Goal: Task Accomplishment & Management: Use online tool/utility

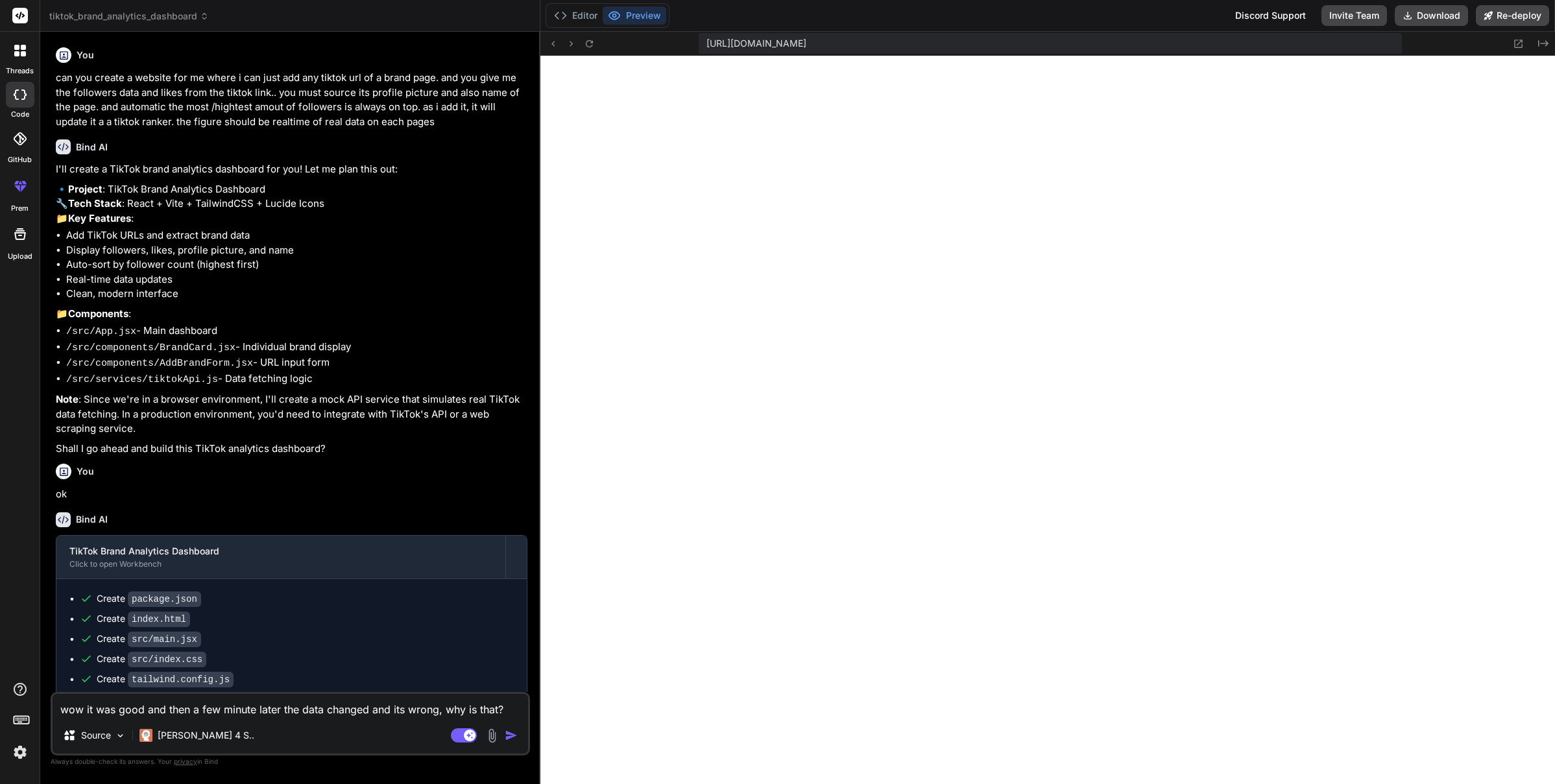
scroll to position [247, 0]
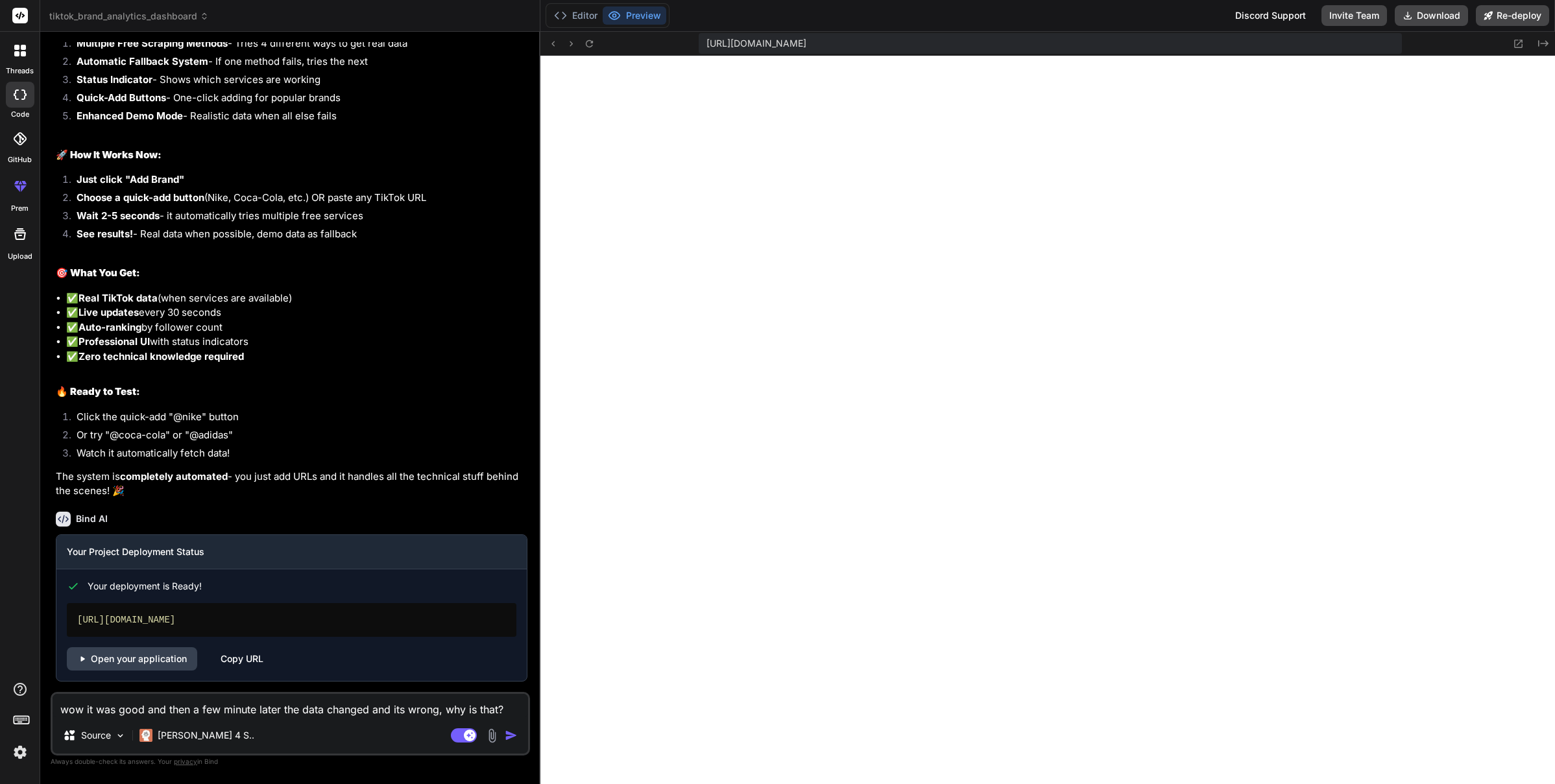
click at [23, 55] on icon at bounding box center [24, 54] width 5 height 5
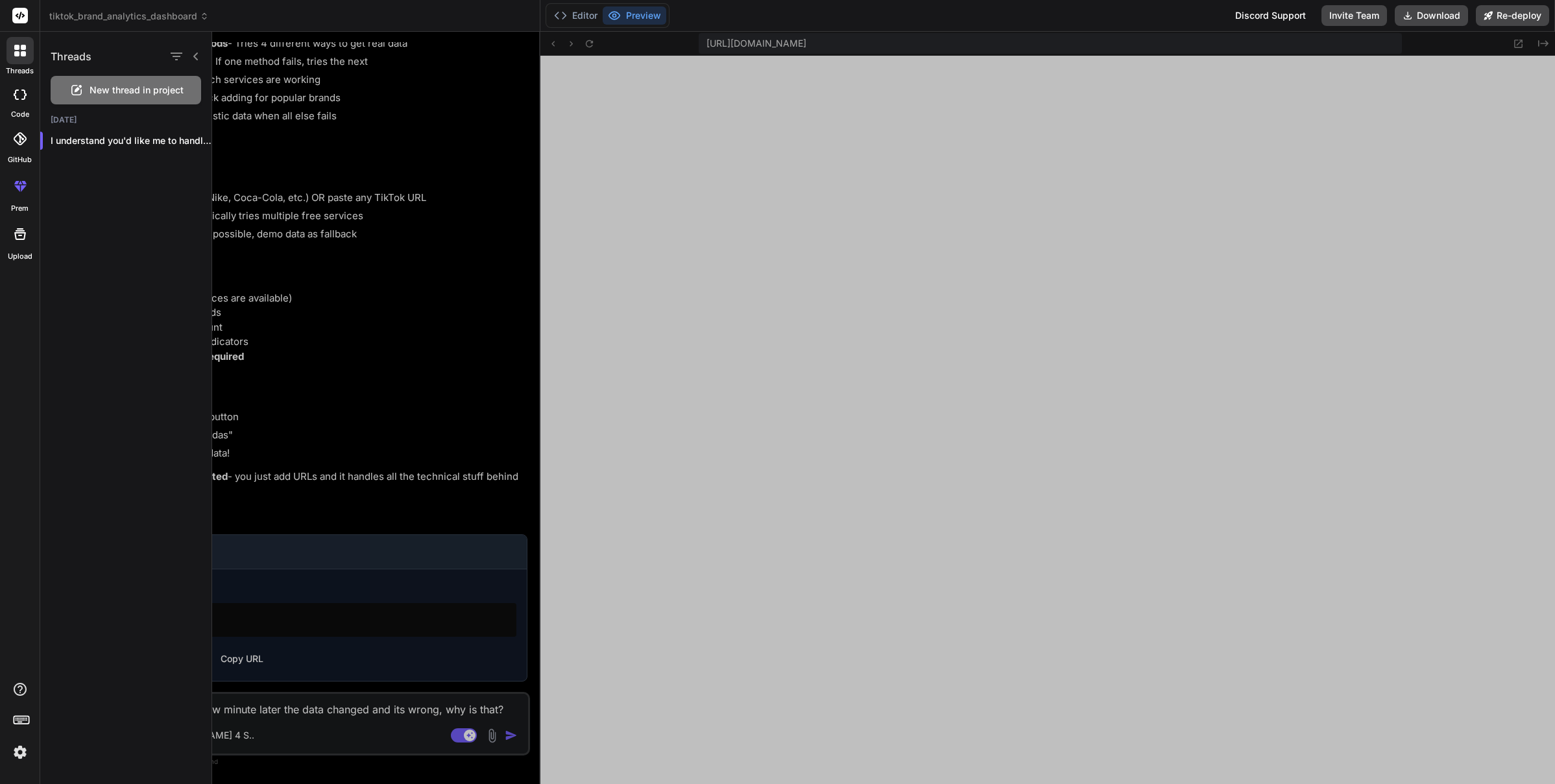
click at [134, 87] on span "New thread in project" at bounding box center [136, 90] width 94 height 13
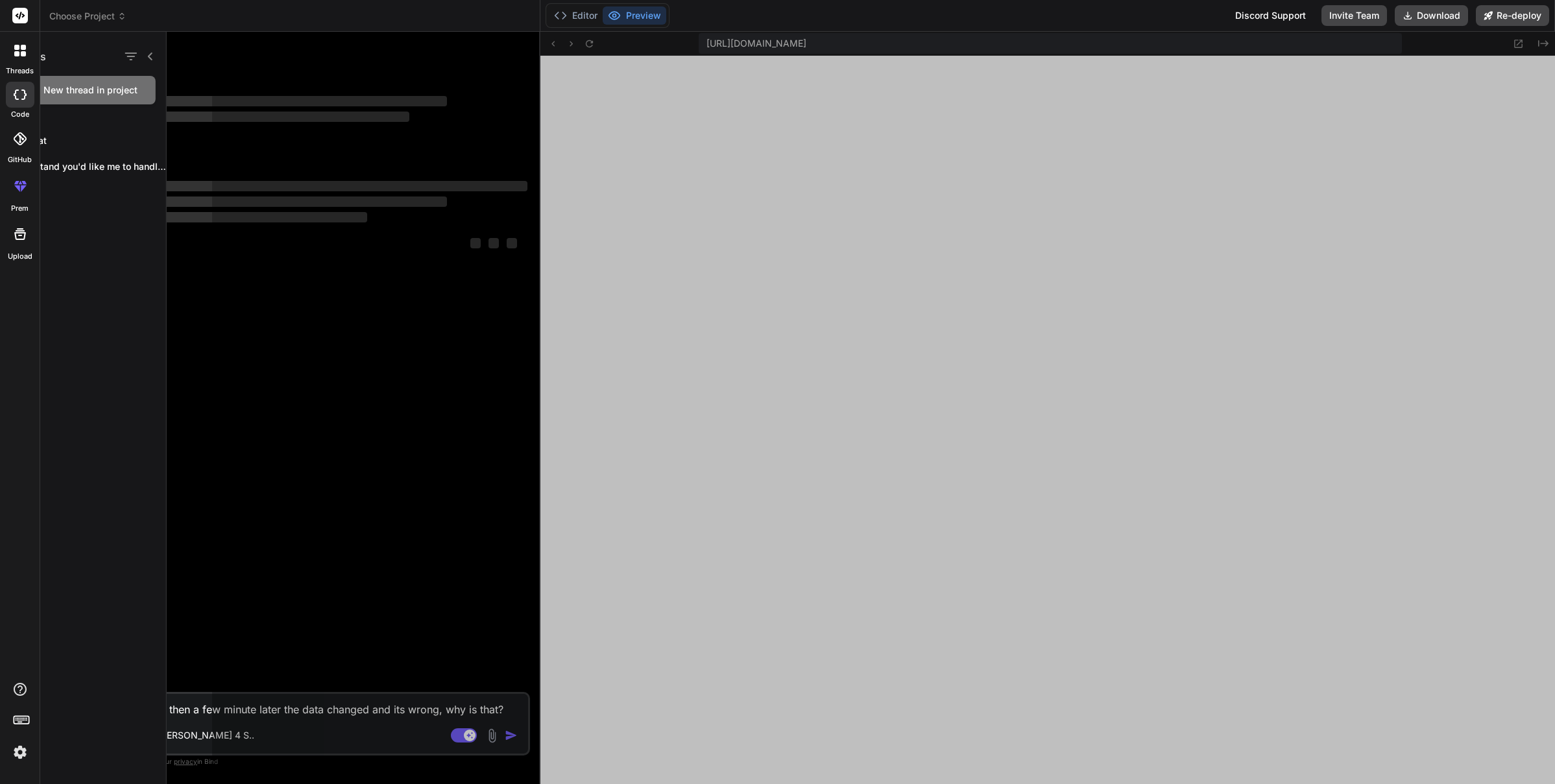
scroll to position [320, 0]
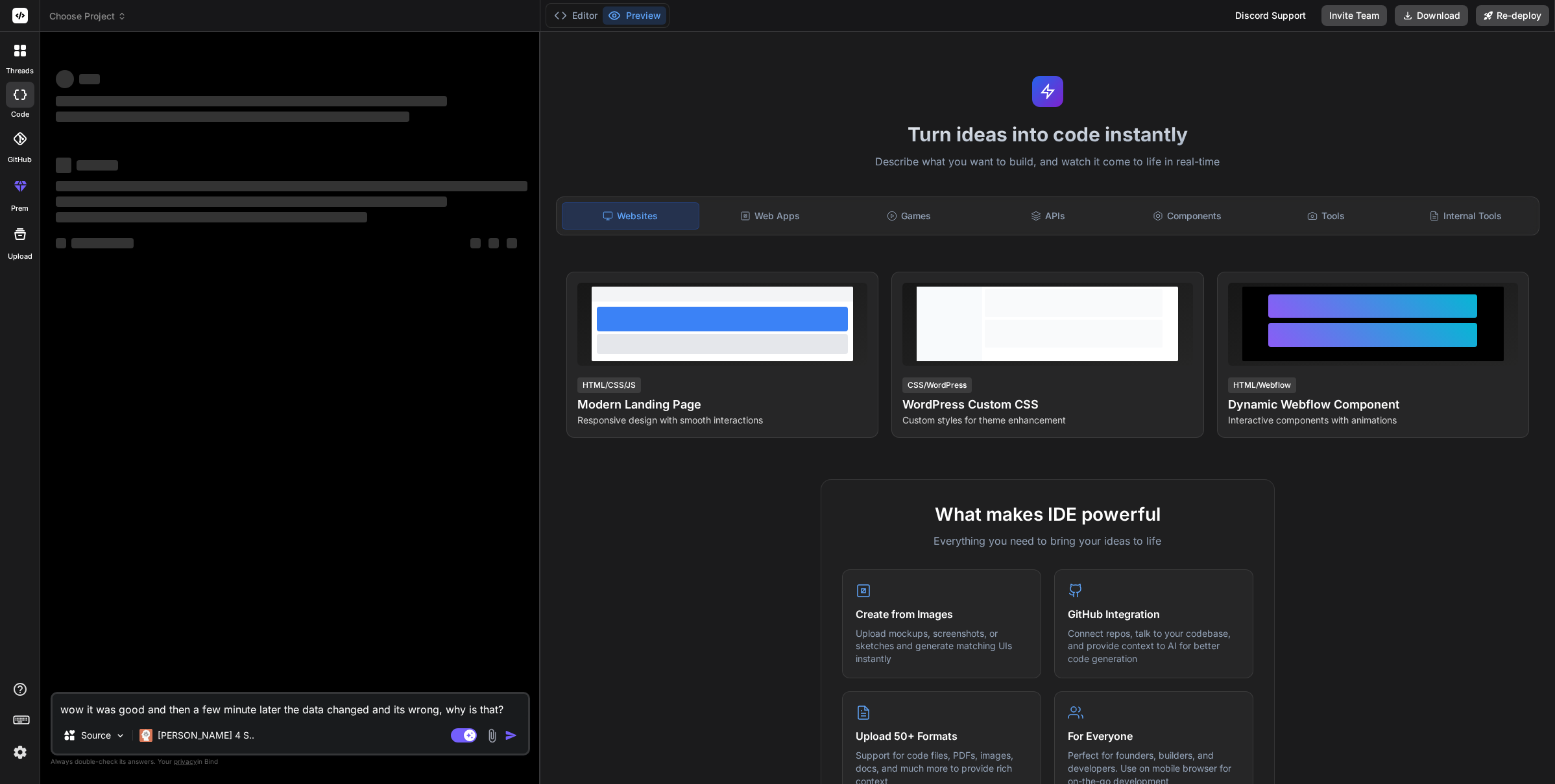
type textarea "x"
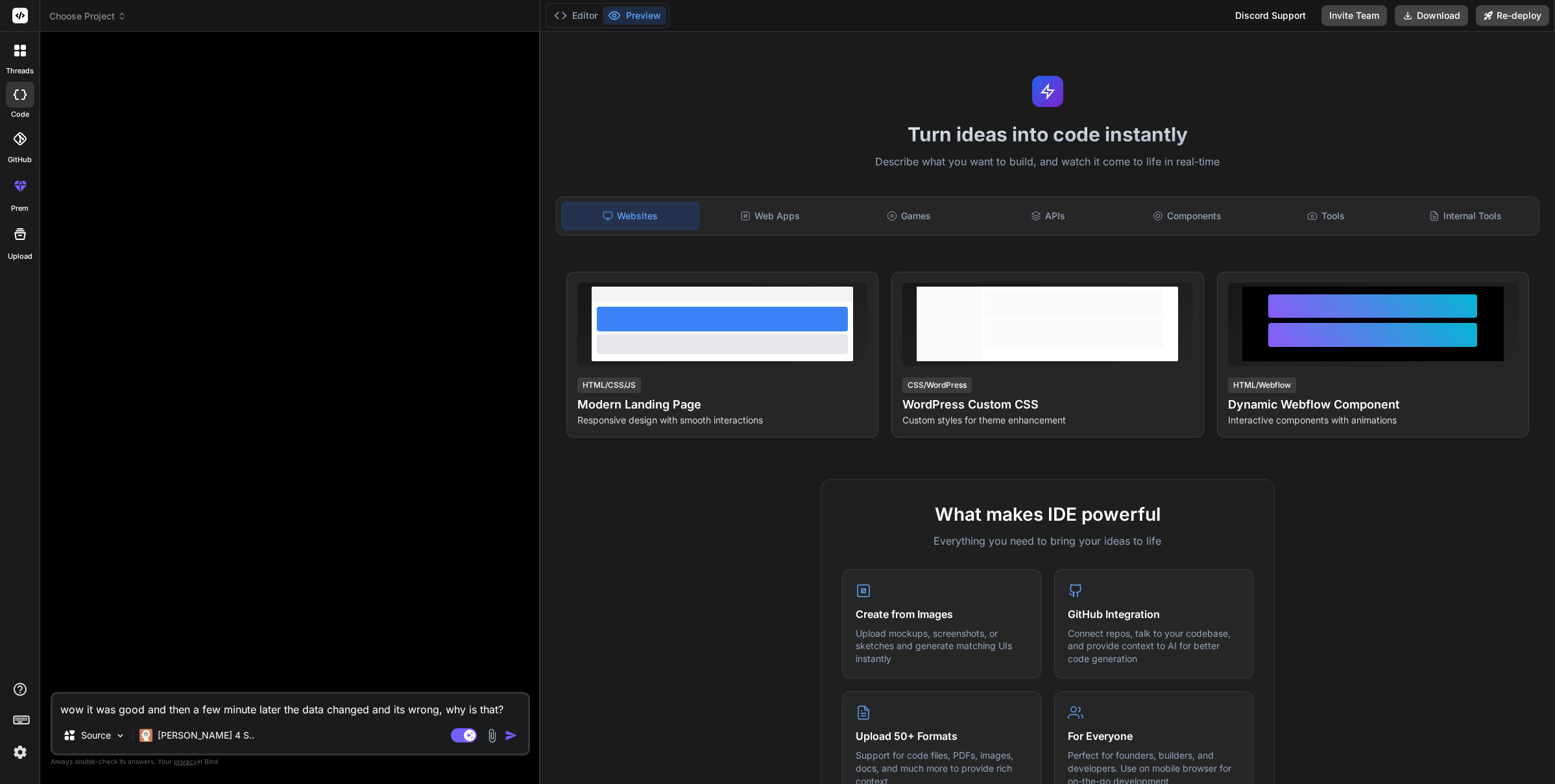
click at [329, 714] on textarea "wow it was good and then a few minute later the data changed and its wrong, why…" at bounding box center [290, 706] width 476 height 24
type textarea "x"
type textarea "c"
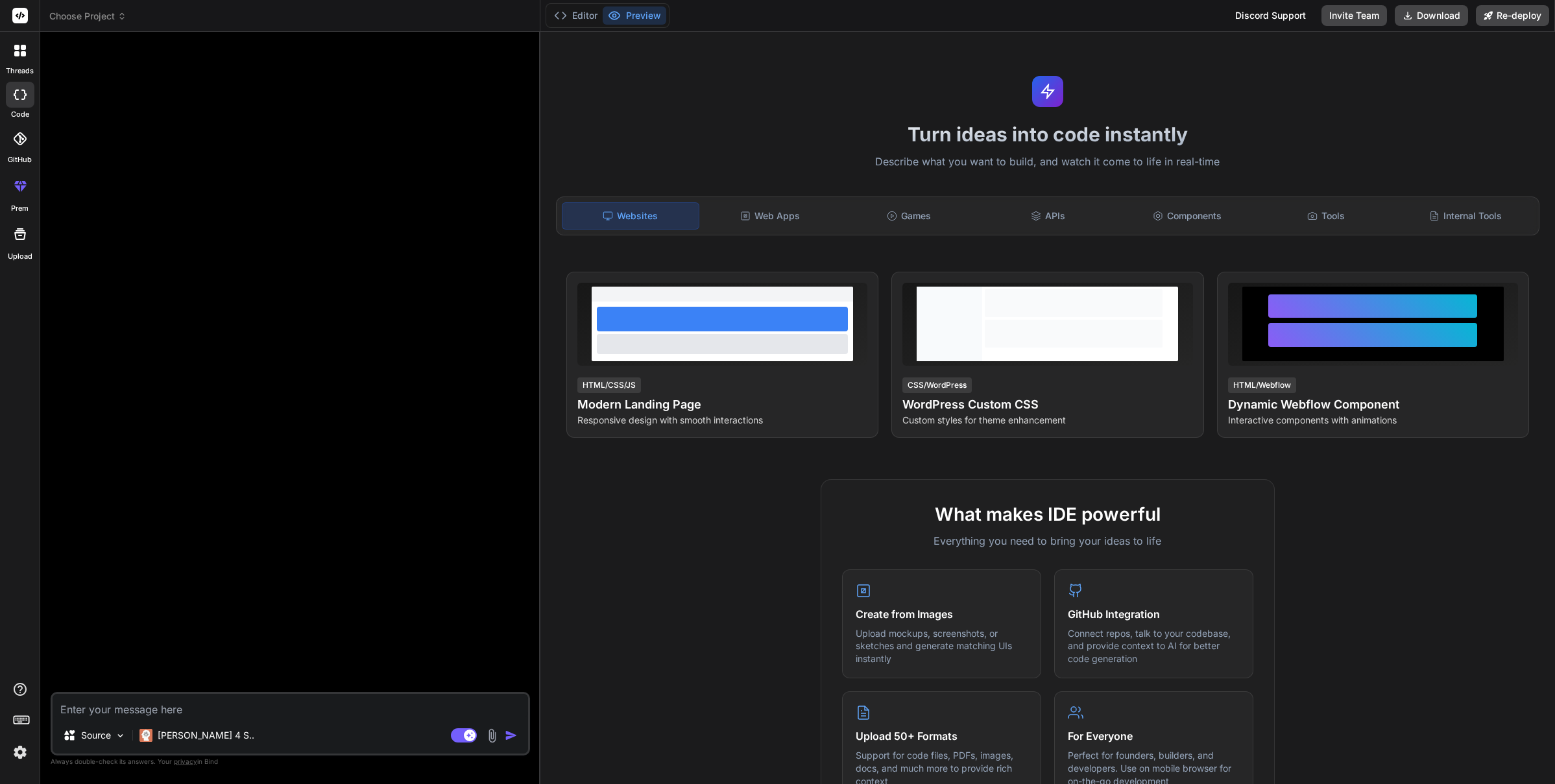
type textarea "x"
type textarea "ca"
type textarea "x"
type textarea "can"
type textarea "x"
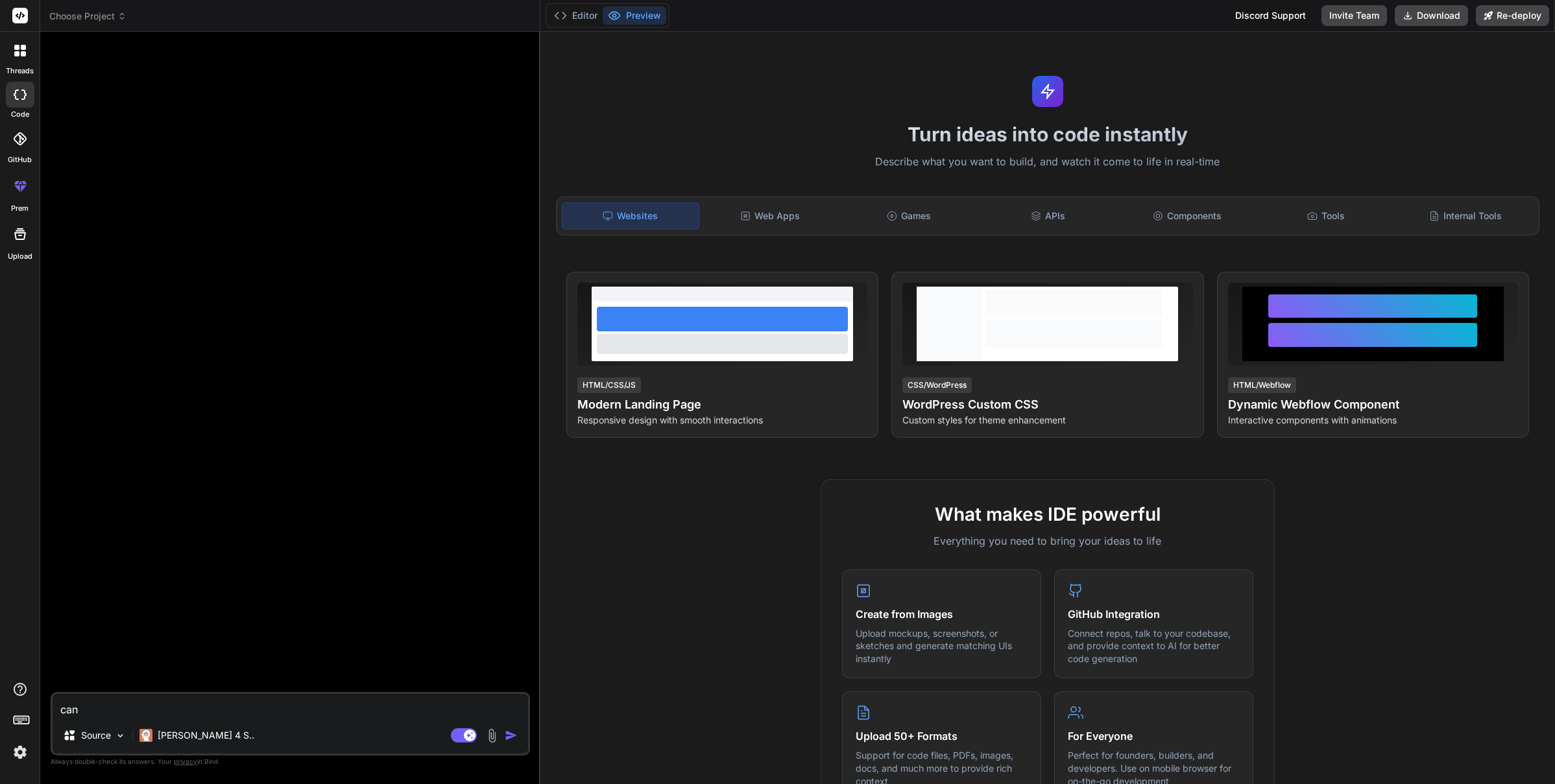
type textarea "can"
type textarea "x"
type textarea "can y"
type textarea "x"
type textarea "can yo"
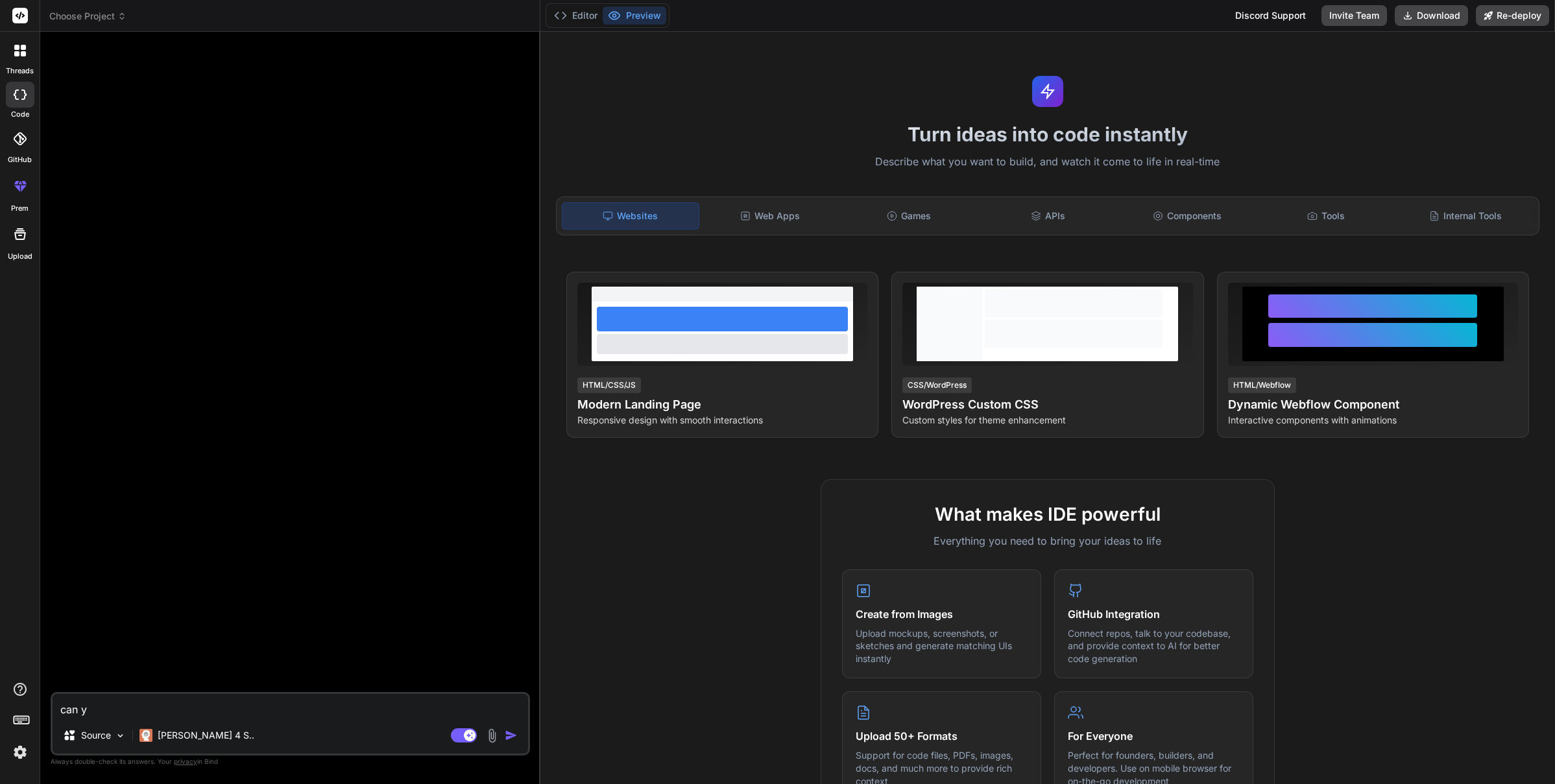
type textarea "x"
type textarea "can you"
type textarea "x"
type textarea "can you"
type textarea "x"
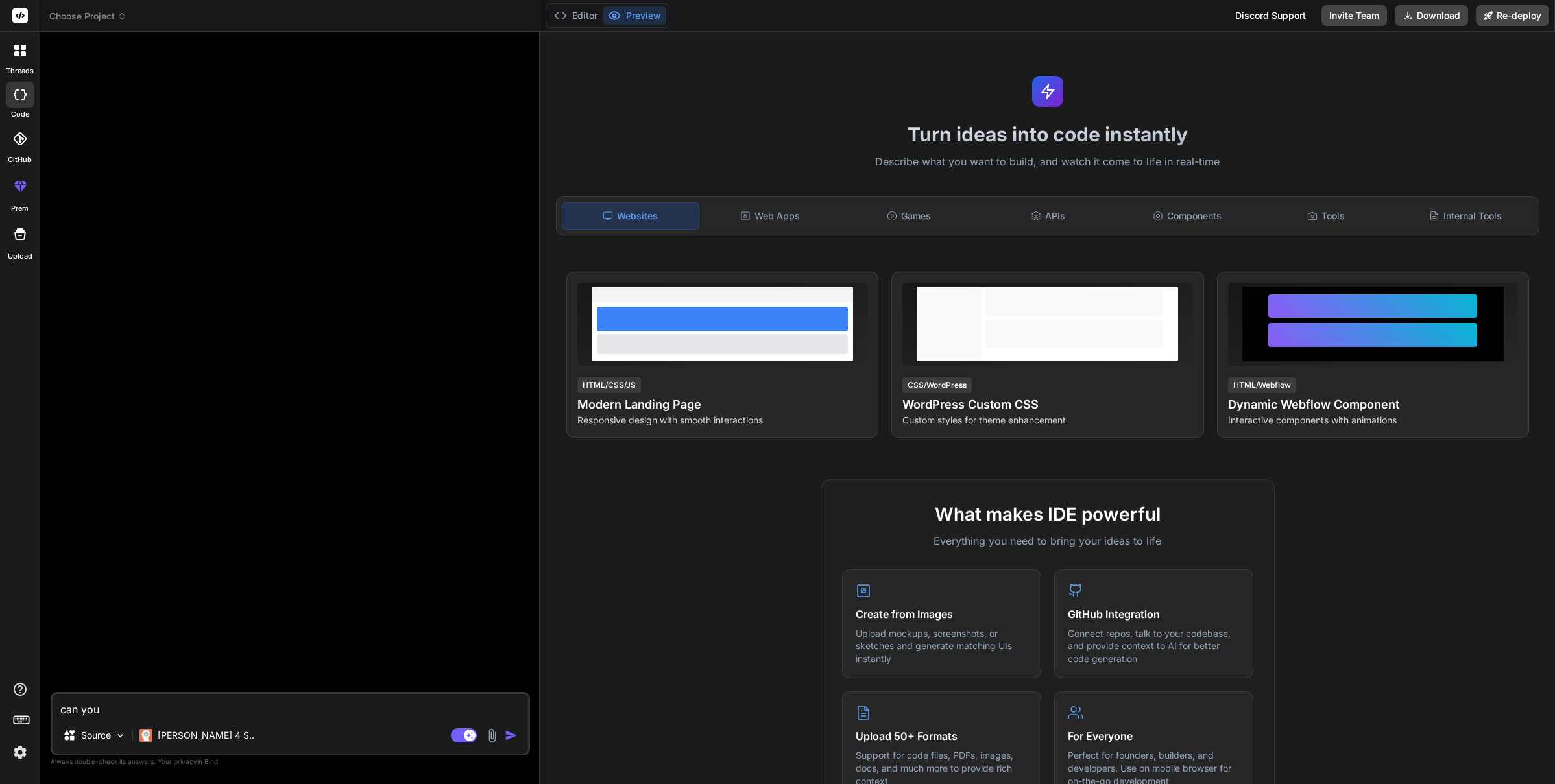
type textarea "can you c"
type textarea "x"
type textarea "can you cr"
type textarea "x"
type textarea "can you cre"
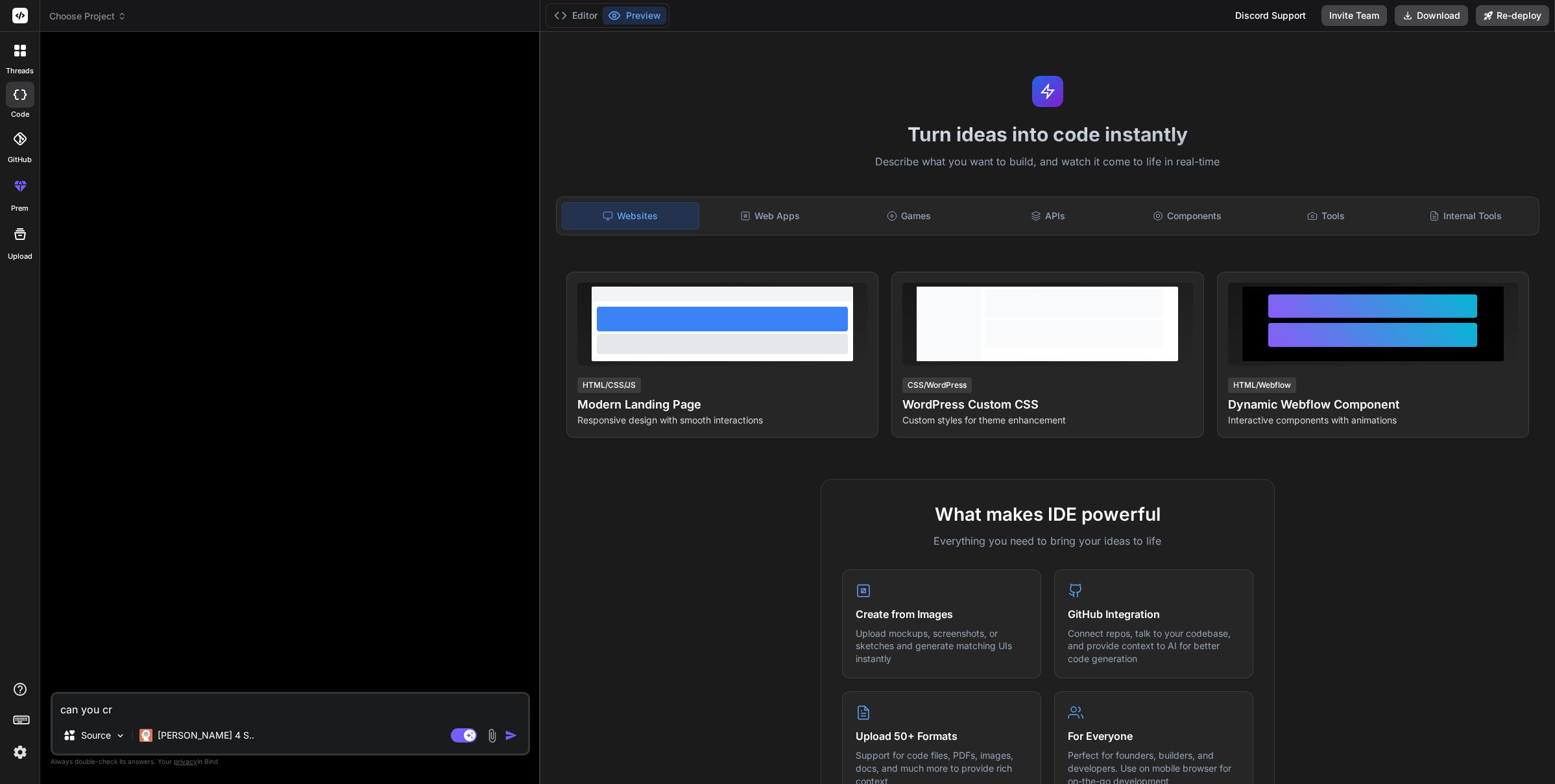
type textarea "x"
type textarea "can you crea"
type textarea "x"
type textarea "can you creat"
type textarea "x"
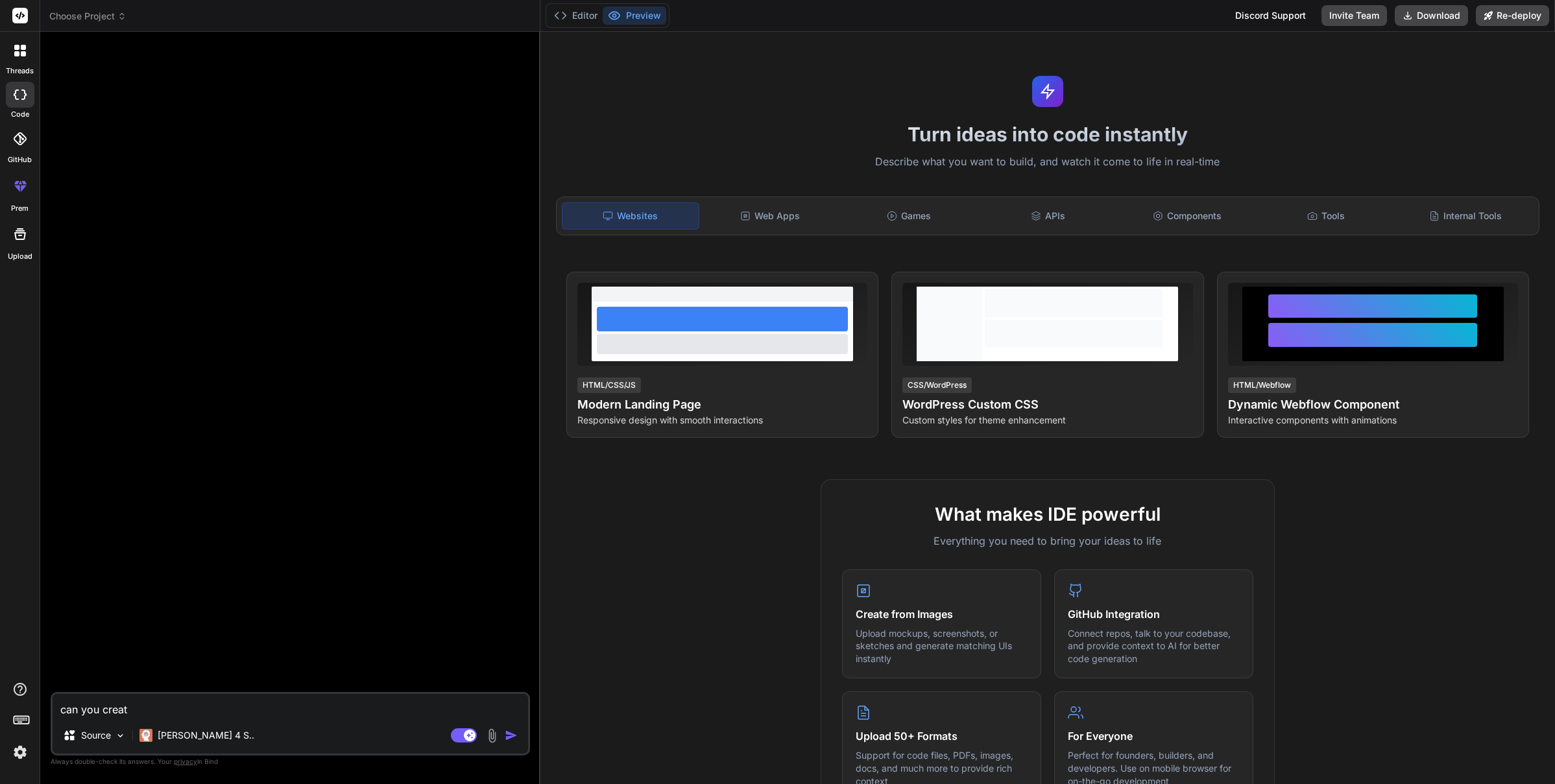
type textarea "can you creat"
type textarea "x"
type textarea "can you creat a"
type textarea "x"
type textarea "can you creat a"
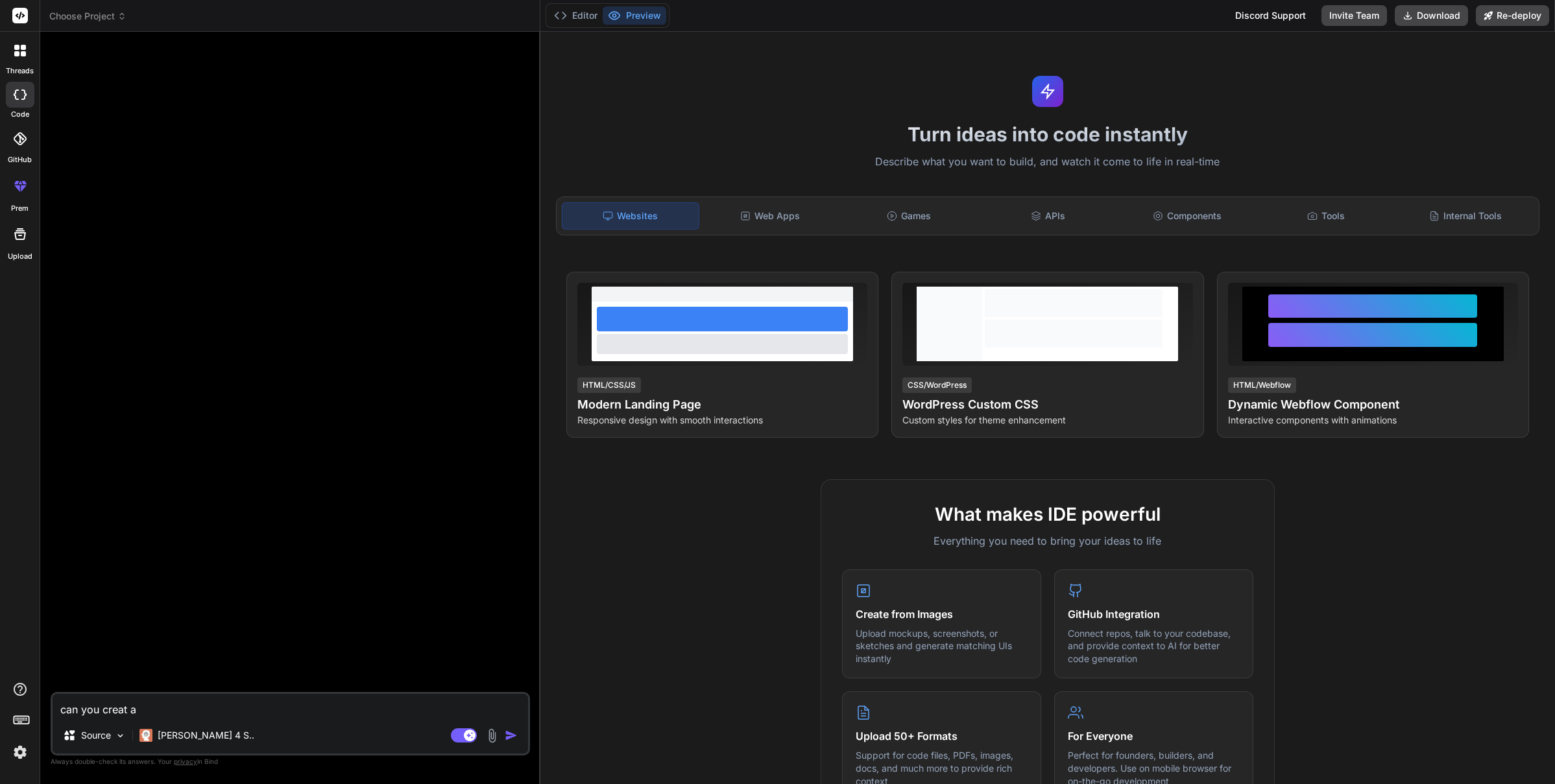
type textarea "x"
type textarea "can you creat a w"
type textarea "x"
type textarea "can you creat a we"
type textarea "x"
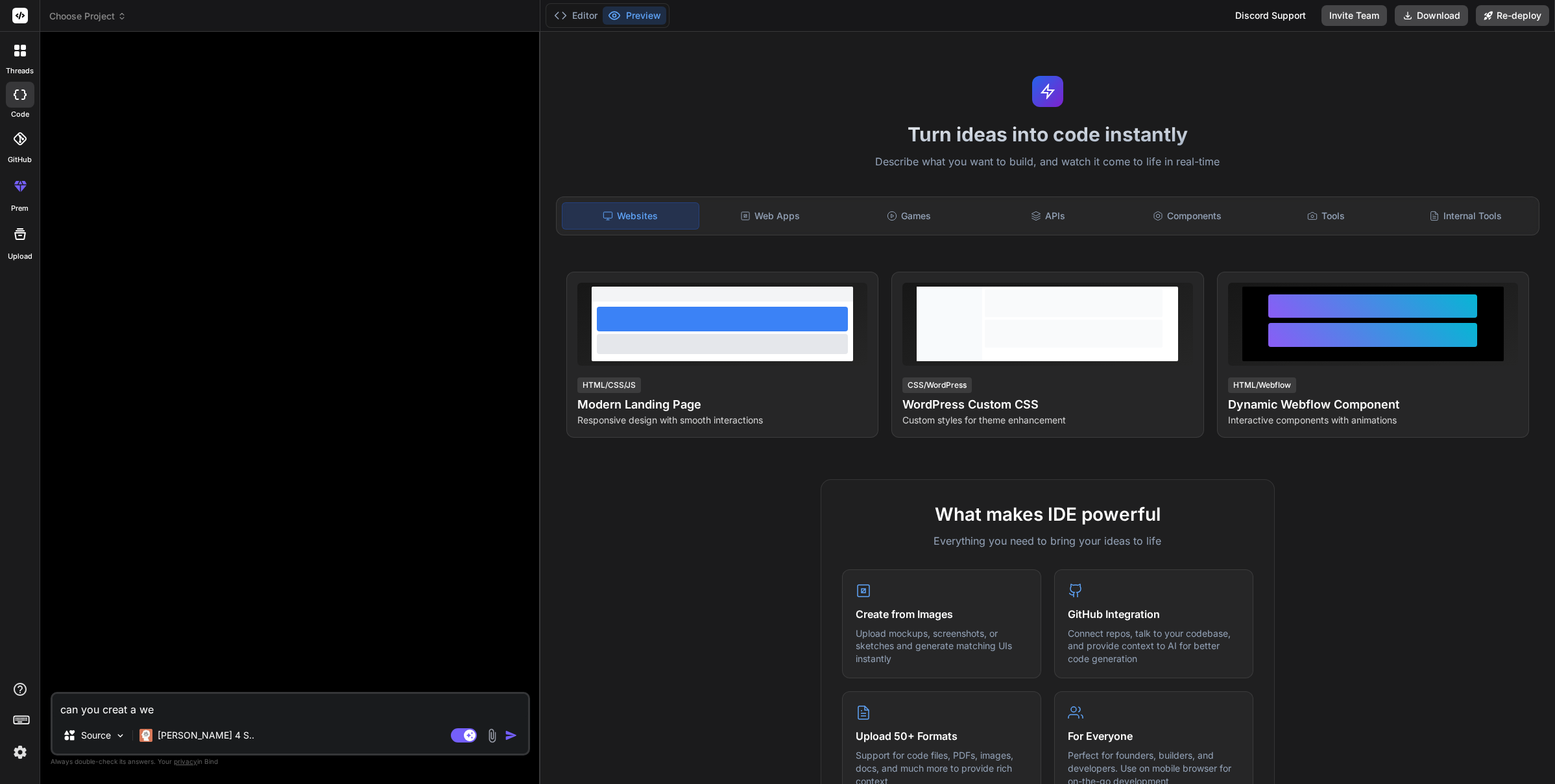
type textarea "can you creat a web"
type textarea "x"
type textarea "can you creat a webs"
type textarea "x"
type textarea "can you creat a websi"
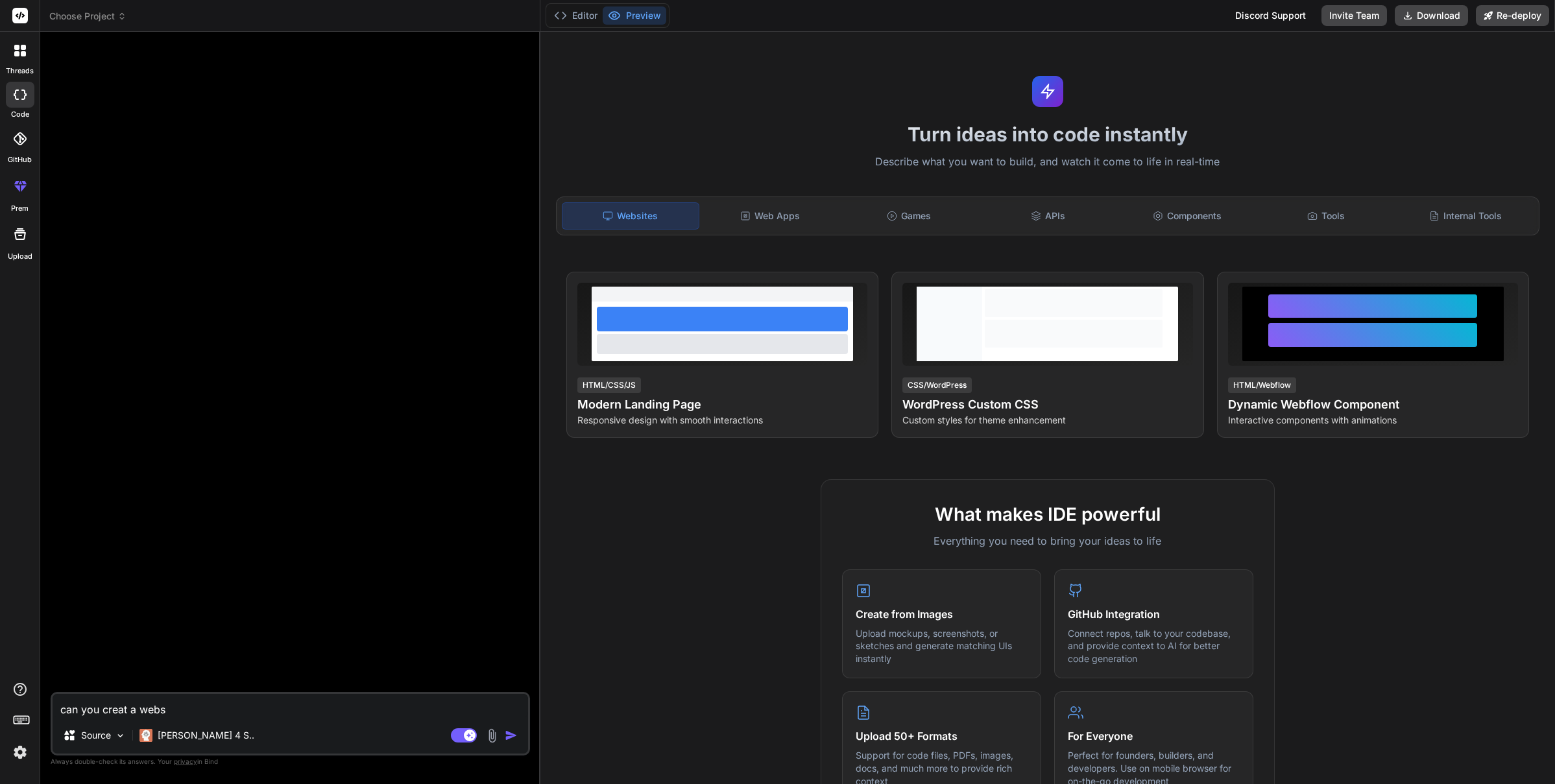
type textarea "x"
type textarea "can you creat a websit"
type textarea "x"
type textarea "can you creat a website"
type textarea "x"
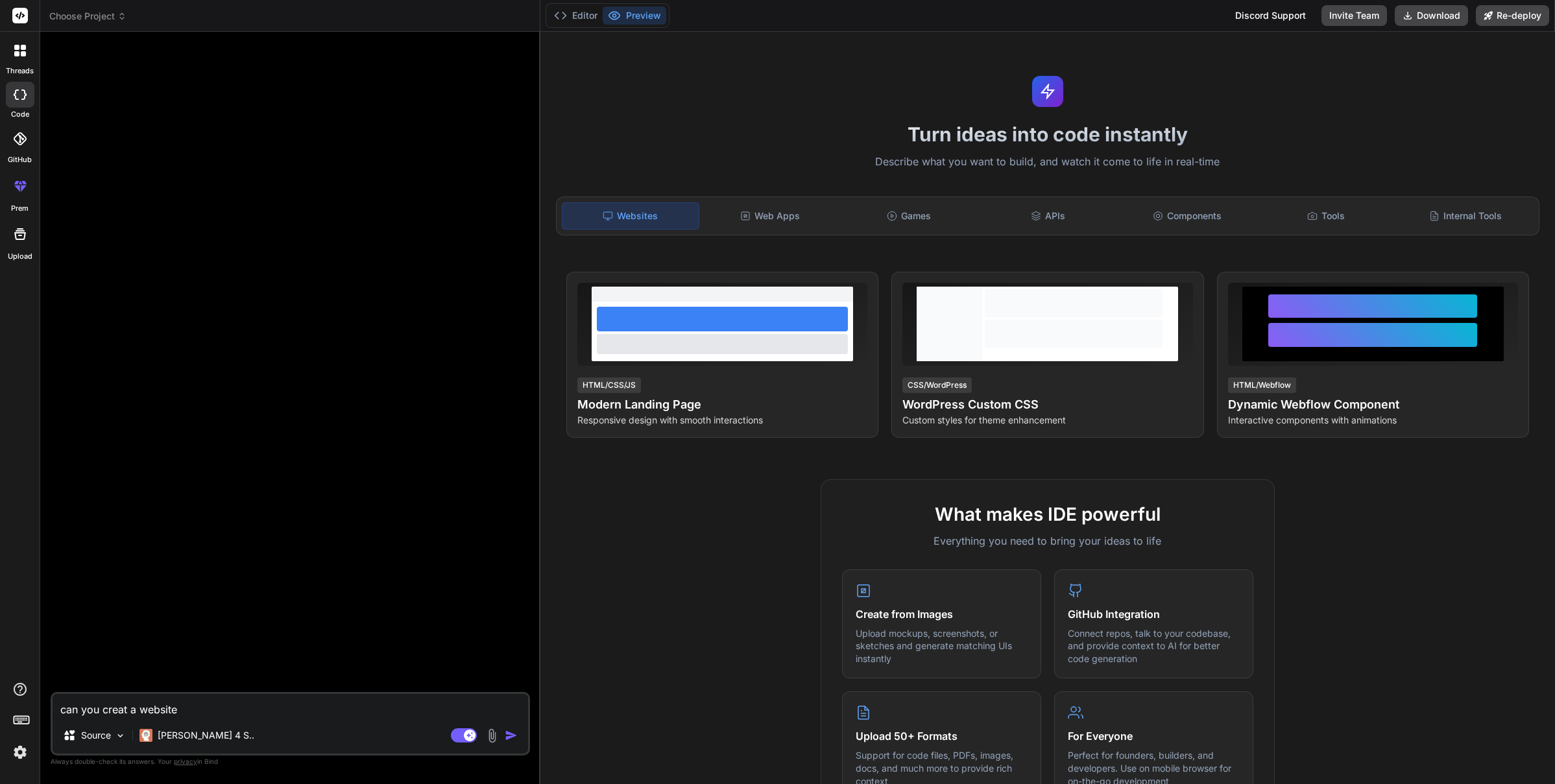
type textarea "can you creat a website"
type textarea "x"
type textarea "can you create a website"
type textarea "x"
type textarea "can you create a website w"
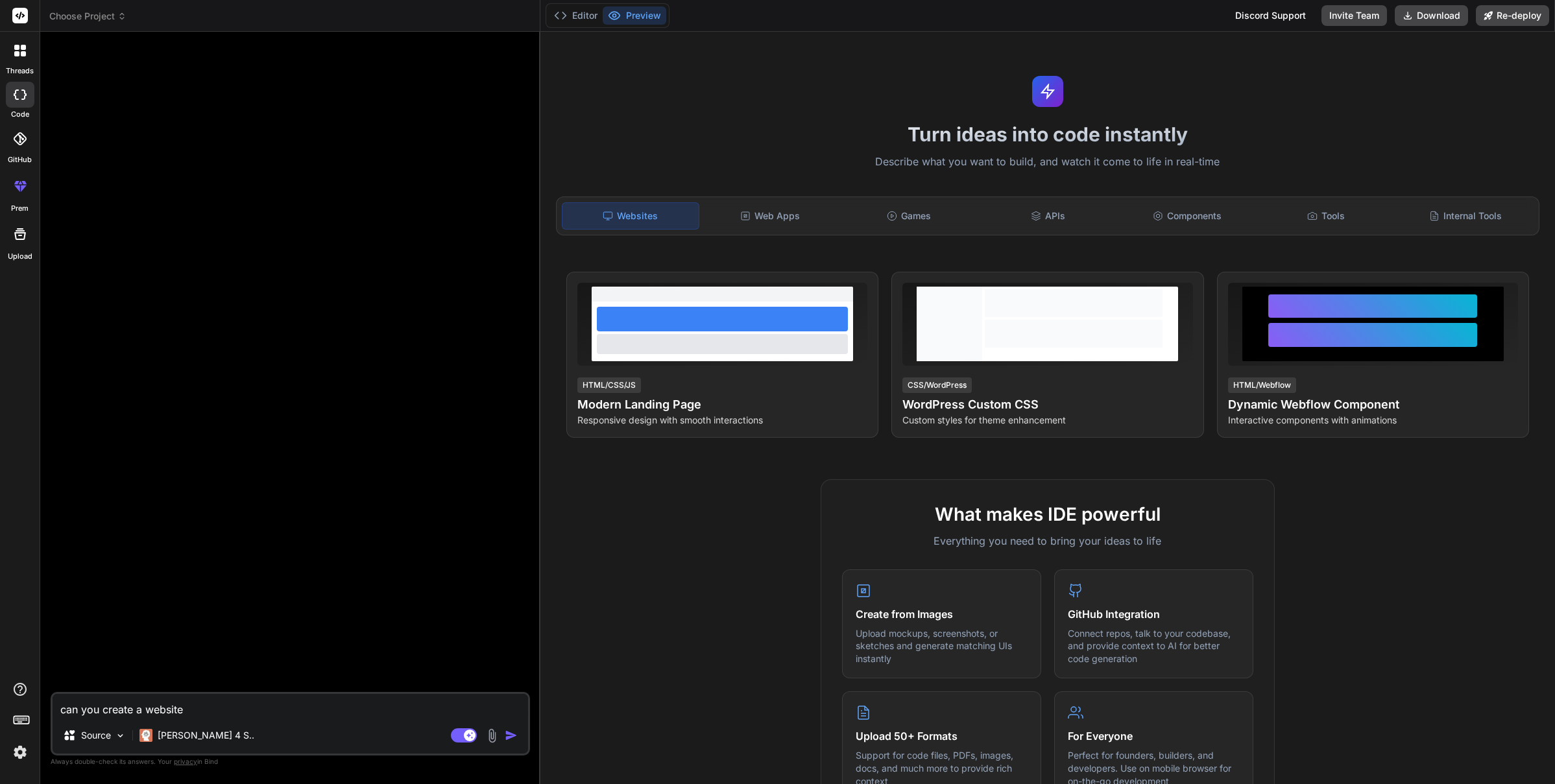
type textarea "x"
type textarea "can you create a website wi"
type textarea "x"
type textarea "can you create a website wit"
type textarea "x"
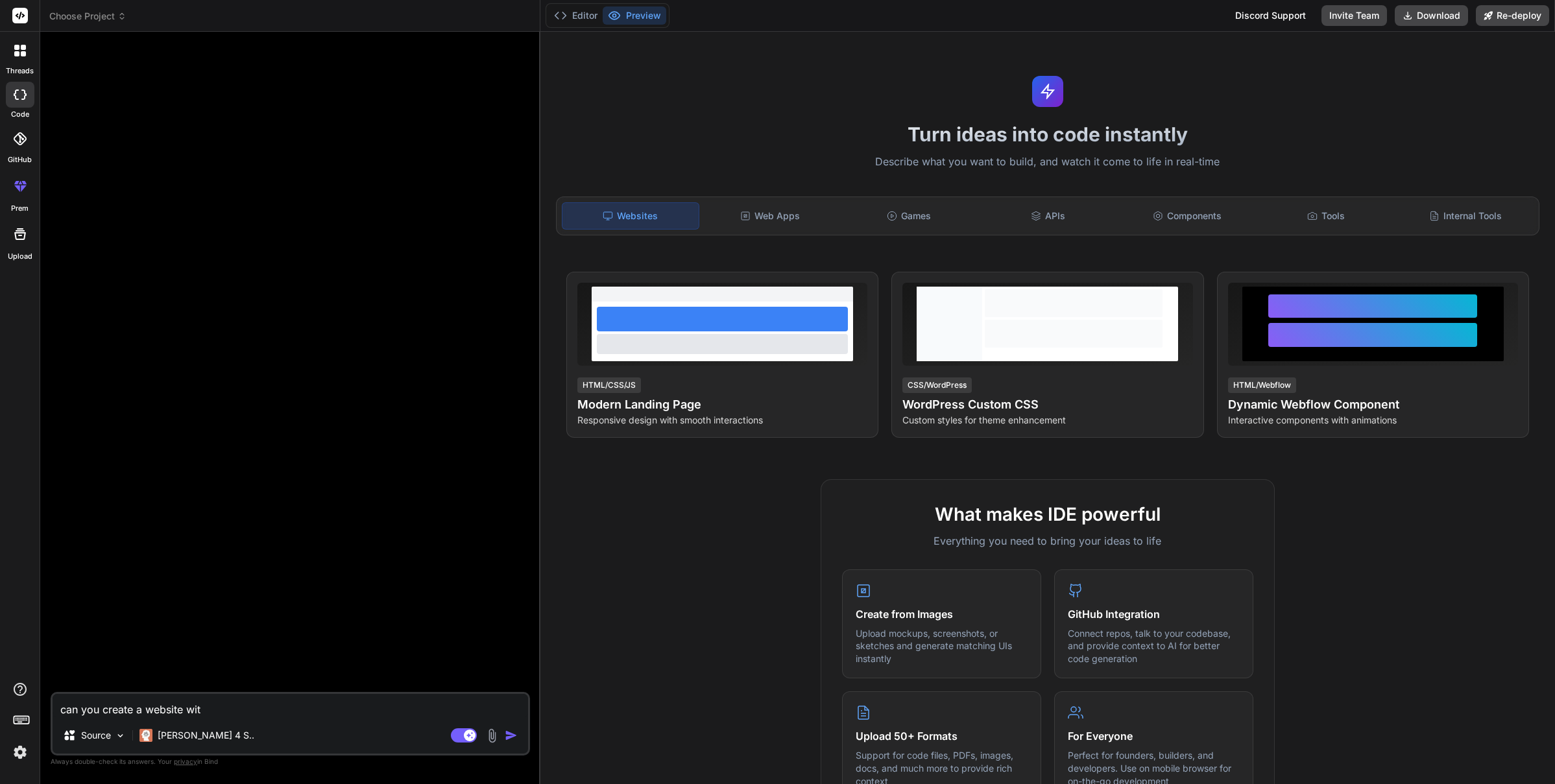
type textarea "can you create a website with"
type textarea "x"
type textarea "can you create a website with"
type textarea "x"
type textarea "can you create a website with 5"
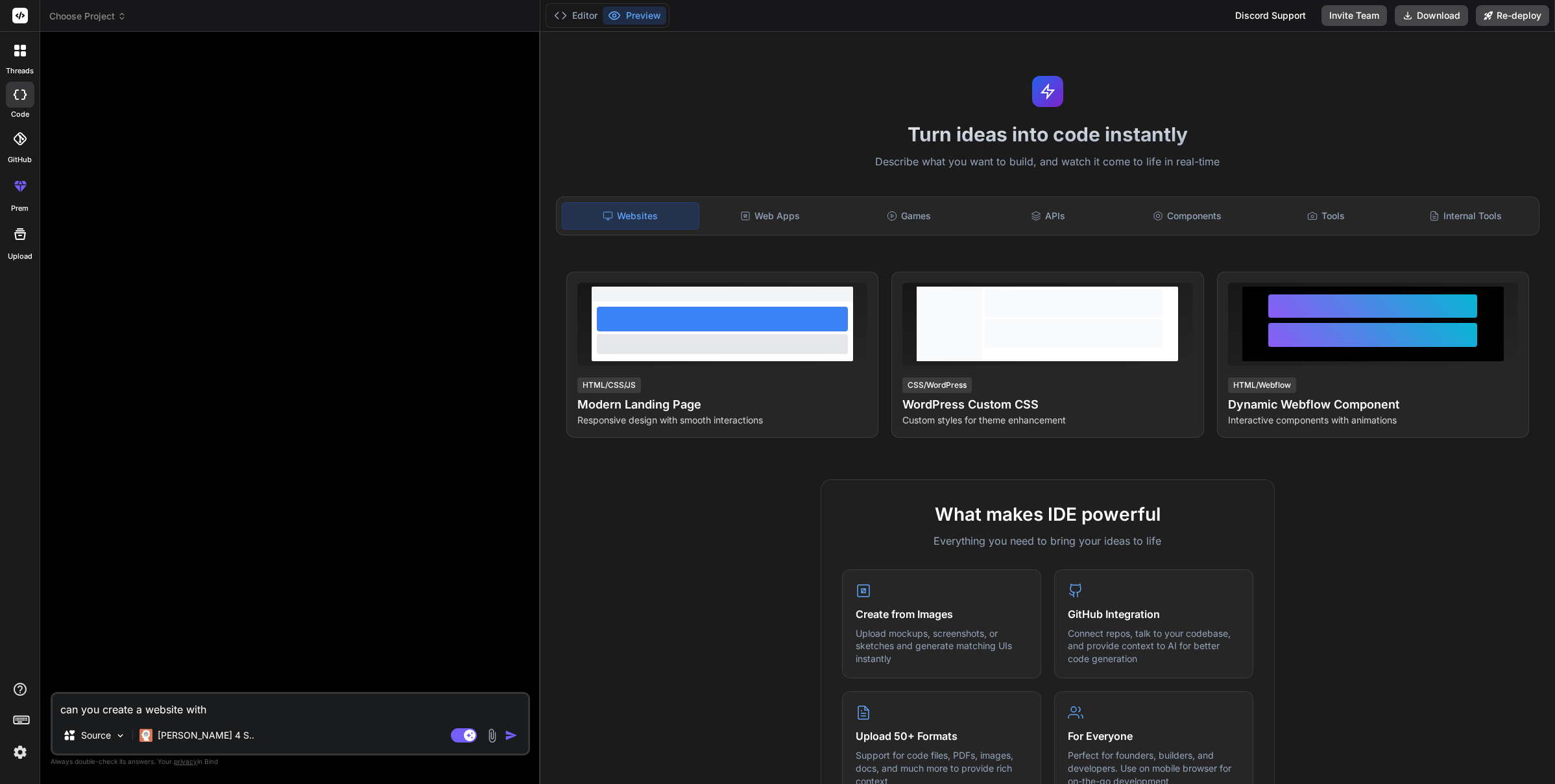
type textarea "x"
type textarea "can you create a website with 5"
type textarea "x"
type textarea "can you create a website with 5 p"
type textarea "x"
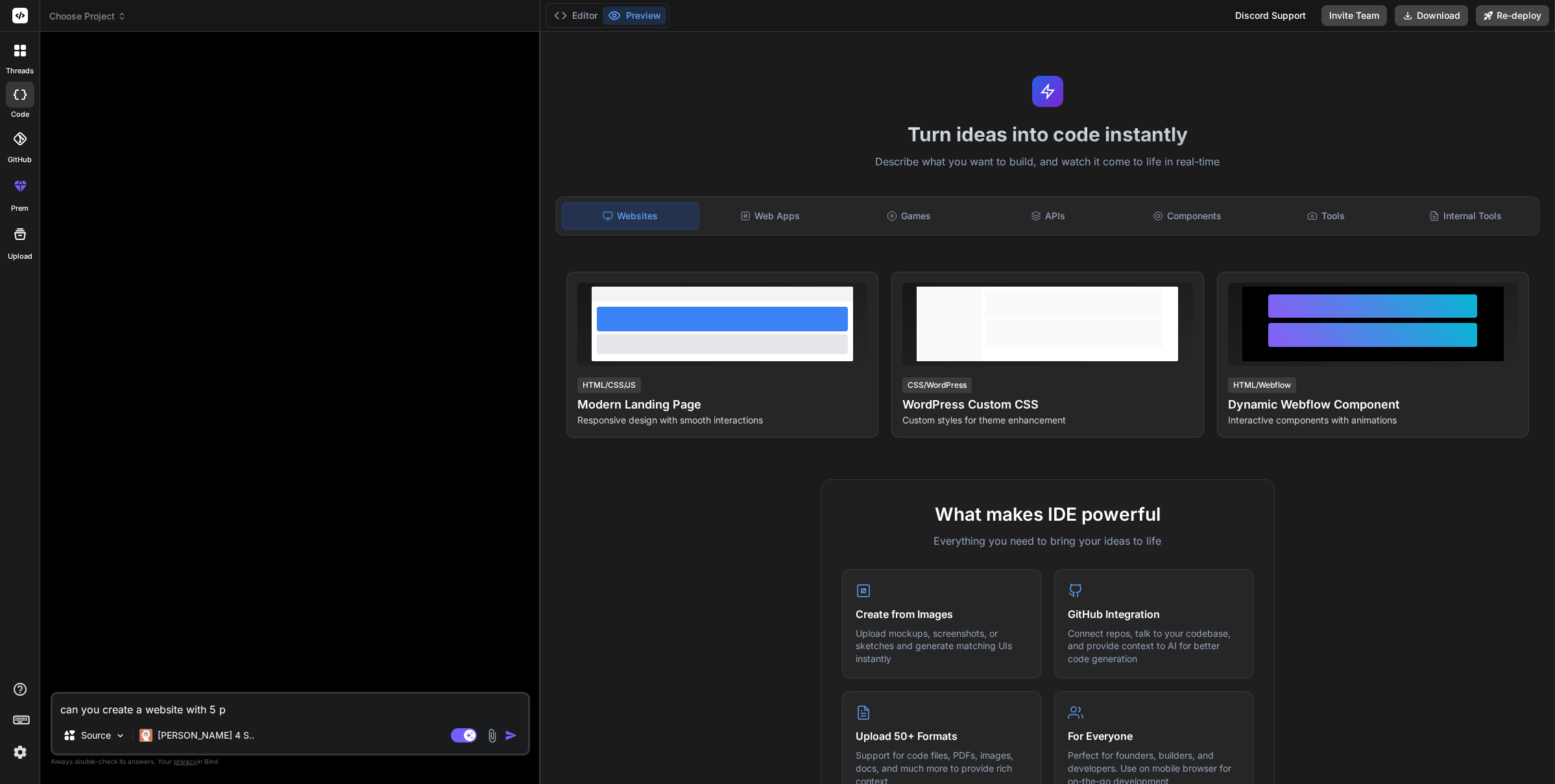
type textarea "can you create a website with 5 pr"
type textarea "x"
type textarea "can you create a website with 5 pro"
type textarea "x"
type textarea "can you create a website with 5 prop"
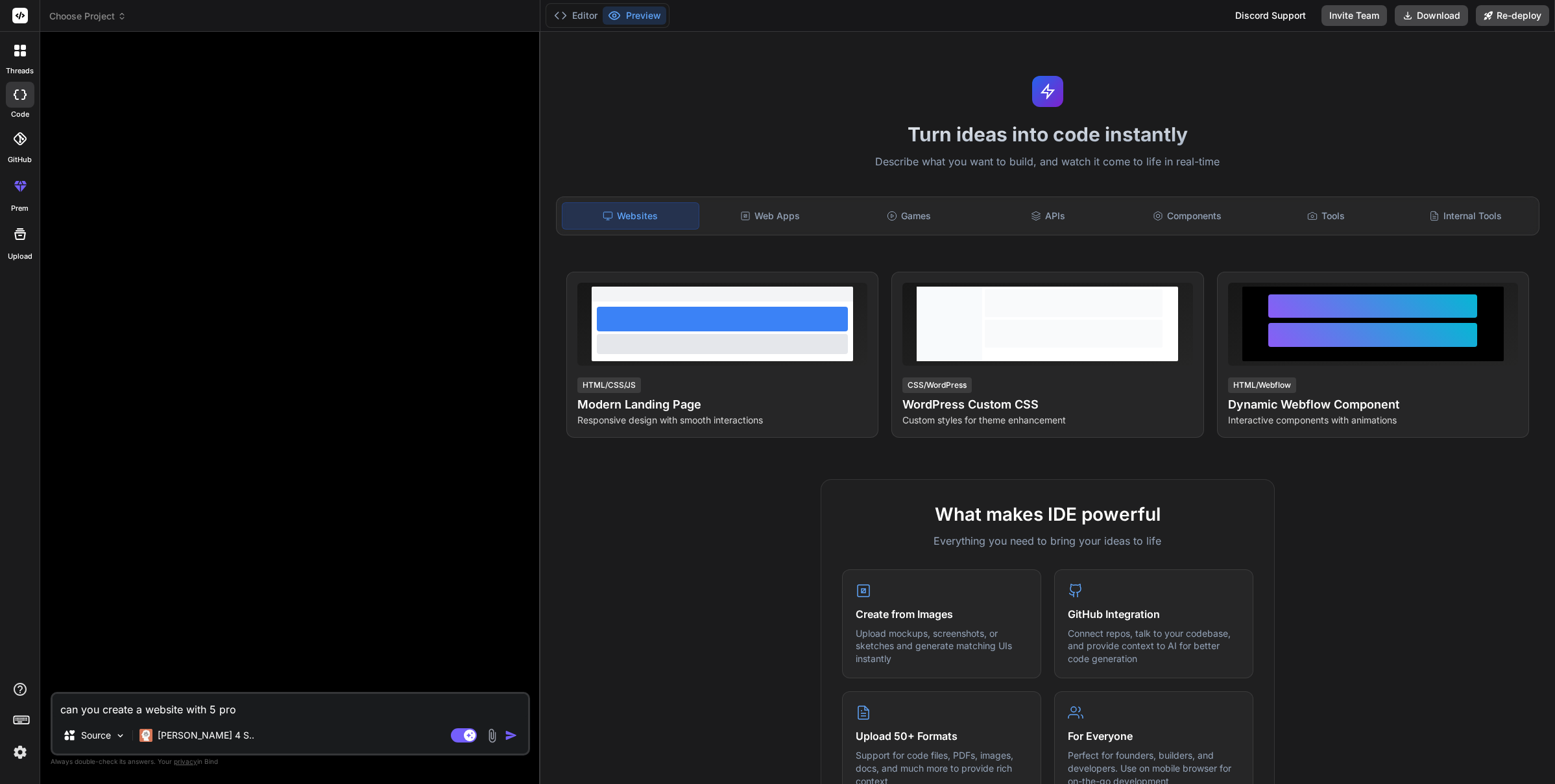
type textarea "x"
type textarea "can you create a website with 5 prope"
type textarea "x"
type textarea "can you create a website with 5 proper"
type textarea "x"
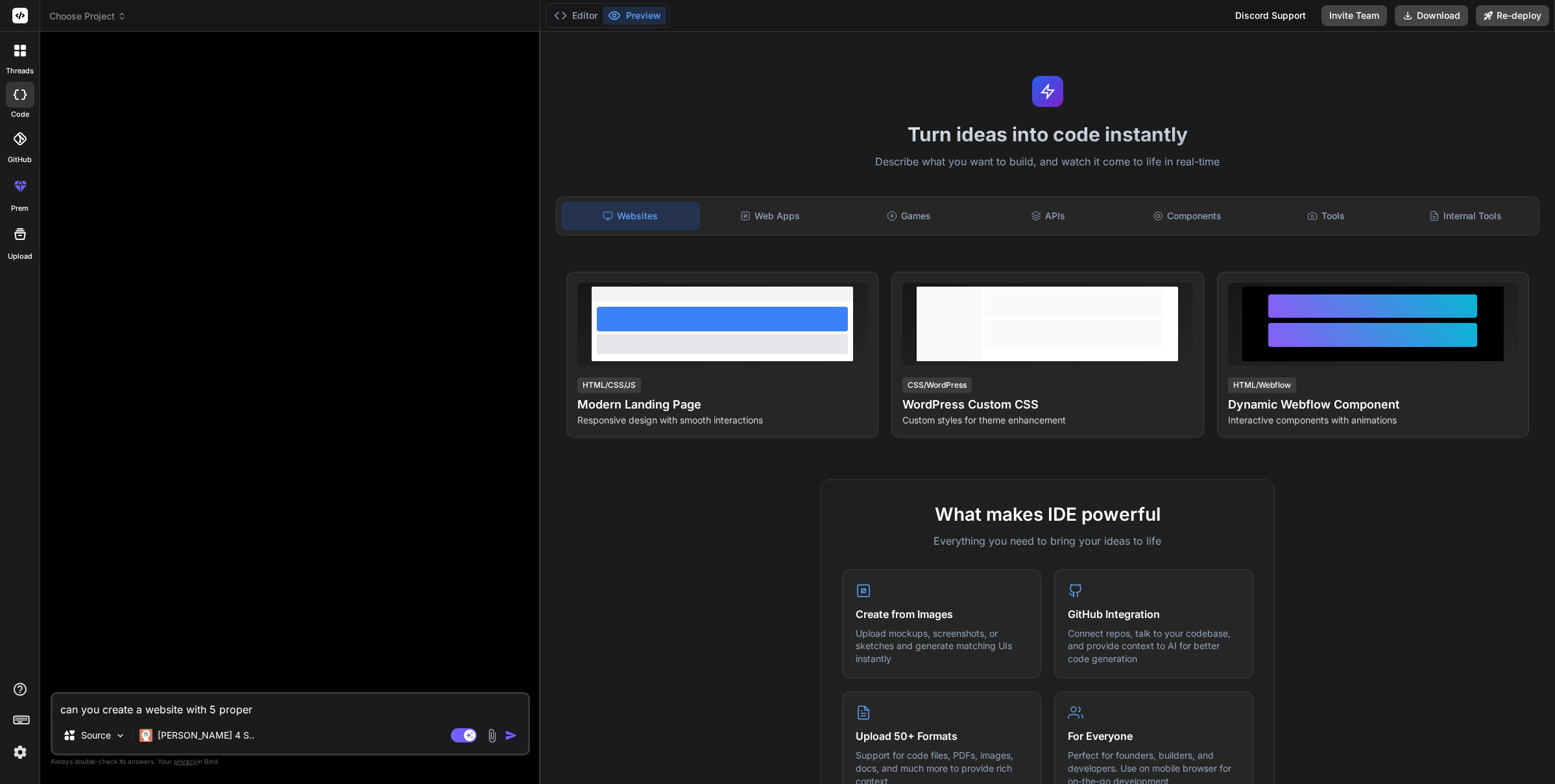
type textarea "can you create a website with 5 propert"
type textarea "x"
type textarea "can you create a website with 5 property"
type textarea "x"
type textarea "can you create a website with 5 property"
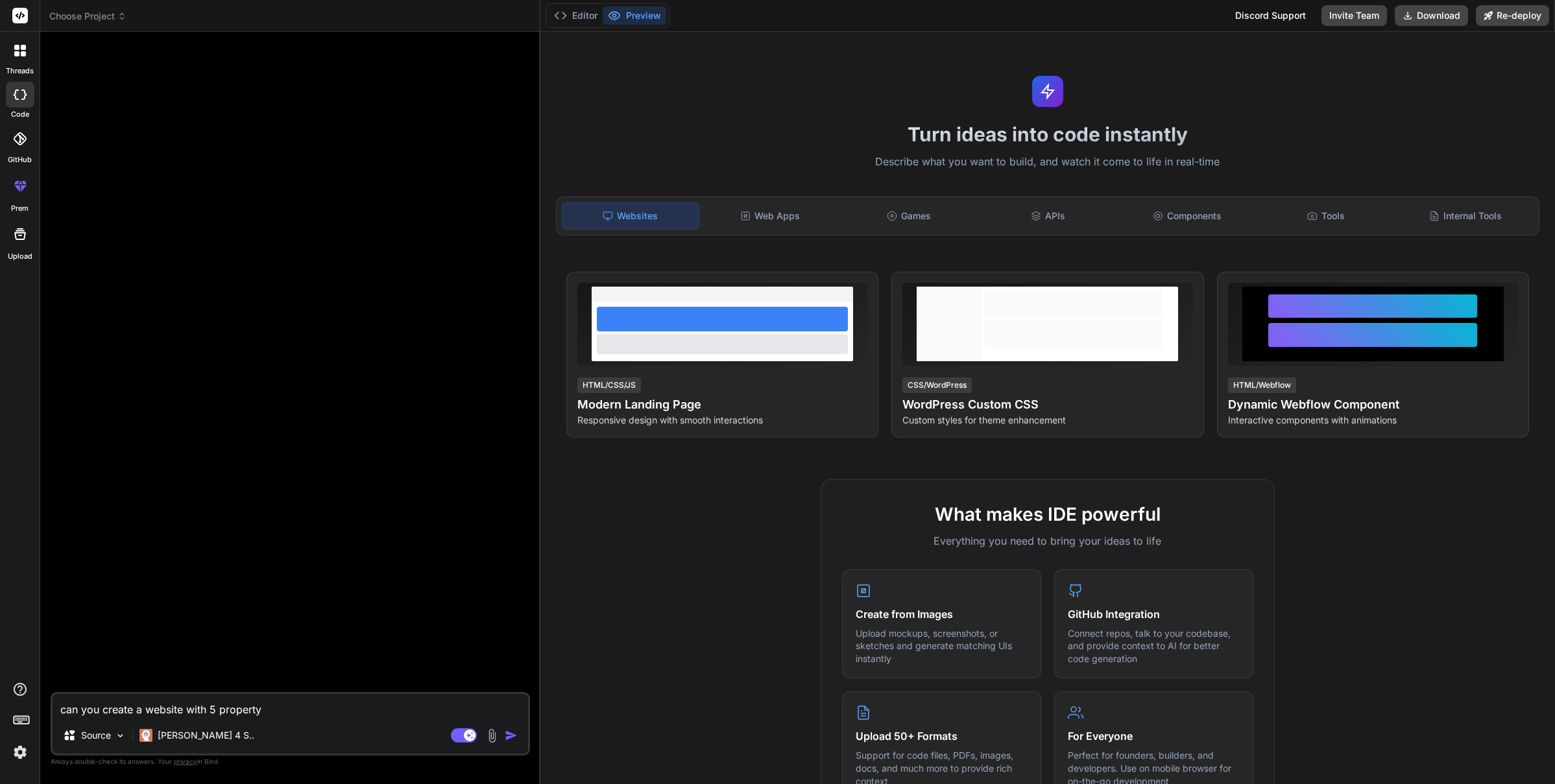
type textarea "x"
type textarea "can you create a website with 5 property i"
type textarea "x"
type textarea "can you create a website with 5 property in"
type textarea "x"
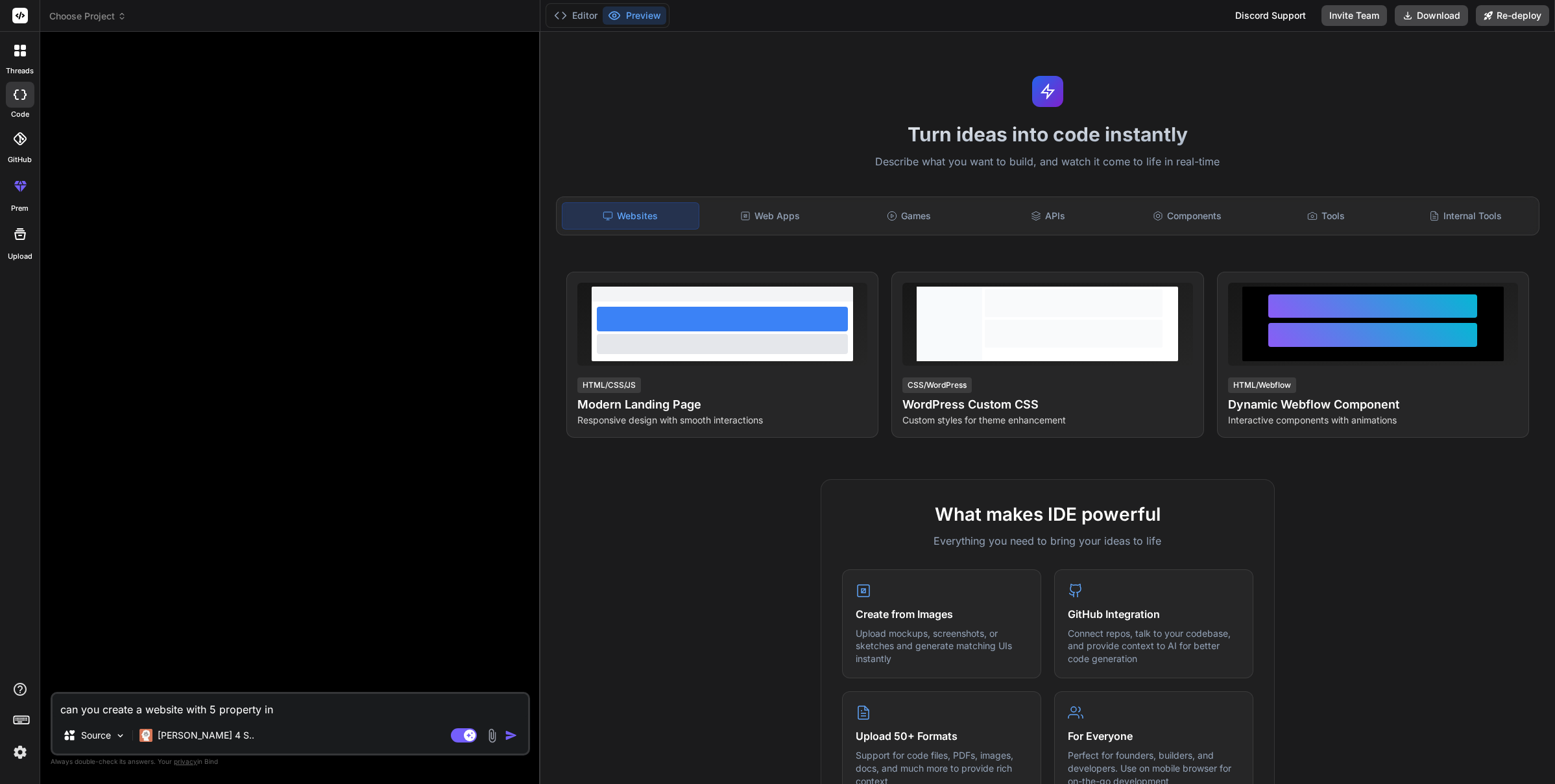
type textarea "can you create a website with 5 property in"
type textarea "x"
type textarea "can you create a website with 5 property in s"
type textarea "x"
type textarea "can you create a website with 5 property in sa"
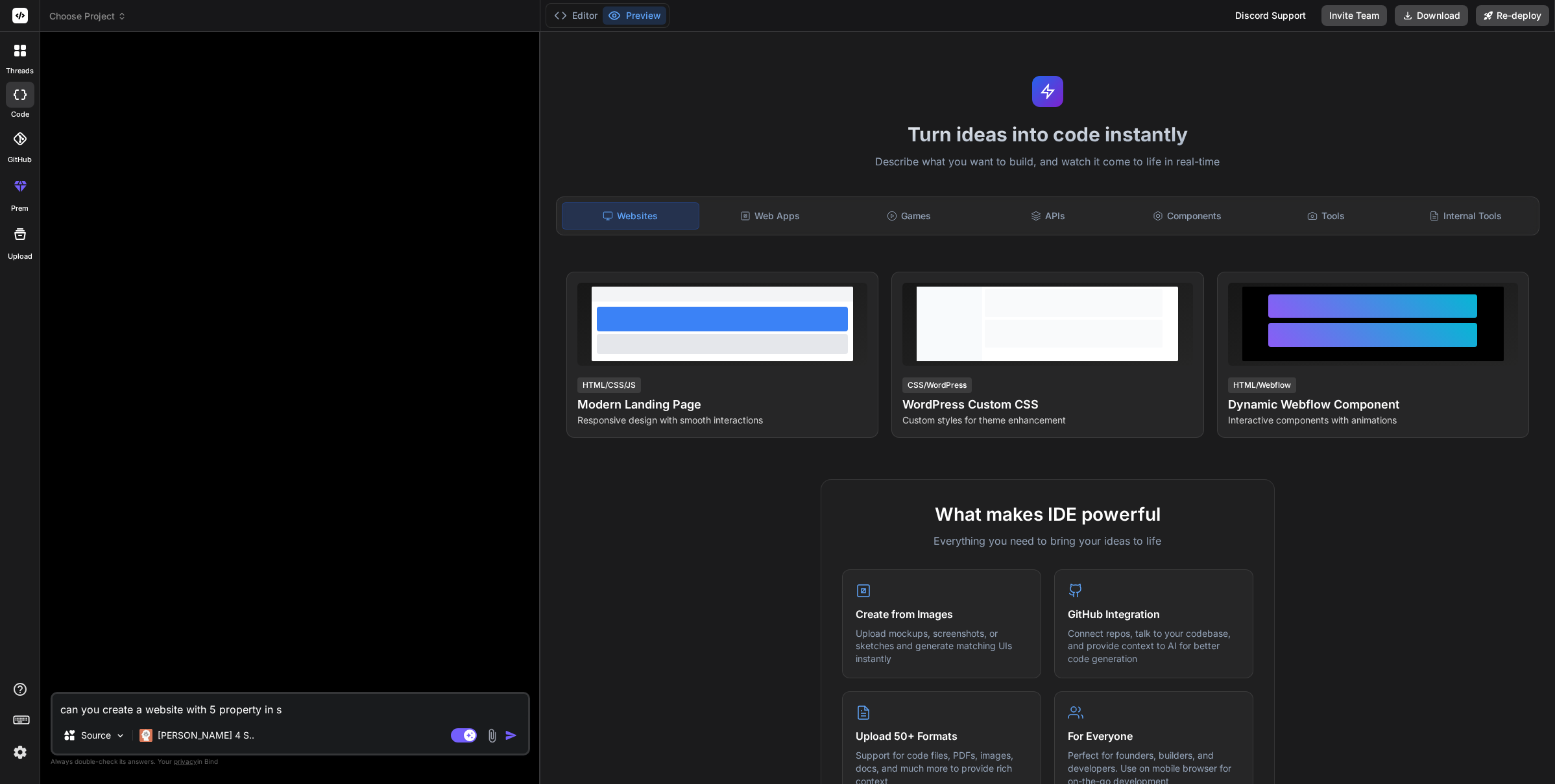
type textarea "x"
type textarea "can you create a website with 5 property in sal"
type textarea "x"
type textarea "can you create a website with 5 property in sa"
type textarea "x"
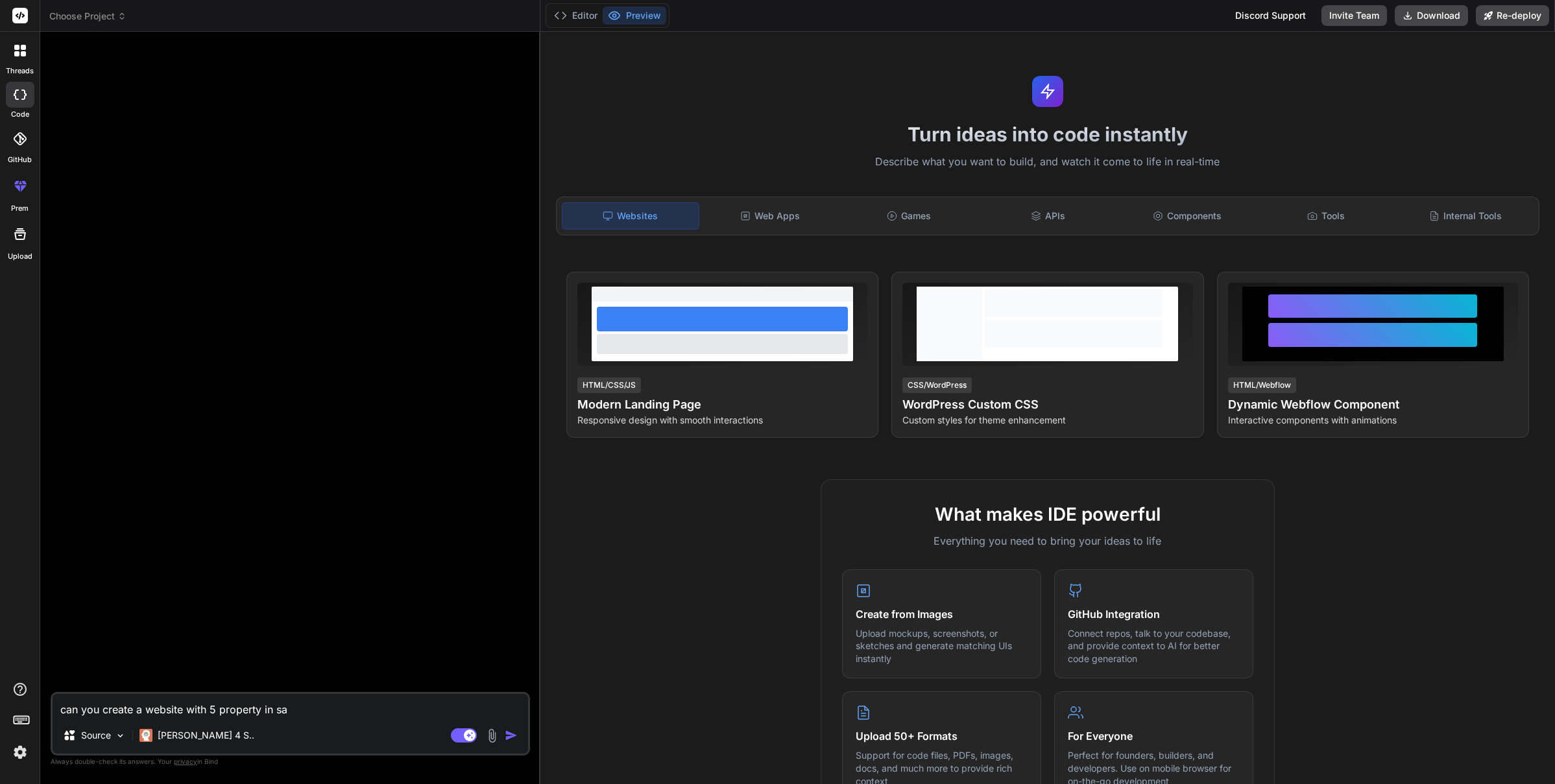
type textarea "can you create a website with 5 property in s"
type textarea "x"
type textarea "can you create a website with 5 property in"
type textarea "x"
type textarea "can you create a website with 5 property in"
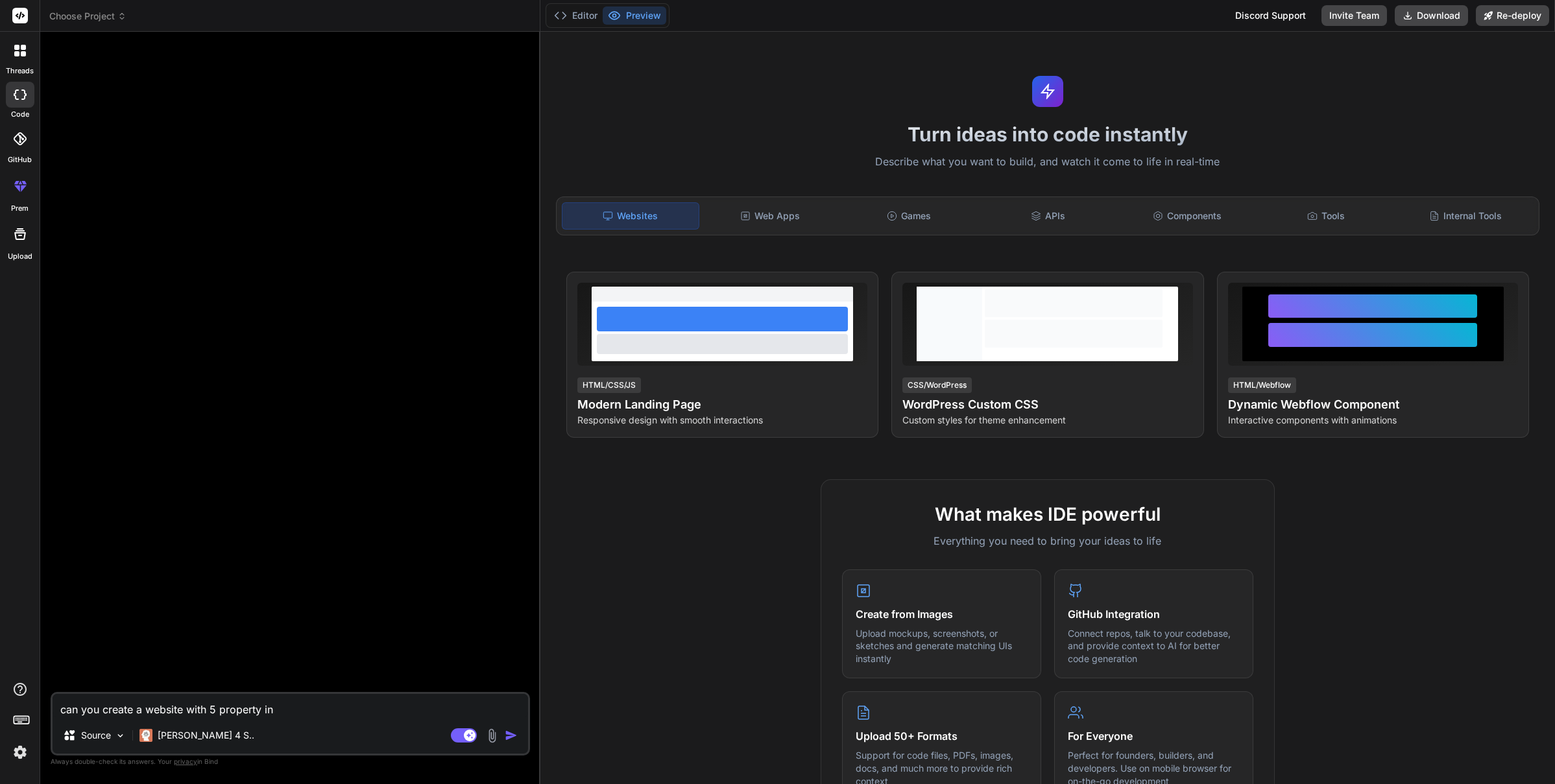
type textarea "x"
type textarea "can you create a website with 5 property i"
type textarea "x"
type textarea "can you create a website with 5 property"
type textarea "x"
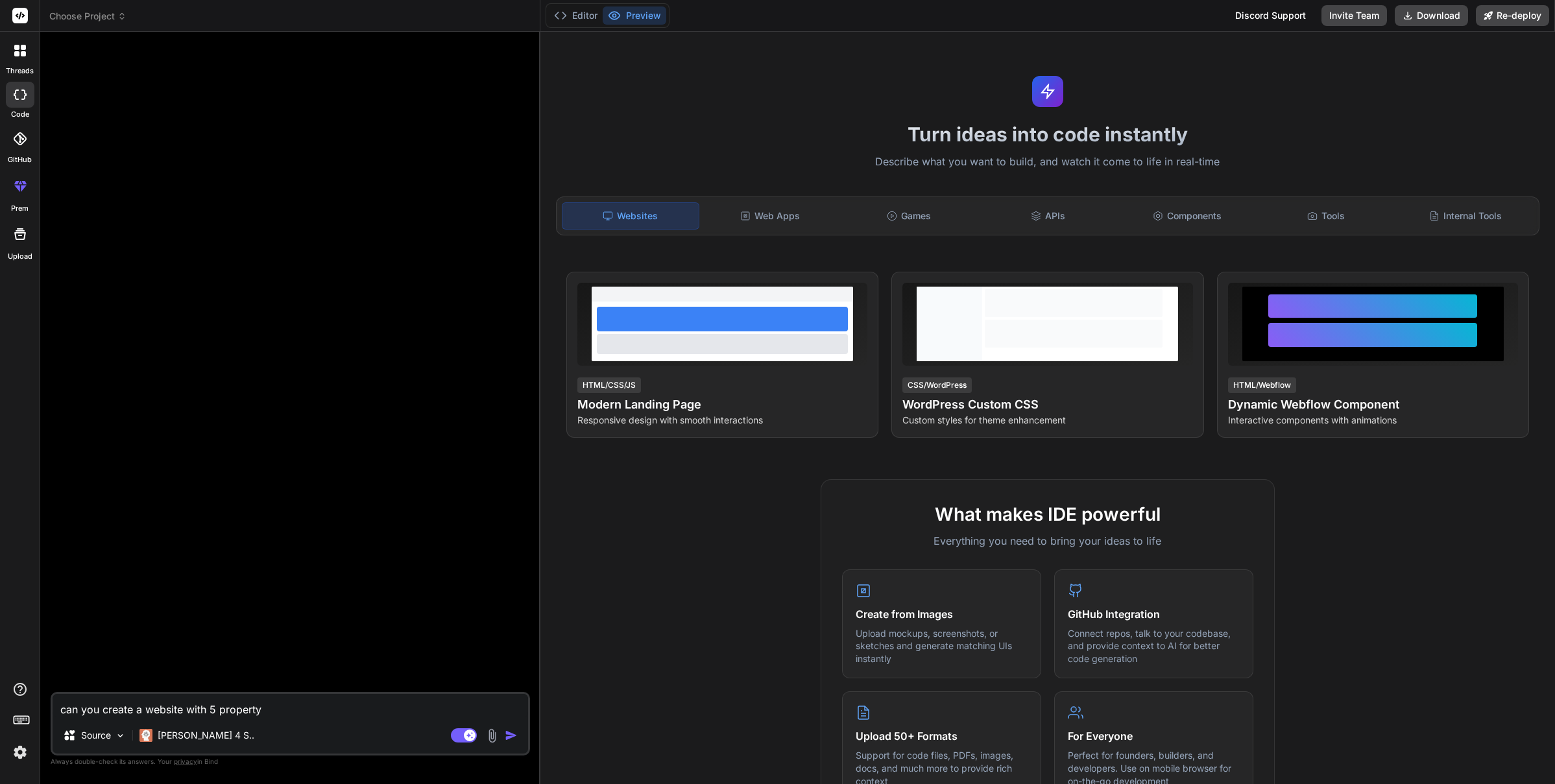
type textarea "can you create a website with 5 property o"
type textarea "x"
type textarea "can you create a website with 5 property on"
type textarea "x"
type textarea "can you create a website with 5 property on"
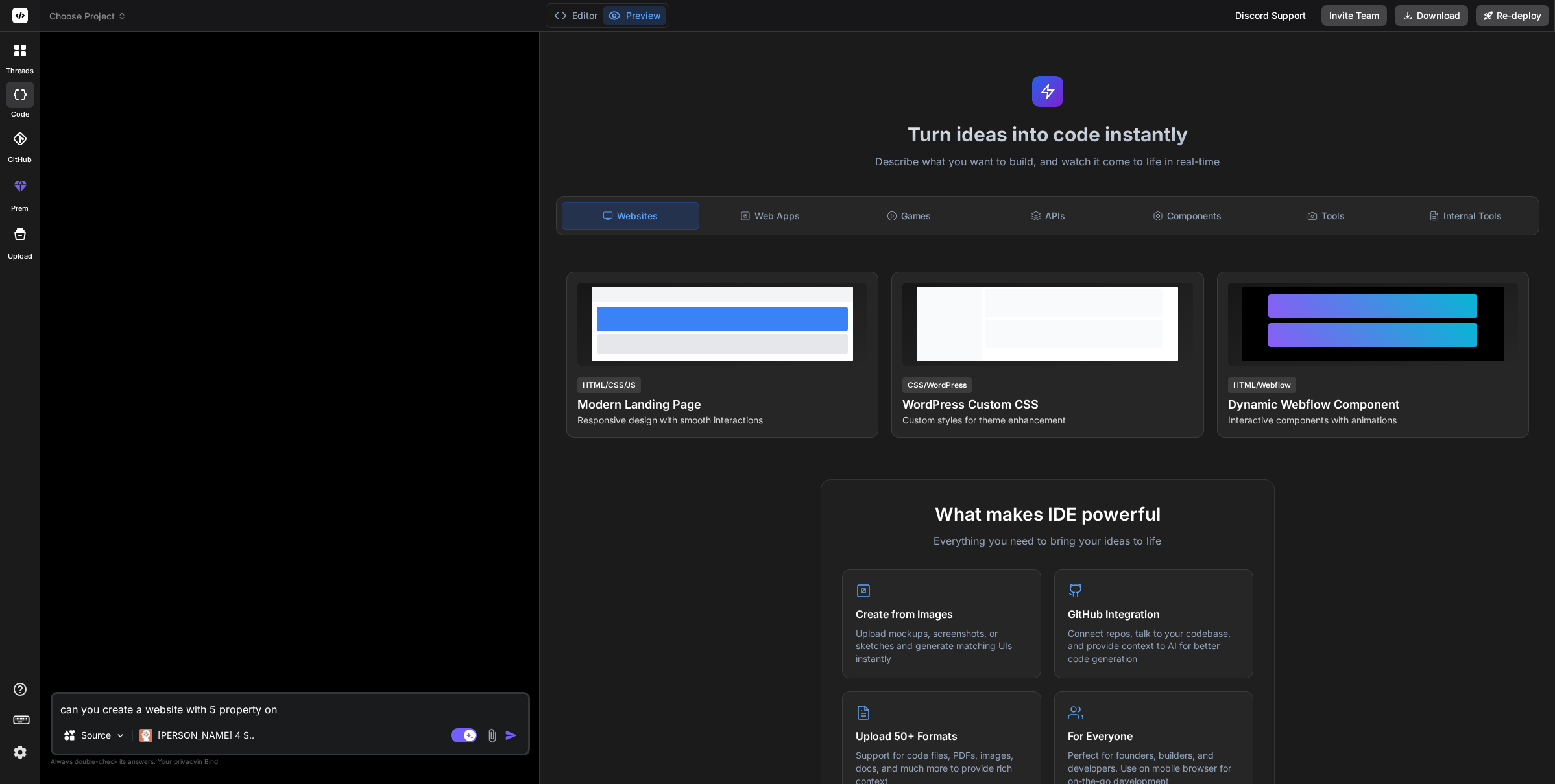
type textarea "x"
type textarea "can you create a website with 5 property on s"
type textarea "x"
type textarea "can you create a website with 5 property on sa"
type textarea "x"
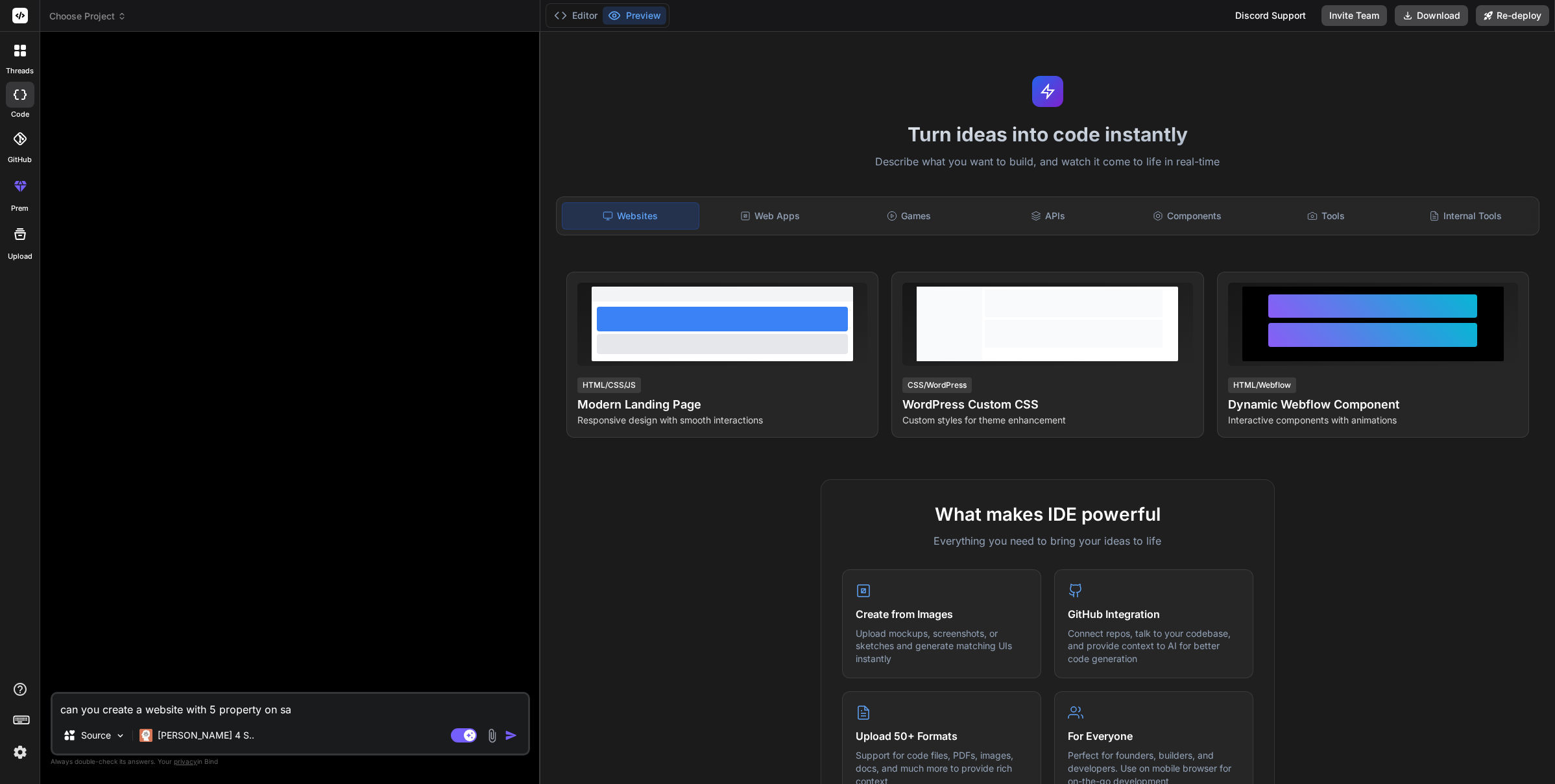
type textarea "can you create a website with 5 property on sal"
type textarea "x"
type textarea "can you create a website with 5 property on sale"
type textarea "x"
type textarea "can you create a website with 5 property on sales"
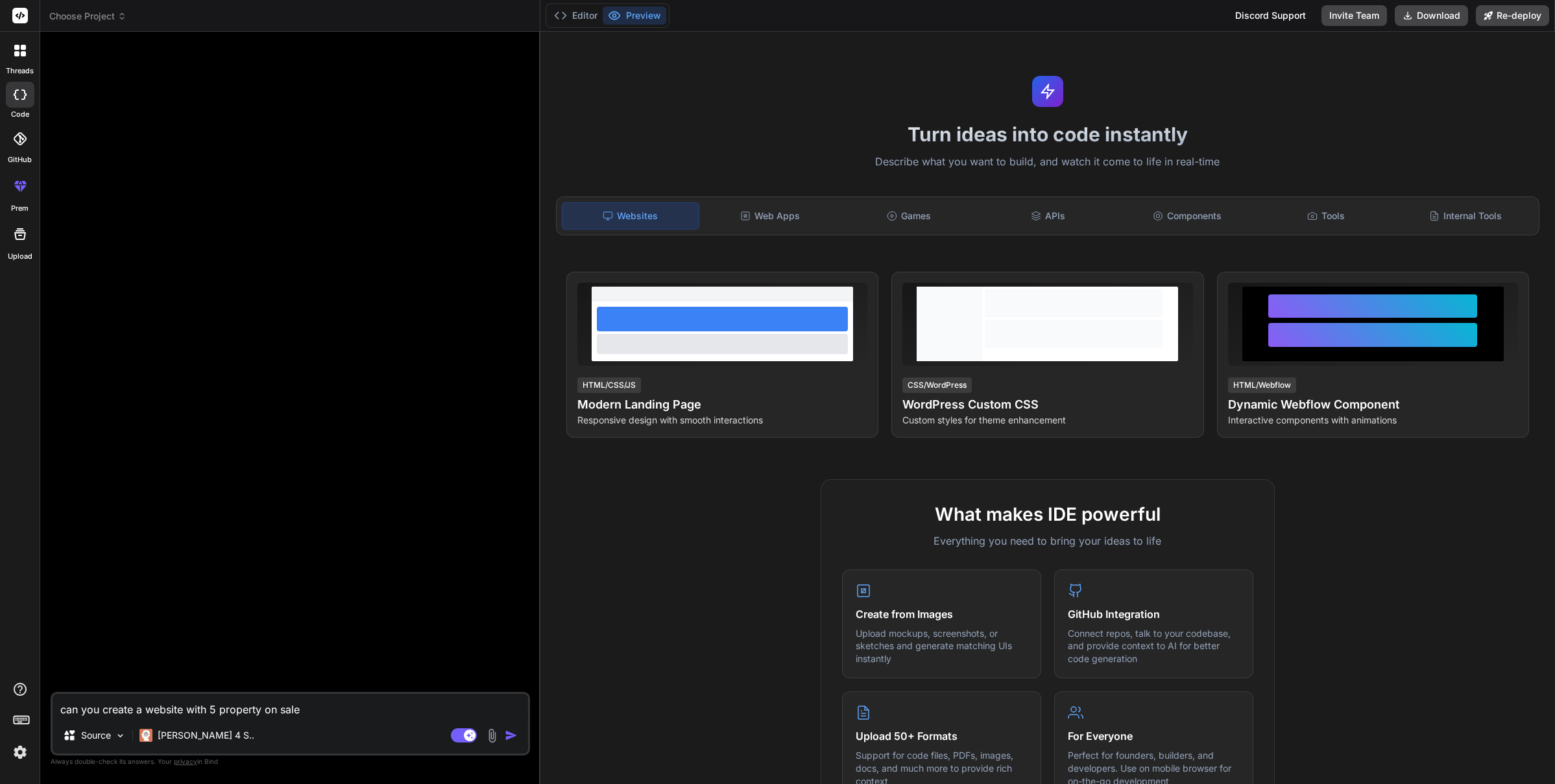
type textarea "x"
type textarea "can you create a website with 5 property on sales"
type textarea "x"
type textarea "can you create a website with 5 property on sales"
type textarea "x"
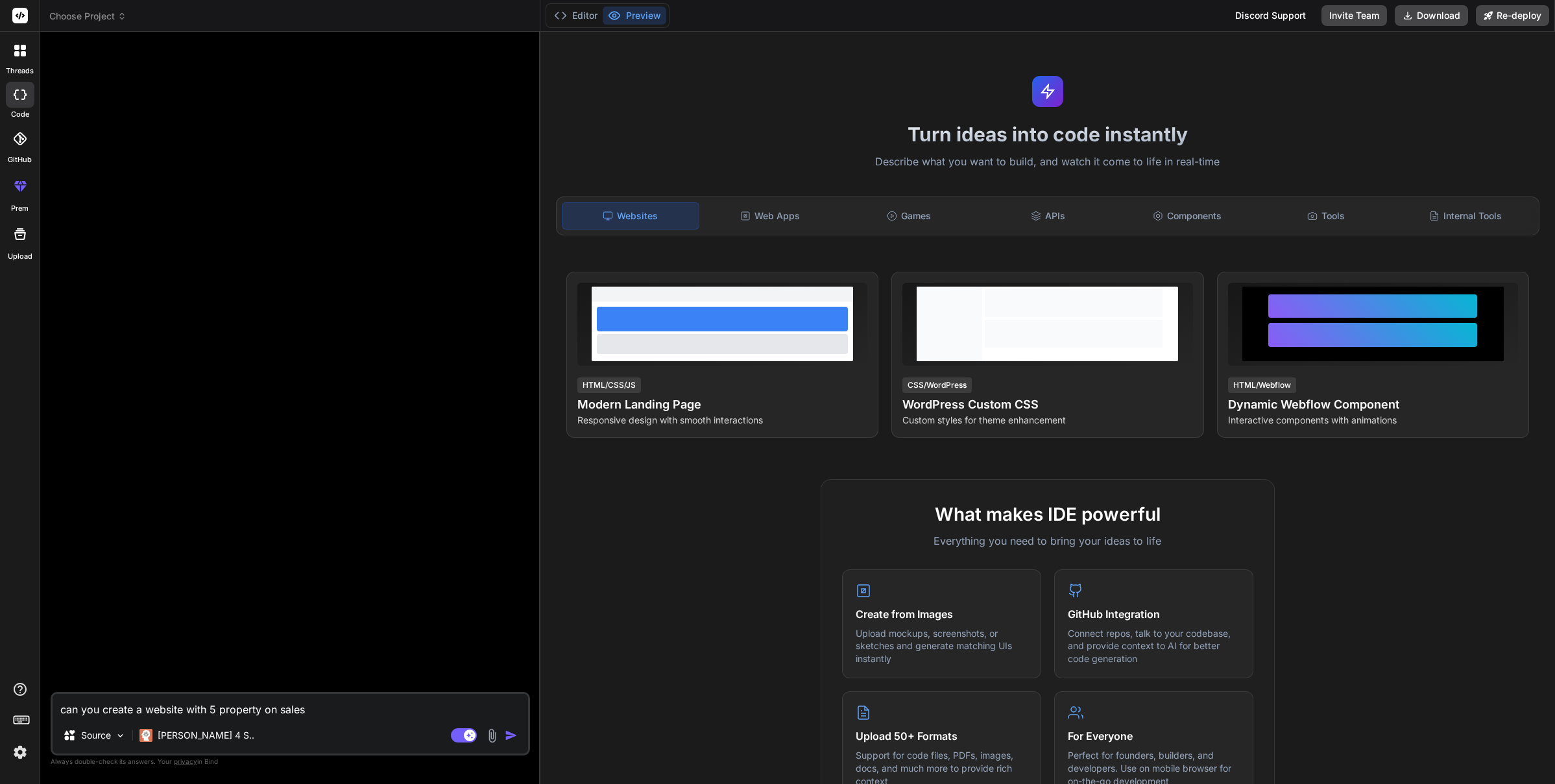
type textarea "can you create a website with 5 property on sales:"
type textarea "x"
type textarea "can you create a website with 5 property on sales:"
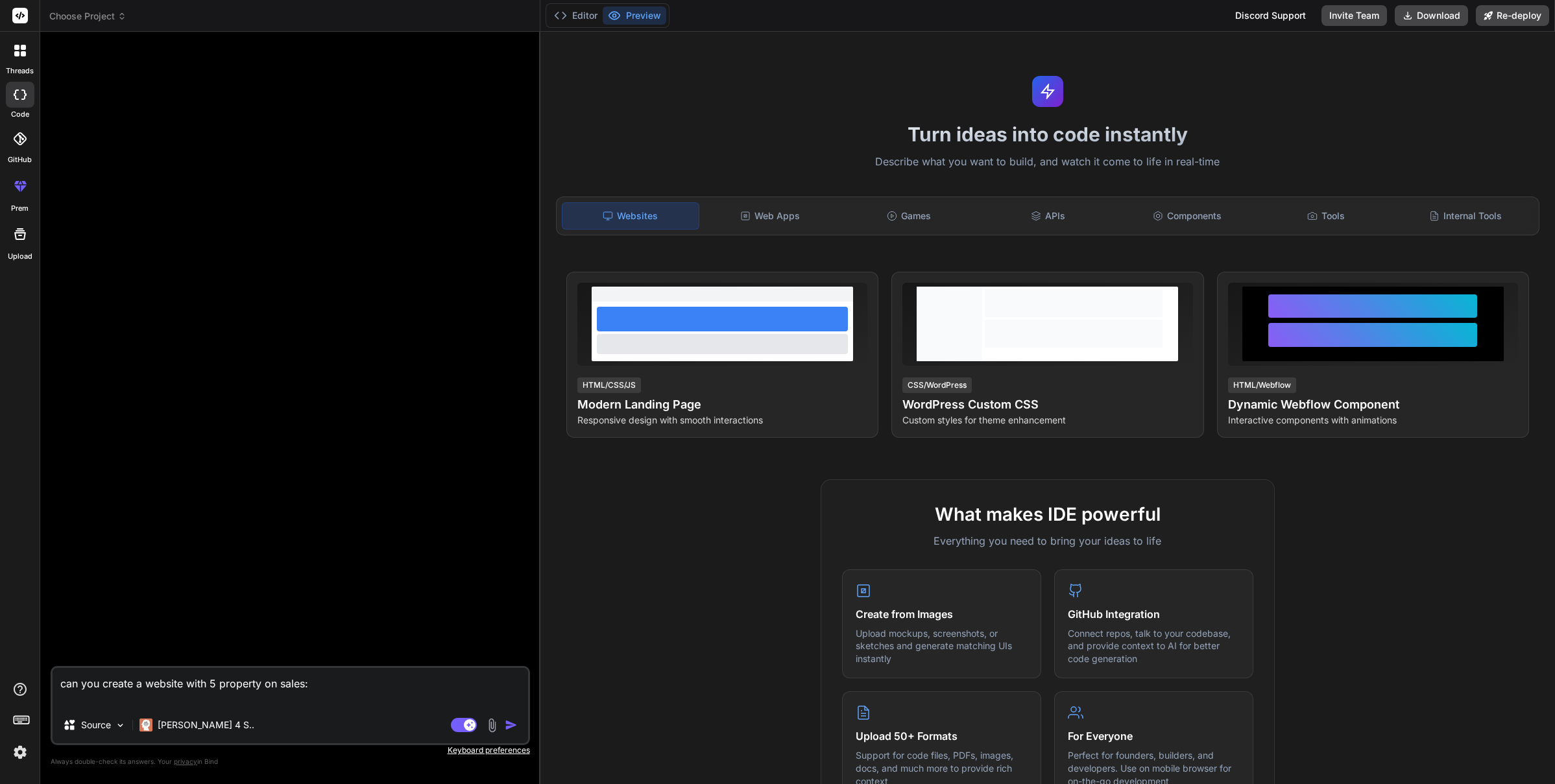
type textarea "x"
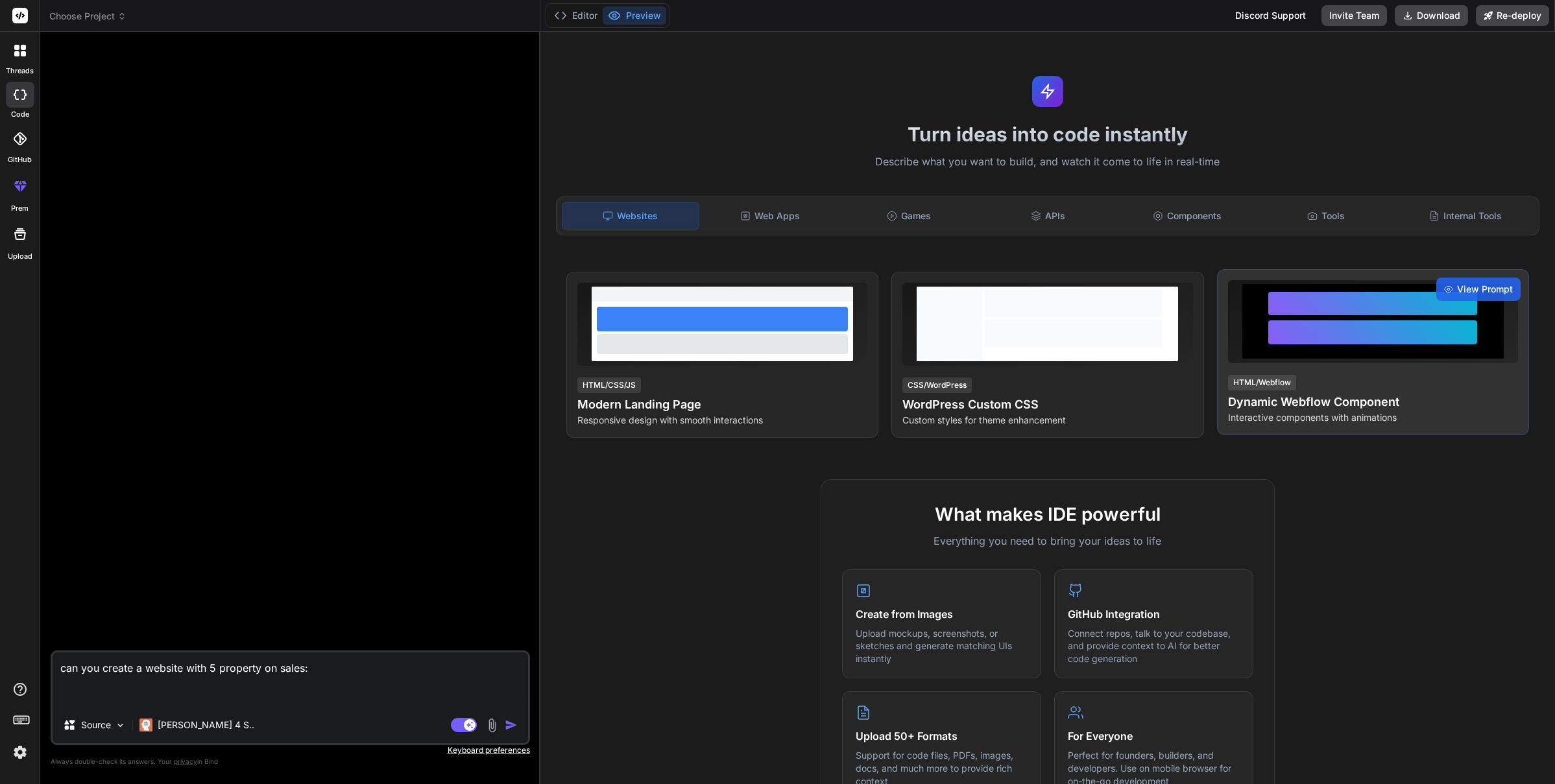
type textarea "can you create a website with 5 property on sales:"
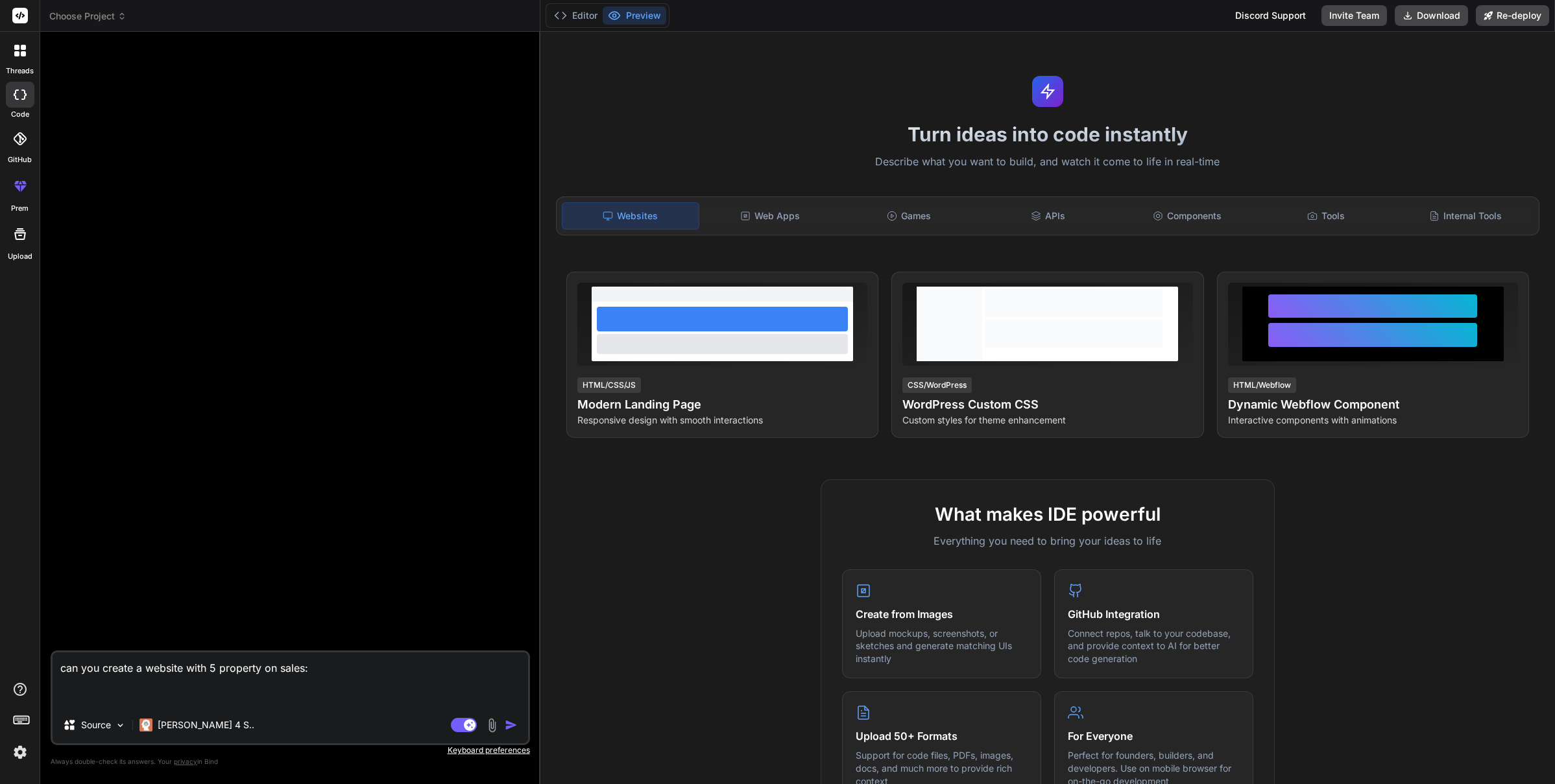
click at [357, 675] on textarea "can you create a website with 5 property on sales:" at bounding box center [290, 679] width 476 height 55
type textarea "x"
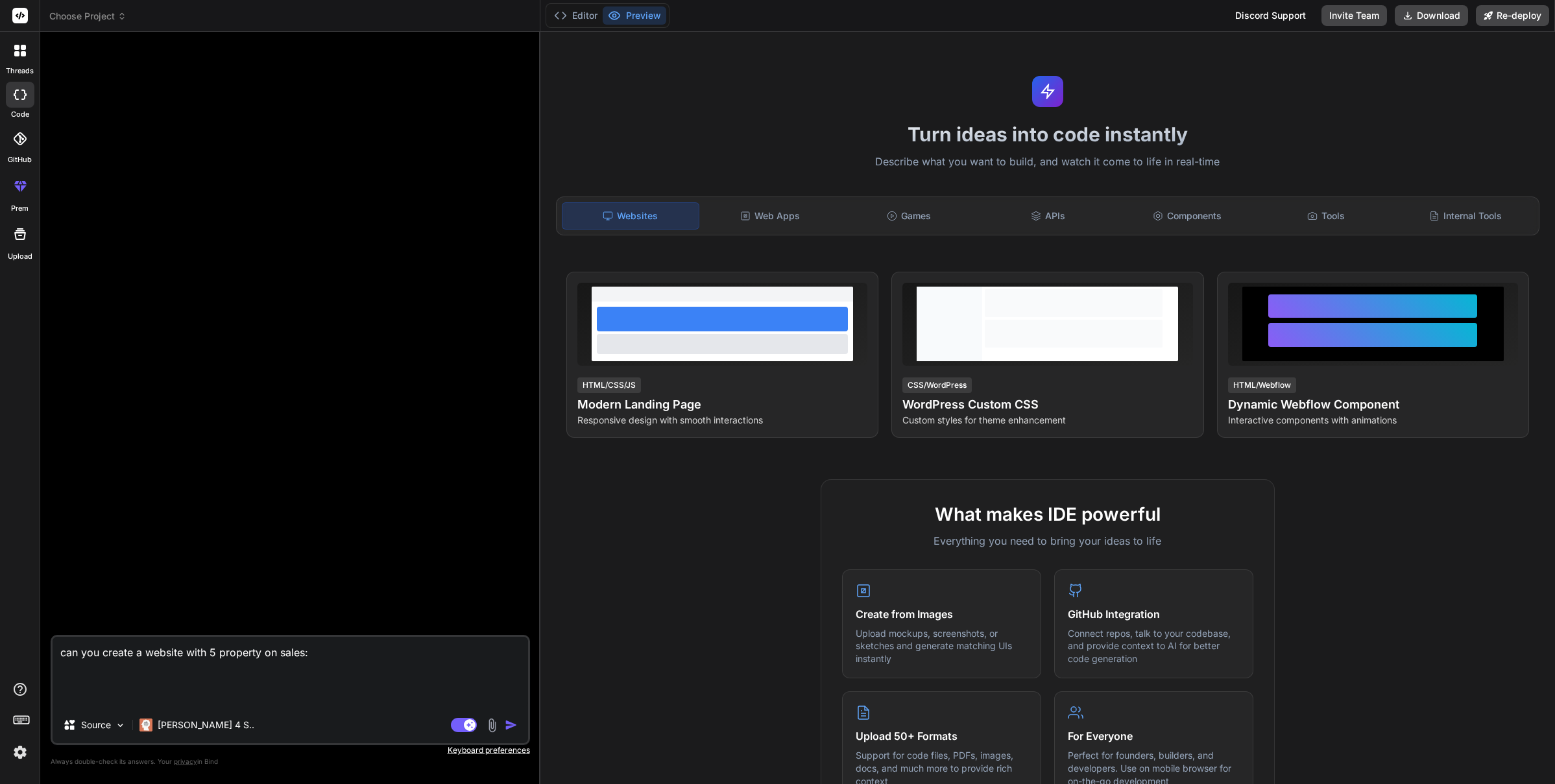
type textarea "can you create a website with 5 property on sales:"
type textarea "x"
paste textarea "Chamarel Waterfall = Rs 5 Million • Champ de Mars = Rs 10 Million • Le Morne = …"
type textarea "can you create a website with 5 property on sales: Chamarel Waterfall = Rs 5 Mi…"
type textarea "x"
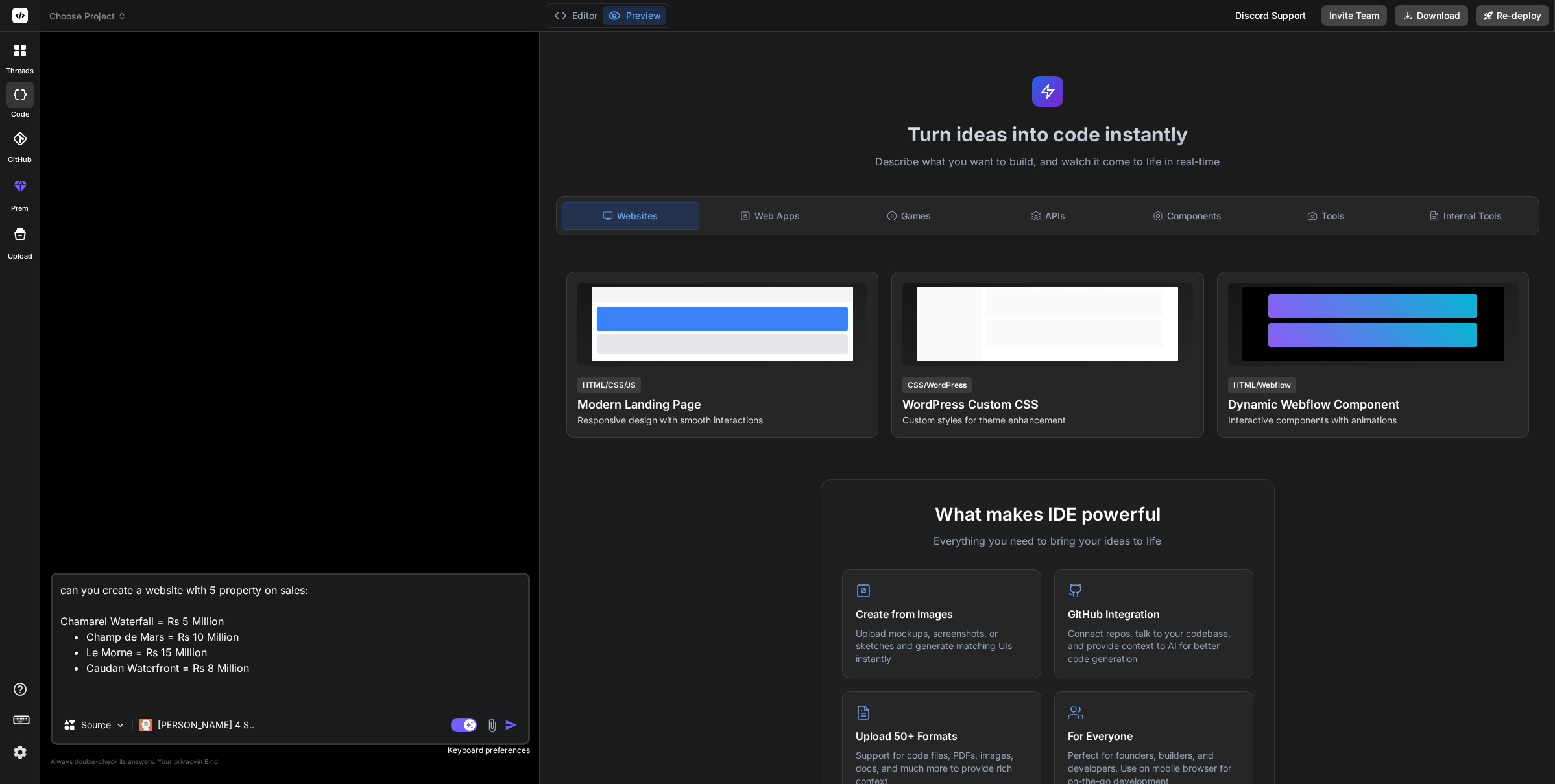
drag, startPoint x: 83, startPoint y: 639, endPoint x: 61, endPoint y: 639, distance: 22.0
click at [61, 639] on textarea "can you create a website with 5 property on sales: Chamarel Waterfall = Rs 5 Mi…" at bounding box center [290, 641] width 476 height 132
type textarea "can you create a website with 5 property on sales: Chamarel Waterfall = Rs 5 Mi…"
type textarea "x"
drag, startPoint x: 82, startPoint y: 648, endPoint x: 45, endPoint y: 649, distance: 37.0
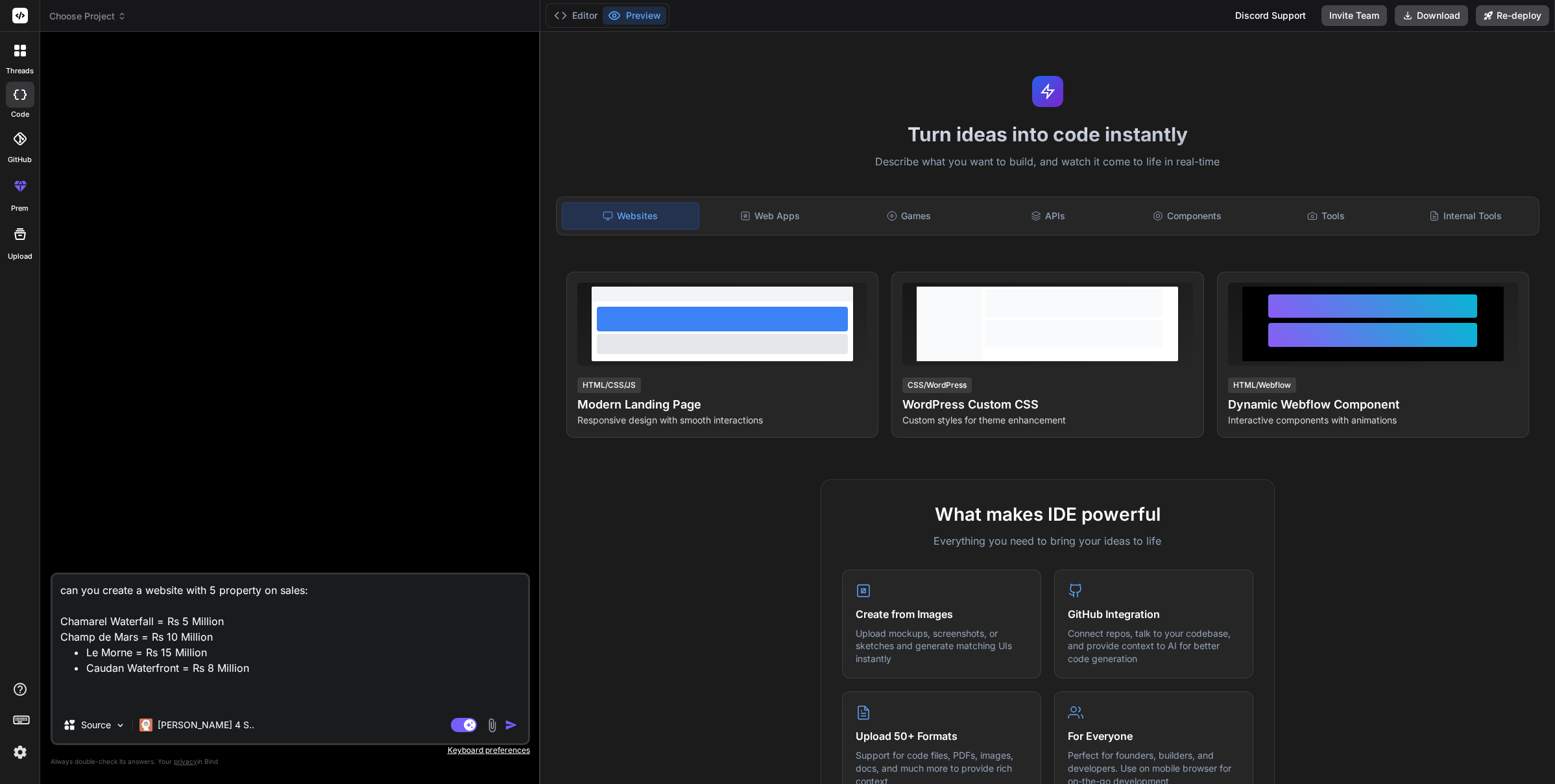
click at [45, 649] on div "Bind AI Web Search Created with Pixso. Code Generator can you create a website …" at bounding box center [290, 407] width 500 height 752
type textarea "can you create a website with 5 property on sales: Chamarel Waterfall = Rs 5 Mi…"
type textarea "x"
drag, startPoint x: 84, startPoint y: 672, endPoint x: 39, endPoint y: 668, distance: 45.2
click at [39, 668] on div "threads code GitHub prem Upload Choose Project Created with Pixso. Bind AI Web …" at bounding box center [778, 392] width 1555 height 784
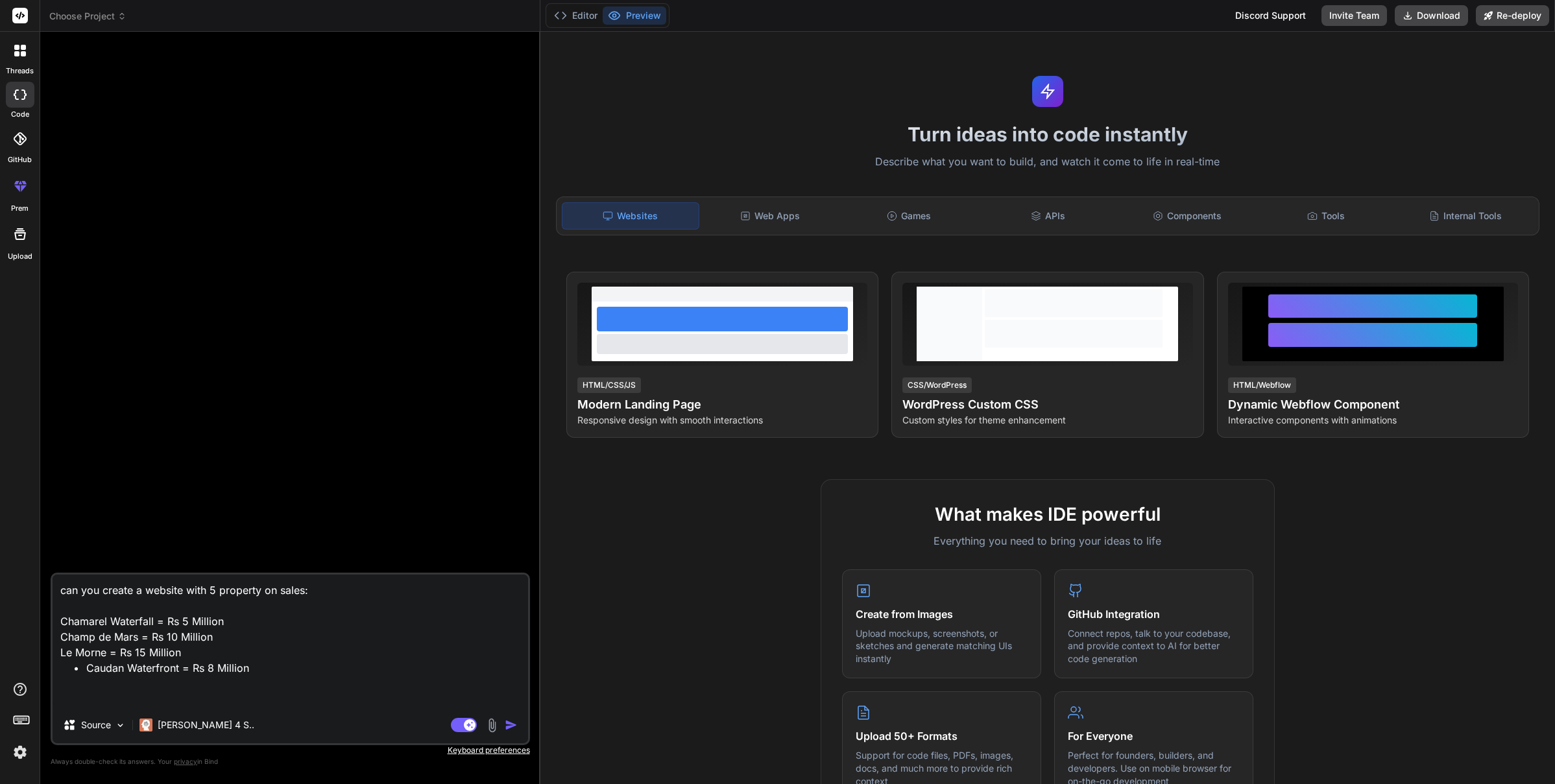
type textarea "can you create a website with 5 property on sales: Chamarel Waterfall = Rs 5 Mi…"
click at [301, 671] on textarea "can you create a website with 5 property on sales: Chamarel Waterfall = Rs 5 Mi…" at bounding box center [290, 641] width 476 height 132
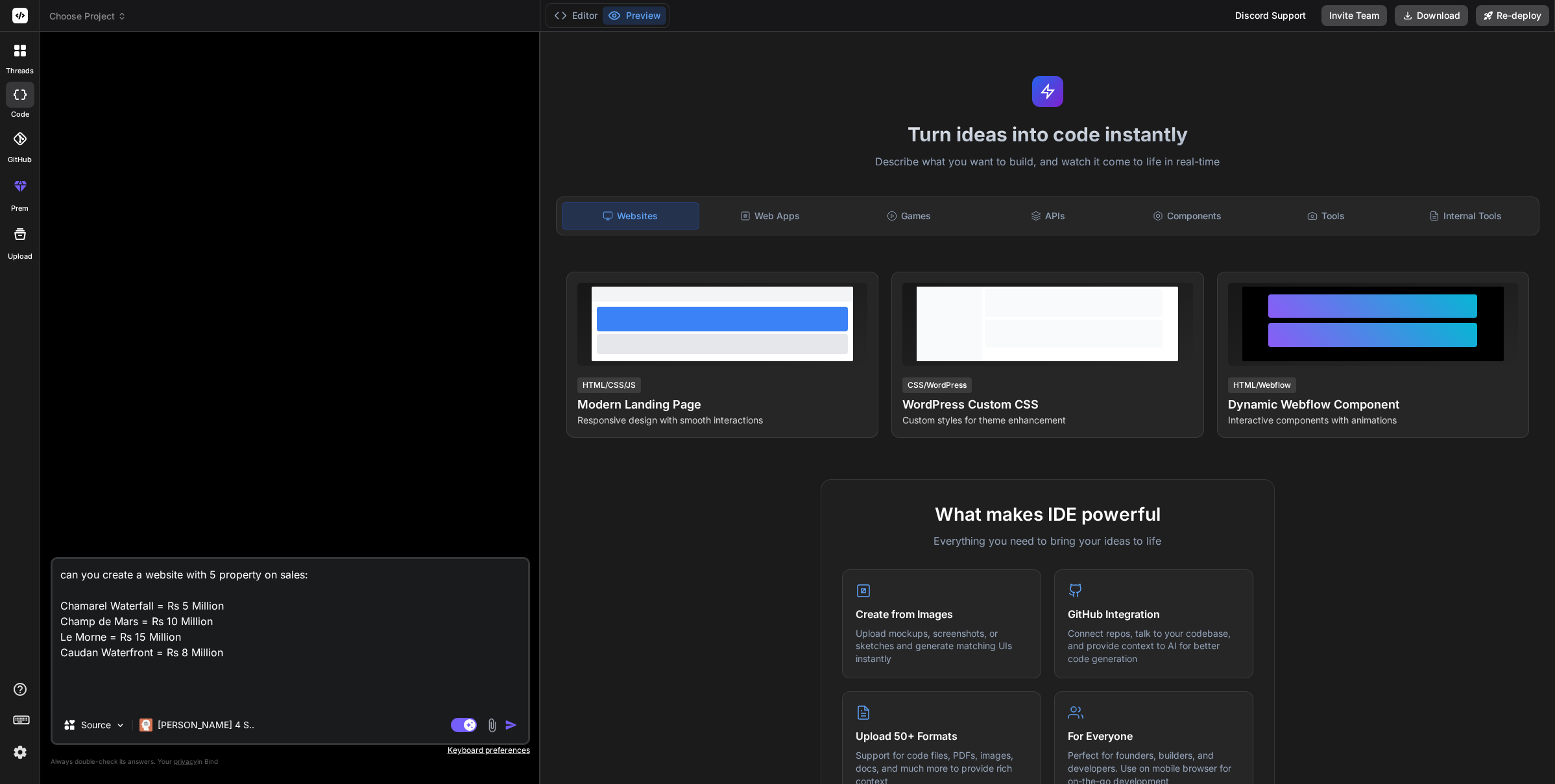
type textarea "x"
click at [210, 570] on textarea "can you create a website with 5 property on sales: Chamarel Waterfall = Rs 5 Mi…" at bounding box center [290, 633] width 476 height 148
type textarea "can you create a website with 4 property on sales: Chamarel Waterfall = Rs 5 Mi…"
click at [284, 660] on textarea "can you create a website with 4 property on sales: Chamarel Waterfall = Rs 5 Mi…" at bounding box center [290, 633] width 476 height 148
type textarea "x"
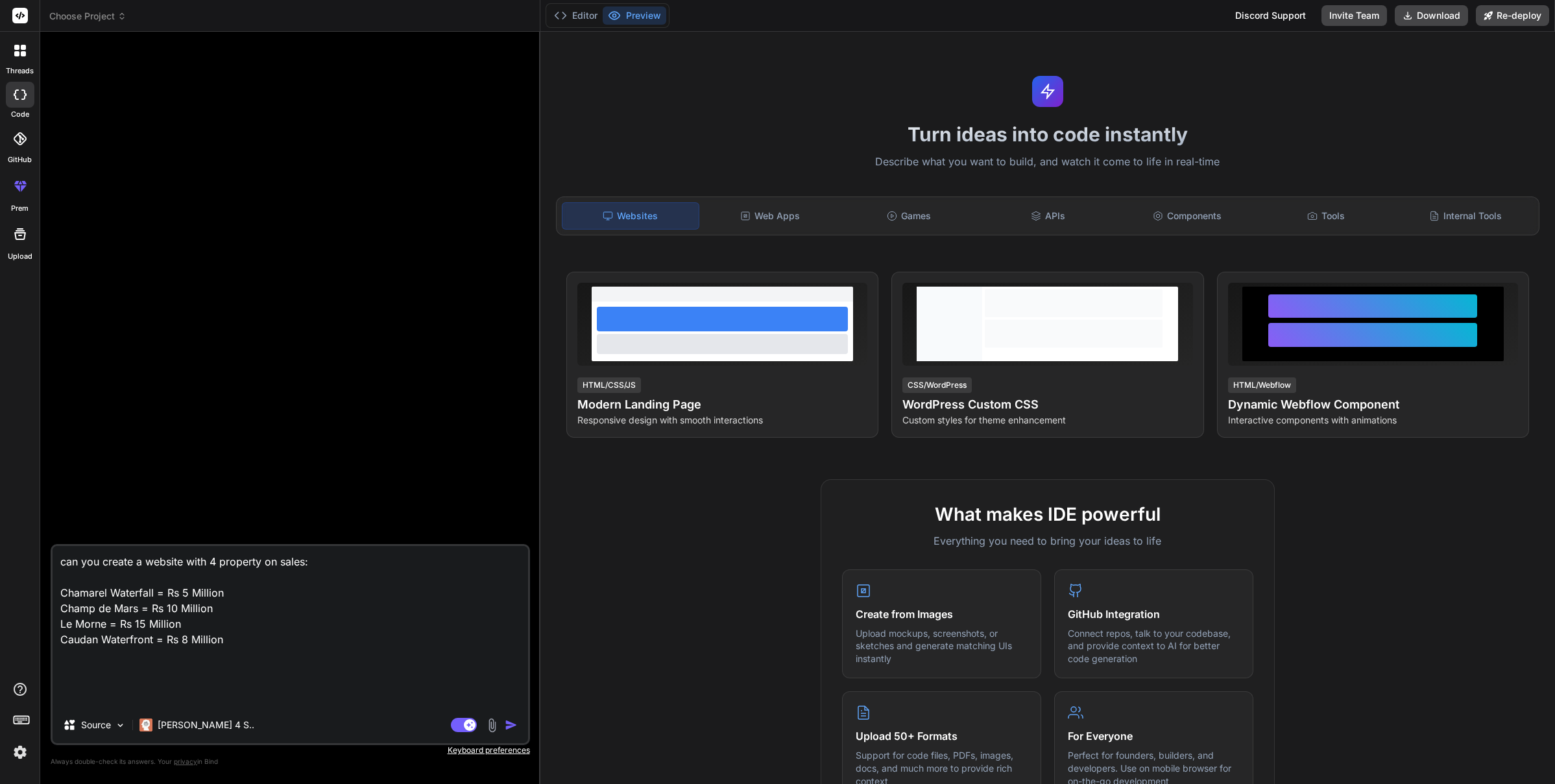
type textarea "can you create a website with 4 property on sales: Chamarel Waterfall = Rs 5 Mi…"
type textarea "x"
type textarea "can you create a website with 4 property on sales: Chamarel Waterfall = Rs 5 Mi…"
type textarea "x"
type textarea "can you create a website with 4 property on sales: Chamarel Waterfall = Rs 5 Mi…"
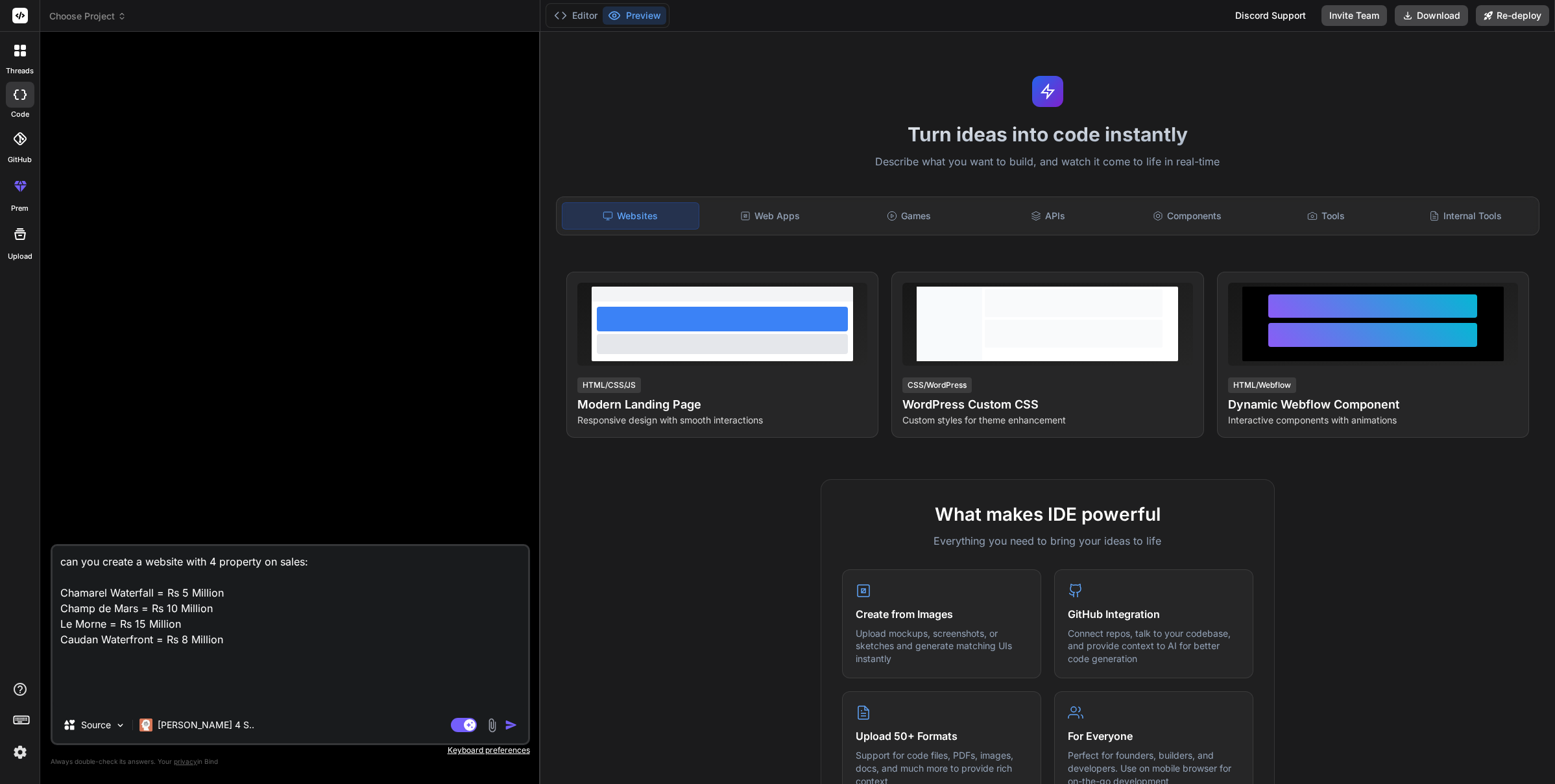
type textarea "x"
type textarea "can you create a website with 4 property on sales: Chamarel Waterfall = Rs 5 Mi…"
type textarea "x"
type textarea "can you create a website with 4 property on sales: Chamarel Waterfall = Rs 5 Mi…"
type textarea "x"
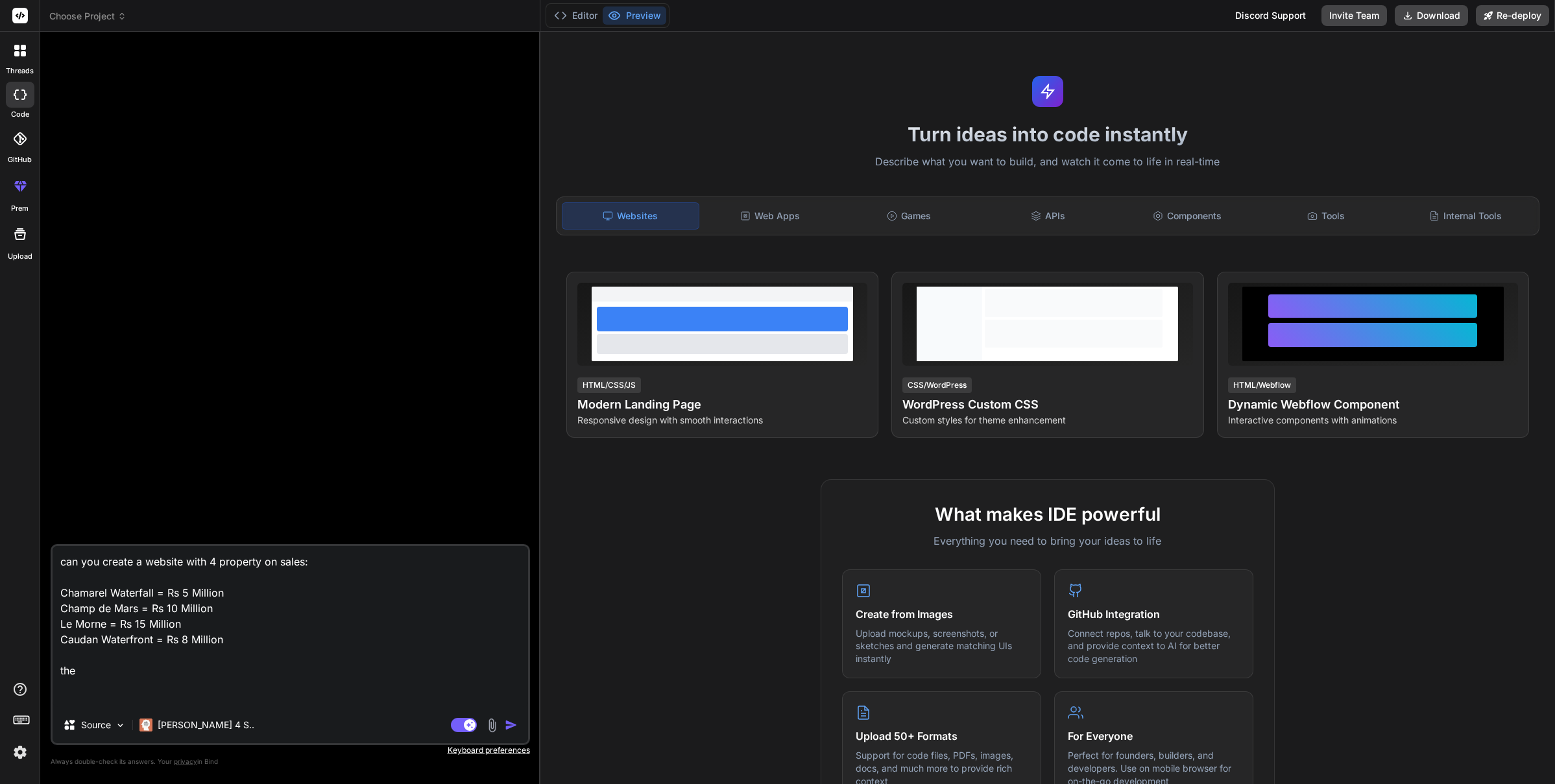
type textarea "can you create a website with 4 property on sales: Chamarel Waterfall = Rs 5 Mi…"
type textarea "x"
type textarea "can you create a website with 4 property on sales: Chamarel Waterfall = Rs 5 Mi…"
type textarea "x"
type textarea "can you create a website with 4 property on sales: Chamarel Waterfall = Rs 5 Mi…"
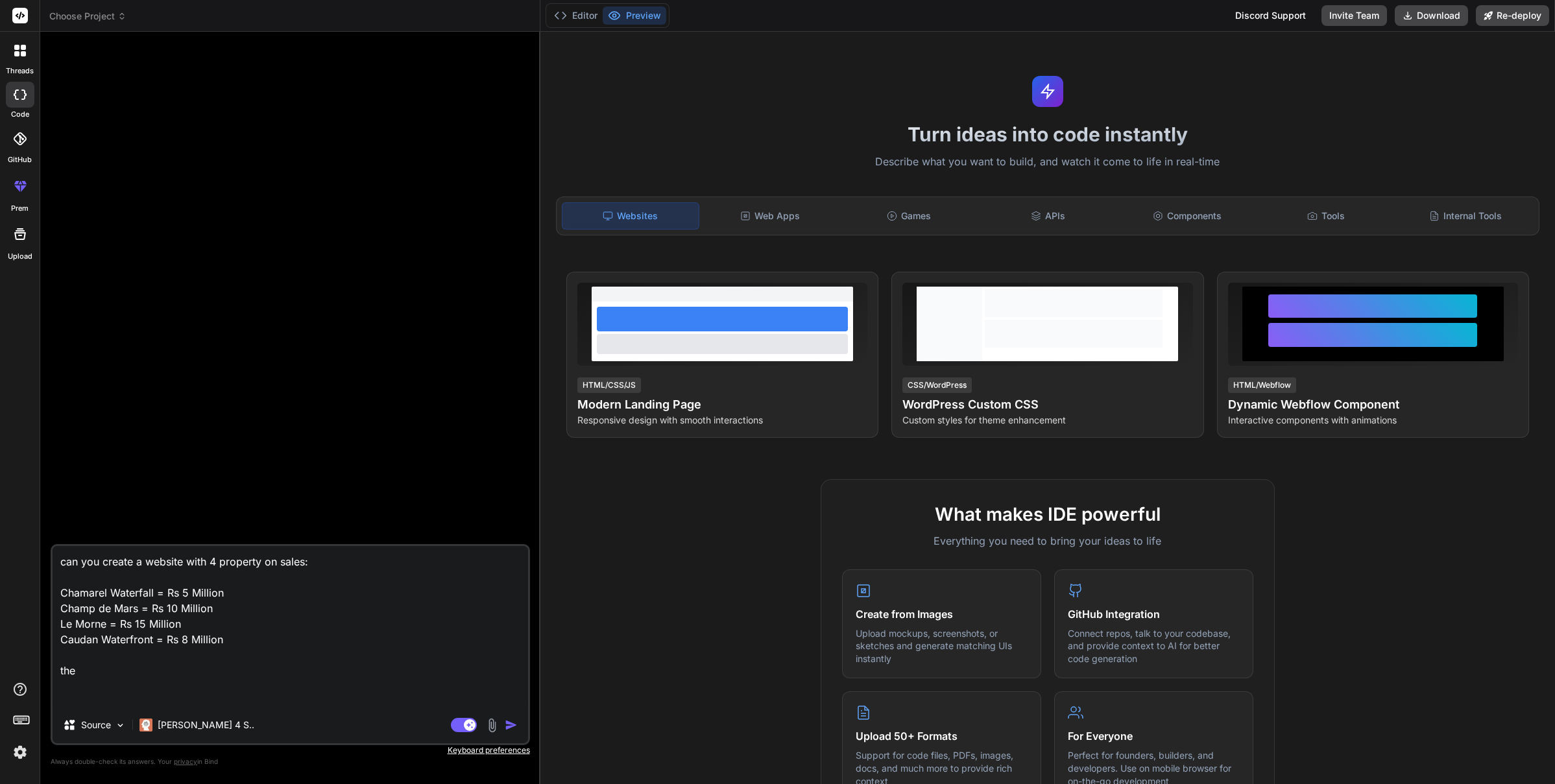
type textarea "x"
type textarea "can you create a website with 4 property on sales: Chamarel Waterfall = Rs 5 Mi…"
type textarea "x"
type textarea "can you create a website with 4 property on sales: Chamarel Waterfall = Rs 5 Mi…"
type textarea "x"
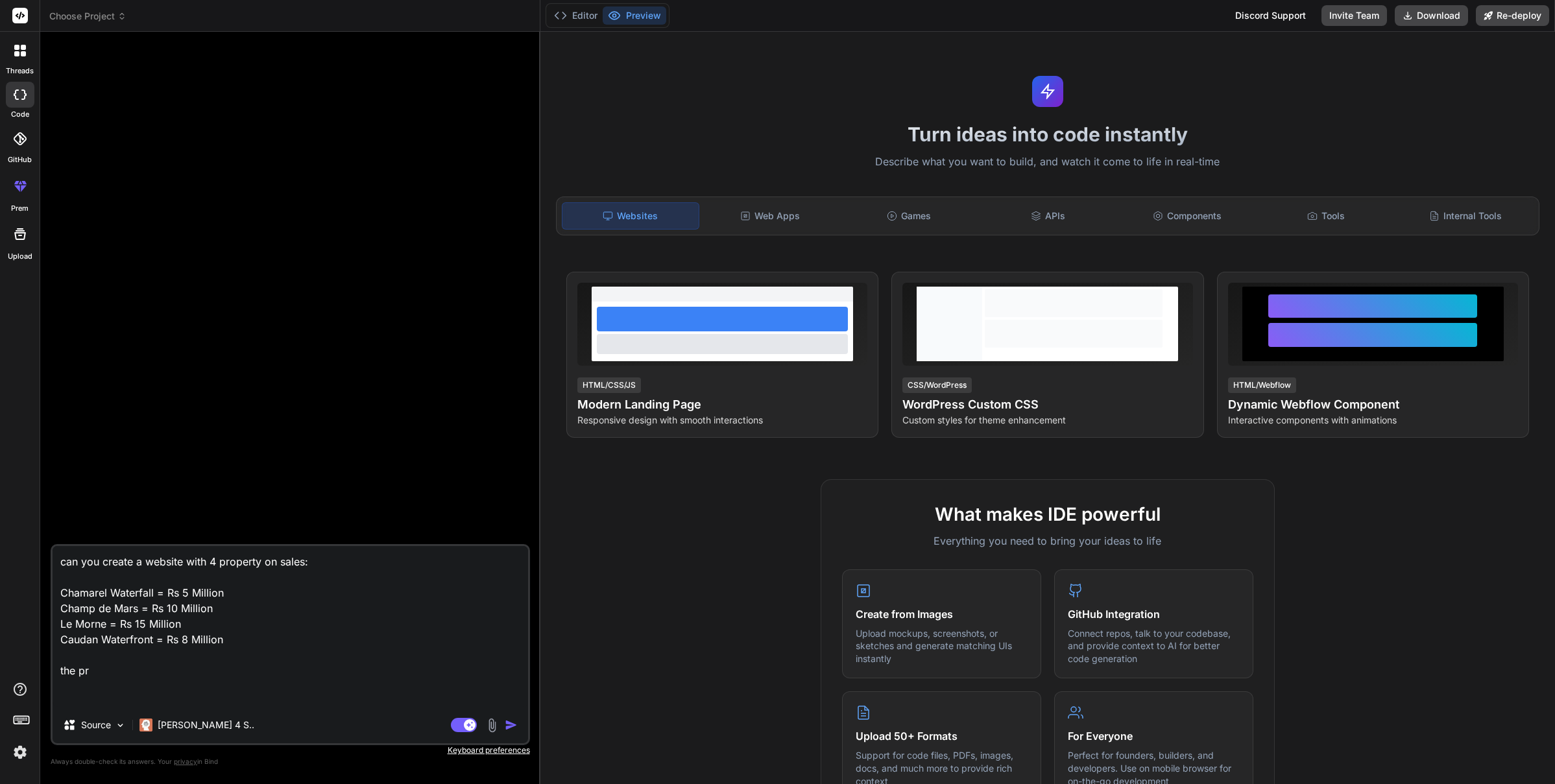
type textarea "can you create a website with 4 property on sales: Chamarel Waterfall = Rs 5 Mi…"
type textarea "x"
type textarea "can you create a website with 4 property on sales: Chamarel Waterfall = Rs 5 Mi…"
type textarea "x"
type textarea "can you create a website with 4 property on sales: Chamarel Waterfall = Rs 5 Mi…"
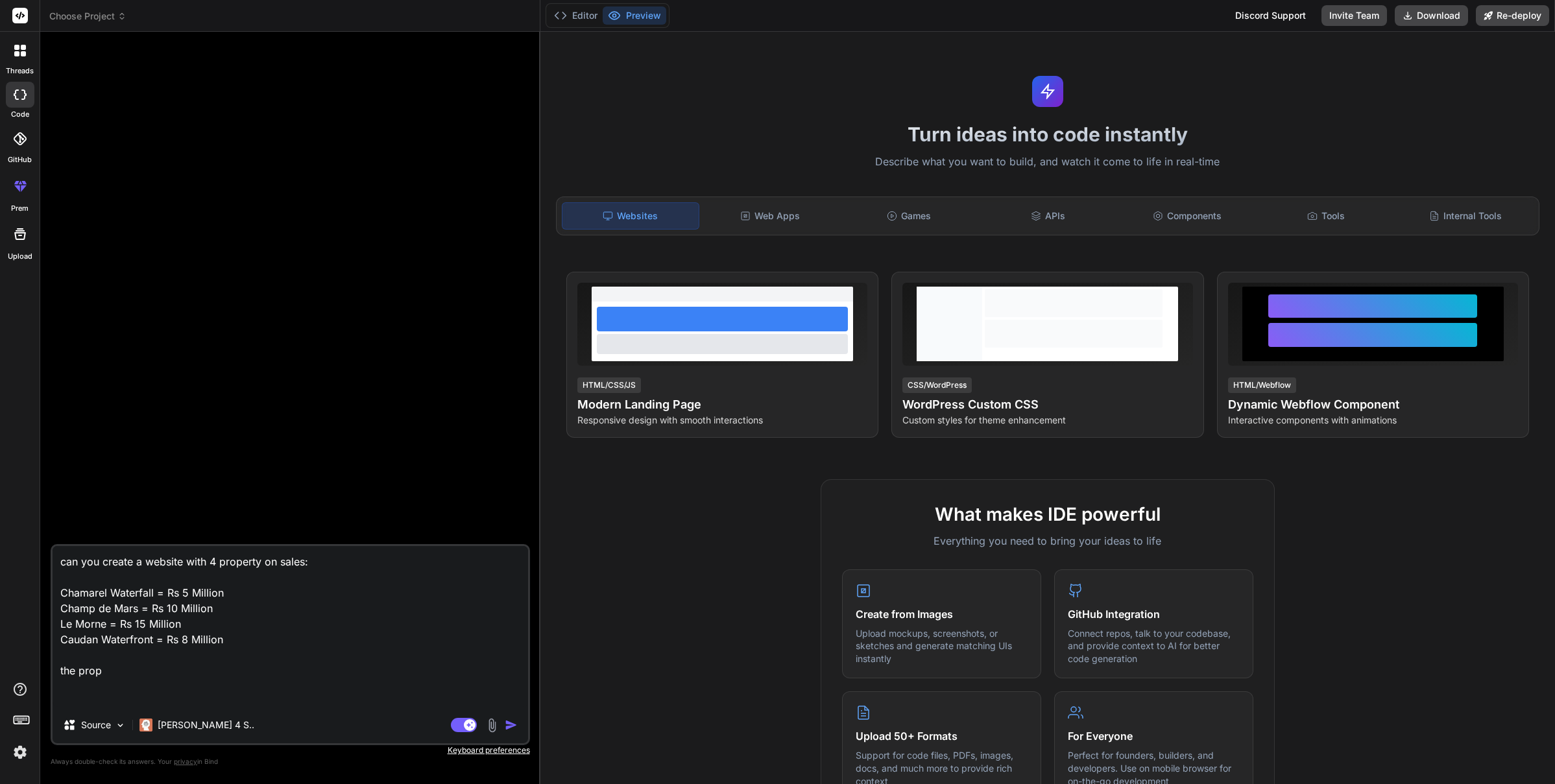
type textarea "x"
type textarea "can you create a website with 4 property on sales: Chamarel Waterfall = Rs 5 Mi…"
type textarea "x"
type textarea "can you create a website with 4 property on sales: Chamarel Waterfall = Rs 5 Mi…"
type textarea "x"
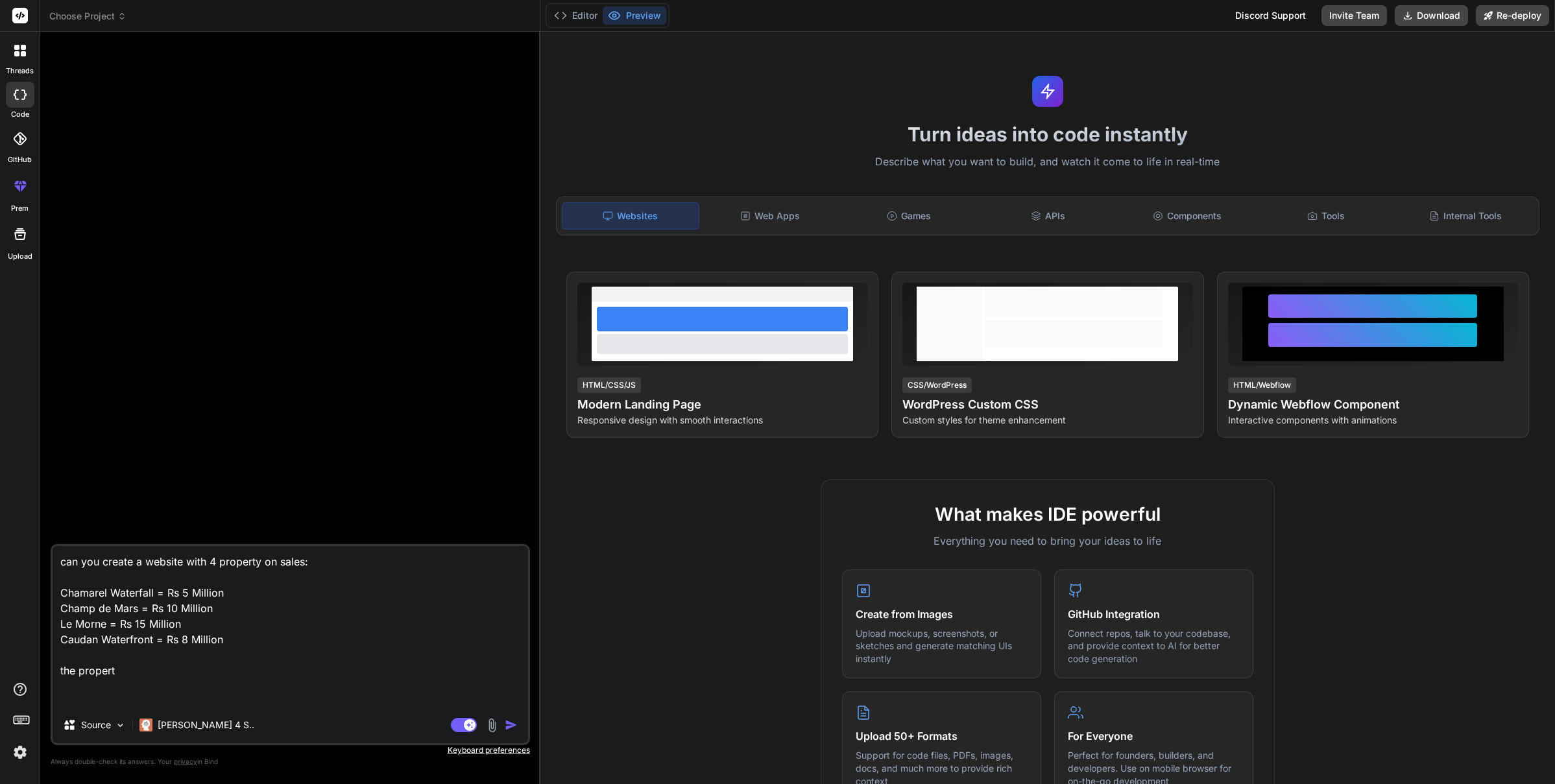
type textarea "can you create a website with 4 property on sales: Chamarel Waterfall = Rs 5 Mi…"
type textarea "x"
type textarea "can you create a website with 4 property on sales: Chamarel Waterfall = Rs 5 Mi…"
type textarea "x"
type textarea "can you create a website with 4 property on sales: Chamarel Waterfall = Rs 5 Mi…"
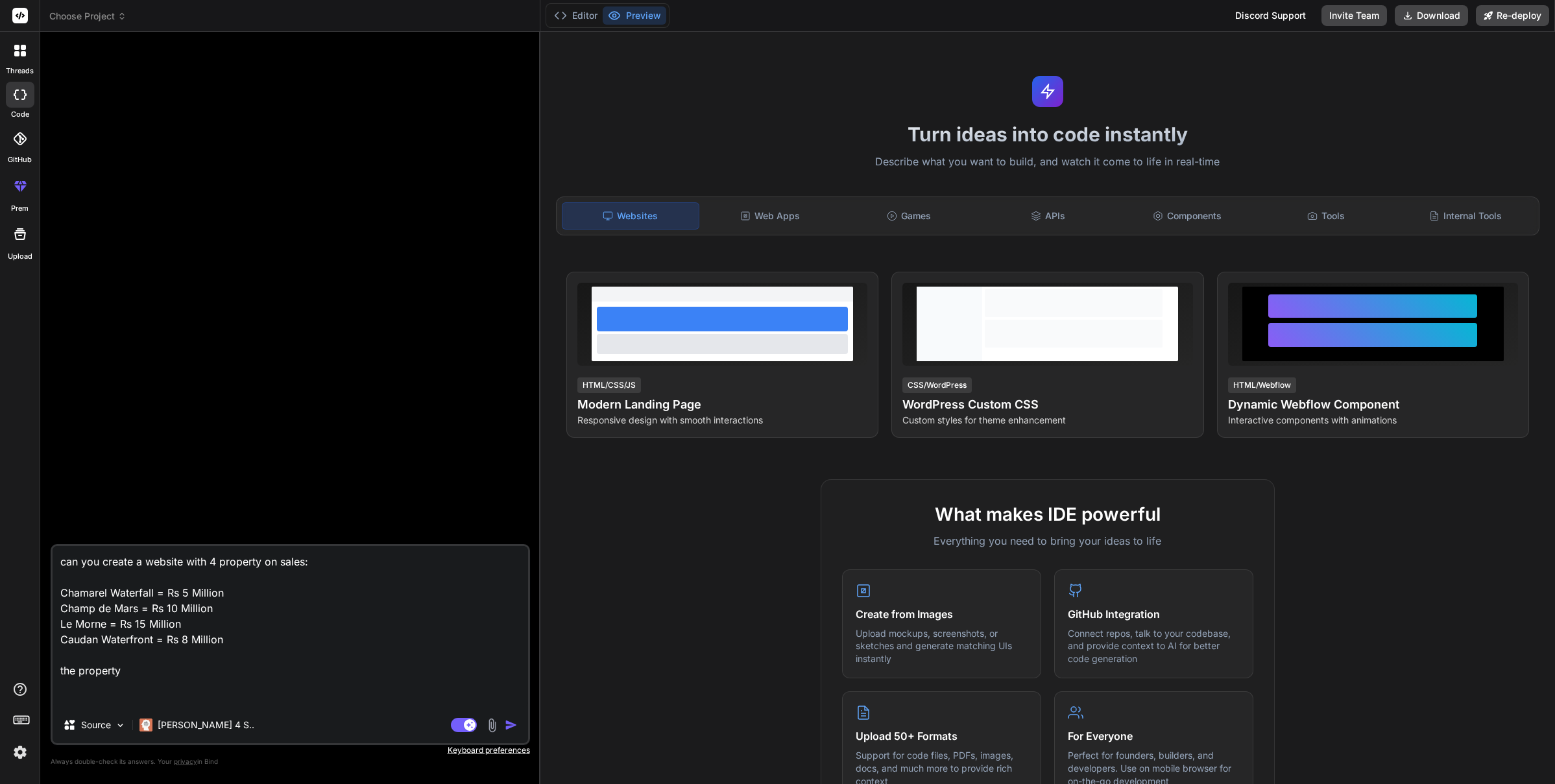
type textarea "x"
type textarea "can you create a website with 4 property on sales: Chamarel Waterfall = Rs 5 Mi…"
type textarea "x"
type textarea "can you create a website with 4 property on sales: Chamarel Waterfall = Rs 5 Mi…"
type textarea "x"
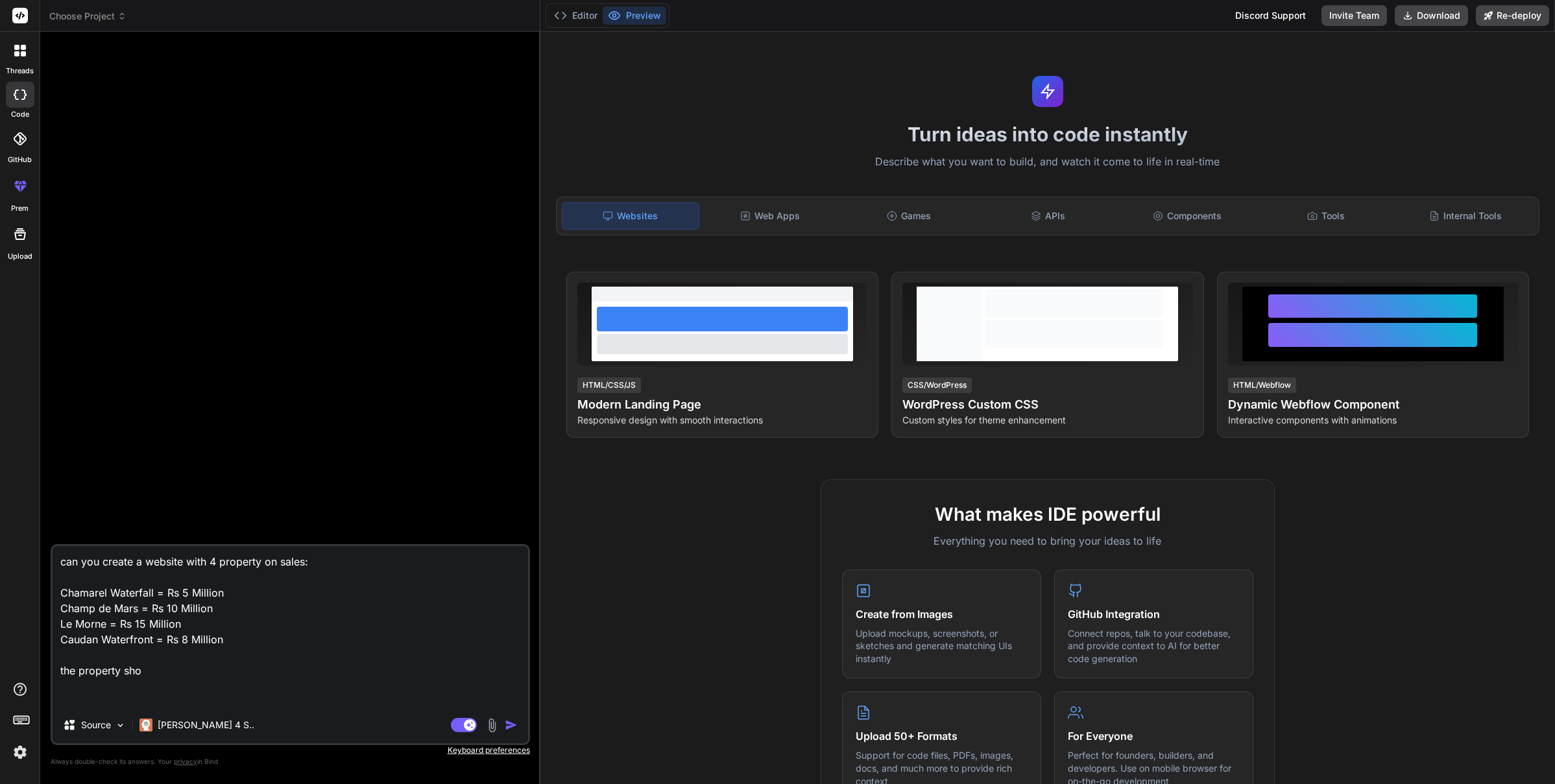
type textarea "can you create a website with 4 property on sales: Chamarel Waterfall = Rs 5 Mi…"
type textarea "x"
type textarea "can you create a website with 4 property on sales: Chamarel Waterfall = Rs 5 Mi…"
type textarea "x"
type textarea "can you create a website with 4 property on sales: Chamarel Waterfall = Rs 5 Mi…"
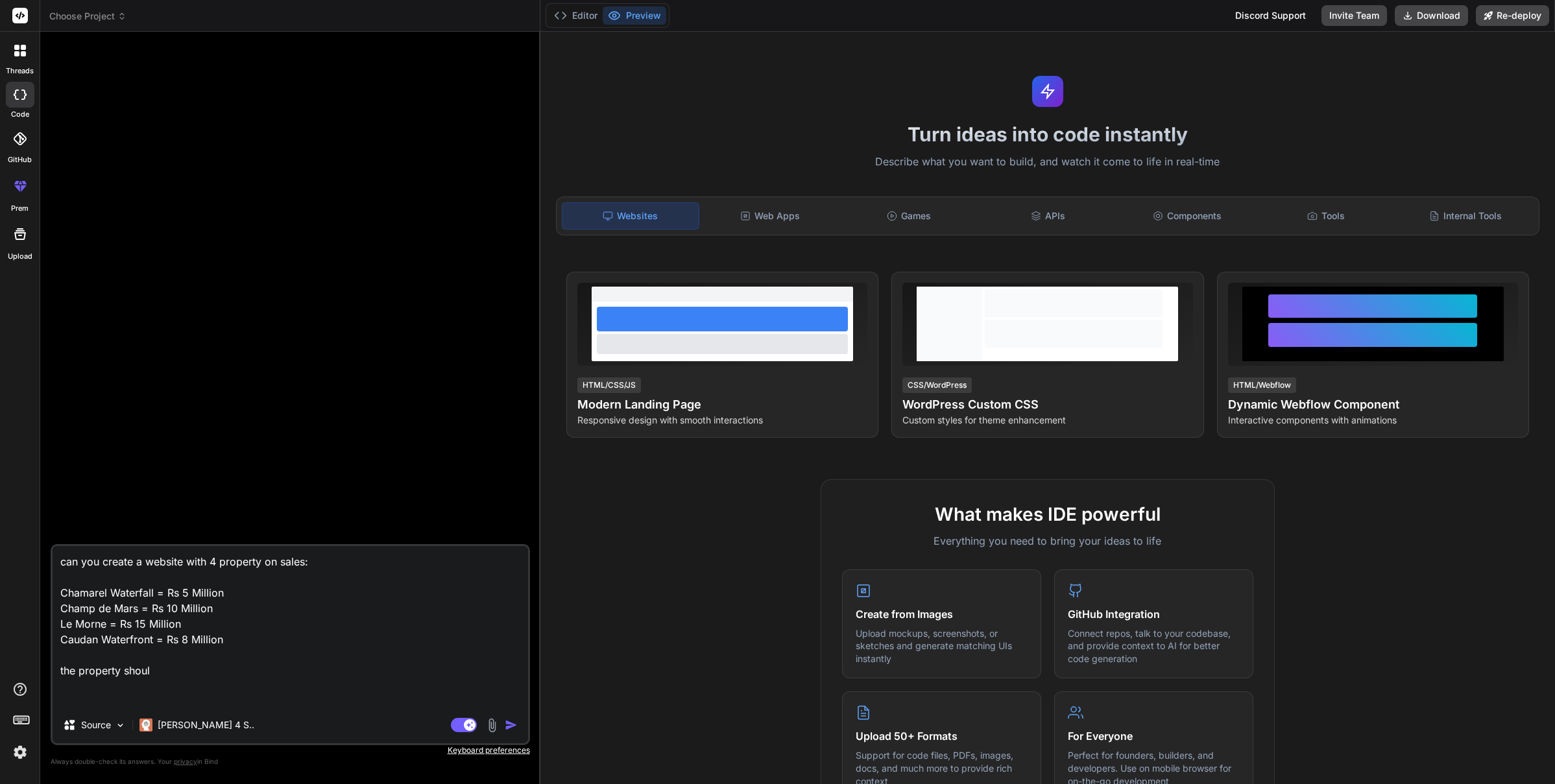
type textarea "x"
type textarea "can you create a website with 4 property on sales: Chamarel Waterfall = Rs 5 Mi…"
type textarea "x"
type textarea "can you create a website with 4 property on sales: Chamarel Waterfall = Rs 5 Mi…"
type textarea "x"
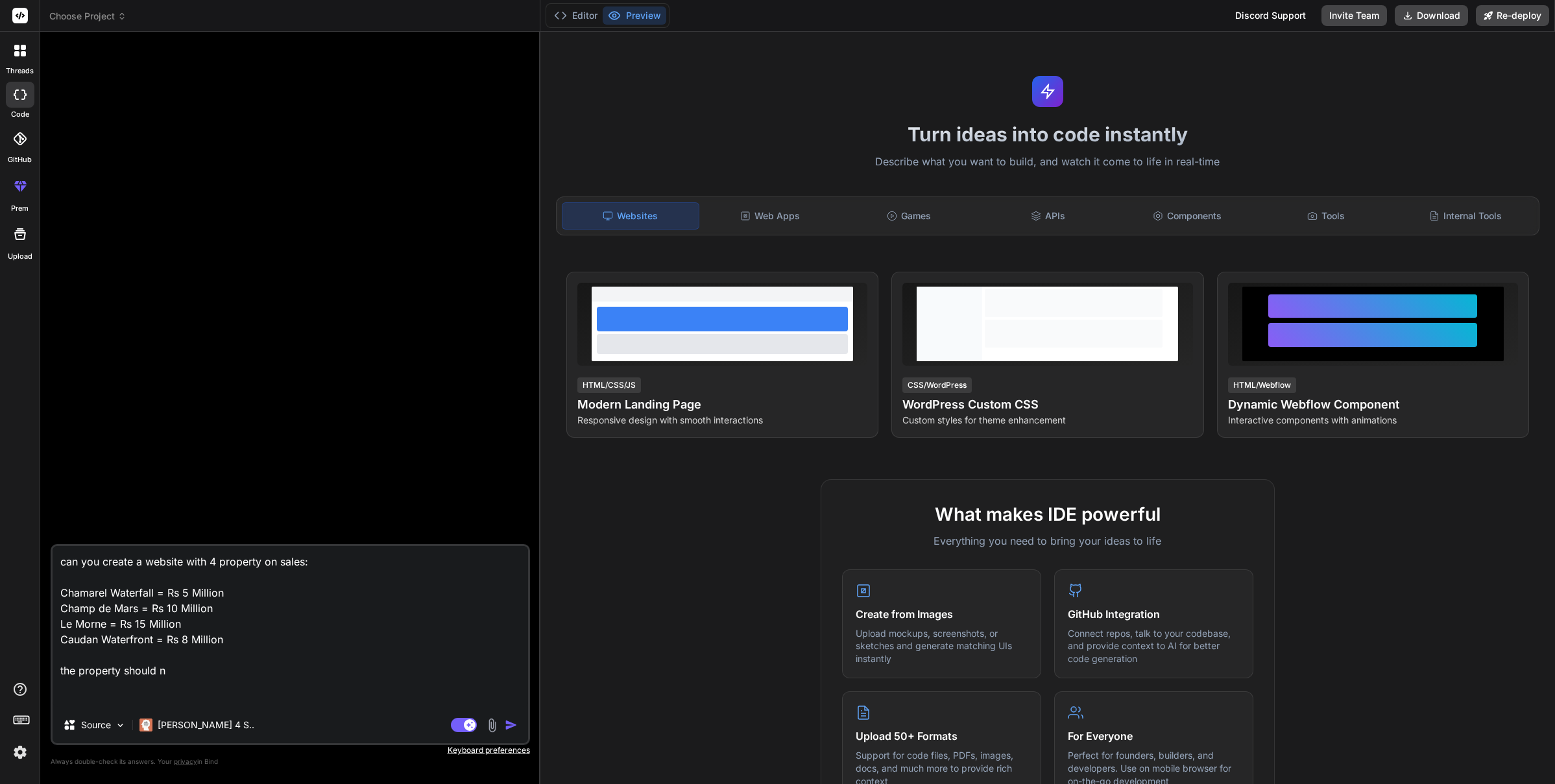
type textarea "can you create a website with 4 property on sales: Chamarel Waterfall = Rs 5 Mi…"
type textarea "x"
type textarea "can you create a website with 4 property on sales: Chamarel Waterfall = Rs 5 Mi…"
click at [137, 668] on textarea "can you create a website with 4 property on sales: Chamarel Waterfall = Rs 5 Mi…" at bounding box center [290, 626] width 476 height 161
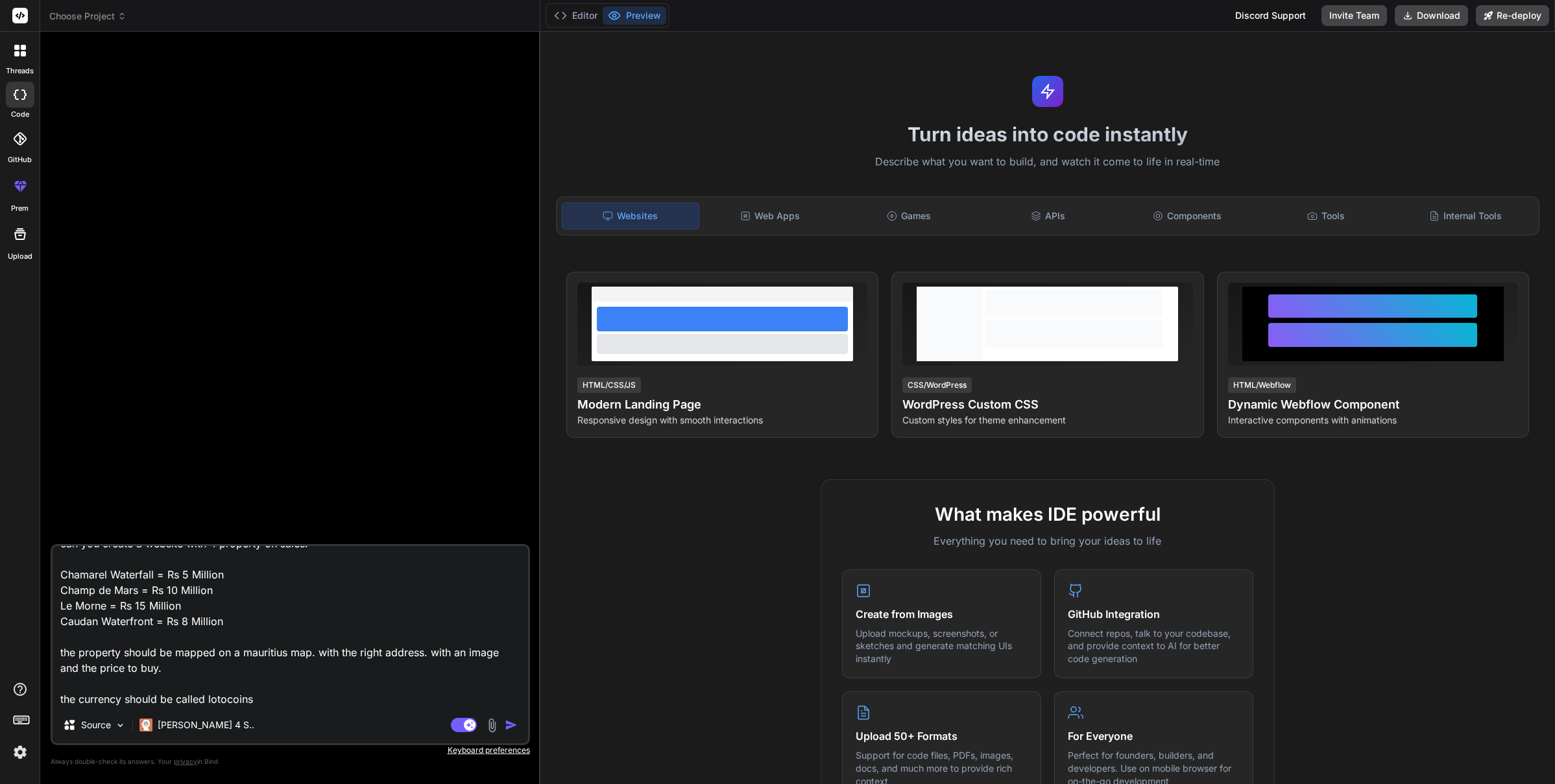
click at [240, 594] on textarea "can you create a website with 4 property on sales: Chamarel Waterfall = Rs 5 Mi…" at bounding box center [290, 626] width 476 height 161
drag, startPoint x: 277, startPoint y: 591, endPoint x: 225, endPoint y: 585, distance: 52.3
click at [225, 585] on textarea "can you create a website with 4 property on sales: Chamarel Waterfall = Rs 5 Mi…" at bounding box center [290, 626] width 476 height 161
click at [228, 576] on textarea "can you create a website with 4 property on sales: Chamarel Waterfall = Rs 5 Mi…" at bounding box center [290, 626] width 476 height 161
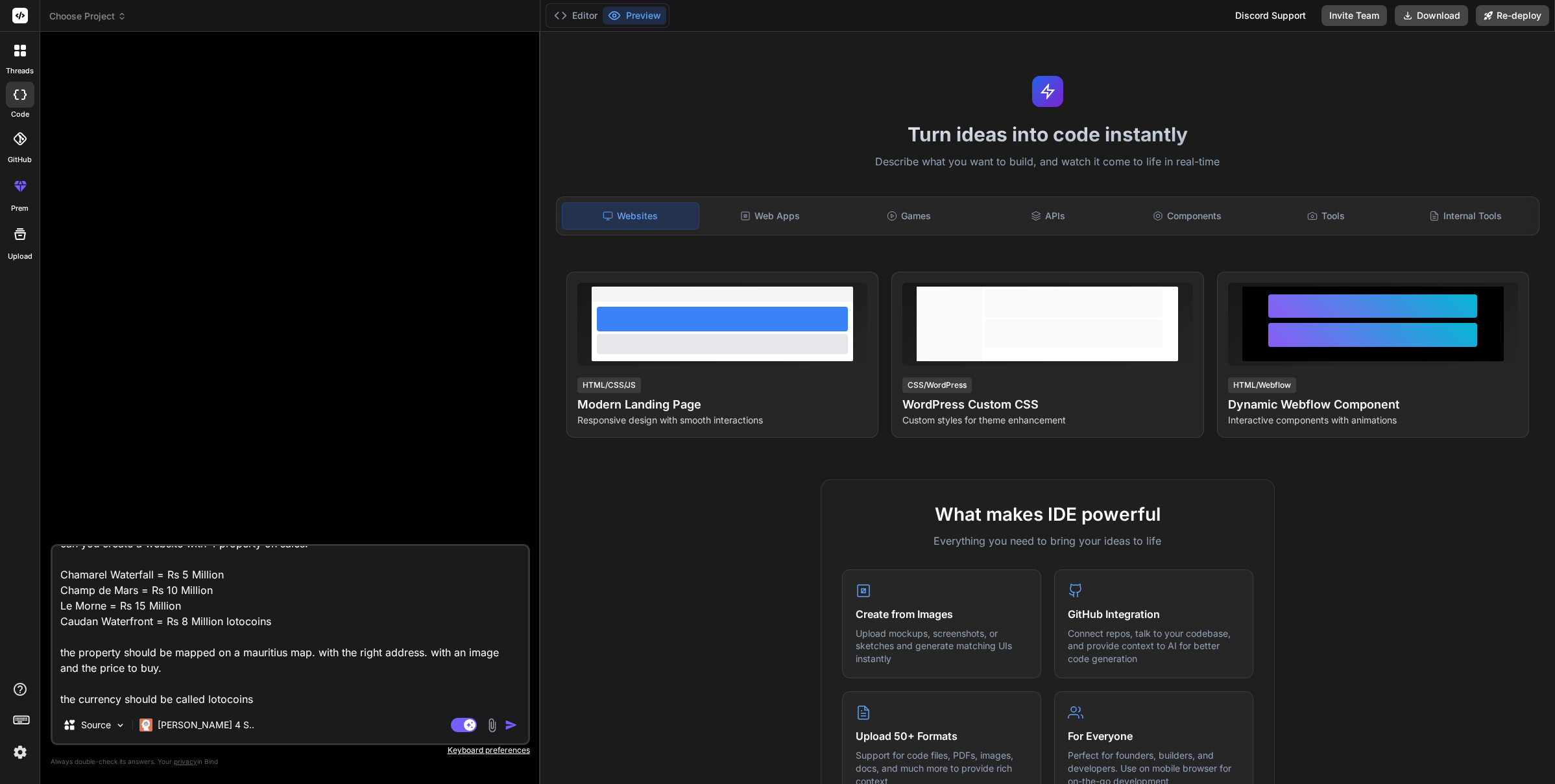
paste textarea "lotocoins"
click at [259, 564] on textarea "can you create a website with 4 property on sales: Chamarel Waterfall = Rs 5 Mi…" at bounding box center [290, 626] width 476 height 161
paste textarea "lotocoins"
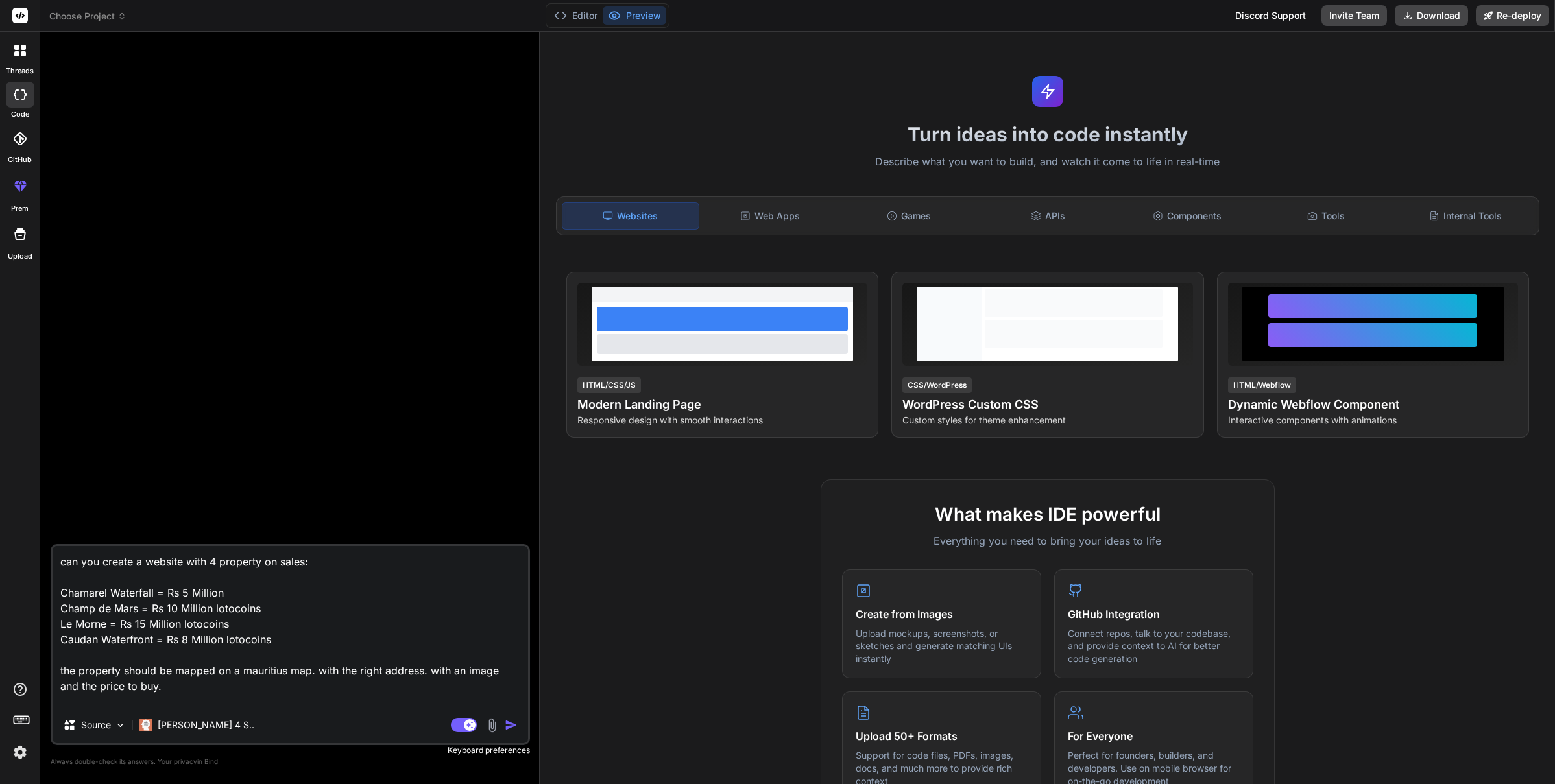
click at [251, 589] on textarea "can you create a website with 4 property on sales: Chamarel Waterfall = Rs 5 Mi…" at bounding box center [290, 626] width 476 height 161
paste textarea "lotocoins"
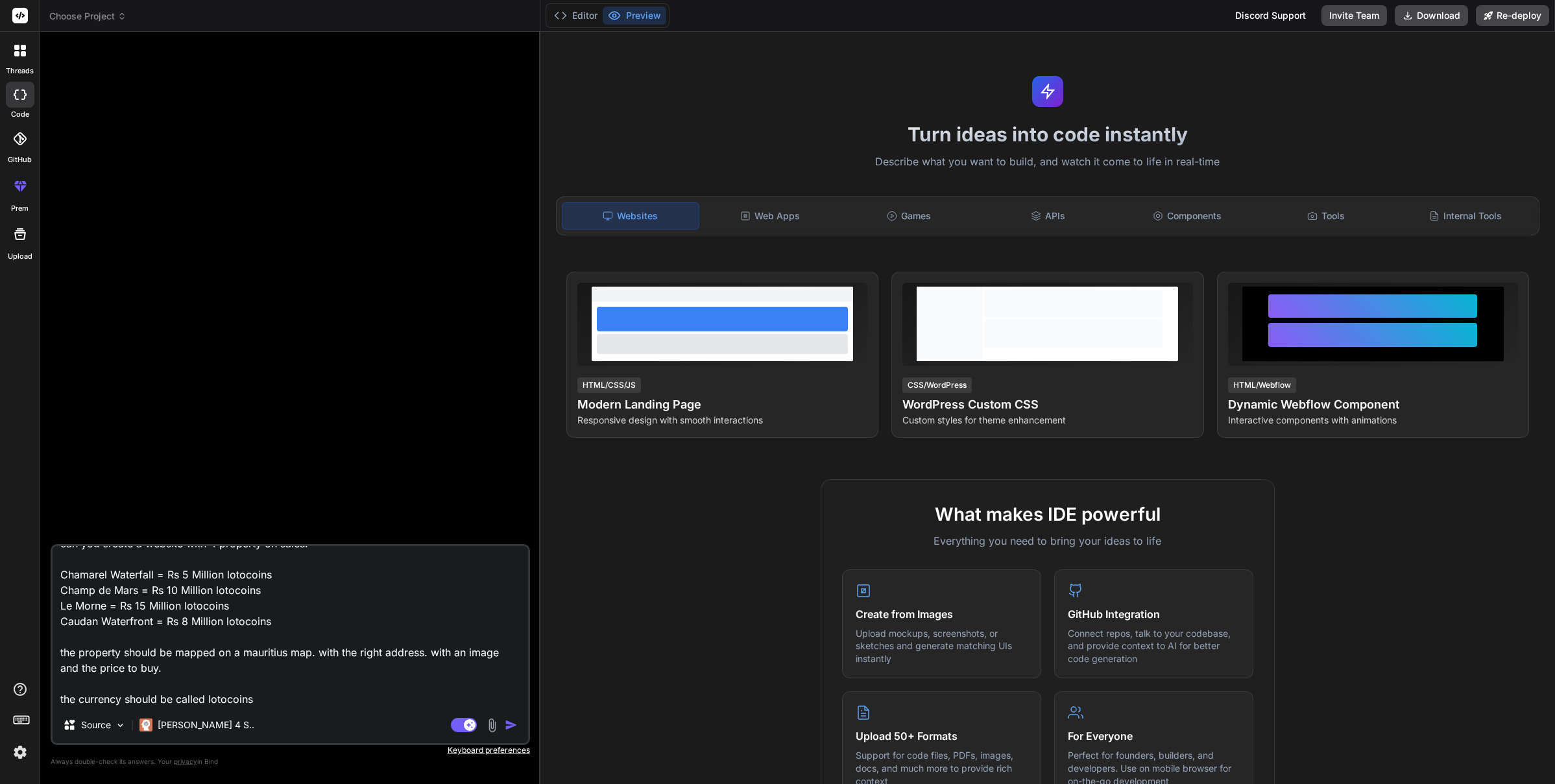
click at [302, 699] on textarea "can you create a website with 4 property on sales: Chamarel Waterfall = Rs 5 Mi…" at bounding box center [290, 626] width 476 height 161
click at [252, 686] on textarea "can you create a website with 4 property on sales: Chamarel Waterfall = Rs 5 Mi…" at bounding box center [290, 626] width 476 height 161
click at [250, 689] on textarea "can you create a website with 4 property on sales: Chamarel Waterfall = Rs 5 Mi…" at bounding box center [290, 626] width 476 height 161
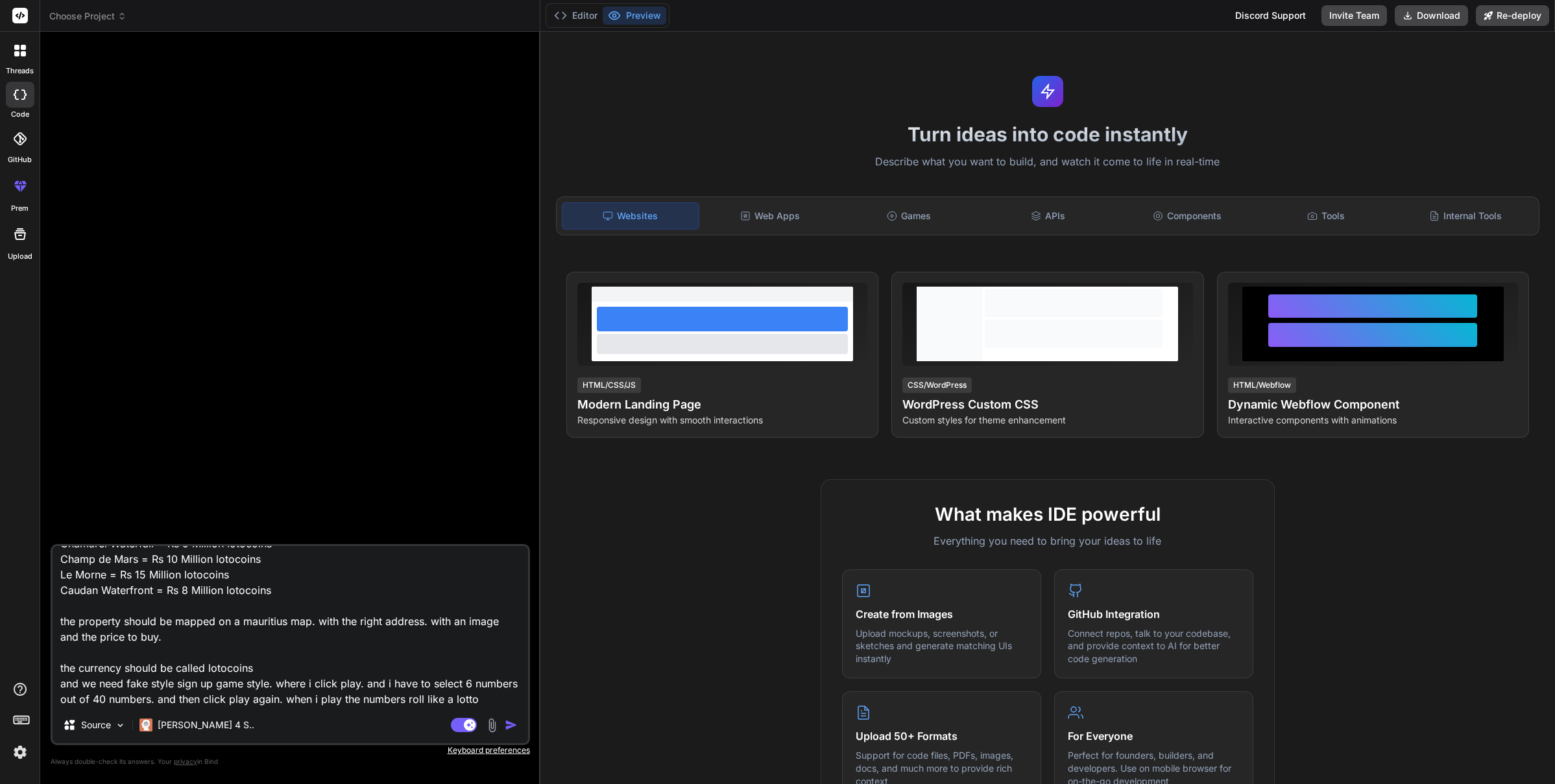
scroll to position [64, 0]
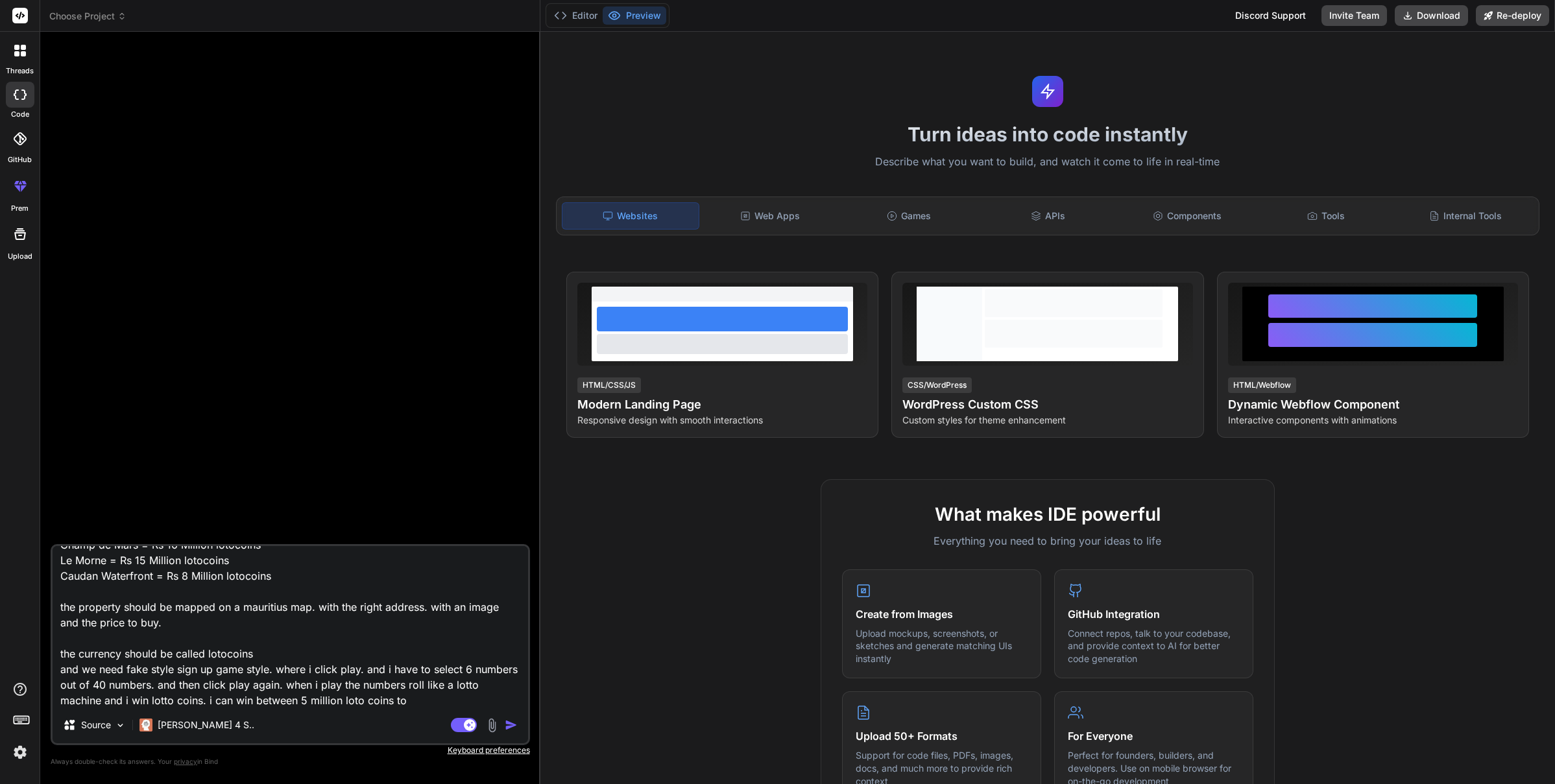
click at [319, 699] on textarea "can you create a website with 4 property on sales: Chamarel Waterfall = Rs 5 Mi…" at bounding box center [290, 626] width 476 height 161
click at [371, 700] on textarea "can you create a website with 4 property on sales: Chamarel Waterfall = Rs 5 Mi…" at bounding box center [290, 626] width 476 height 161
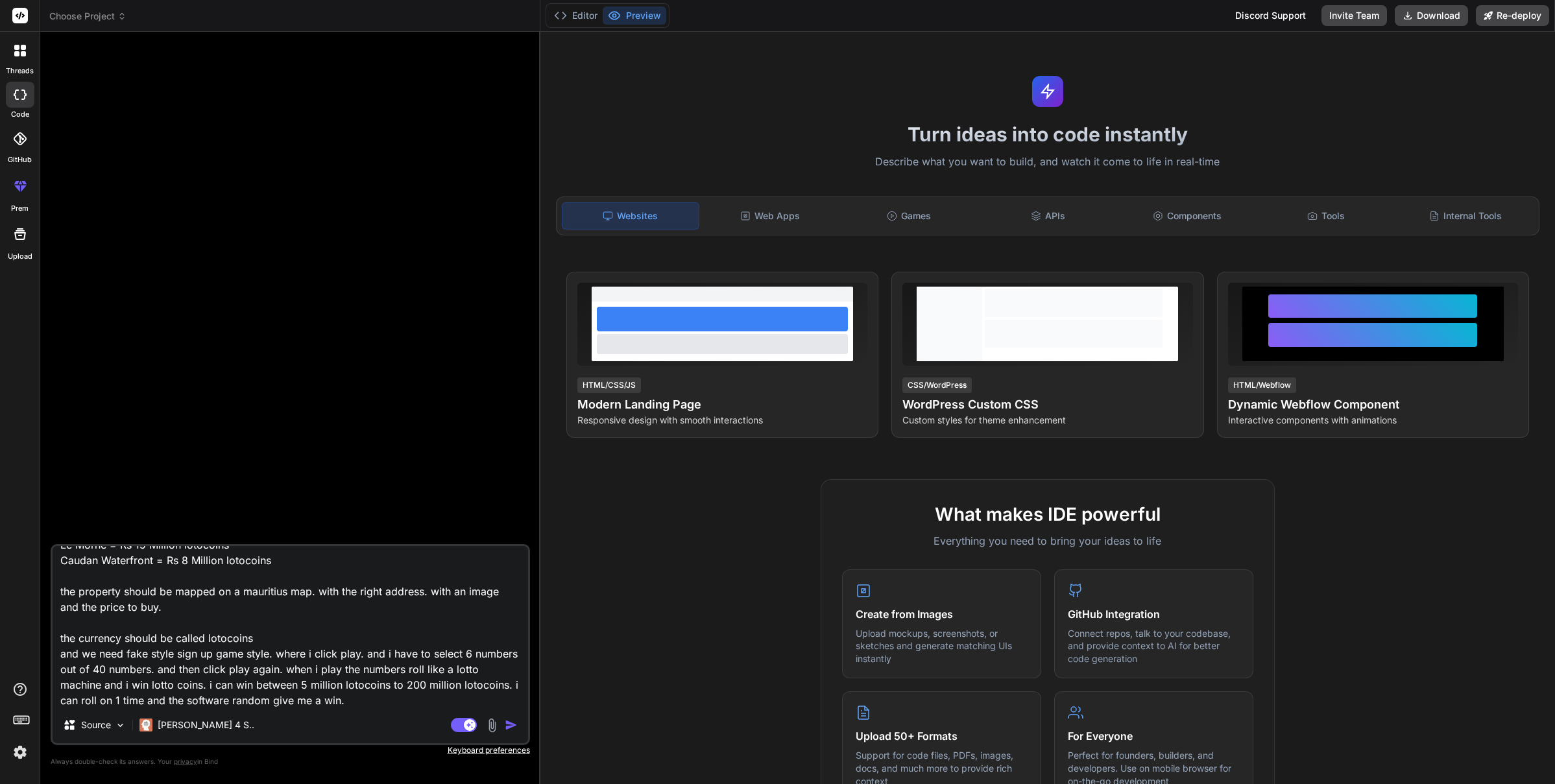
click at [387, 704] on textarea "can you create a website with 4 property on sales: Chamarel Waterfall = Rs 5 Mi…" at bounding box center [290, 626] width 476 height 161
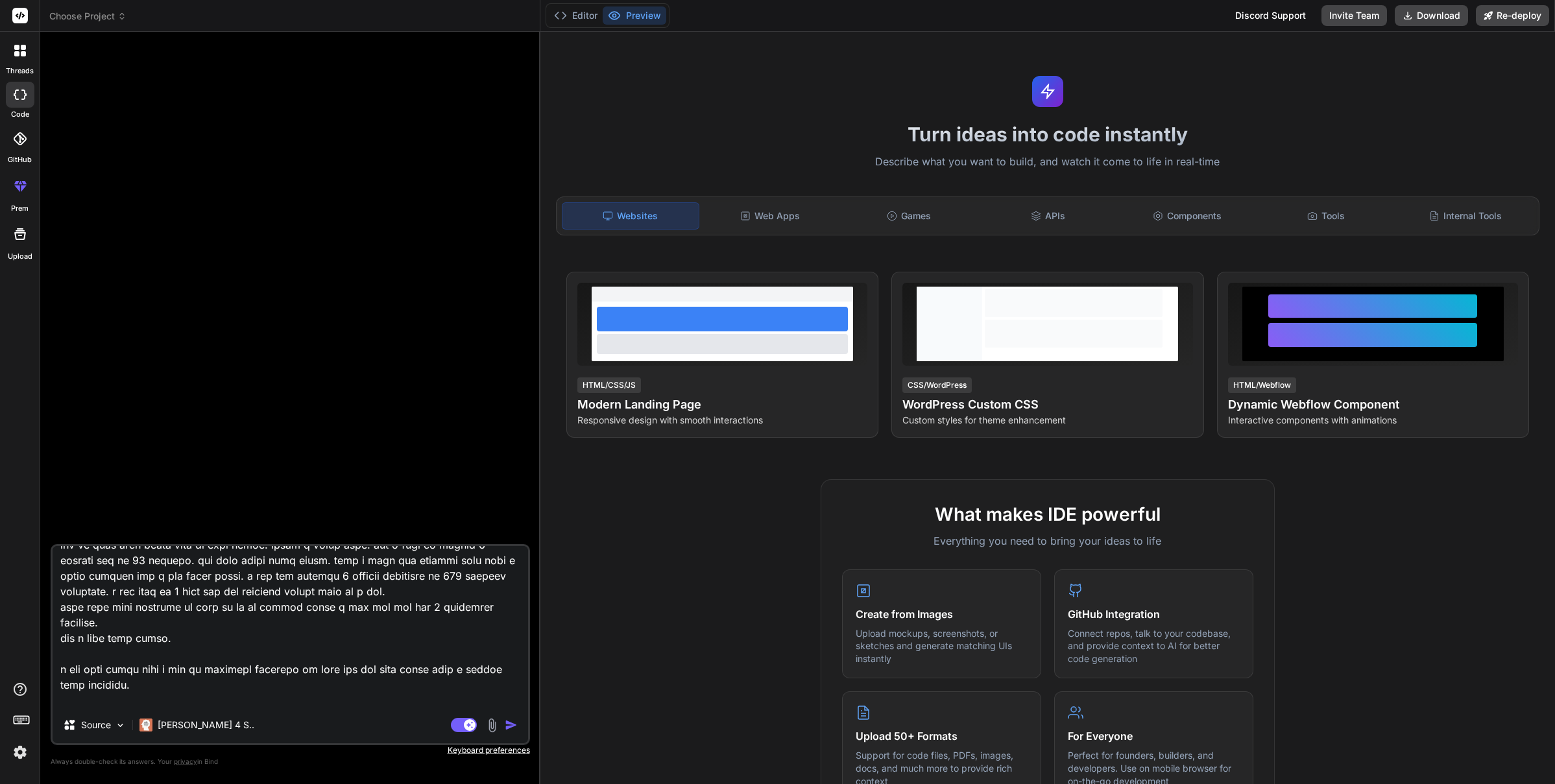
scroll to position [204, 0]
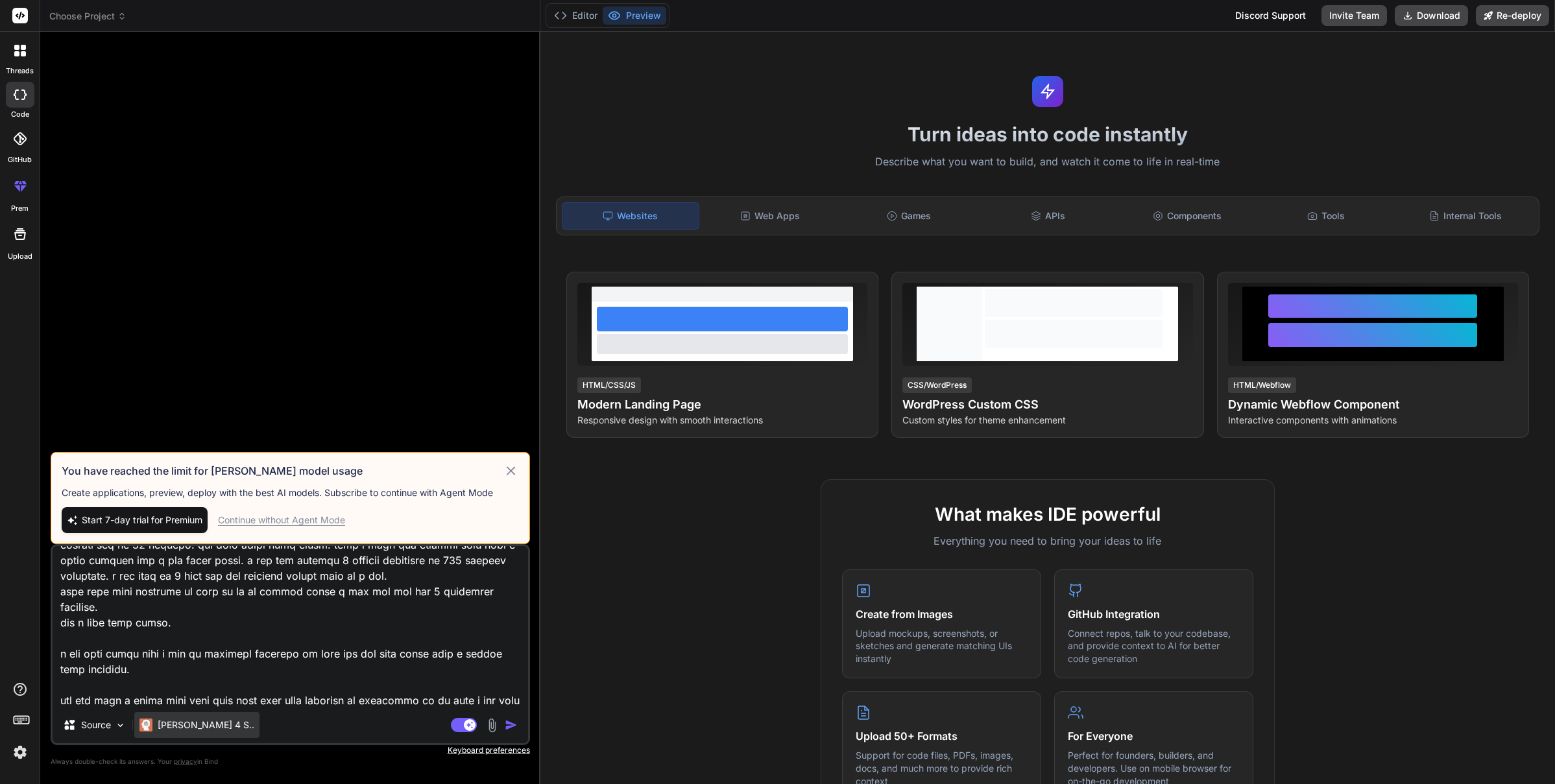
click at [192, 727] on p "Claude 4 S.." at bounding box center [206, 725] width 97 height 13
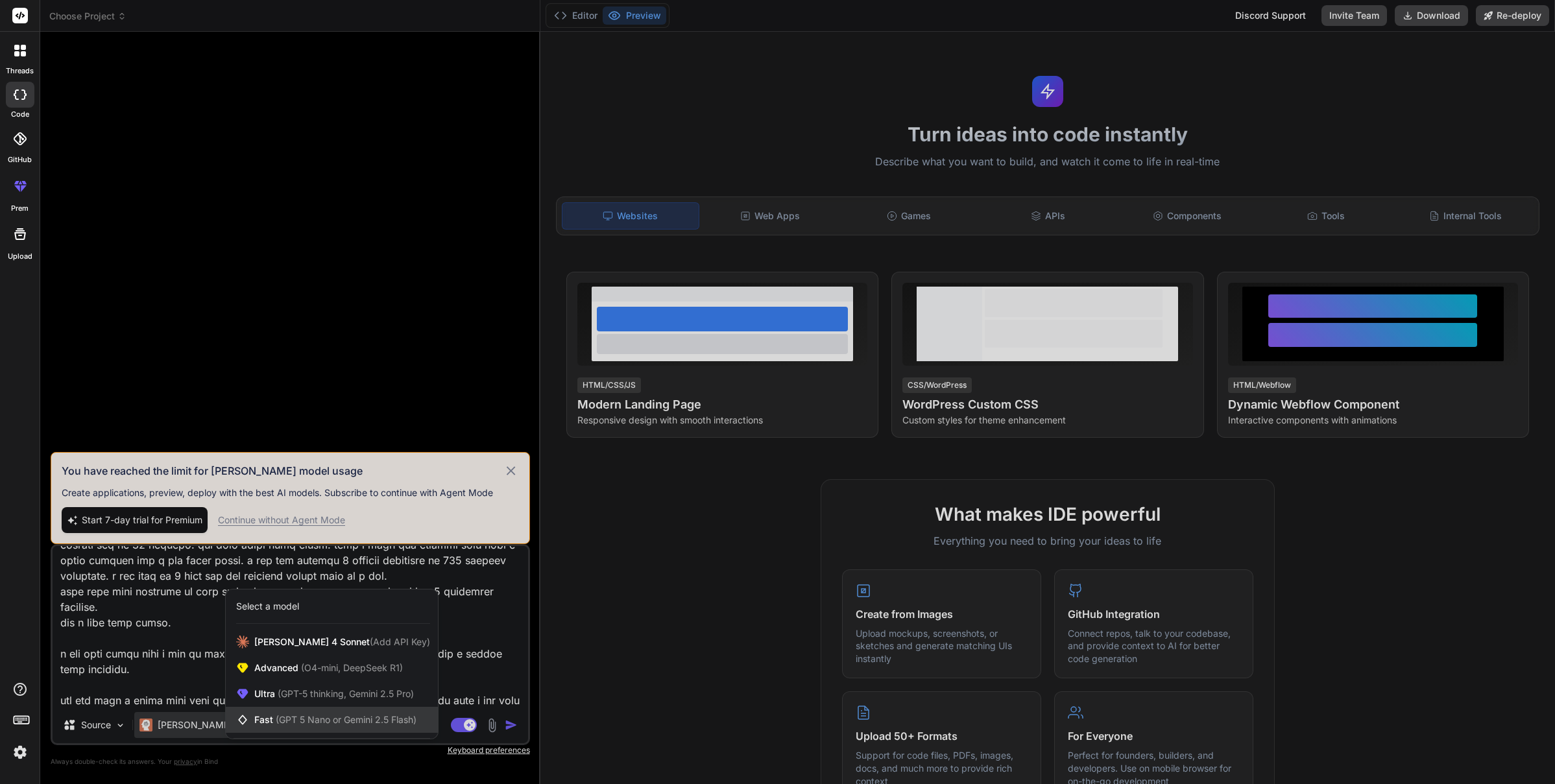
click at [283, 718] on span "(GPT 5 Nano or Gemini 2.5 Flash)" at bounding box center [346, 720] width 141 height 11
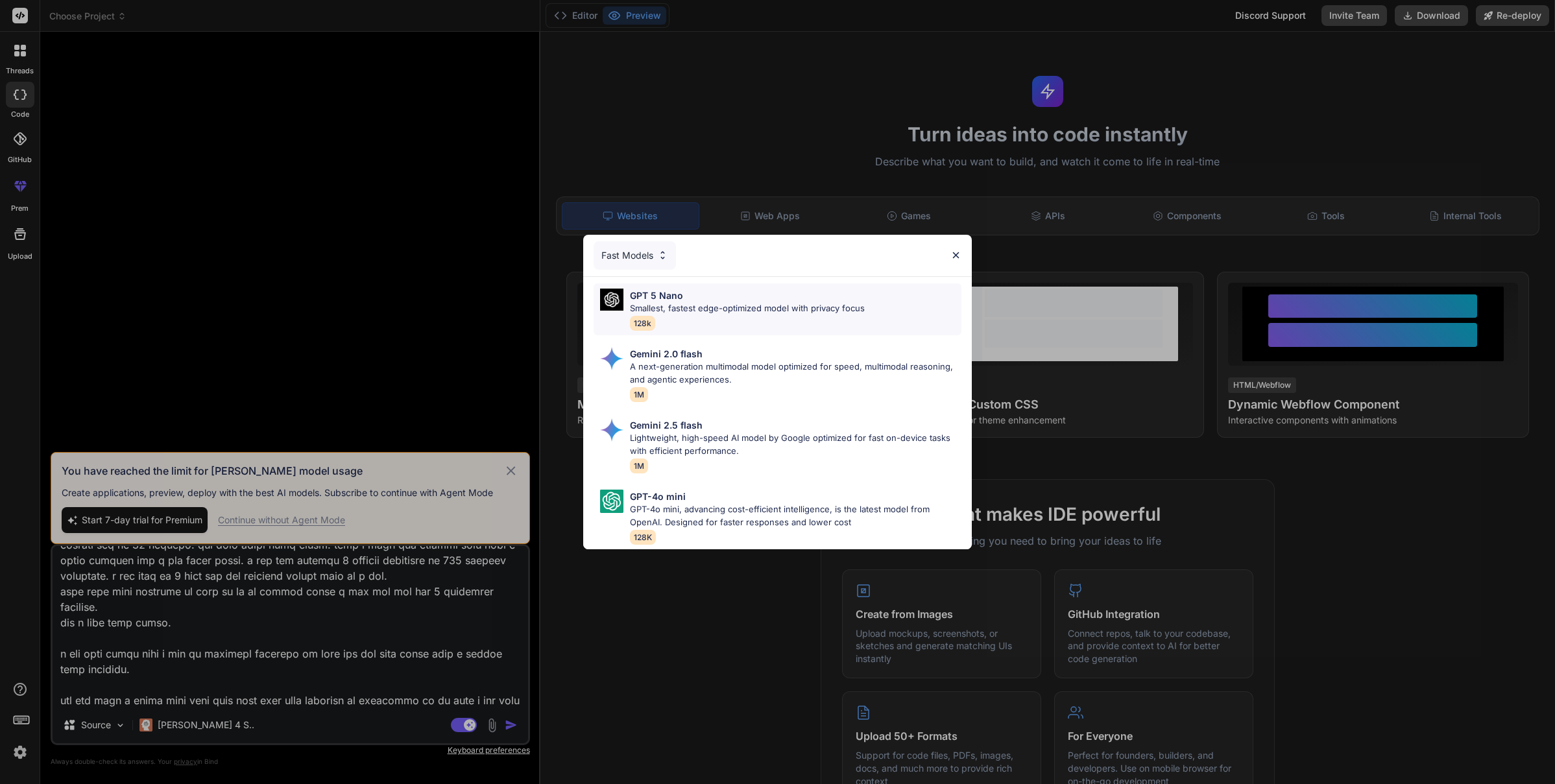
click at [691, 314] on div "GPT 5 Nano Smallest, fastest edge-optimized model with privacy focus 128k" at bounding box center [747, 310] width 235 height 42
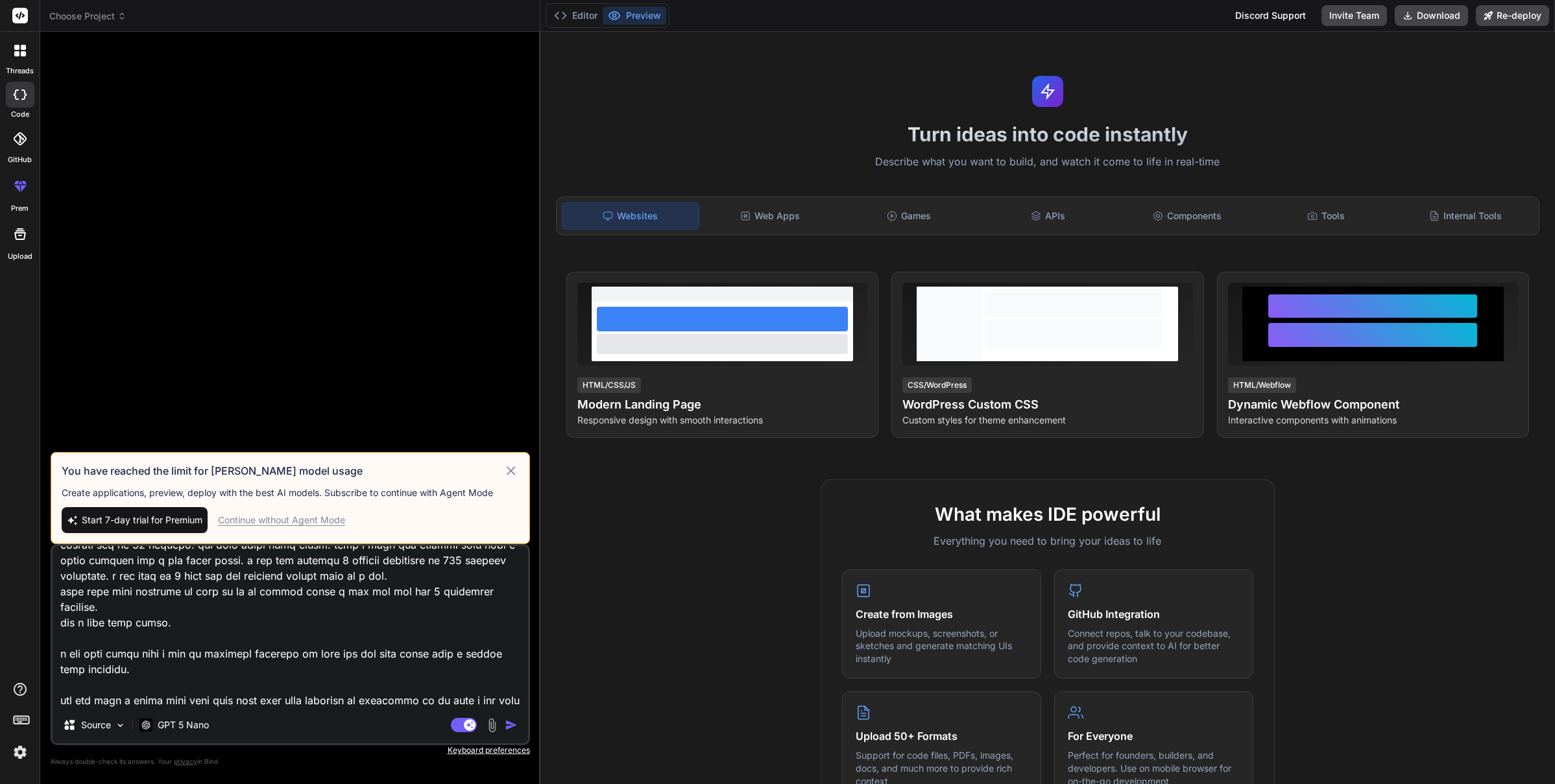
click at [512, 725] on img "button" at bounding box center [511, 725] width 13 height 13
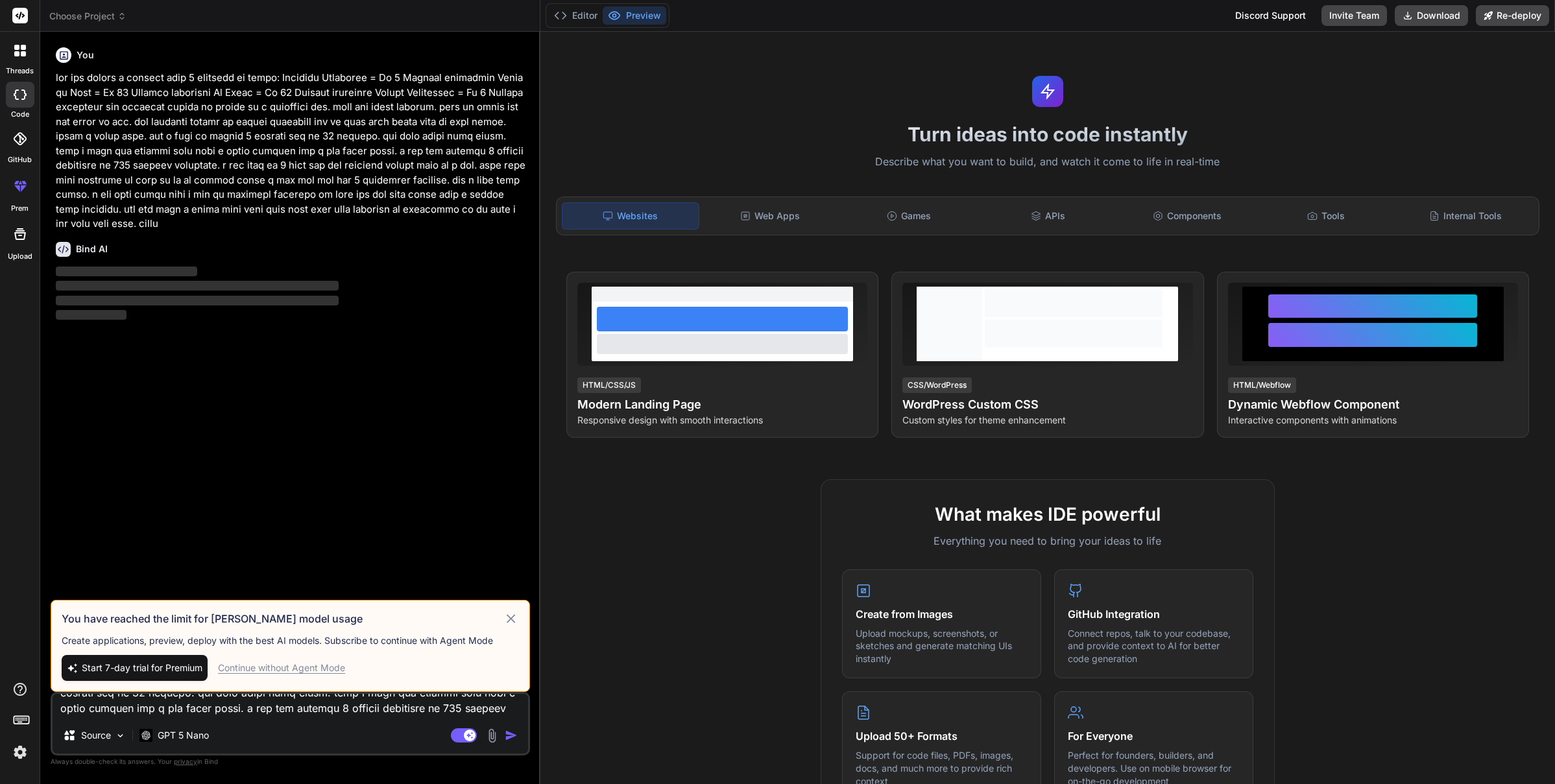
scroll to position [0, 0]
click at [332, 699] on textarea at bounding box center [290, 706] width 476 height 24
click at [508, 735] on img "button" at bounding box center [511, 736] width 13 height 13
click at [510, 615] on icon at bounding box center [510, 619] width 15 height 16
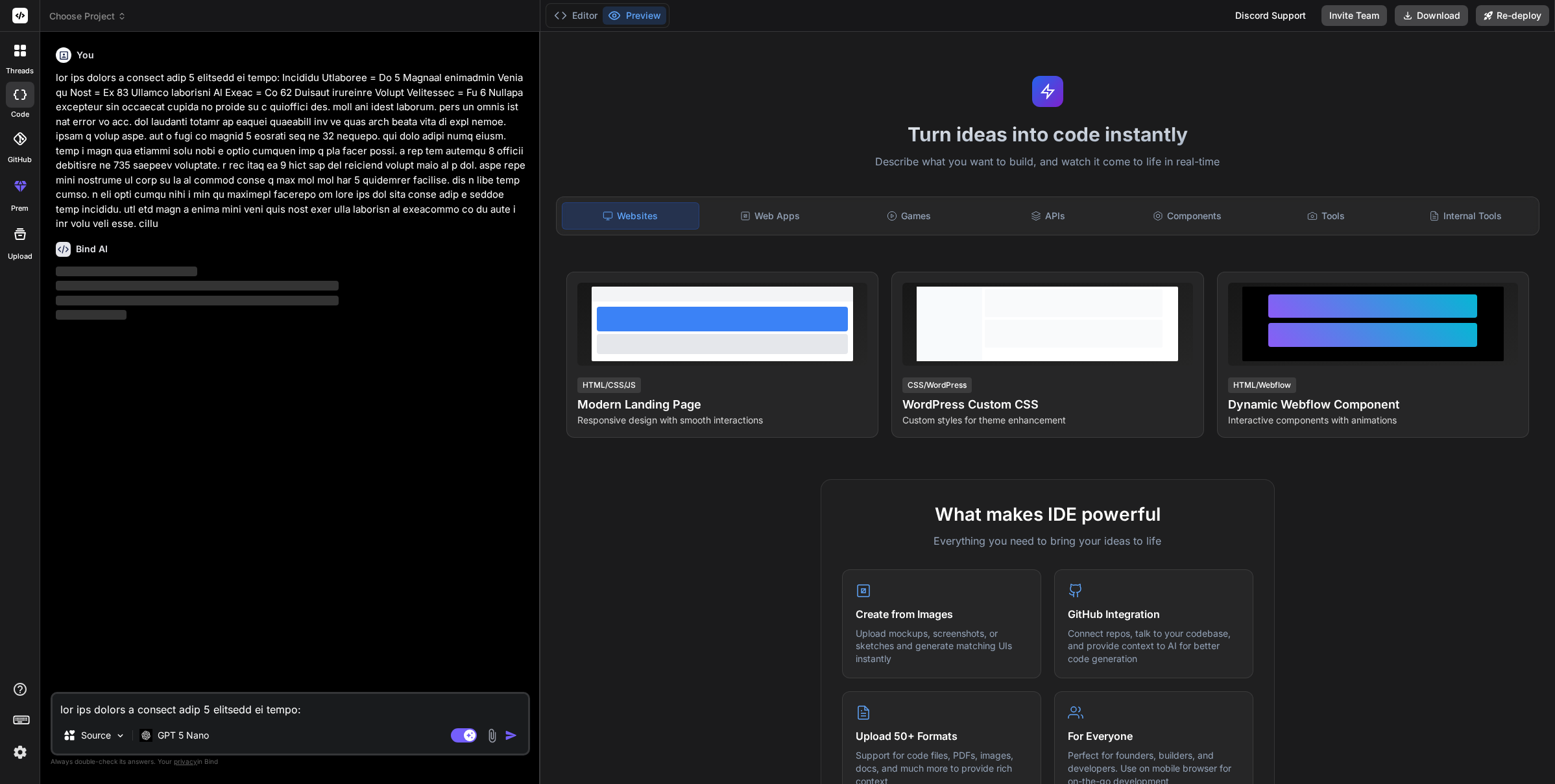
drag, startPoint x: 405, startPoint y: 337, endPoint x: 364, endPoint y: 406, distance: 80.3
click at [405, 339] on div "You Bind AI ‌ ‌ ‌ ‌" at bounding box center [291, 367] width 477 height 650
click at [252, 713] on textarea at bounding box center [290, 706] width 476 height 24
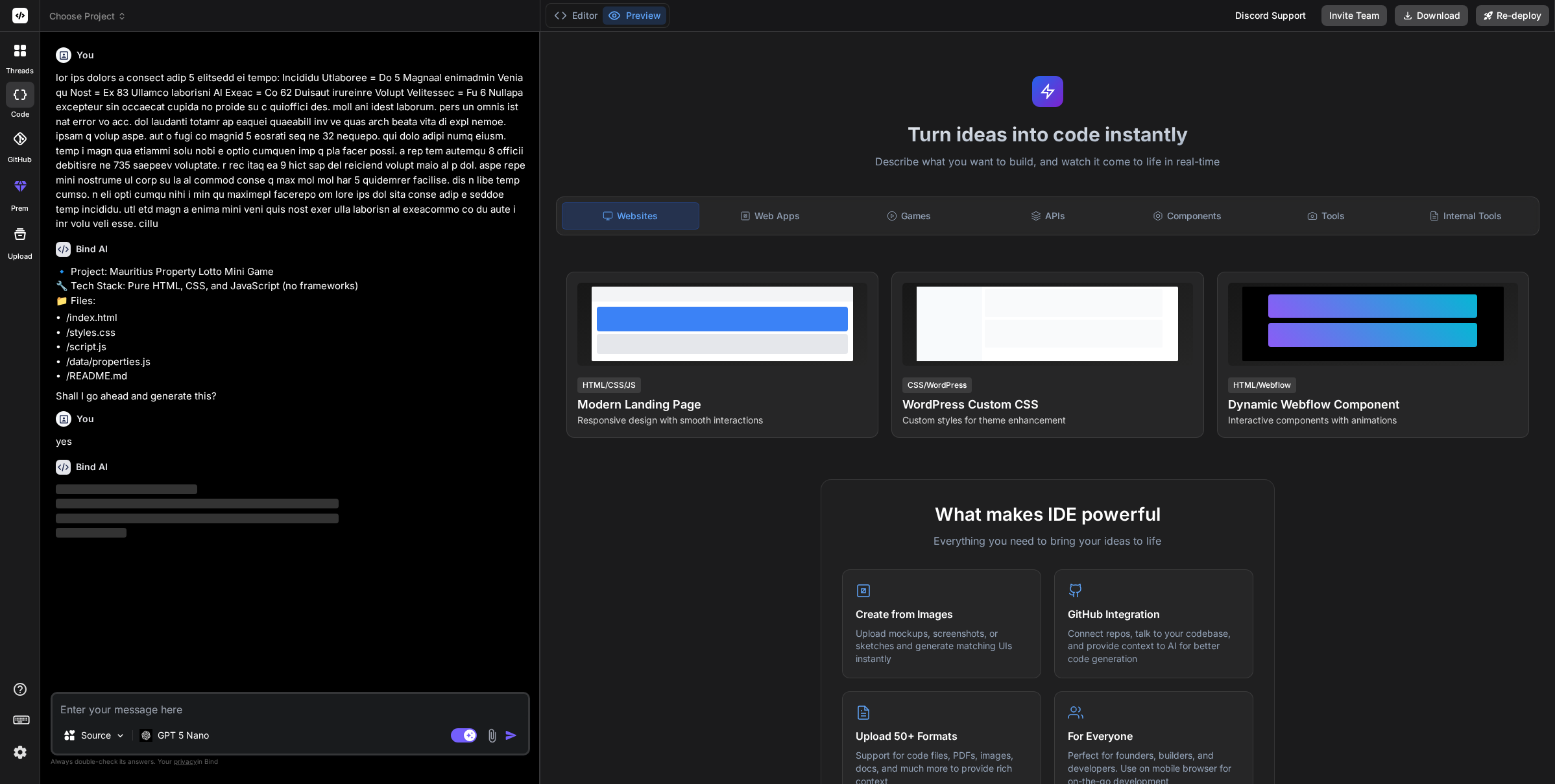
click at [20, 49] on icon at bounding box center [20, 51] width 12 height 12
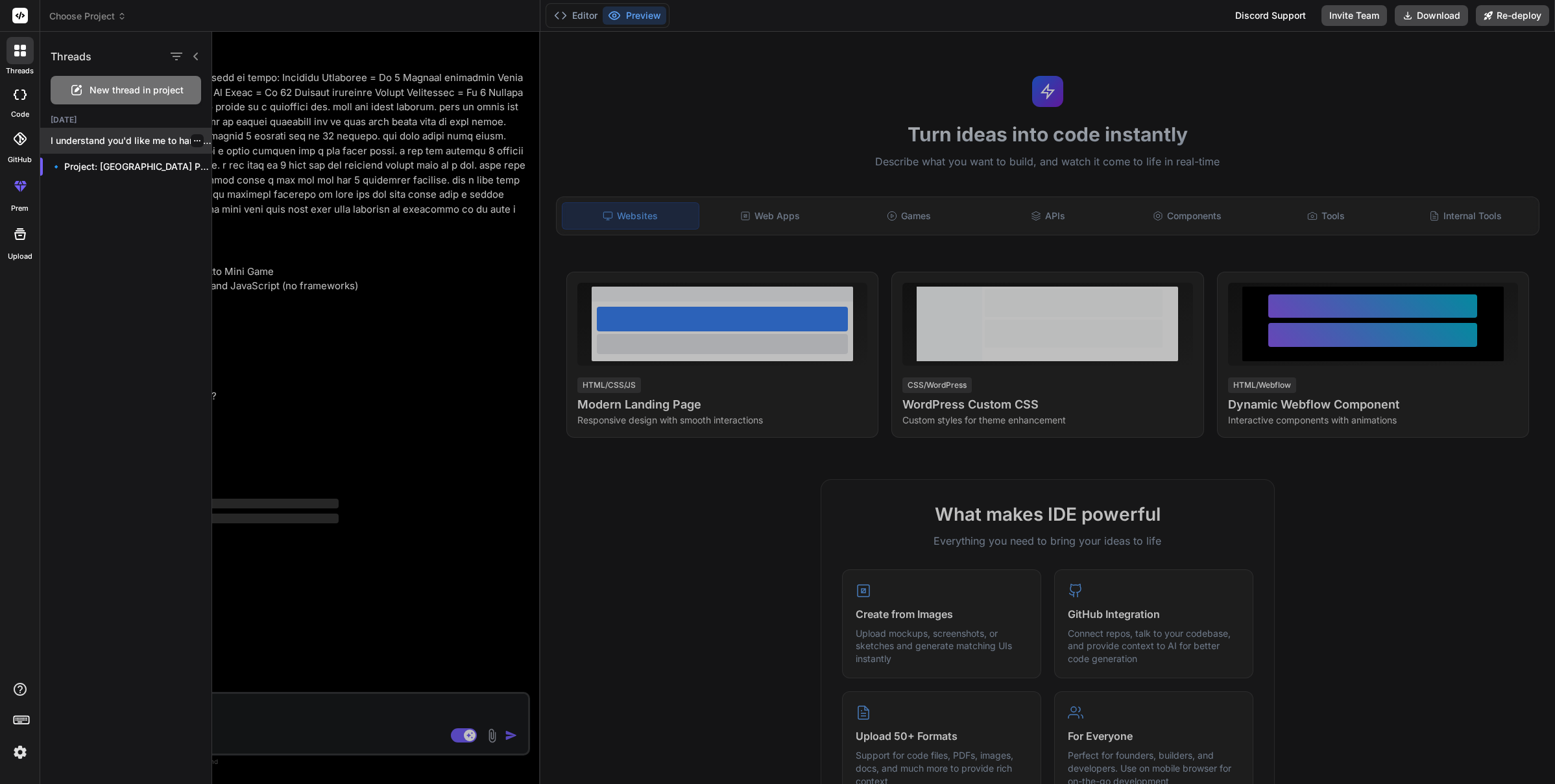
click at [145, 141] on p "I understand you'd like me to handle..." at bounding box center [131, 141] width 161 height 13
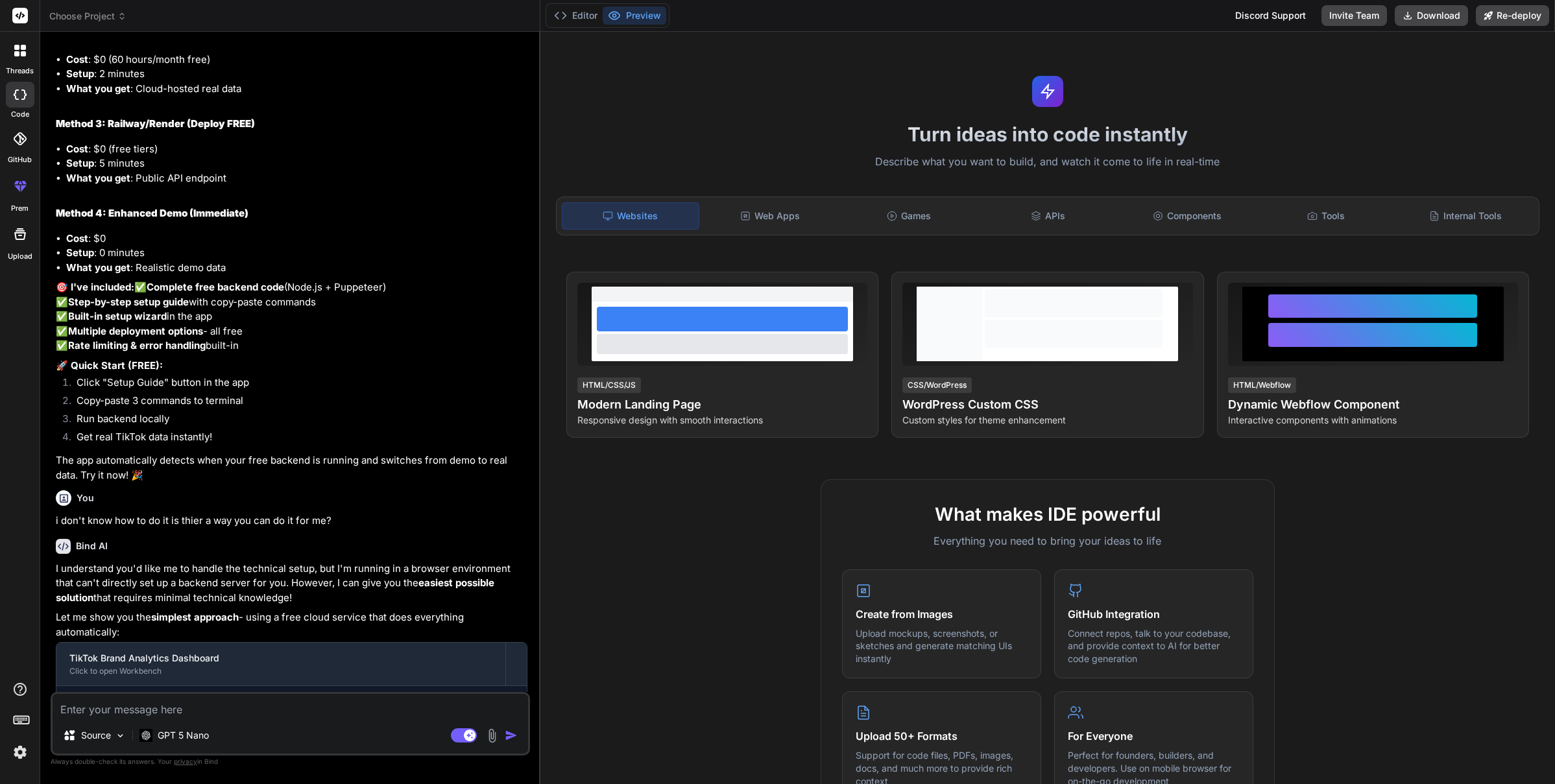
scroll to position [2440, 0]
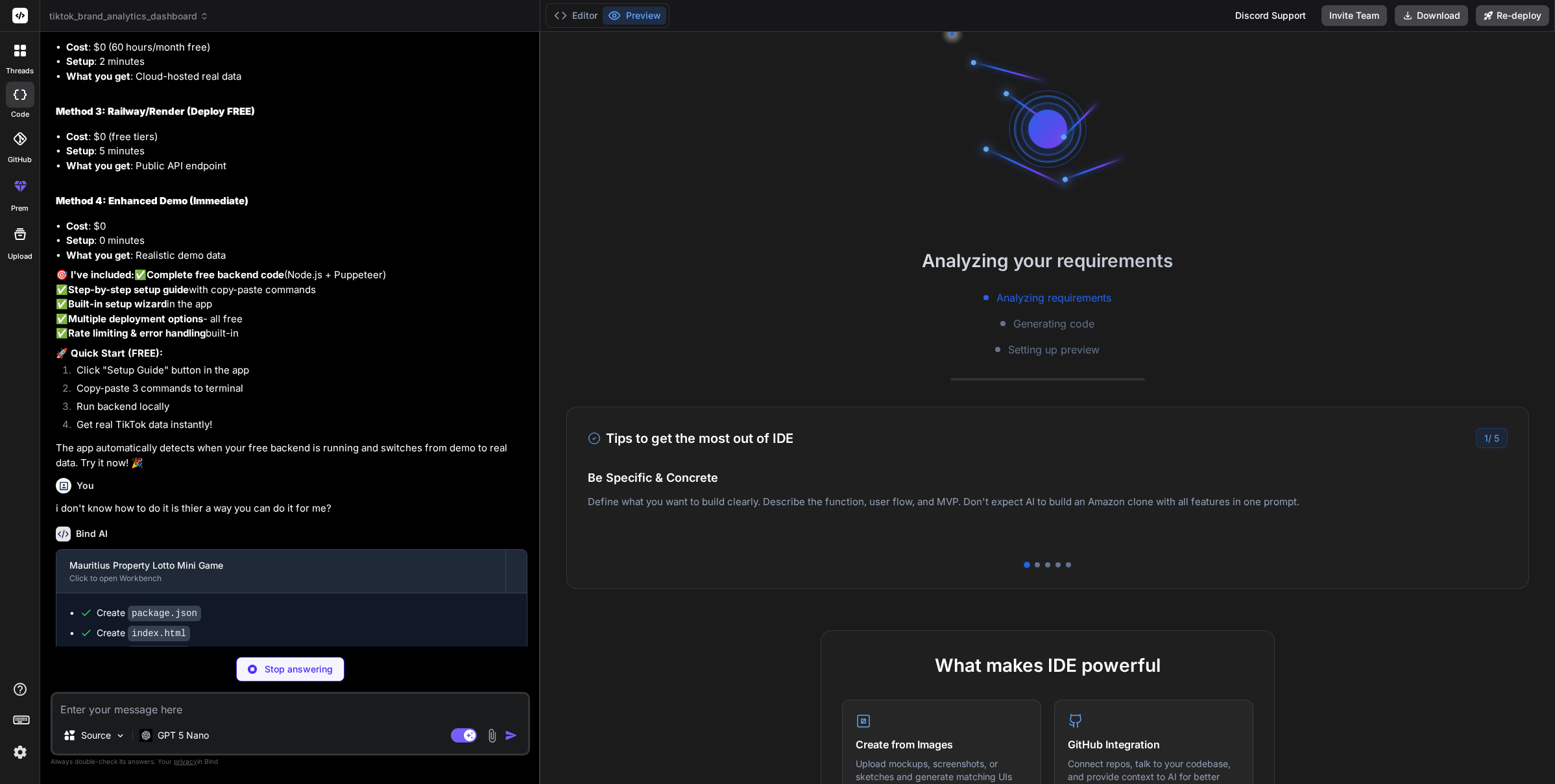
click at [24, 57] on div at bounding box center [20, 50] width 27 height 27
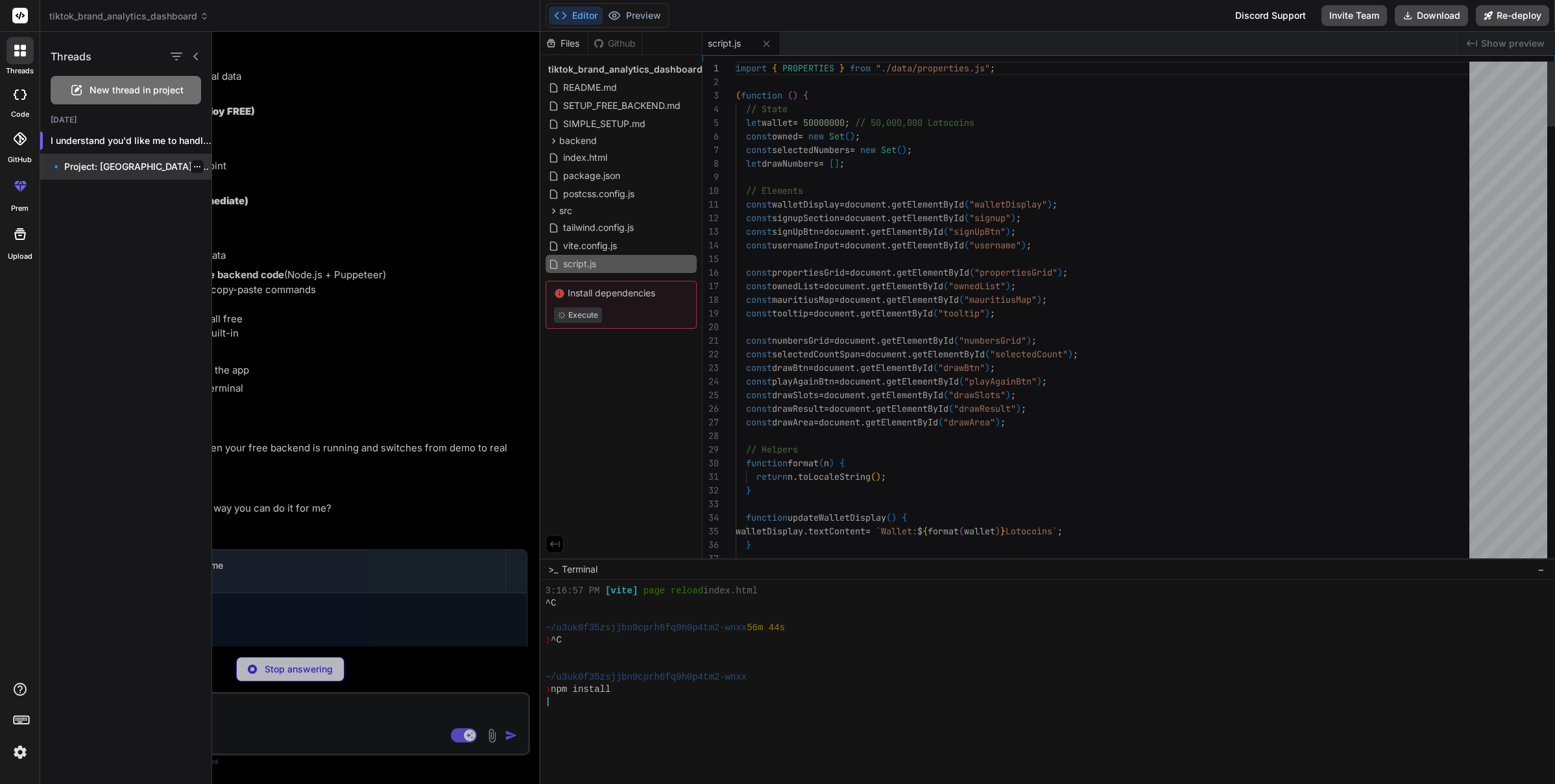
click at [114, 167] on p "🔹 Project: Mauritius Property Lotto Min..." at bounding box center [131, 167] width 161 height 13
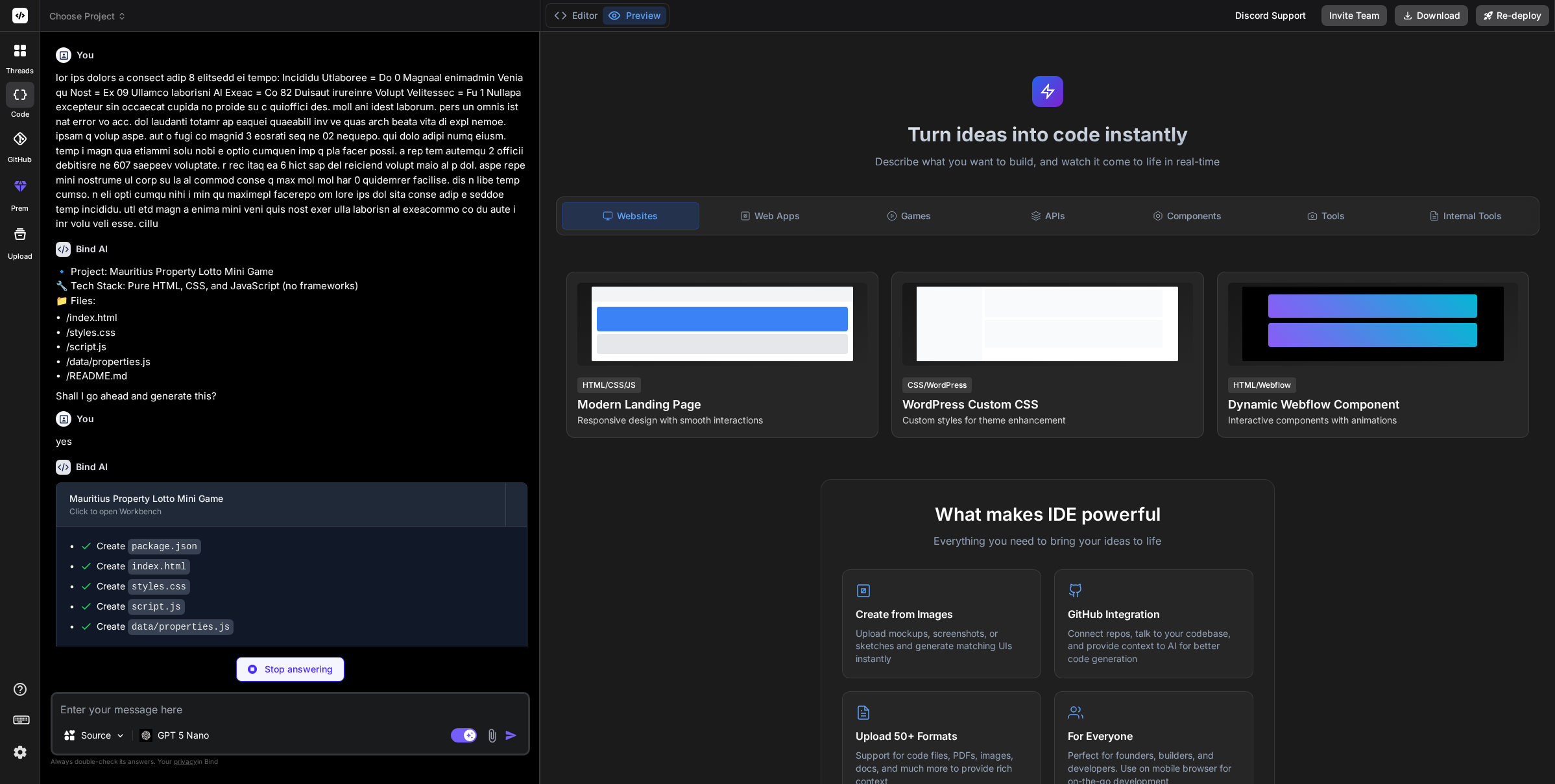
scroll to position [370, 0]
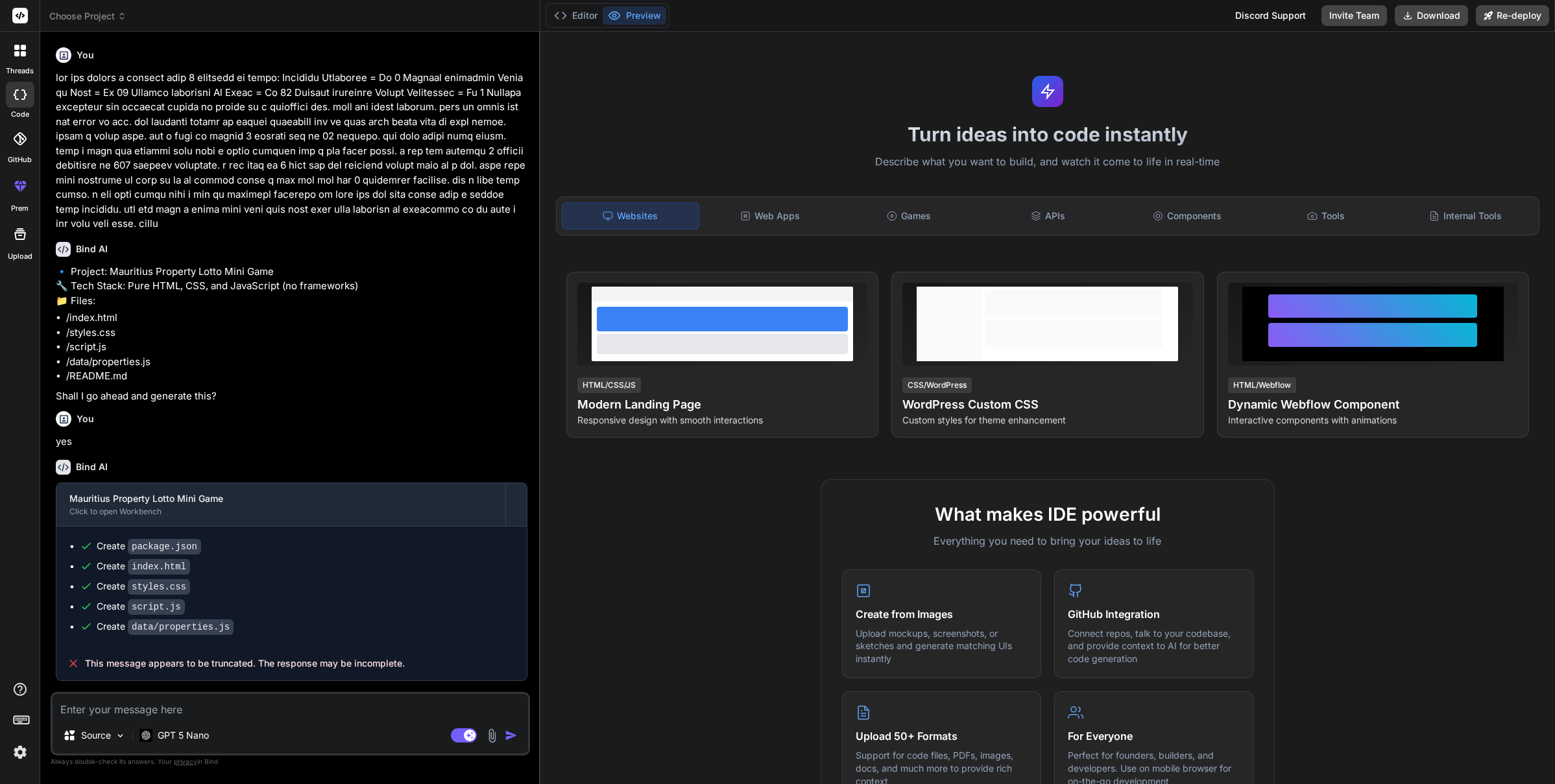
click at [631, 18] on button "Preview" at bounding box center [634, 16] width 64 height 18
click at [285, 710] on textarea at bounding box center [290, 706] width 476 height 24
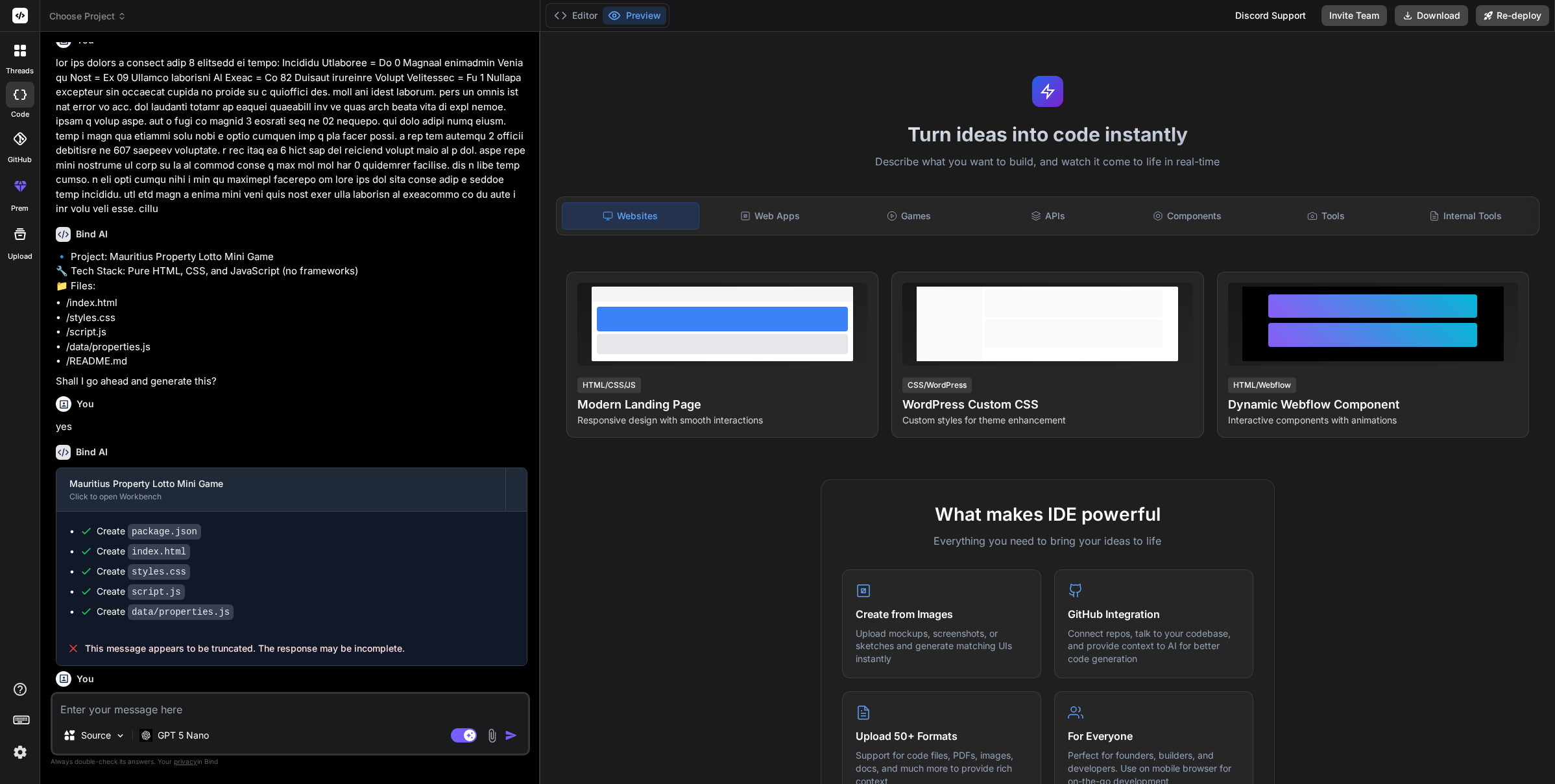
scroll to position [149, 0]
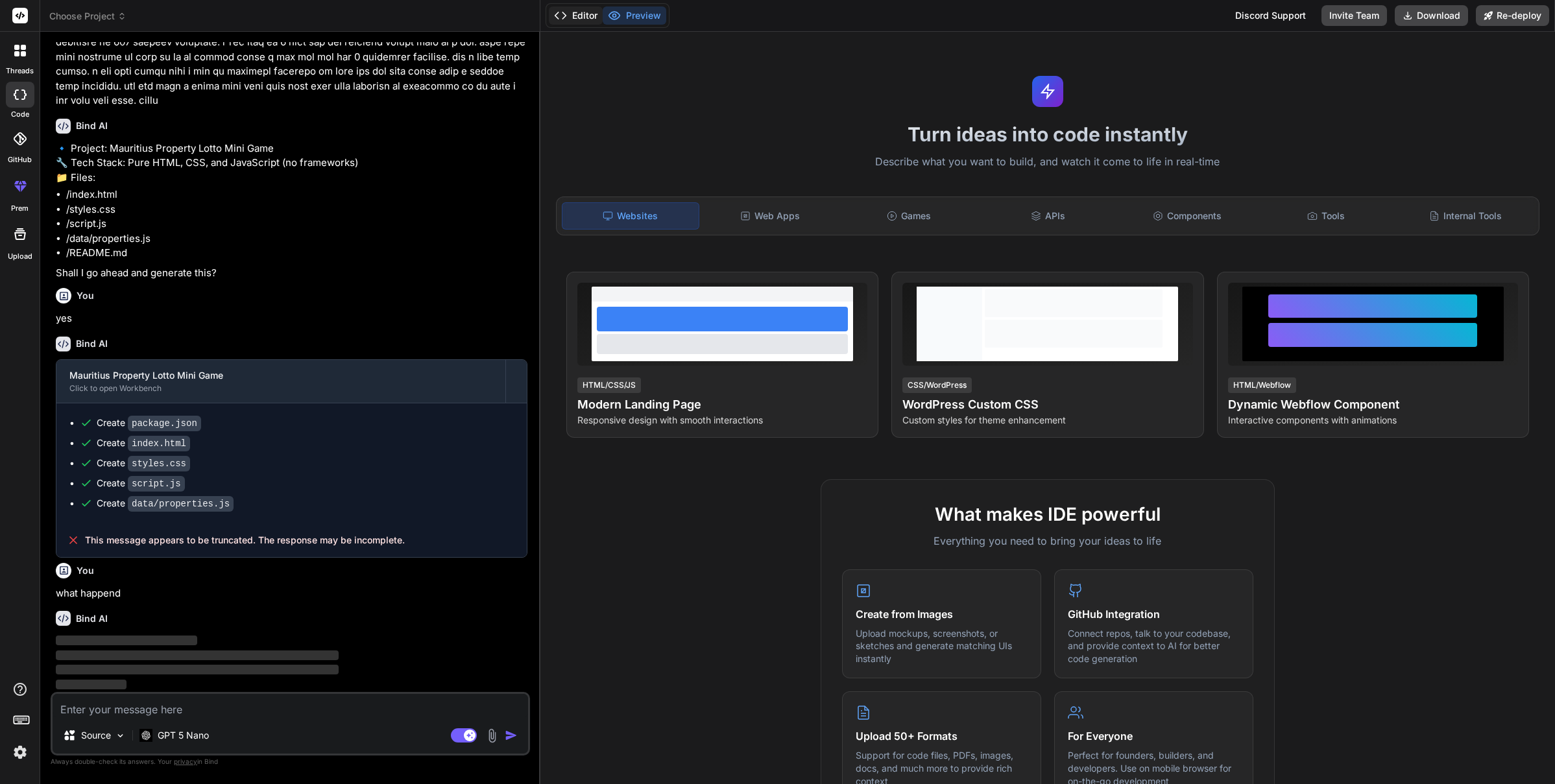
click at [566, 14] on icon at bounding box center [560, 16] width 13 height 13
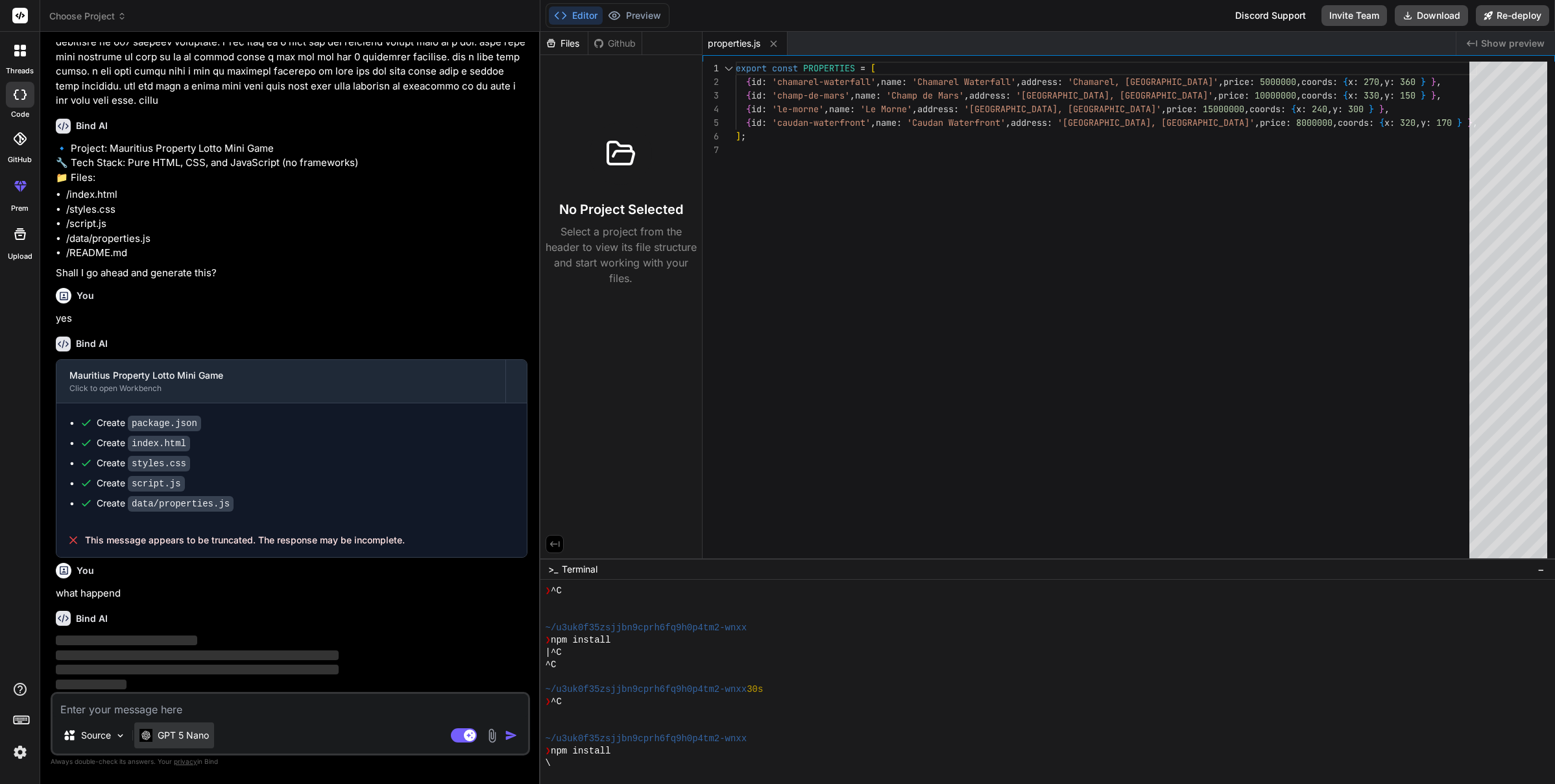
click at [200, 739] on p "GPT 5 Nano" at bounding box center [184, 736] width 51 height 13
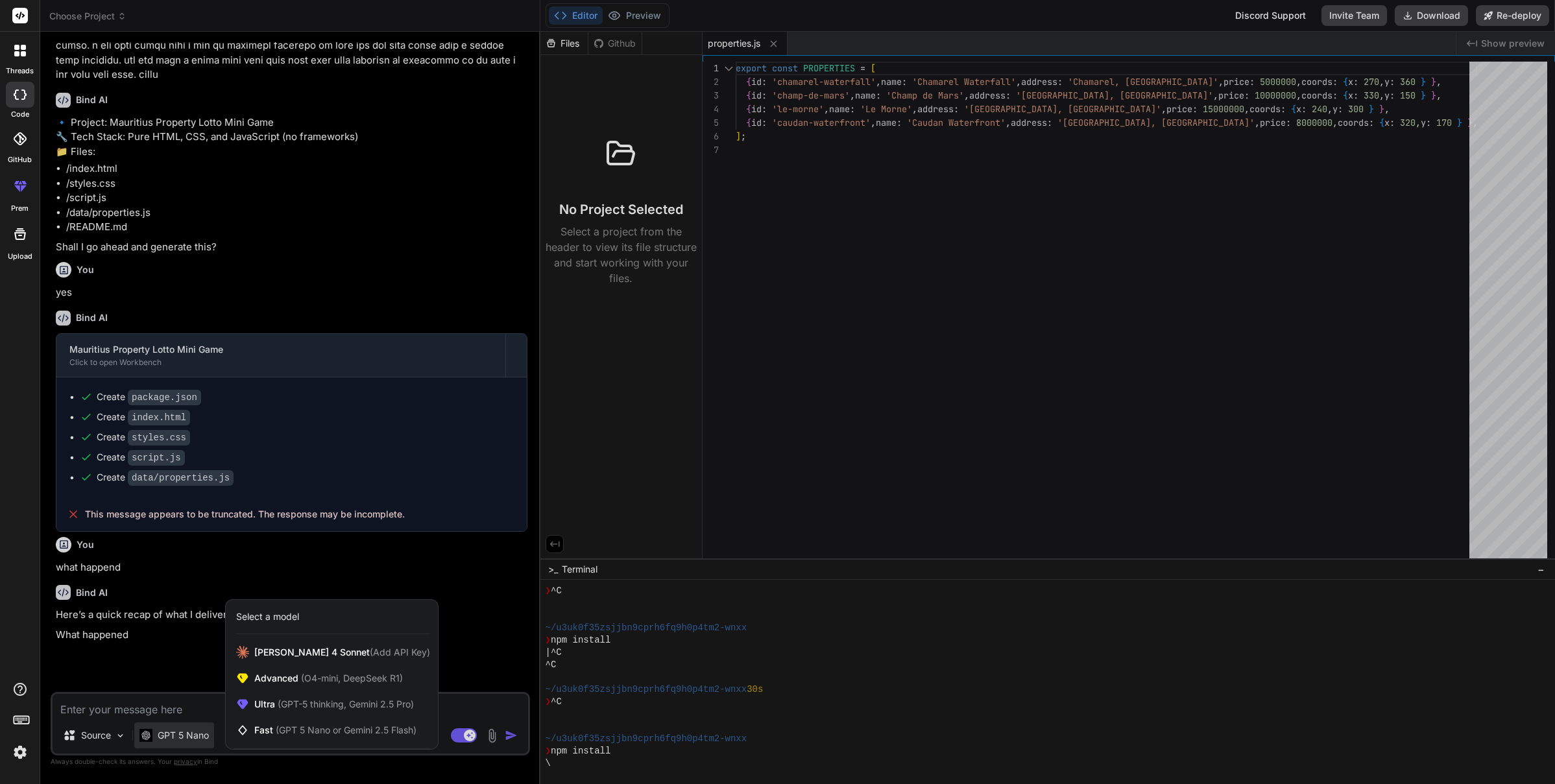
click at [797, 404] on div at bounding box center [778, 392] width 1555 height 784
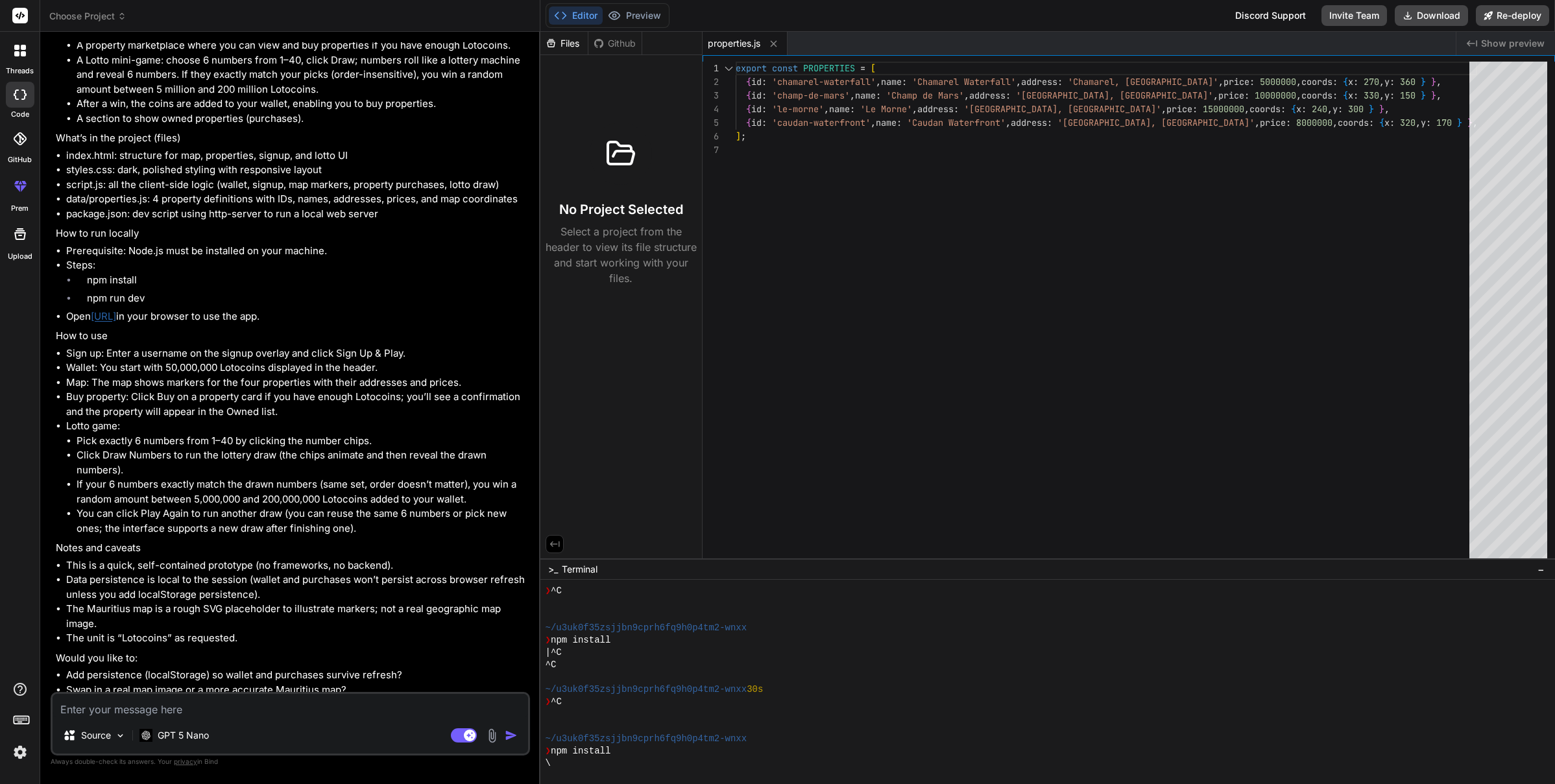
scroll to position [904, 0]
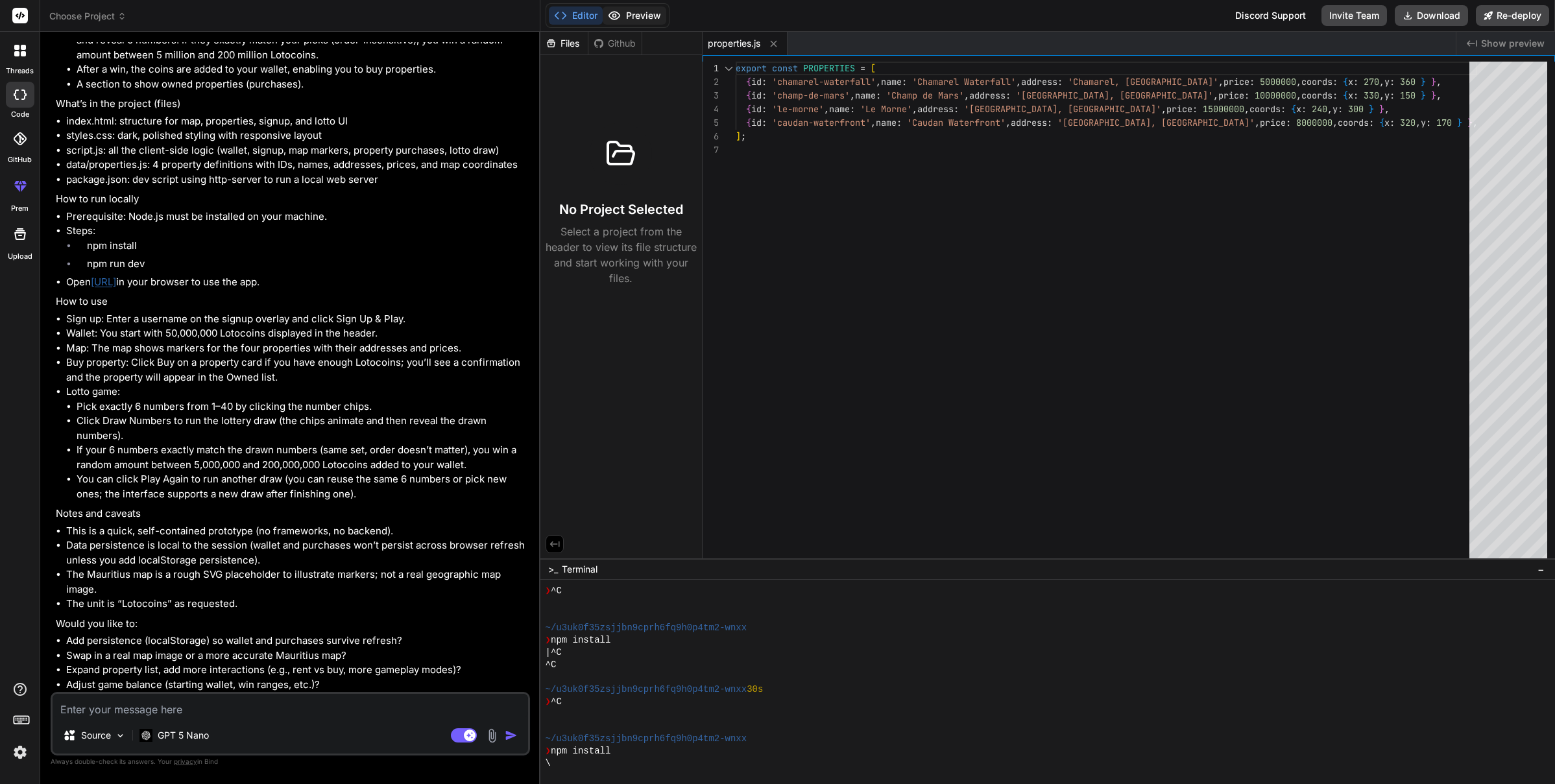
click at [649, 20] on button "Preview" at bounding box center [634, 16] width 64 height 18
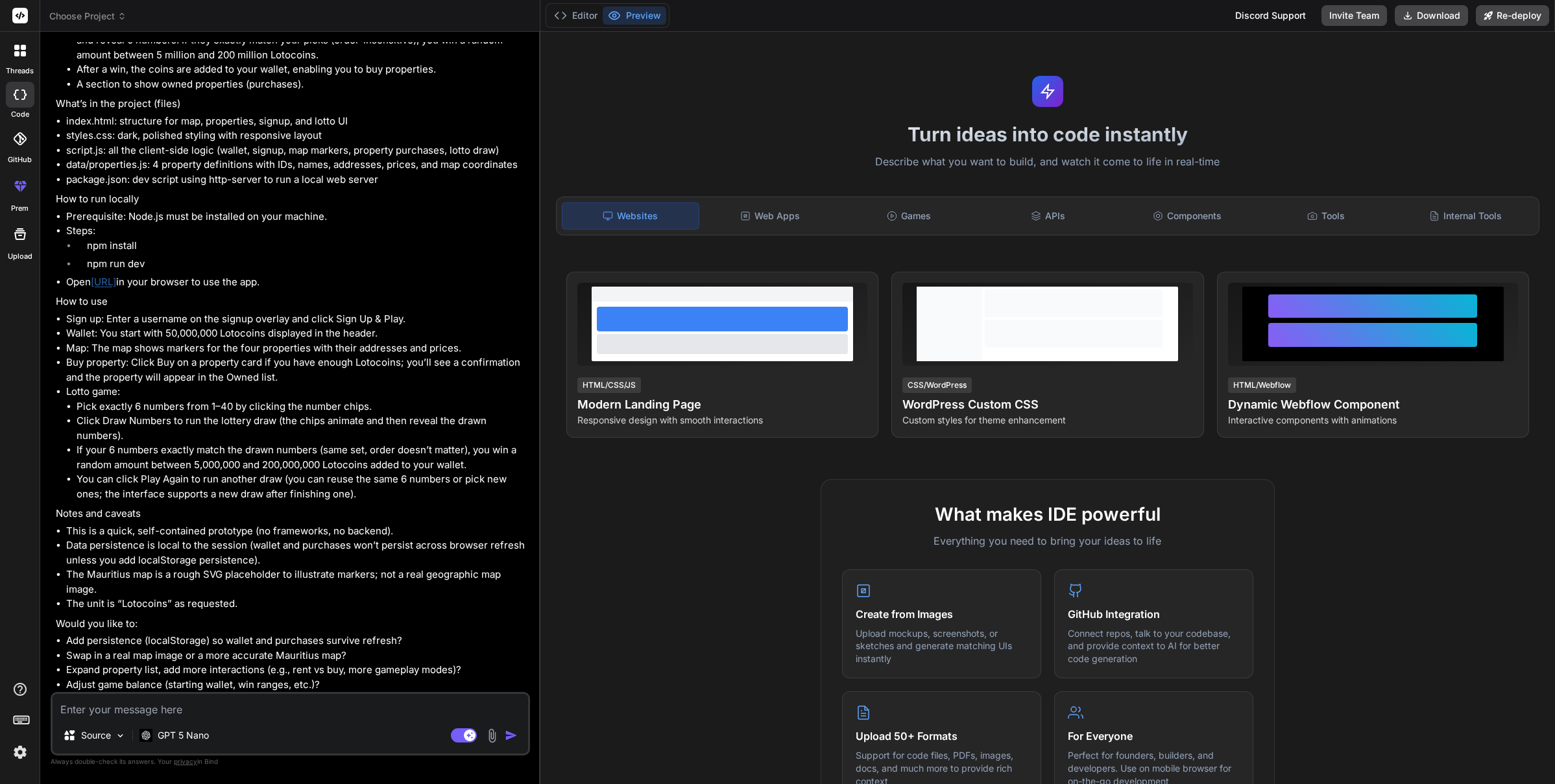
click at [649, 20] on button "Preview" at bounding box center [634, 16] width 64 height 18
click at [574, 14] on button "Editor" at bounding box center [576, 16] width 54 height 18
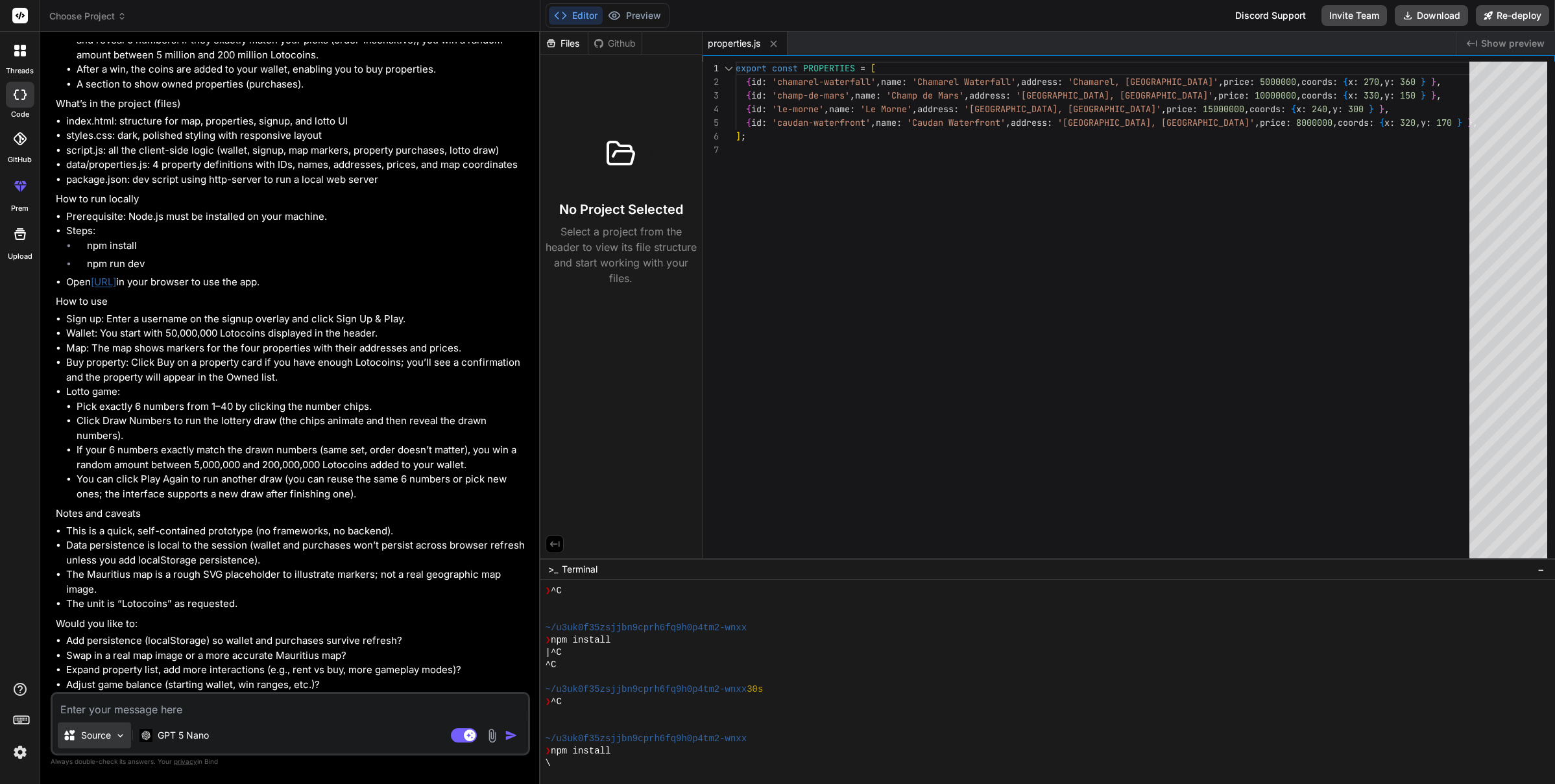
click at [128, 741] on div "Source" at bounding box center [94, 735] width 73 height 26
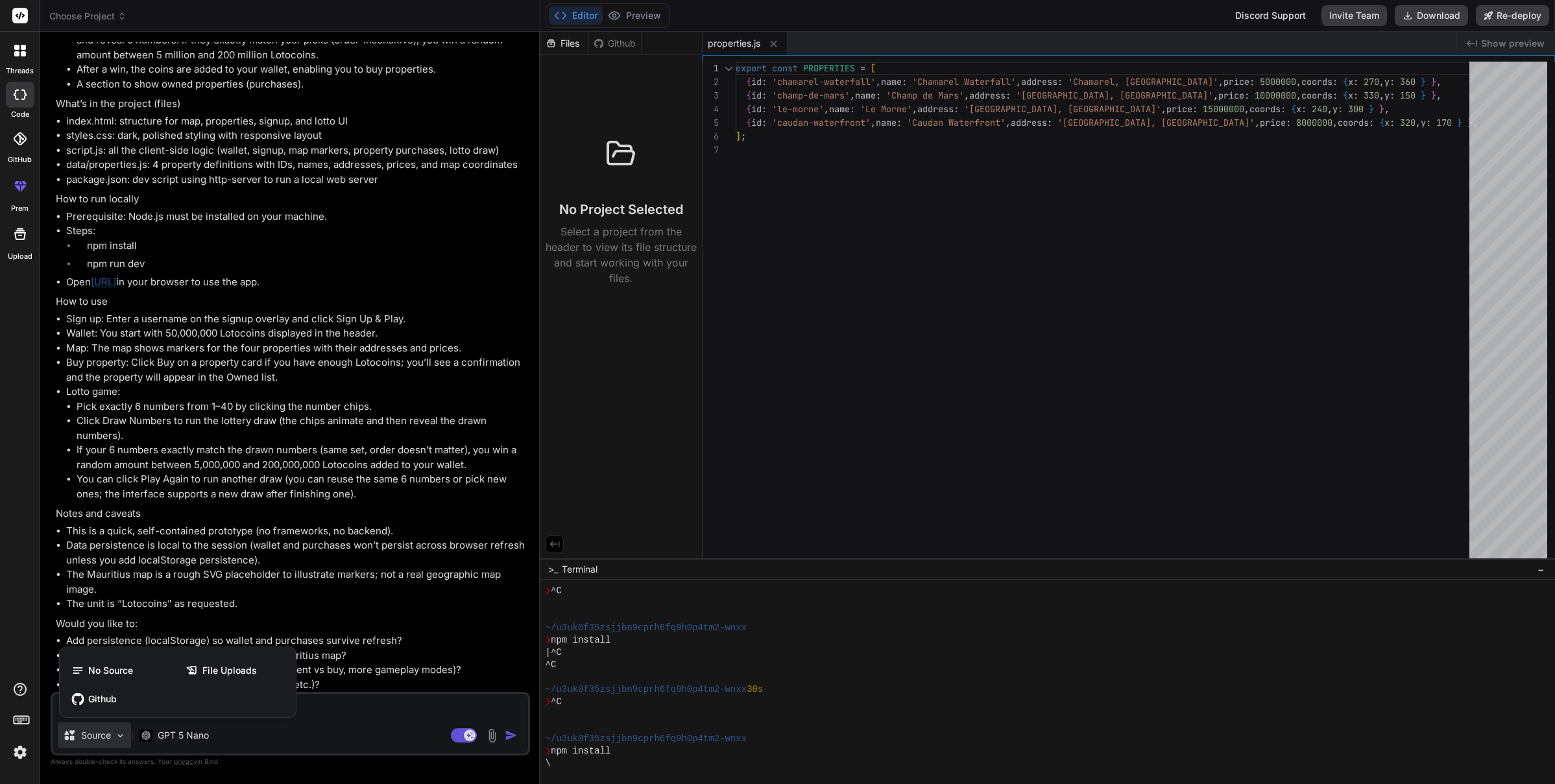
click at [126, 741] on div at bounding box center [778, 392] width 1555 height 784
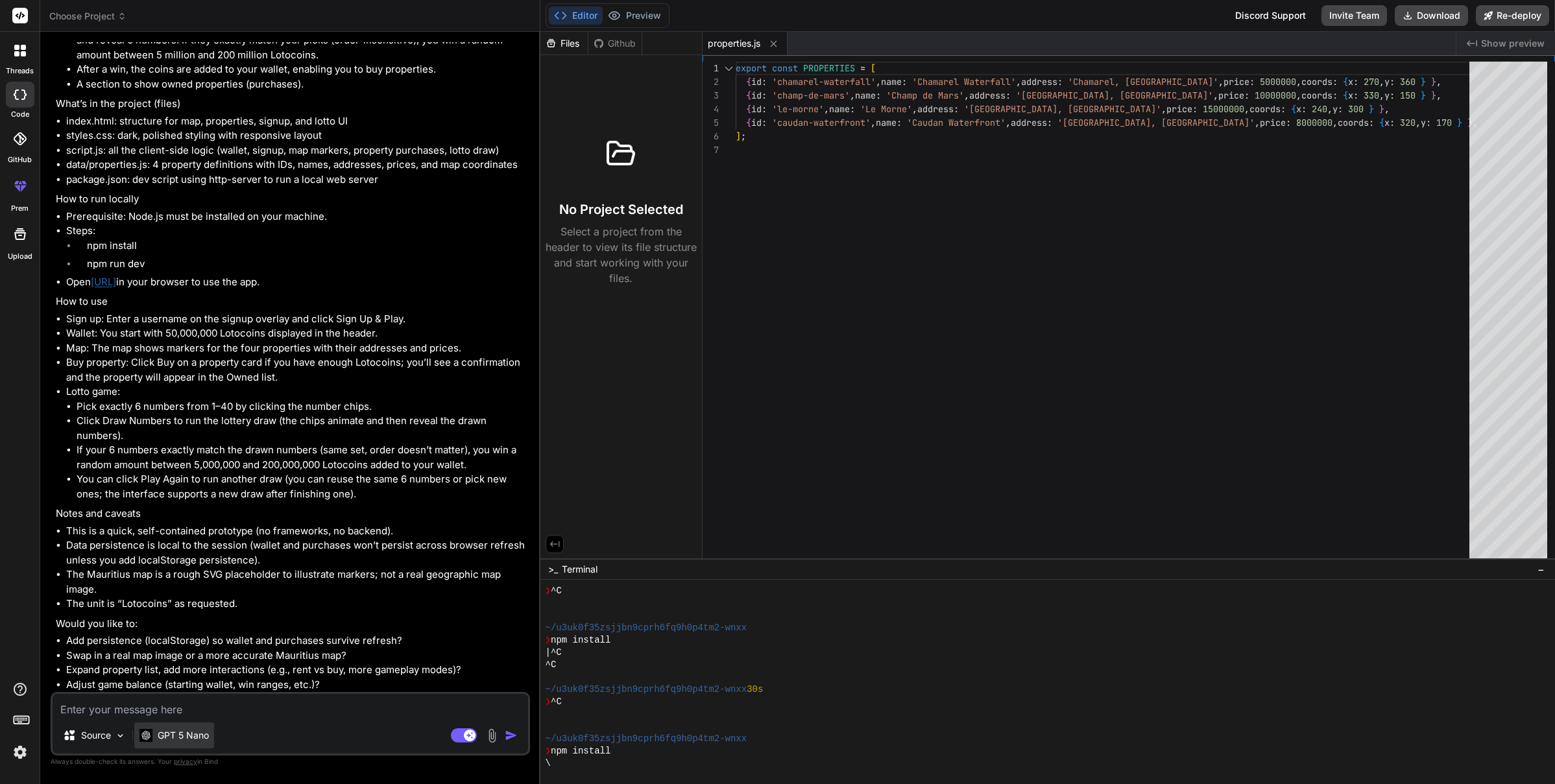
click at [182, 738] on p "GPT 5 Nano" at bounding box center [184, 736] width 51 height 13
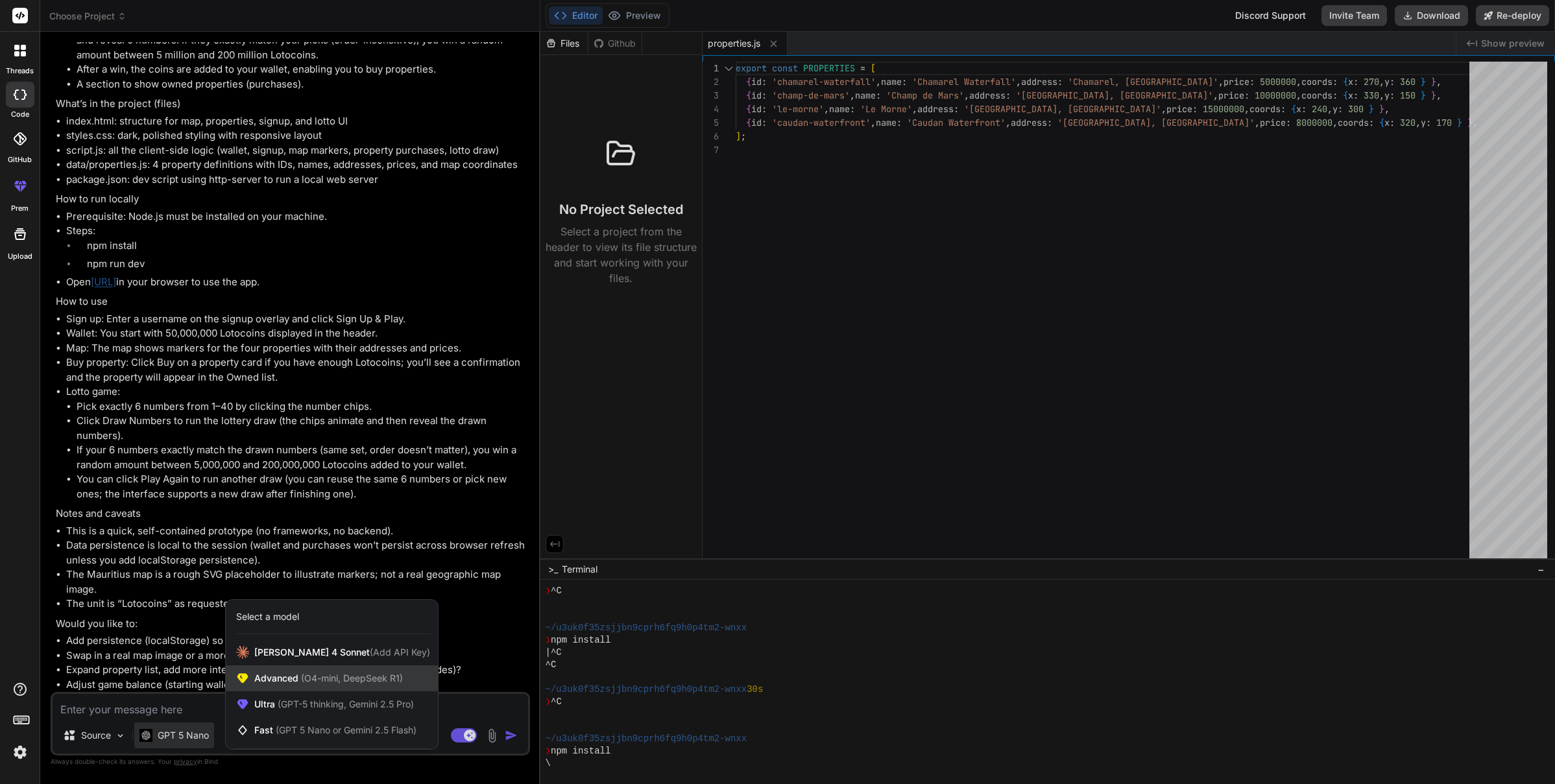
click at [353, 673] on span "(O4-mini, DeepSeek R1)" at bounding box center [351, 678] width 105 height 11
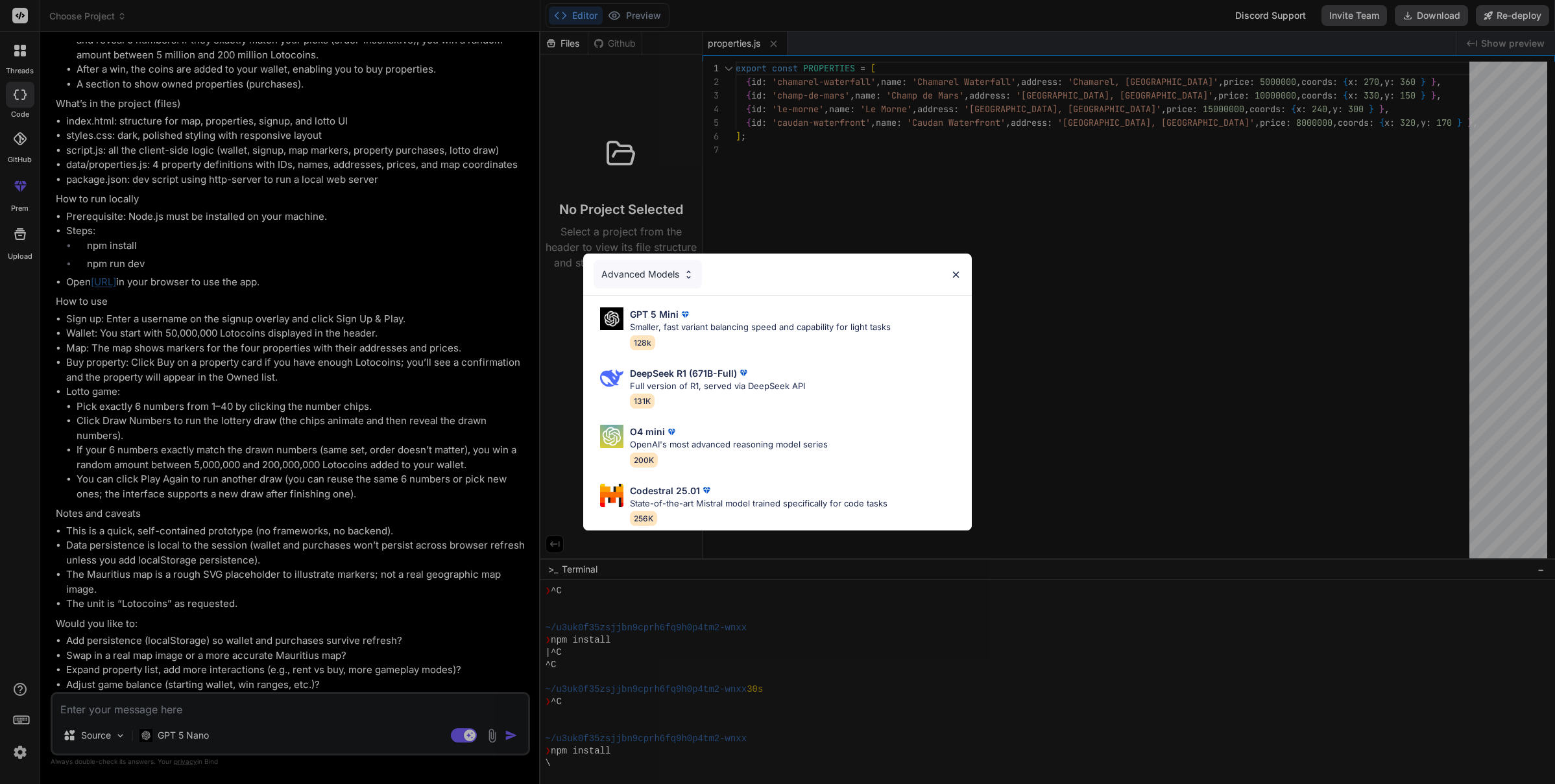
click at [1133, 343] on div "Advanced Models GPT 5 Mini Smaller, fast variant balancing speed and capability…" at bounding box center [778, 392] width 1555 height 784
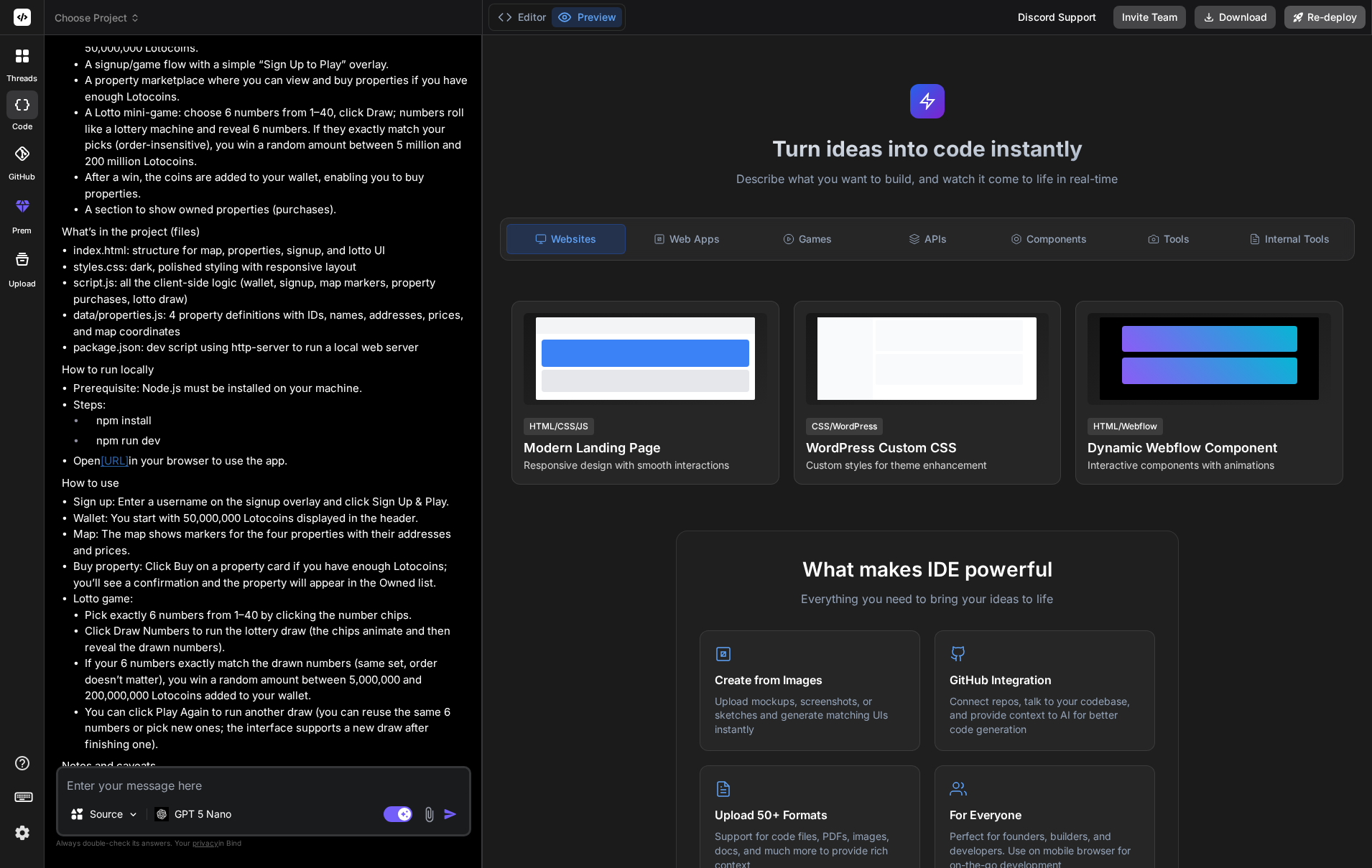
scroll to position [1113, 0]
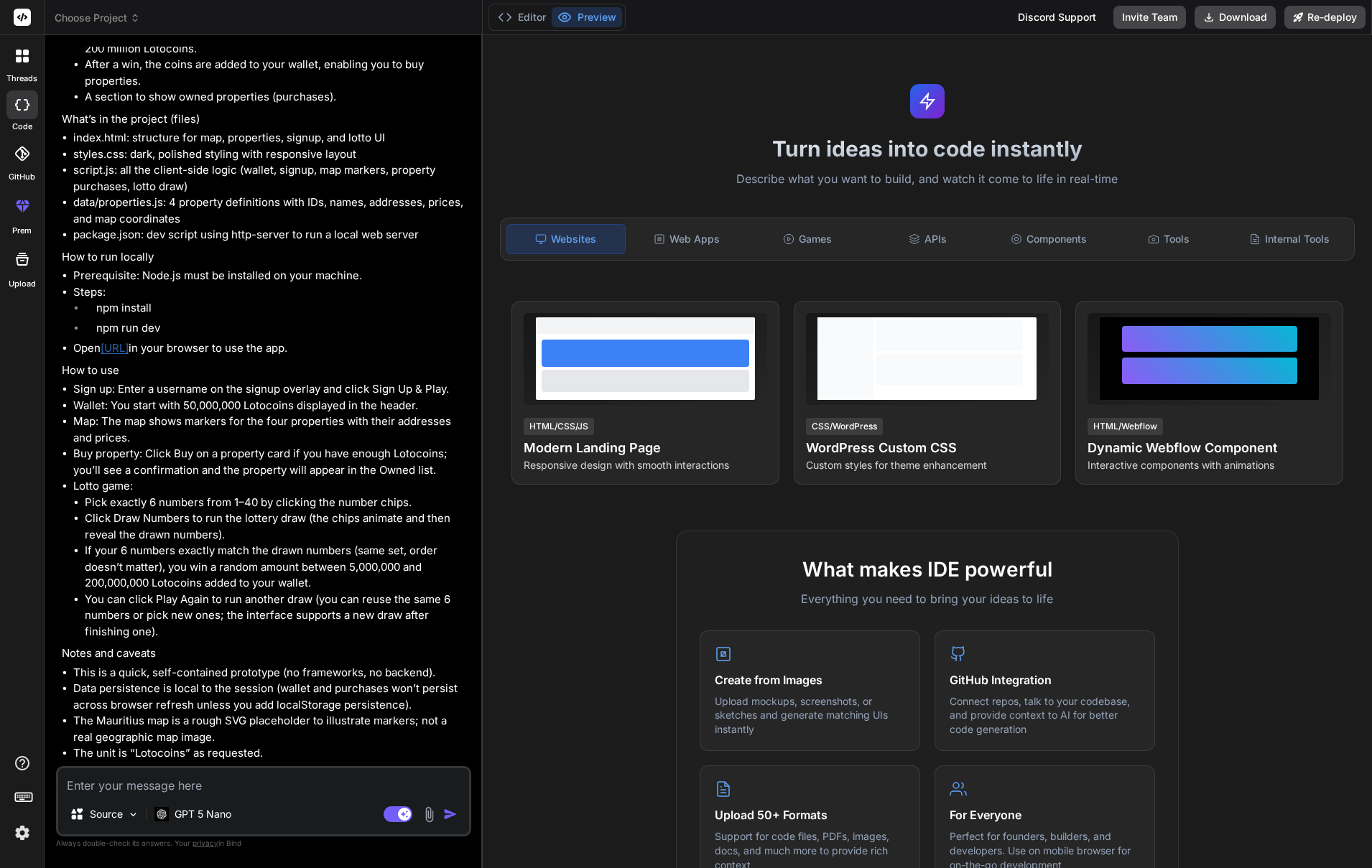
click at [11, 169] on div at bounding box center [22, 153] width 31 height 31
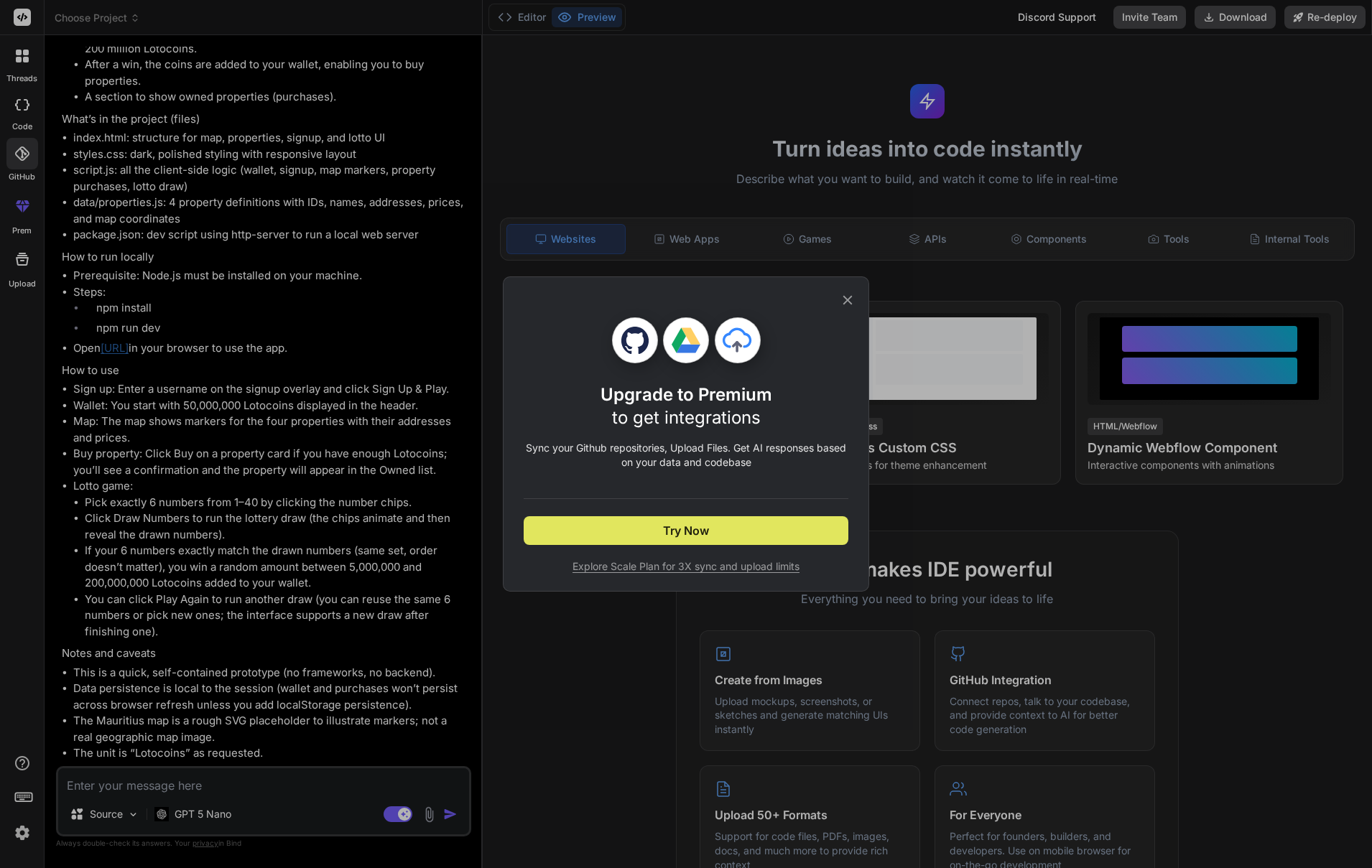
click at [689, 530] on span "Try Now" at bounding box center [685, 531] width 46 height 17
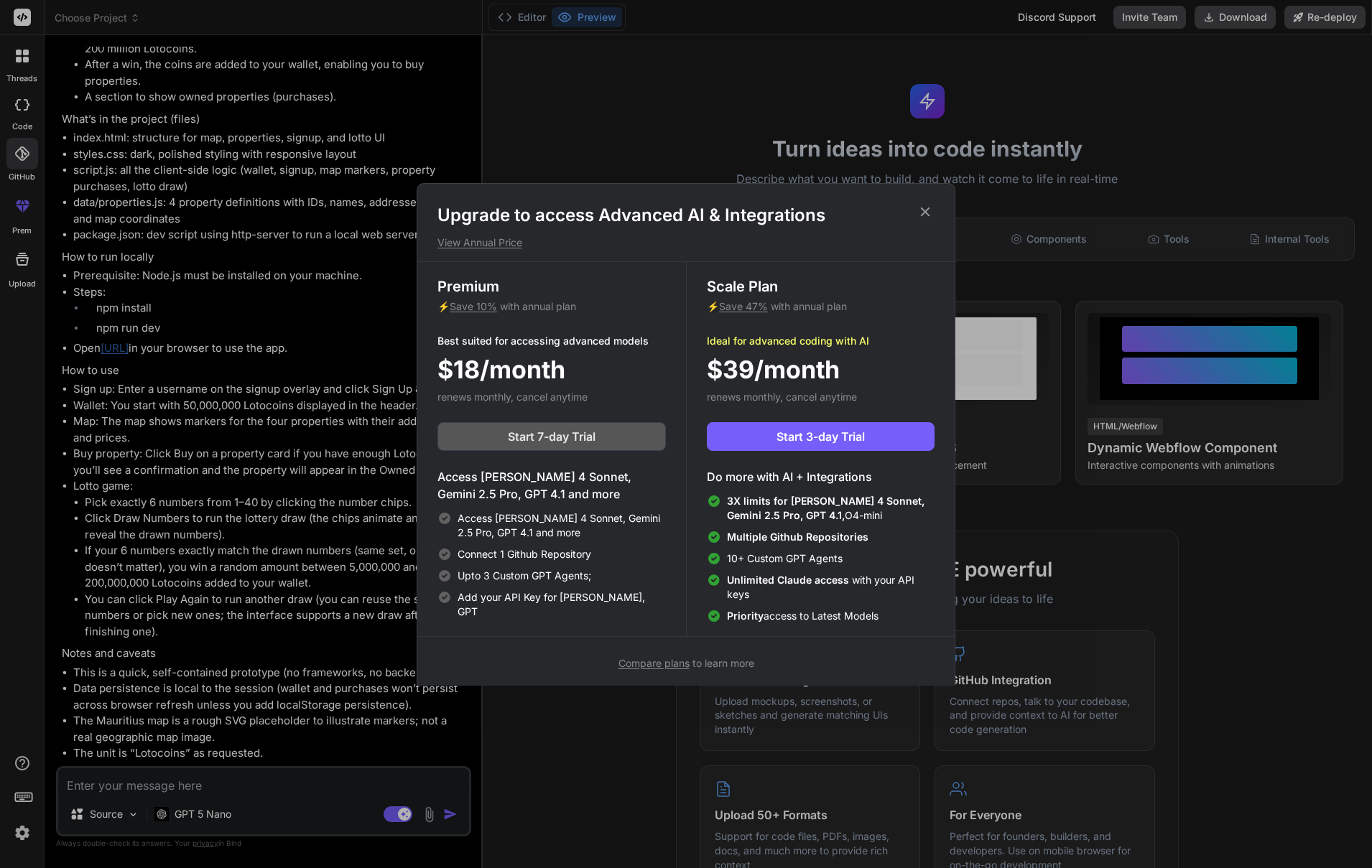
click at [547, 442] on span "Start 7-day Trial" at bounding box center [551, 437] width 87 height 17
click at [498, 367] on span "$18/month" at bounding box center [502, 369] width 128 height 36
click at [495, 337] on p "Best suited for accessing advanced models" at bounding box center [552, 342] width 229 height 15
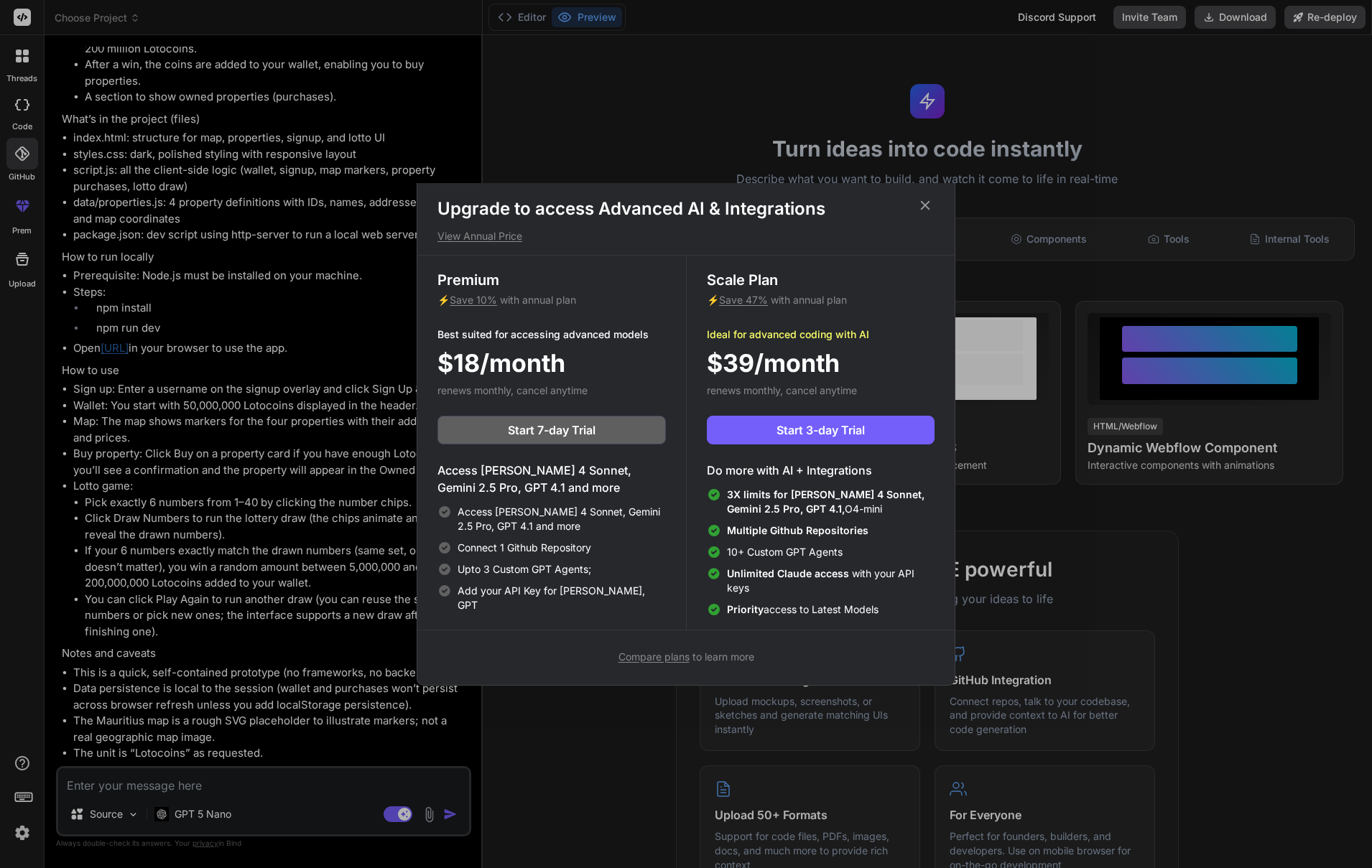
click at [470, 277] on h3 "Premium" at bounding box center [552, 280] width 229 height 20
click at [654, 663] on div "Compare plans to learn more" at bounding box center [686, 657] width 537 height 17
click at [655, 658] on span "Compare plans" at bounding box center [654, 657] width 71 height 12
click at [922, 202] on icon at bounding box center [925, 205] width 9 height 9
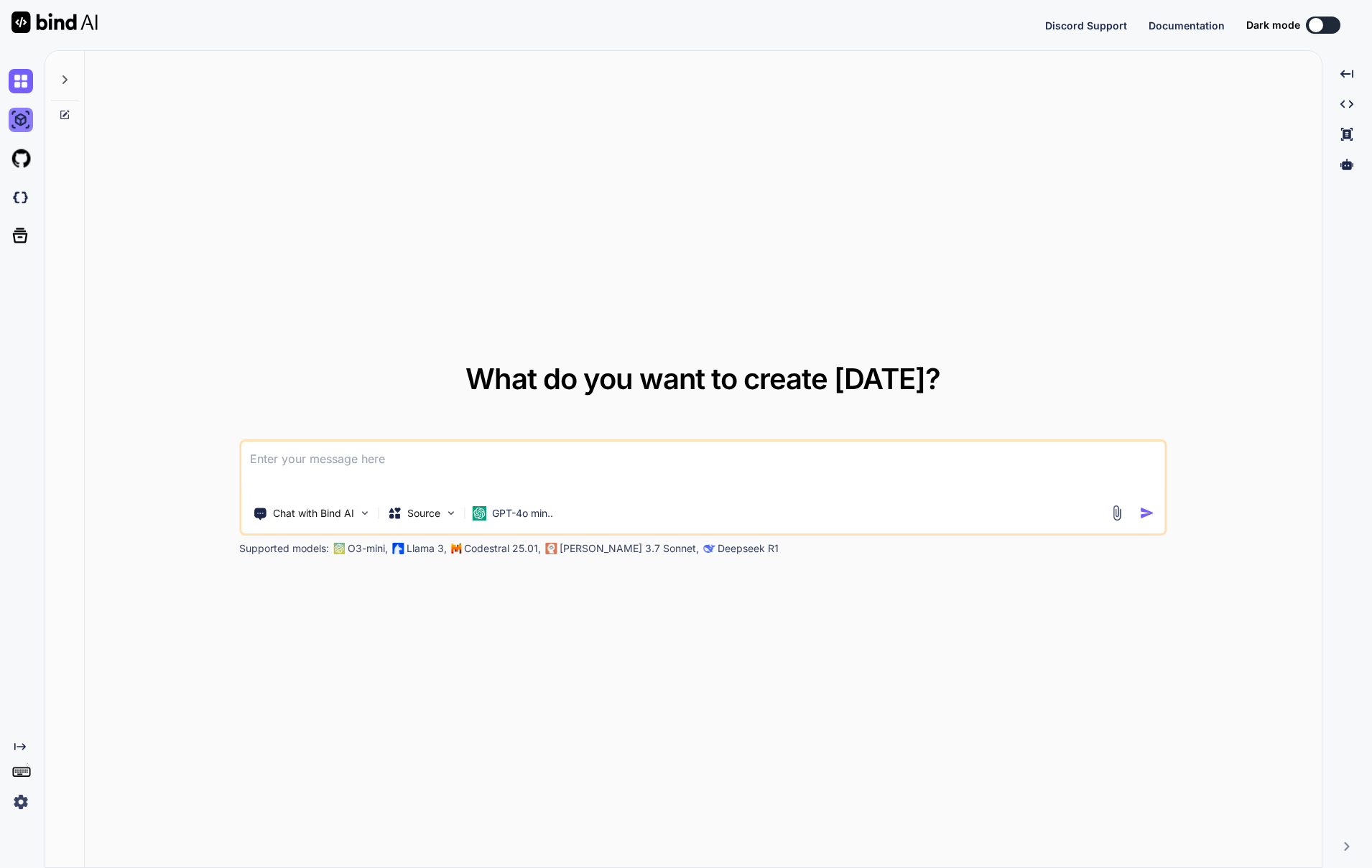
click at [24, 124] on img at bounding box center [21, 120] width 25 height 25
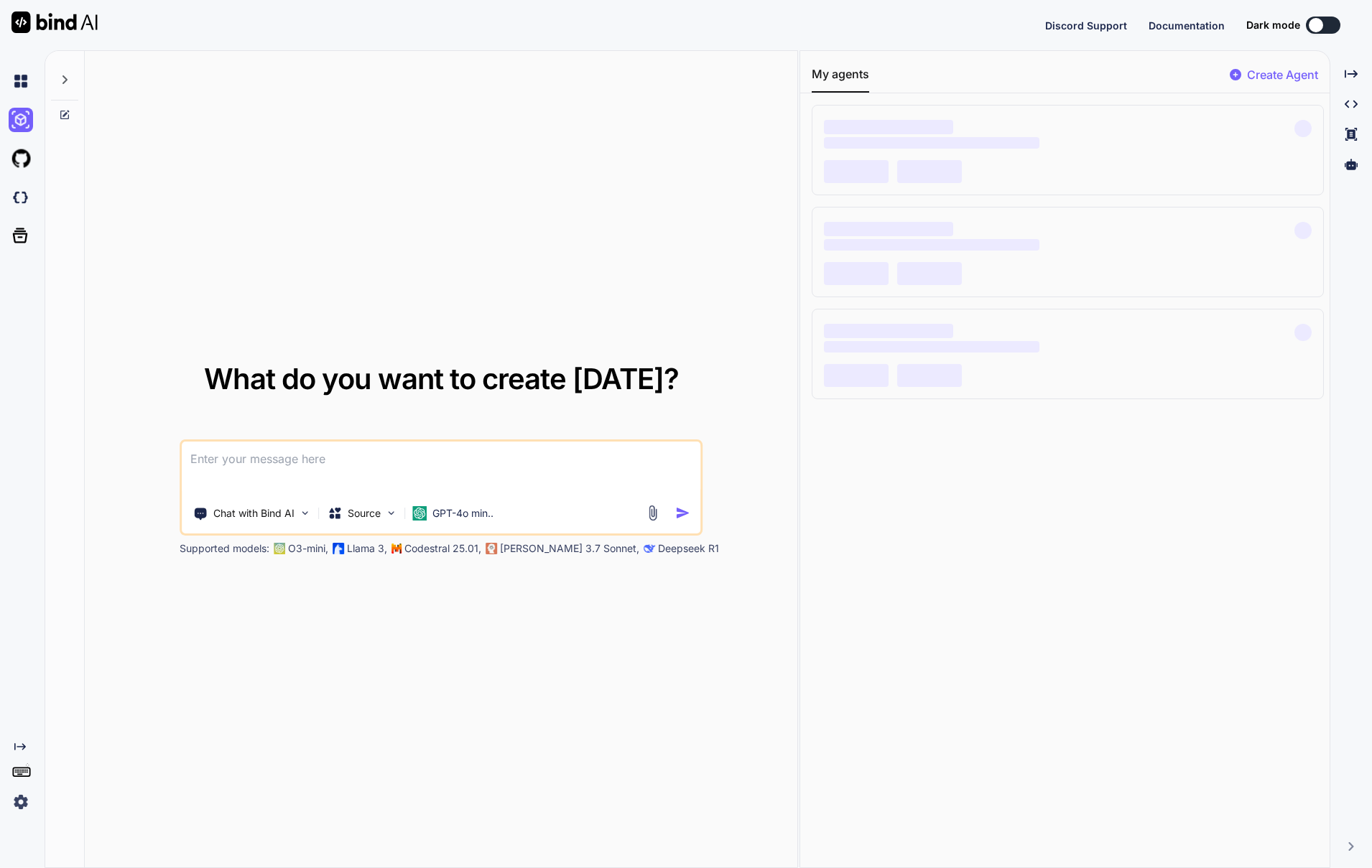
click at [1318, 28] on div at bounding box center [1316, 25] width 15 height 15
click at [1314, 23] on div at bounding box center [1316, 25] width 15 height 15
click at [34, 82] on div at bounding box center [23, 82] width 30 height 25
type textarea "x"
click at [18, 162] on img at bounding box center [21, 159] width 25 height 25
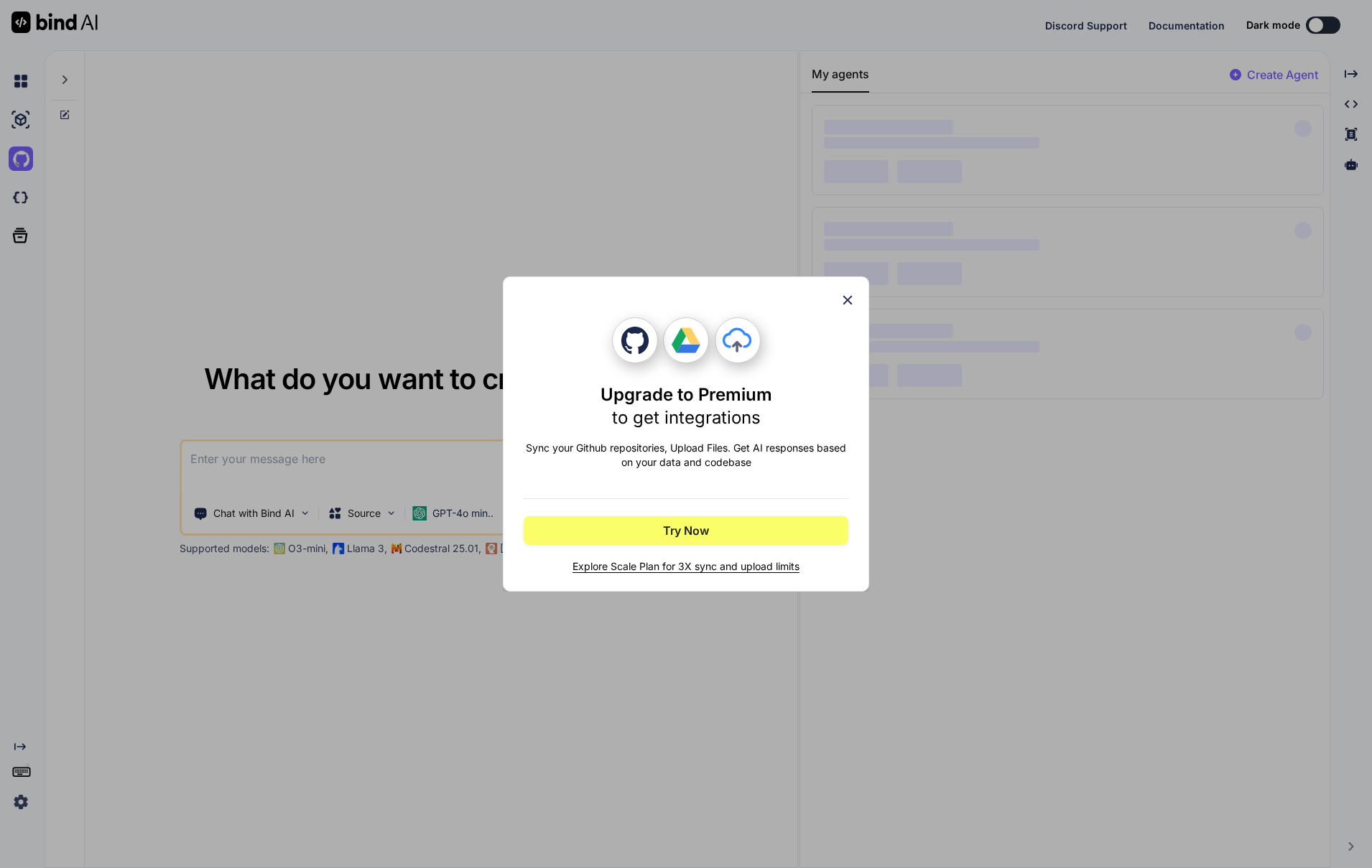
click at [25, 198] on div "Upgrade to Premium to get integrations Sync your Github repositories, Upload Fi…" at bounding box center [686, 434] width 1372 height 868
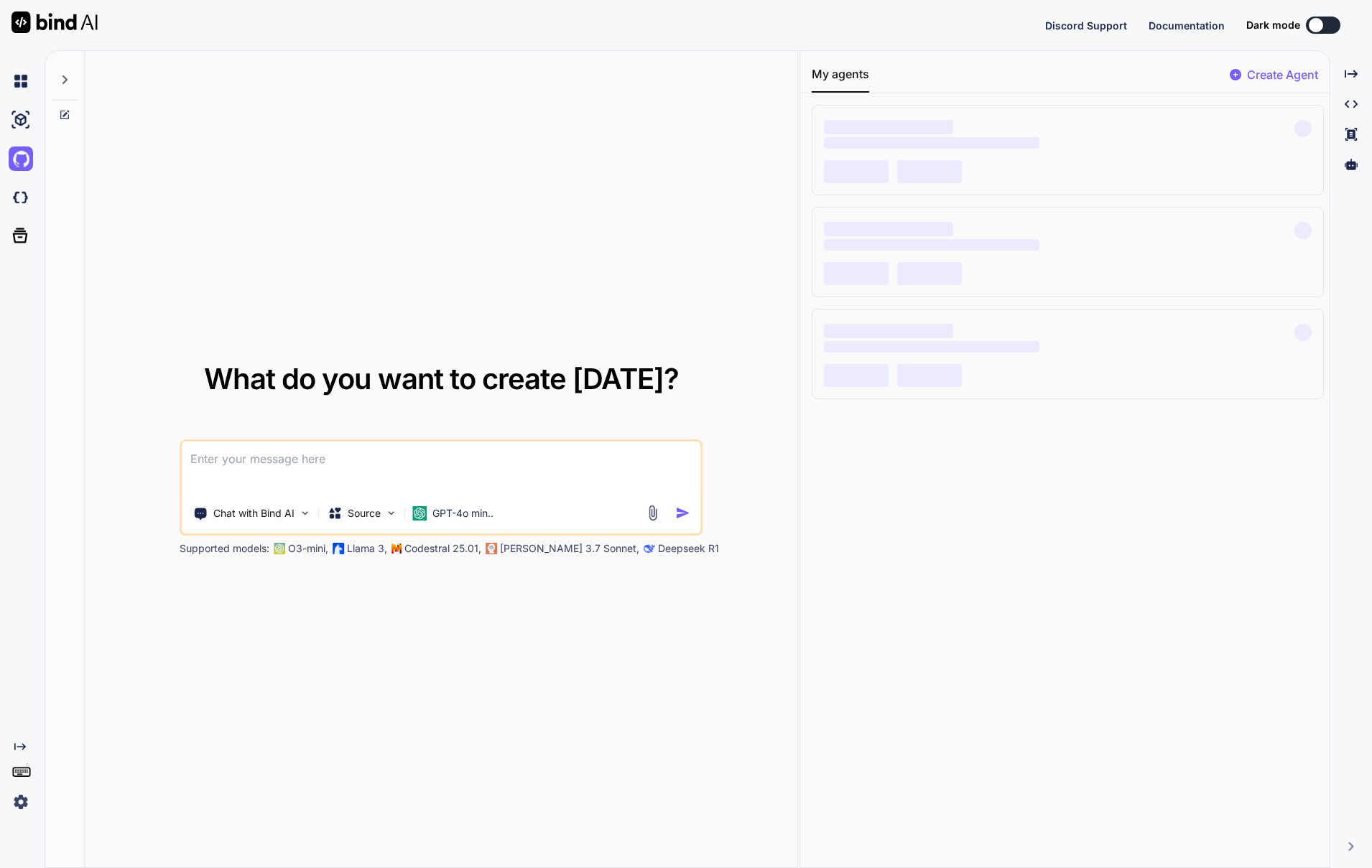
click at [20, 216] on div at bounding box center [19, 158] width 39 height 192
click at [24, 801] on img at bounding box center [21, 802] width 25 height 25
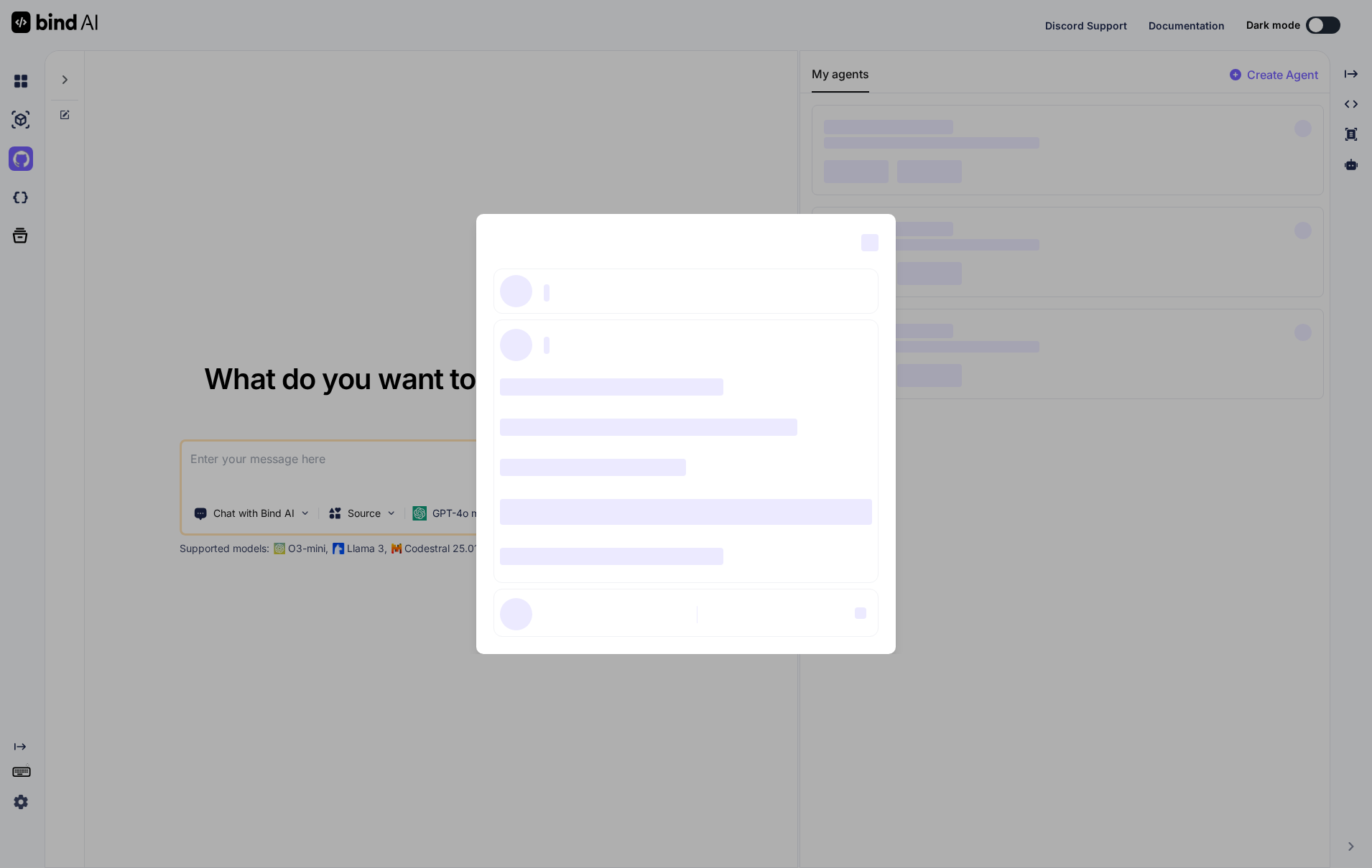
click at [741, 184] on div "‌ ‌ ‌ ‌ ‌ ‌ ‌ ‌ ‌ ‌ ‌ ‌ ‌ ‌ ‌" at bounding box center [686, 434] width 1372 height 868
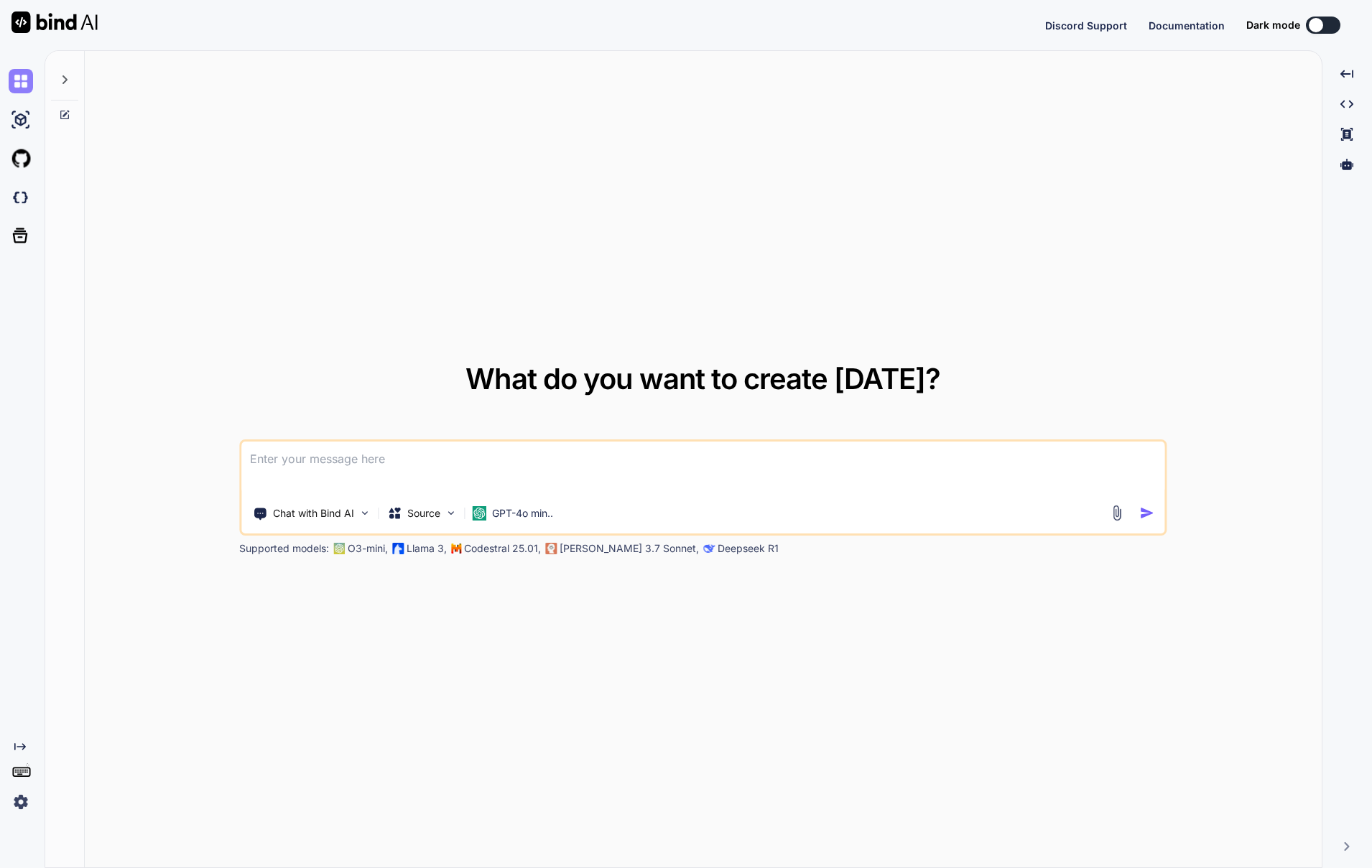
click at [25, 81] on img at bounding box center [21, 82] width 25 height 25
click at [83, 10] on div at bounding box center [49, 25] width 98 height 50
click at [63, 26] on img at bounding box center [55, 23] width 86 height 22
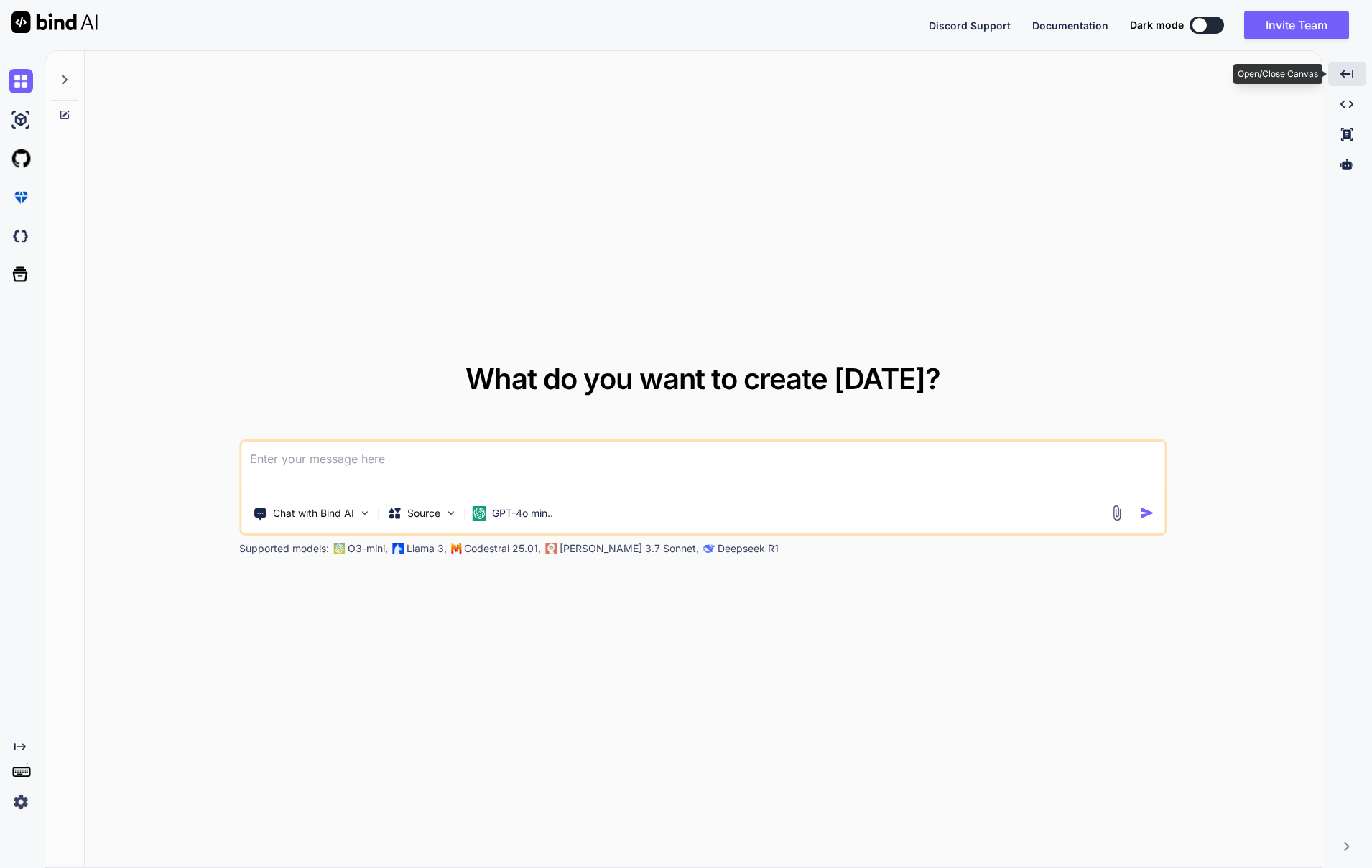
click at [1355, 79] on div "Created with Pixso." at bounding box center [1347, 74] width 38 height 25
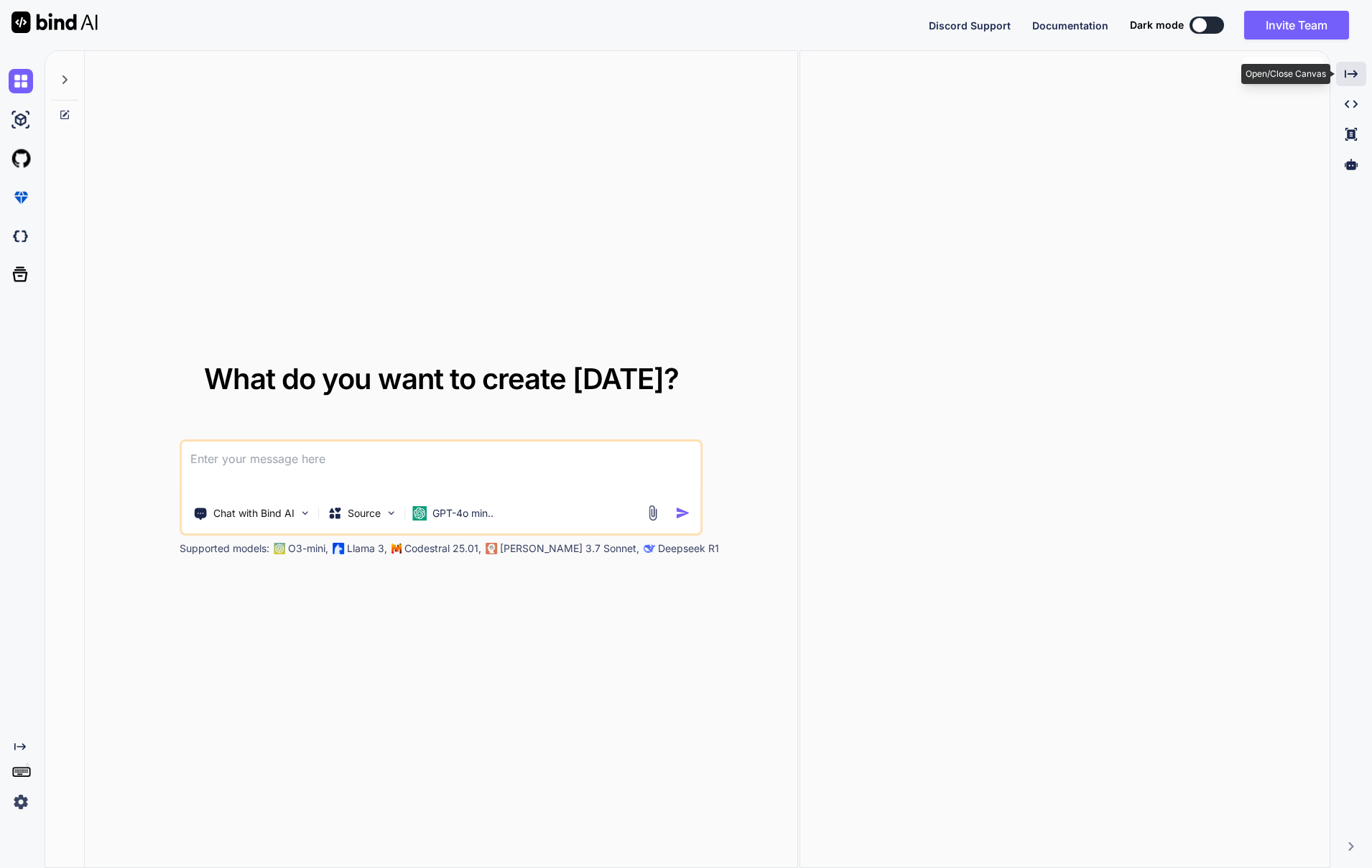
click at [1355, 79] on icon "Created with Pixso." at bounding box center [1351, 74] width 13 height 13
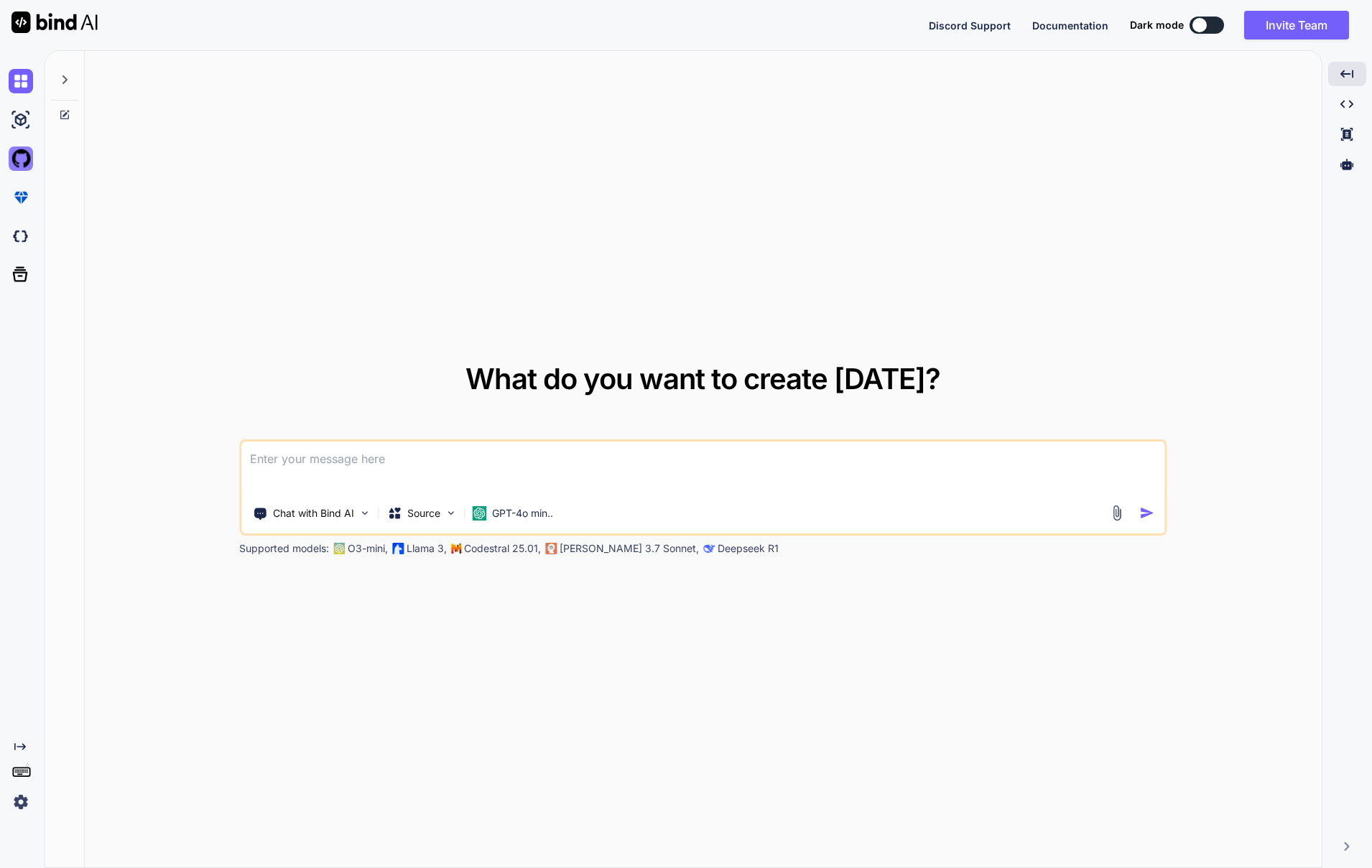
click at [24, 155] on img at bounding box center [21, 159] width 25 height 25
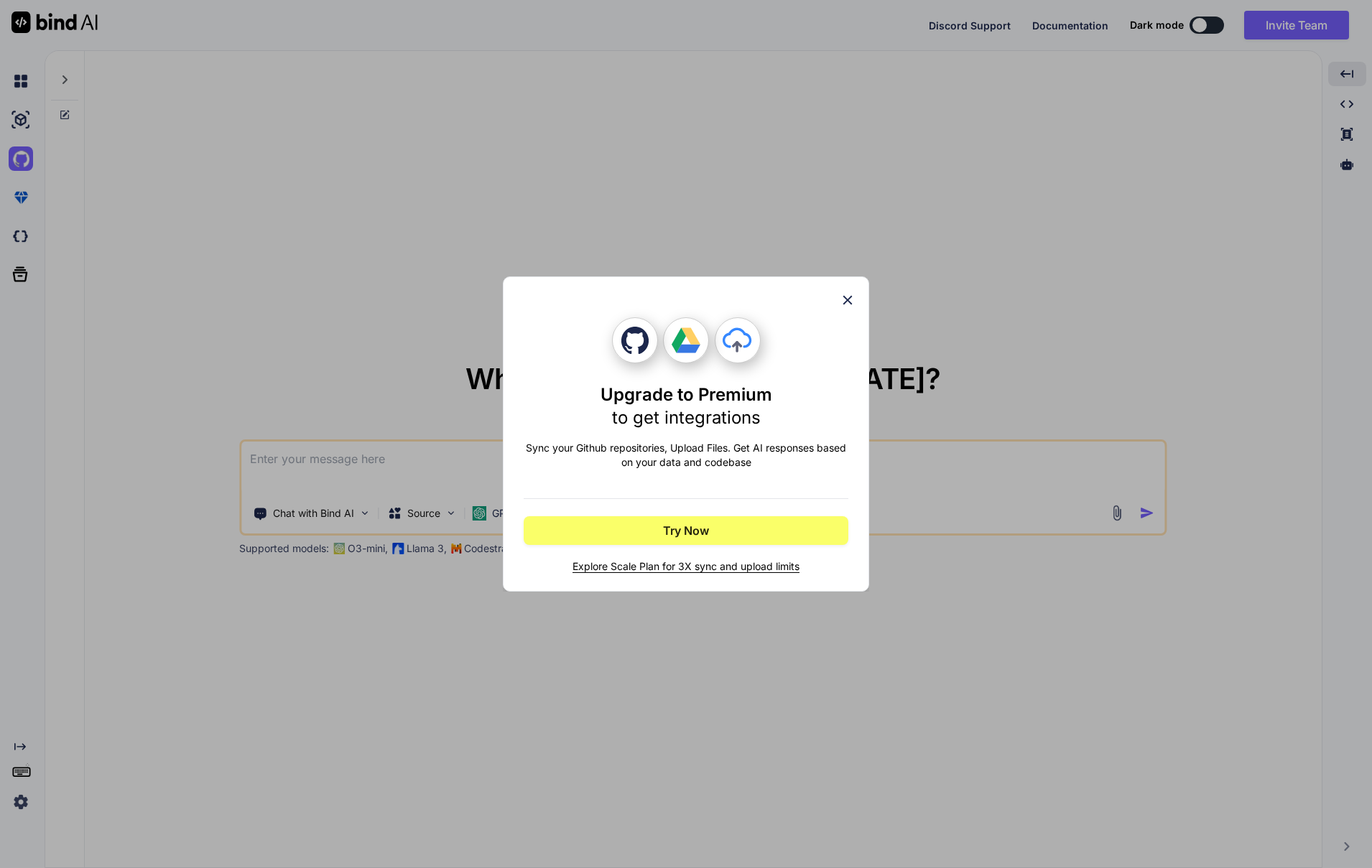
click at [25, 113] on div "Upgrade to Premium to get integrations Sync your Github repositories, Upload Fi…" at bounding box center [686, 434] width 1372 height 868
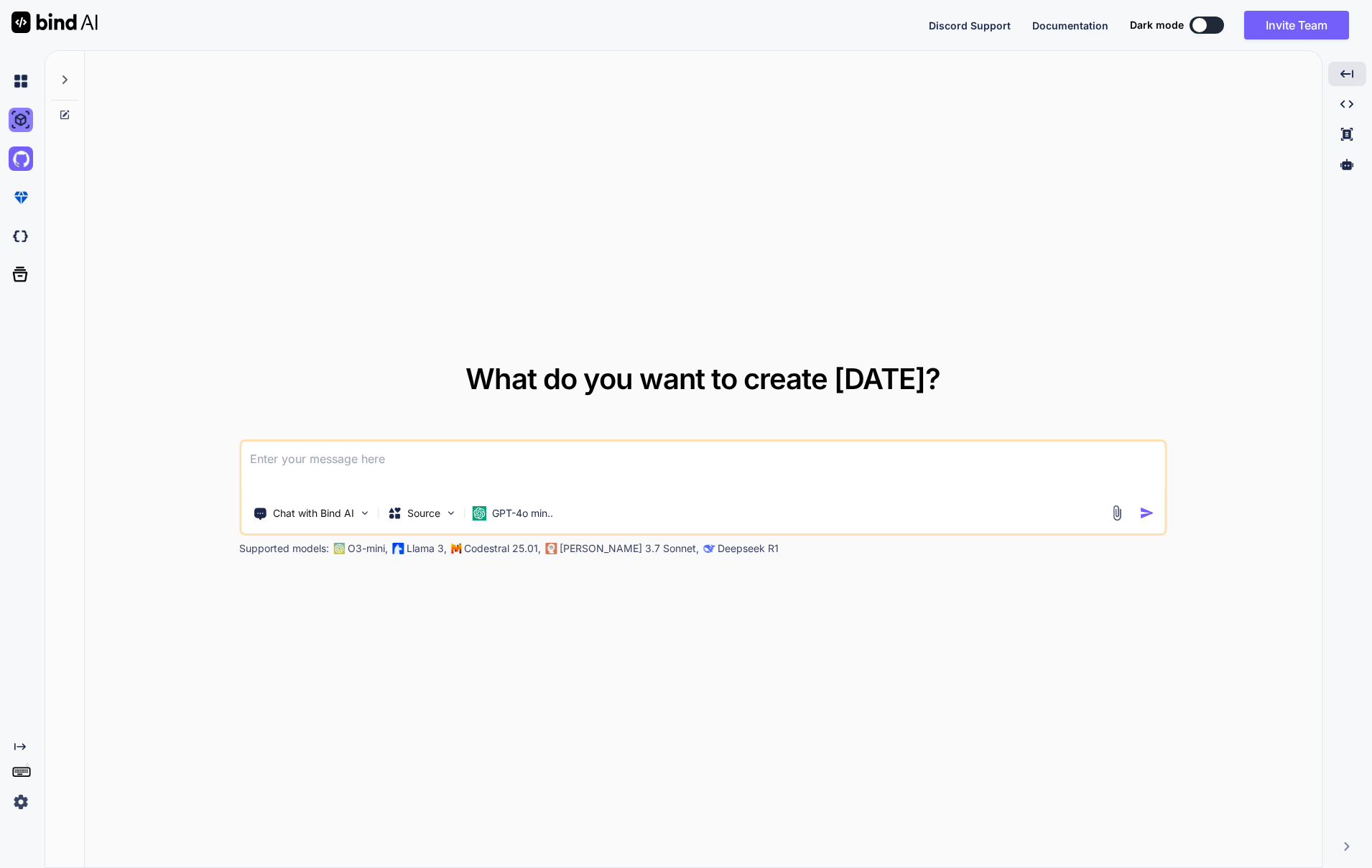
click at [25, 113] on img at bounding box center [21, 120] width 25 height 25
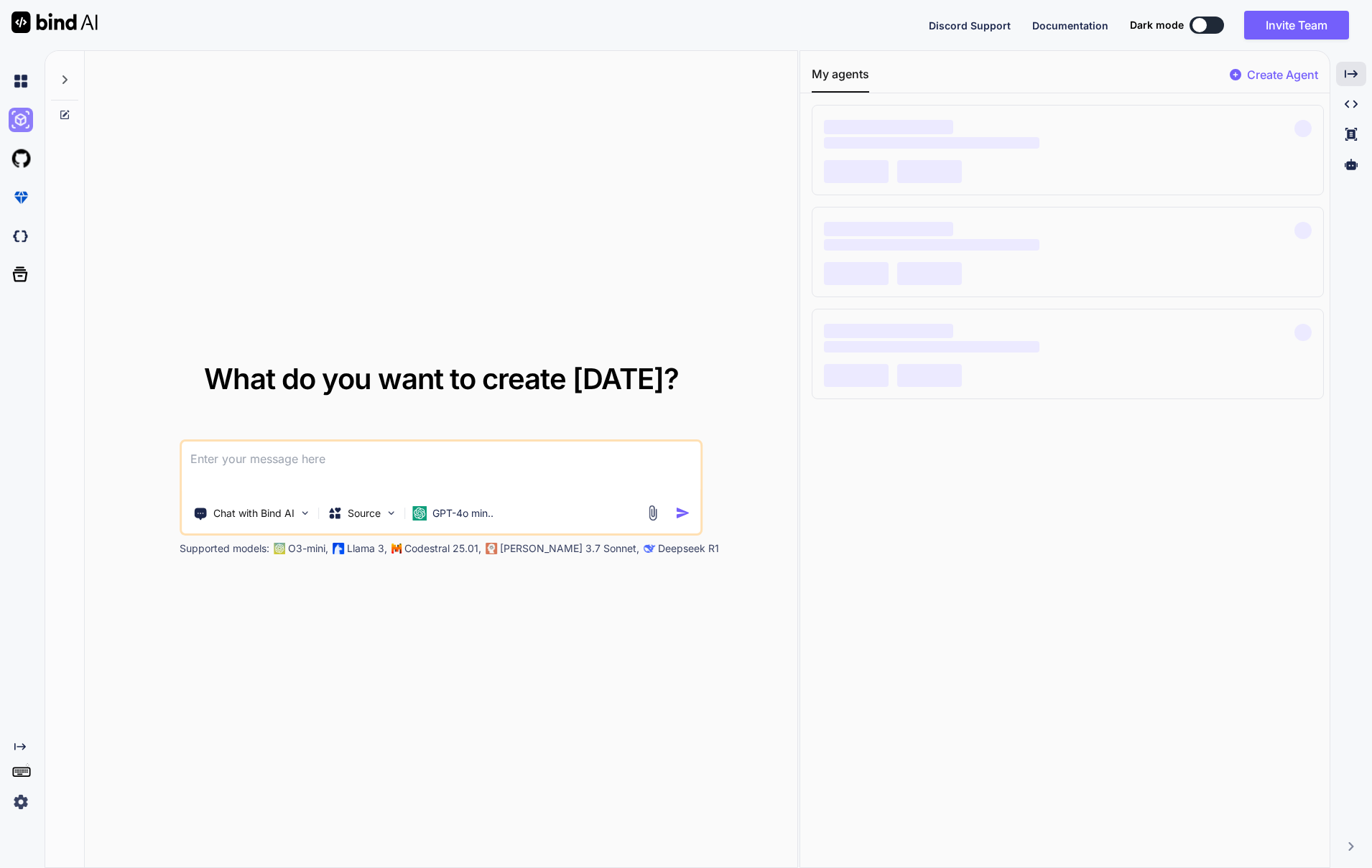
click at [25, 113] on img at bounding box center [21, 120] width 25 height 25
click at [25, 803] on img at bounding box center [21, 802] width 25 height 25
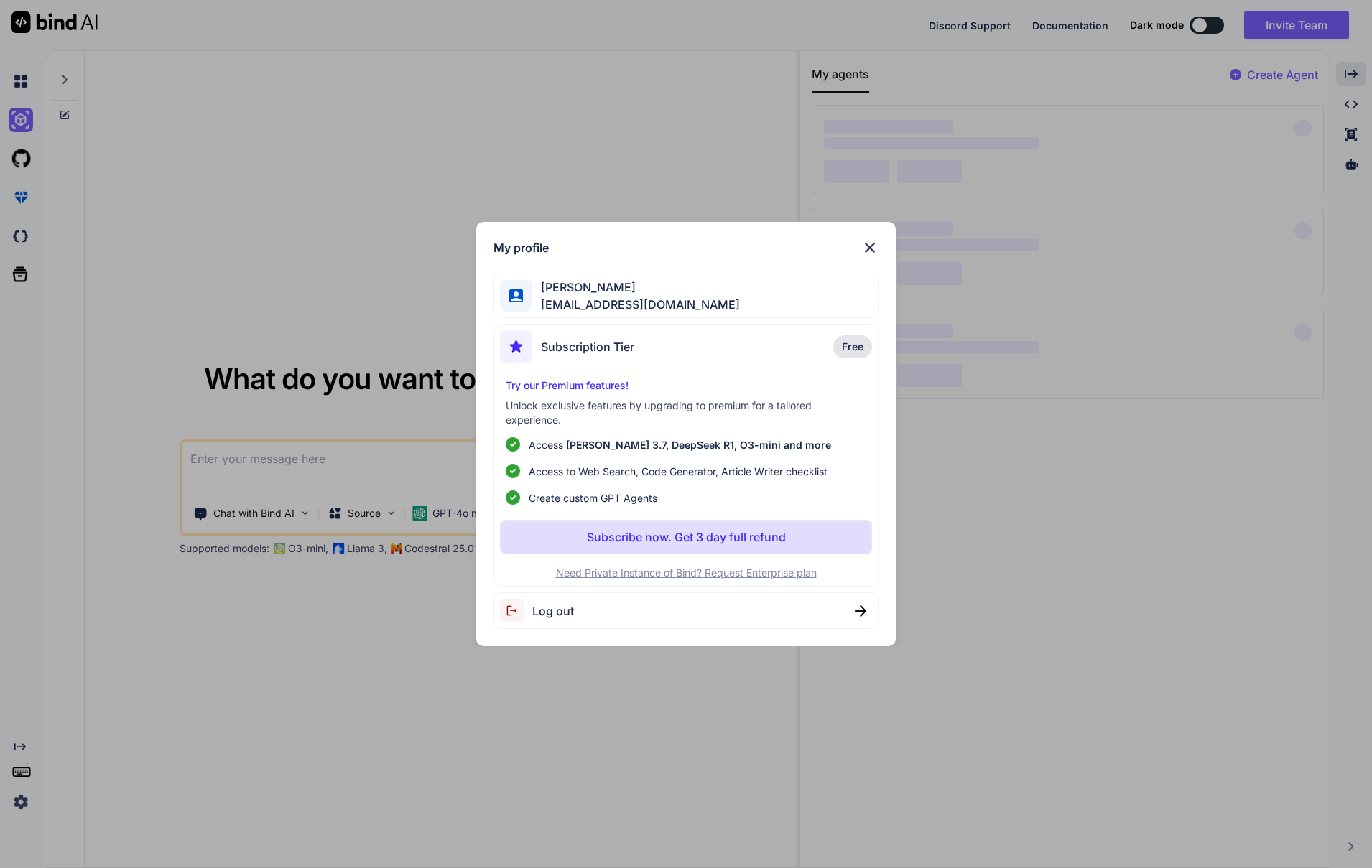
type textarea "x"
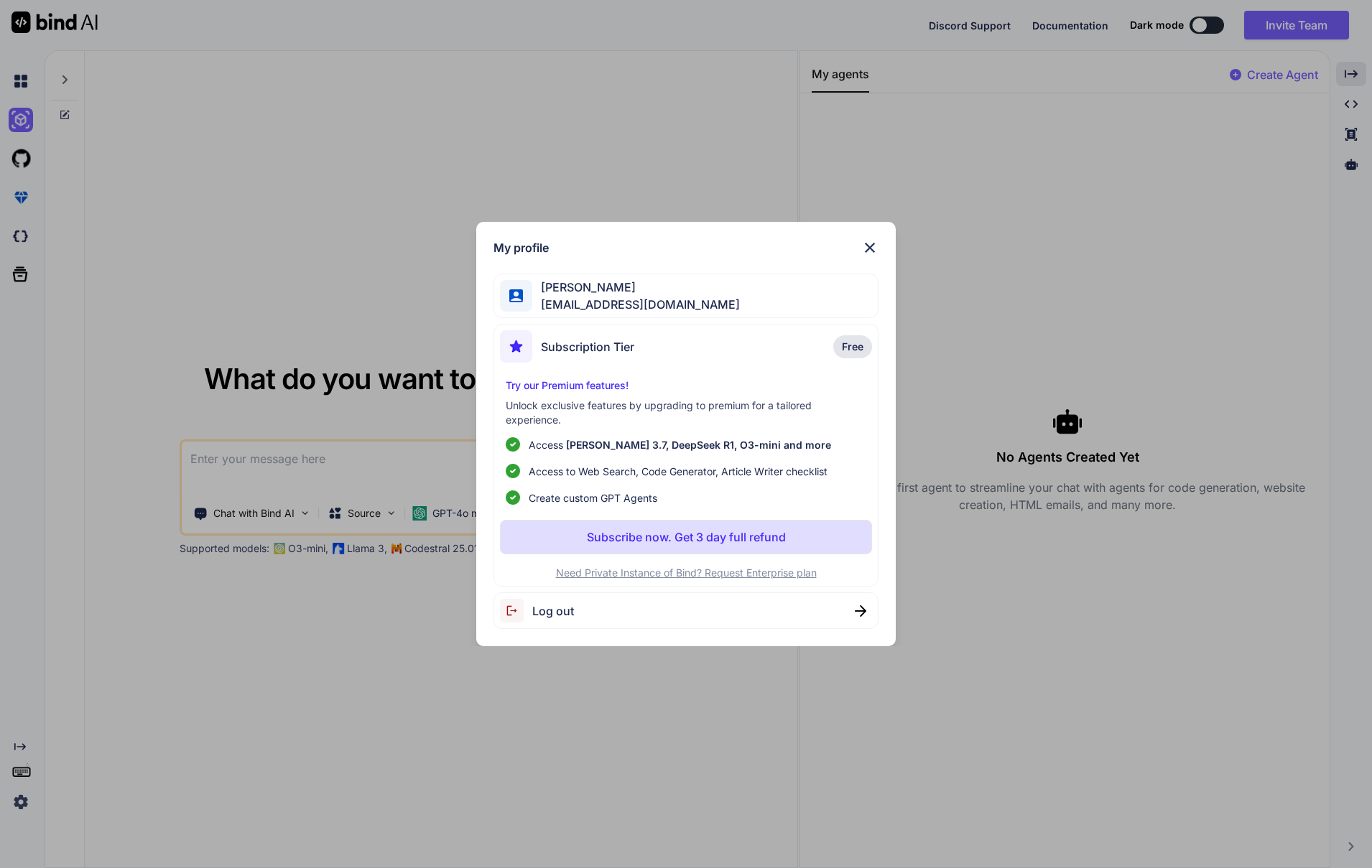
click at [716, 542] on p "Subscribe now. Get 3 day full refund" at bounding box center [686, 537] width 199 height 17
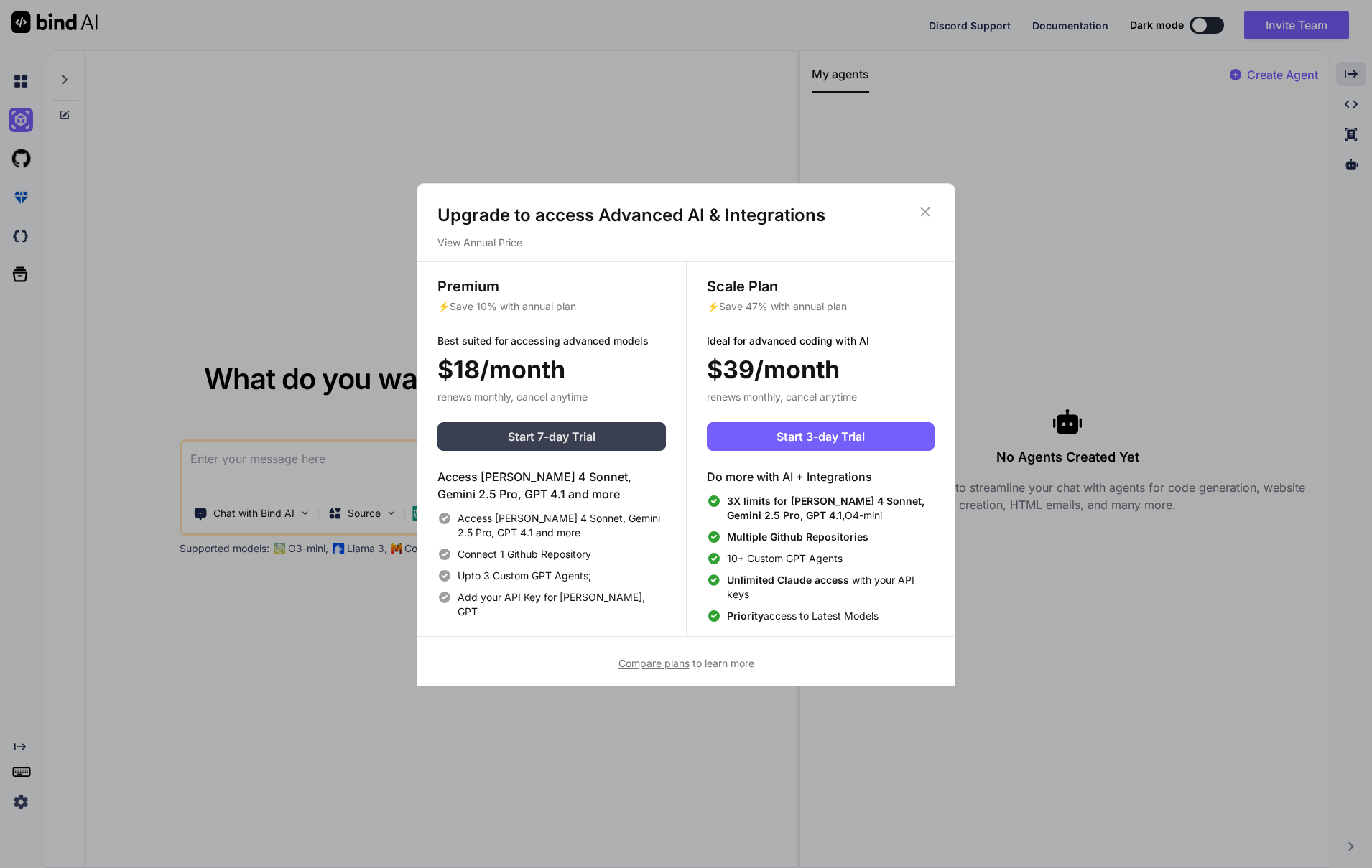
click at [571, 441] on span "Start 7-day Trial" at bounding box center [551, 437] width 87 height 17
click at [473, 314] on div "Premium ⚡ Save 10% with annual plan Best suited for accessing advanced models $…" at bounding box center [551, 449] width 269 height 374
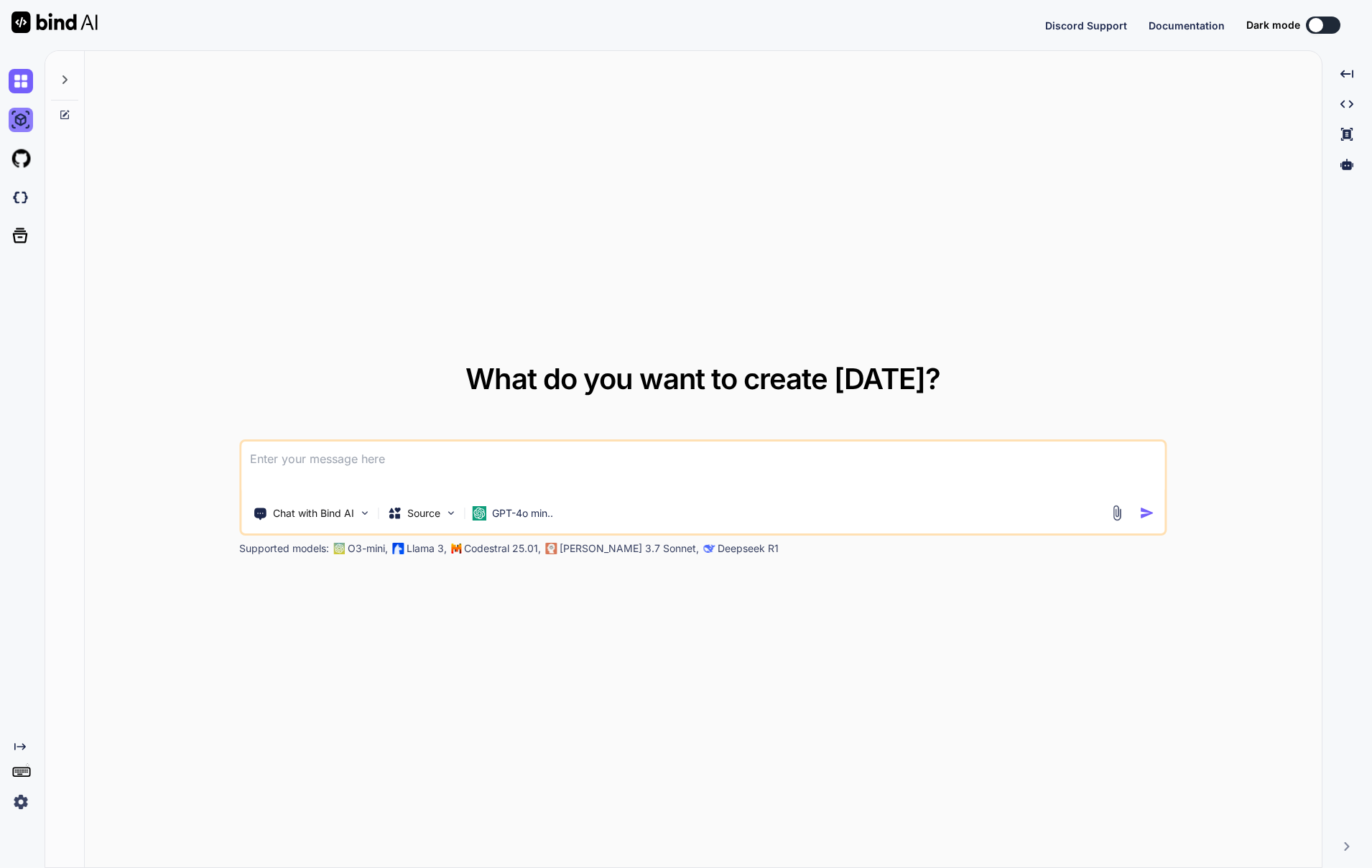
click at [22, 123] on div "Created with Pixso. What do you want to create today? Chat with Bind AI Source …" at bounding box center [686, 459] width 1372 height 818
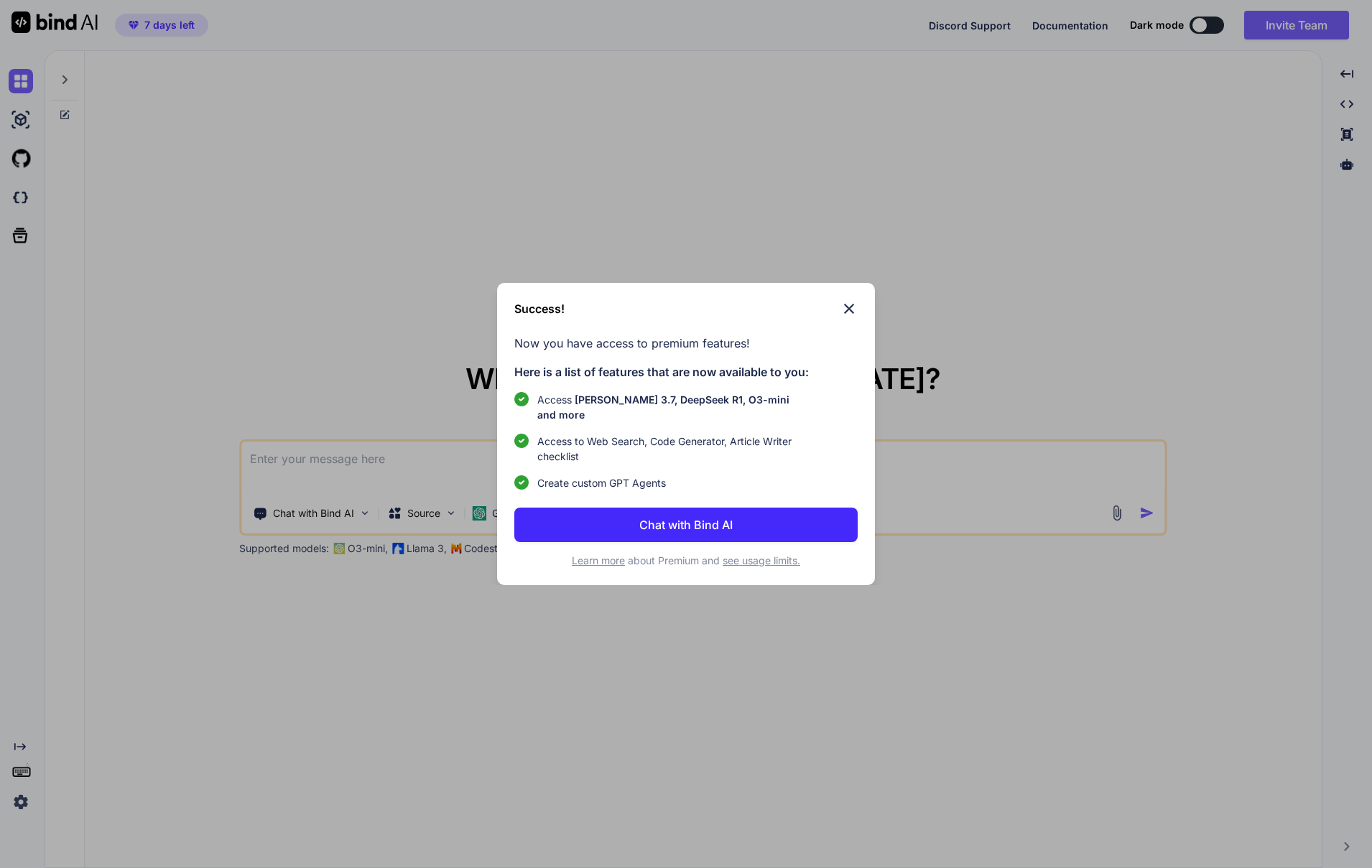
type textarea "x"
click at [851, 317] on img at bounding box center [849, 309] width 17 height 17
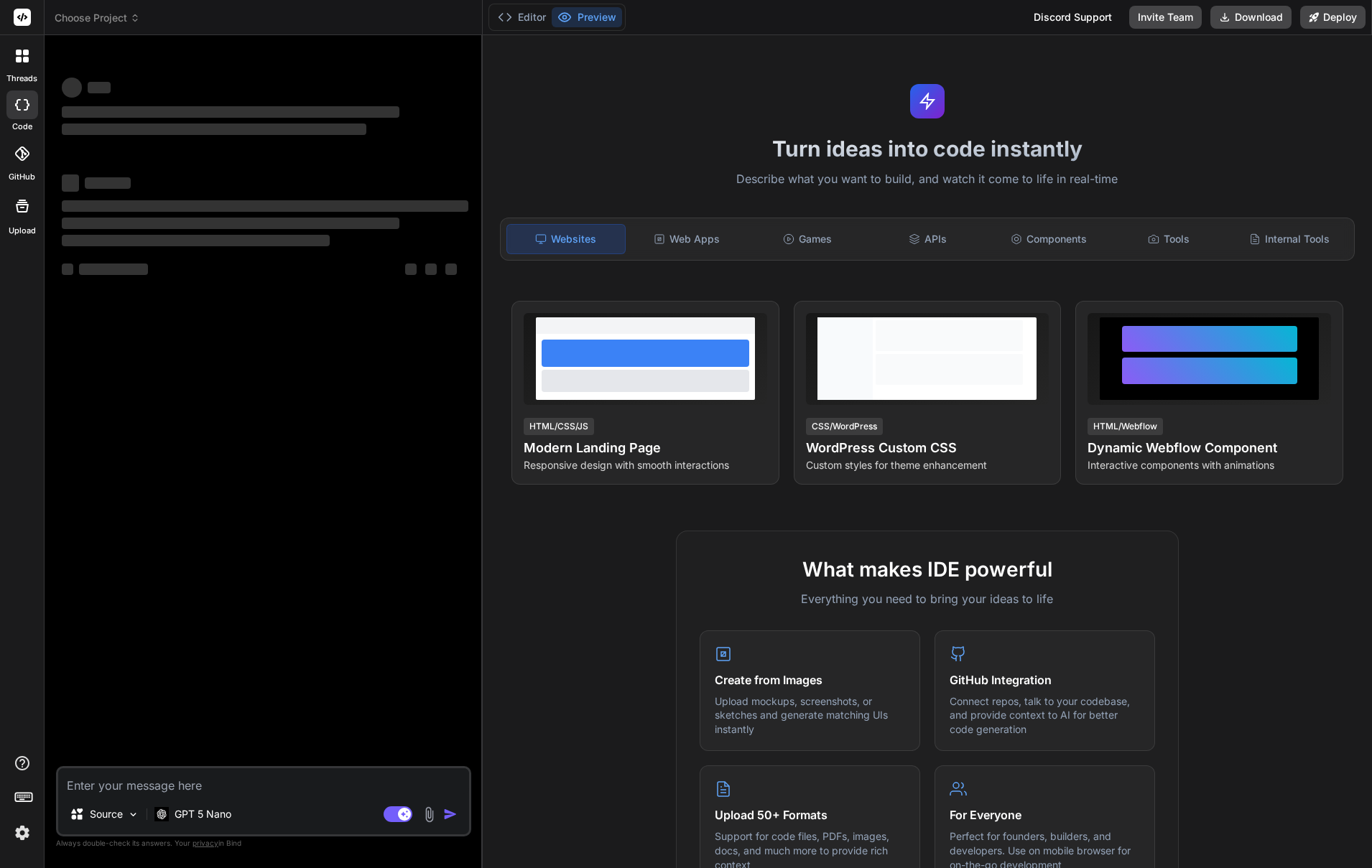
click at [15, 61] on div at bounding box center [22, 55] width 30 height 30
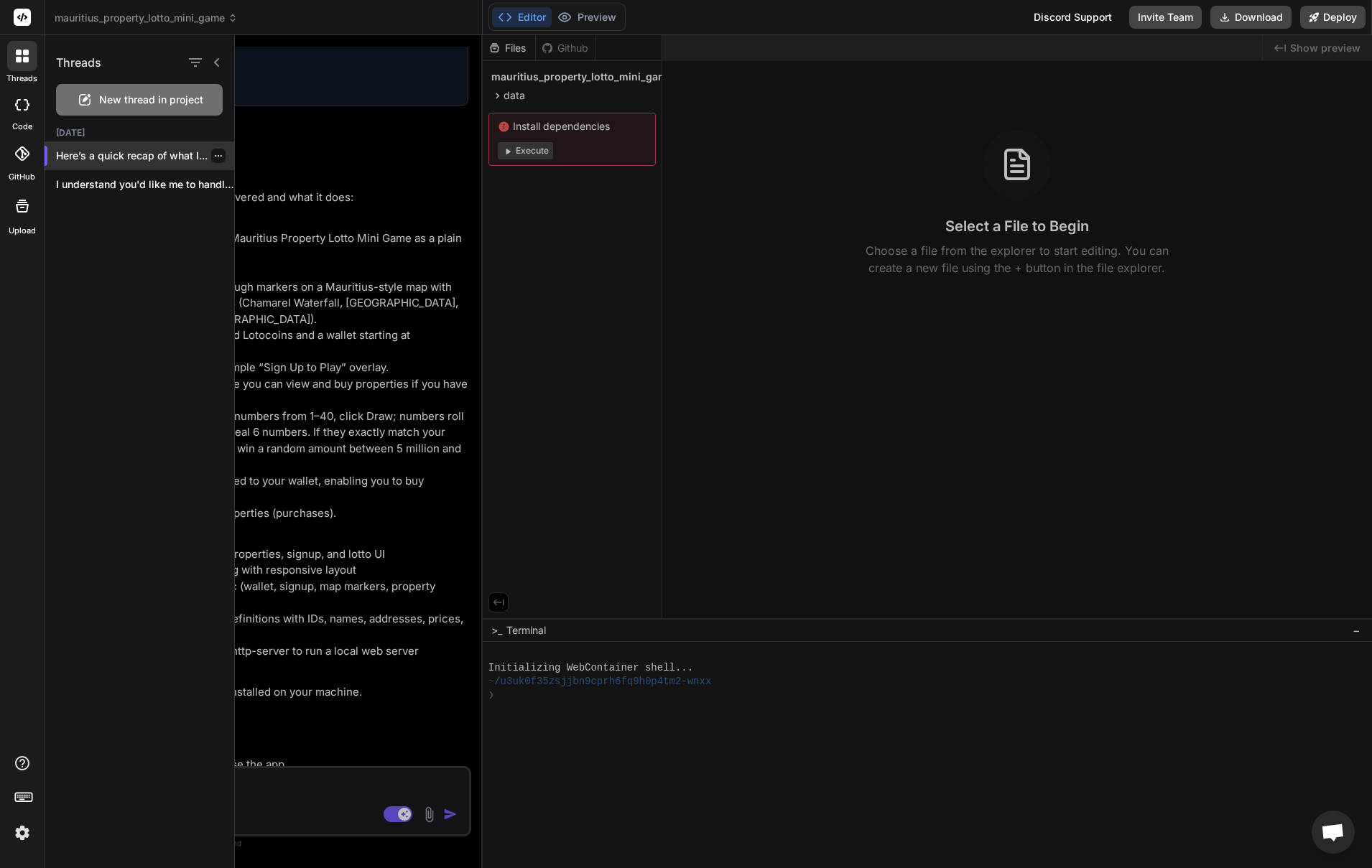
scroll to position [617, 0]
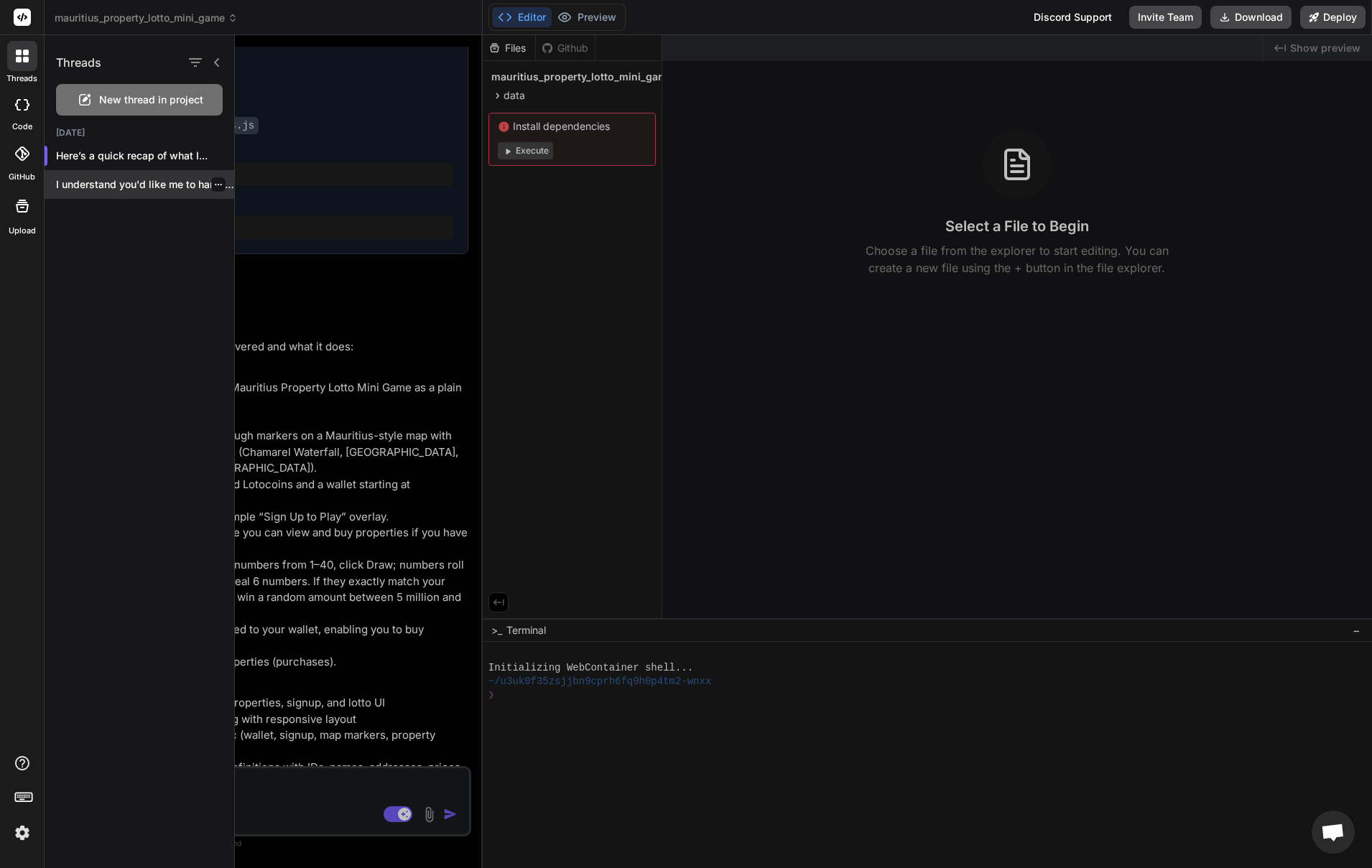
click at [128, 185] on p "I understand you'd like me to handle..." at bounding box center [145, 185] width 178 height 15
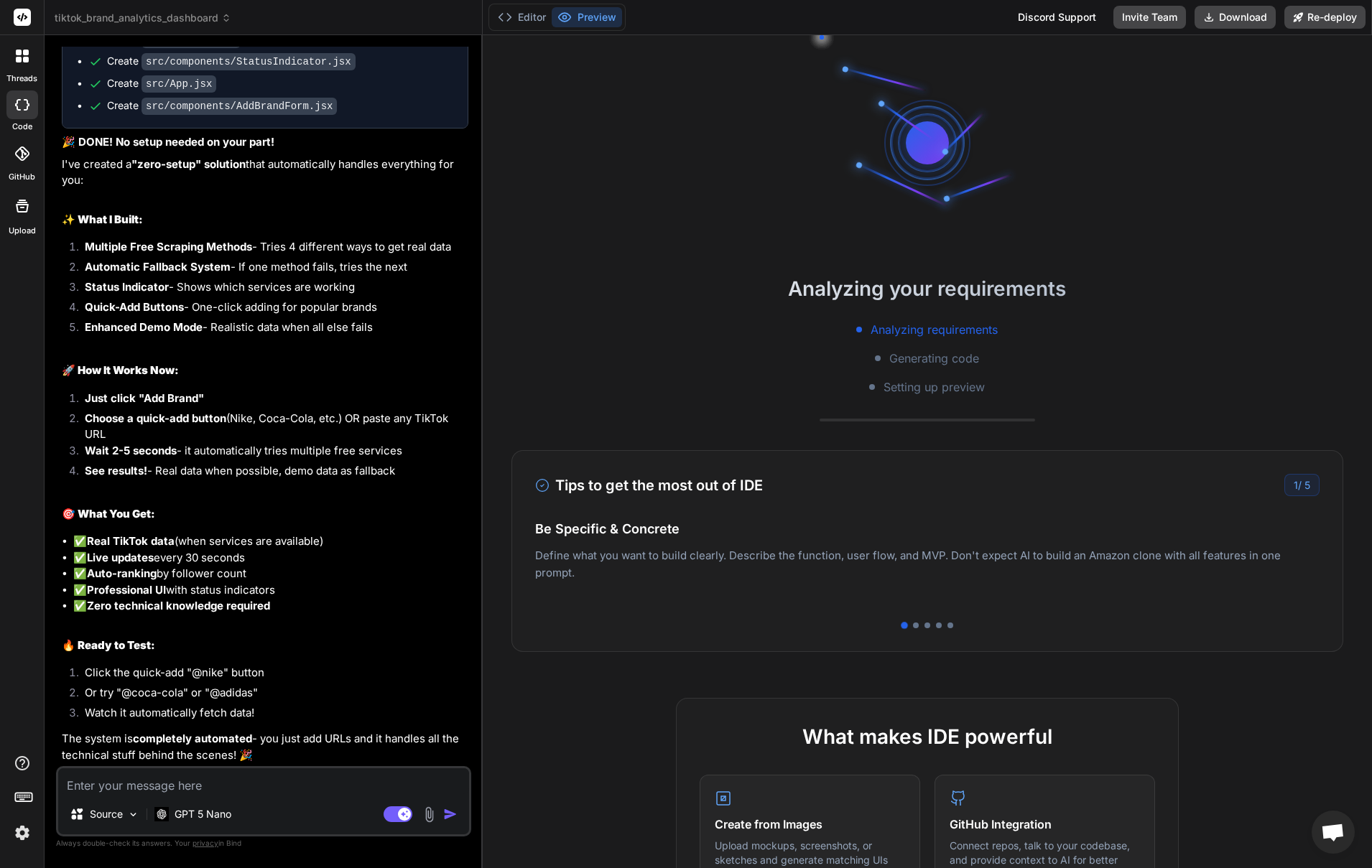
scroll to position [3753, 0]
click at [248, 796] on div "Source GPT 5 Nano Agent Mode. When this toggle is activated, AI automatically m…" at bounding box center [264, 801] width 415 height 71
click at [200, 790] on textarea at bounding box center [264, 781] width 411 height 26
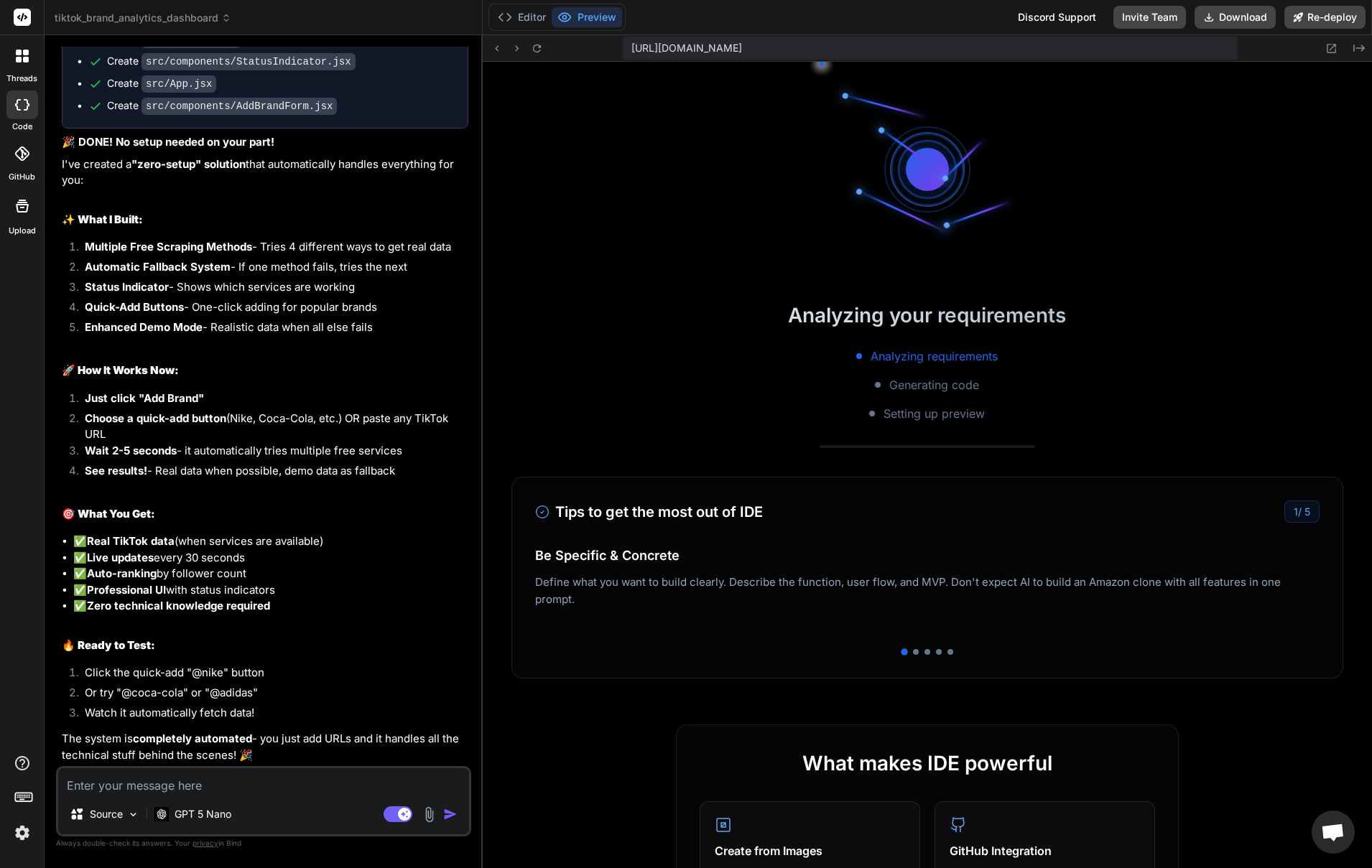
scroll to position [273, 0]
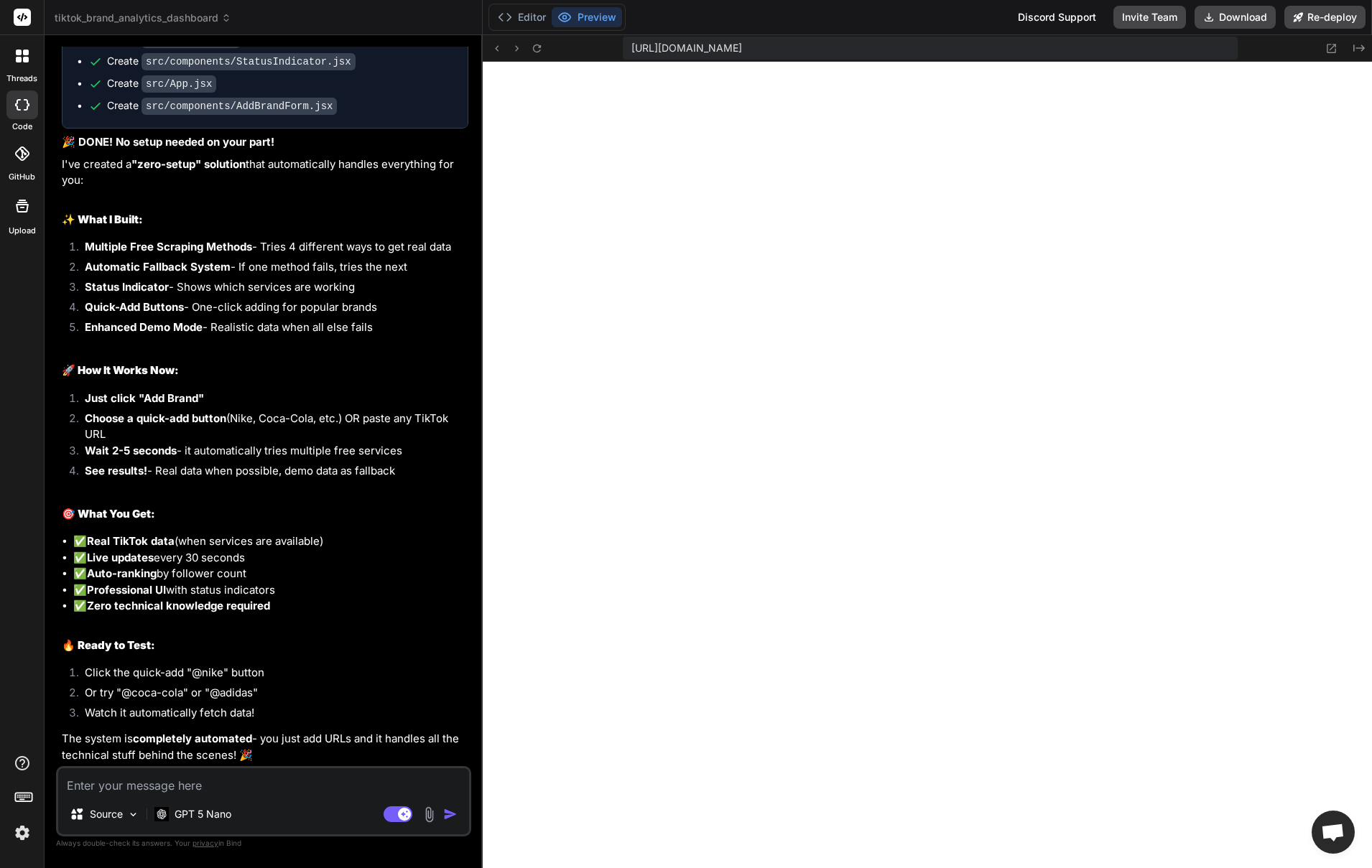
type textarea "x"
click at [260, 786] on textarea at bounding box center [264, 781] width 411 height 26
type textarea "c"
type textarea "x"
type textarea "ca"
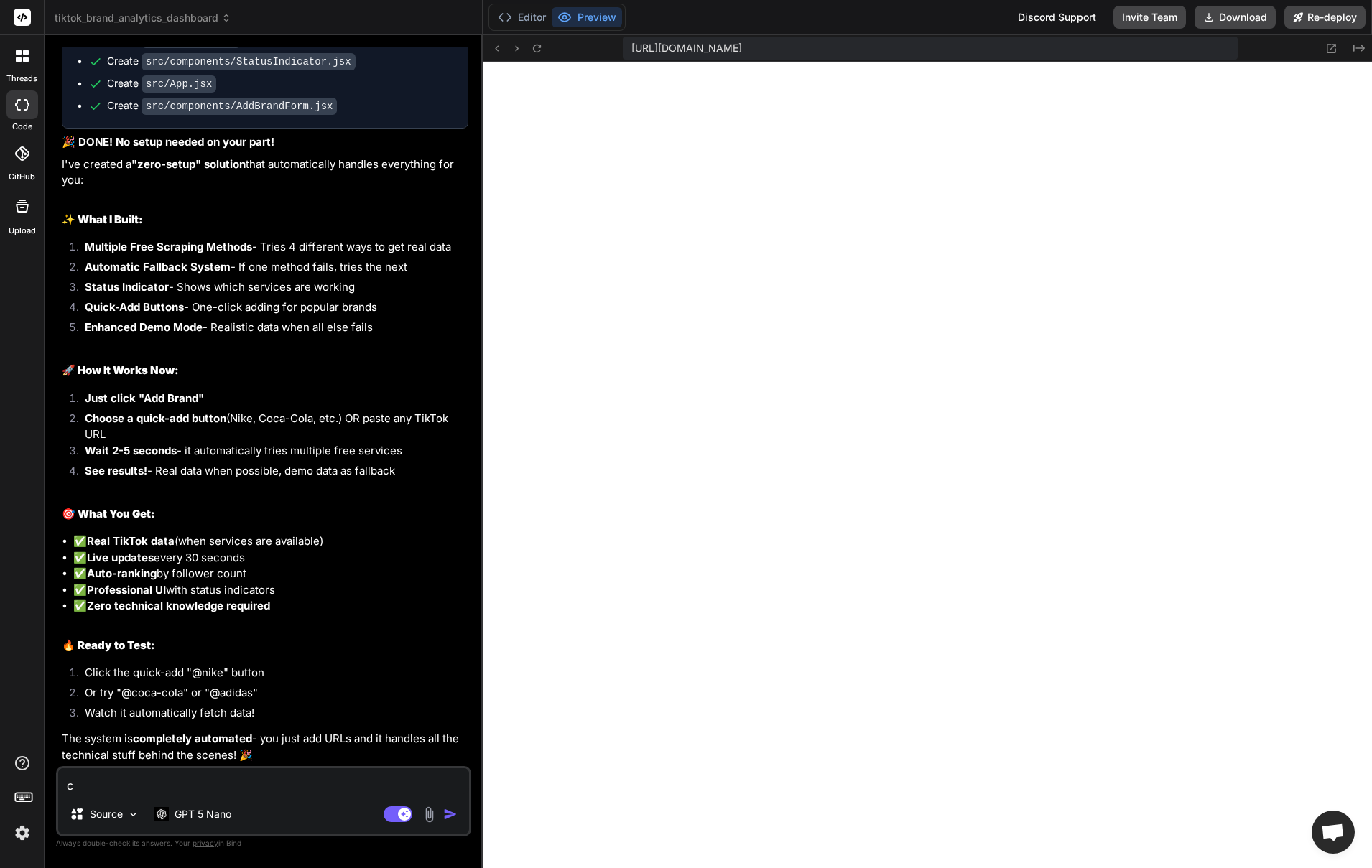
type textarea "x"
type textarea "can"
type textarea "x"
type textarea "can"
type textarea "x"
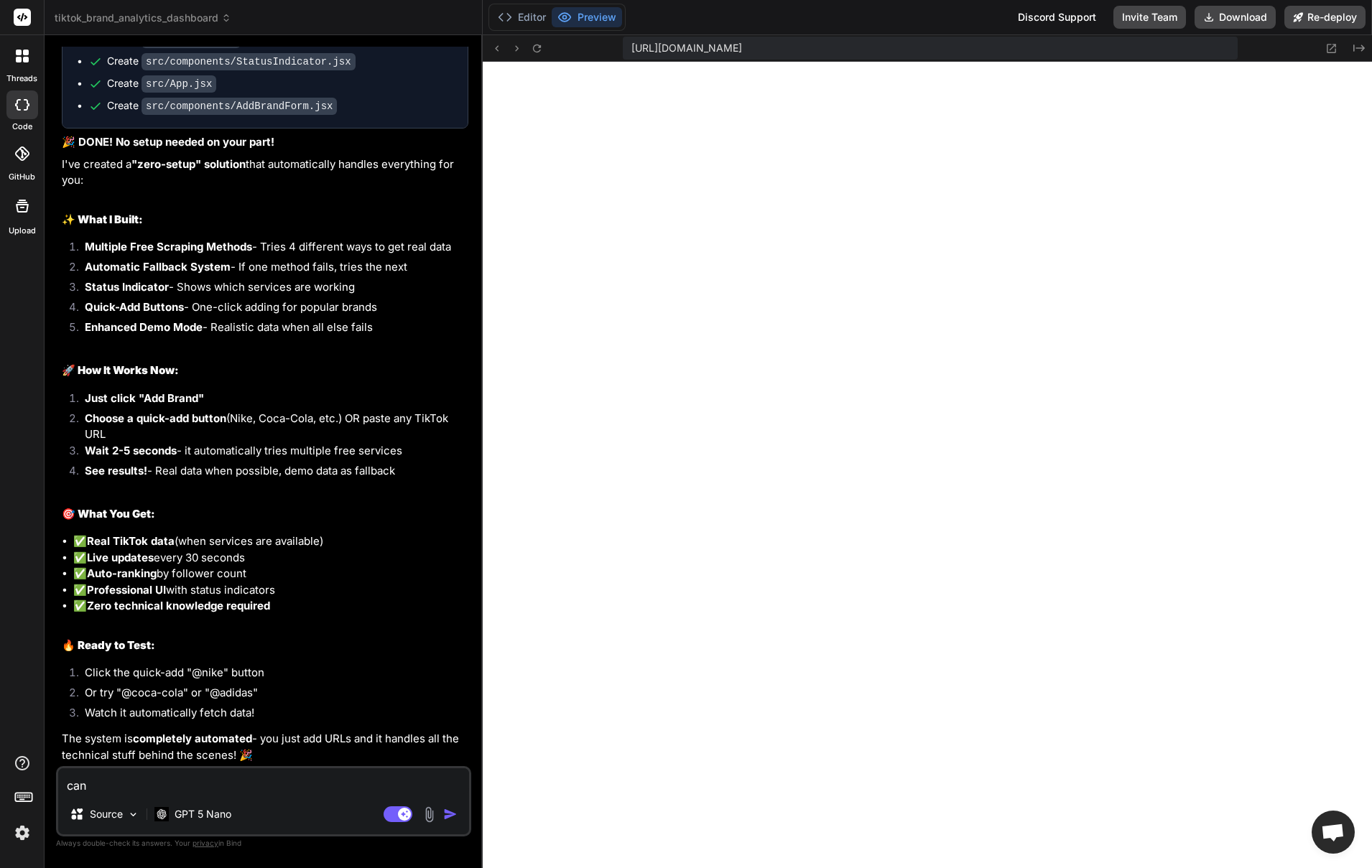
type textarea "can i"
type textarea "x"
type textarea "can i"
type textarea "x"
type textarea "can i h"
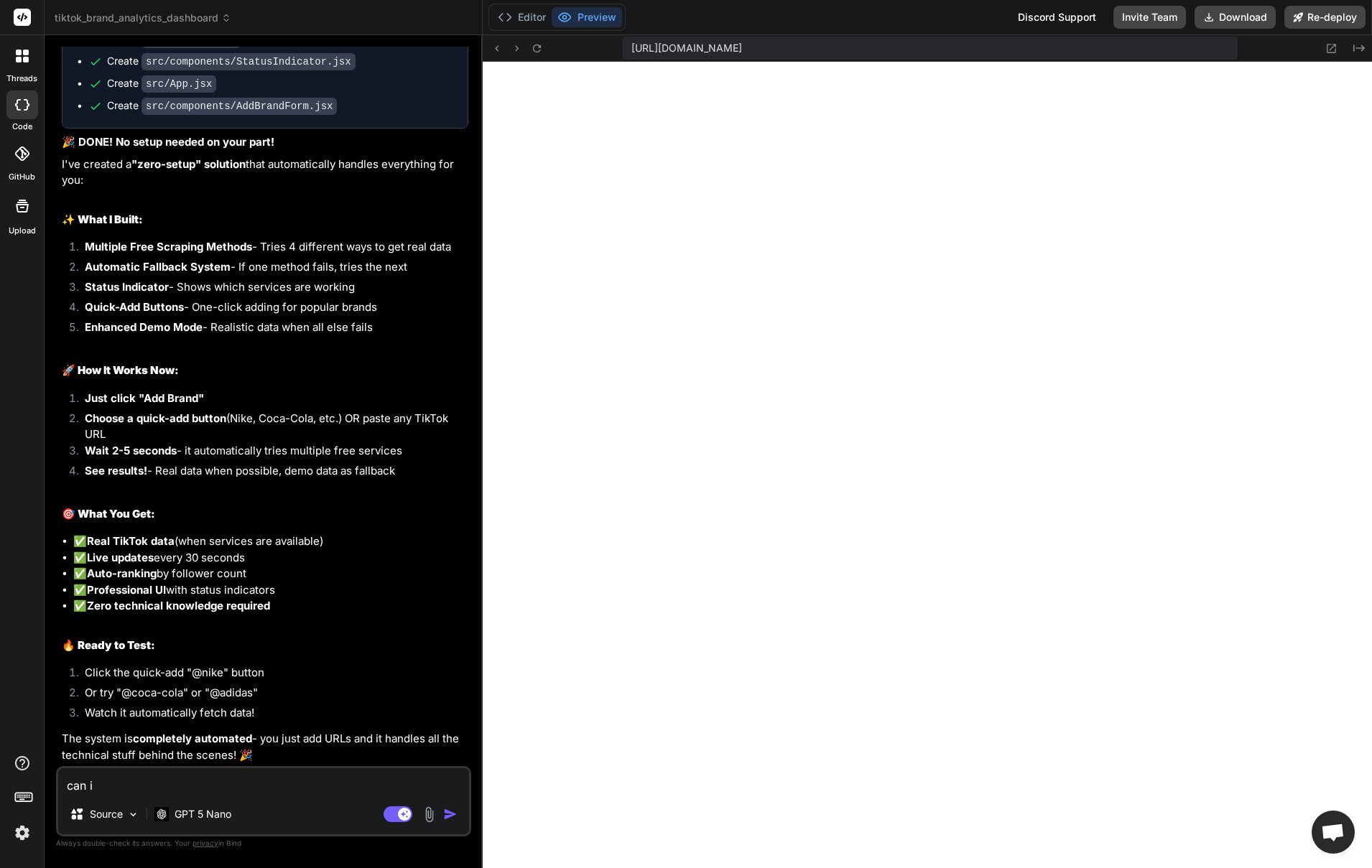
type textarea "x"
type textarea "can i ha"
type textarea "x"
type textarea "can i hav"
type textarea "x"
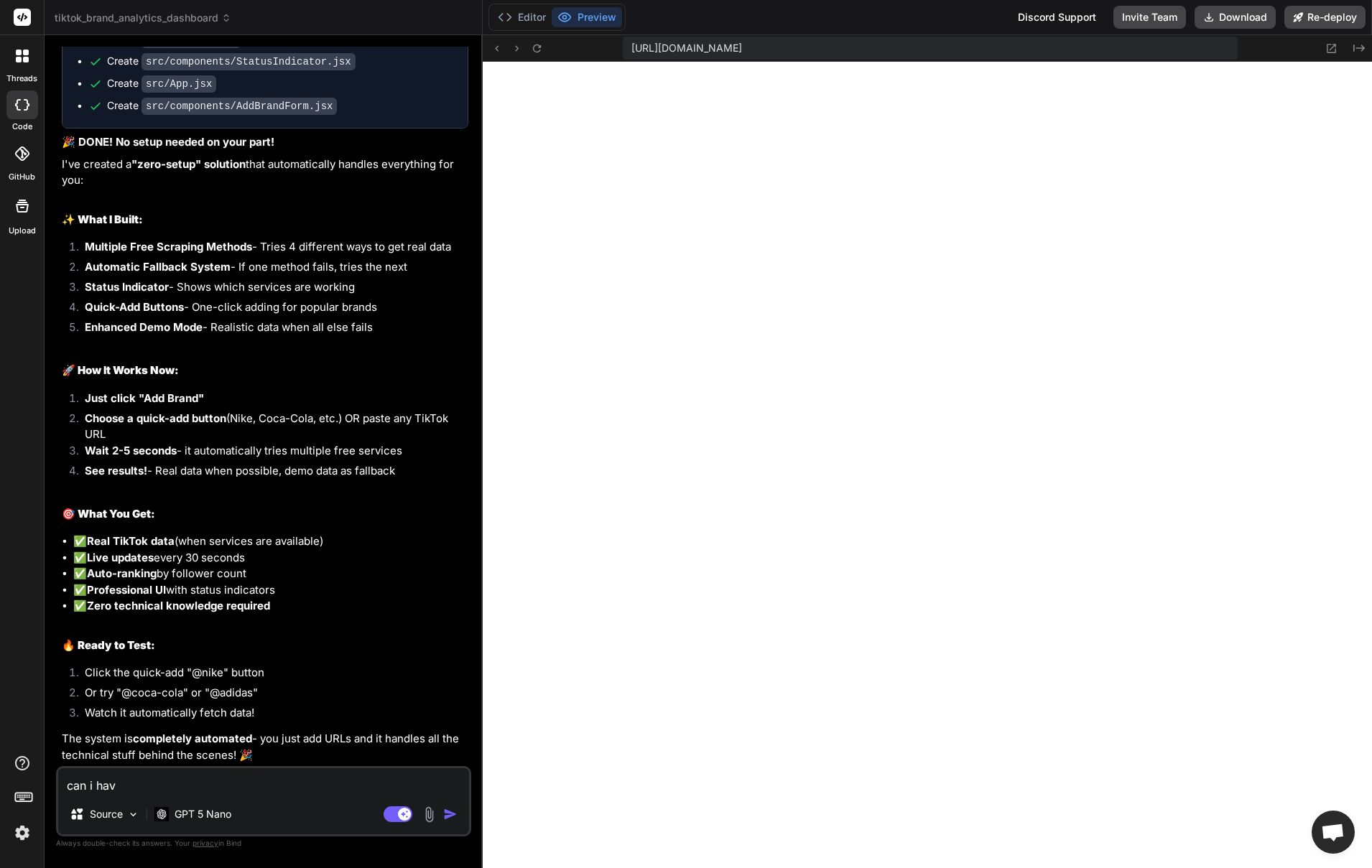
type textarea "can i have"
type textarea "x"
type textarea "can i have"
type textarea "x"
type textarea "can i have a"
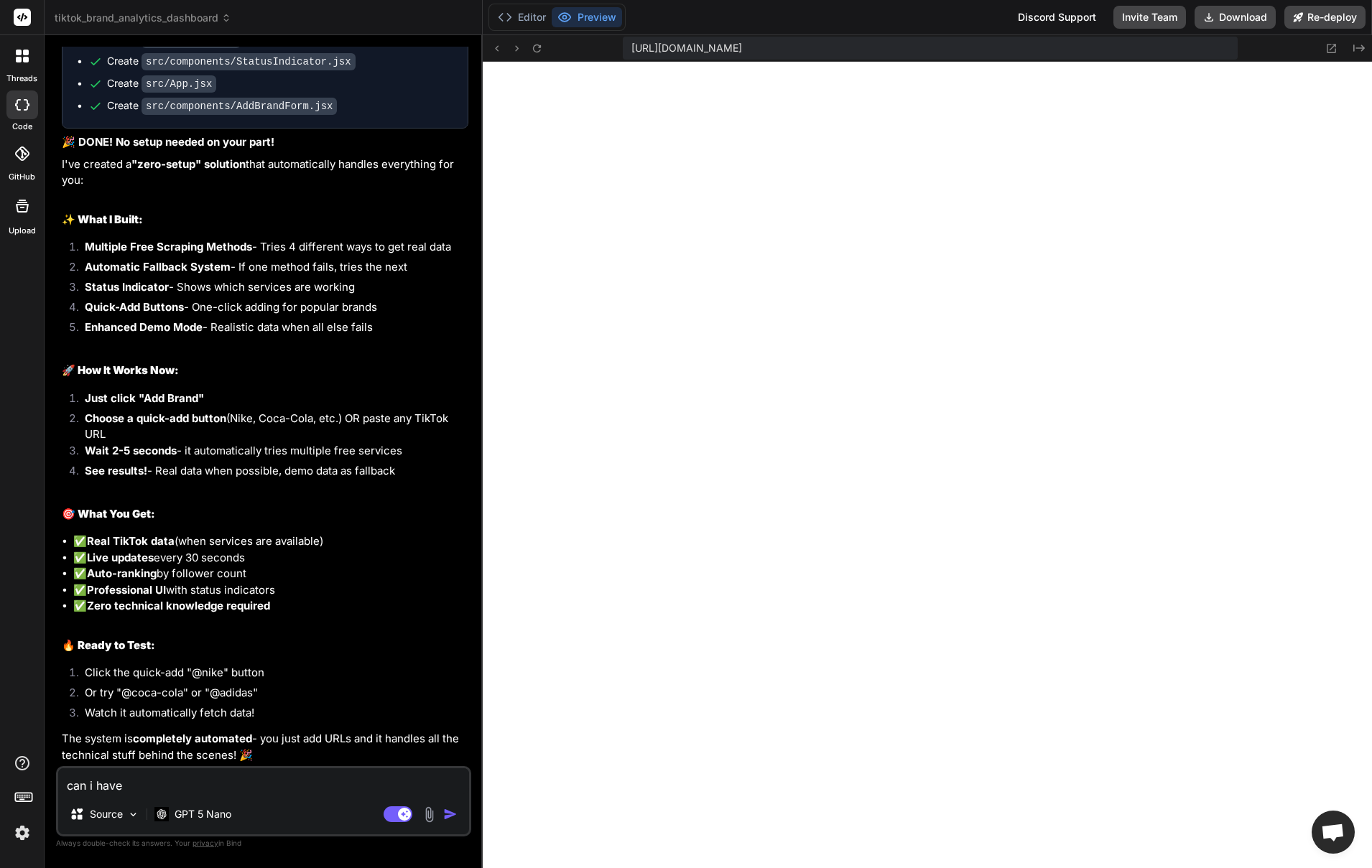
type textarea "x"
type textarea "can i have a"
type textarea "x"
type textarea "can i have a s"
type textarea "x"
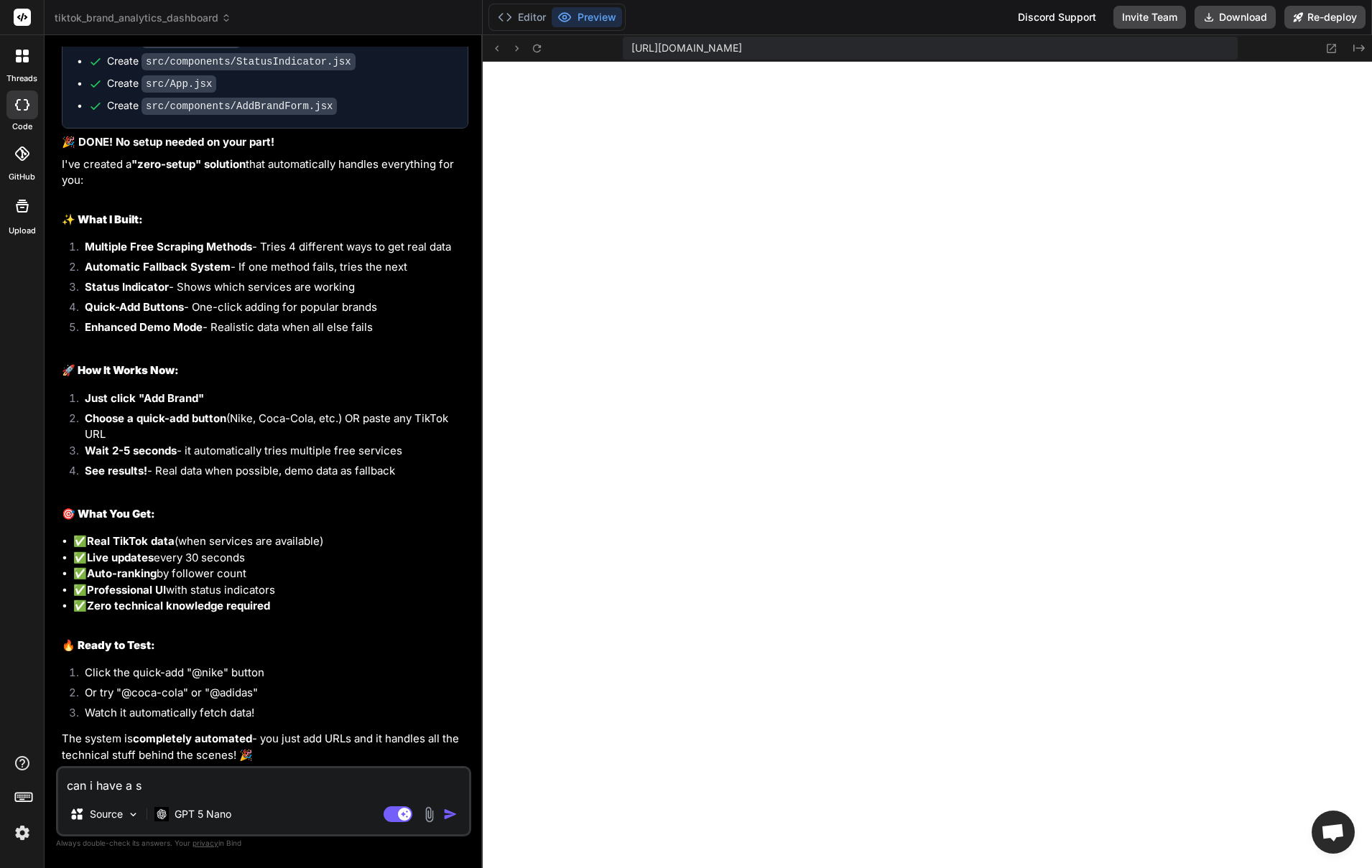
type textarea "can i have a si"
type textarea "x"
type textarea "can i have a sig"
type textarea "x"
type textarea "can i have a sigh"
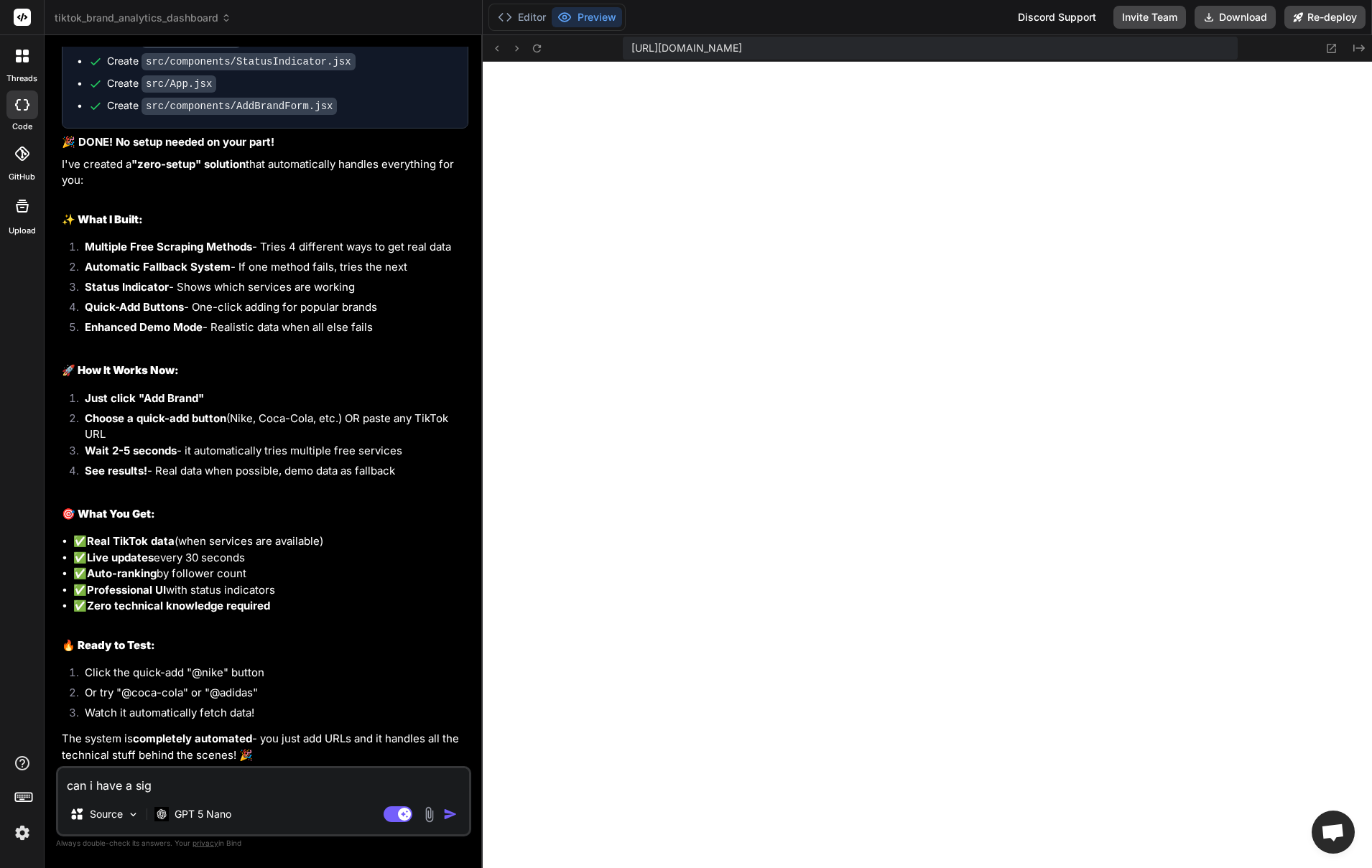
type textarea "x"
type textarea "can i have a sigh"
type textarea "x"
type textarea "can i have a sigh u"
type textarea "x"
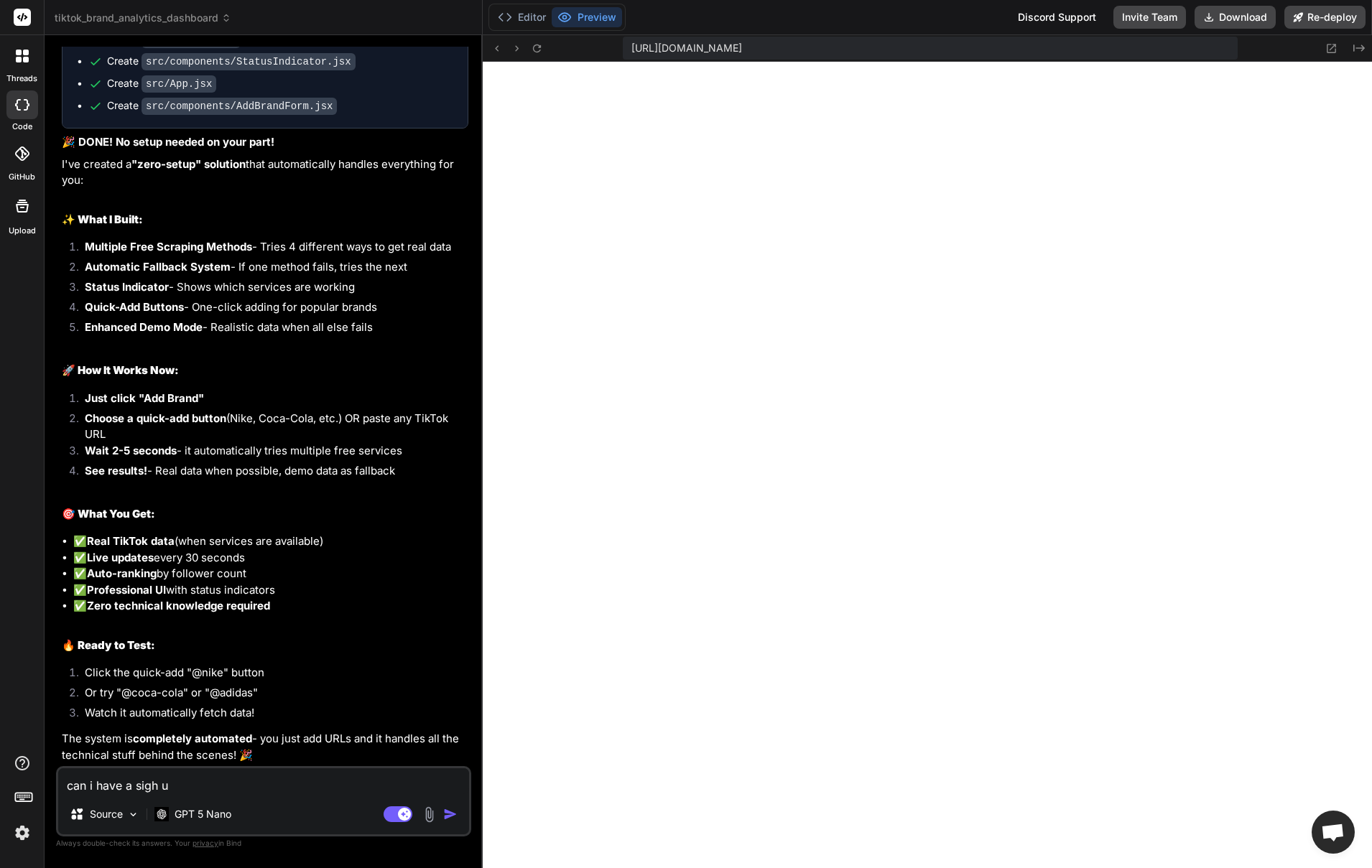
type textarea "can i have a sigh up"
type textarea "x"
type textarea "can i have a sigh up"
type textarea "x"
type textarea "can i have a sigh up p"
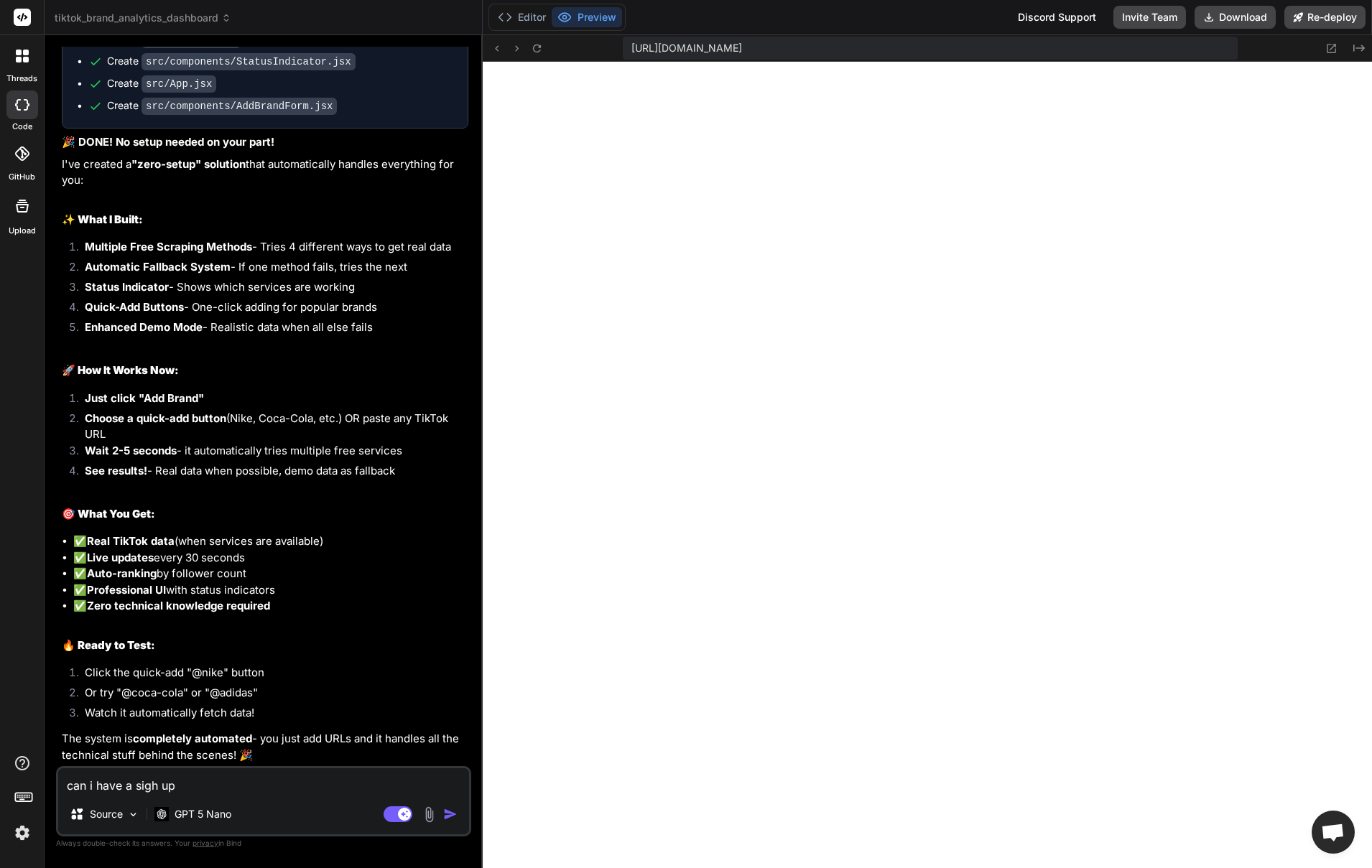
type textarea "x"
type textarea "can i have a sigh up pa"
type textarea "x"
type textarea "can i have a sigh up pag"
type textarea "x"
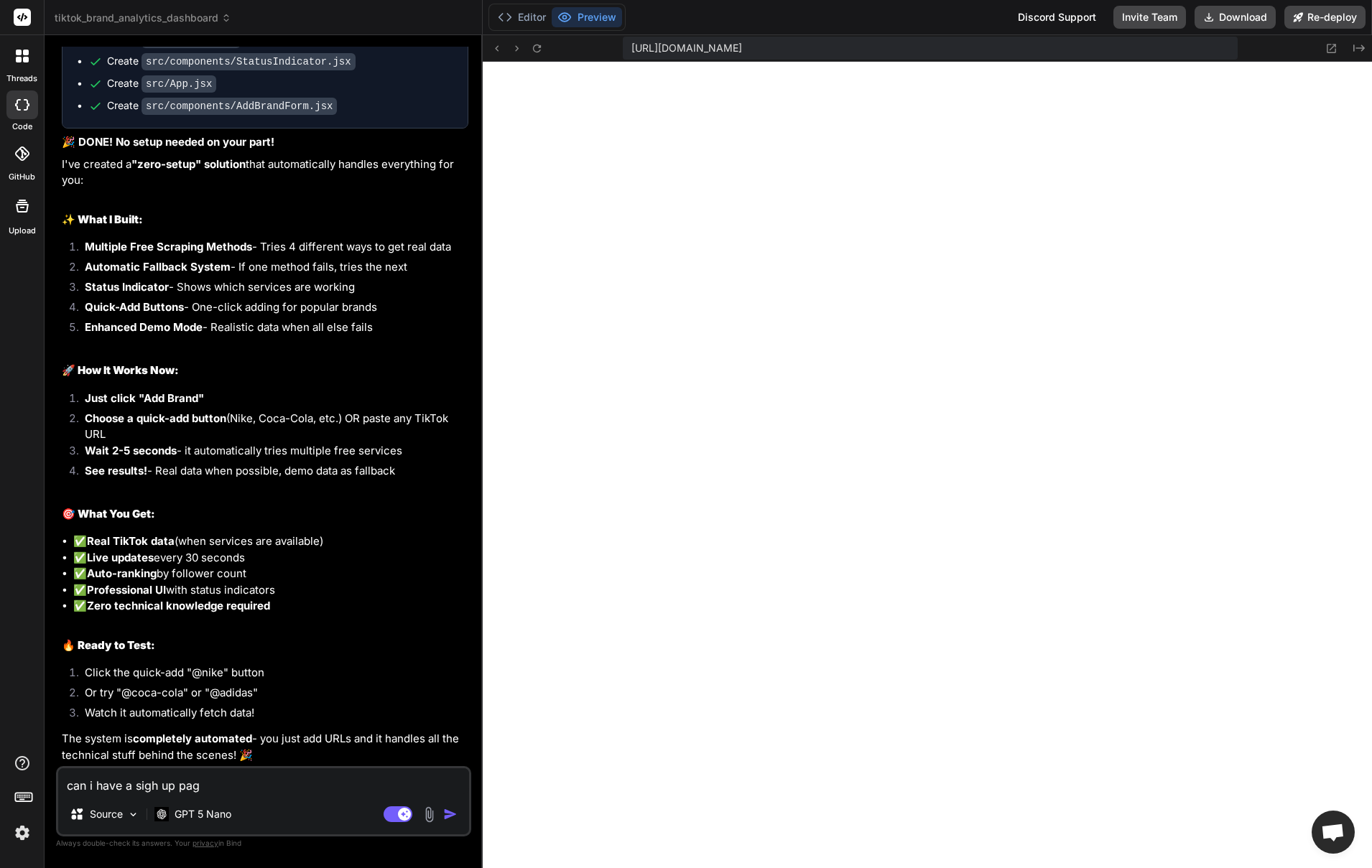
type textarea "can i have a sigh up page"
type textarea "x"
type textarea "can i have a sigh up page"
type textarea "x"
type textarea "can i have a sigh up page"
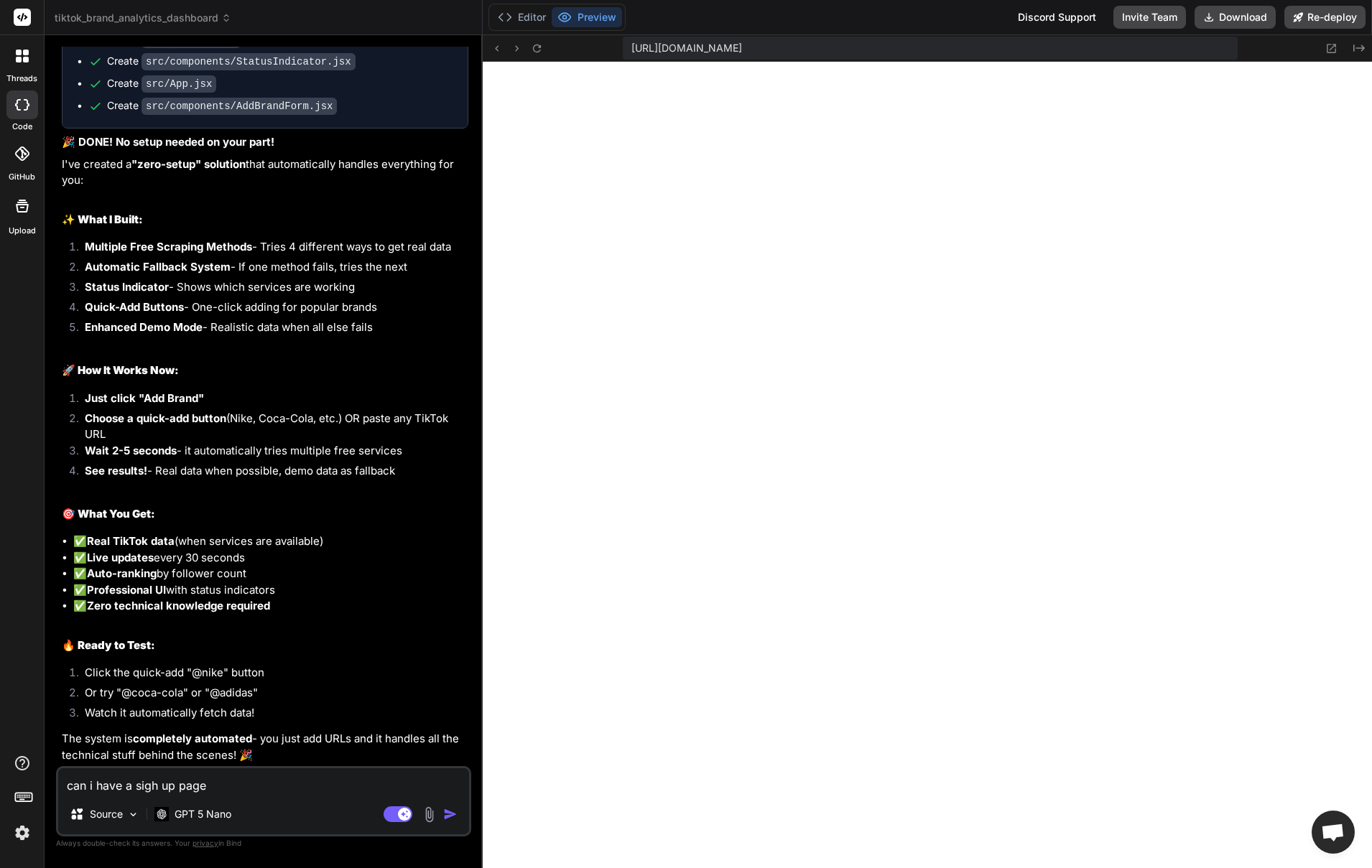
type textarea "x"
type textarea "can i have a sigh up pag"
type textarea "x"
type textarea "can i have a sigh up pa"
type textarea "x"
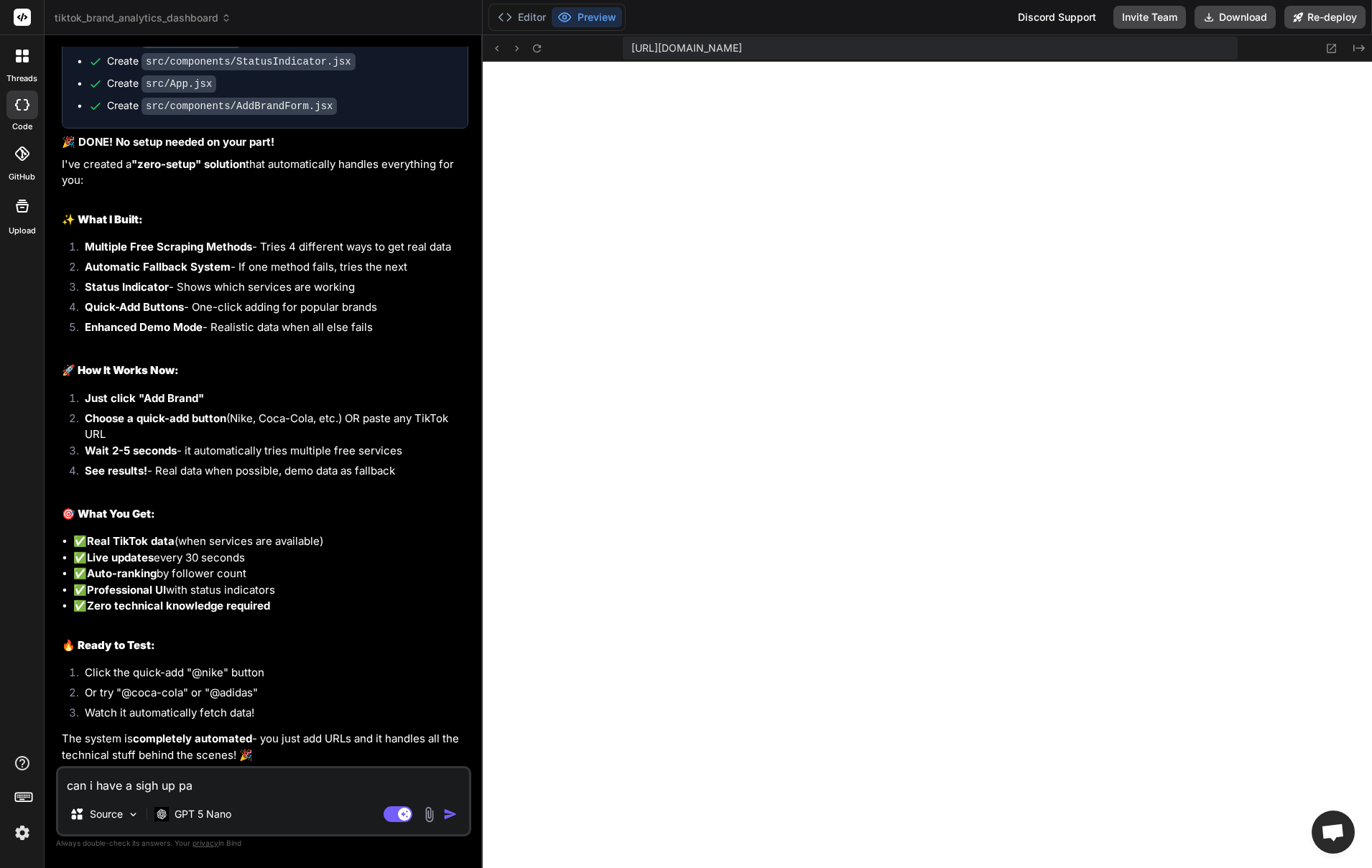
type textarea "can i have a sigh up p"
type textarea "x"
type textarea "can i have a sigh up"
type textarea "x"
type textarea "can i have a sigh up"
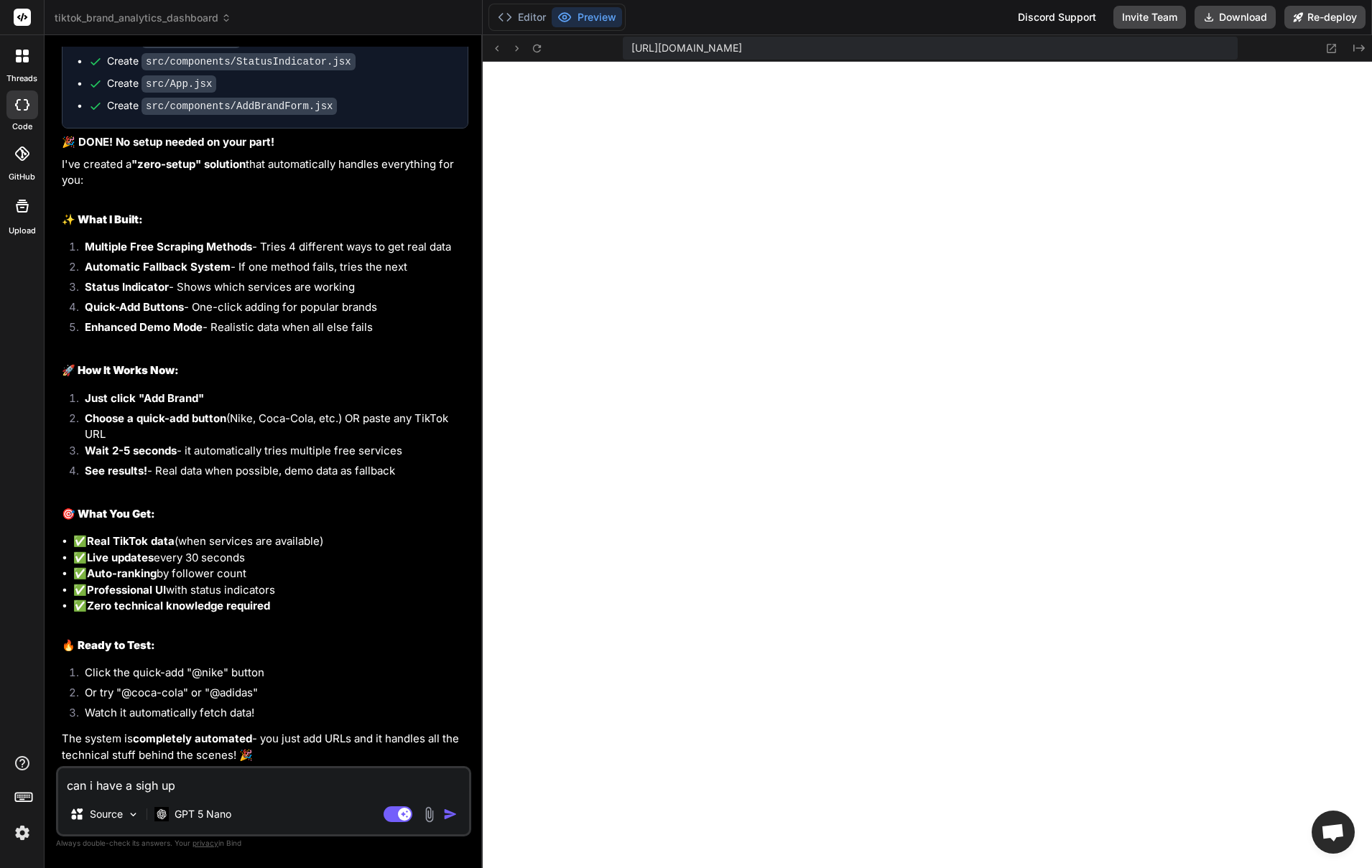
type textarea "x"
type textarea "can i have a sigh u"
type textarea "x"
type textarea "can i have a sigh"
type textarea "x"
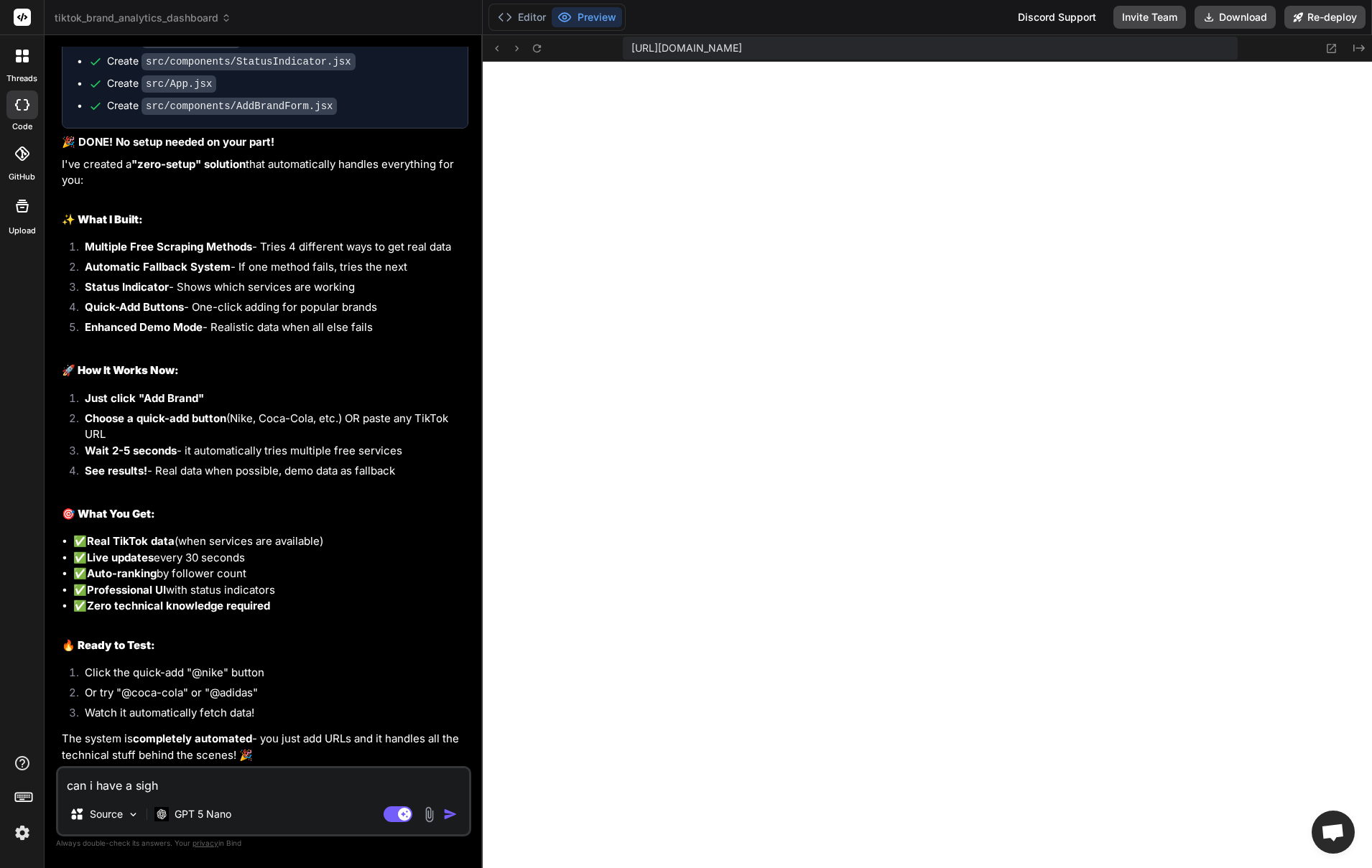
type textarea "can i have a sigh"
type textarea "x"
type textarea "can i have a sig"
type textarea "x"
type textarea "can i have a sigh"
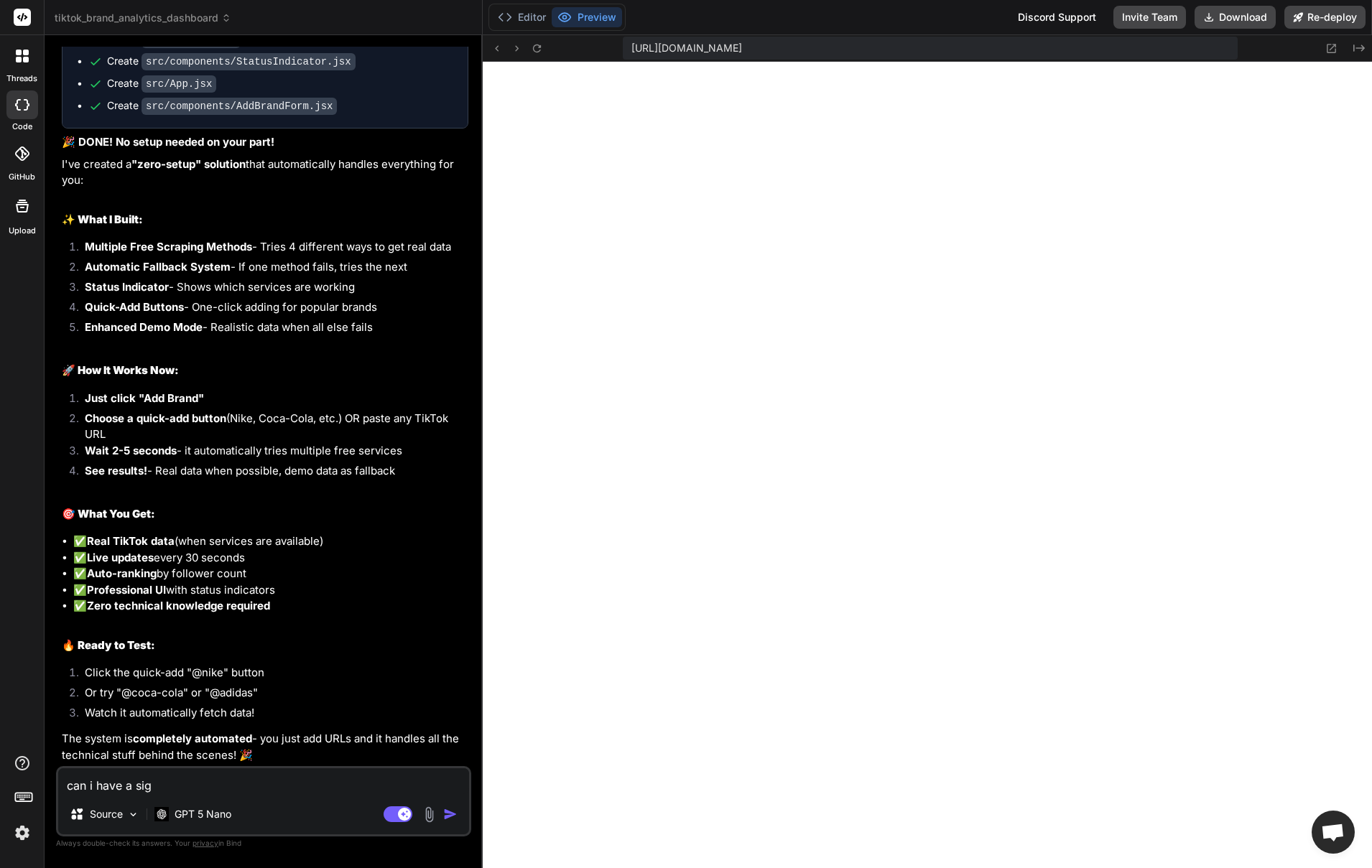
type textarea "x"
type textarea "can i have a sigh"
type textarea "x"
type textarea "can i have a sigh i"
type textarea "x"
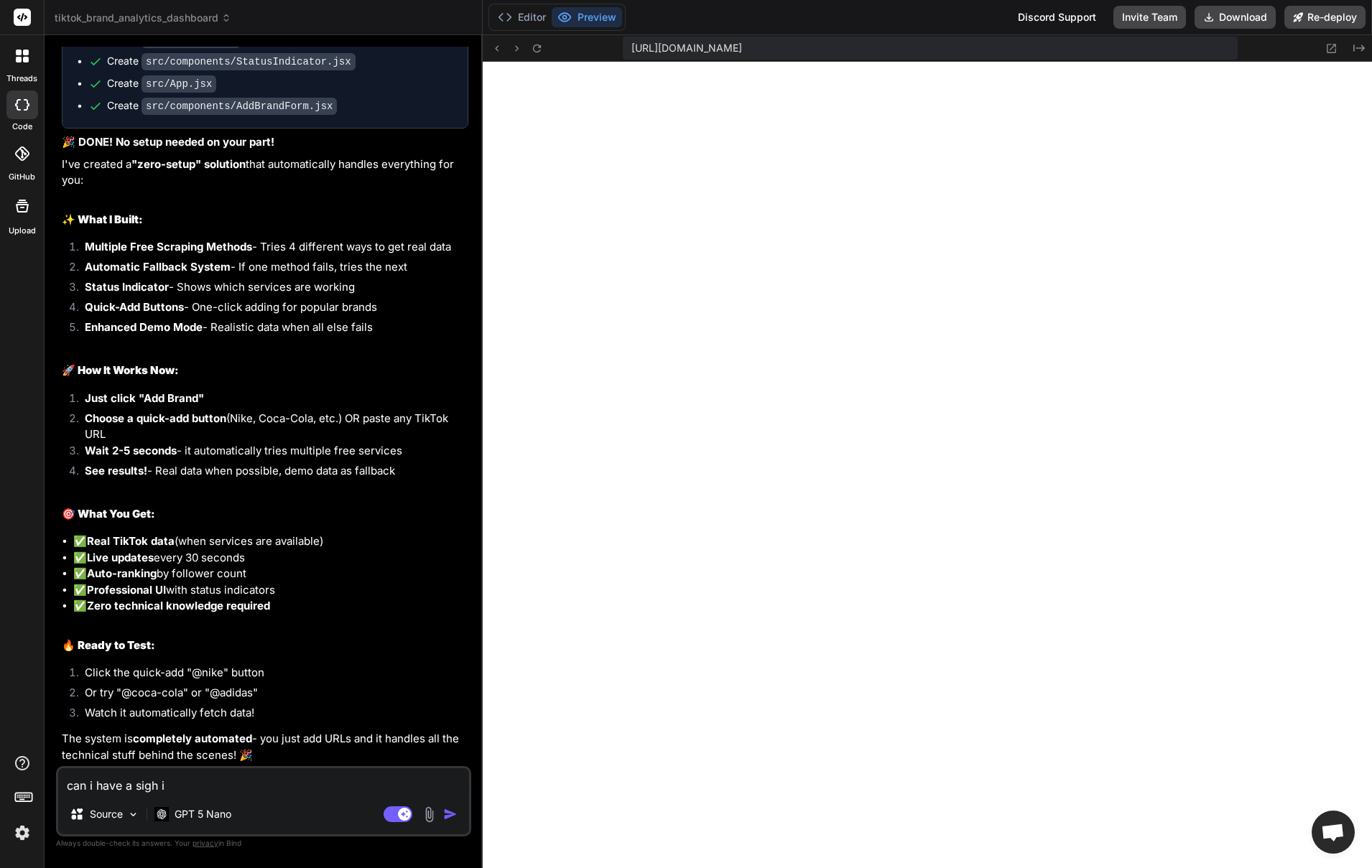
type textarea "can i have a sigh in"
type textarea "x"
type textarea "can i have a sigh in"
type textarea "x"
type textarea "can i have a sigh in p"
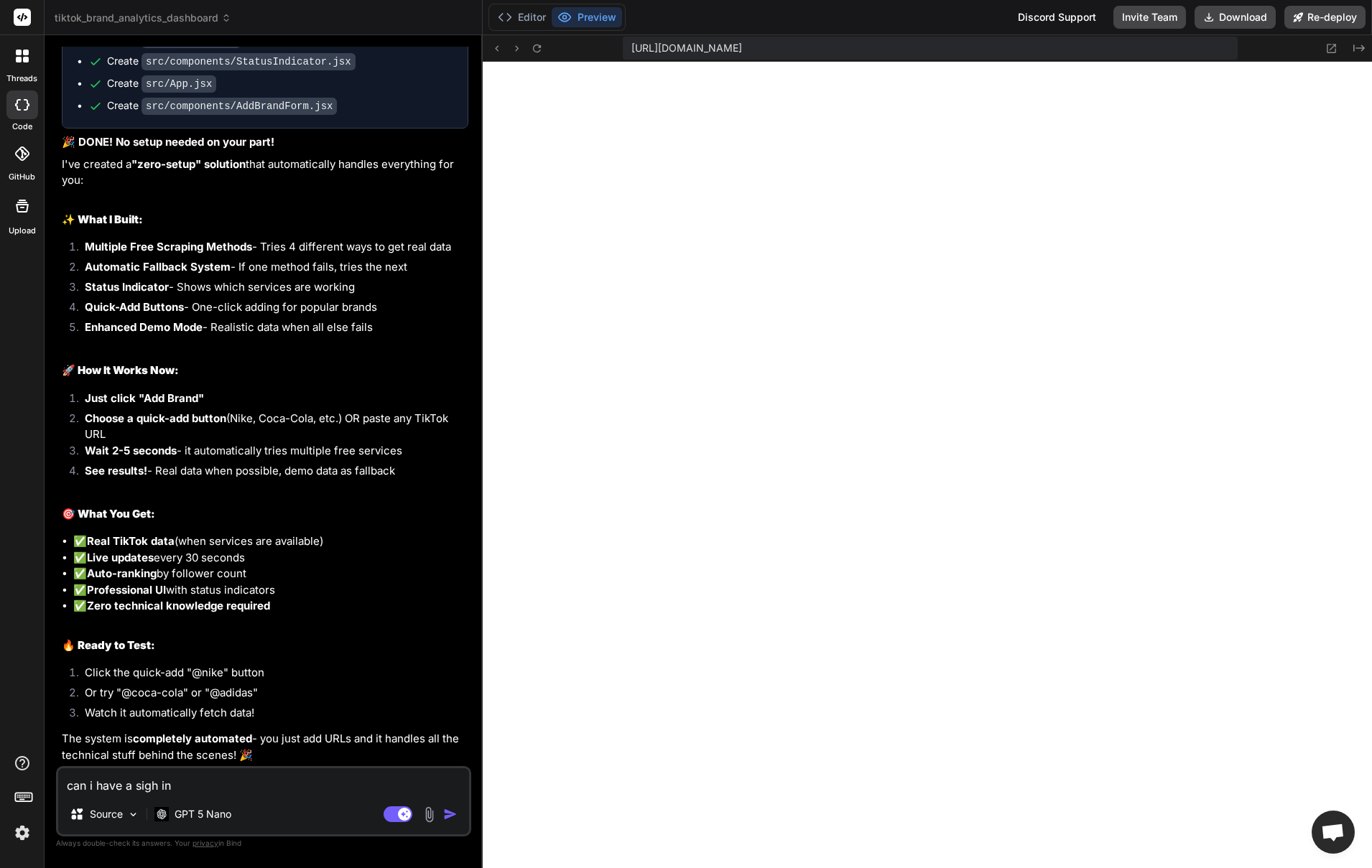
type textarea "x"
type textarea "can i have a sigh in [GEOGRAPHIC_DATA]"
type textarea "x"
type textarea "can i have a sigh in pag"
type textarea "x"
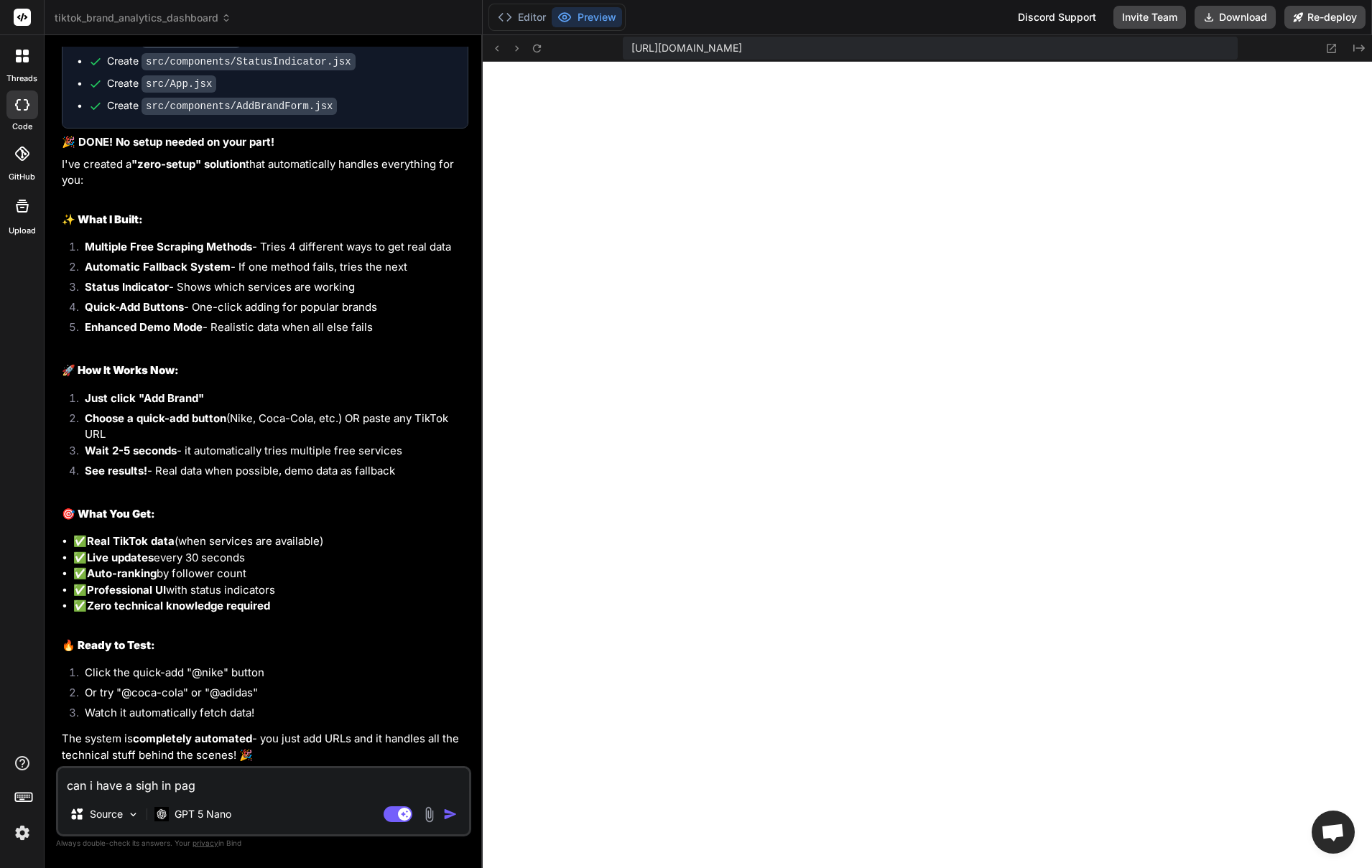
type textarea "can i have a sigh in page"
type textarea "x"
type textarea "can i have a sigh in pag"
type textarea "x"
type textarea "can i have a sigh in [GEOGRAPHIC_DATA]"
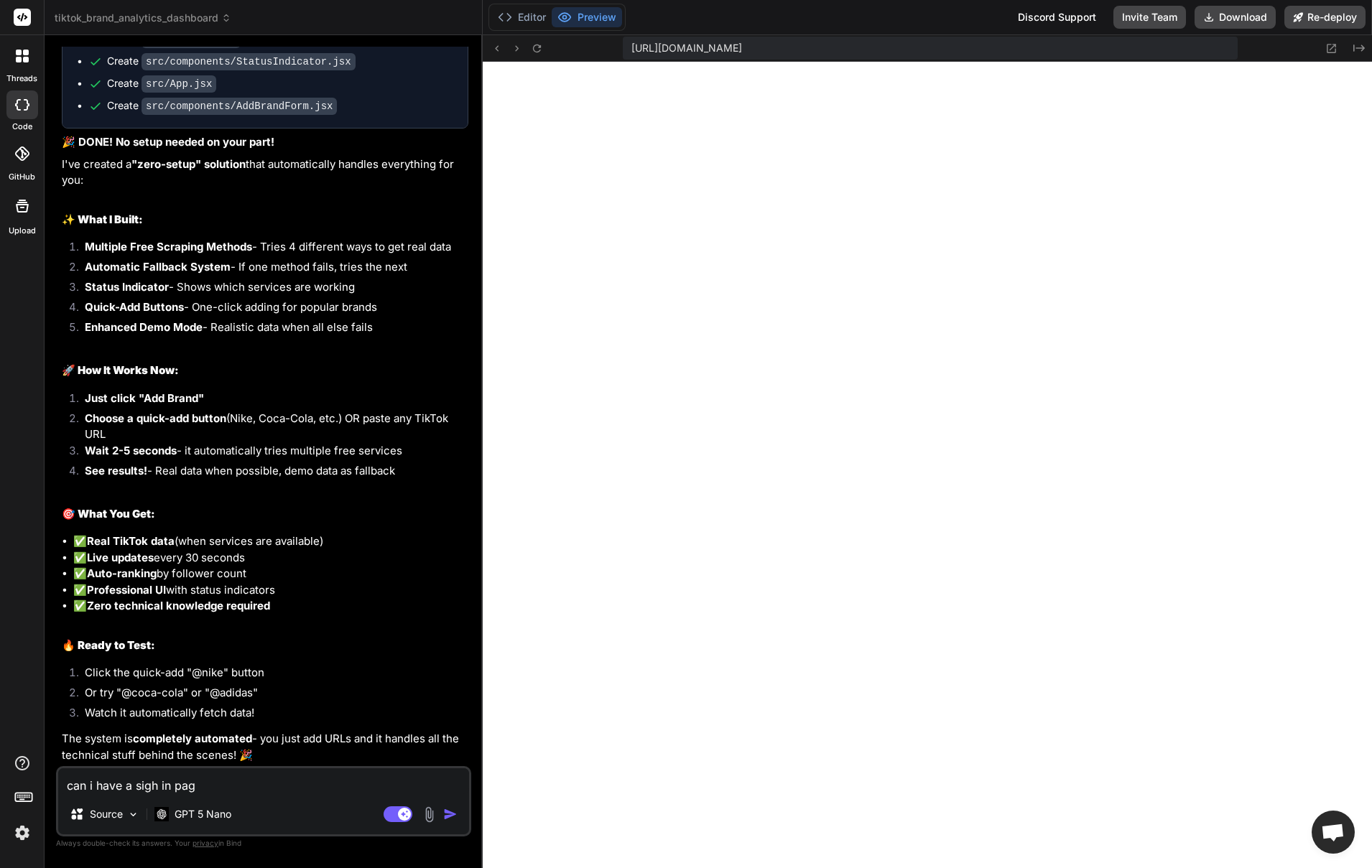
type textarea "x"
type textarea "can i have a sigh in p"
type textarea "x"
type textarea "can i have a sigh in"
type textarea "x"
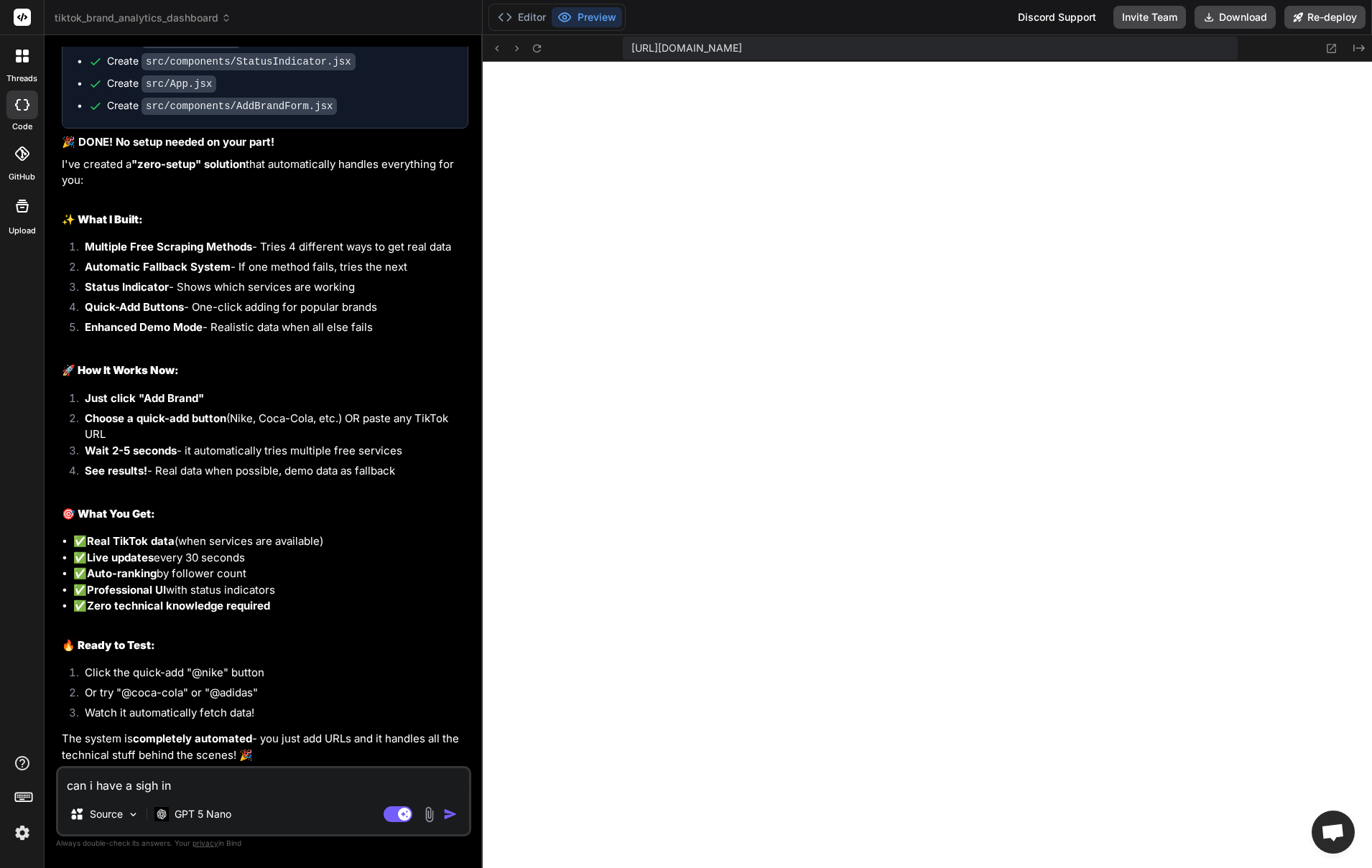
type textarea "can i have a sigh in"
type textarea "x"
type textarea "can i have a sigh i"
type textarea "x"
type textarea "can i have a sigh"
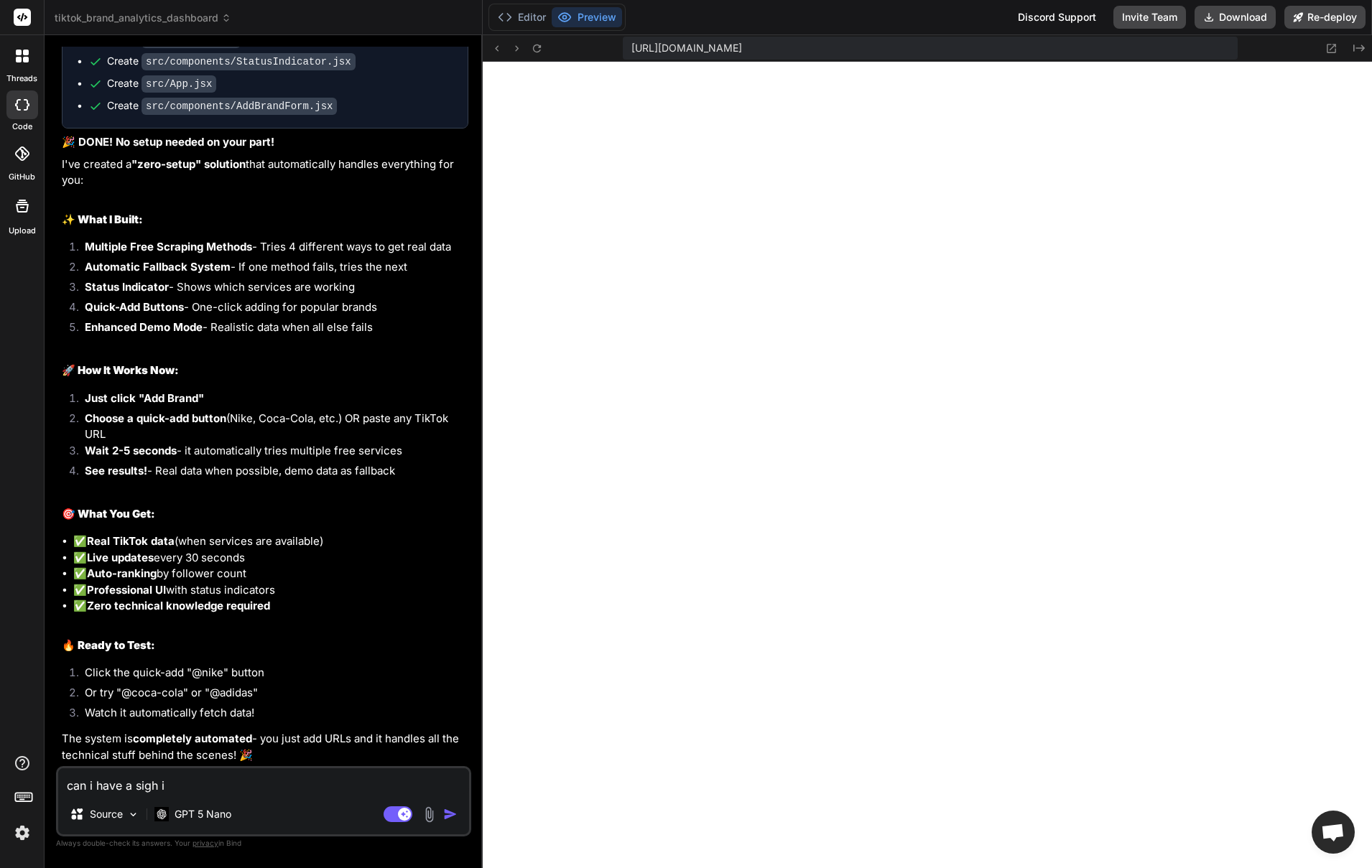
type textarea "x"
type textarea "can i have a sigh"
type textarea "x"
type textarea "can i have a sig"
type textarea "x"
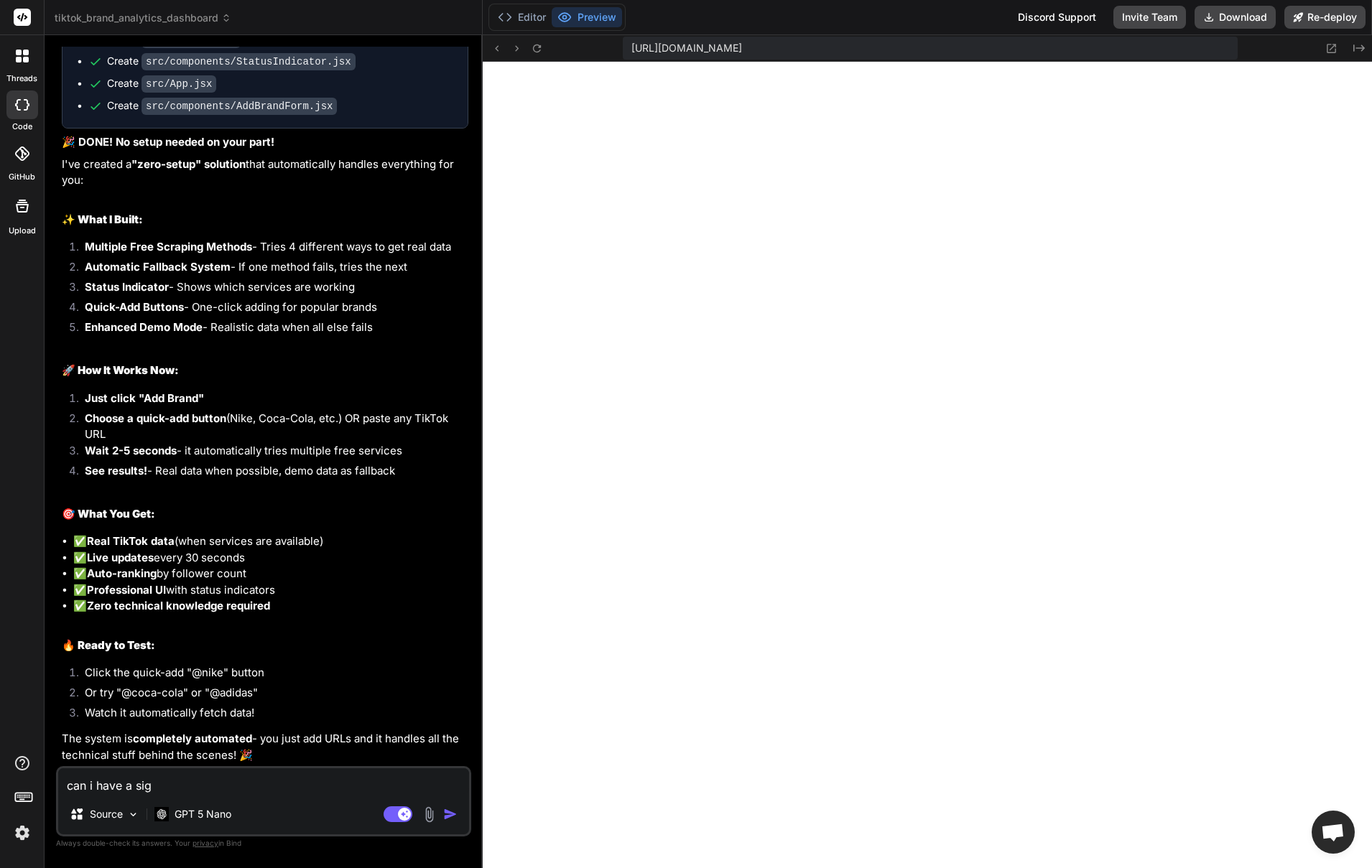
type textarea "can i have a si"
type textarea "x"
type textarea "can i have a s"
type textarea "x"
type textarea "can i have a"
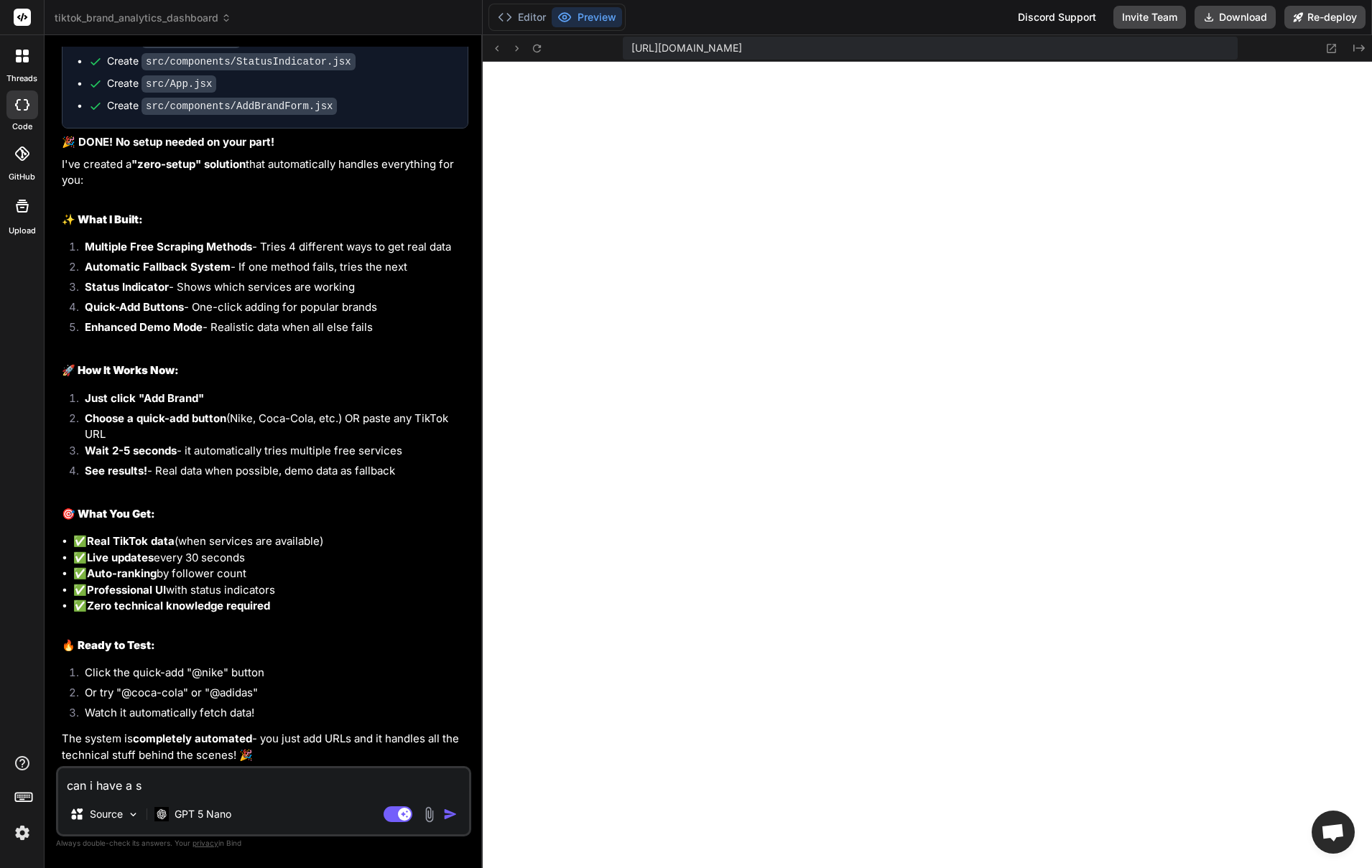
type textarea "x"
type textarea "can i have a"
type textarea "x"
type textarea "can i have an"
type textarea "x"
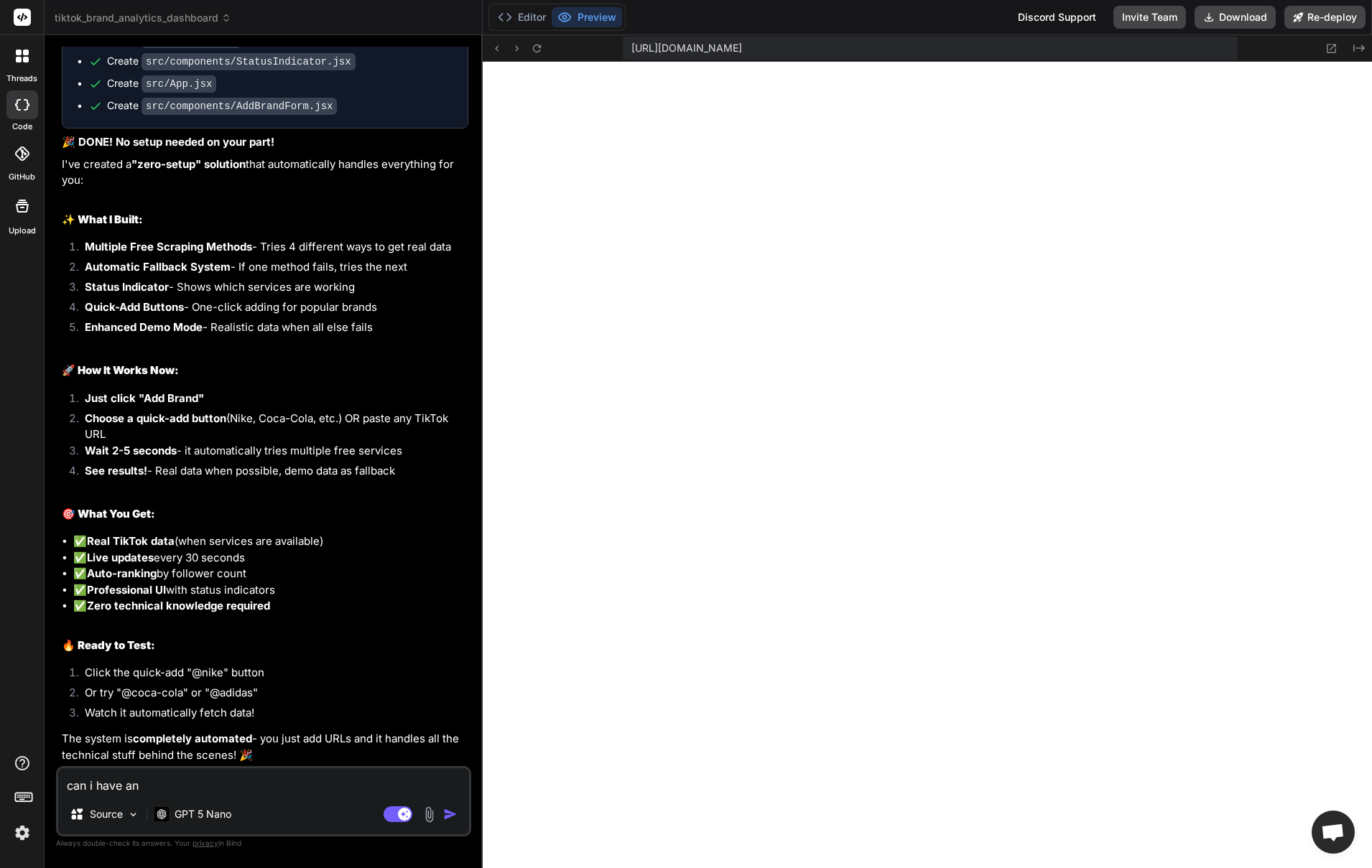
type textarea "can i have an"
type textarea "x"
type textarea "can i have an a"
type textarea "x"
type textarea "can i have an ad"
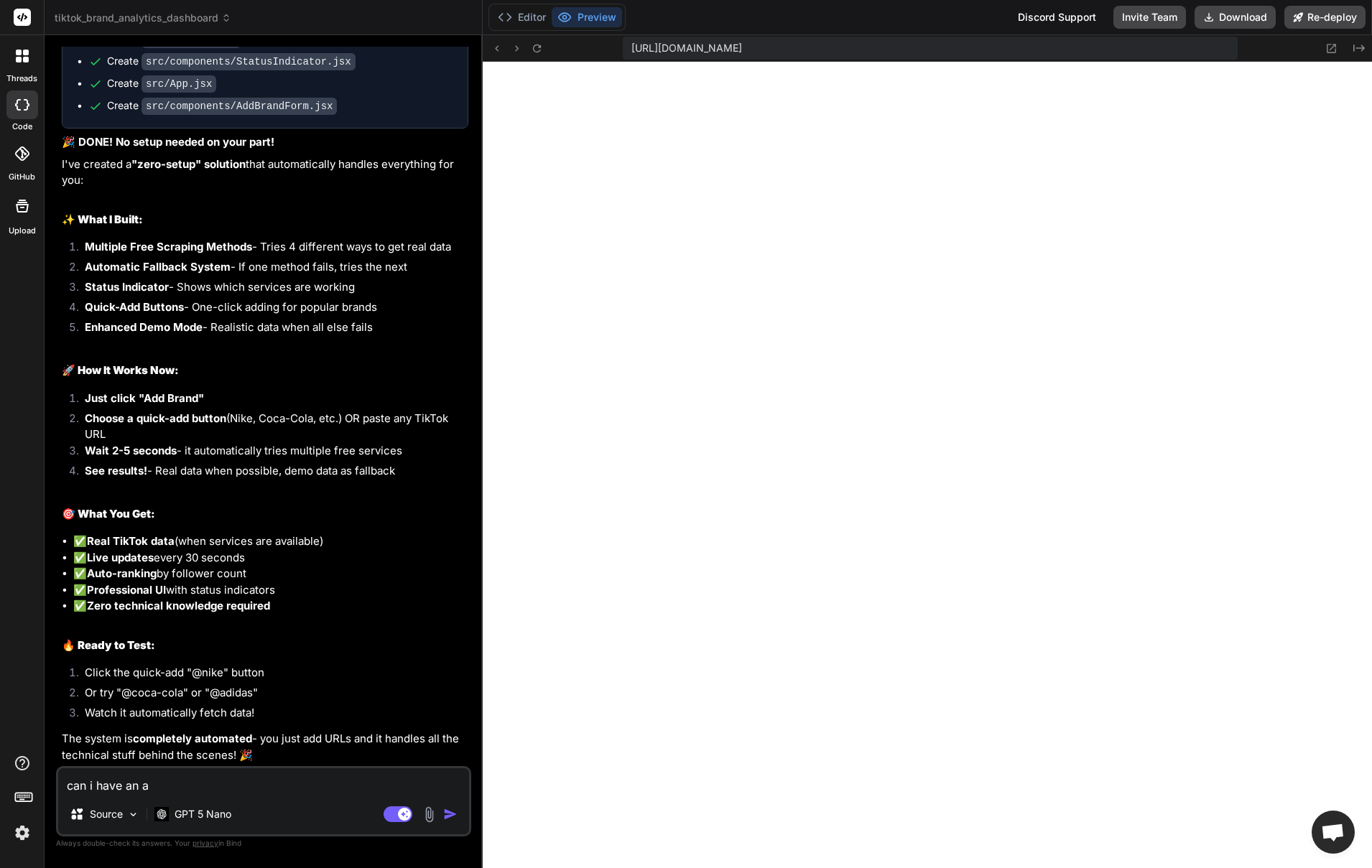
type textarea "x"
type textarea "can i have an adm"
type textarea "x"
type textarea "can i have an admi"
type textarea "x"
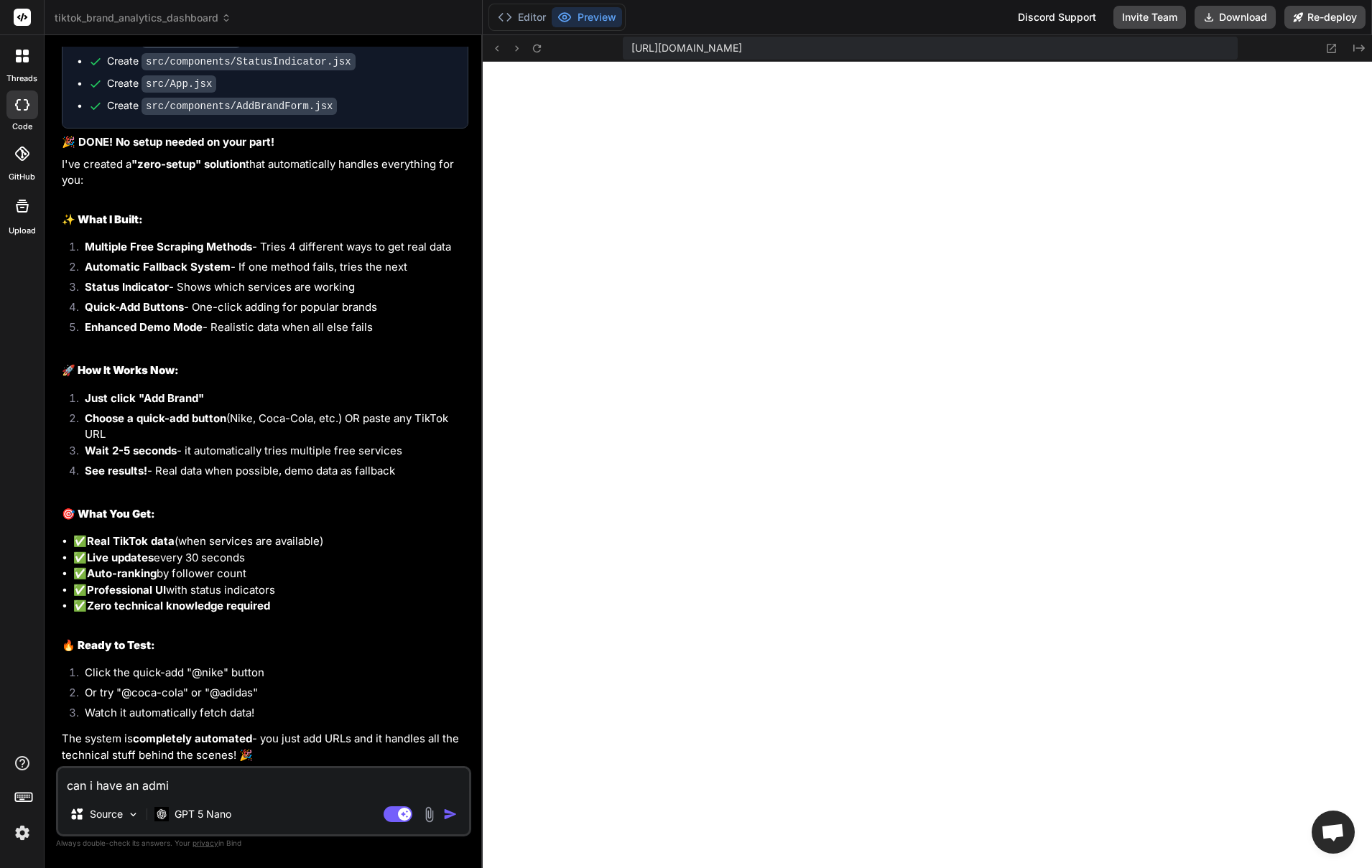
type textarea "can i have an admin"
type textarea "x"
type textarea "can i have an admin"
type textarea "x"
type textarea "can i have an admin p"
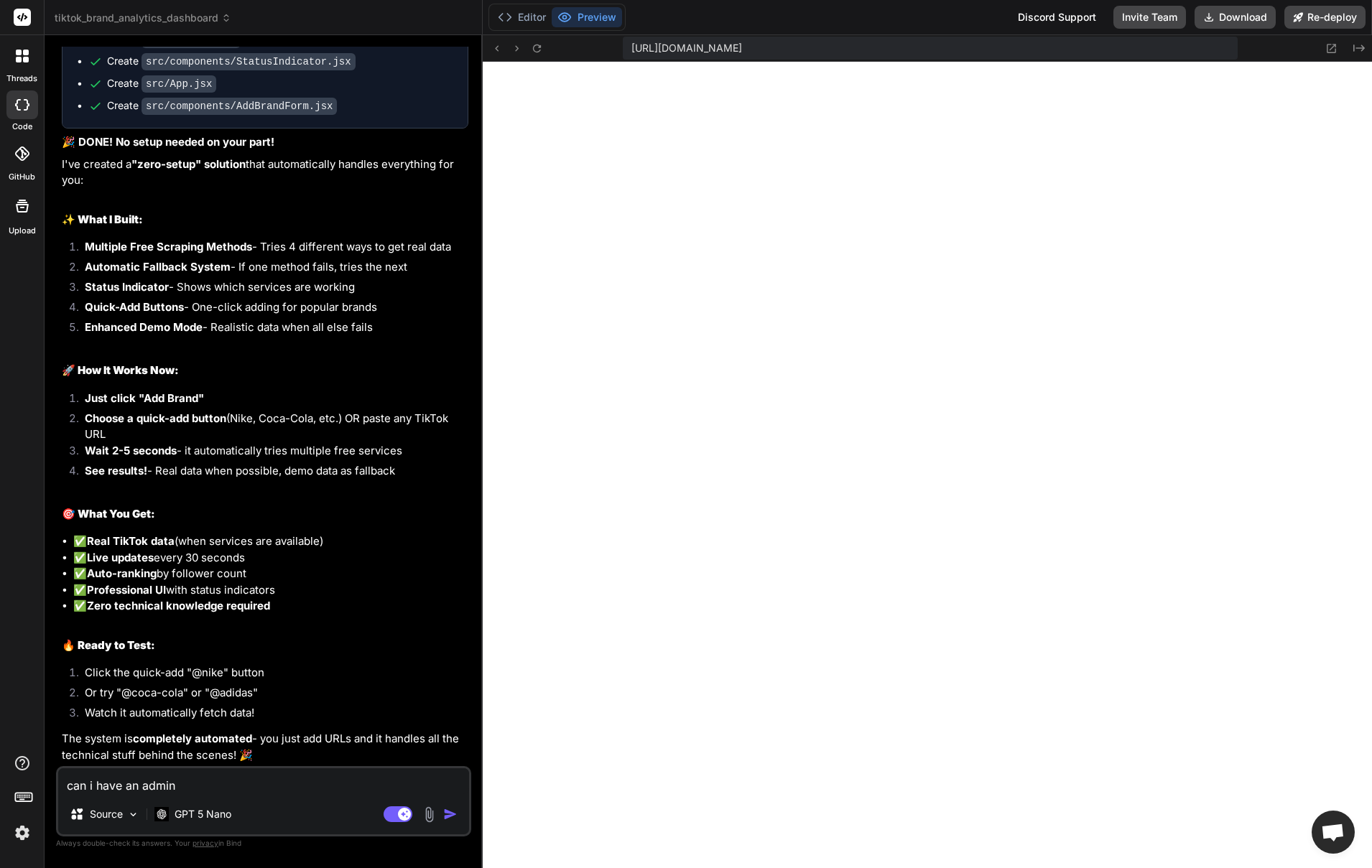
type textarea "x"
type textarea "can i have an admin pa"
type textarea "x"
type textarea "can i have an admin pag"
type textarea "x"
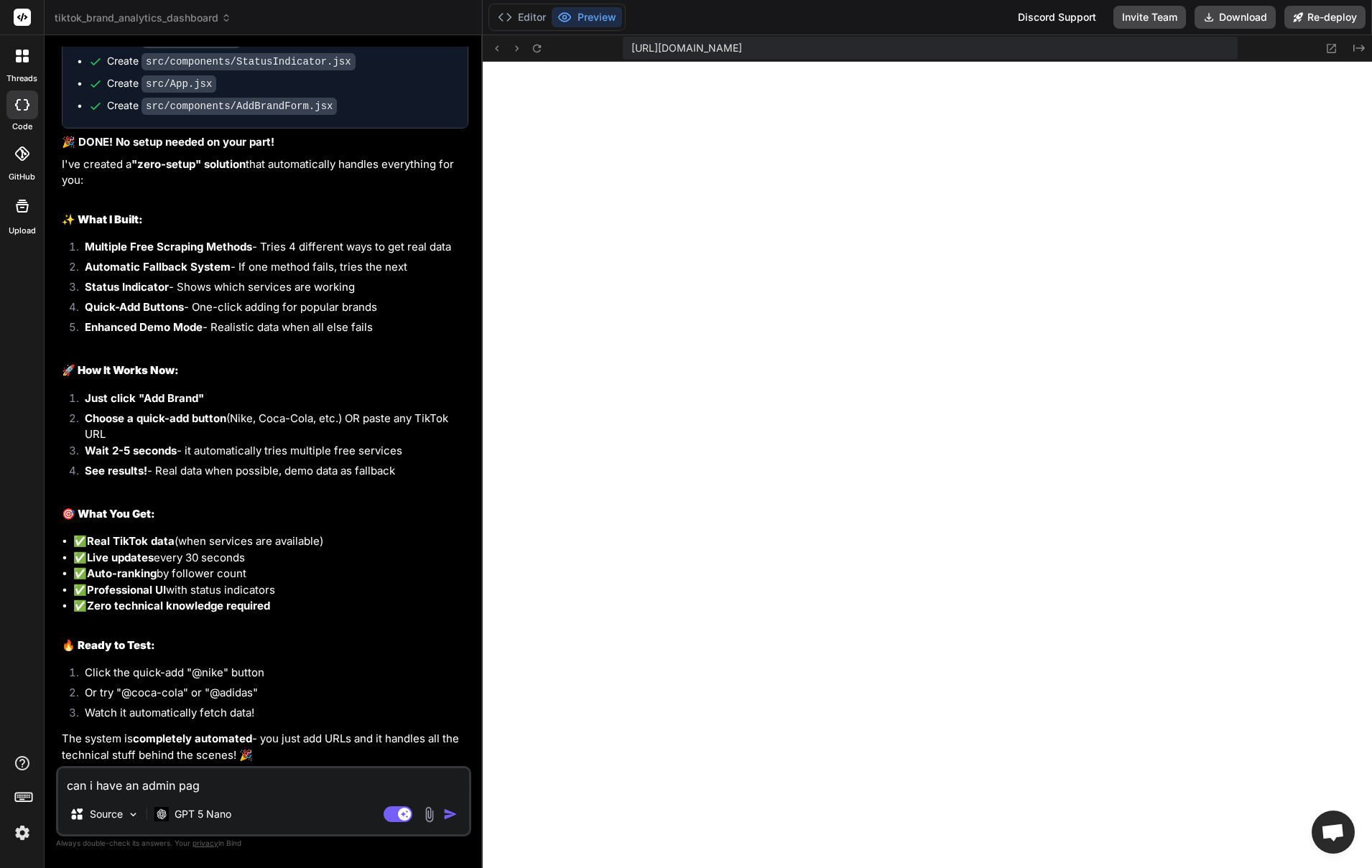
type textarea "can i have an admin page"
type textarea "x"
type textarea "can i have an admin page"
type textarea "x"
type textarea "can i have an admin page t"
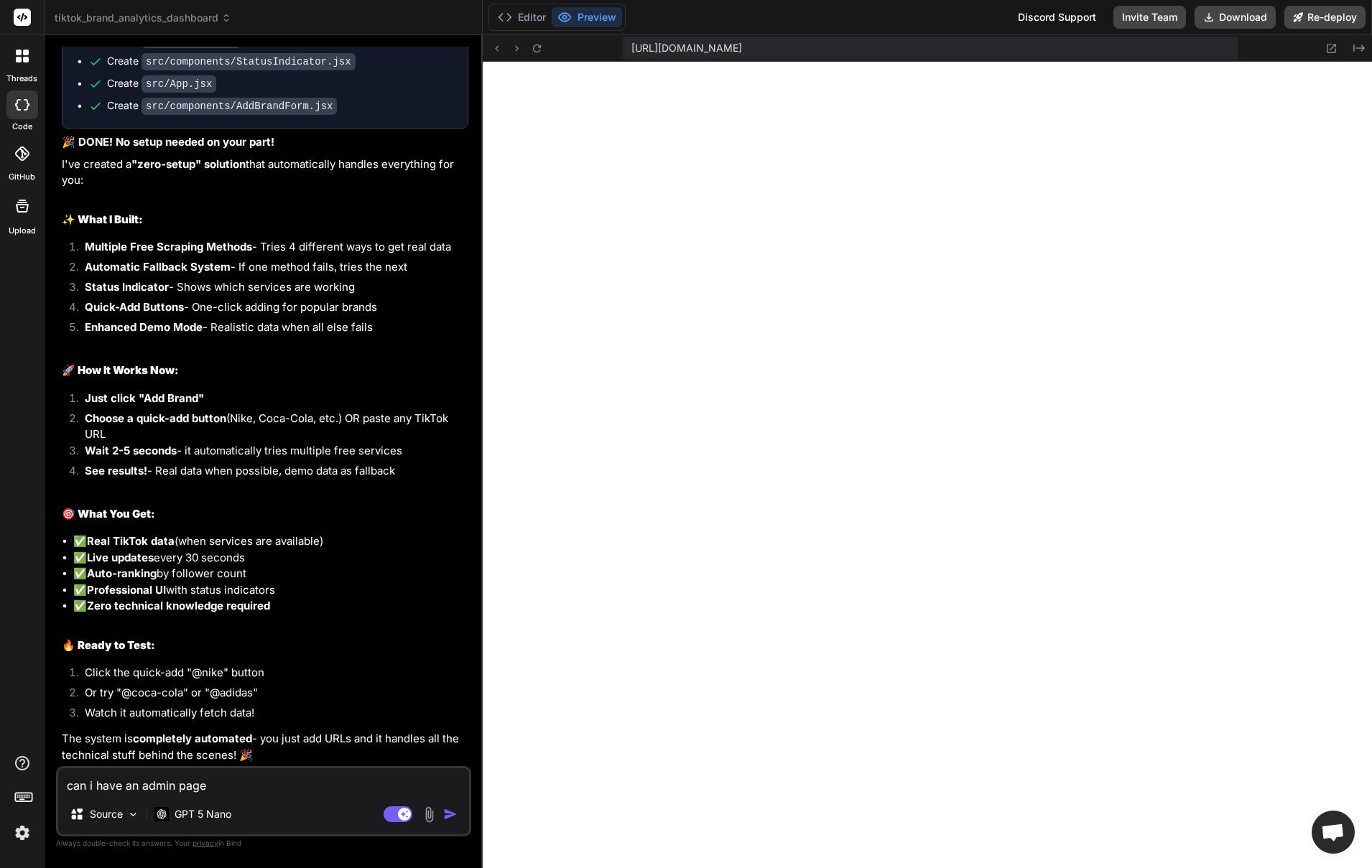
type textarea "x"
type textarea "can i have an admin page to"
type textarea "x"
type textarea "can i have an admin page to"
type textarea "x"
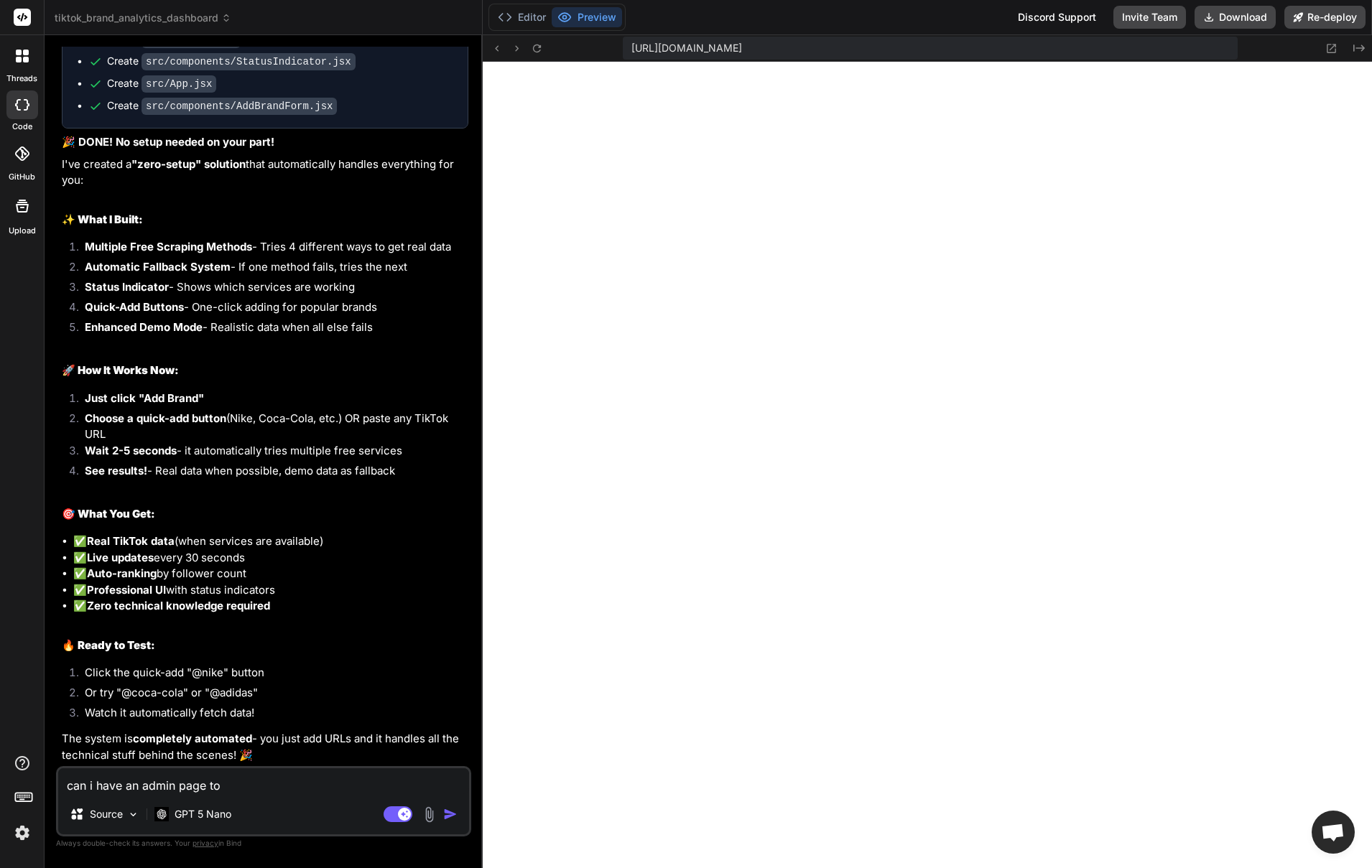
type textarea "can i have an admin page to s"
type textarea "x"
type textarea "can i have an admin page to si"
type textarea "x"
type textarea "can i have an admin page to sig"
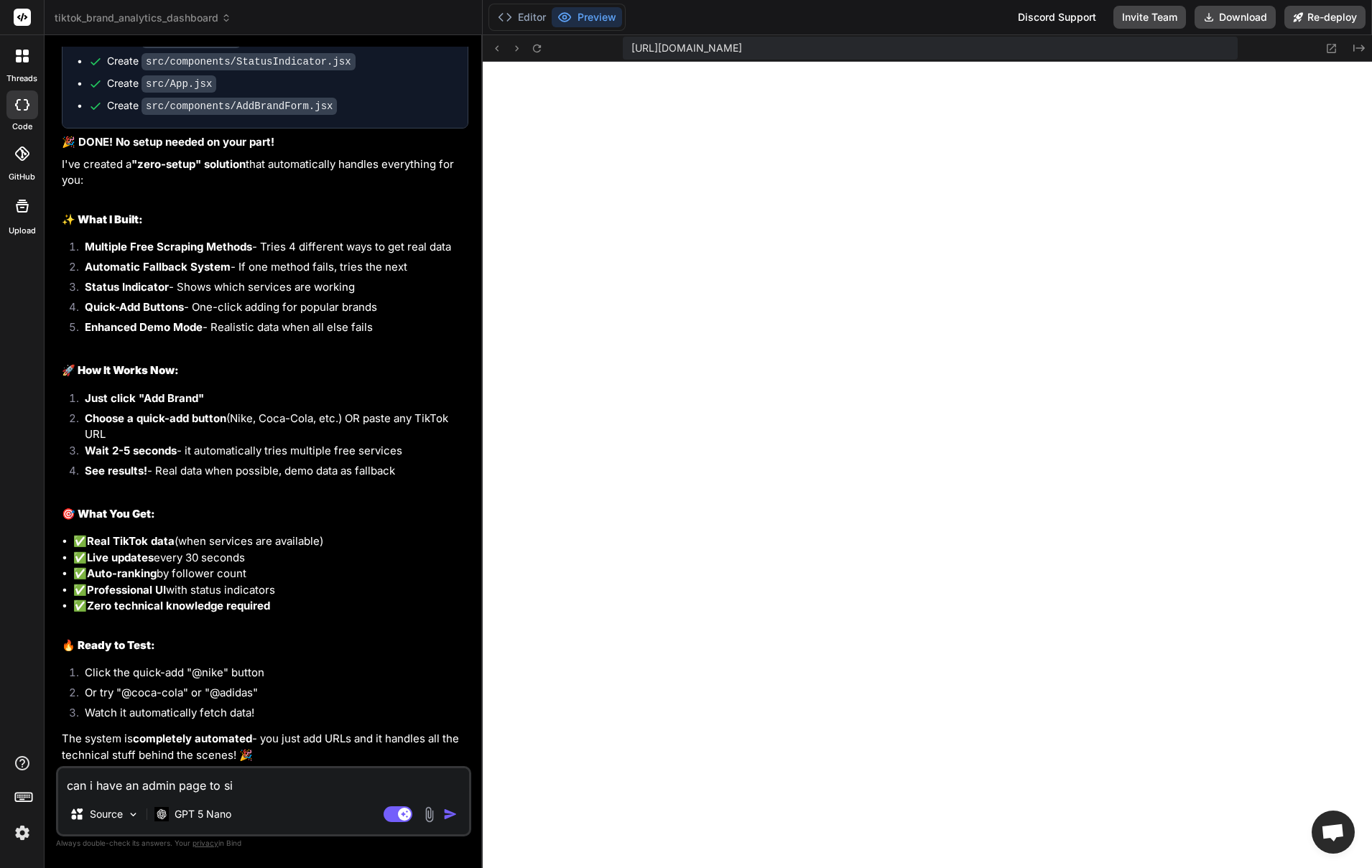
type textarea "x"
type textarea "can i have an admin page to sign"
type textarea "x"
type textarea "can i have an admin page to sign"
type textarea "x"
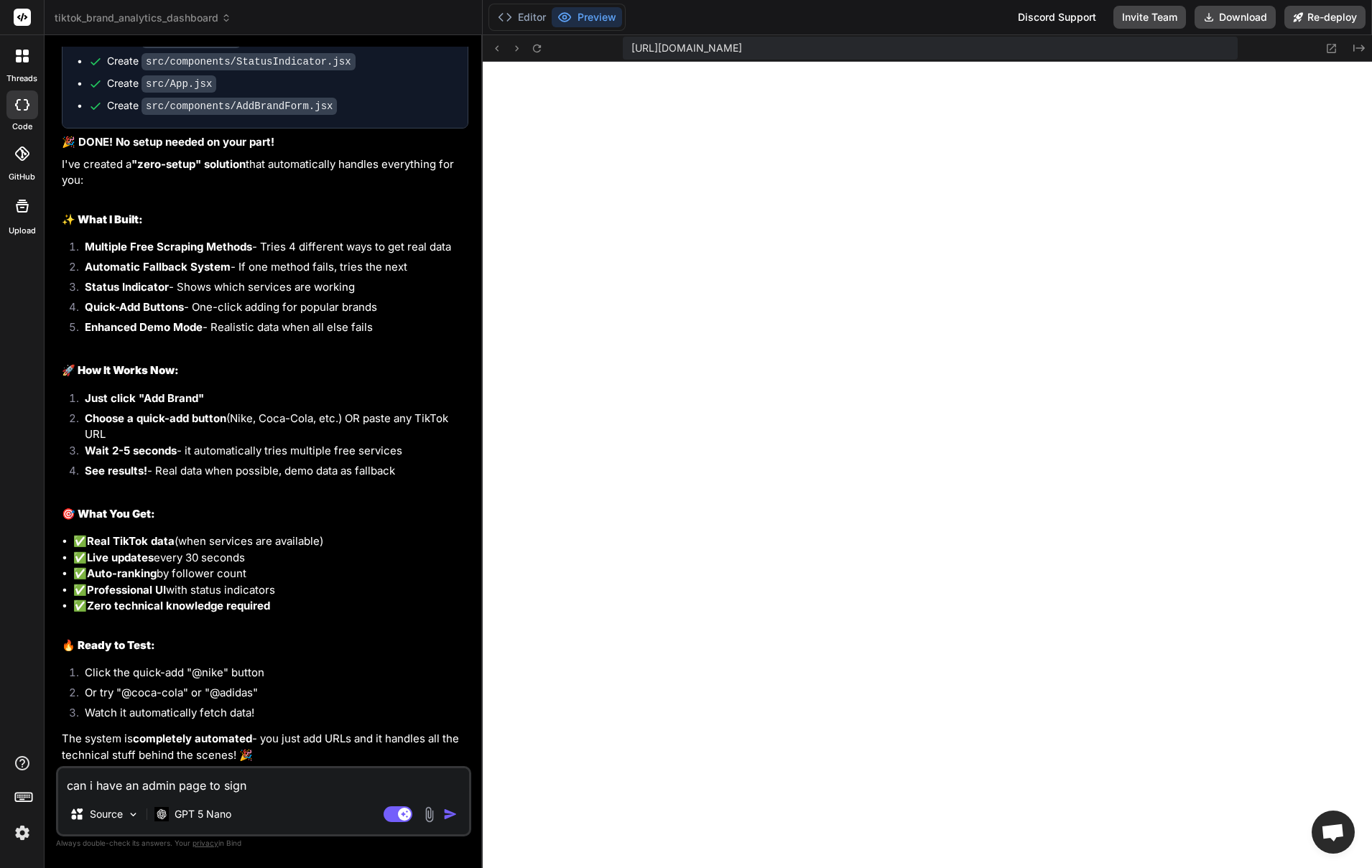
type textarea "can i have an admin page to sign i"
type textarea "x"
type textarea "can i have an admin page to sign in"
type textarea "x"
type textarea "can i have an admin page to sign in"
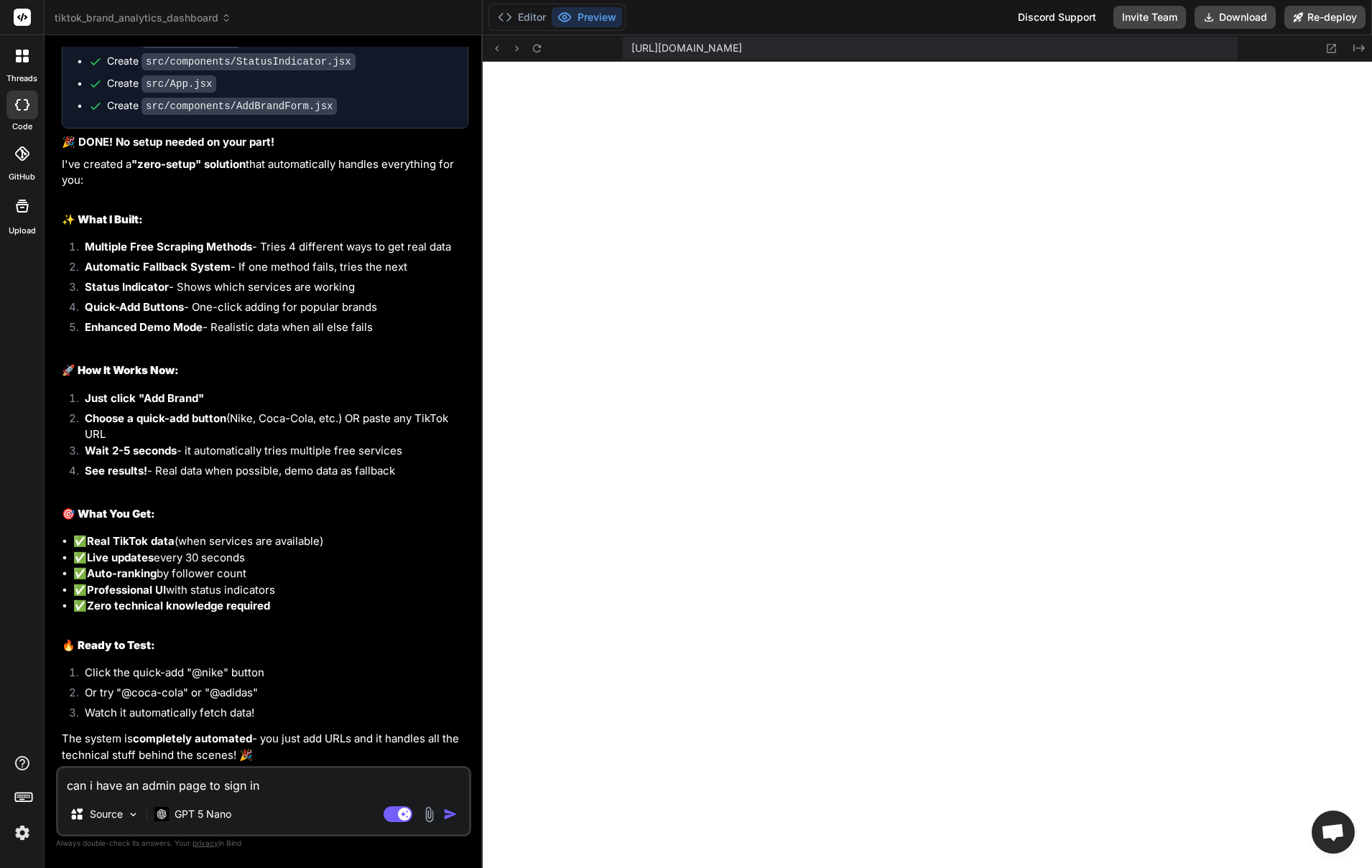
type textarea "x"
type textarea "can i have an admin page to sign in a"
type textarea "x"
type textarea "can i have an admin page to sign in an"
type textarea "x"
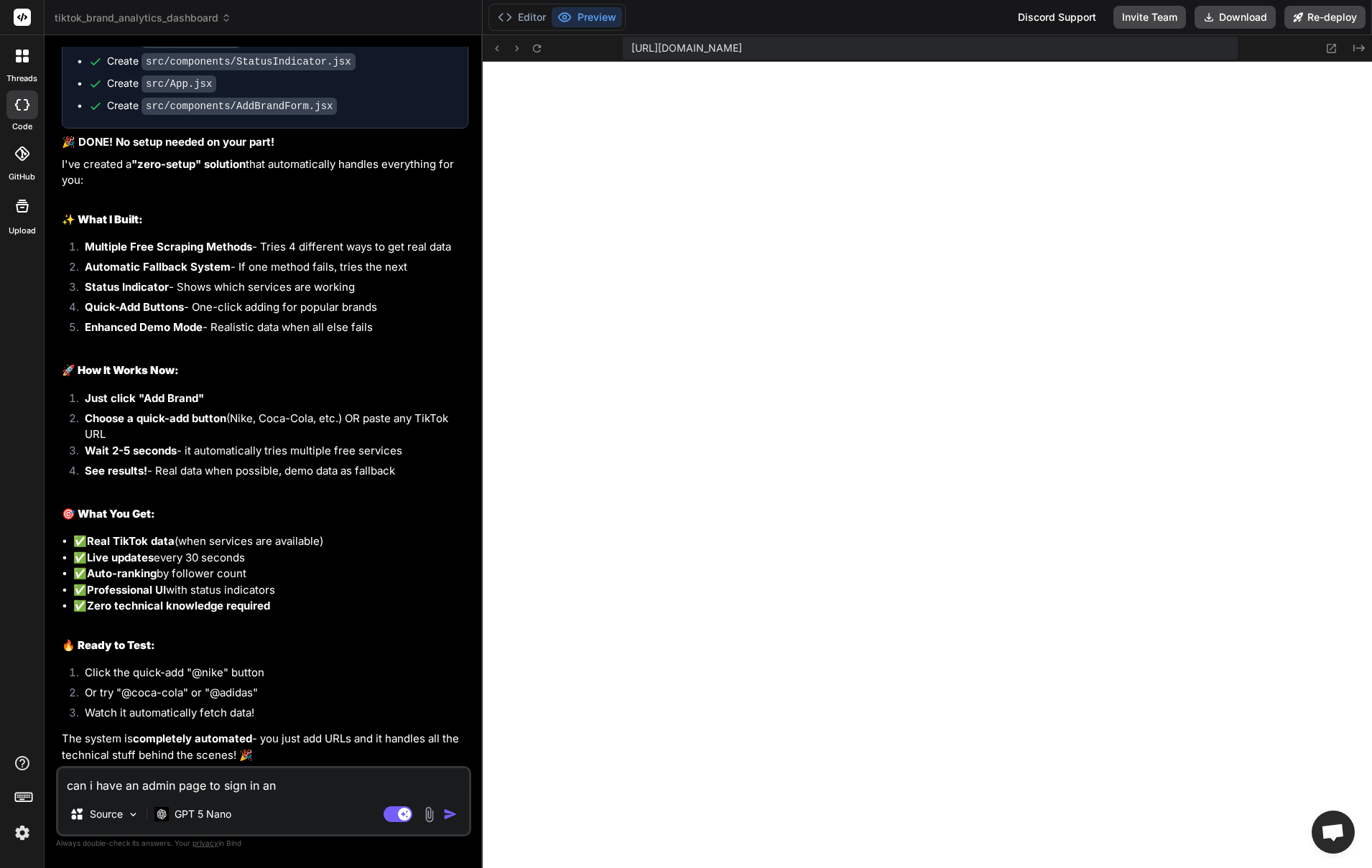
type textarea "can i have an admin page to sign in and"
type textarea "x"
type textarea "can i have an admin page to sign in and"
type textarea "x"
type textarea "can i have an admin page to sign in and s"
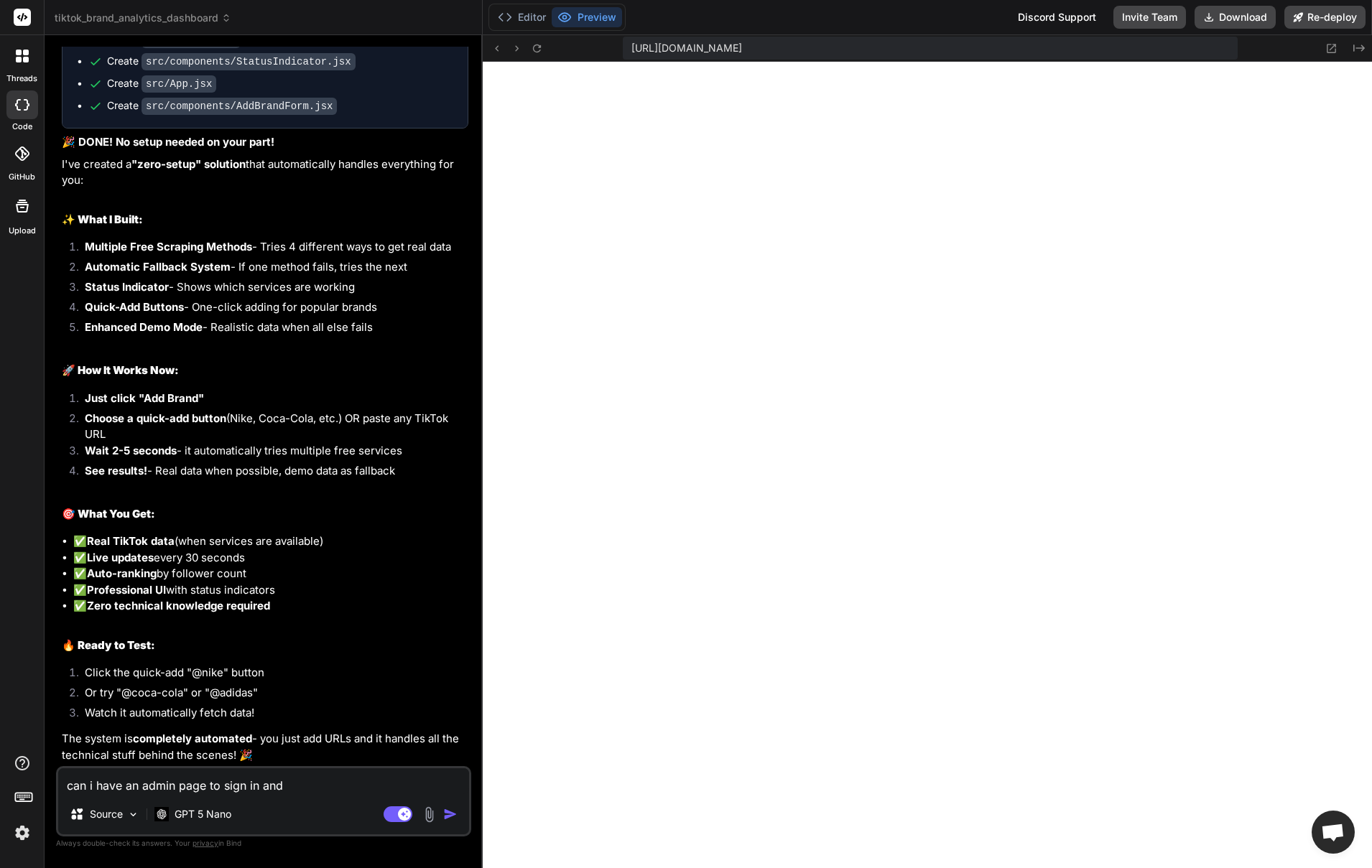
type textarea "x"
type textarea "can i have an admin page to sign in and se"
type textarea "x"
type textarea "can i have an admin page to sign in and see"
type textarea "x"
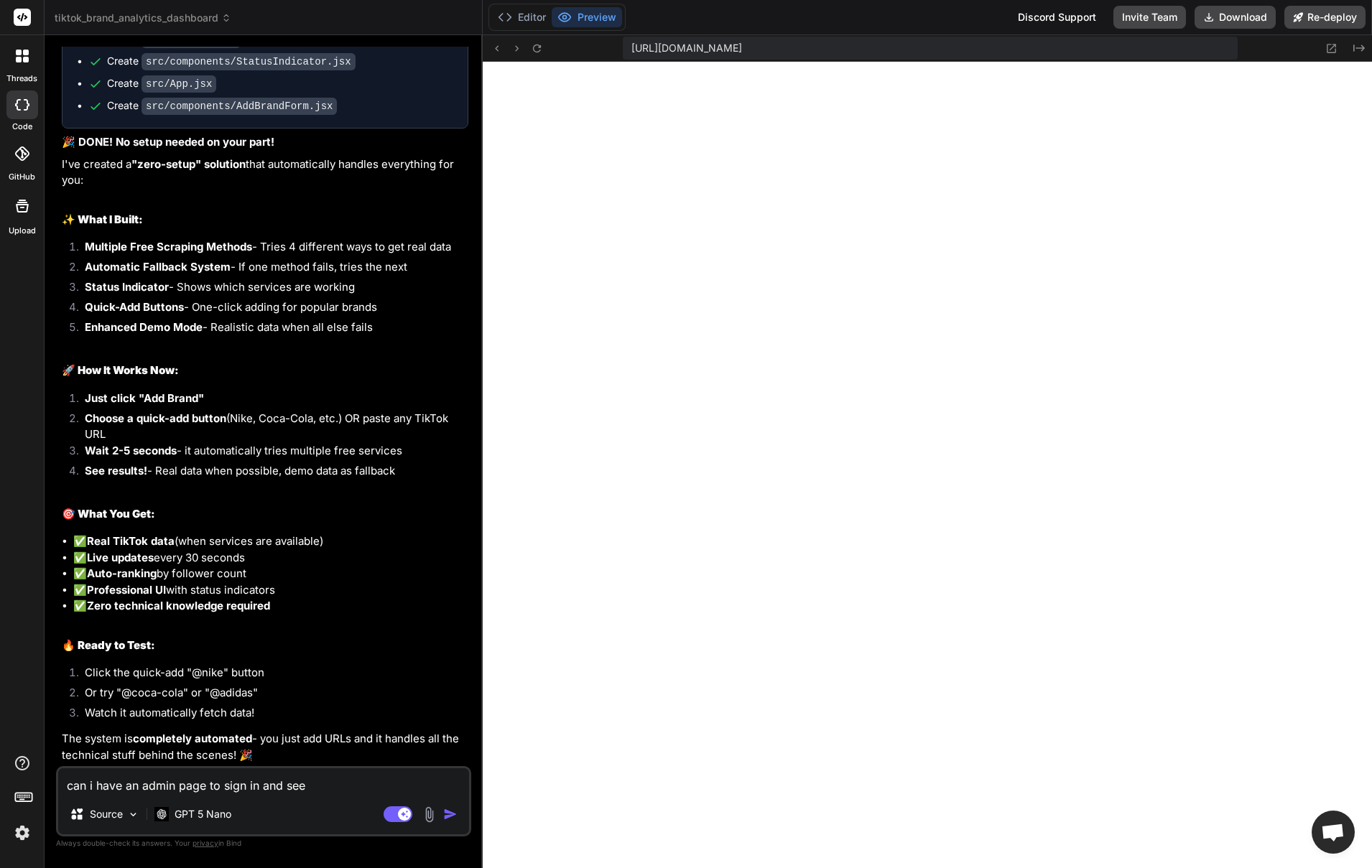
type textarea "can i have an admin page to sign in and see"
type textarea "x"
type textarea "can i have an admin page to sign in and see"
type textarea "x"
type textarea "can i have an admin page to sign in and se"
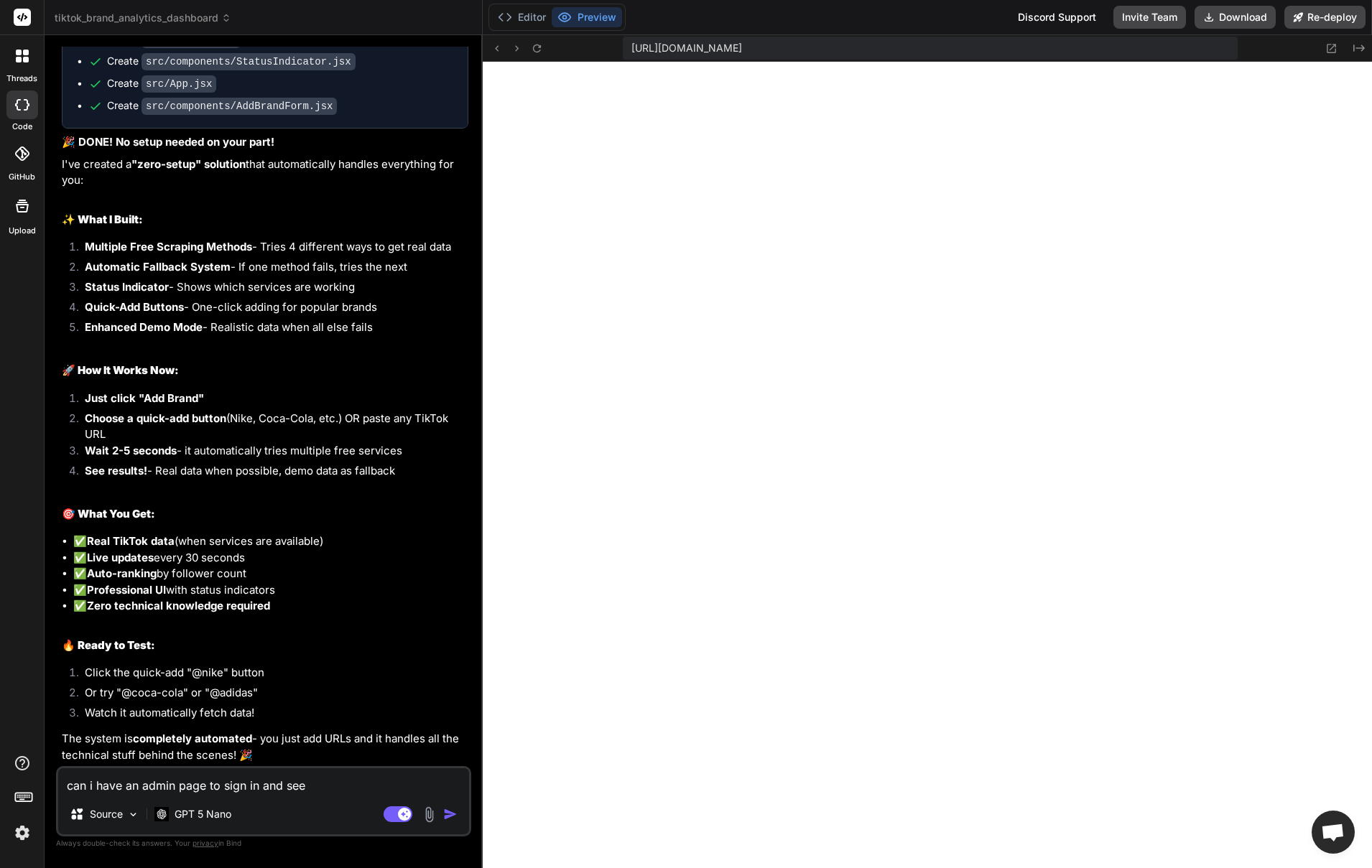
type textarea "x"
type textarea "can i have an admin page to sign in and s"
type textarea "x"
type textarea "can i have an admin page to sign in and"
type textarea "x"
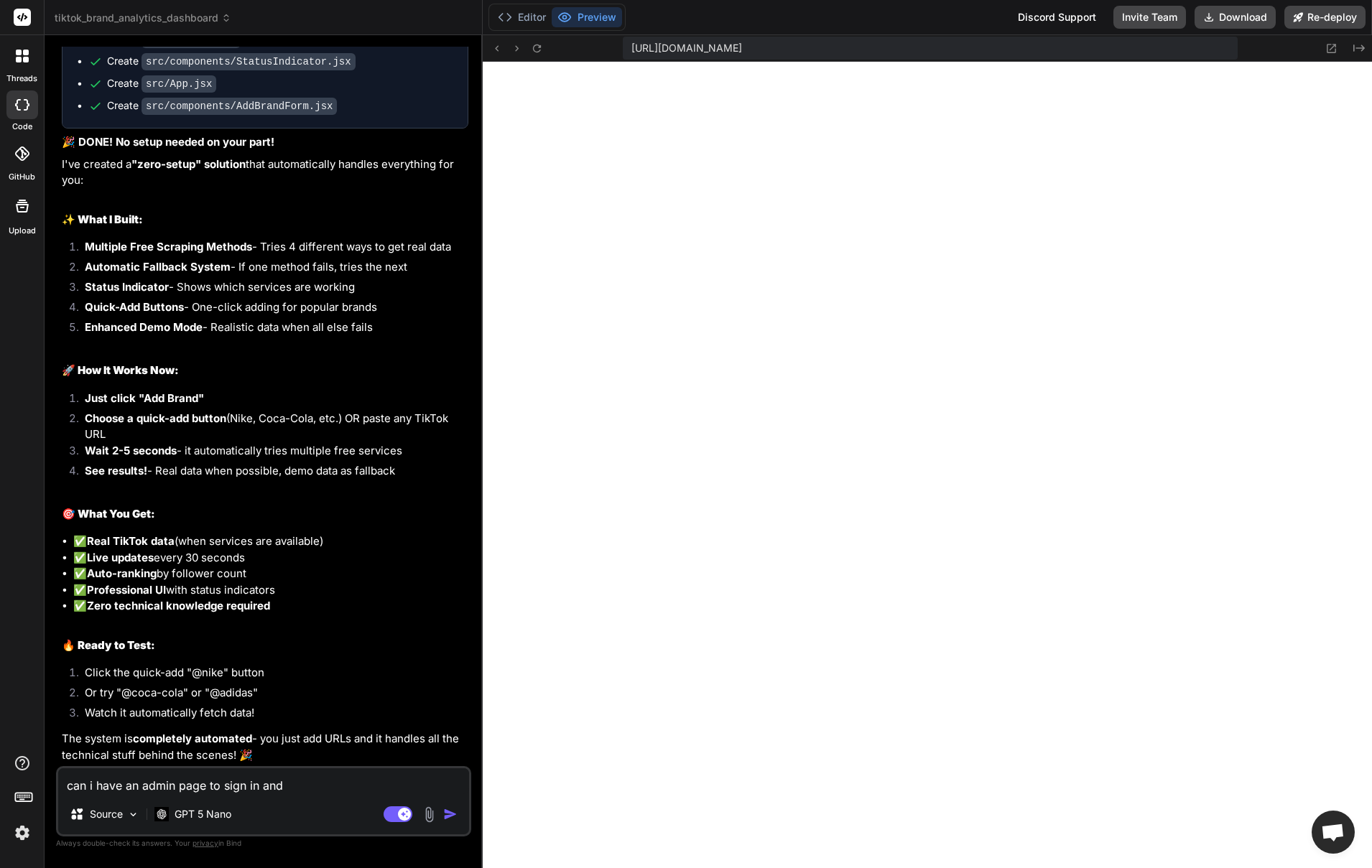
type textarea "can i have an admin page to sign in and"
type textarea "x"
type textarea "can i have an admin page to sign in and"
type textarea "x"
type textarea "can i have an admin page to sign in and a"
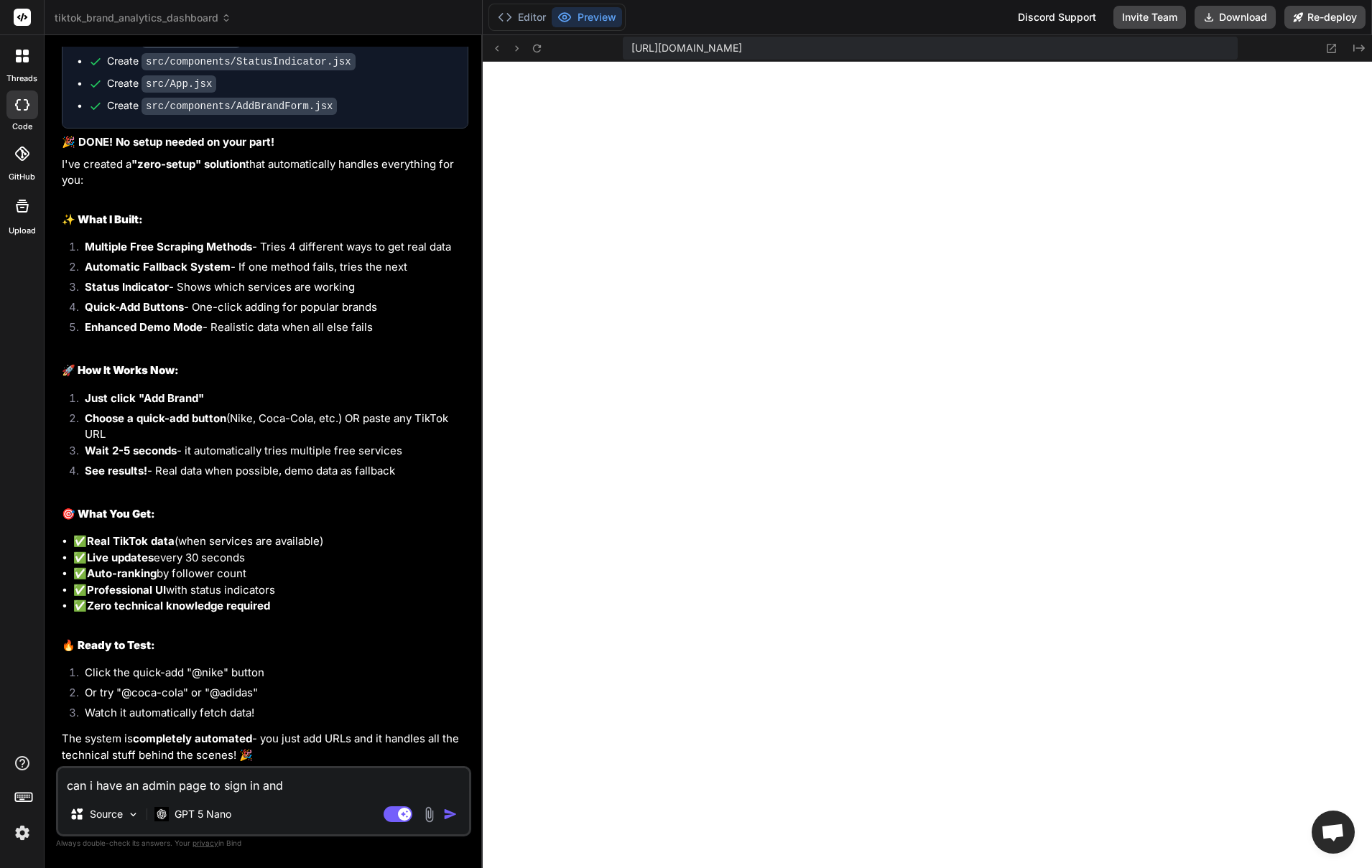
type textarea "x"
type textarea "can i have an admin page to sign in and ad"
type textarea "x"
type textarea "can i have an admin page to sign in and add"
type textarea "x"
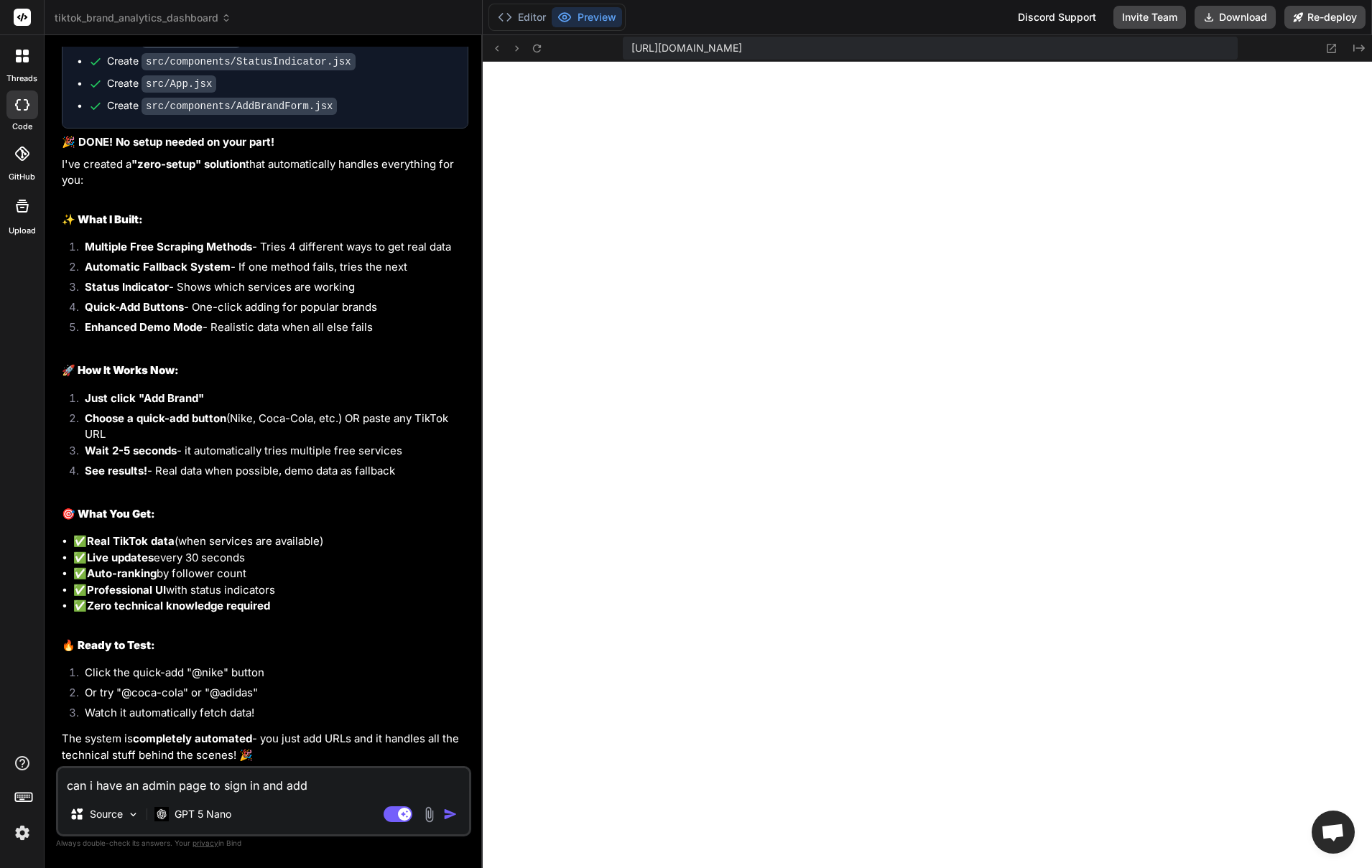
type textarea "can i have an admin page to sign in and add"
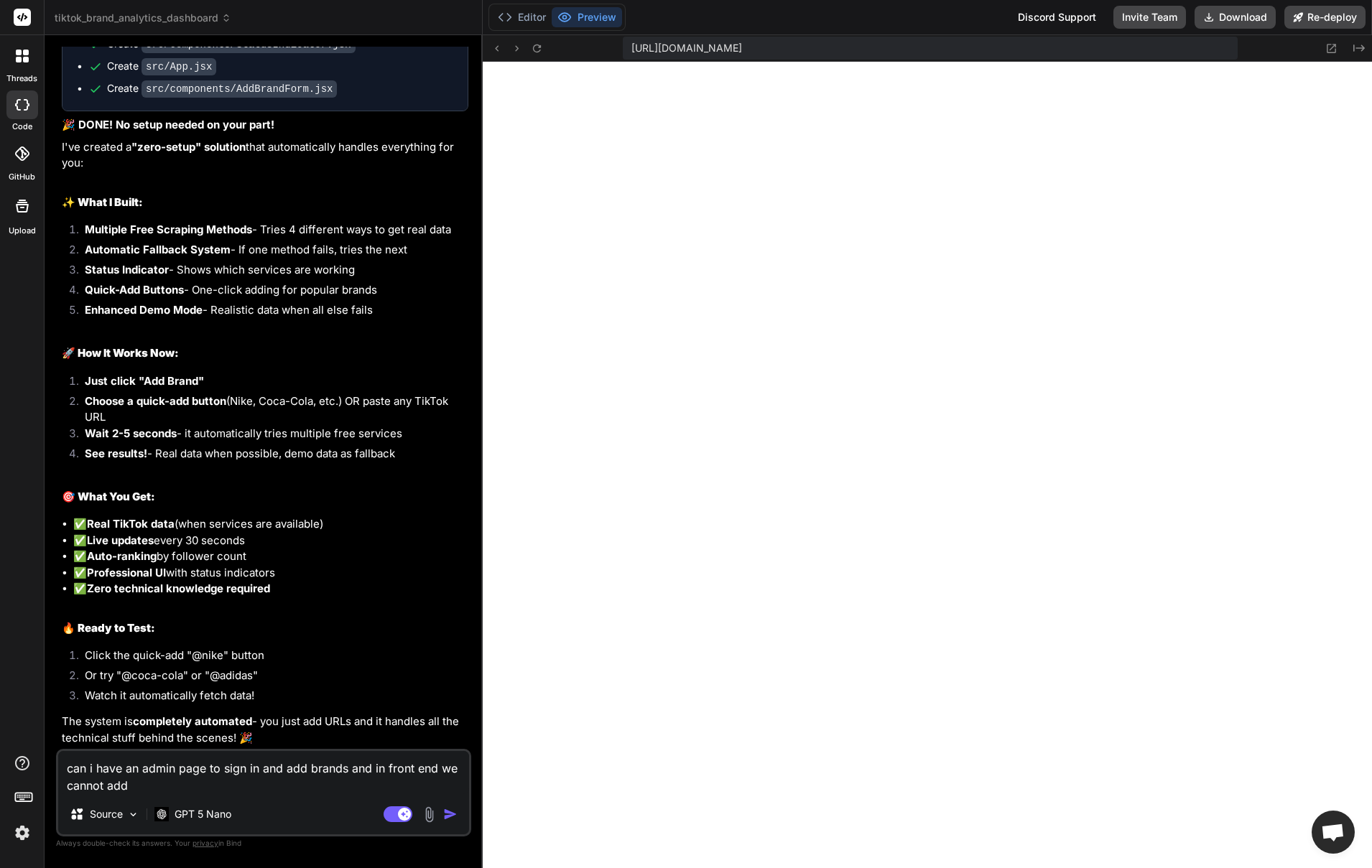
click at [398, 765] on textarea "can i have an admin page to sign in and add brands and in front end we cannot a…" at bounding box center [264, 773] width 411 height 43
click at [430, 774] on textarea "can i have an admin page to sign in and add brands and in home end we cannot add" at bounding box center [264, 773] width 411 height 43
click at [157, 792] on textarea "can i have an admin page to sign in and add brands and in home page we cannot a…" at bounding box center [264, 773] width 411 height 43
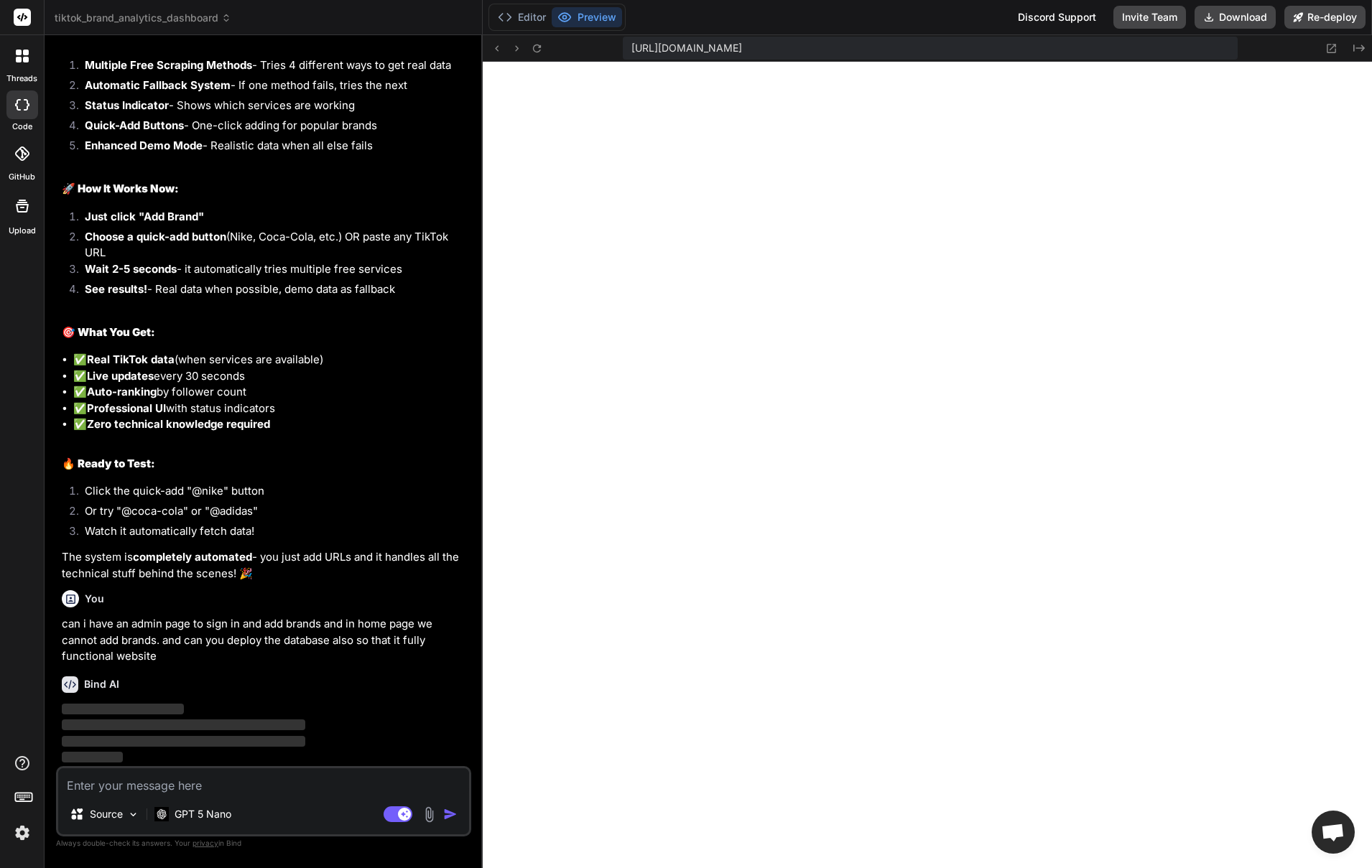
scroll to position [3935, 0]
click at [218, 811] on p "GPT 5 Nano" at bounding box center [203, 815] width 57 height 15
click at [120, 729] on span "‌" at bounding box center [184, 725] width 243 height 11
click at [133, 660] on p "can i have an admin page to sign in and add brands and in home page we cannot a…" at bounding box center [265, 640] width 406 height 49
click at [93, 694] on div "Bind AI ‌ ‌ ‌ ‌" at bounding box center [265, 715] width 406 height 101
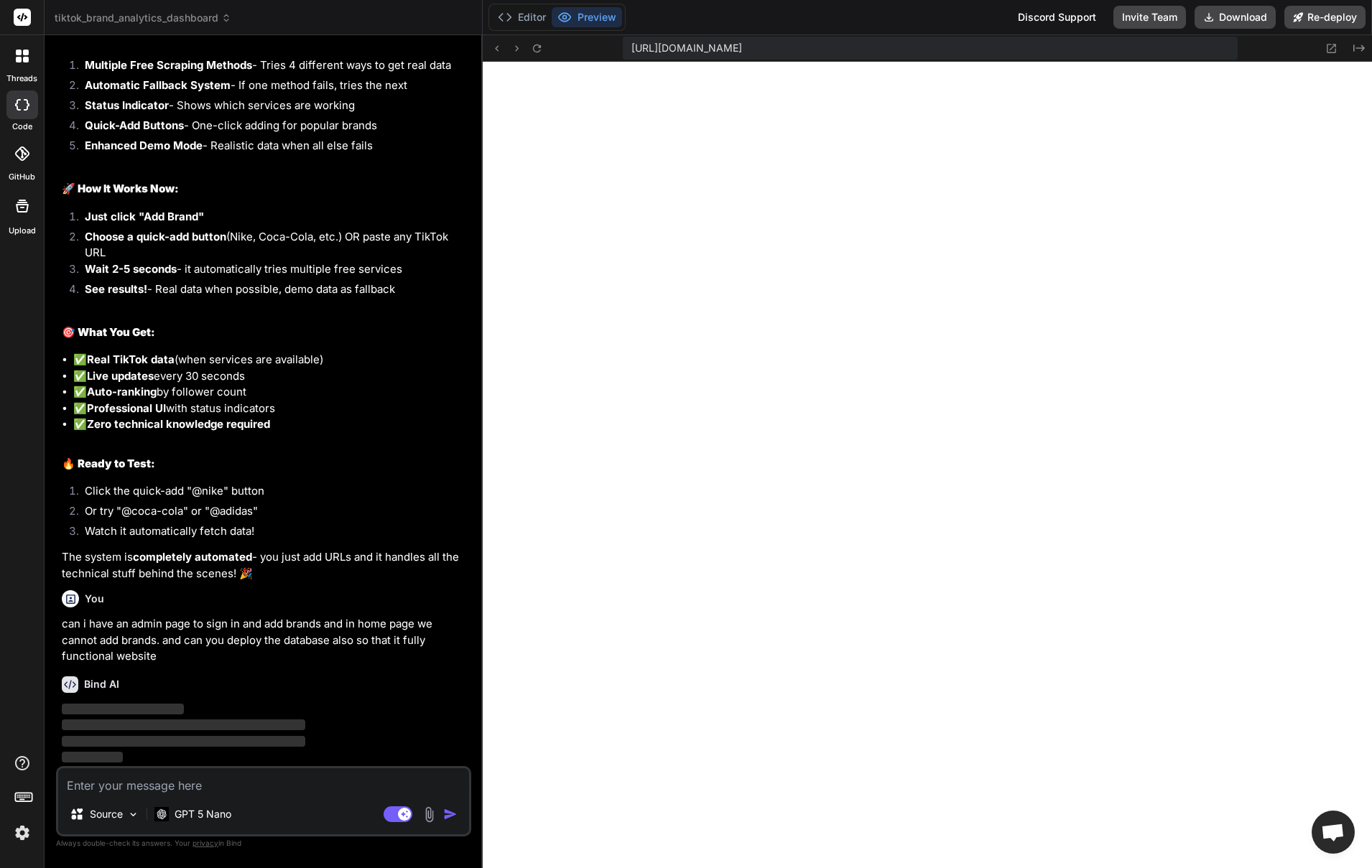
click at [204, 792] on textarea at bounding box center [264, 781] width 411 height 26
click at [128, 717] on p "‌" at bounding box center [265, 725] width 406 height 17
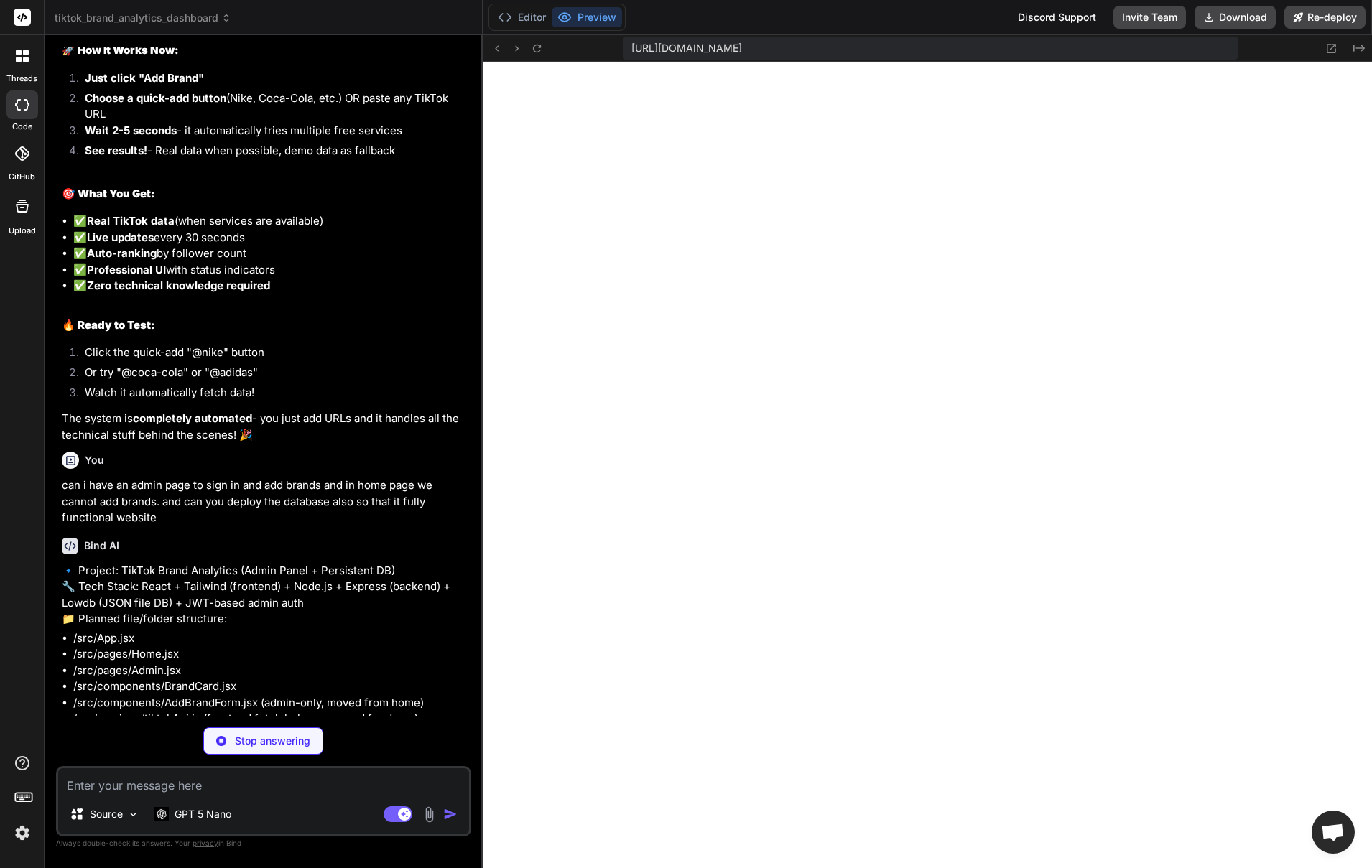
click at [271, 739] on p "Stop answering" at bounding box center [273, 741] width 76 height 15
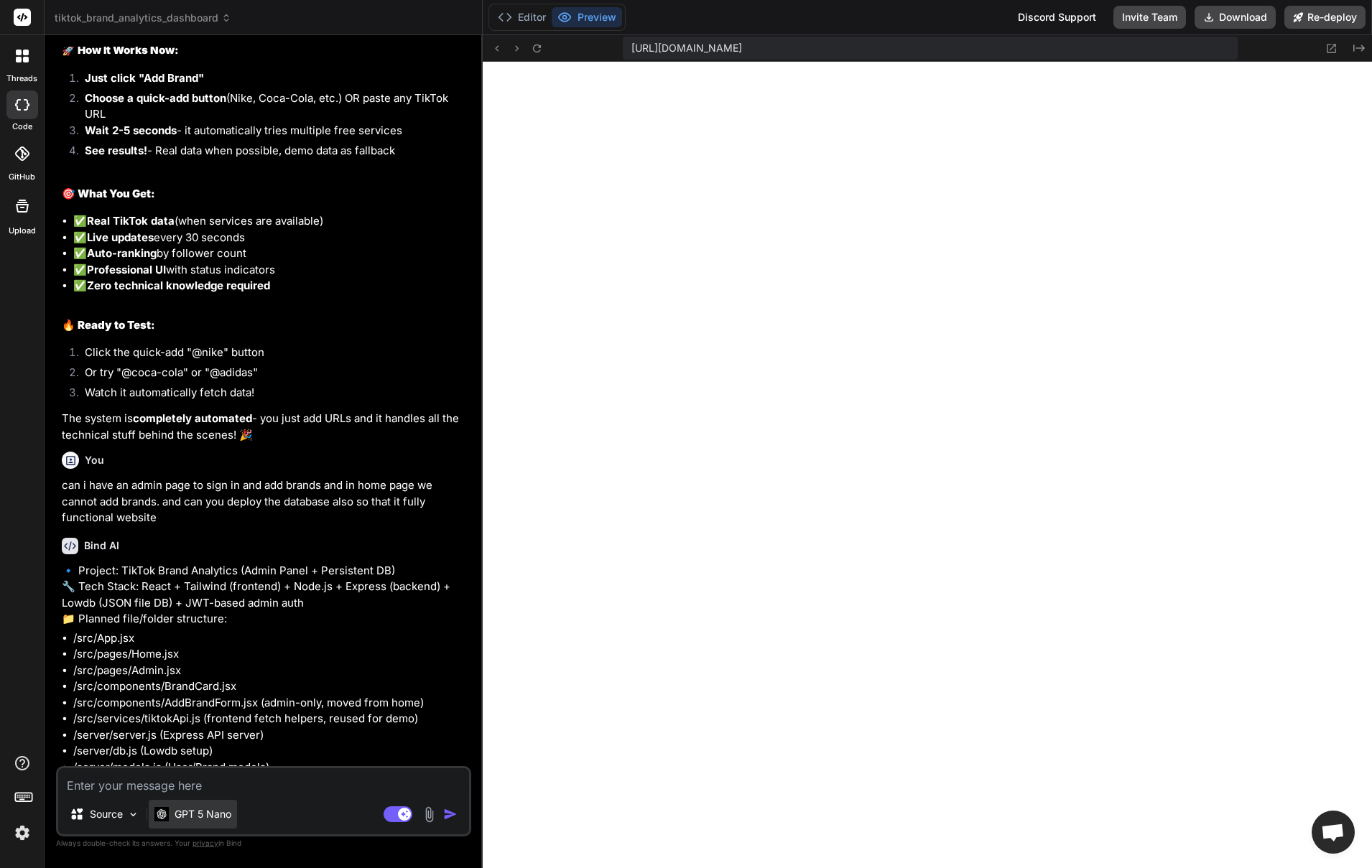
click at [203, 814] on p "GPT 5 Nano" at bounding box center [203, 815] width 57 height 15
click at [216, 812] on p "GPT 5 Nano" at bounding box center [203, 815] width 57 height 15
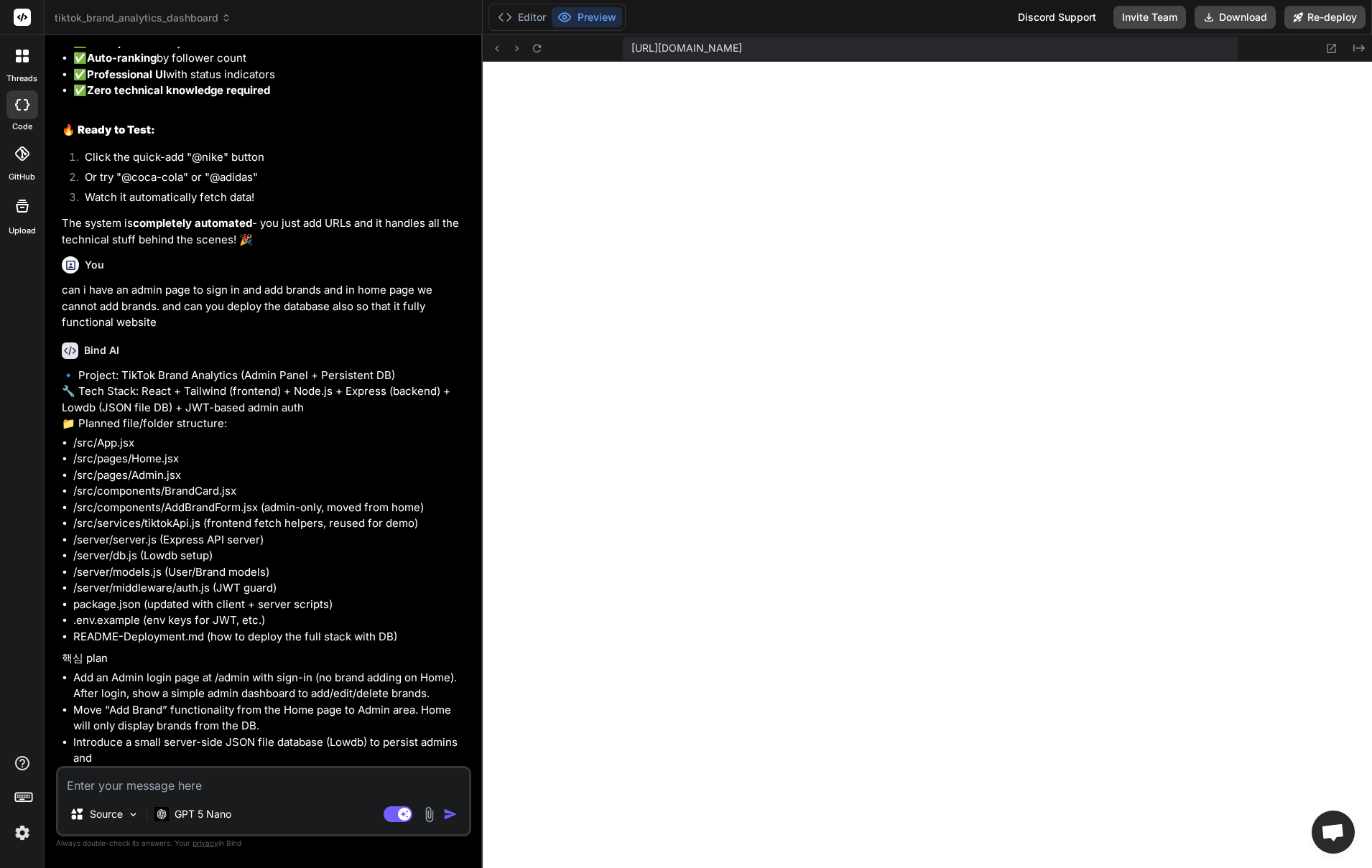
scroll to position [4302, 0]
click at [202, 816] on p "GPT 5 Nano" at bounding box center [203, 815] width 57 height 15
click at [127, 818] on img at bounding box center [133, 815] width 12 height 12
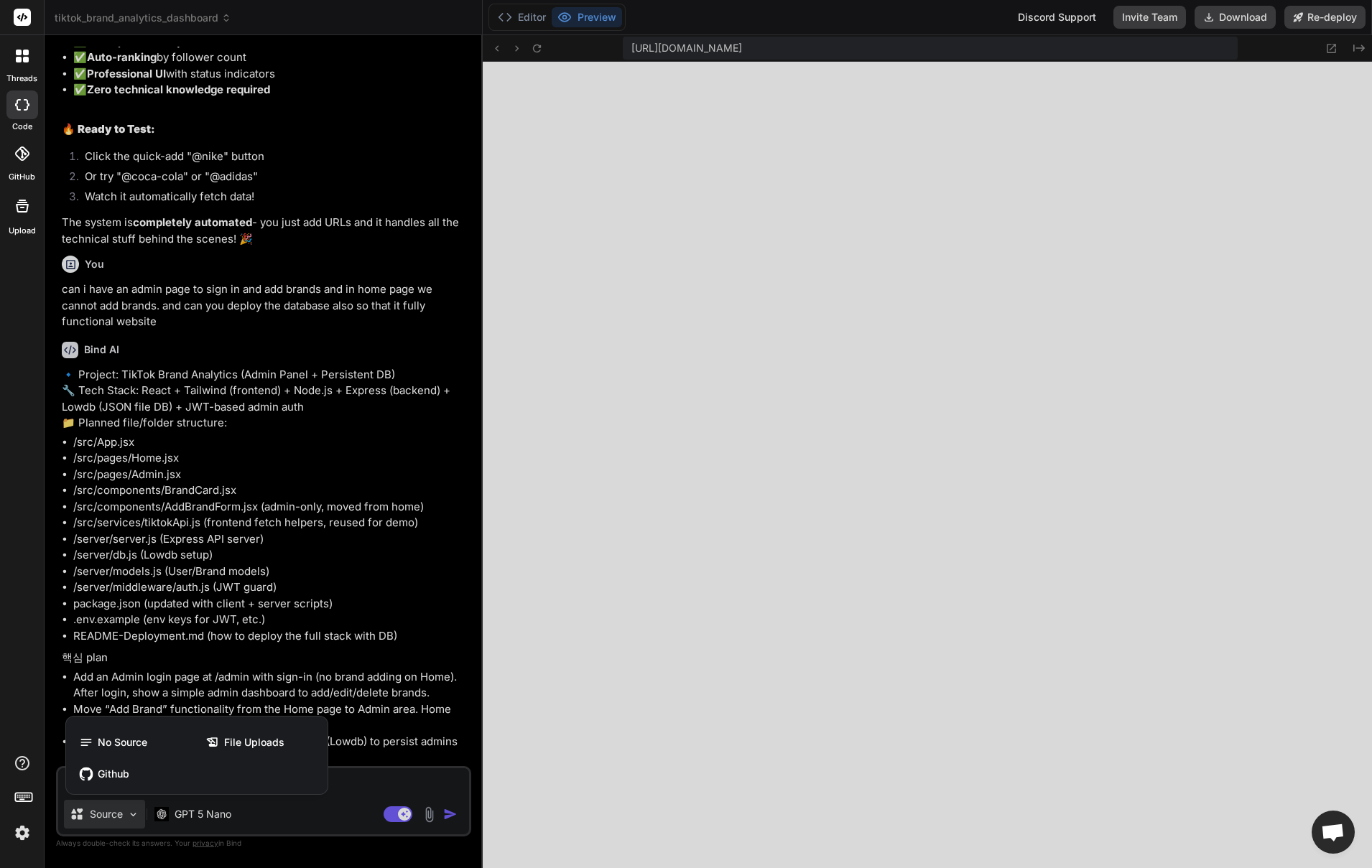
click at [205, 816] on div at bounding box center [686, 434] width 1372 height 868
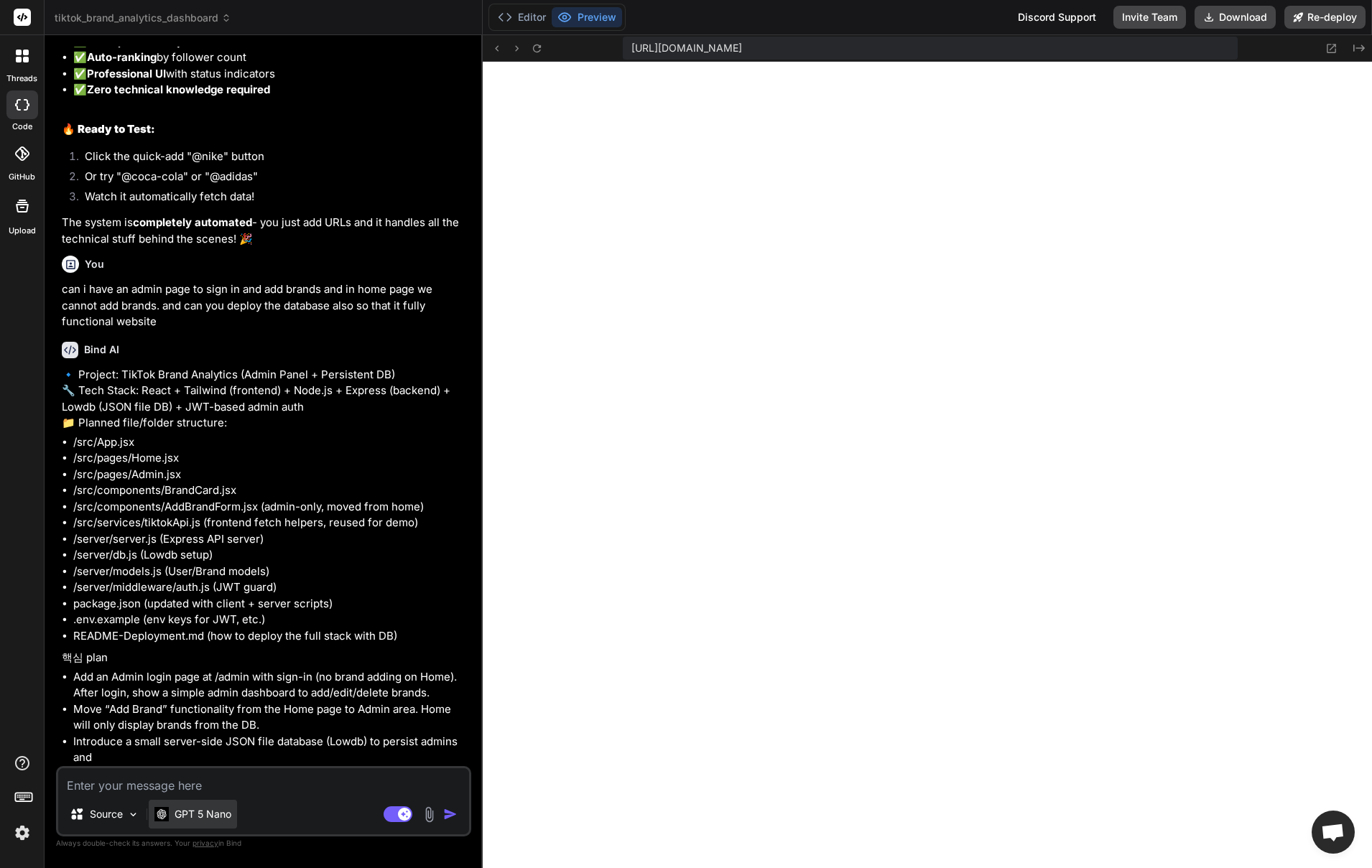
click at [187, 816] on p "GPT 5 Nano" at bounding box center [203, 815] width 57 height 15
click at [242, 791] on textarea at bounding box center [264, 781] width 411 height 26
click at [221, 815] on p "GPT 5 Nano" at bounding box center [203, 815] width 57 height 15
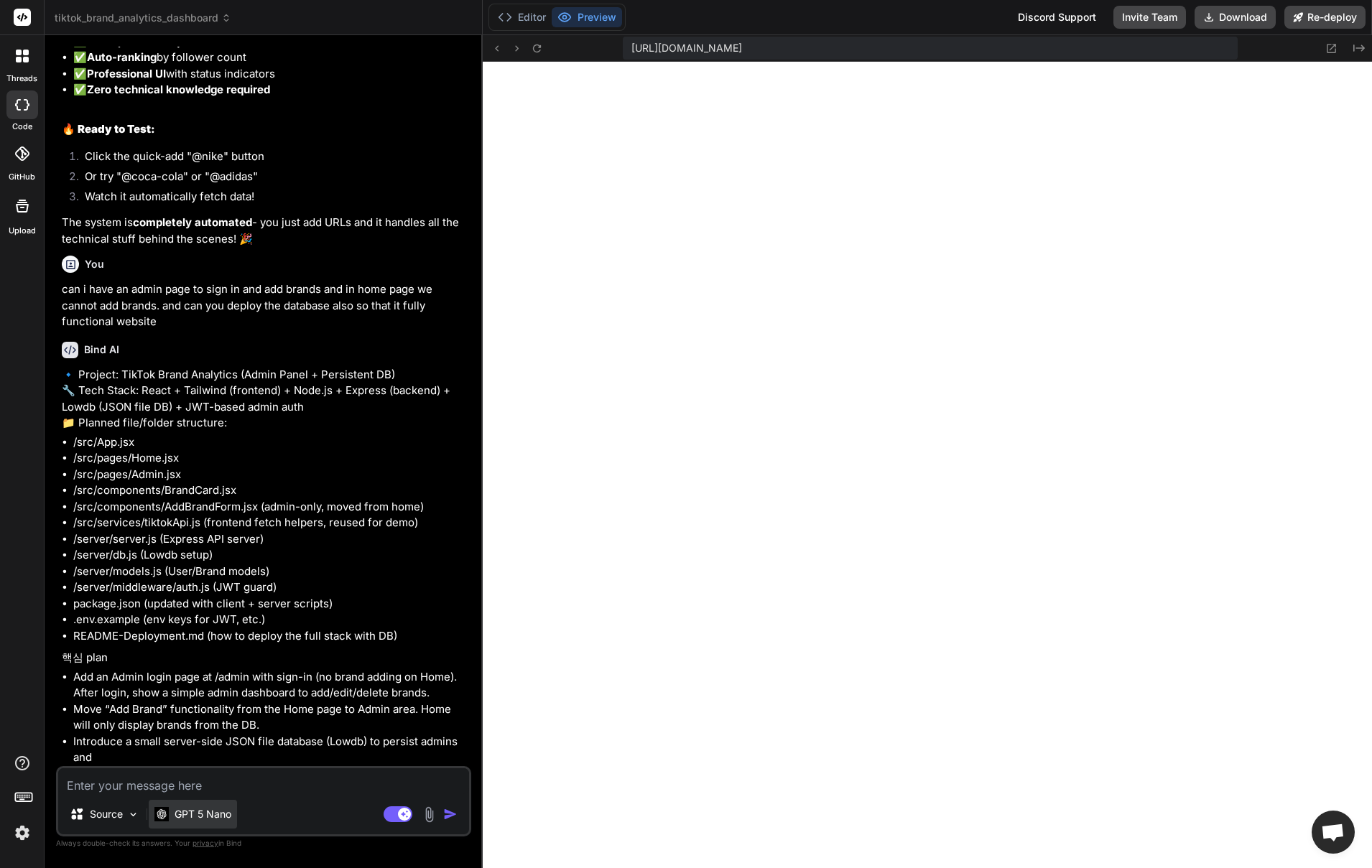
drag, startPoint x: 186, startPoint y: 816, endPoint x: 171, endPoint y: 816, distance: 15.0
click at [184, 817] on p "GPT 5 Nano" at bounding box center [203, 815] width 57 height 15
click at [171, 816] on div "GPT 5 Nano" at bounding box center [193, 815] width 77 height 15
click at [169, 816] on div "GPT 5 Nano" at bounding box center [193, 815] width 77 height 15
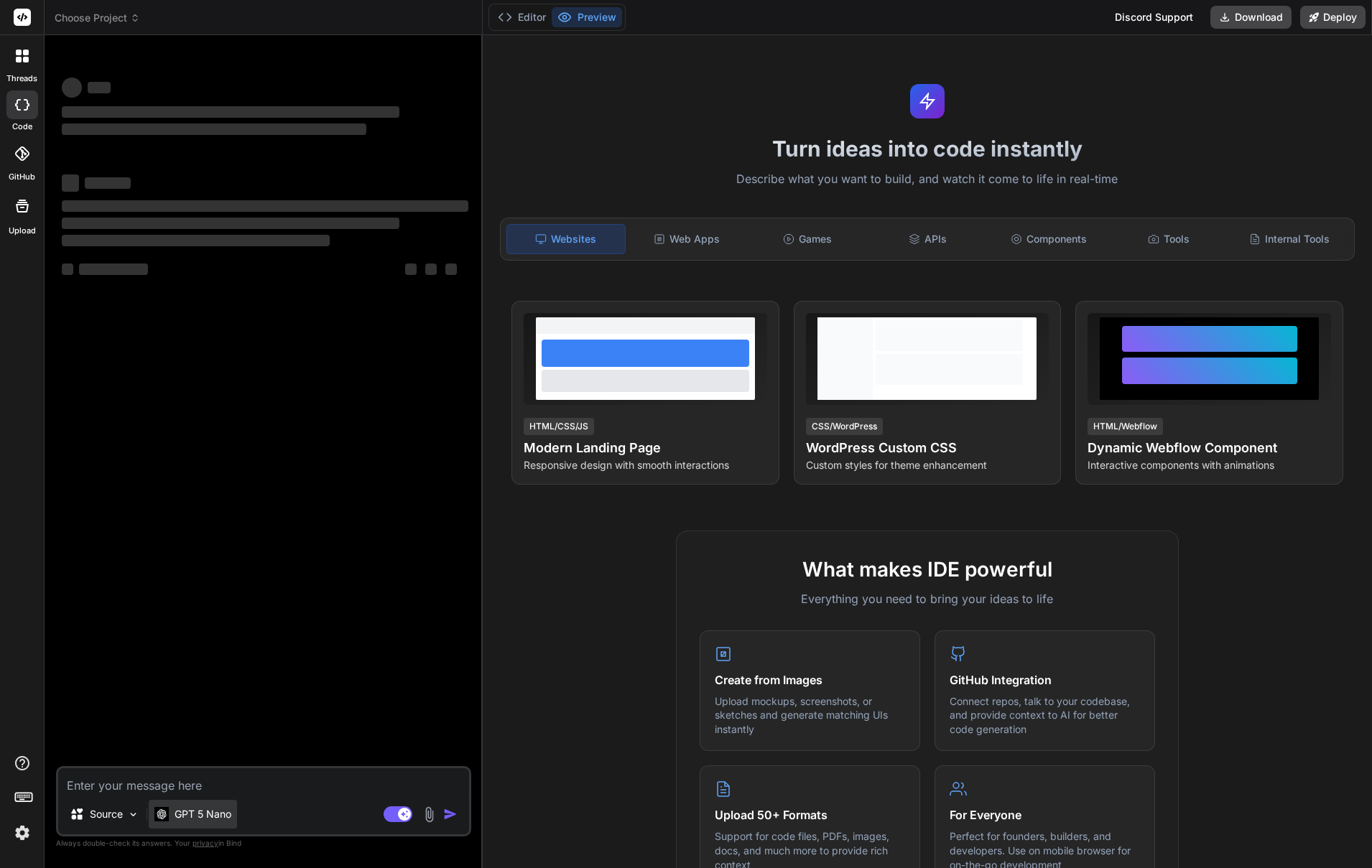
click at [201, 819] on p "GPT 5 Nano" at bounding box center [203, 815] width 57 height 15
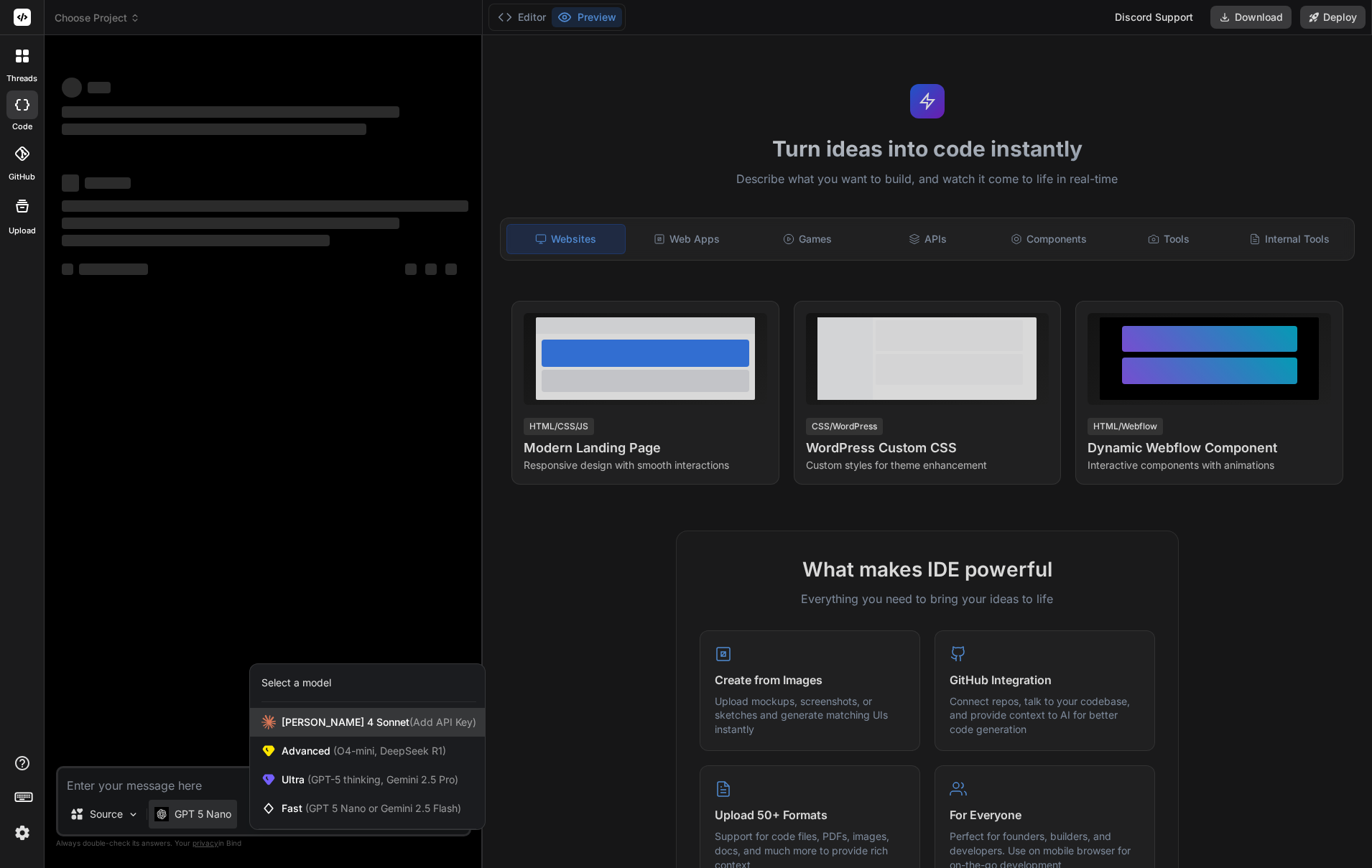
click at [332, 725] on span "[PERSON_NAME] 4 Sonnet (Add API Key)" at bounding box center [379, 722] width 194 height 15
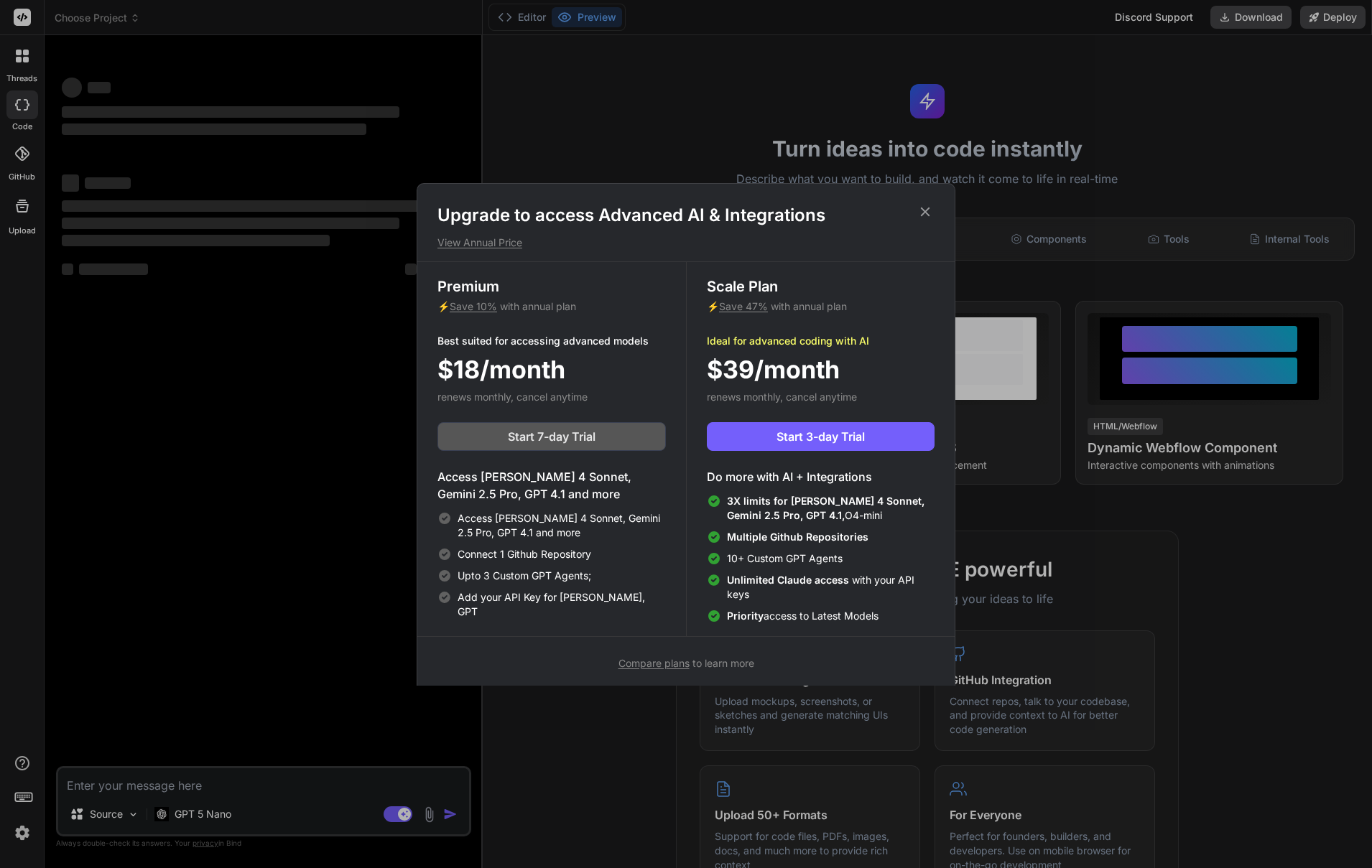
click at [551, 442] on span "Start 7-day Trial" at bounding box center [551, 437] width 87 height 17
click at [912, 210] on h1 "Upgrade to access Advanced AI & Integrations" at bounding box center [686, 216] width 497 height 23
click at [934, 212] on h1 "Upgrade to access Advanced AI & Integrations" at bounding box center [686, 216] width 497 height 23
click at [927, 213] on icon at bounding box center [925, 211] width 9 height 9
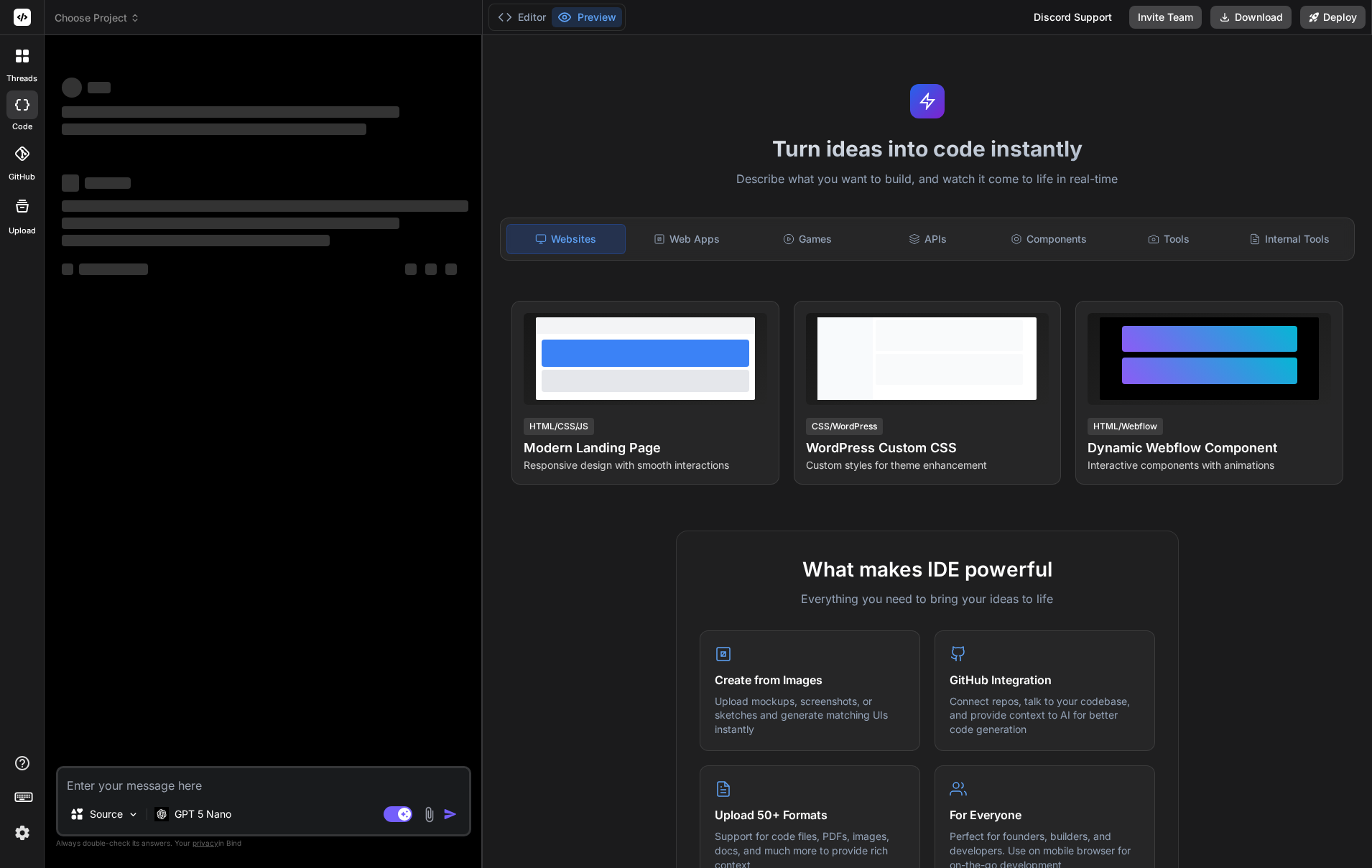
type textarea "x"
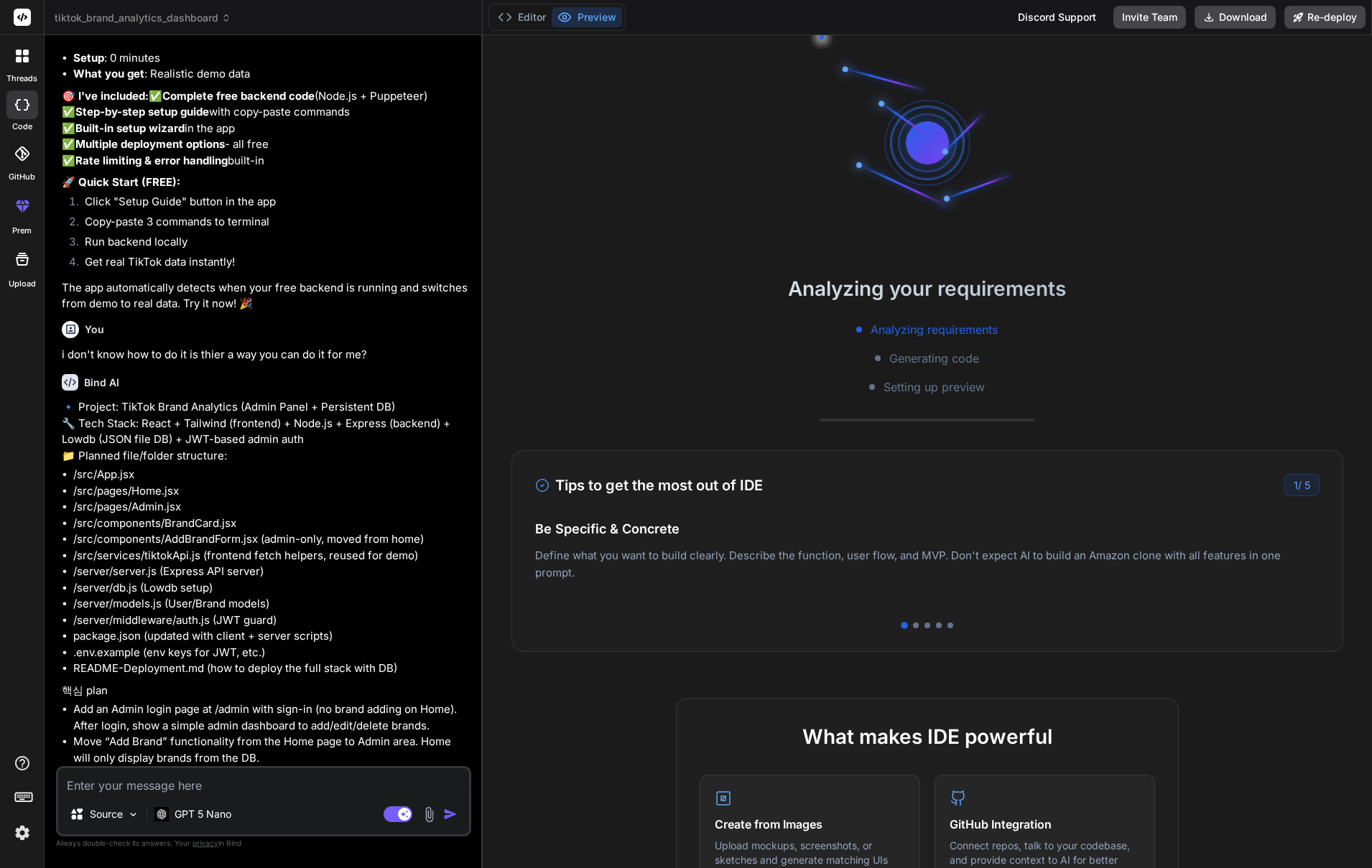
scroll to position [3344, 0]
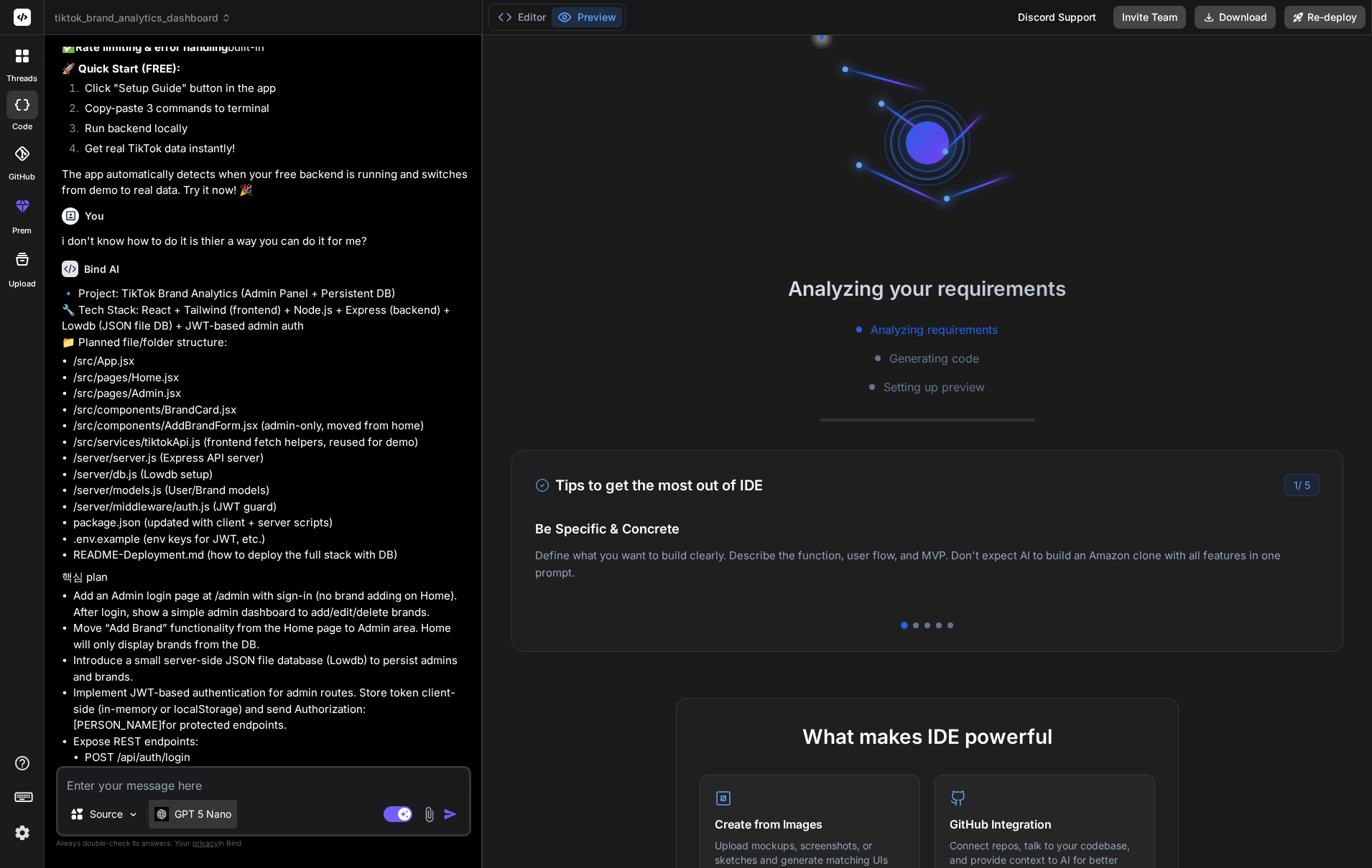
click at [218, 815] on p "GPT 5 Nano" at bounding box center [203, 815] width 57 height 15
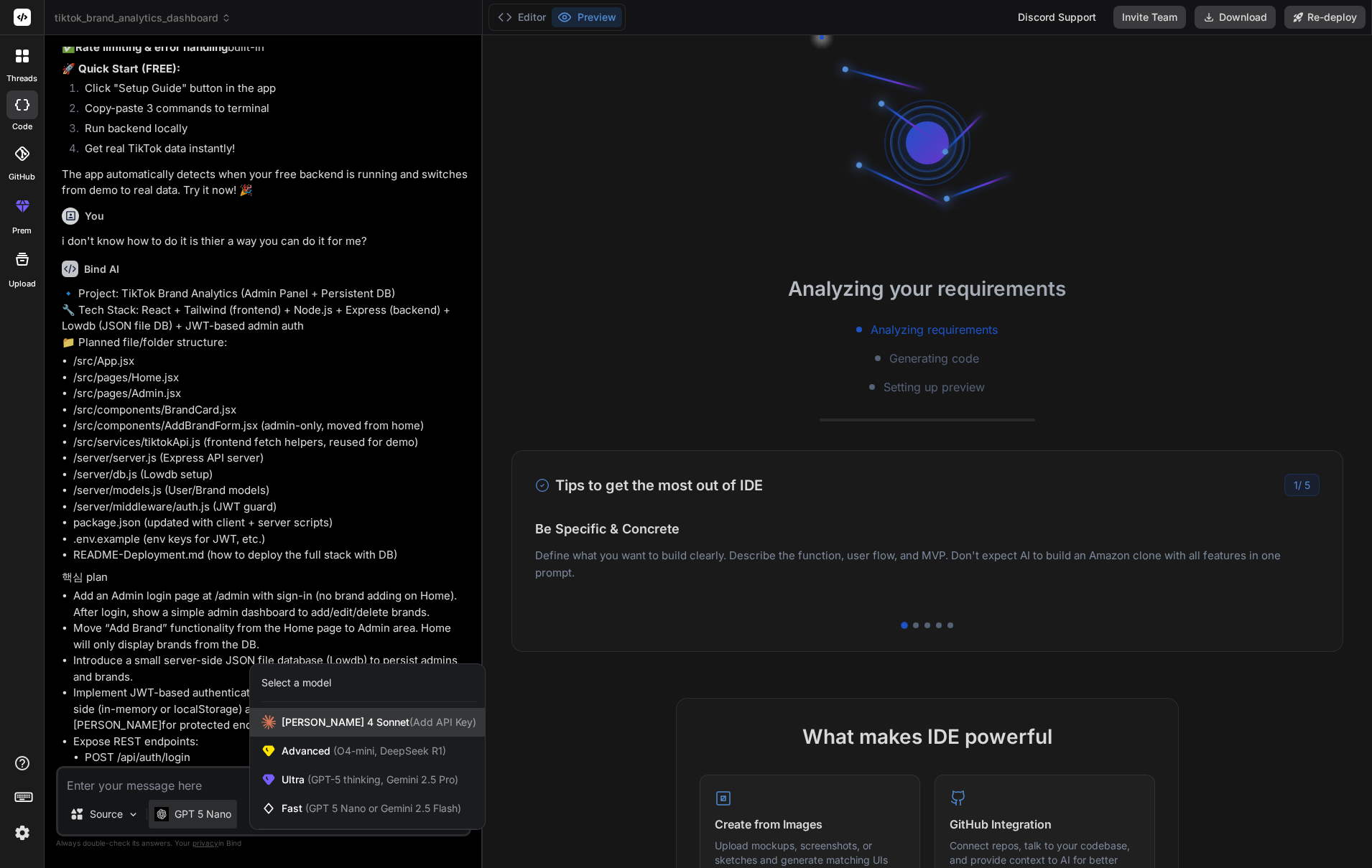
click at [341, 719] on span "[PERSON_NAME] 4 Sonnet (Add API Key)" at bounding box center [379, 722] width 194 height 15
type textarea "x"
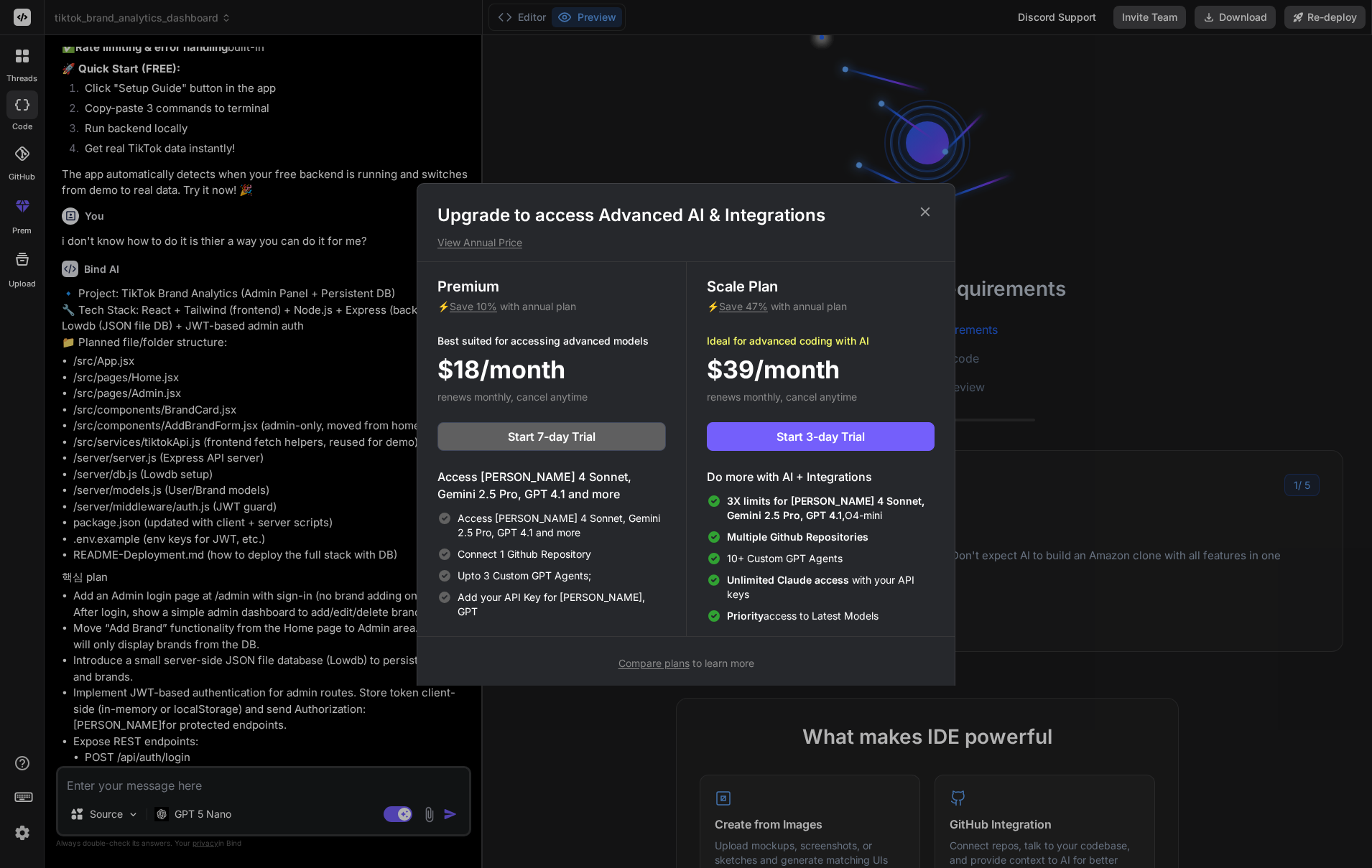
click at [921, 214] on icon at bounding box center [925, 211] width 9 height 9
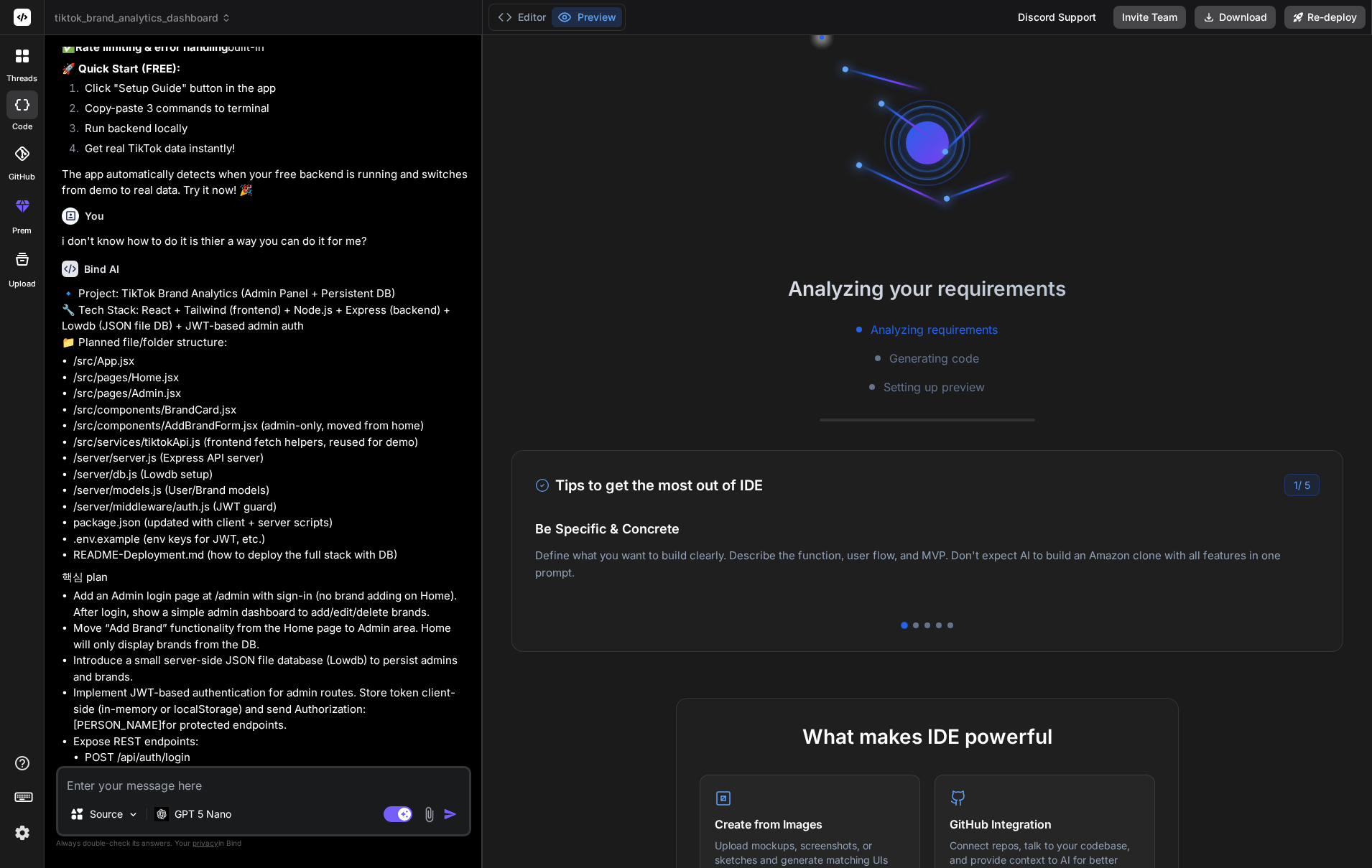
click at [18, 46] on div at bounding box center [22, 55] width 30 height 30
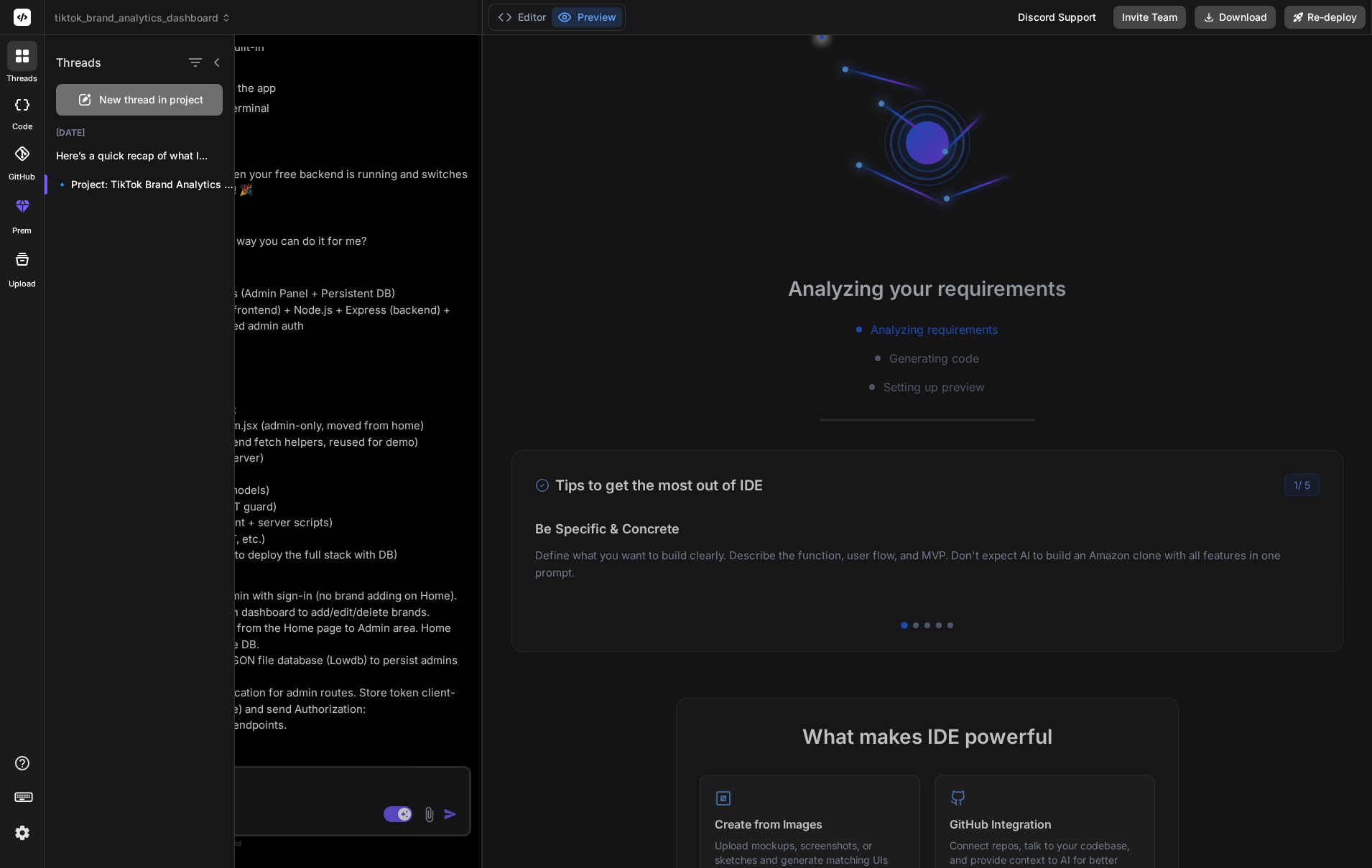
click at [19, 837] on img at bounding box center [23, 833] width 25 height 25
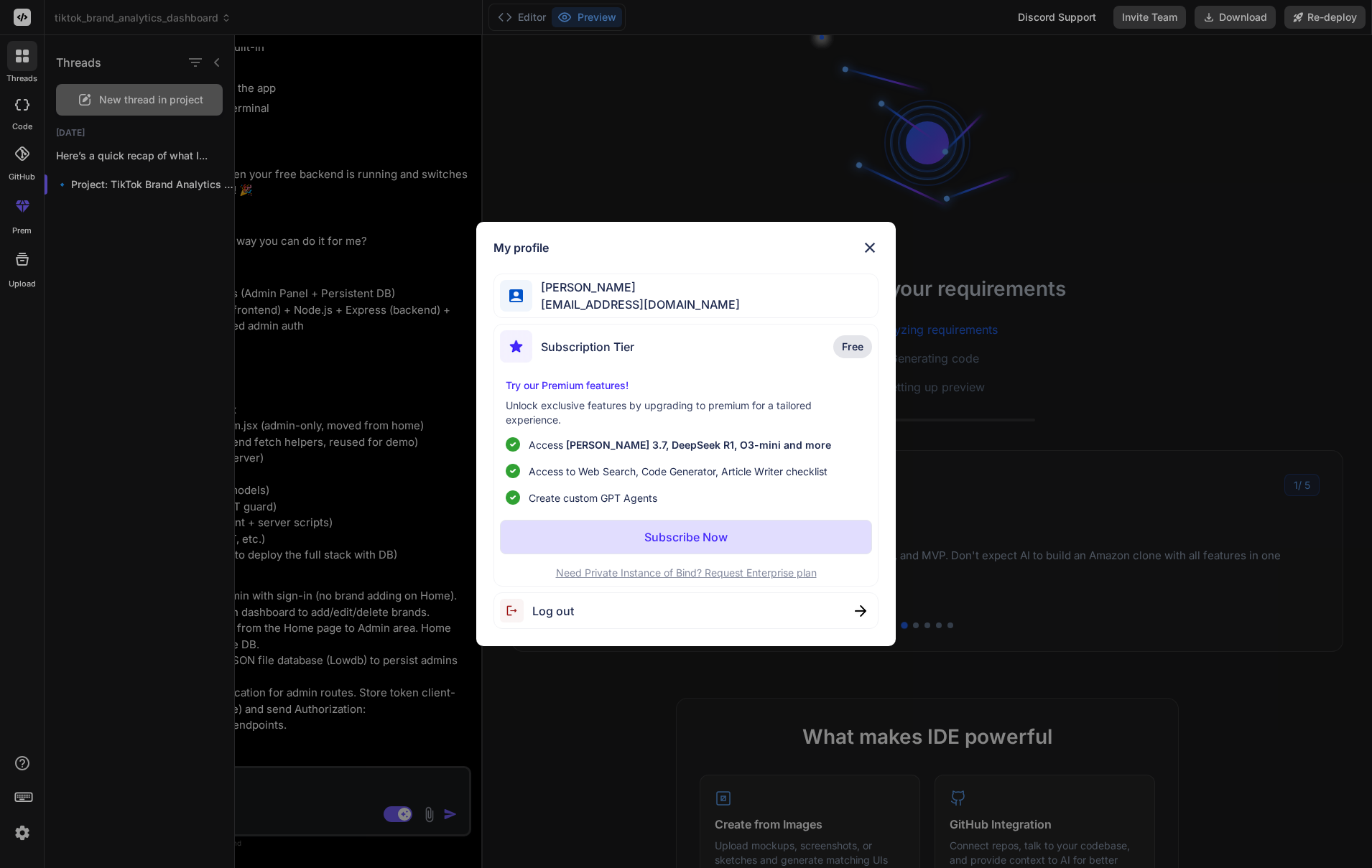
click at [728, 540] on button "Subscribe Now" at bounding box center [685, 537] width 372 height 34
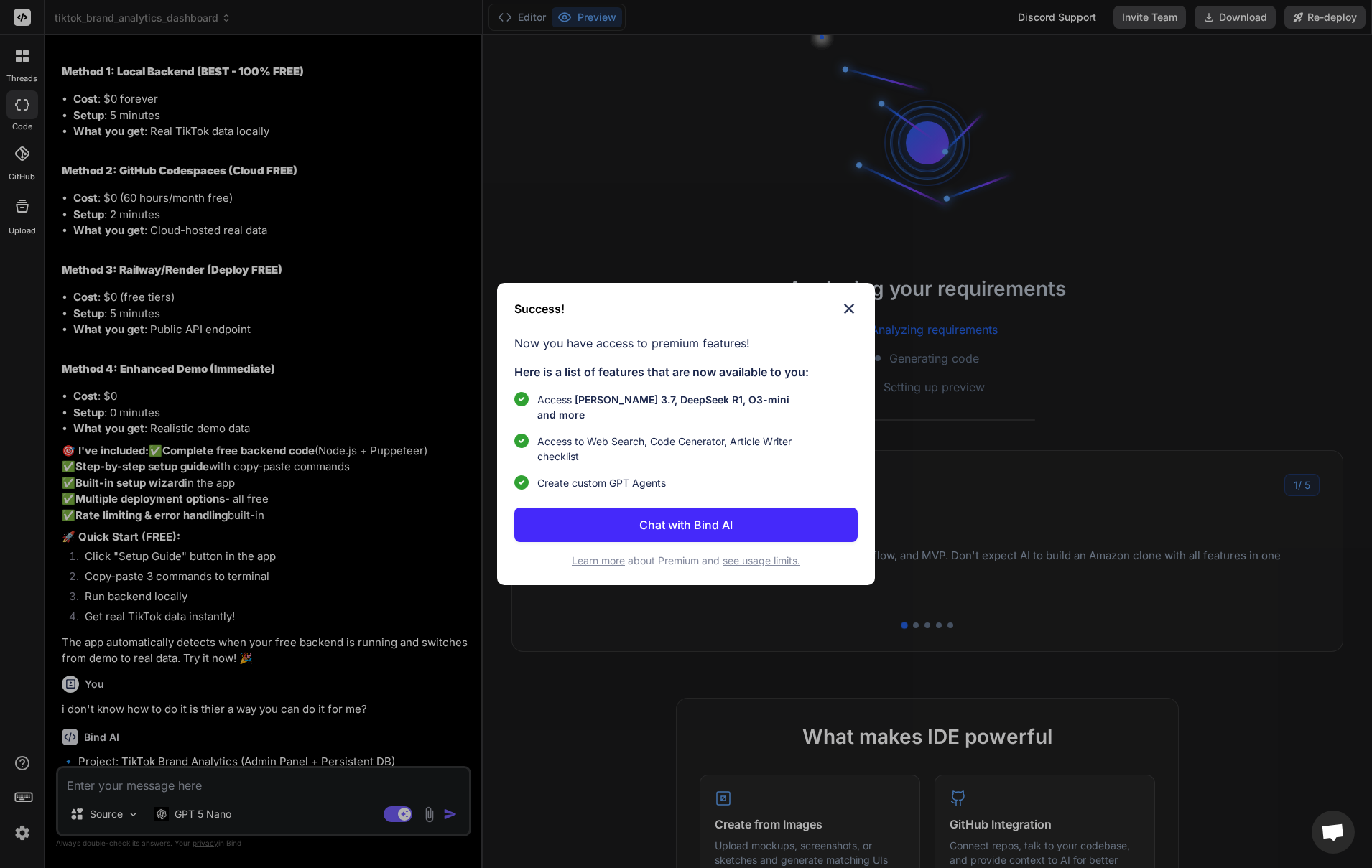
scroll to position [2708, 0]
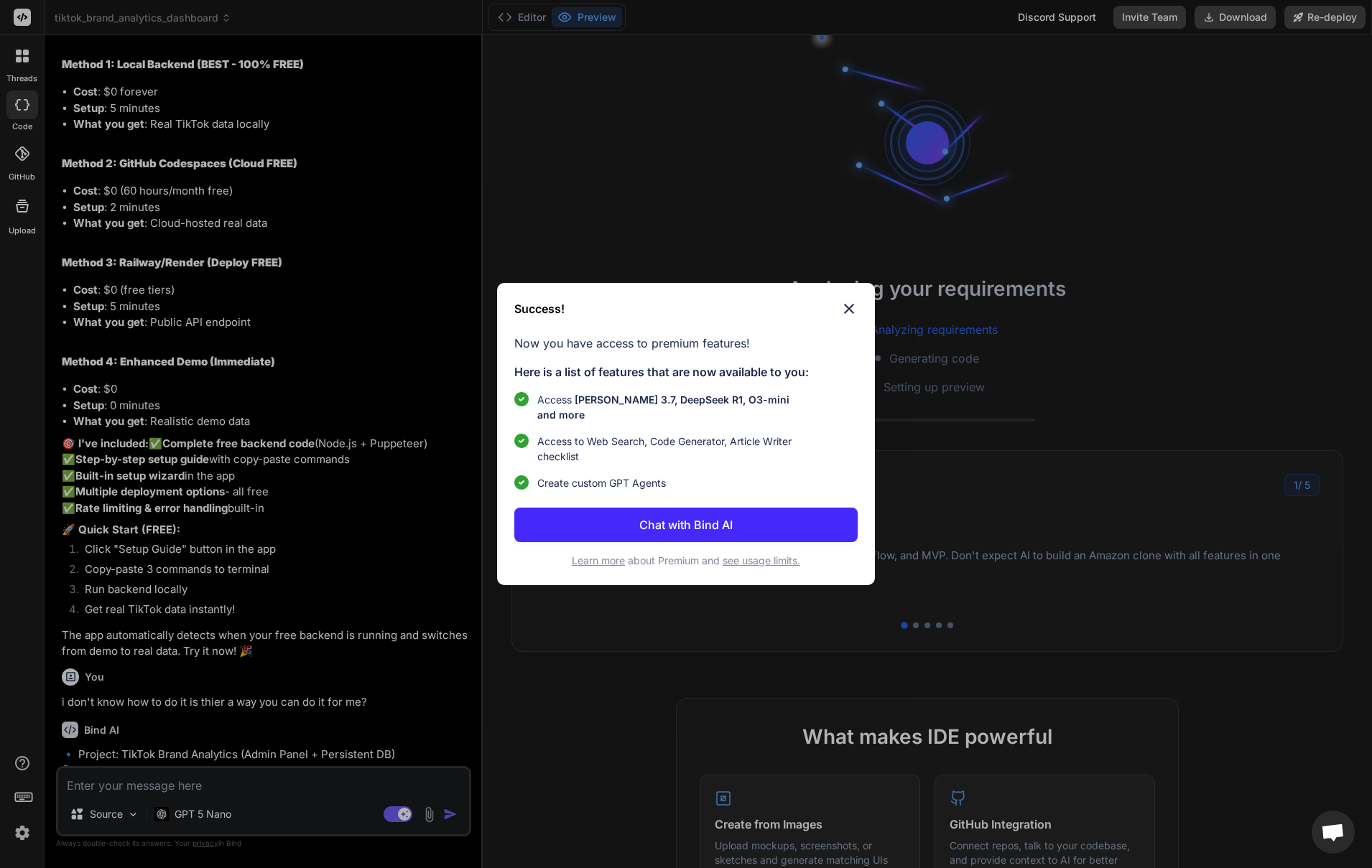
click at [848, 311] on img at bounding box center [849, 309] width 17 height 17
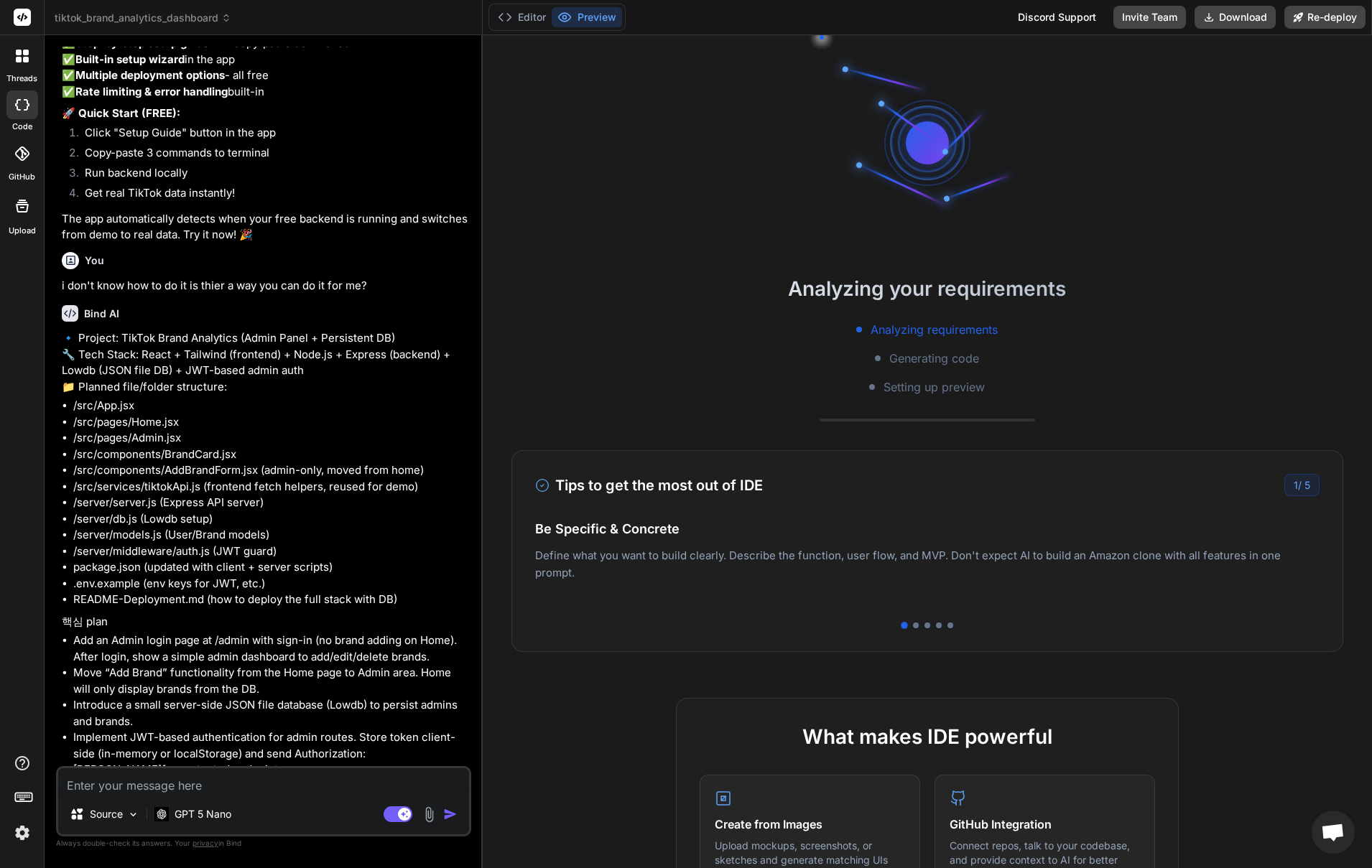
scroll to position [3344, 0]
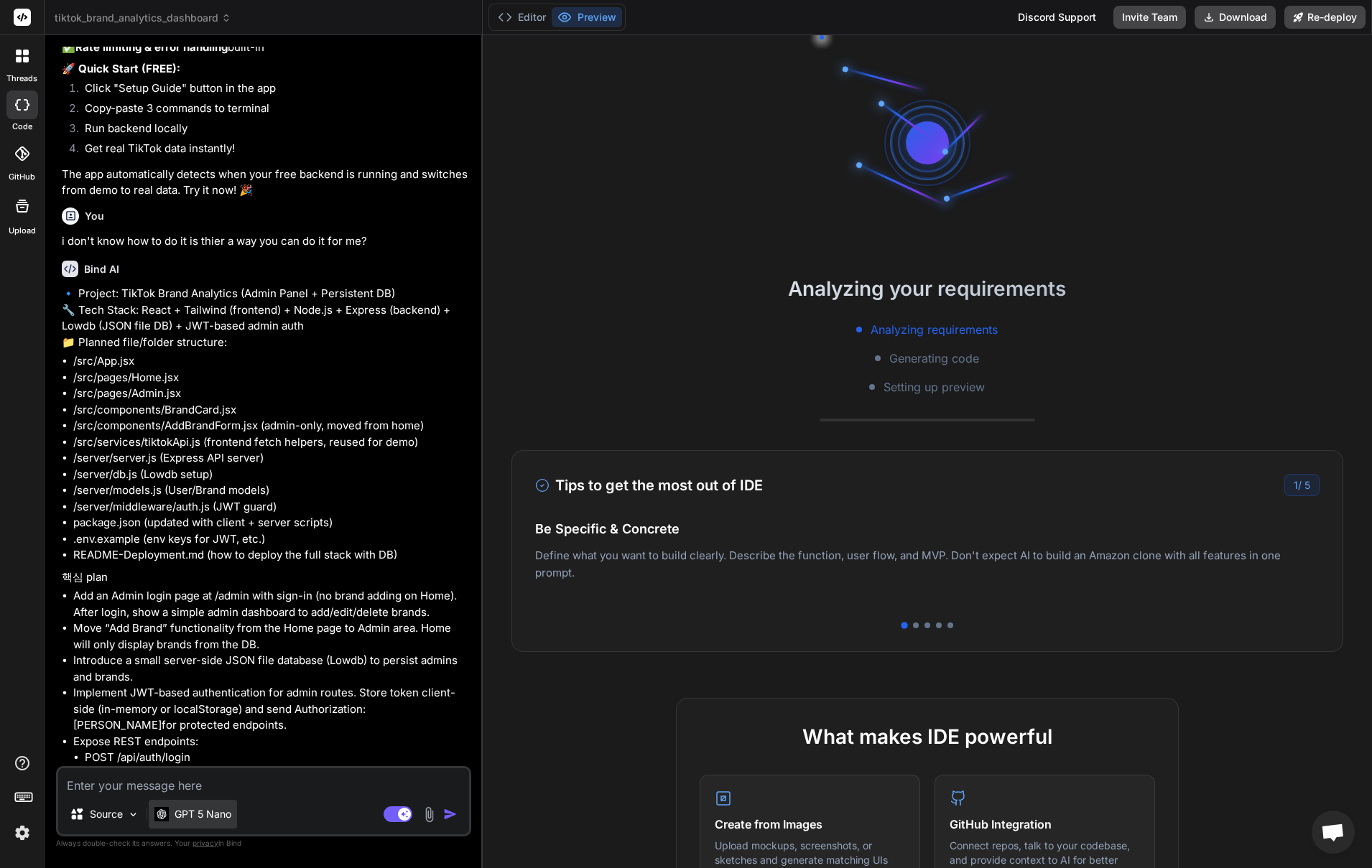
click at [193, 824] on div "GPT 5 Nano" at bounding box center [192, 814] width 88 height 28
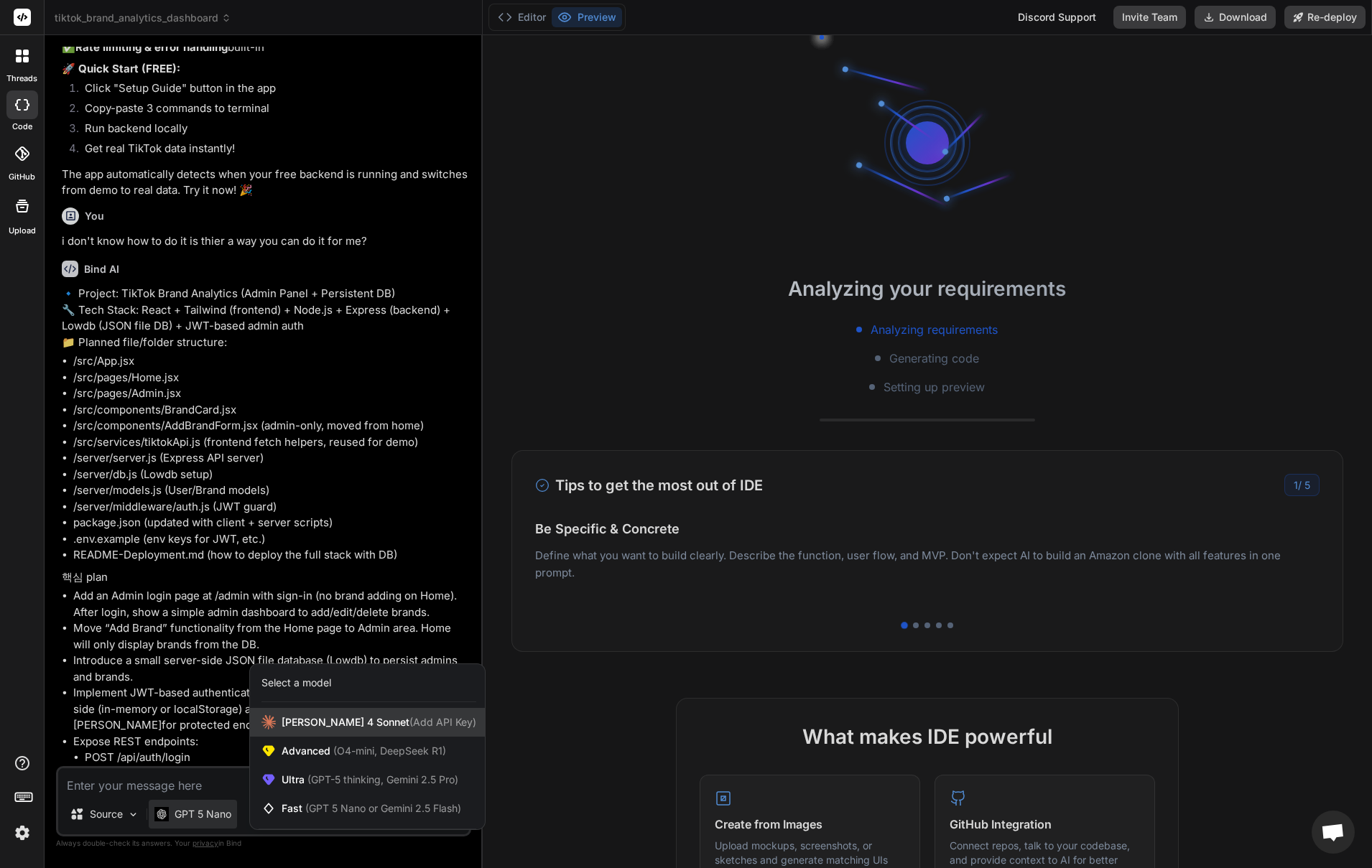
click at [343, 725] on span "[PERSON_NAME] 4 Sonnet (Add API Key)" at bounding box center [379, 722] width 194 height 15
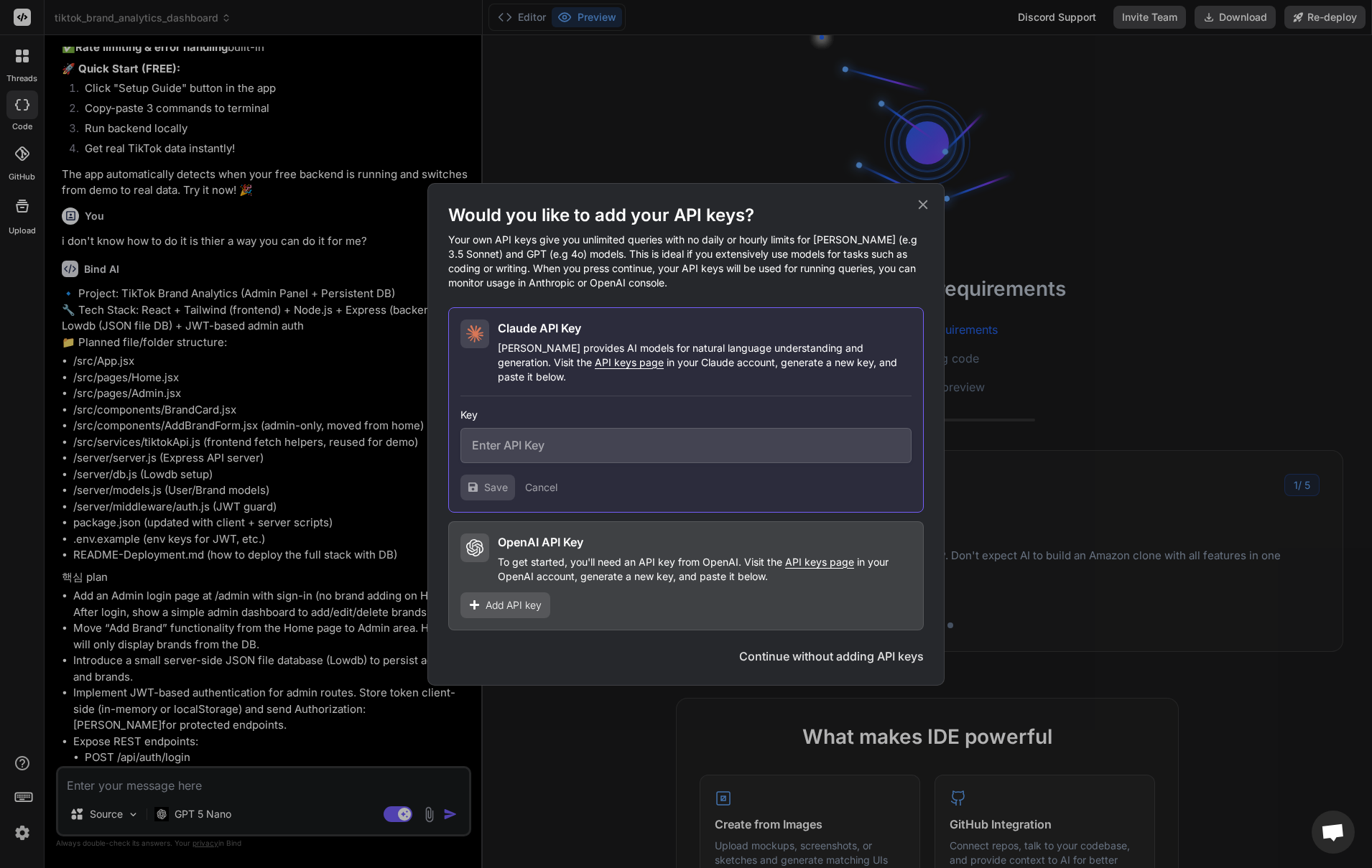
click at [532, 440] on input "text" at bounding box center [685, 446] width 451 height 35
click at [920, 211] on icon at bounding box center [923, 205] width 16 height 16
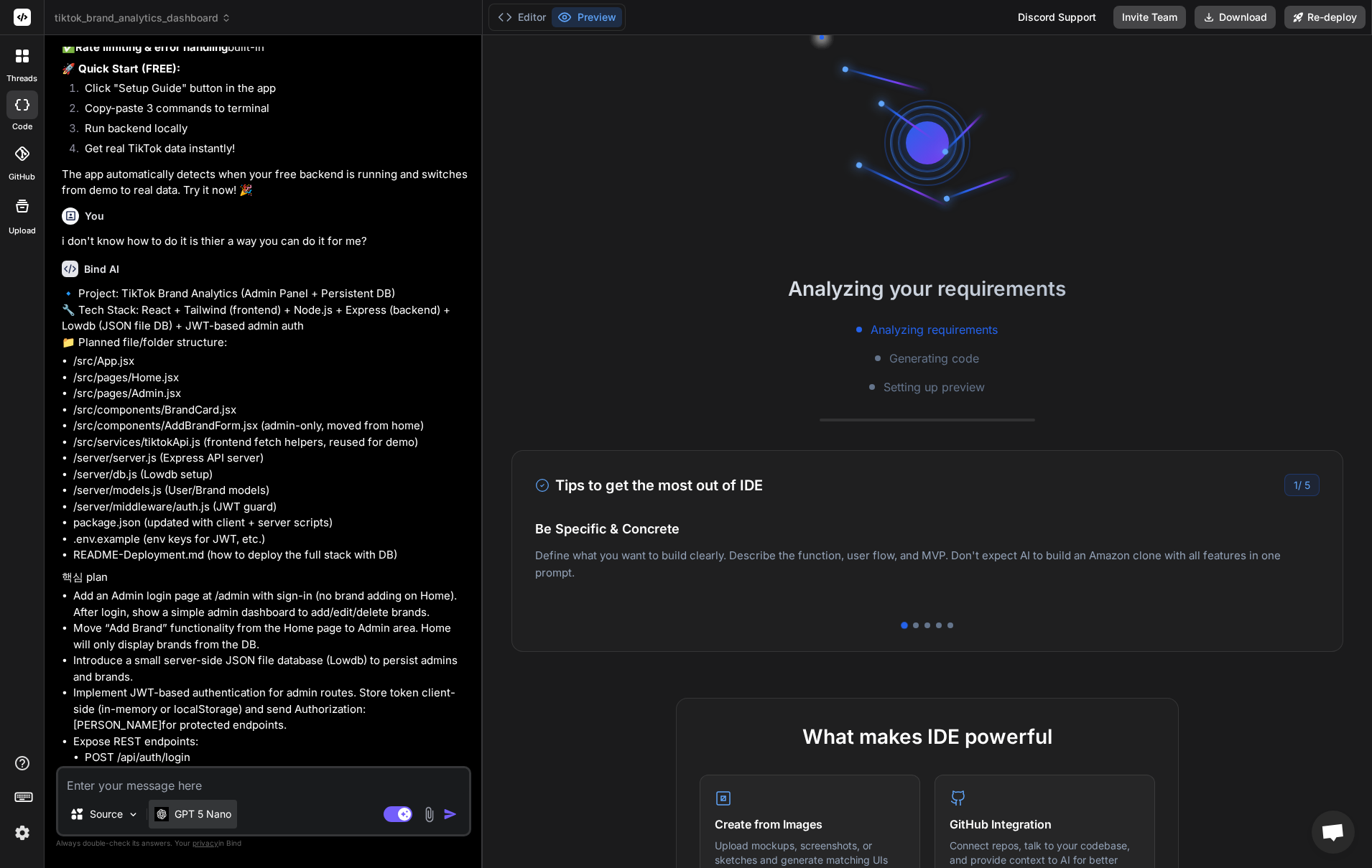
click at [197, 813] on p "GPT 5 Nano" at bounding box center [203, 815] width 57 height 15
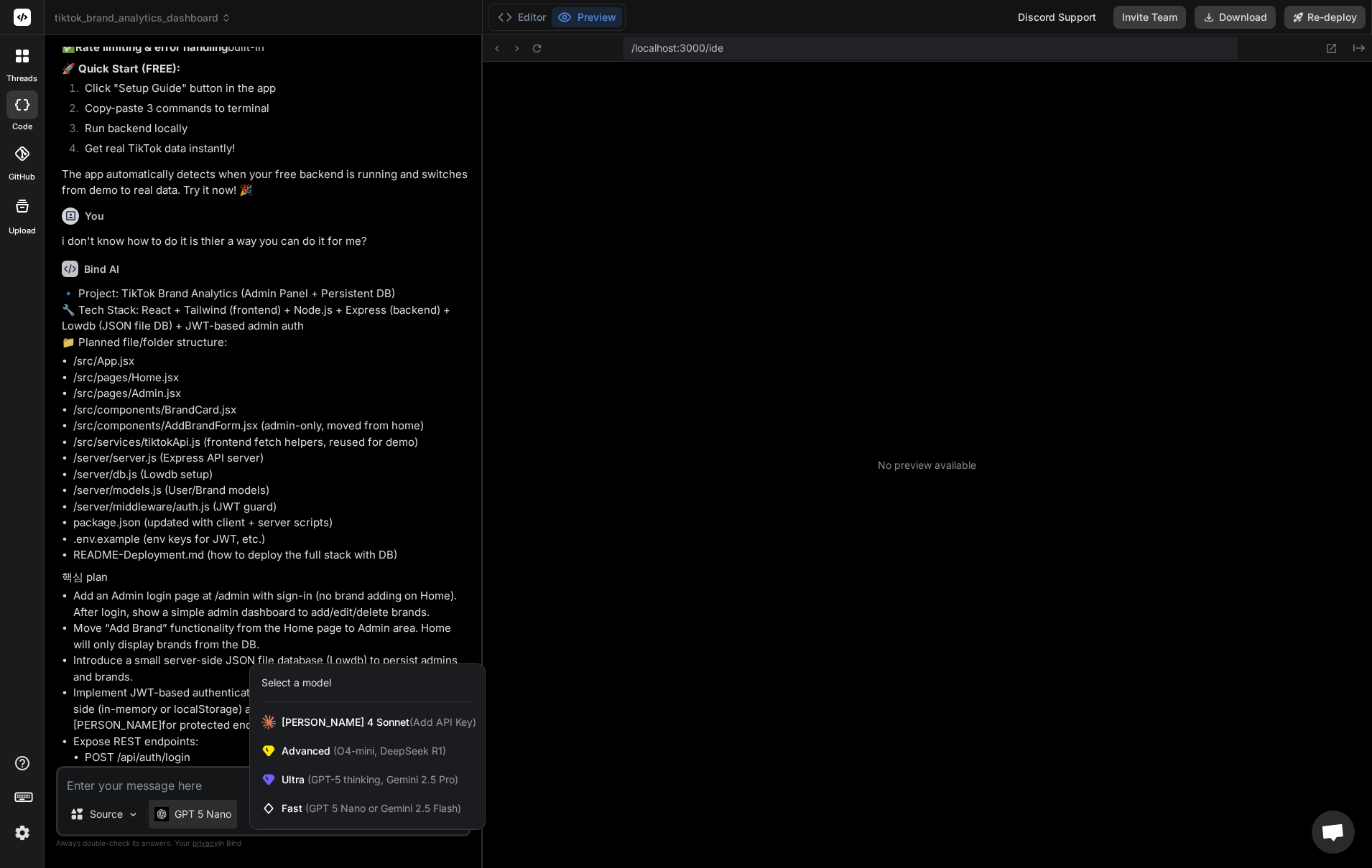
scroll to position [82, 0]
click at [316, 687] on div "Select a model" at bounding box center [296, 683] width 70 height 15
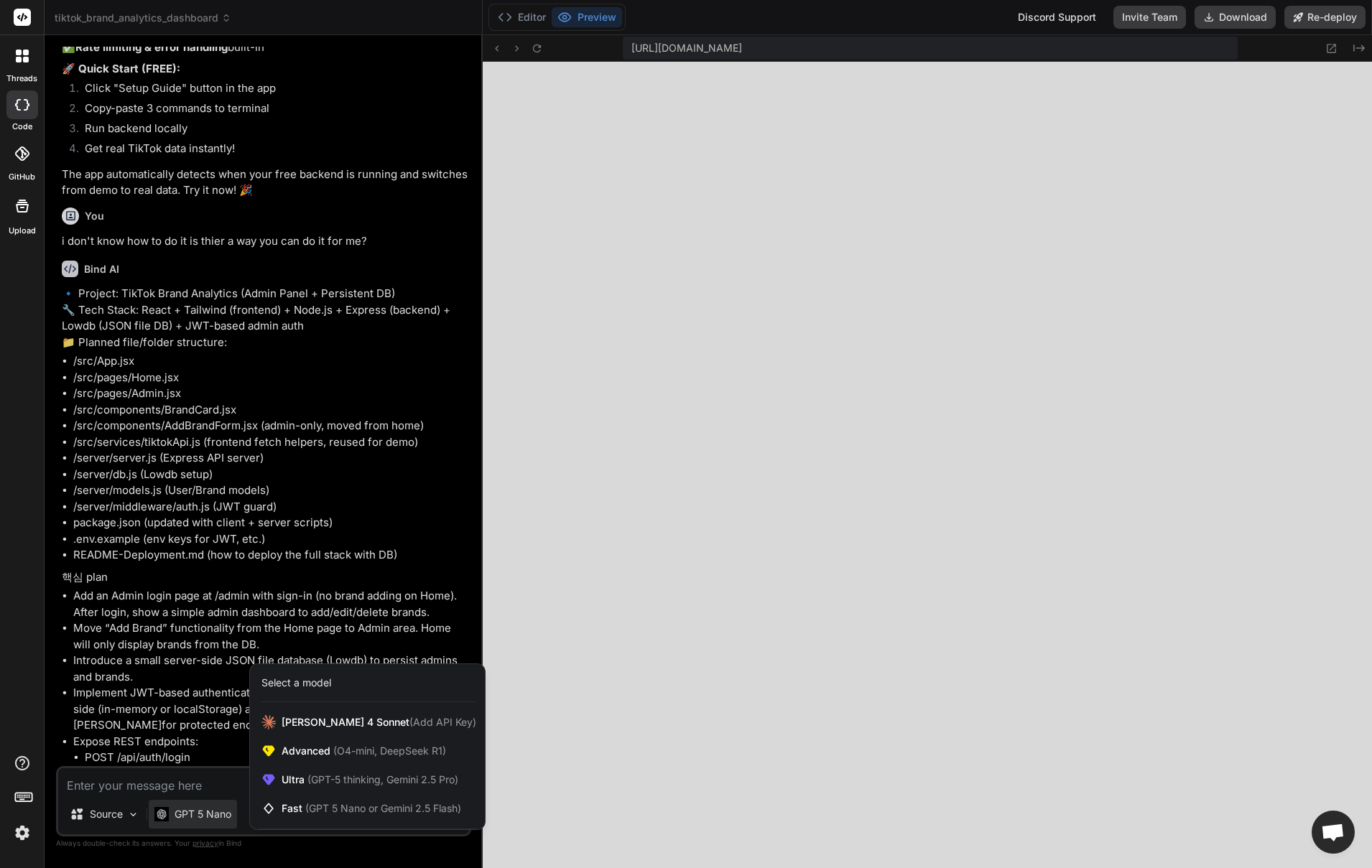
click at [335, 613] on div at bounding box center [686, 434] width 1372 height 868
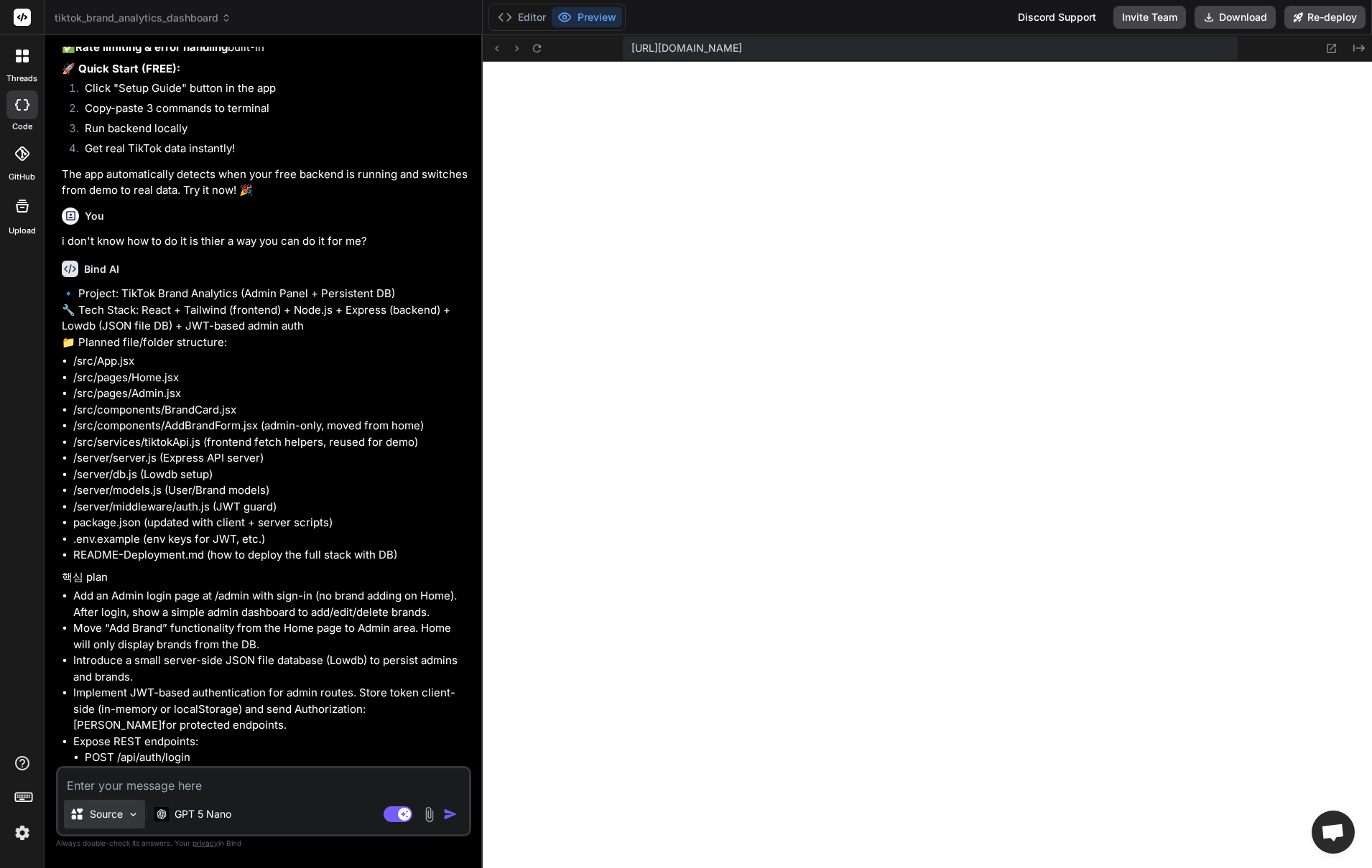
click at [136, 823] on div "Source" at bounding box center [104, 814] width 81 height 28
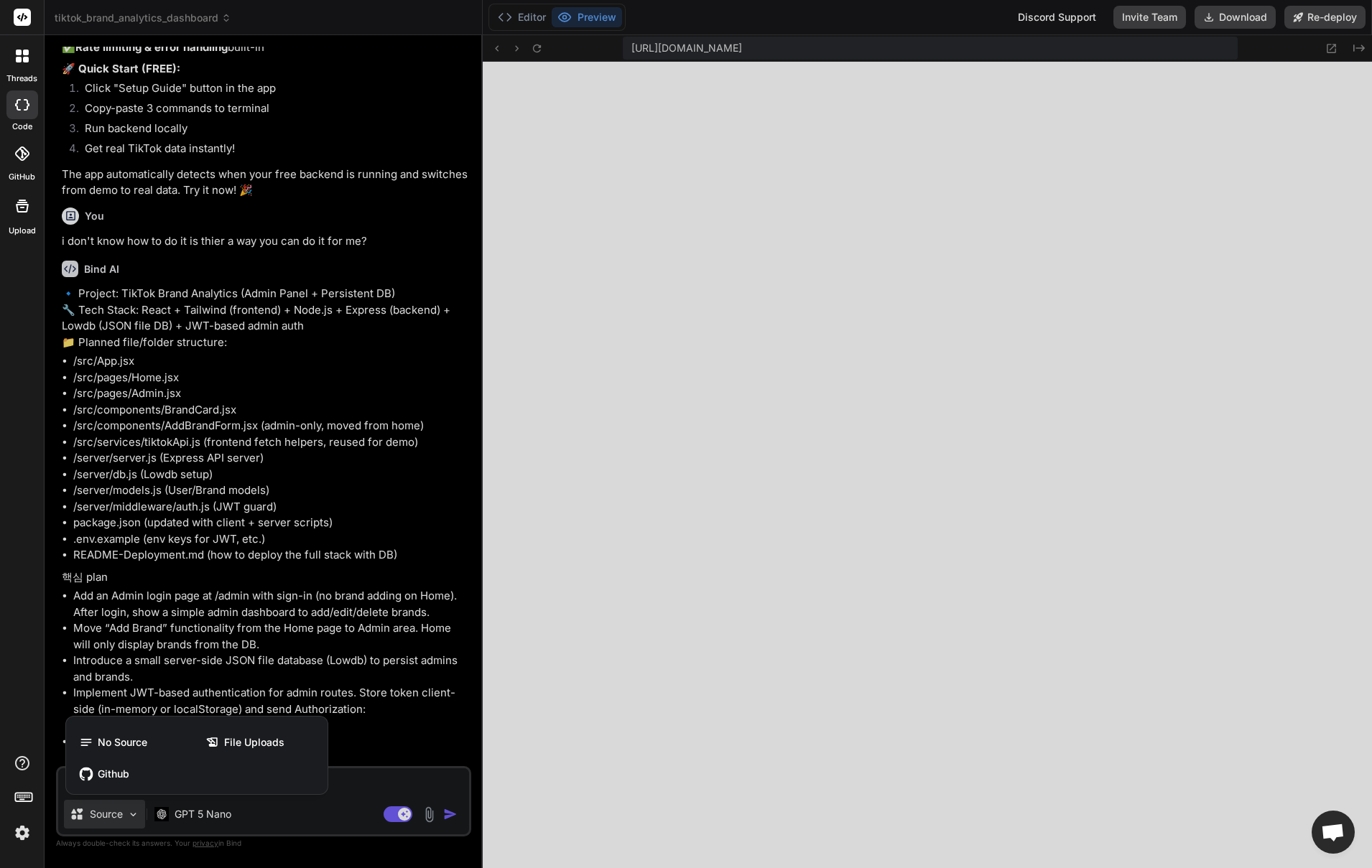
click at [136, 823] on div at bounding box center [686, 434] width 1372 height 868
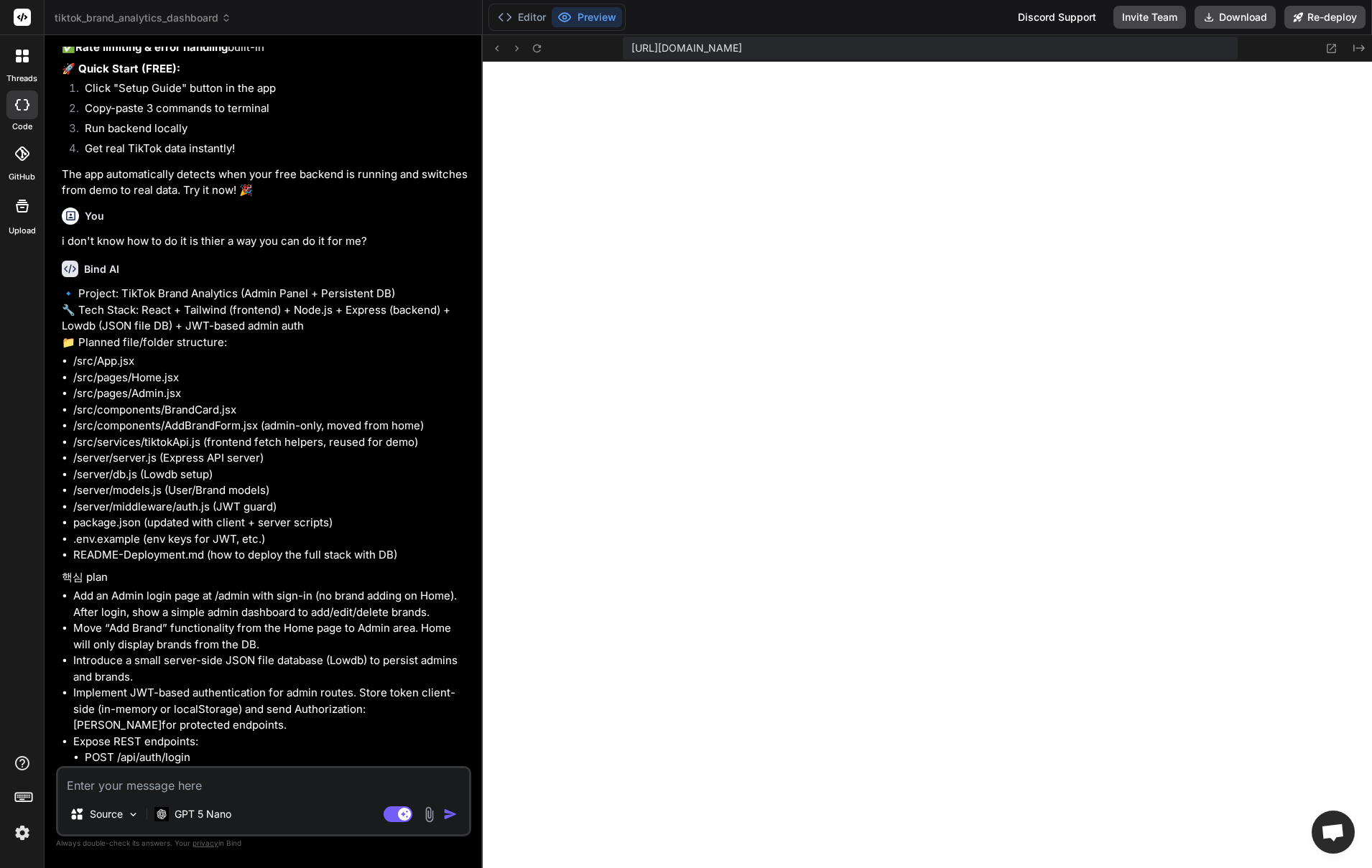
click at [217, 604] on li "Add an Admin login page at /admin with sign-in (no brand adding on Home). After…" at bounding box center [271, 604] width 395 height 32
click at [22, 67] on div at bounding box center [22, 55] width 30 height 30
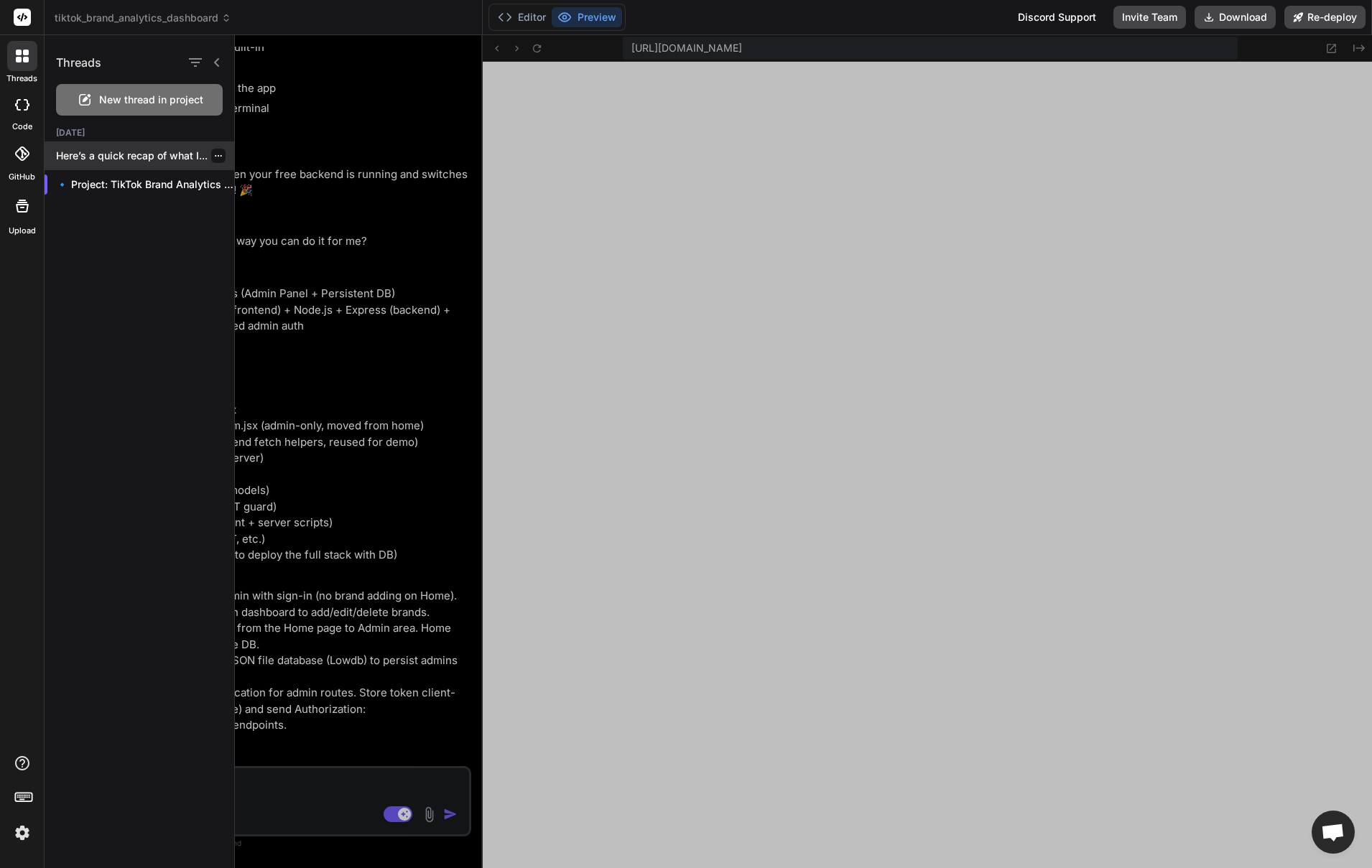
click at [127, 162] on p "Here’s a quick recap of what I..." at bounding box center [145, 156] width 178 height 15
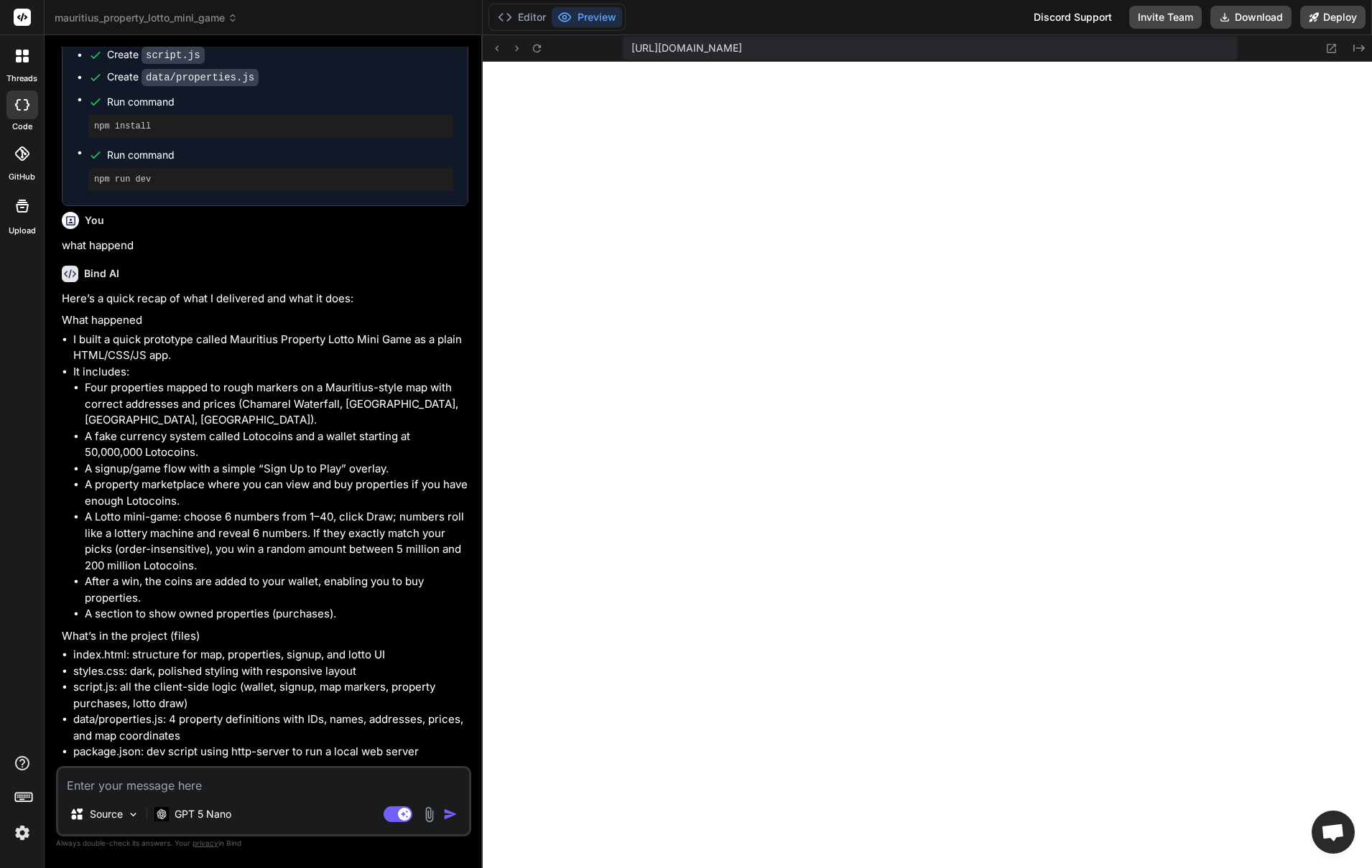
scroll to position [1312, 0]
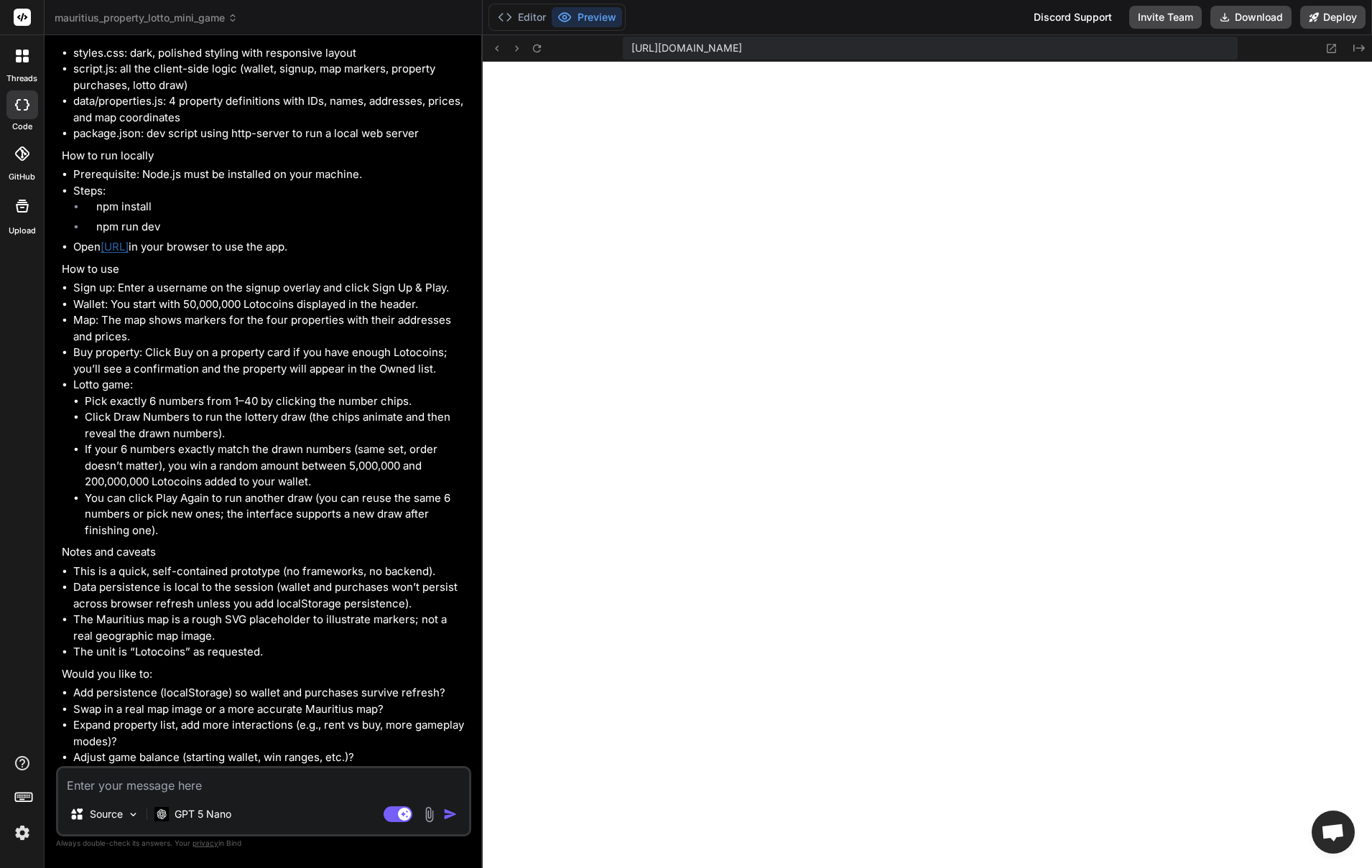
click at [21, 63] on div at bounding box center [22, 55] width 30 height 30
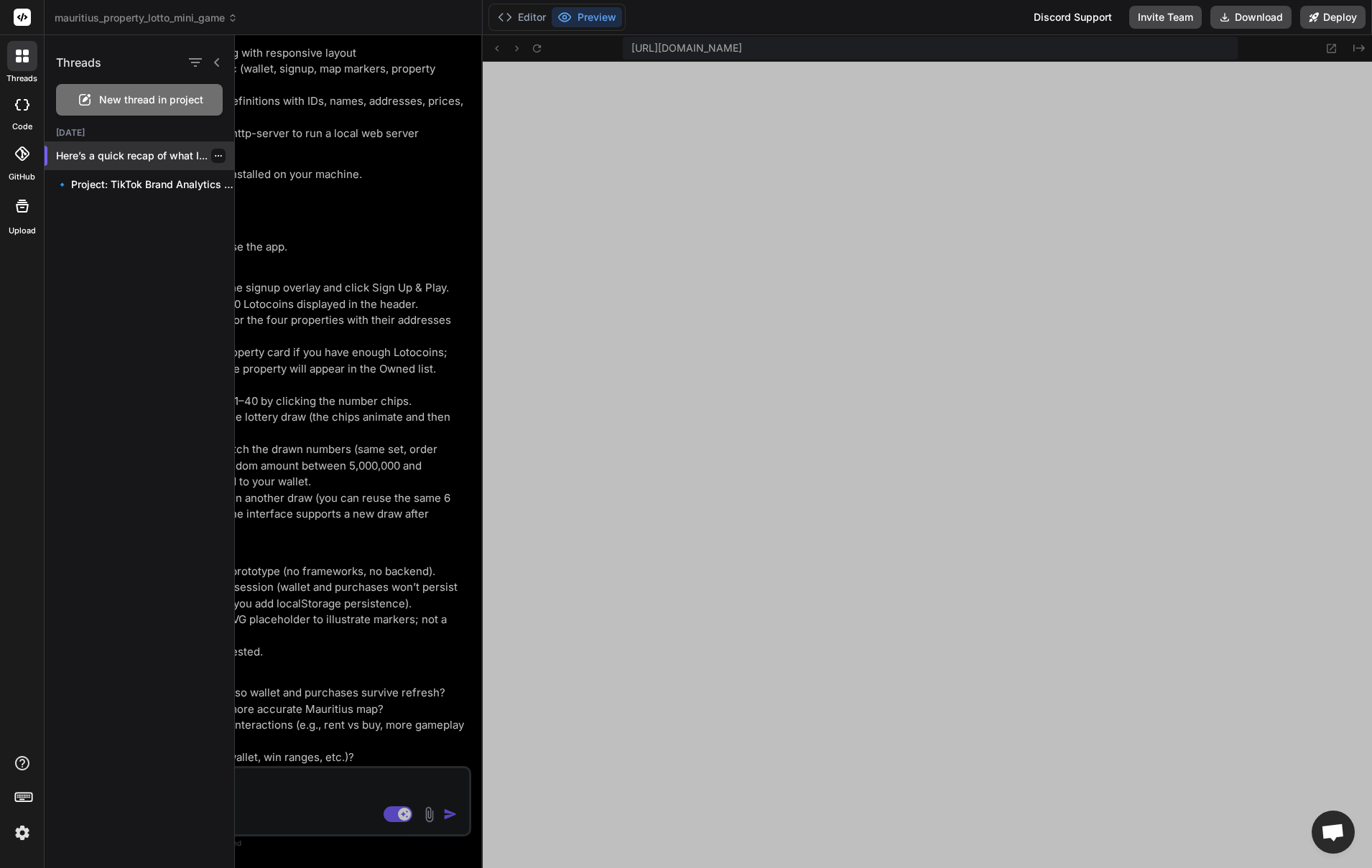
click at [218, 155] on div at bounding box center [218, 156] width 15 height 15
click at [217, 155] on div at bounding box center [218, 156] width 15 height 15
click at [214, 157] on icon "button" at bounding box center [218, 156] width 9 height 9
click at [259, 212] on span "Delete" at bounding box center [251, 213] width 31 height 15
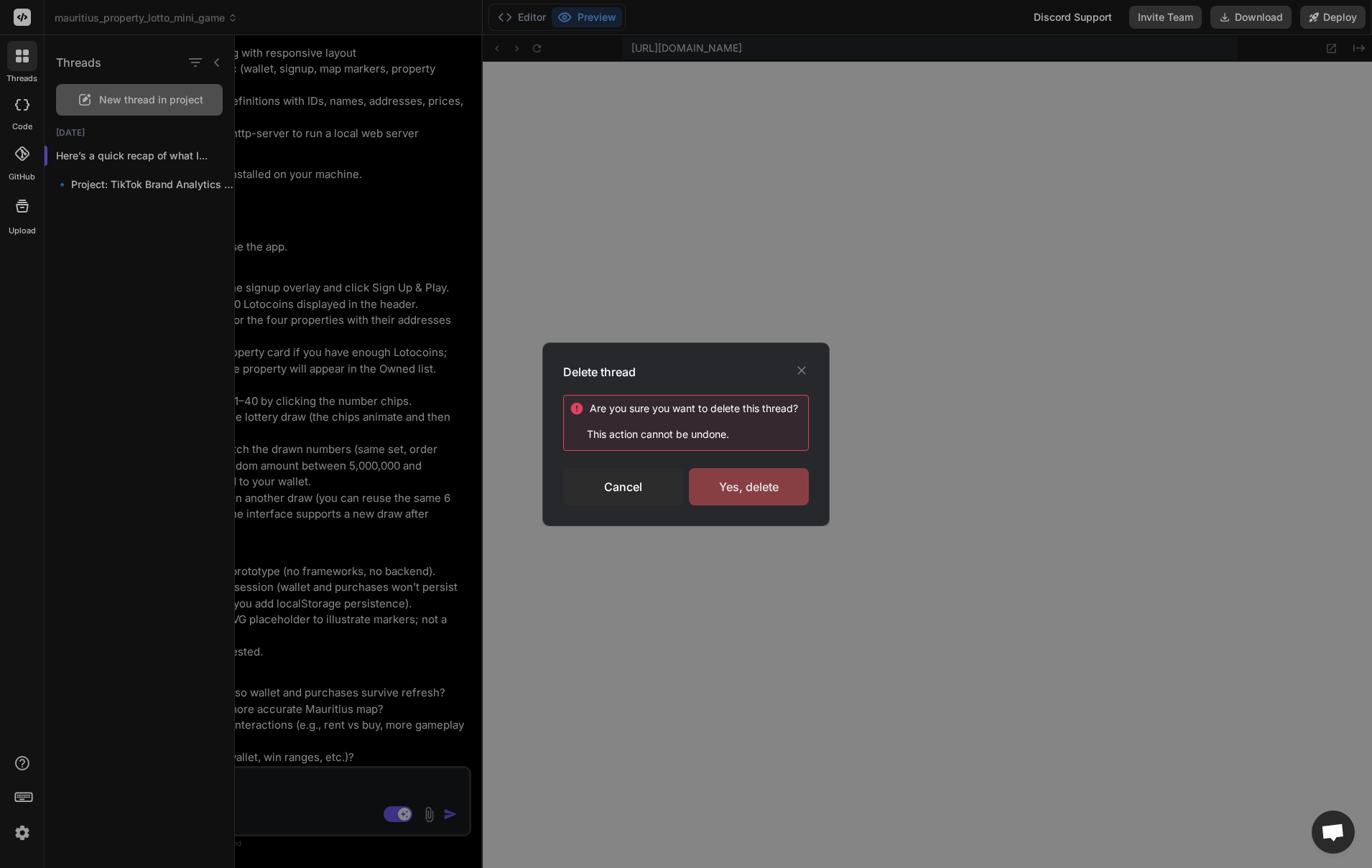
click at [754, 486] on div "Yes, delete" at bounding box center [749, 486] width 120 height 37
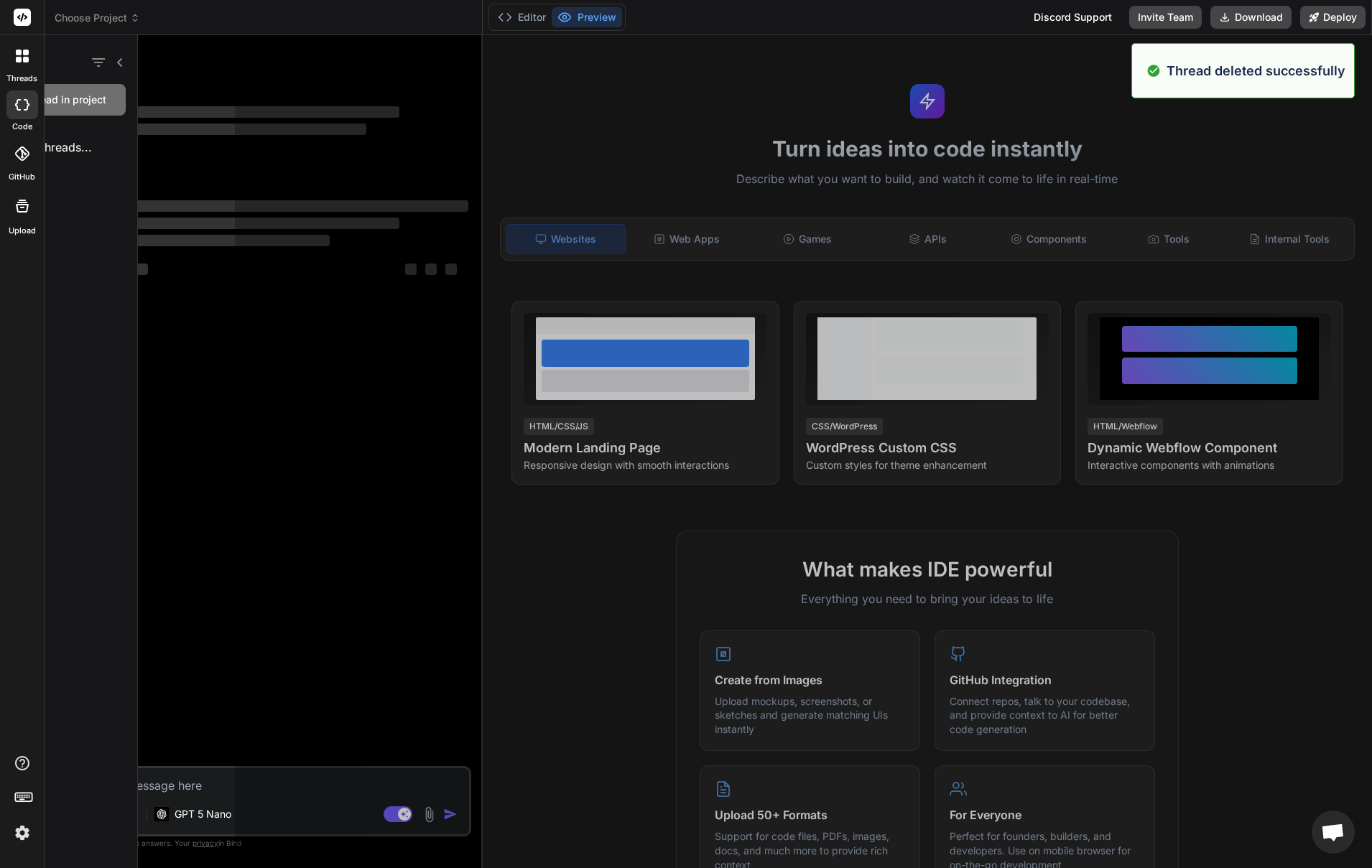
scroll to position [0, 0]
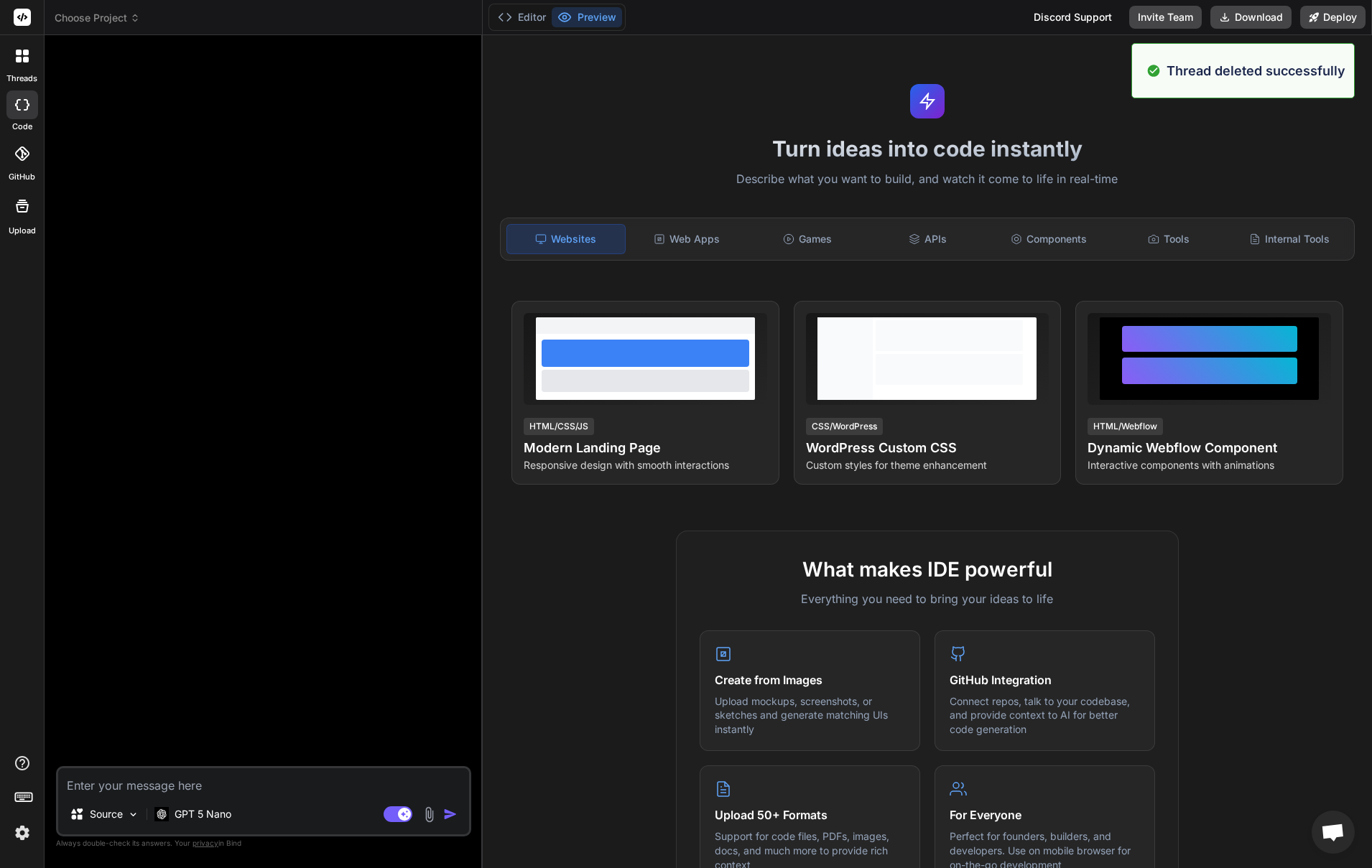
click at [21, 63] on div at bounding box center [22, 55] width 30 height 30
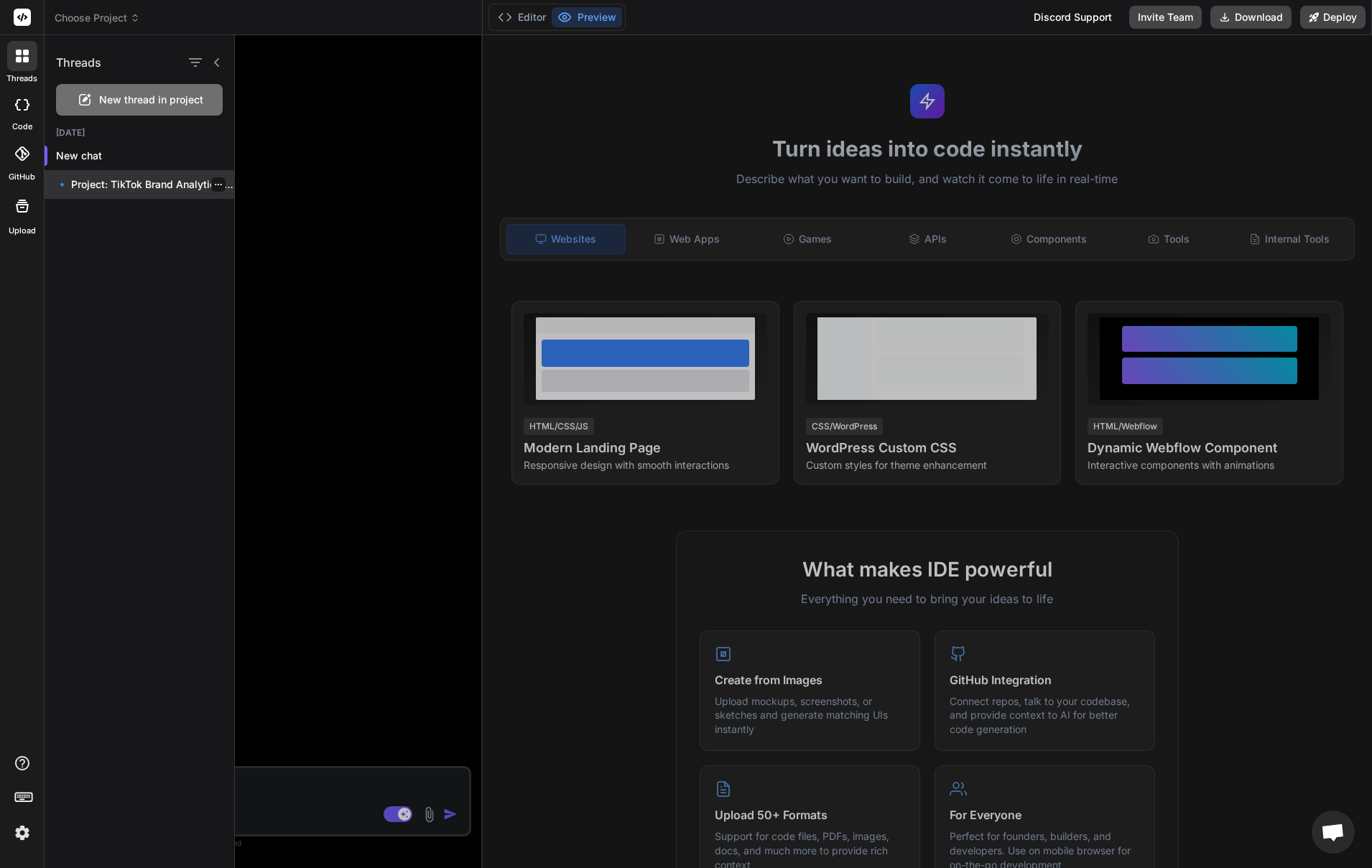
click at [110, 186] on p "🔹 Project: TikTok Brand Analytics (Admin Panel..." at bounding box center [145, 185] width 178 height 15
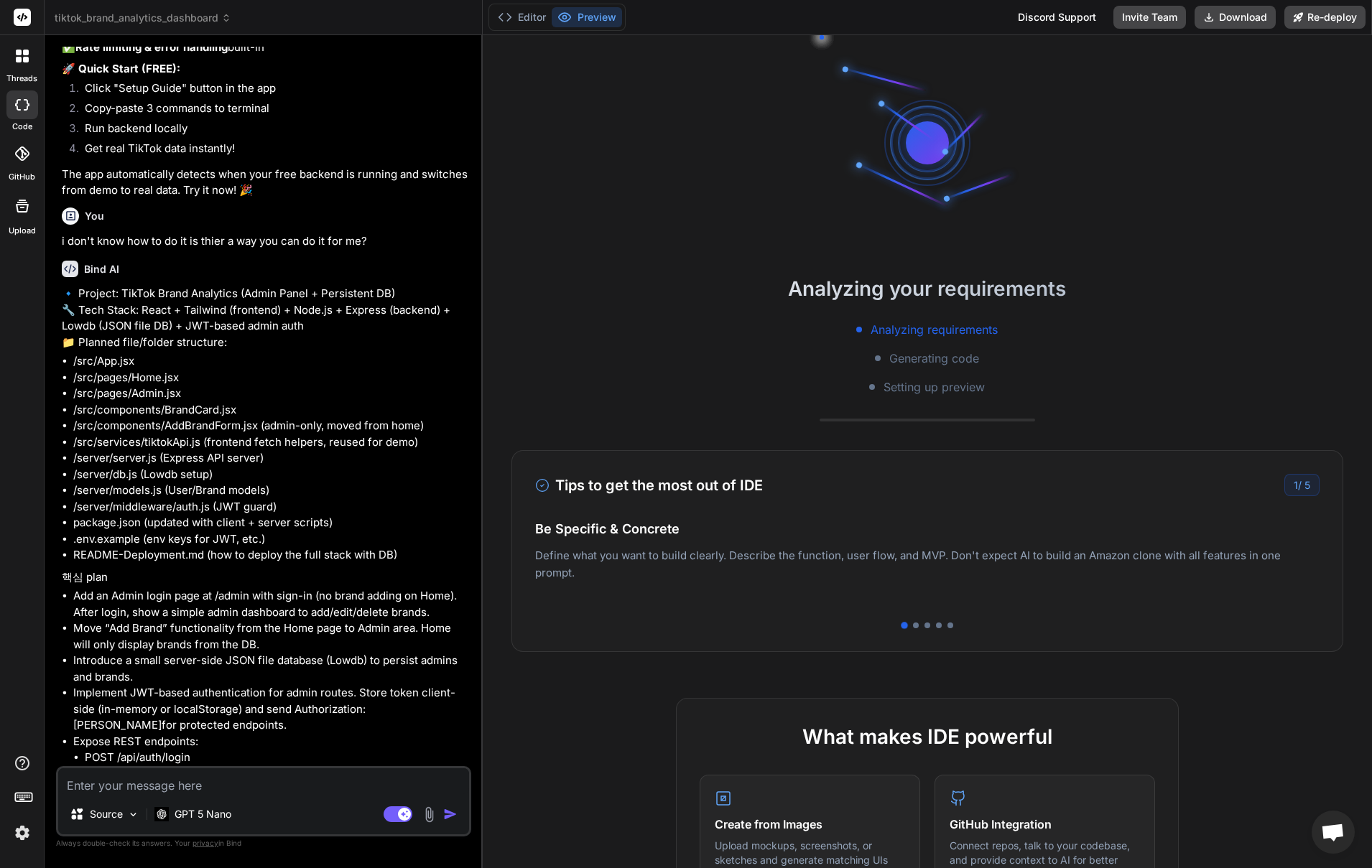
scroll to position [559, 0]
click at [195, 792] on textarea at bounding box center [264, 781] width 411 height 26
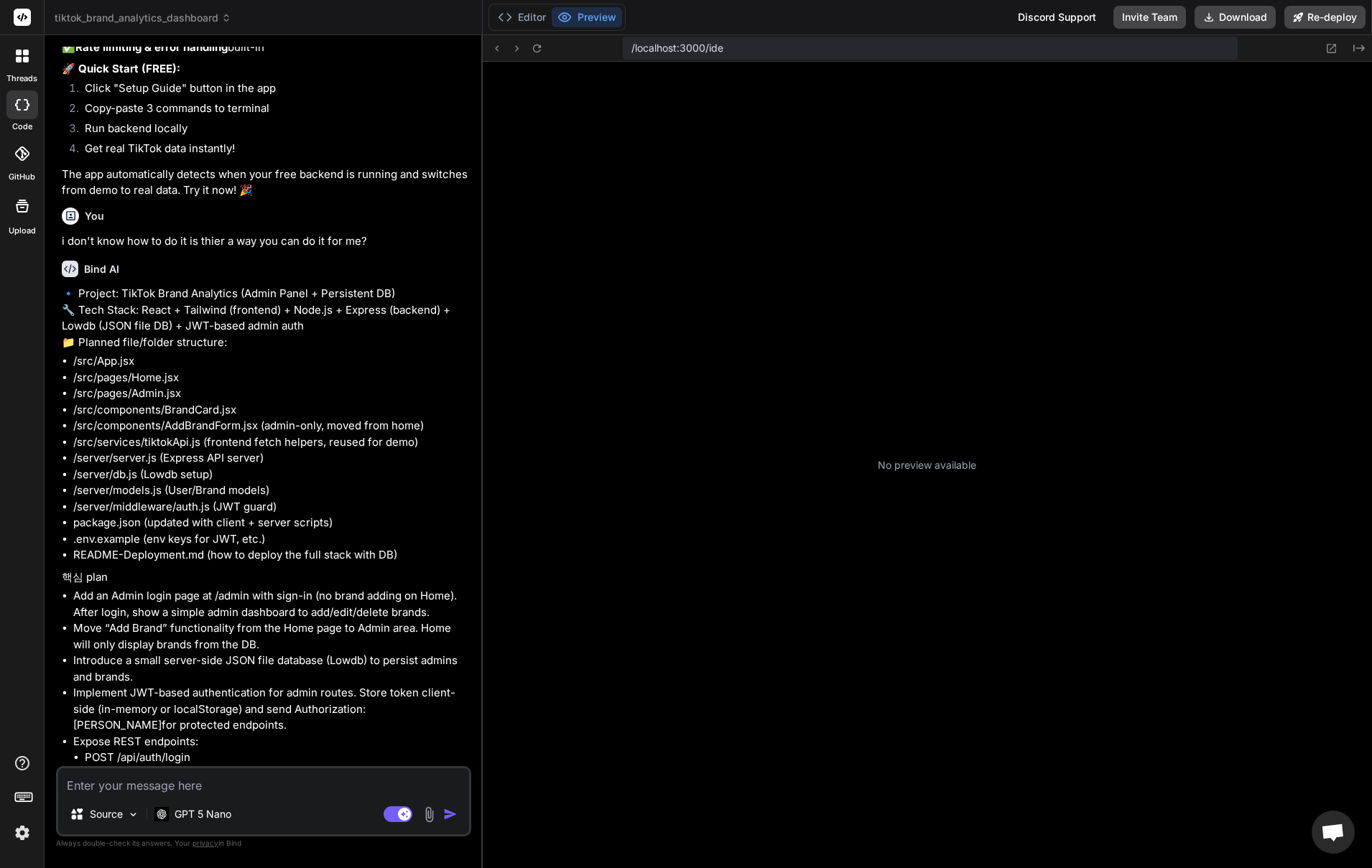
scroll to position [818, 0]
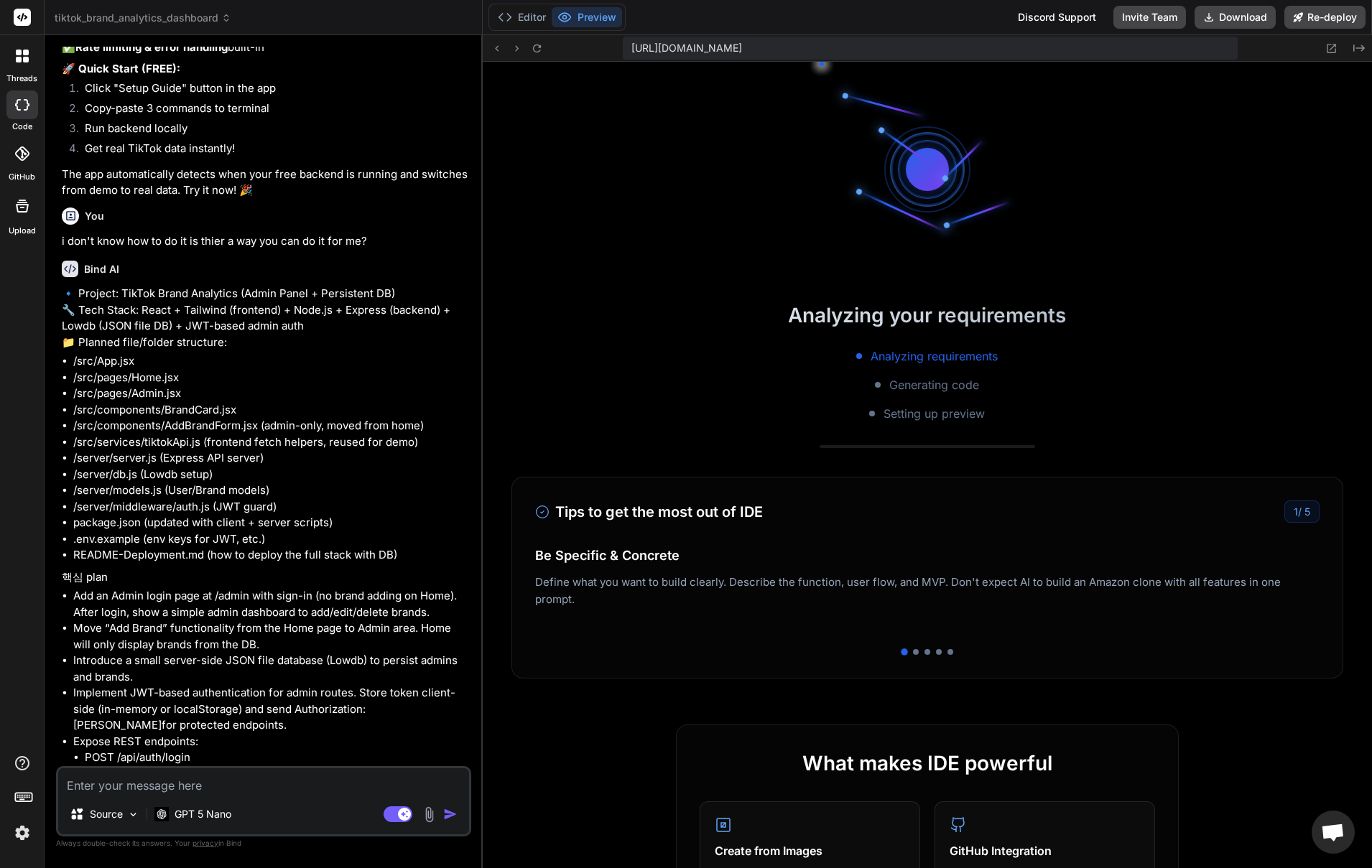
type textarea "x"
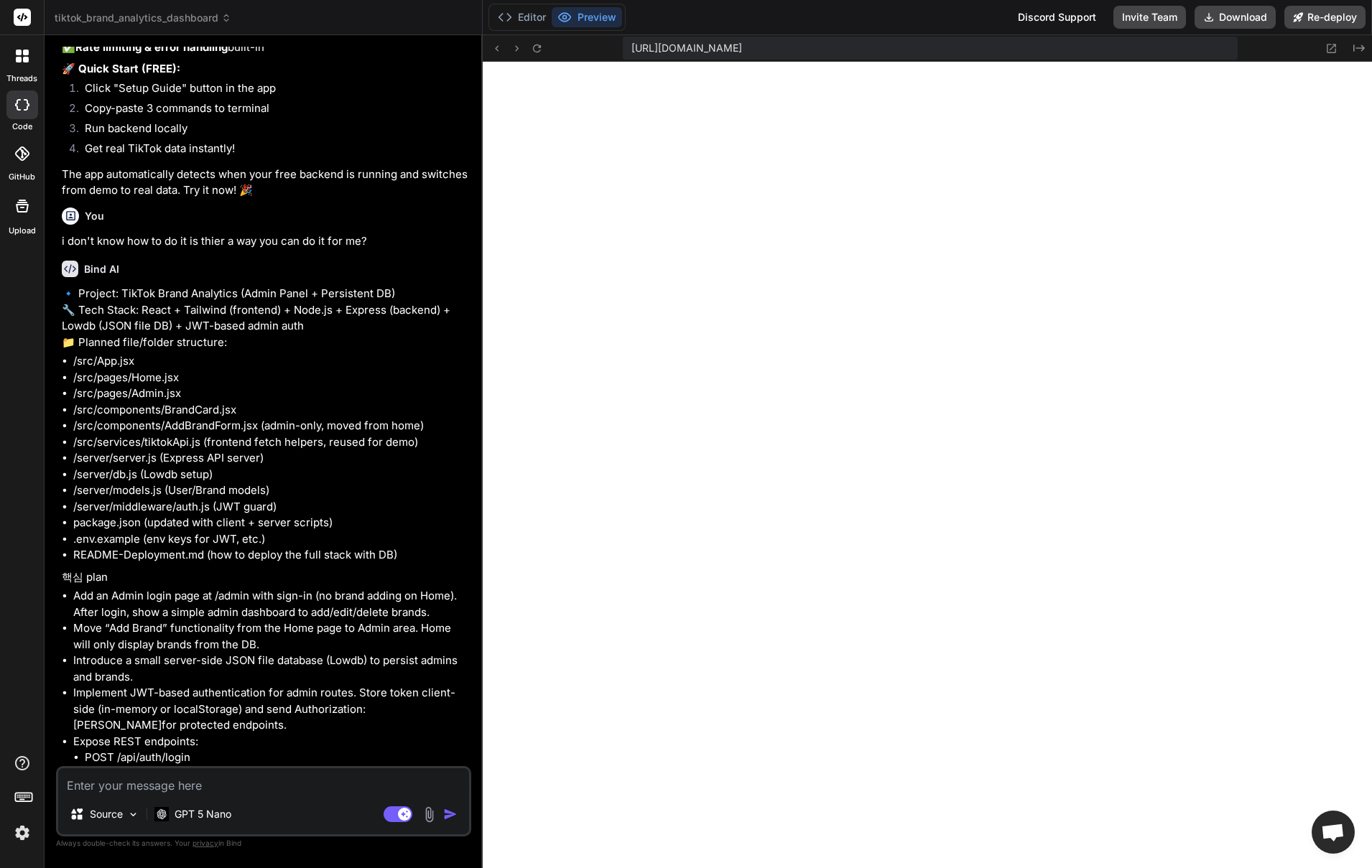
click at [267, 788] on textarea at bounding box center [264, 781] width 411 height 26
click at [199, 788] on textarea at bounding box center [264, 781] width 411 height 26
type textarea "c"
type textarea "x"
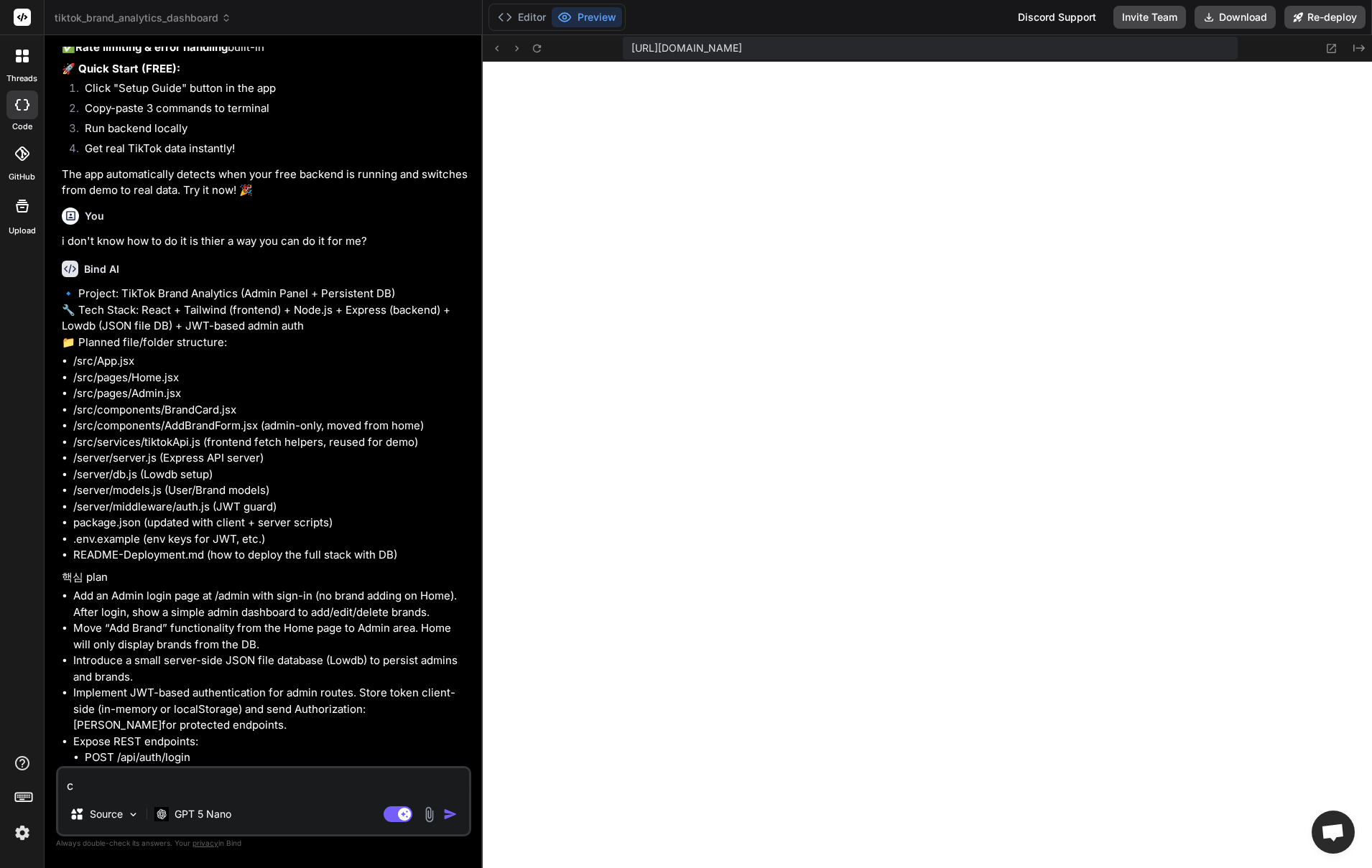
type textarea "ca"
type textarea "x"
type textarea "can"
type textarea "x"
type textarea "can"
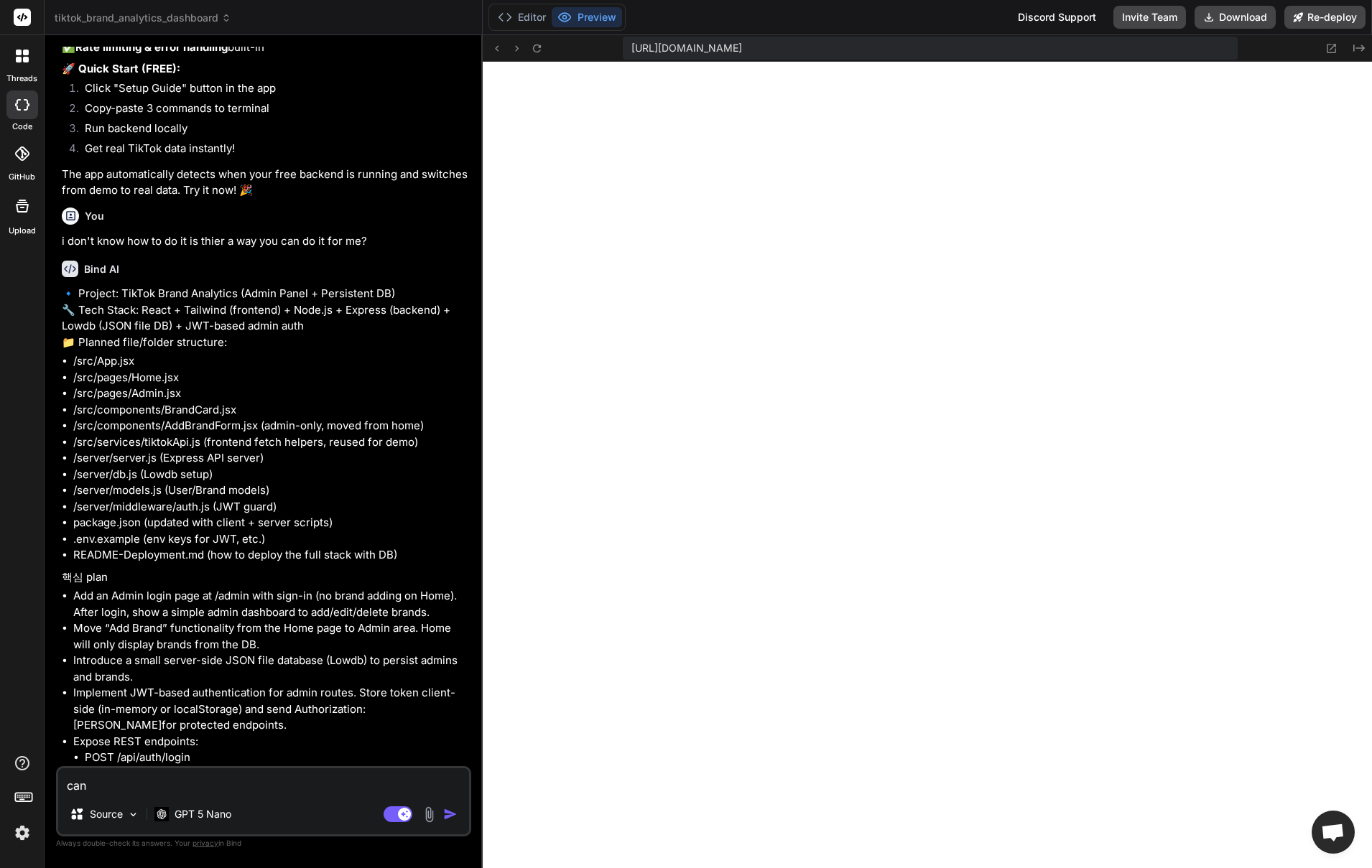
type textarea "x"
type textarea "can w"
type textarea "x"
type textarea "can we"
type textarea "x"
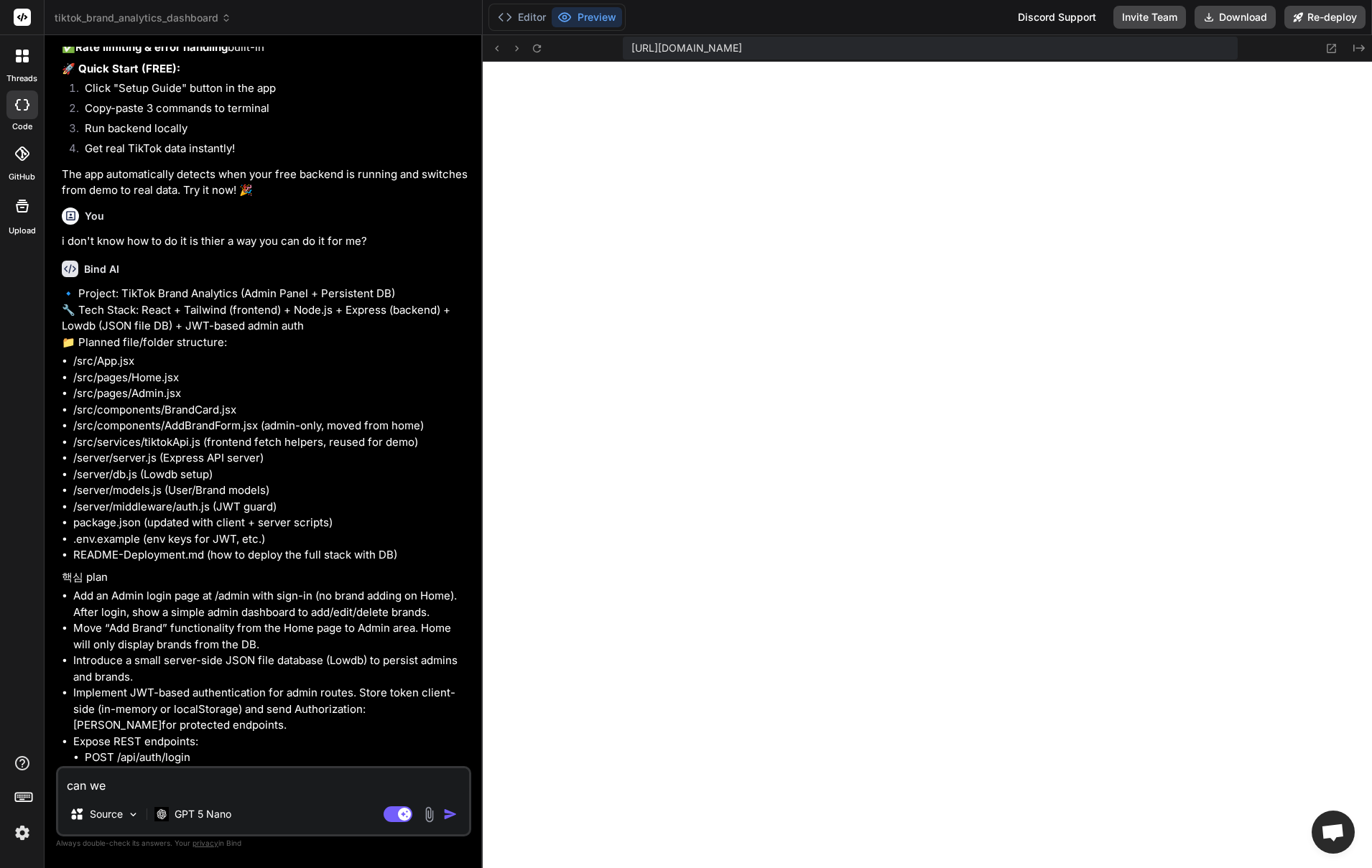
type textarea "can we"
type textarea "x"
type textarea "can we d"
type textarea "x"
type textarea "can we de"
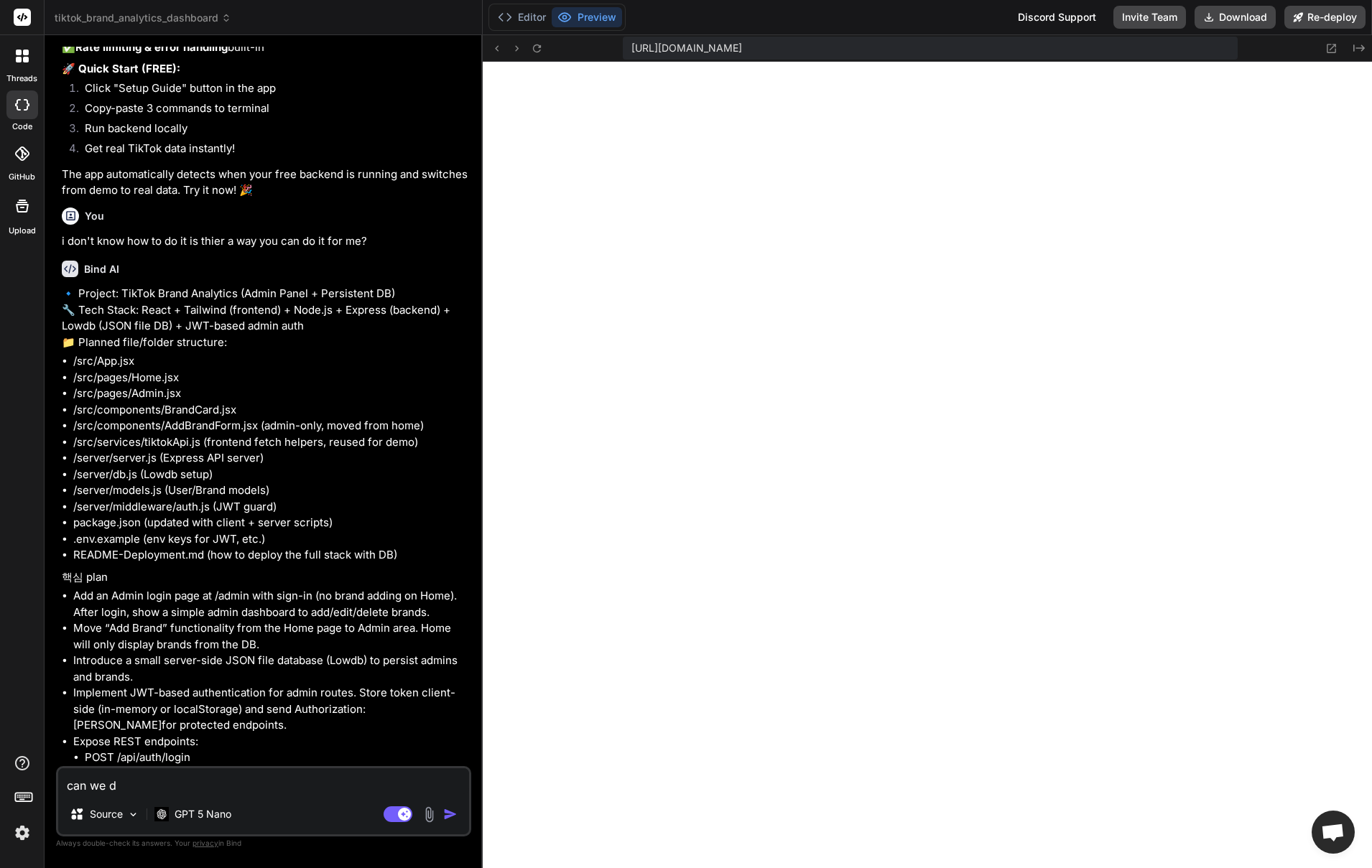
type textarea "x"
type textarea "can we dep"
type textarea "x"
type textarea "can we depl"
type textarea "x"
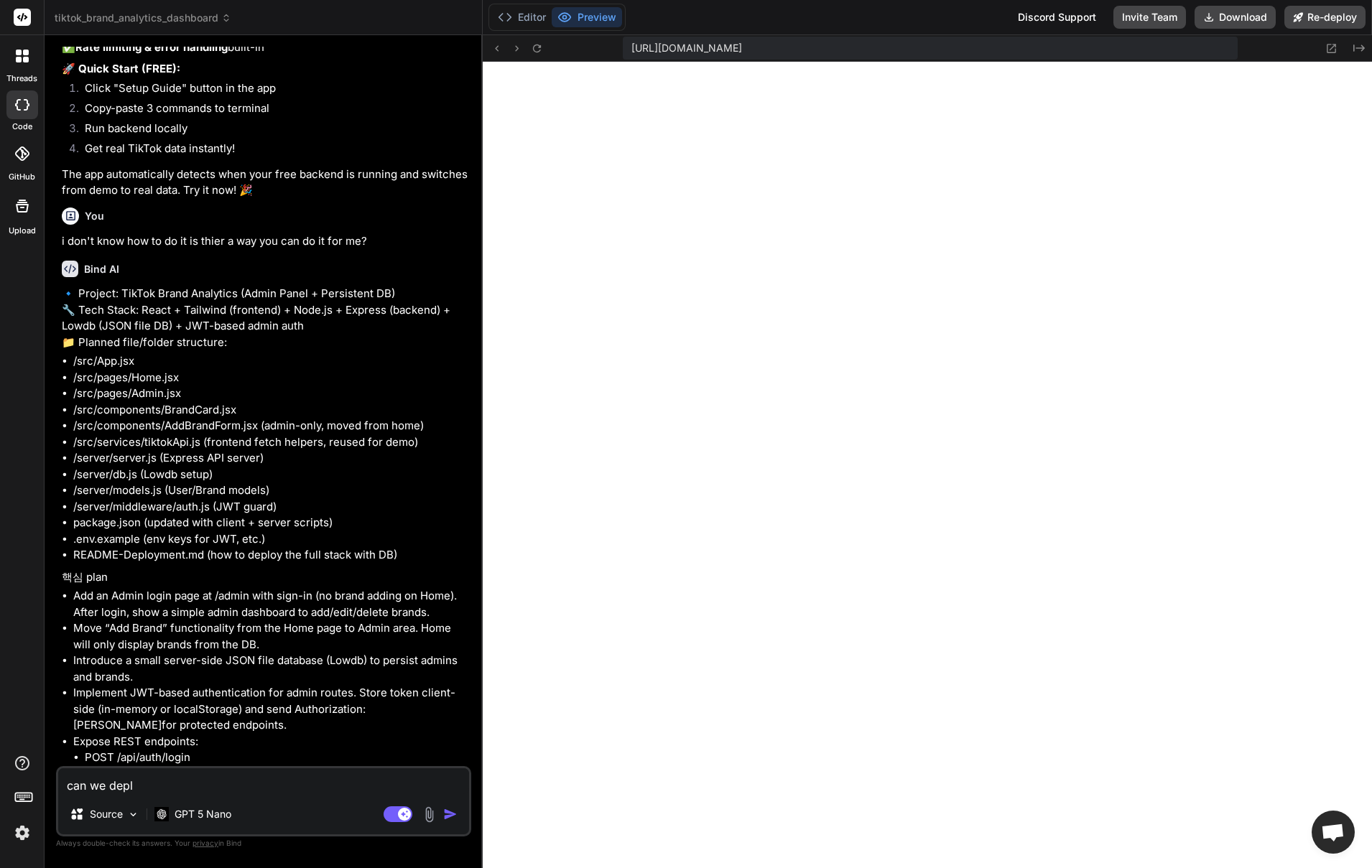
type textarea "can we deply"
type textarea "x"
type textarea "can we deply"
type textarea "x"
type textarea "can we deply i"
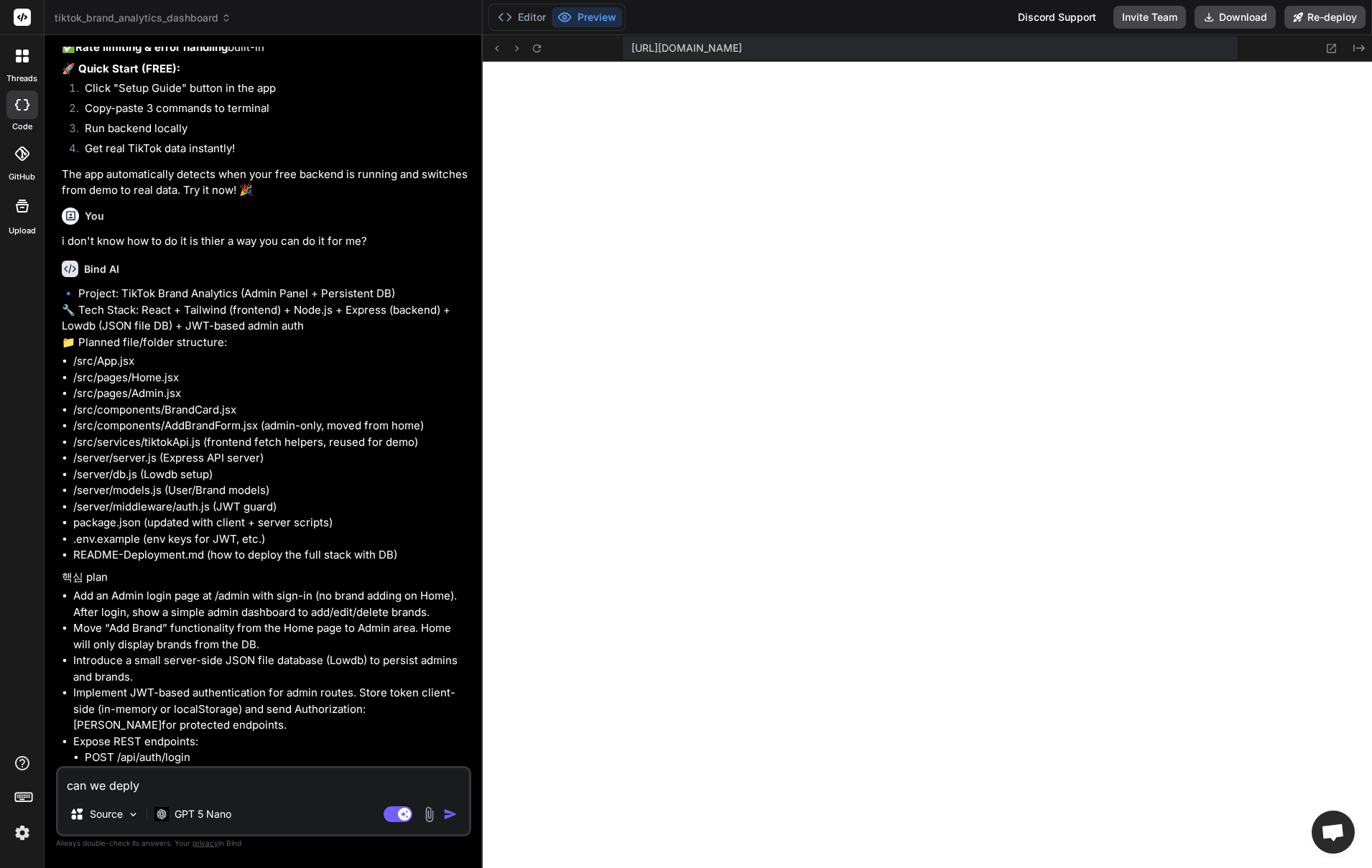
type textarea "x"
type textarea "can we deply it"
type textarea "x"
type textarea "can we deply it"
type textarea "x"
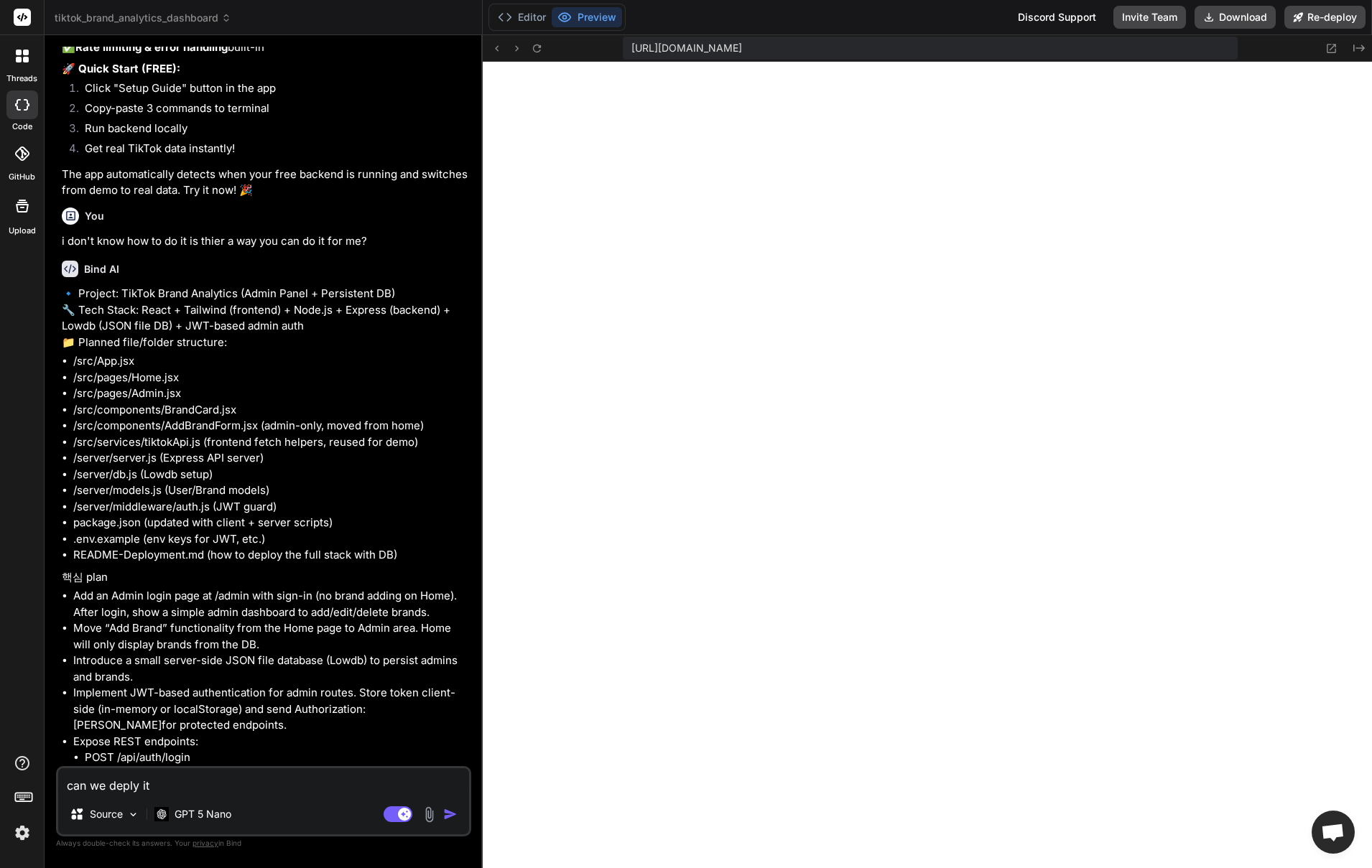
type textarea "can we deply it a"
type textarea "x"
type textarea "can we deply it an"
type textarea "x"
type textarea "can we deply it and"
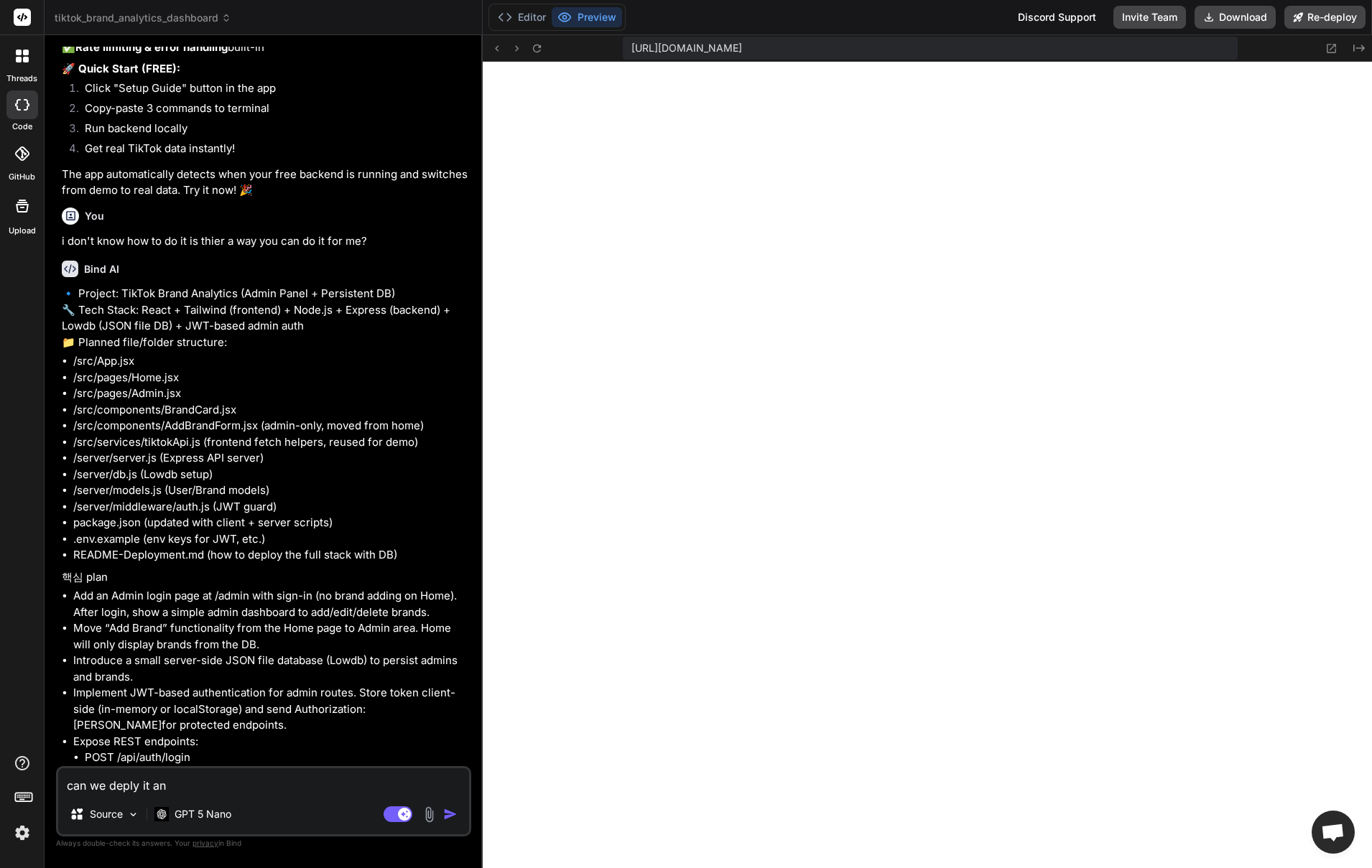
type textarea "x"
type textarea "can we deply it and"
type textarea "x"
type textarea "can we deply it and h"
type textarea "x"
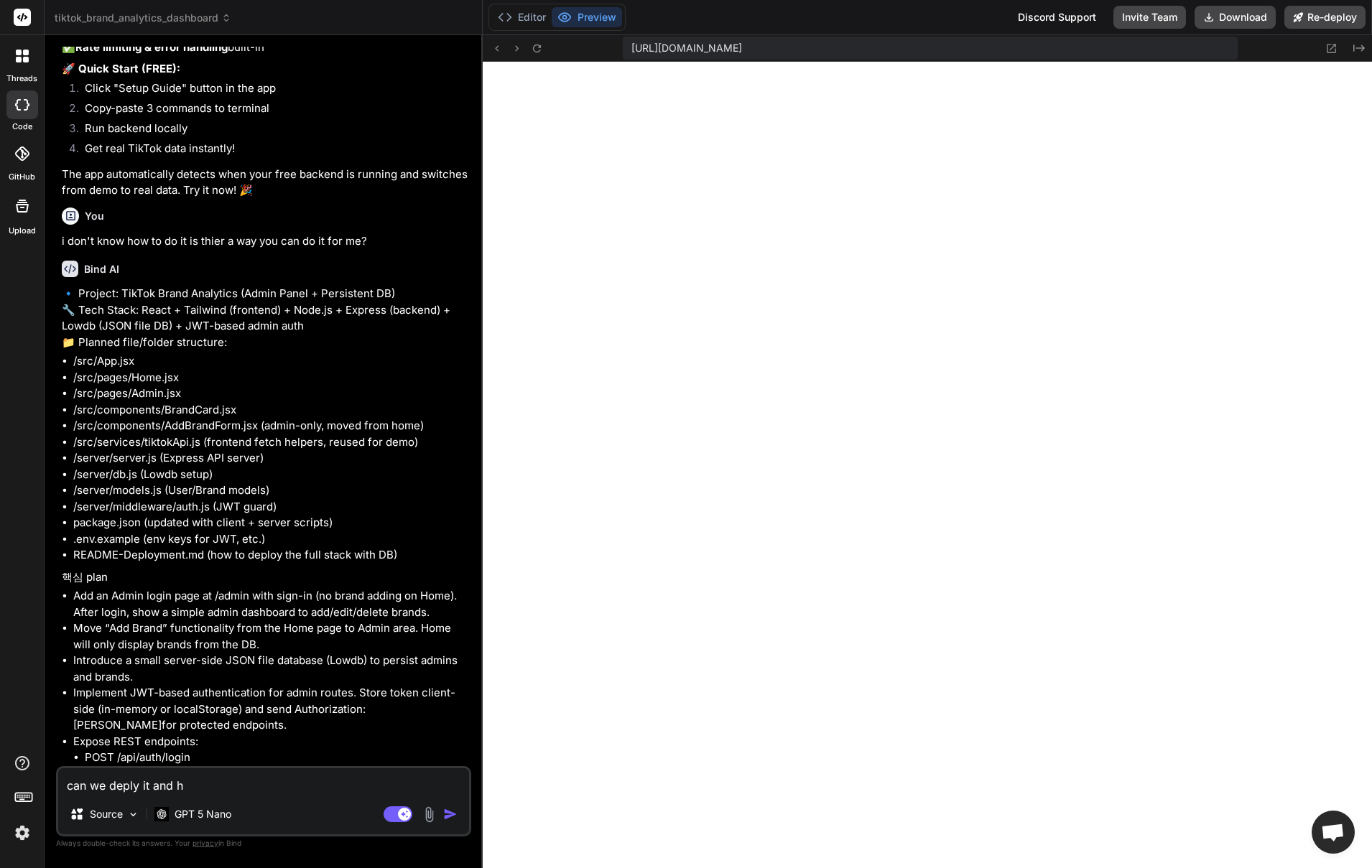
type textarea "can we deply it and ha"
type textarea "x"
type textarea "can we deply it and hav"
type textarea "x"
type textarea "can we deply it and hava"
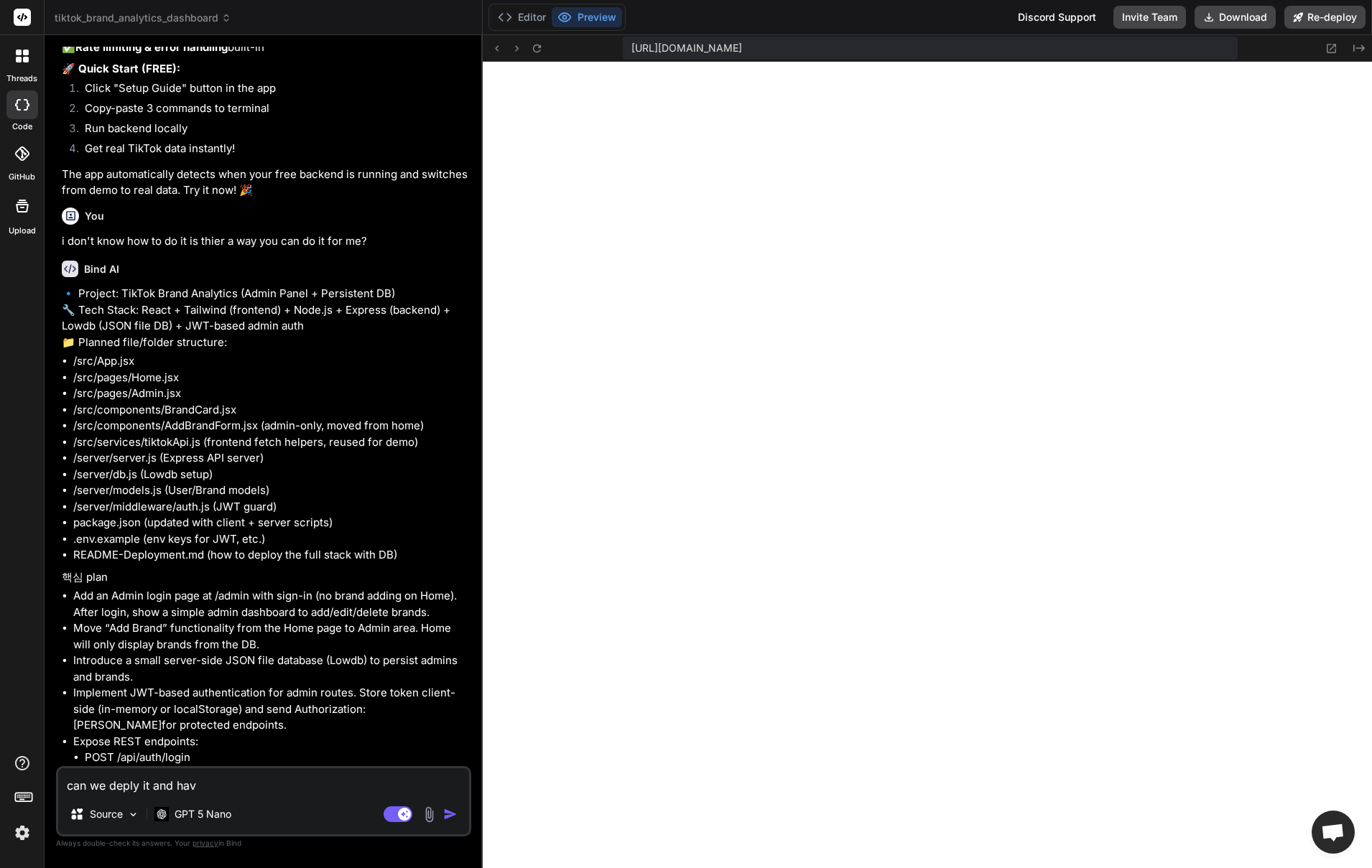
type textarea "x"
type textarea "can we deply it and hav"
type textarea "x"
type textarea "can we deply it and have"
type textarea "x"
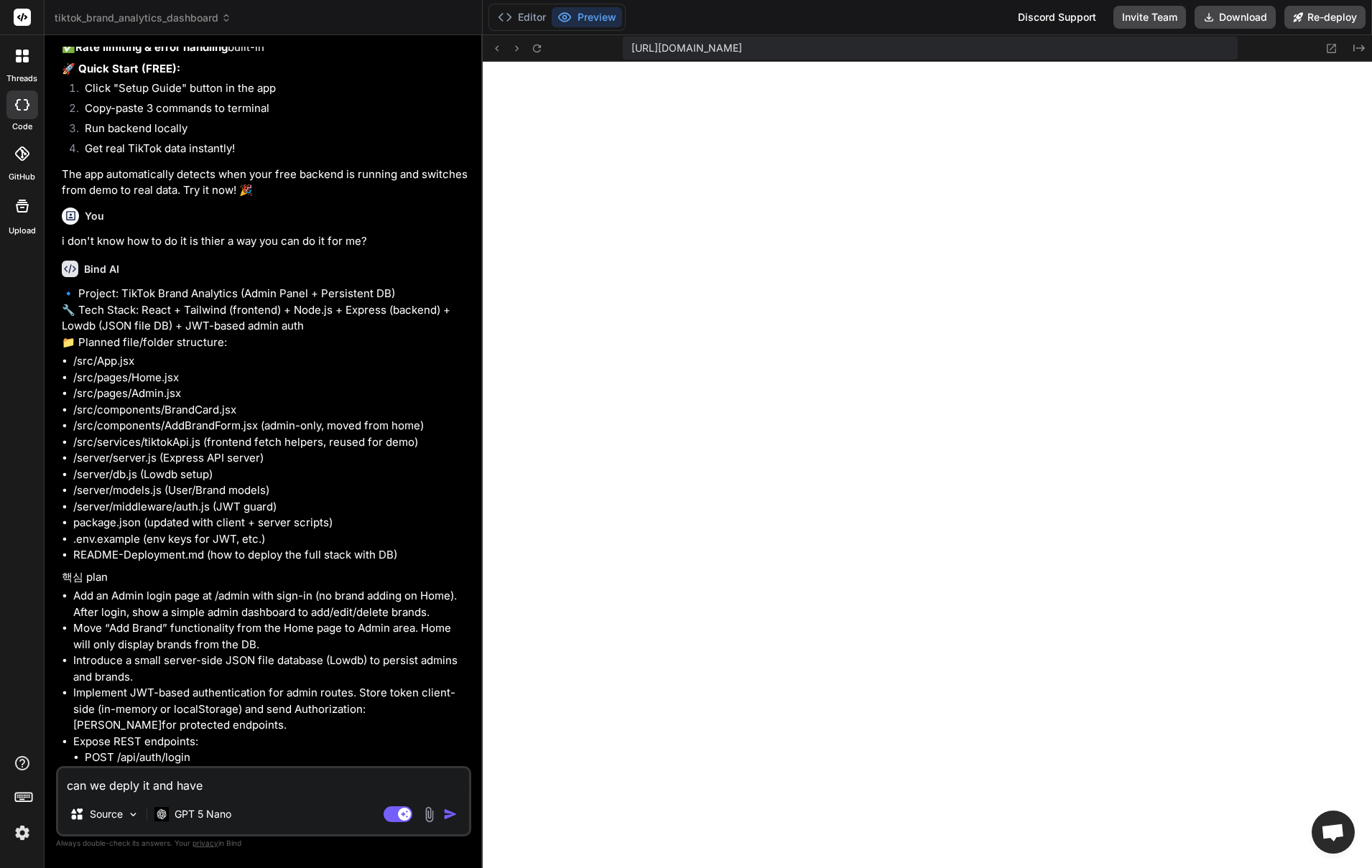
type textarea "can we deply it and have"
type textarea "x"
type textarea "can we deply it and have a"
type textarea "x"
type textarea "can we deply it and have a"
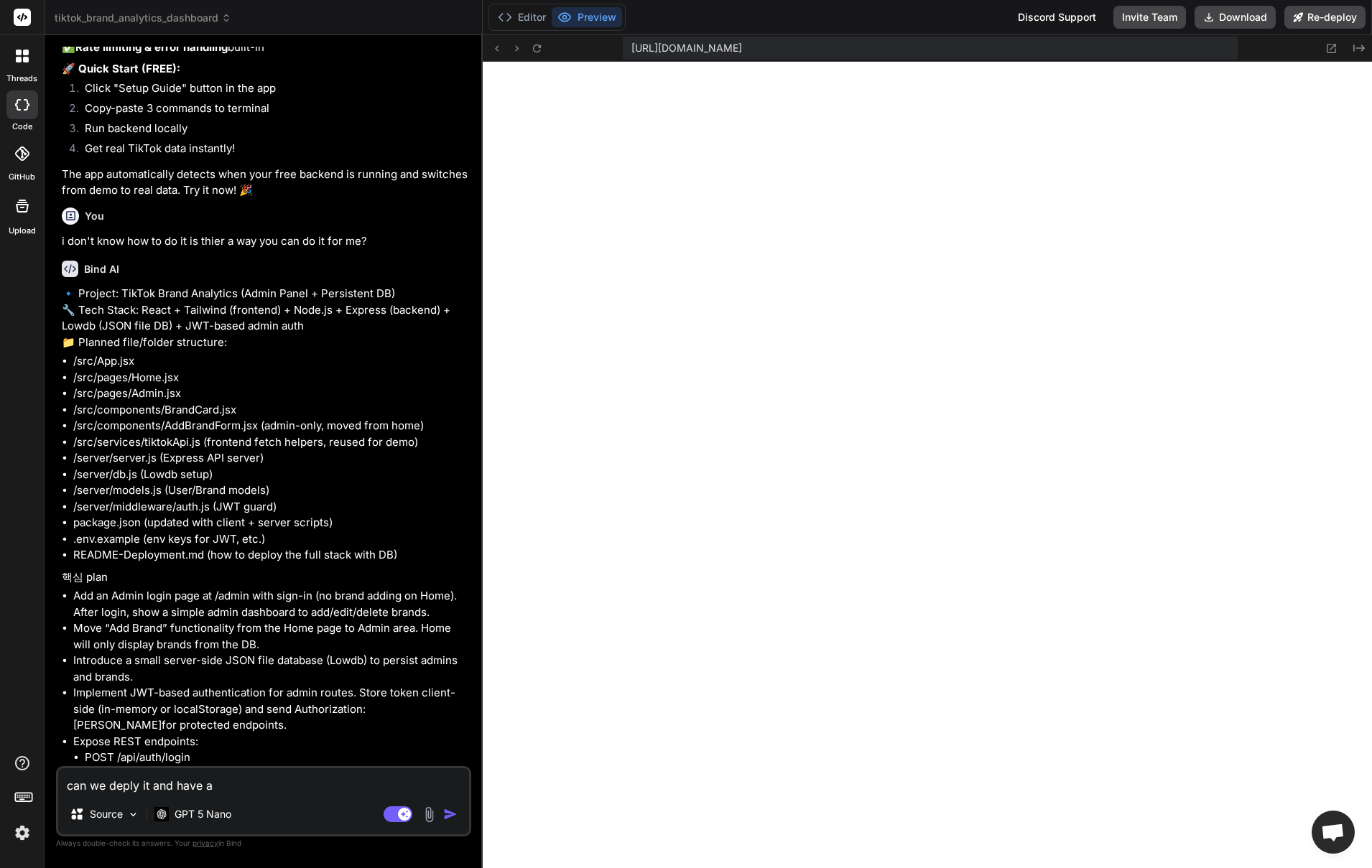
type textarea "x"
type textarea "can we deply it and have a"
type textarea "x"
type textarea "can we deply it and have an"
type textarea "x"
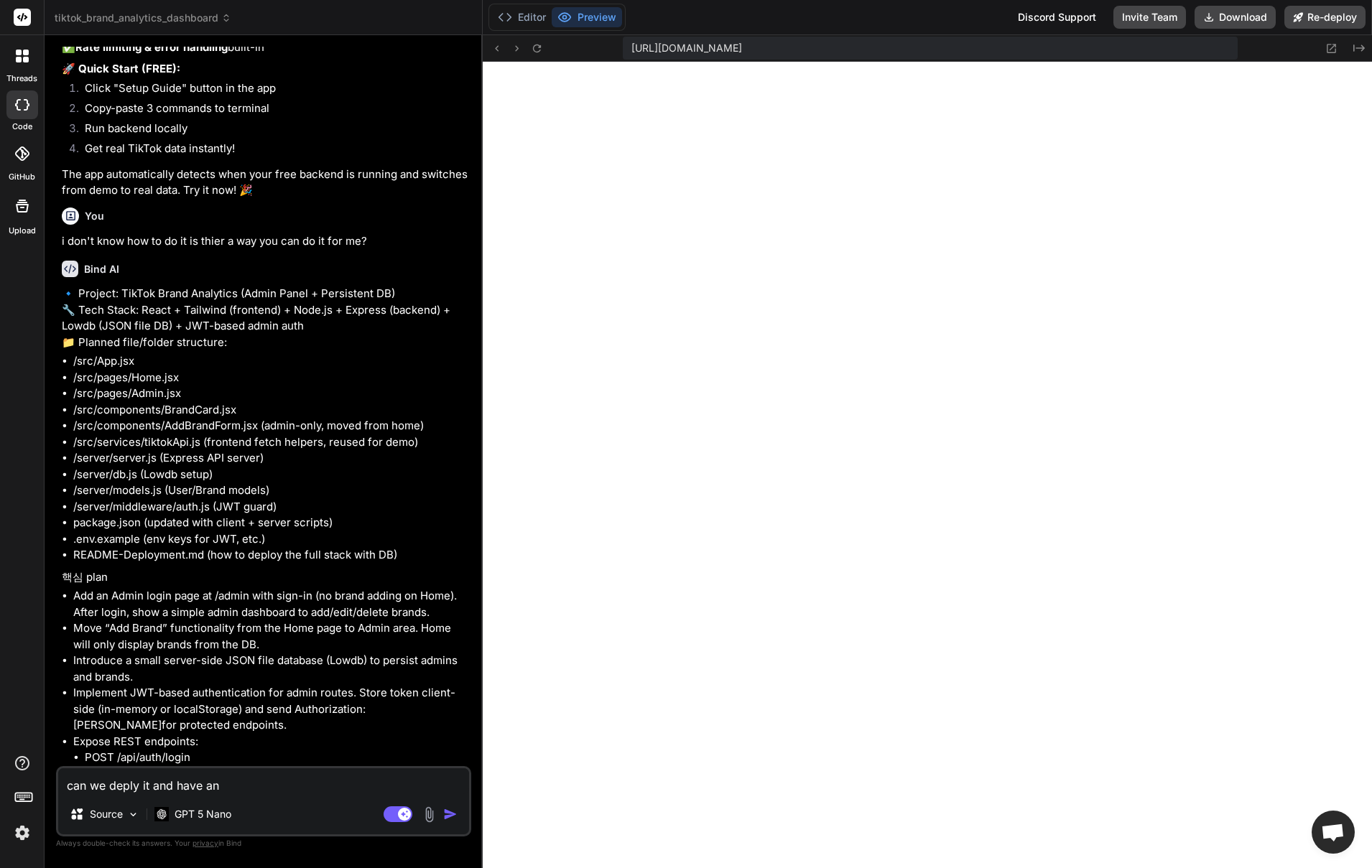
type textarea "can we deply it and have an"
type textarea "x"
type textarea "can we deply it and have an a"
type textarea "x"
type textarea "can we deply it and have an ad"
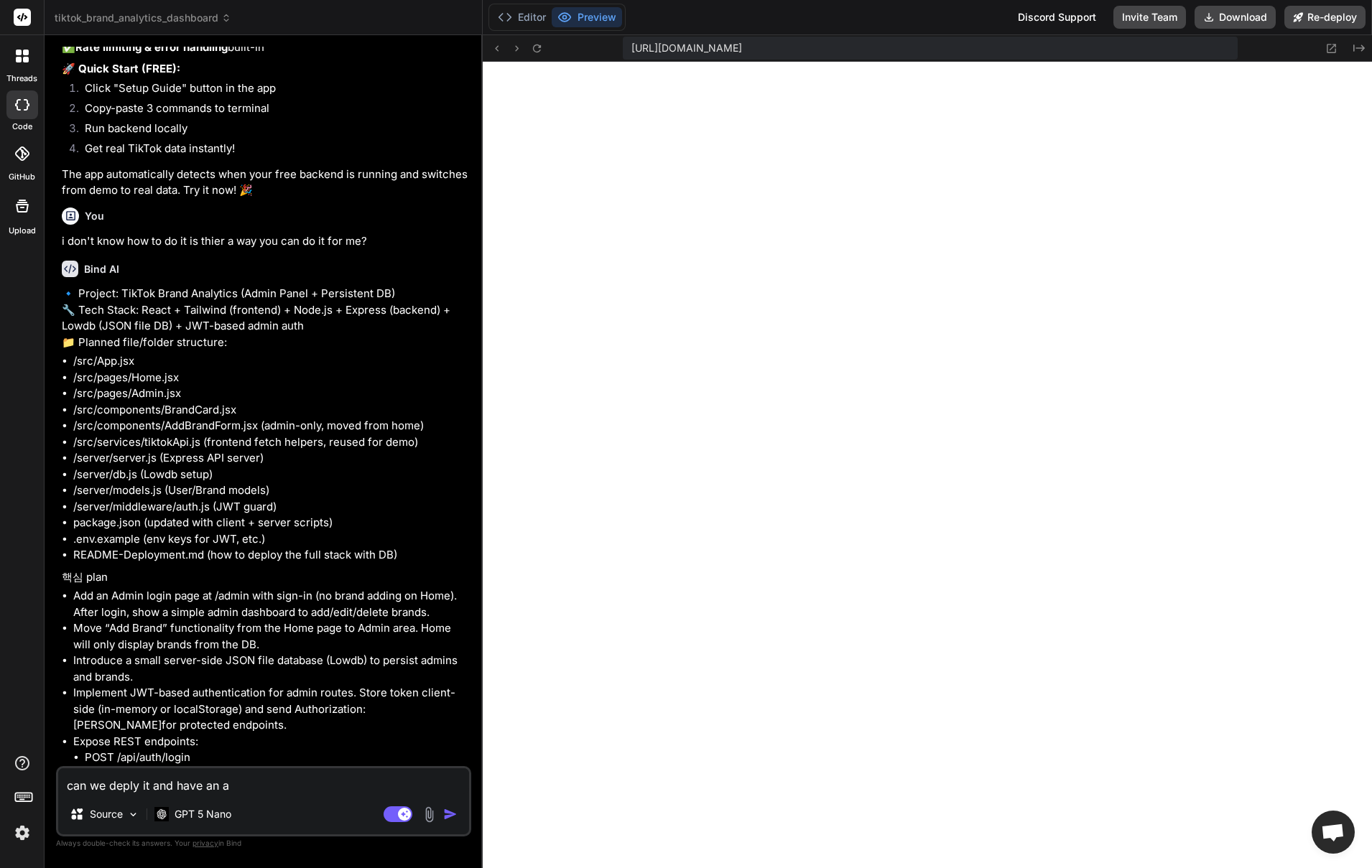
type textarea "x"
type textarea "can we deply it and have an adm"
type textarea "x"
type textarea "can we deply it and have an admi"
type textarea "x"
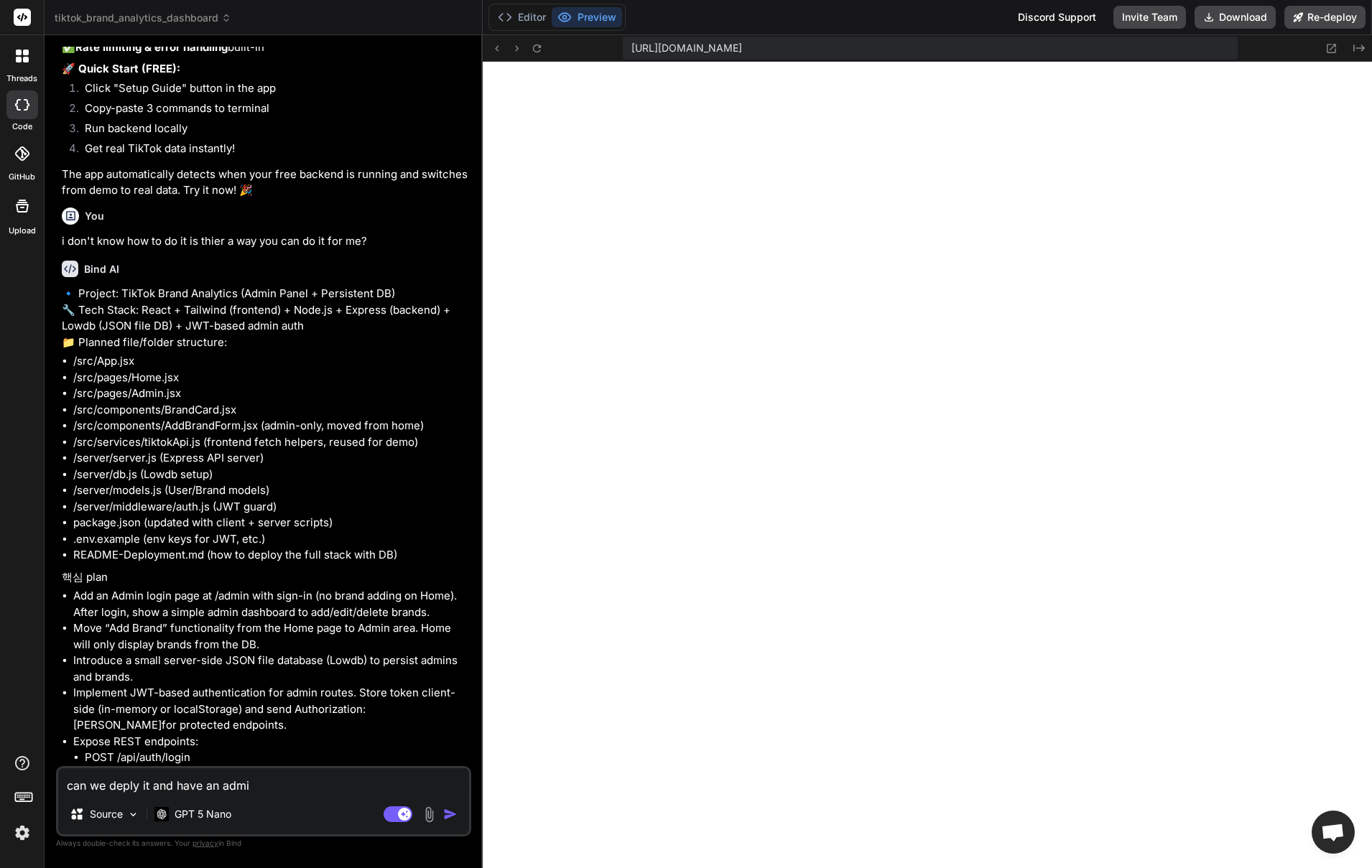
type textarea "can we deply it and have an admin"
type textarea "x"
type textarea "can we deply it and have an admin"
type textarea "x"
type textarea "can we deply it and have an admin p"
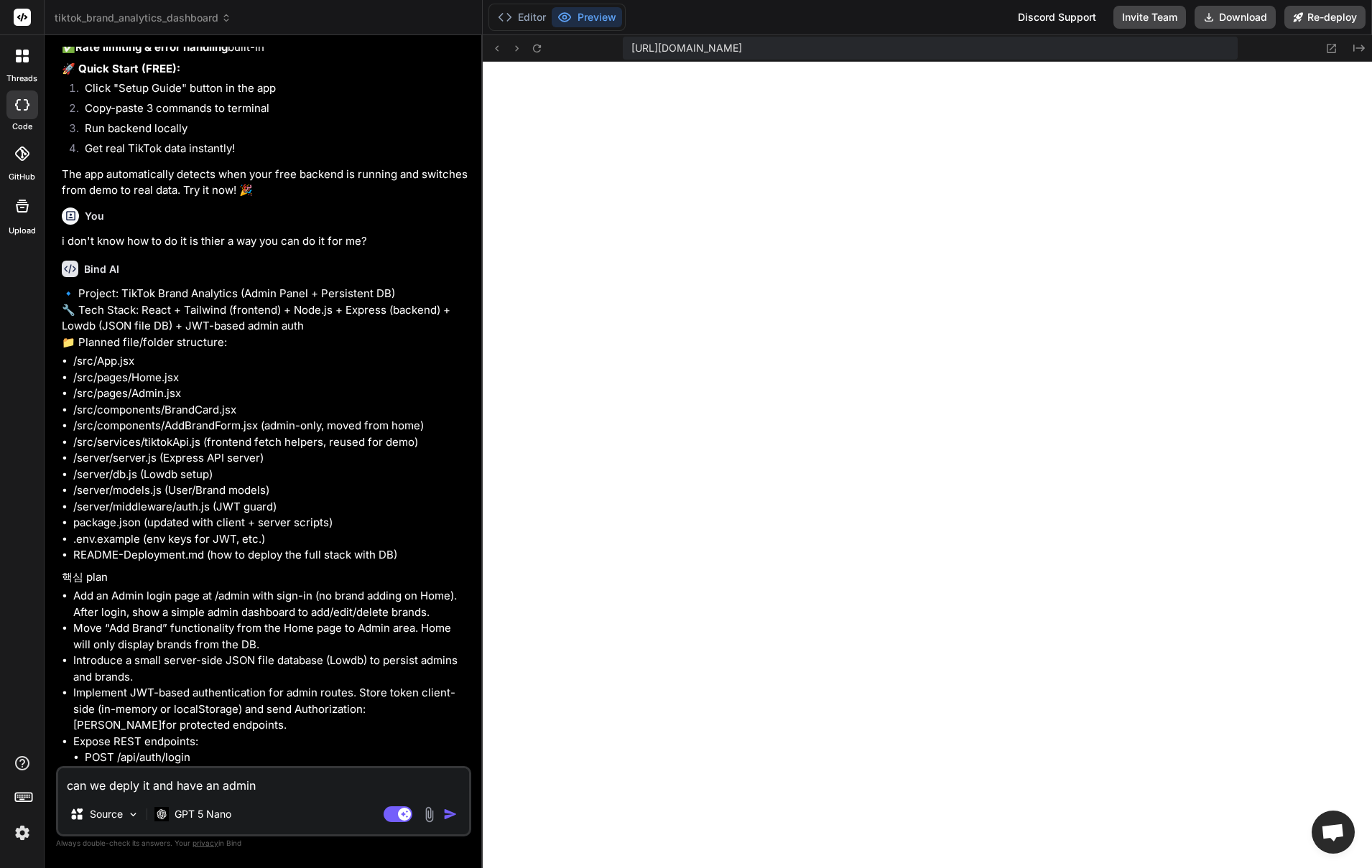
type textarea "x"
type textarea "can we deply it and have an admin pa"
type textarea "x"
type textarea "can we deply it and have an admin pag"
type textarea "x"
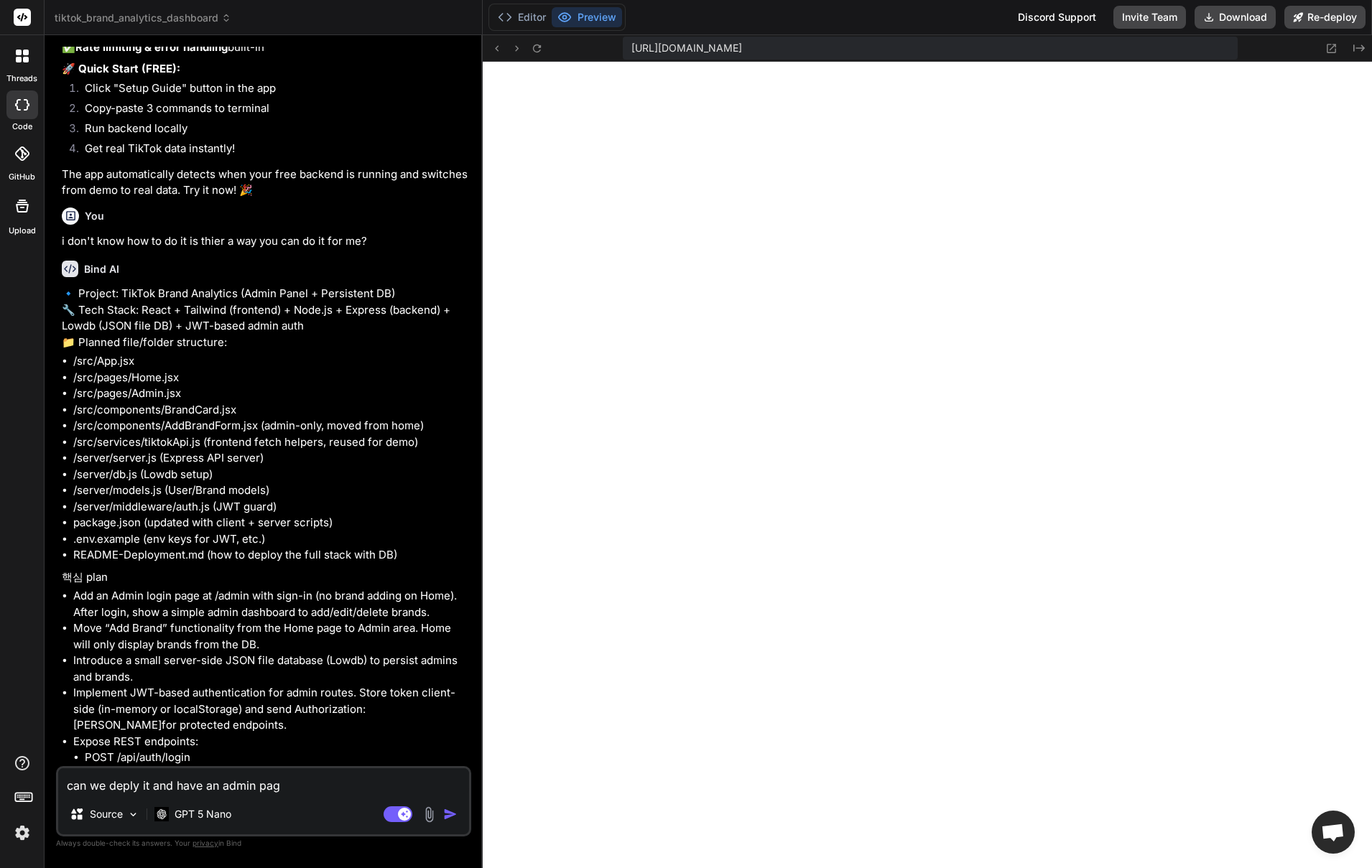
type textarea "can we deply it and have an admin page"
type textarea "x"
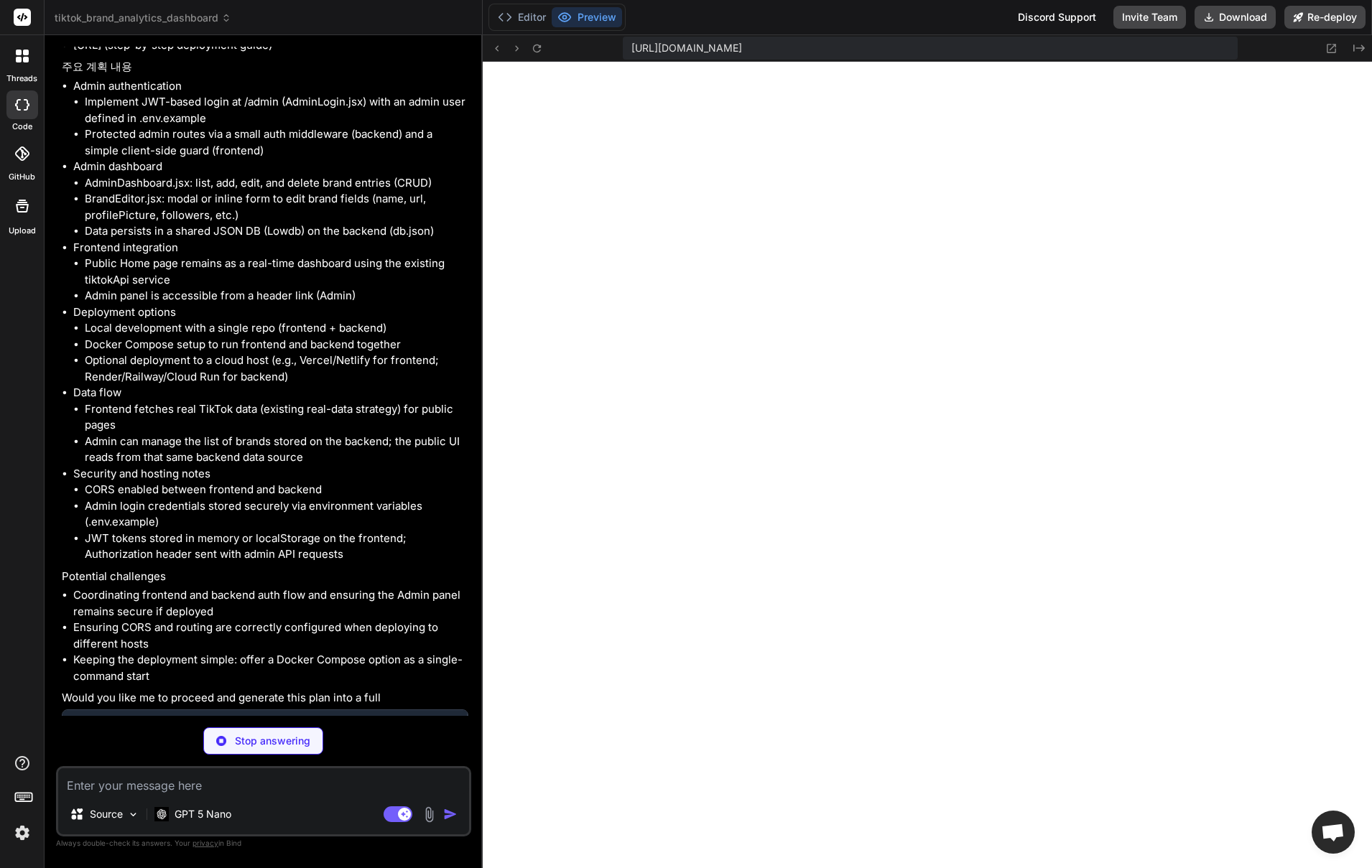
scroll to position [4721, 0]
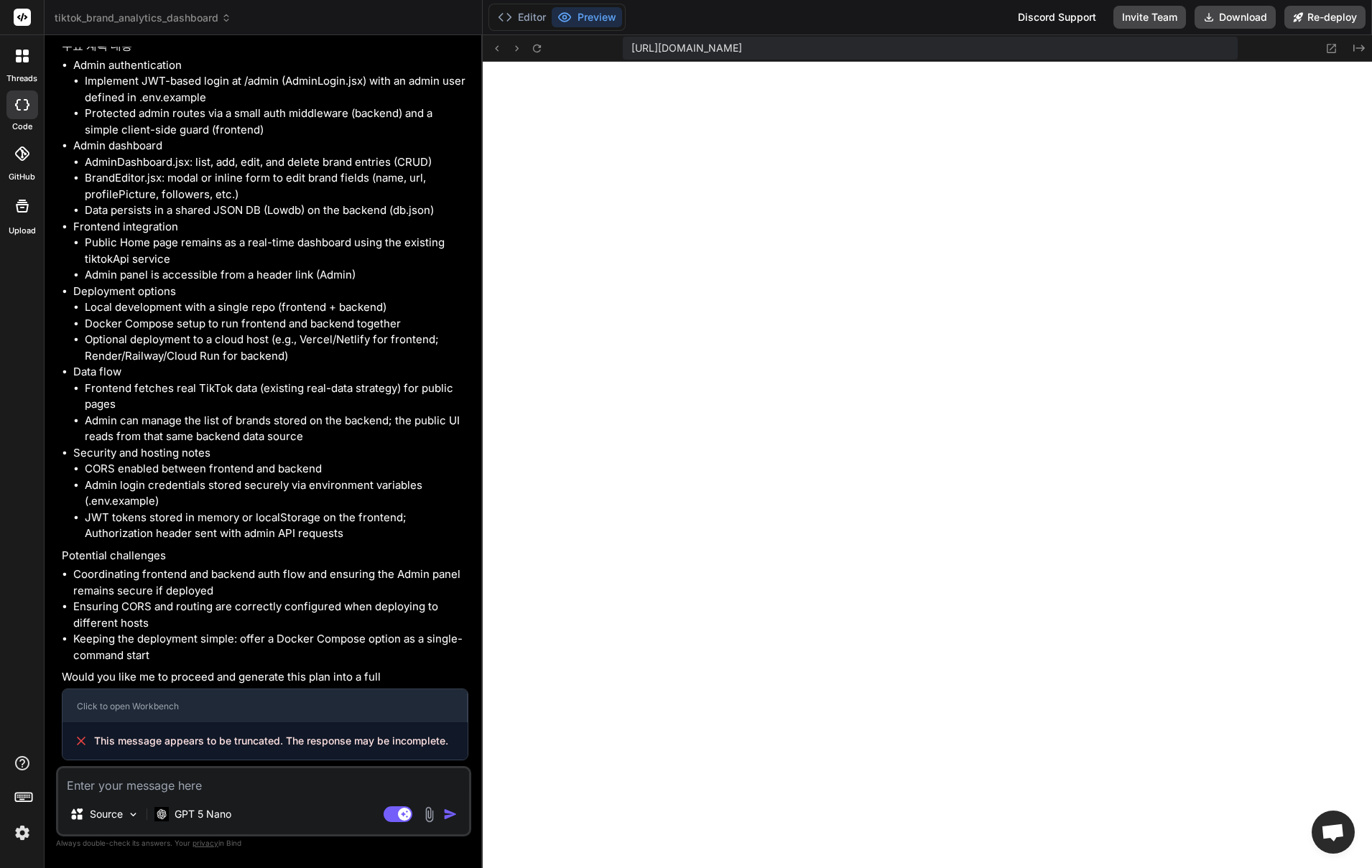
click at [448, 818] on img "button" at bounding box center [451, 815] width 15 height 15
click at [452, 817] on img "button" at bounding box center [451, 815] width 15 height 15
click at [452, 813] on img "button" at bounding box center [451, 815] width 15 height 15
click at [382, 564] on p "Potential challenges" at bounding box center [265, 556] width 406 height 17
click at [200, 785] on textarea at bounding box center [264, 781] width 411 height 26
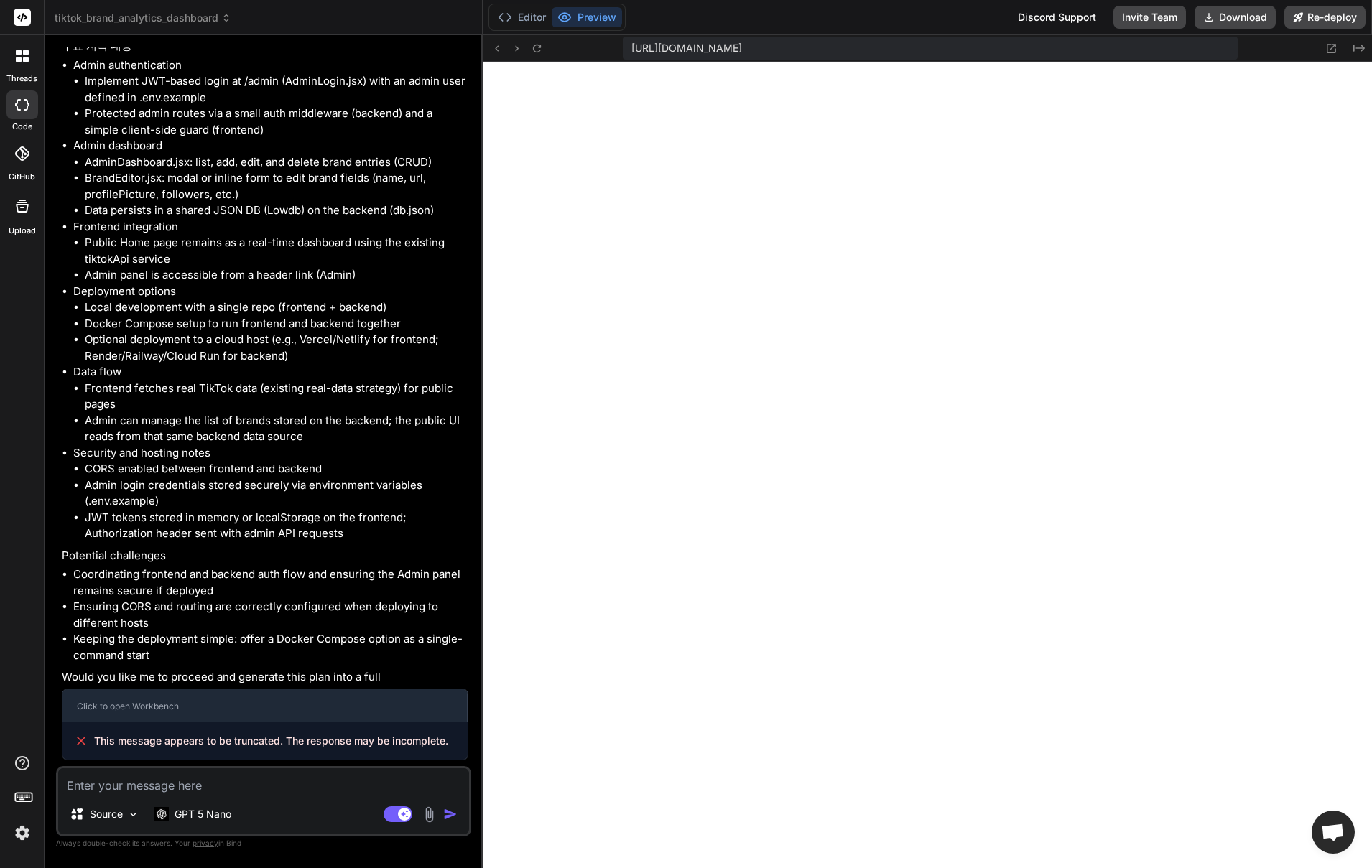
scroll to position [4758, 0]
click at [273, 738] on span "This message appears to be truncated. The response may be incomplete." at bounding box center [271, 741] width 354 height 15
click at [229, 780] on textarea at bounding box center [264, 781] width 411 height 26
click at [190, 816] on p "GPT 5 Nano" at bounding box center [203, 815] width 57 height 15
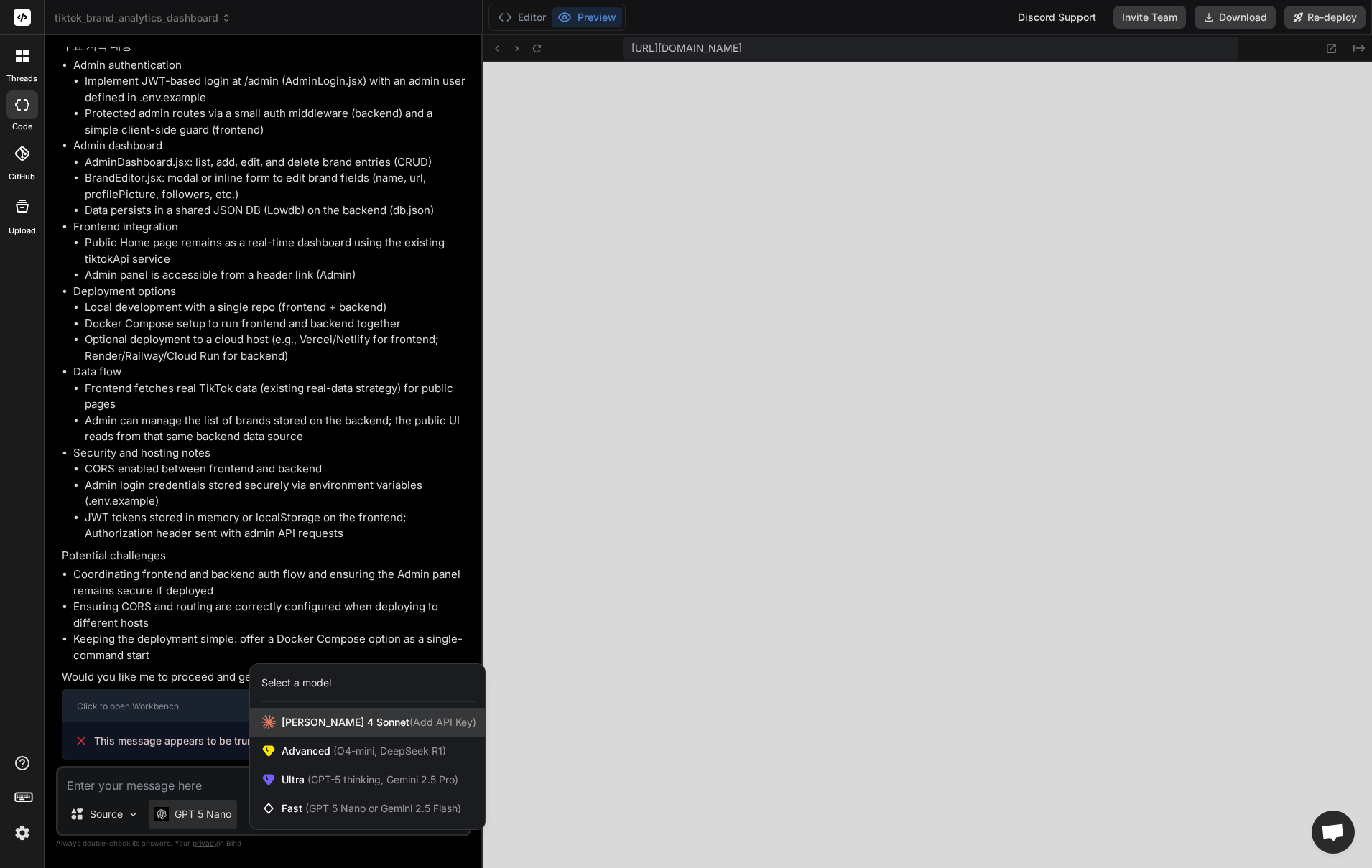
click at [313, 718] on span "[PERSON_NAME] 4 Sonnet (Add API Key)" at bounding box center [379, 722] width 194 height 15
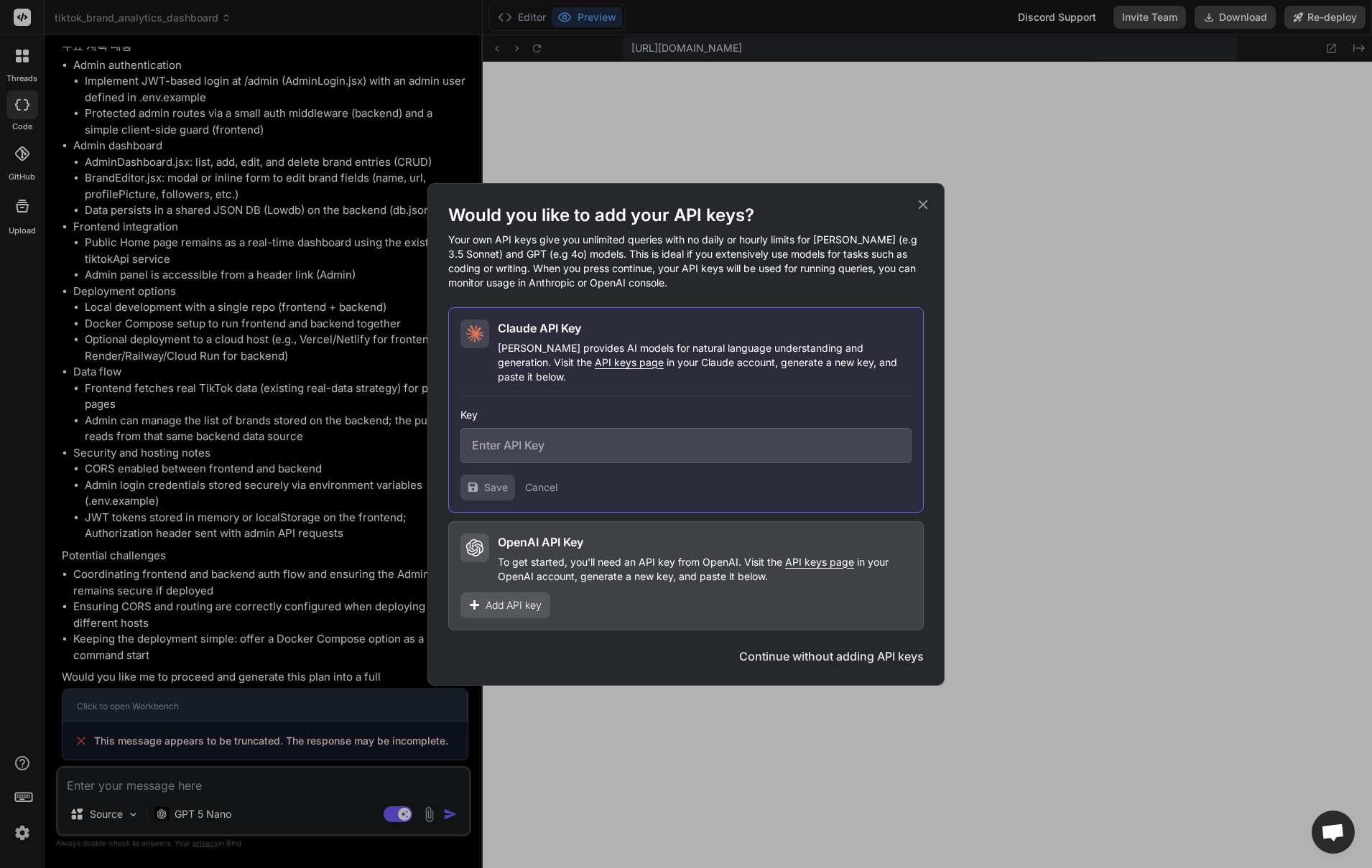
click at [918, 211] on icon at bounding box center [923, 205] width 16 height 16
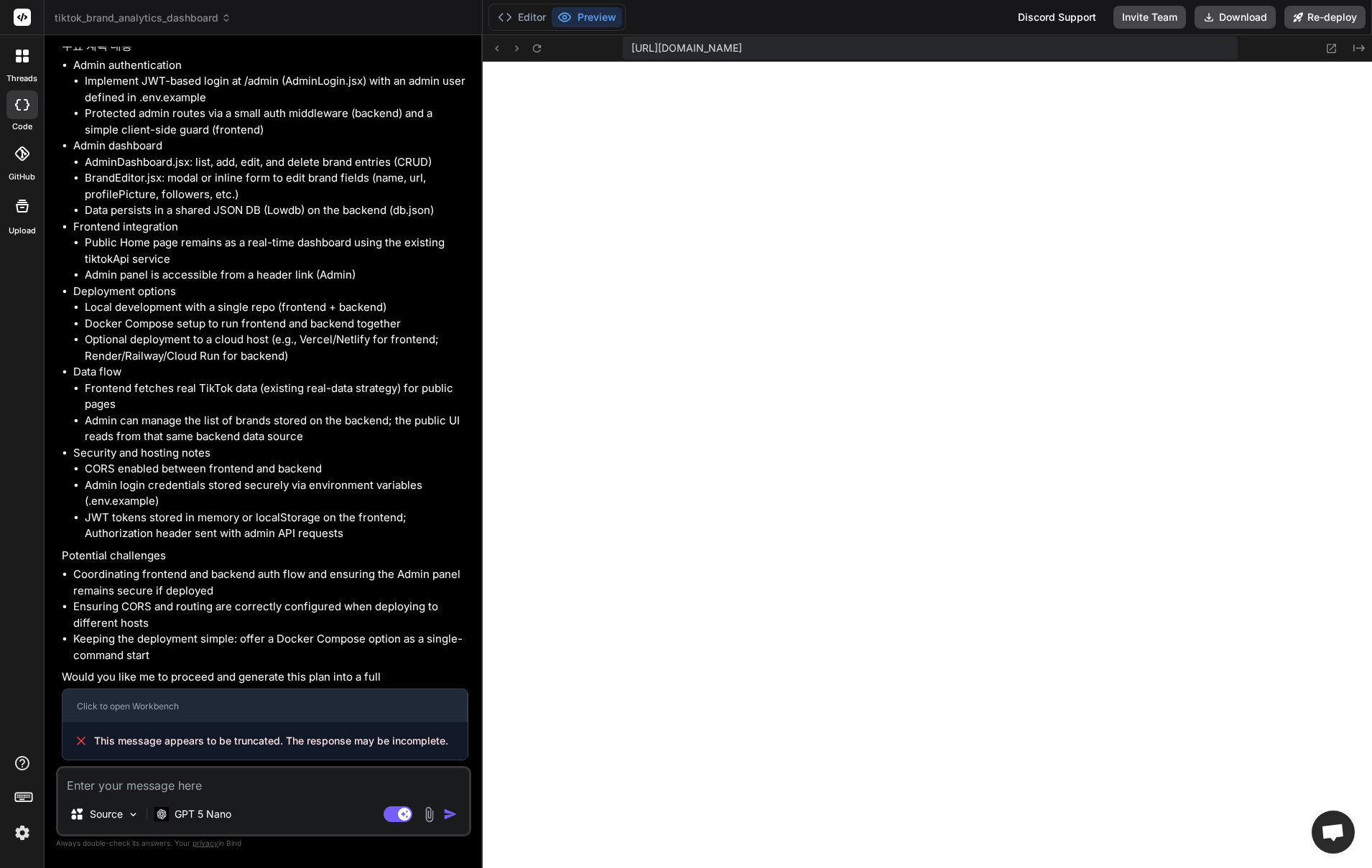
click at [304, 414] on li "Admin can manage the list of brands stored on the backend; the public UI reads …" at bounding box center [276, 429] width 384 height 32
click at [221, 805] on div "GPT 5 Nano" at bounding box center [192, 814] width 88 height 28
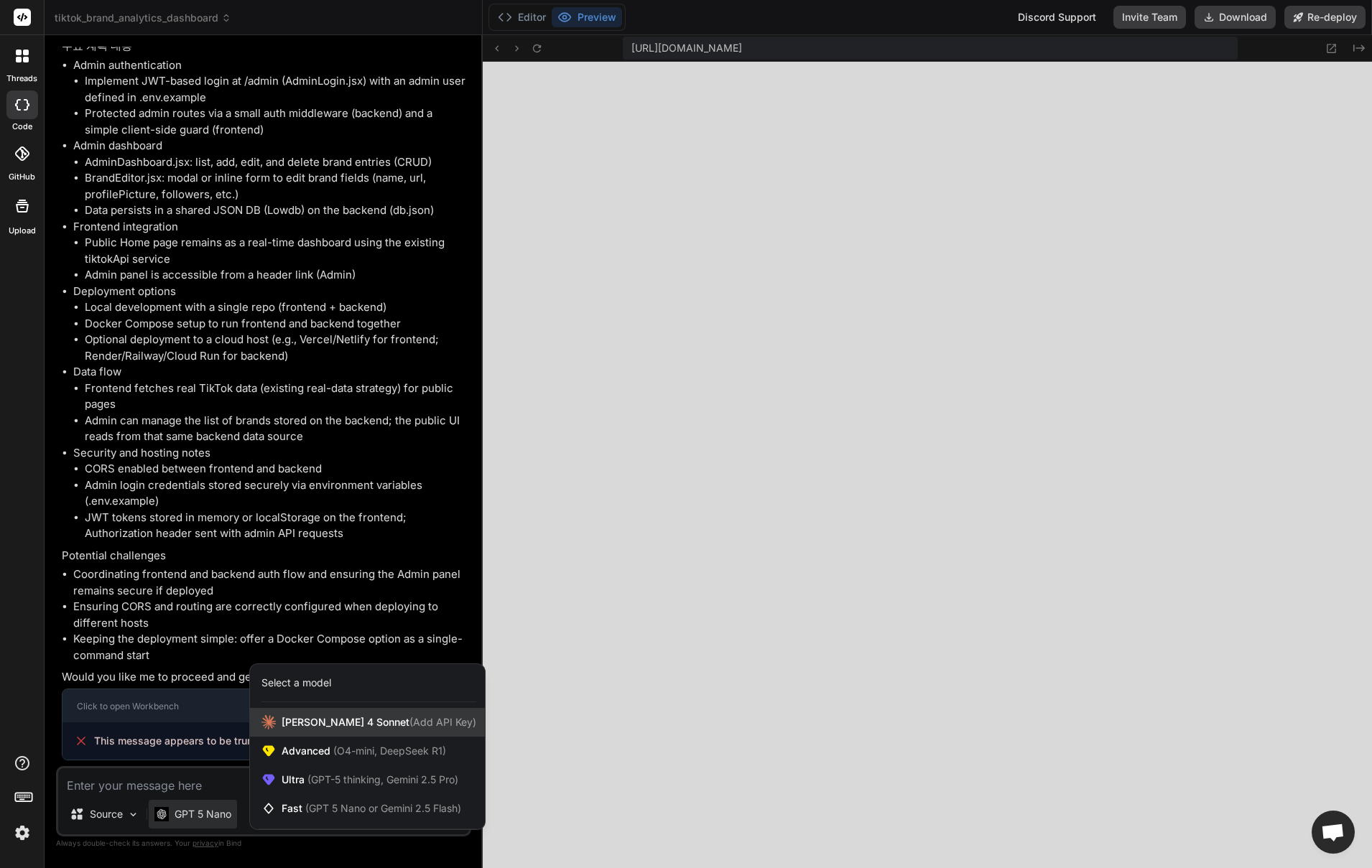
click at [318, 711] on div "[PERSON_NAME] 4 Sonnet (Add API Key)" at bounding box center [367, 722] width 235 height 28
type textarea "x"
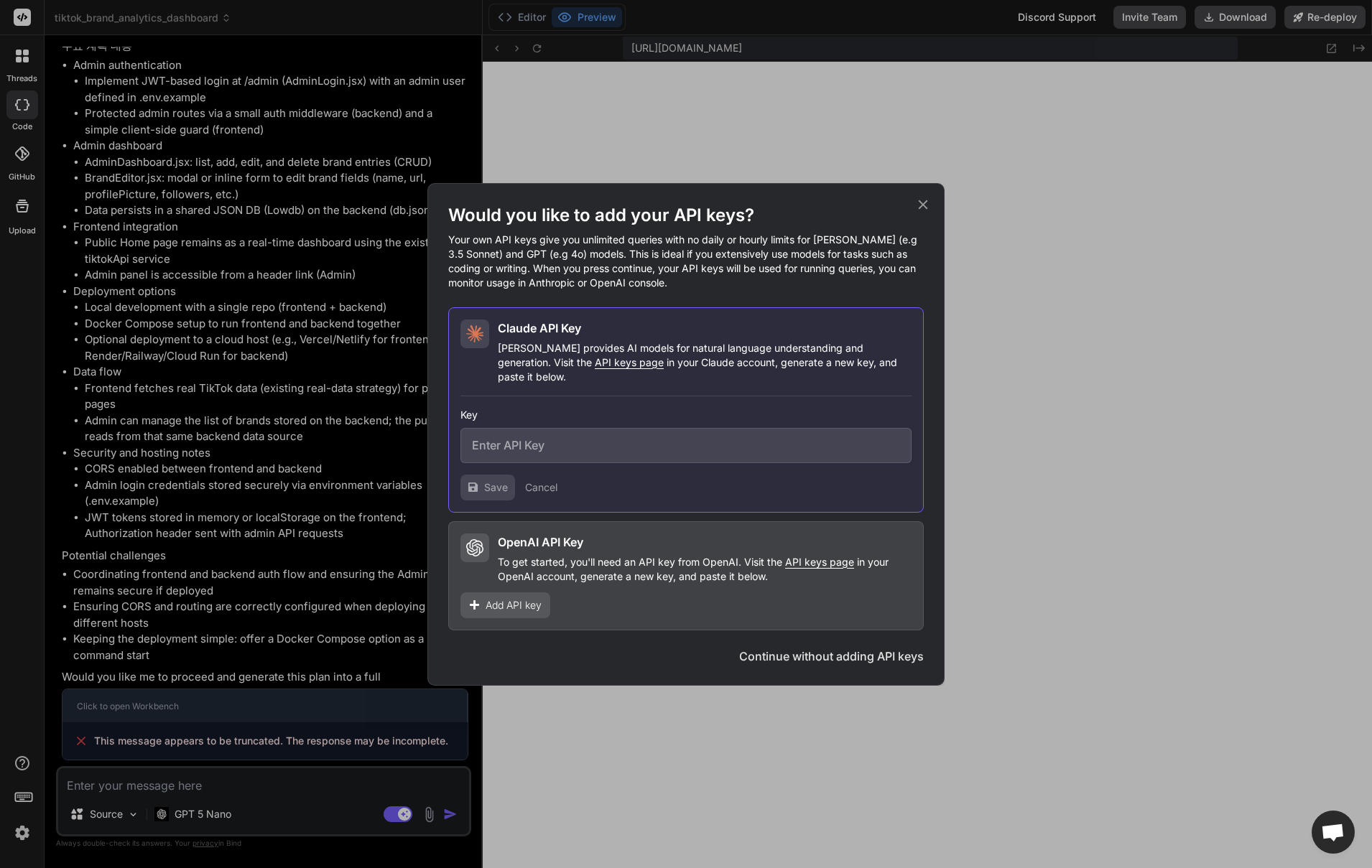
click at [595, 368] on span "API keys page" at bounding box center [629, 362] width 69 height 12
click at [594, 442] on input "text" at bounding box center [685, 446] width 451 height 35
paste input "sk-ant-api03-1fROQoxGgroZd9aUhxz9Nxhz82ZgpyXqlargvaaSiDD2RPrQ3ROfBzn2LunwbnI9hr…"
type input "sk-ant-api03-1fROQoxGgroZd9aUhxz9Nxhz82ZgpyXqlargvaaSiDD2RPrQ3ROfBzn2LunwbnI9hr…"
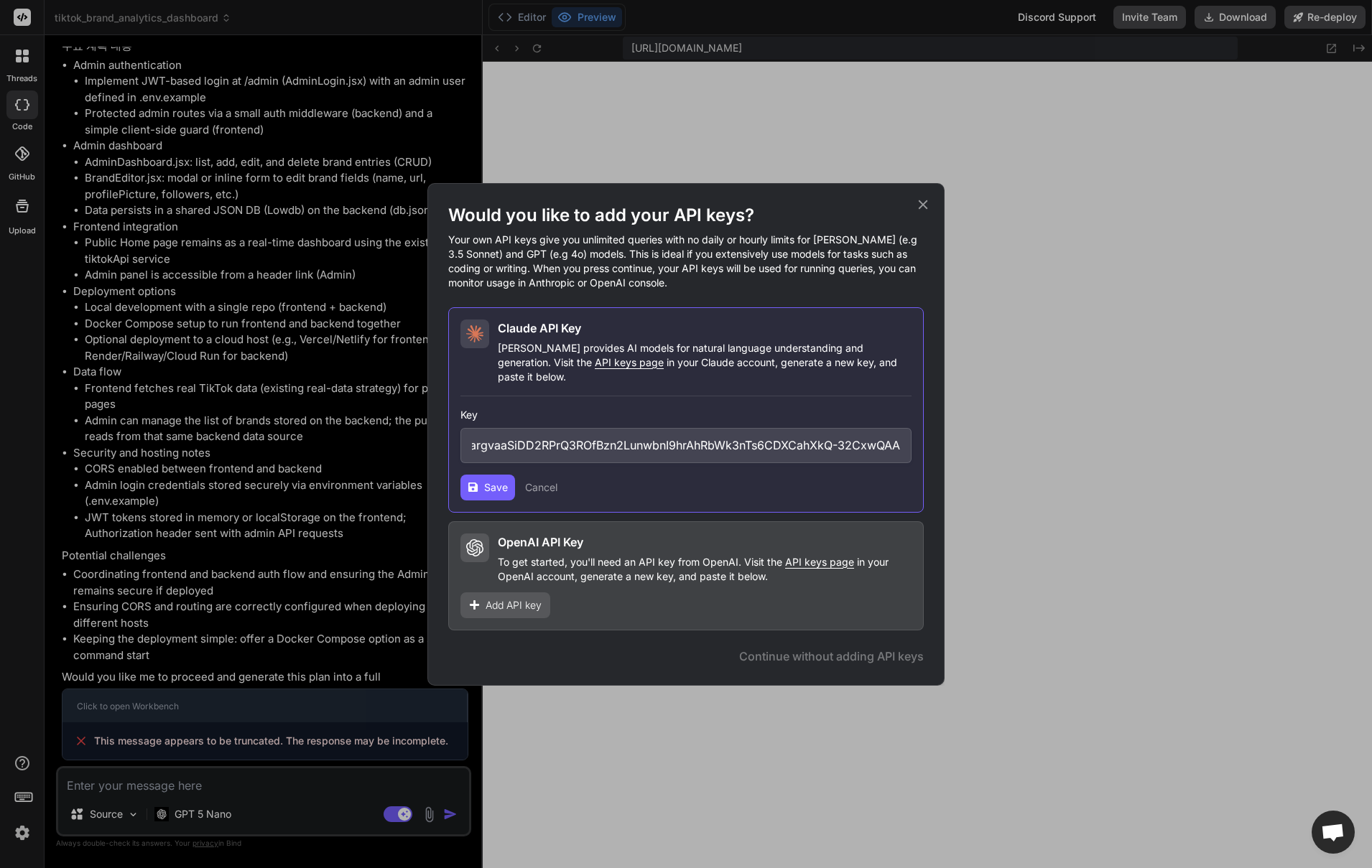
click at [490, 481] on span "Save" at bounding box center [496, 488] width 24 height 15
click at [491, 483] on span "Save" at bounding box center [496, 488] width 24 height 15
click at [923, 207] on icon at bounding box center [923, 205] width 16 height 16
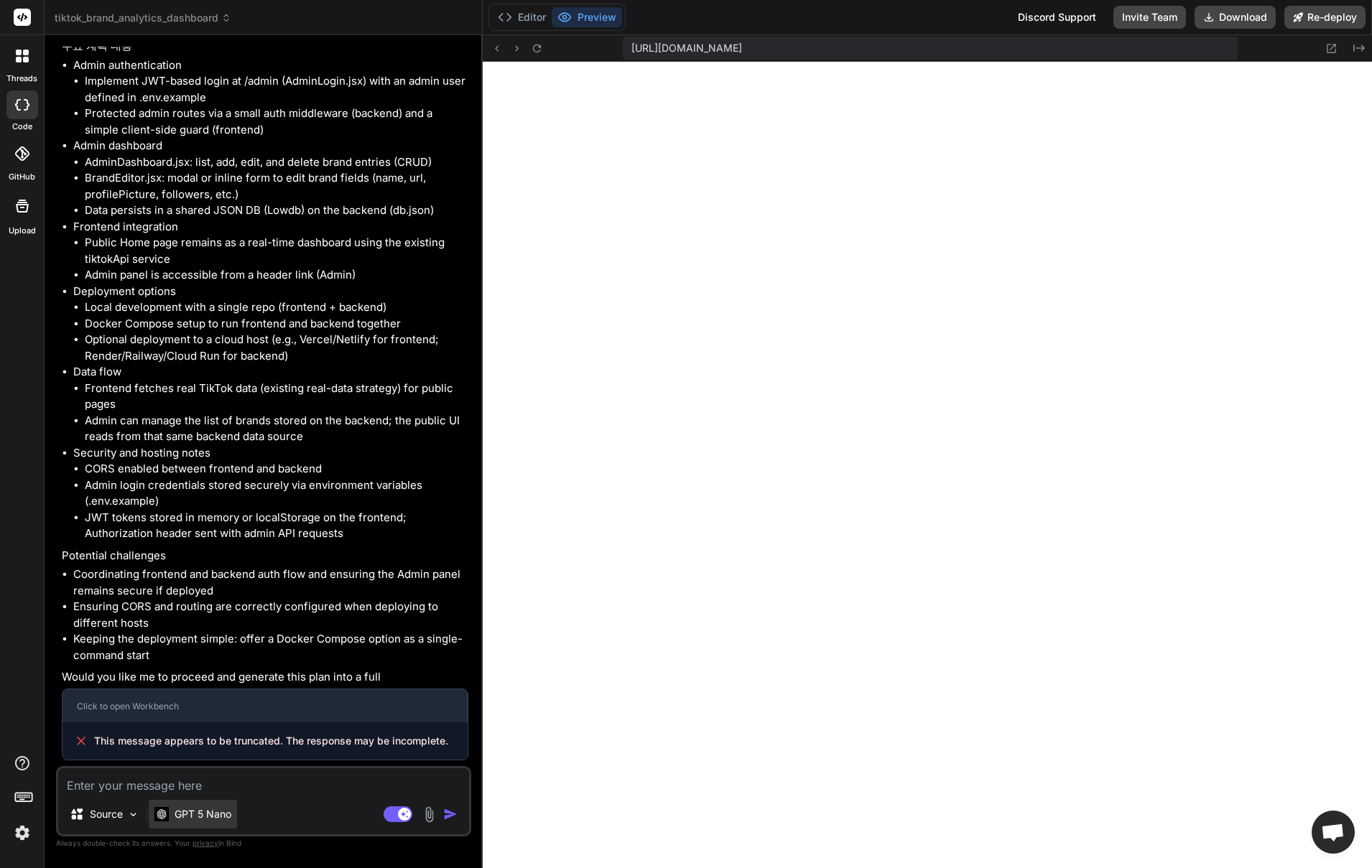
click at [196, 810] on p "GPT 5 Nano" at bounding box center [203, 815] width 57 height 15
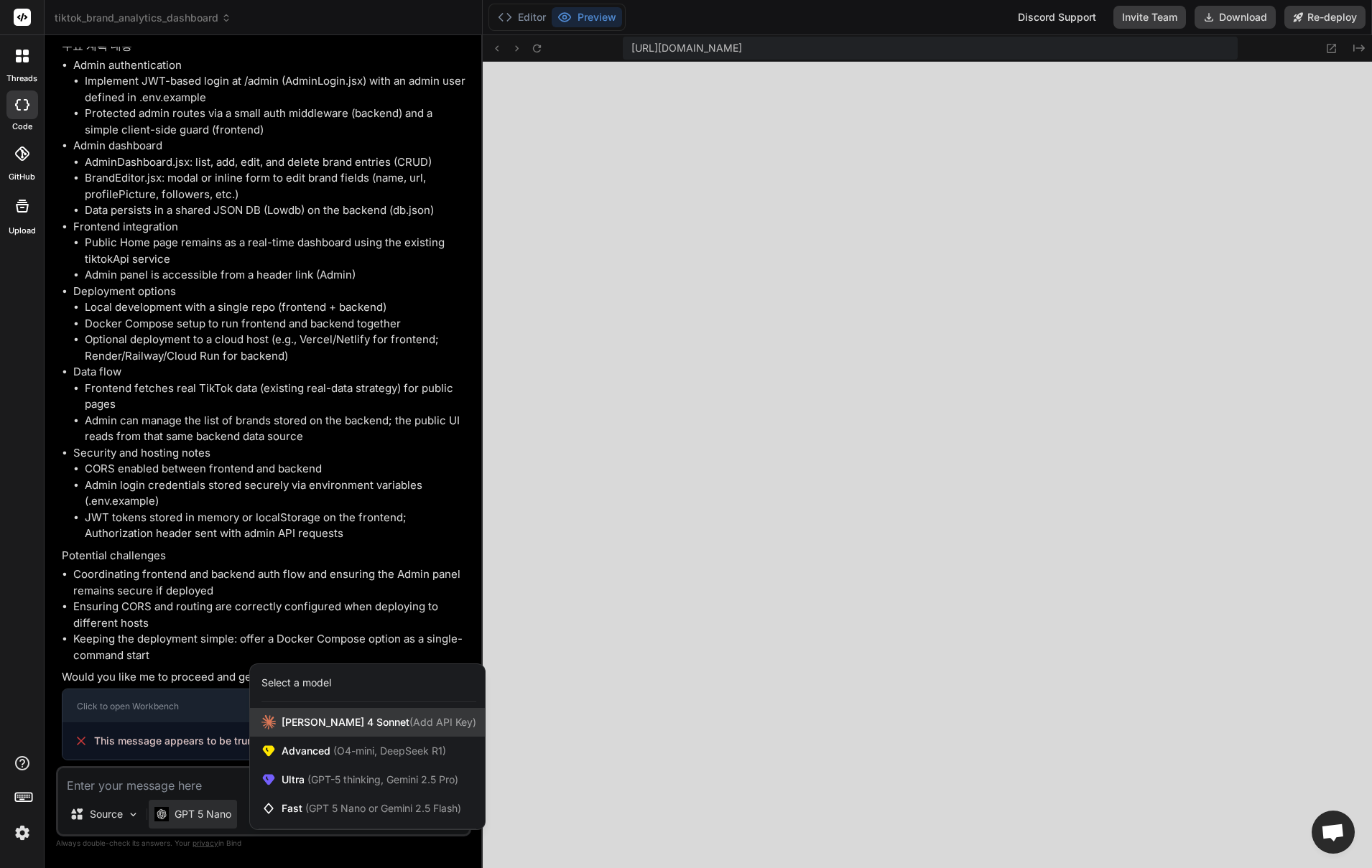
click at [311, 725] on span "[PERSON_NAME] 4 Sonnet (Add API Key)" at bounding box center [379, 722] width 194 height 15
type textarea "x"
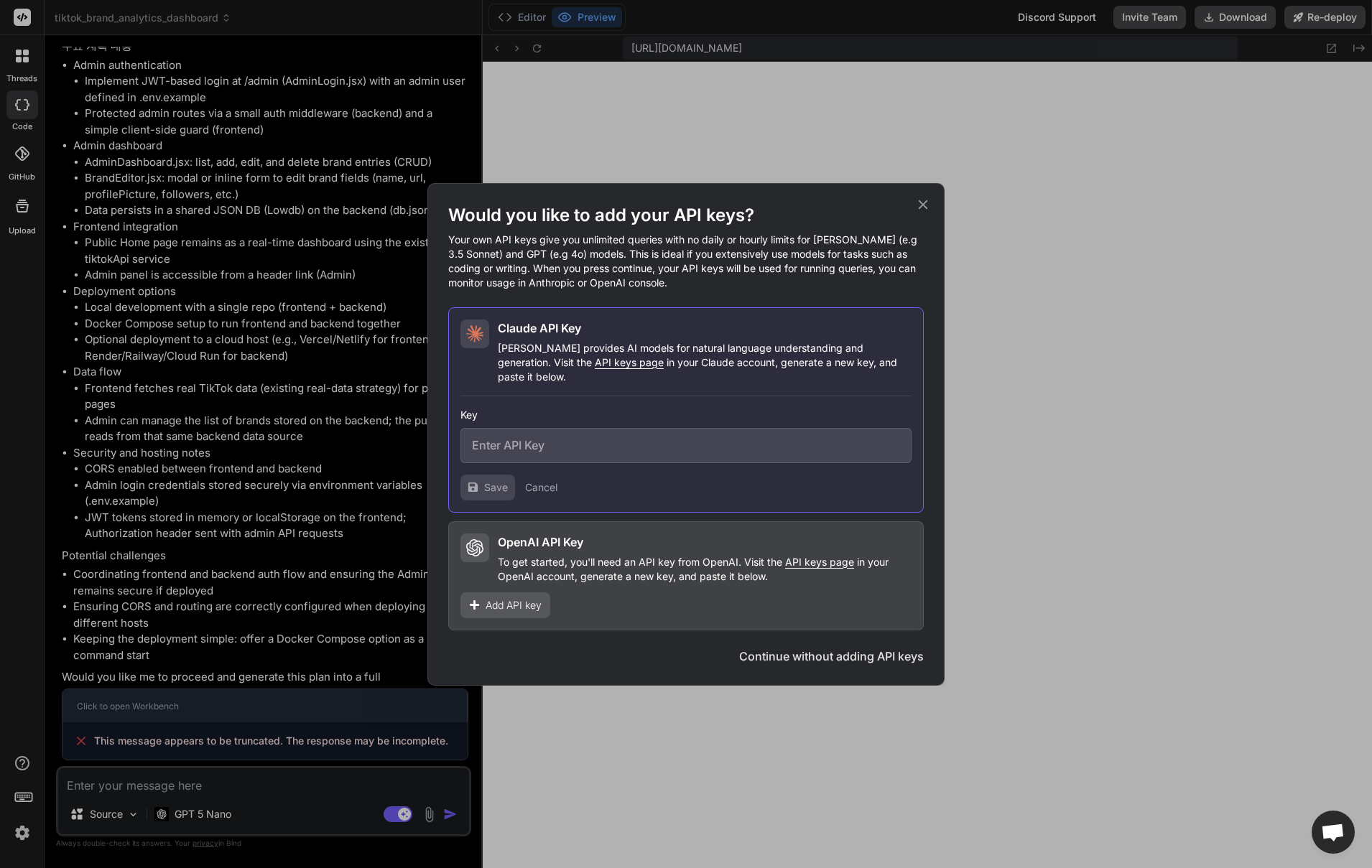
click at [557, 447] on input "text" at bounding box center [685, 446] width 451 height 35
paste input "sk-ant-api03-1fROQoxGgroZd9aUhxz9Nxhz82ZgpyXqlargvaaSiDD2RPrQ3ROfBzn2LunwbnI9hr…"
type input "sk-ant-api03-1fROQoxGgroZd9aUhxz9Nxhz82ZgpyXqlargvaaSiDD2RPrQ3ROfBzn2LunwbnI9hr…"
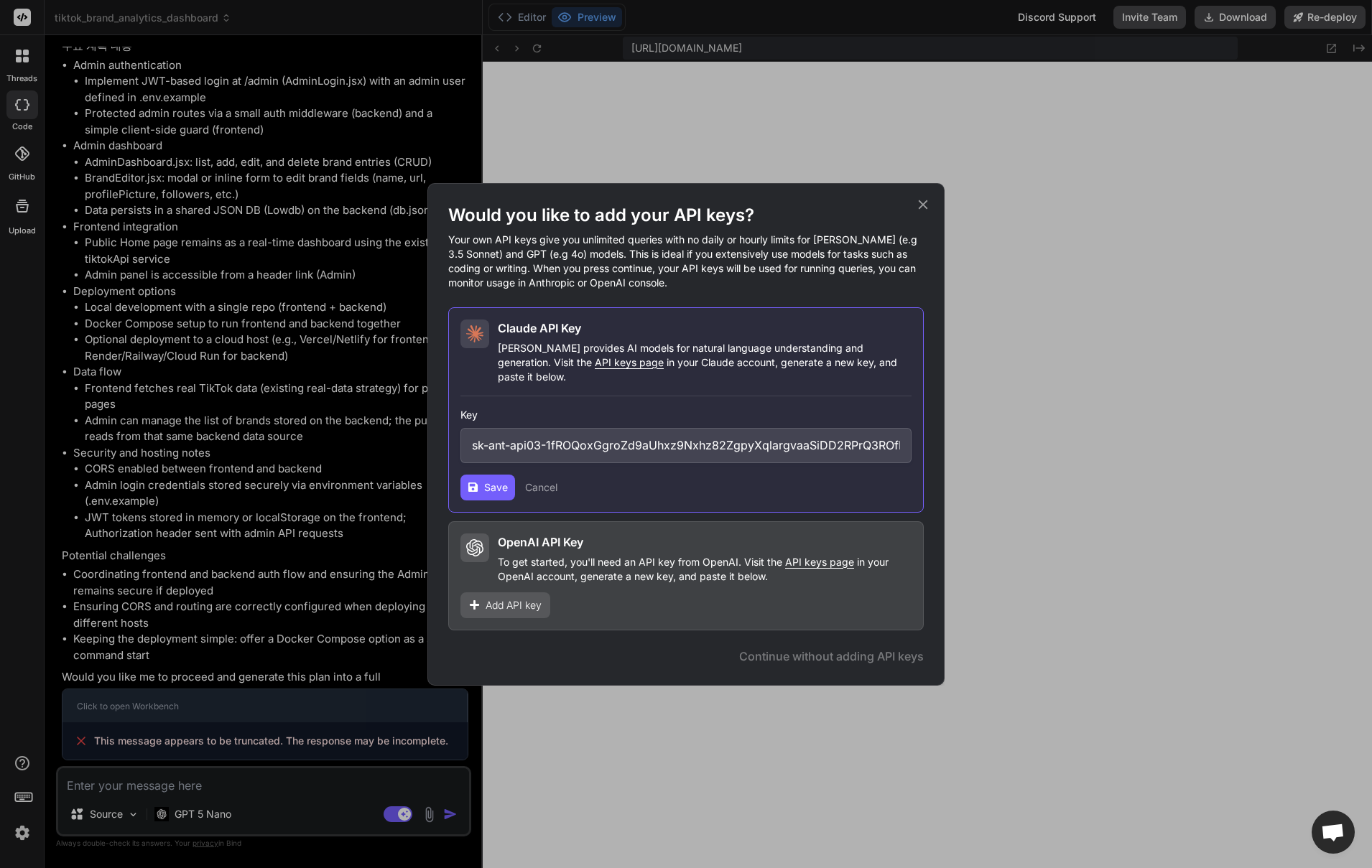
click at [481, 489] on button "Save" at bounding box center [487, 488] width 55 height 26
click at [923, 213] on icon at bounding box center [923, 205] width 16 height 16
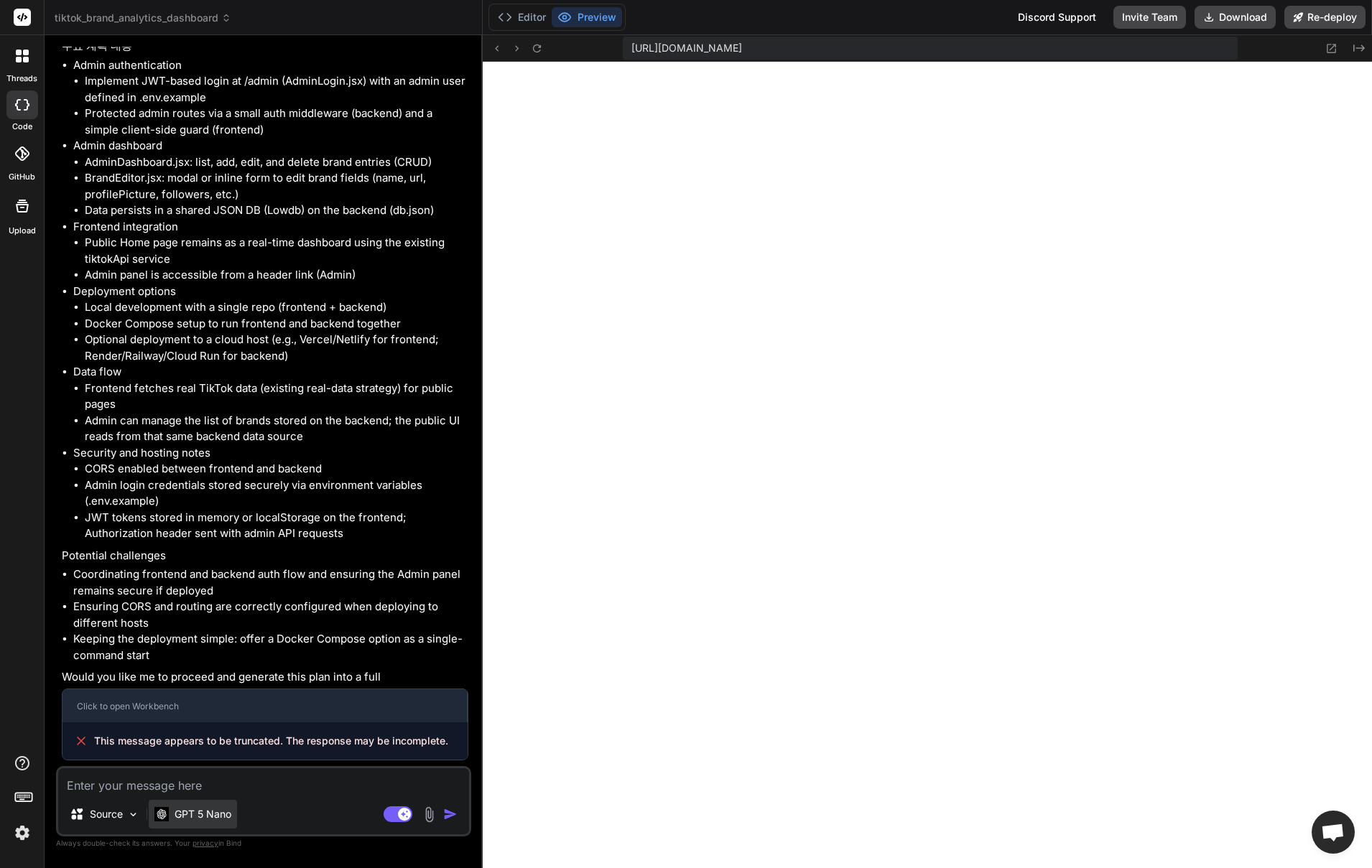
click at [189, 808] on p "GPT 5 Nano" at bounding box center [203, 815] width 57 height 15
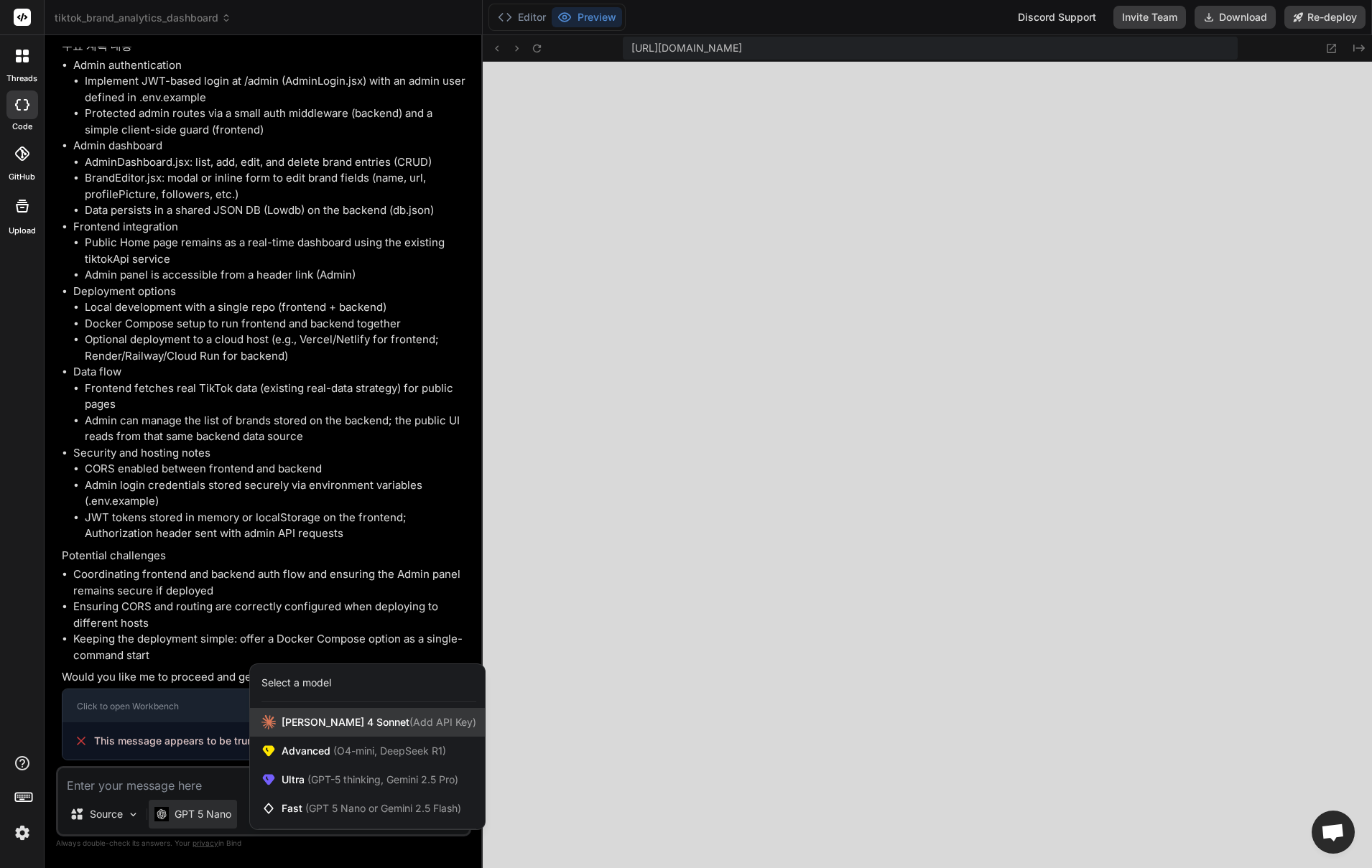
click at [288, 721] on span "[PERSON_NAME] 4 Sonnet (Add API Key)" at bounding box center [379, 722] width 194 height 15
type textarea "x"
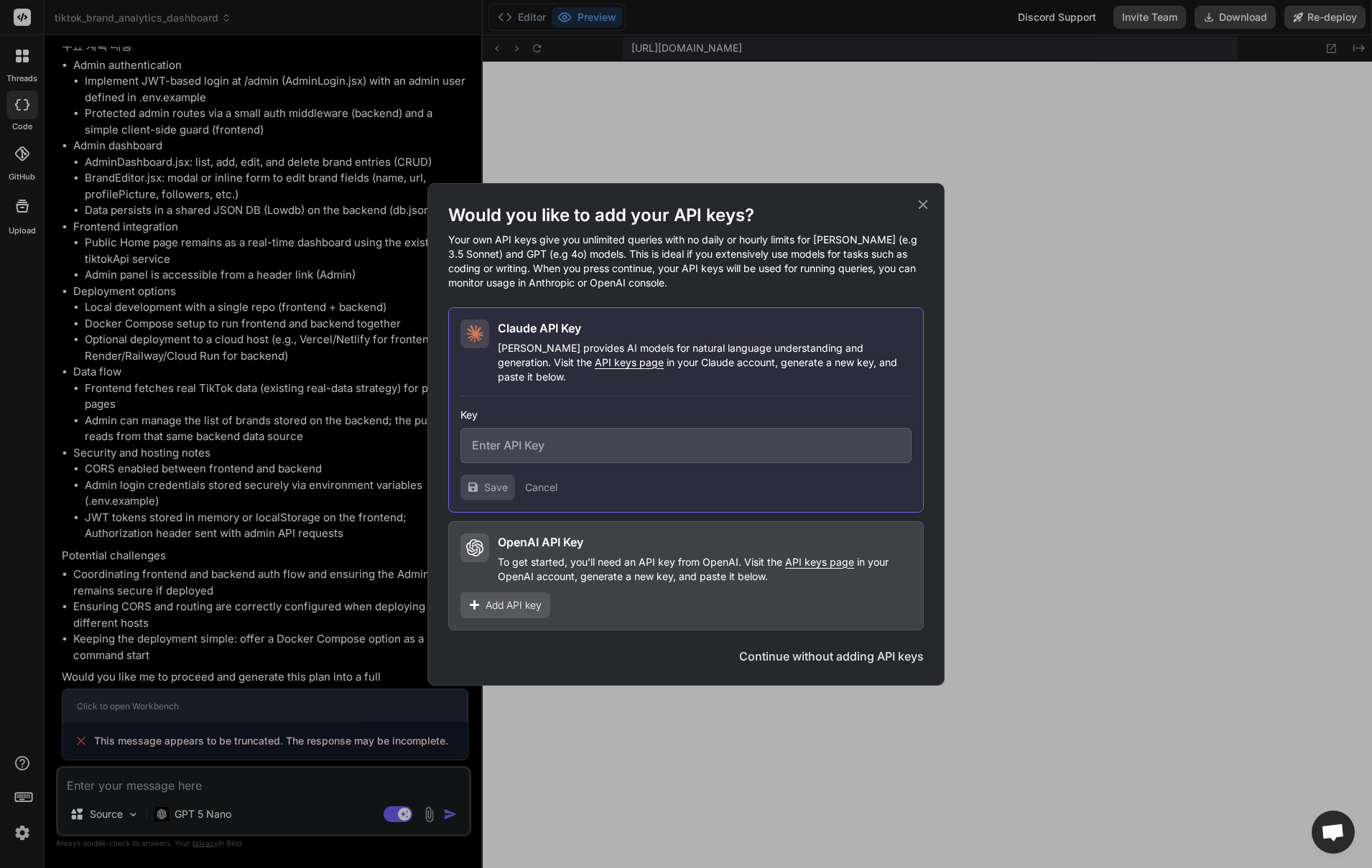
click at [860, 650] on button "Continue without adding API keys" at bounding box center [831, 657] width 184 height 17
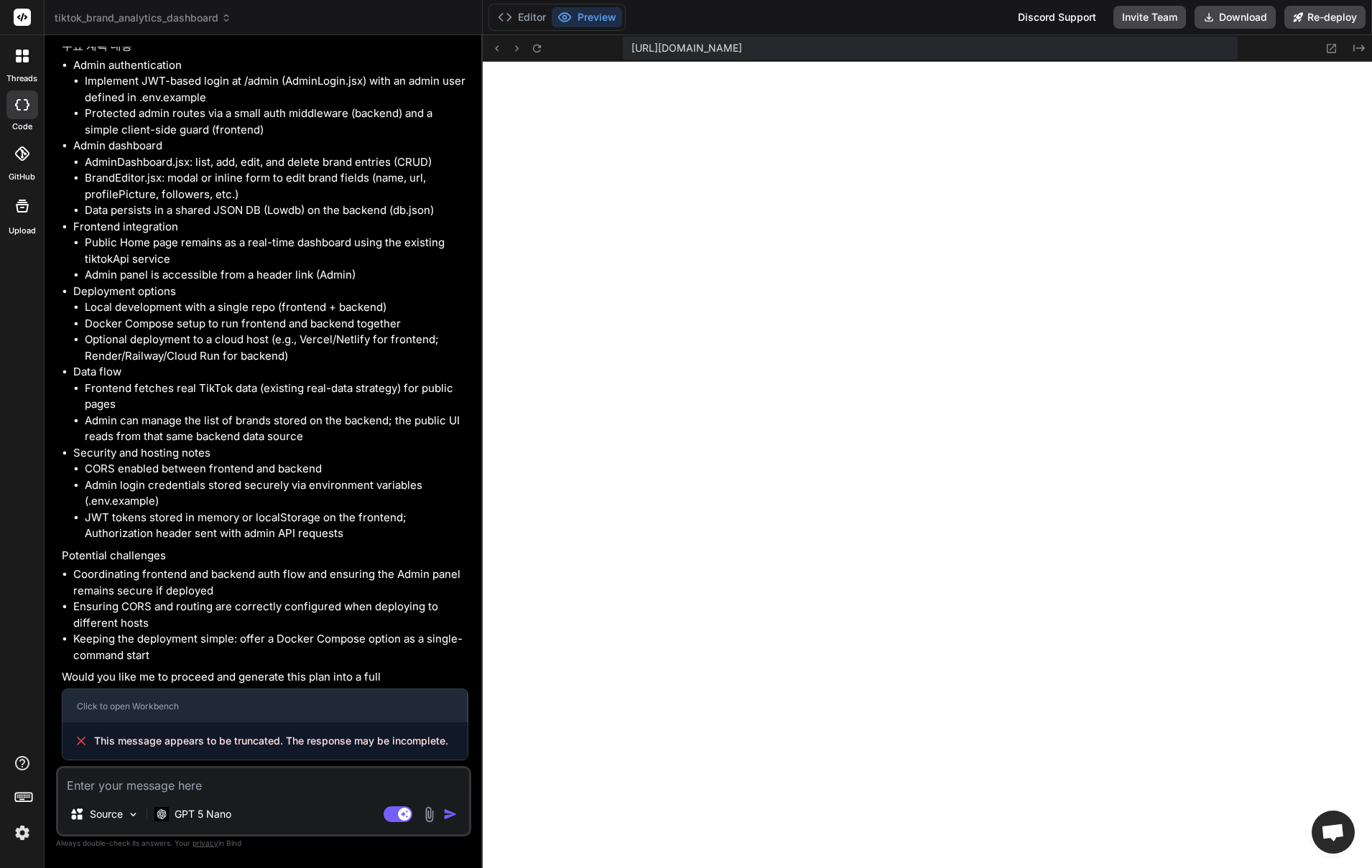
click at [232, 782] on textarea at bounding box center [264, 781] width 411 height 26
click at [25, 826] on img at bounding box center [23, 833] width 25 height 25
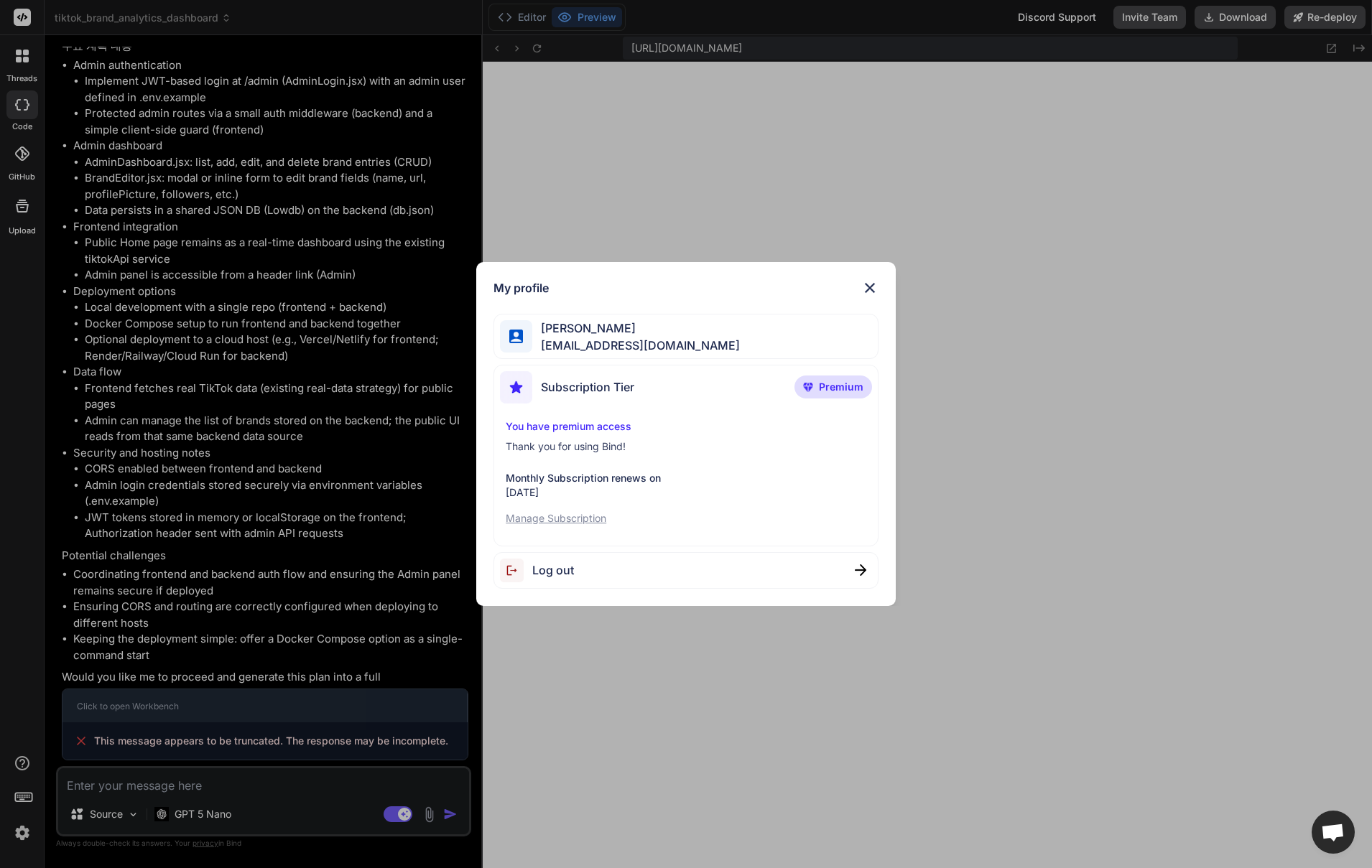
click at [632, 342] on span "[EMAIL_ADDRESS][DOMAIN_NAME]" at bounding box center [636, 346] width 208 height 17
click at [875, 292] on img at bounding box center [870, 288] width 17 height 17
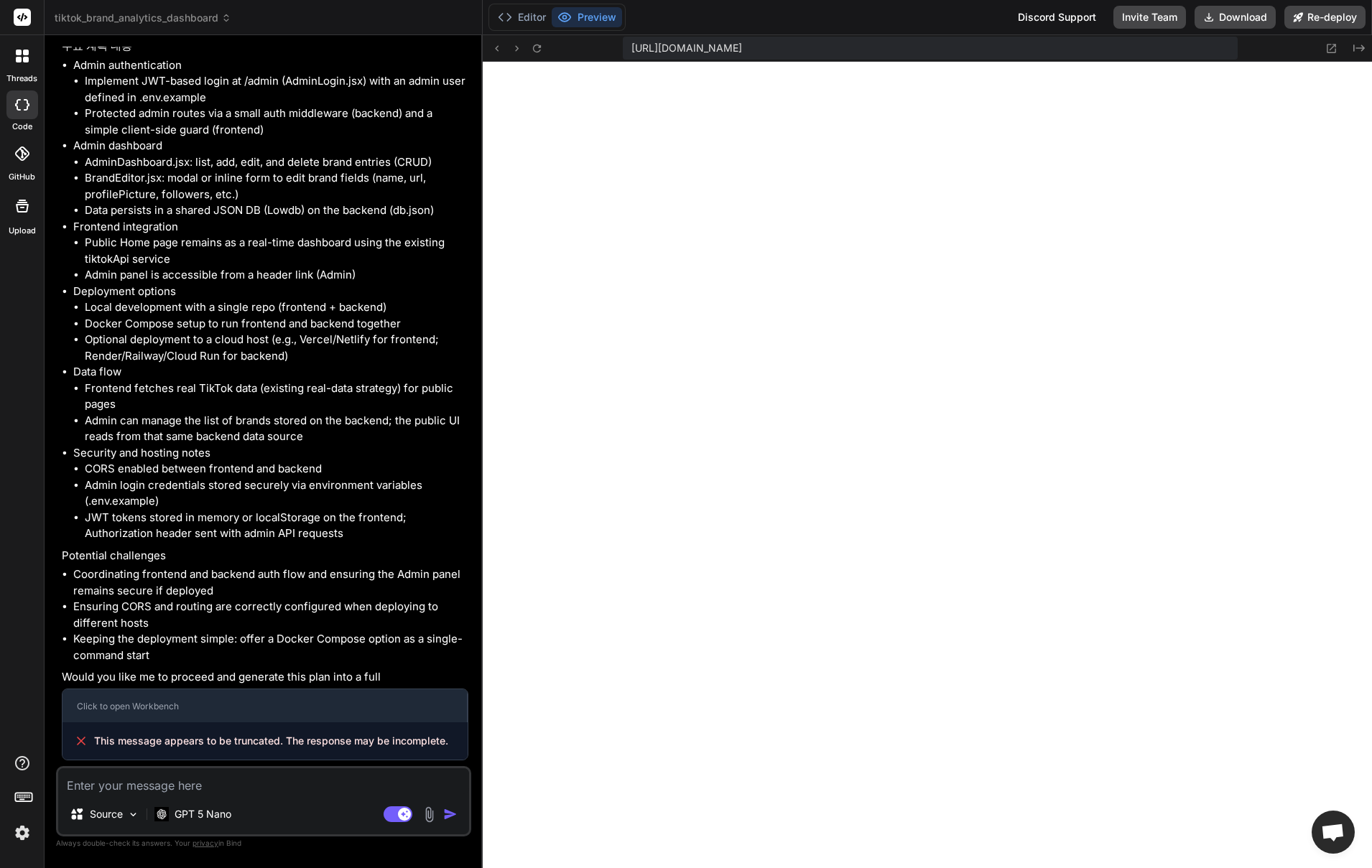
click at [9, 58] on div at bounding box center [22, 55] width 30 height 30
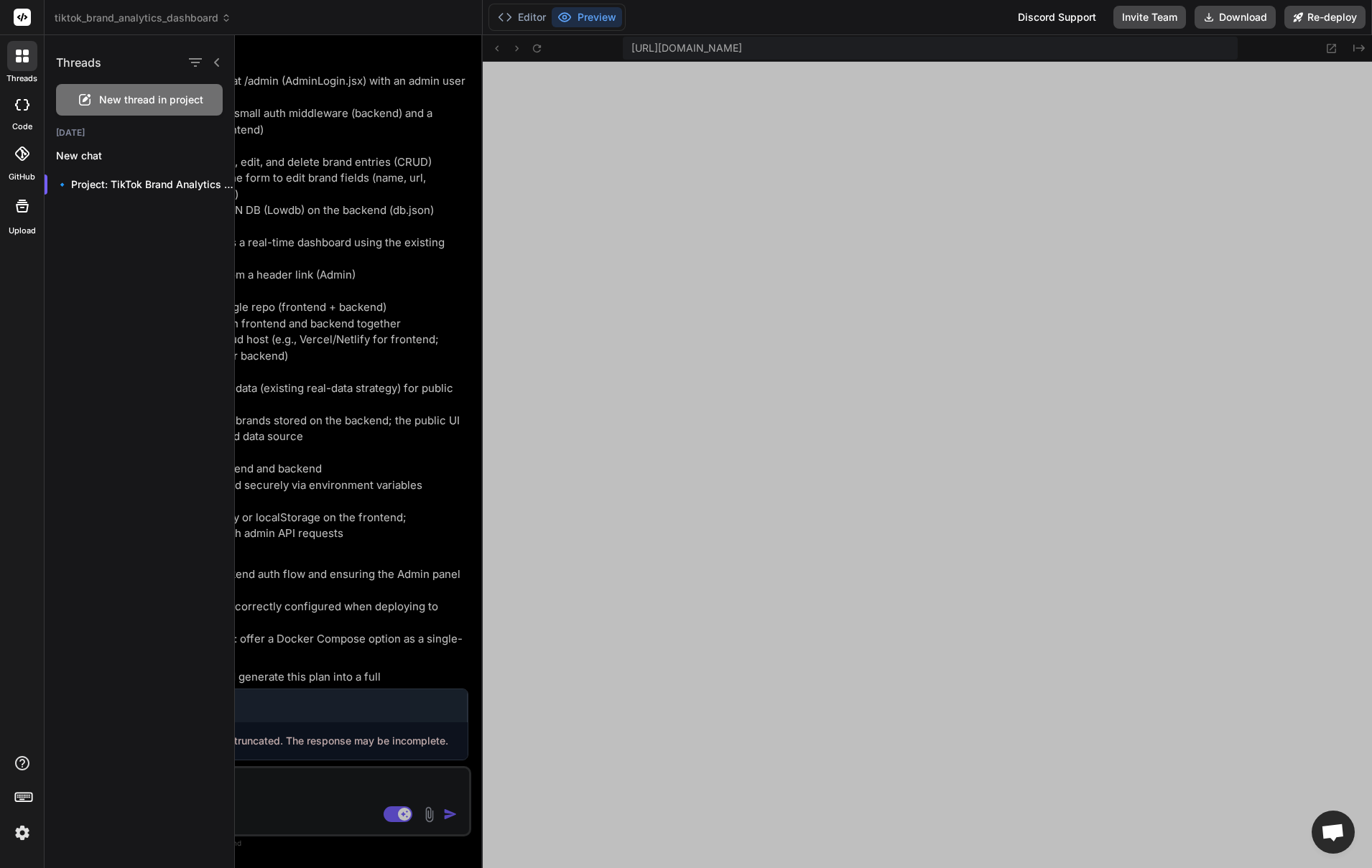
click at [21, 58] on icon at bounding box center [19, 60] width 6 height 6
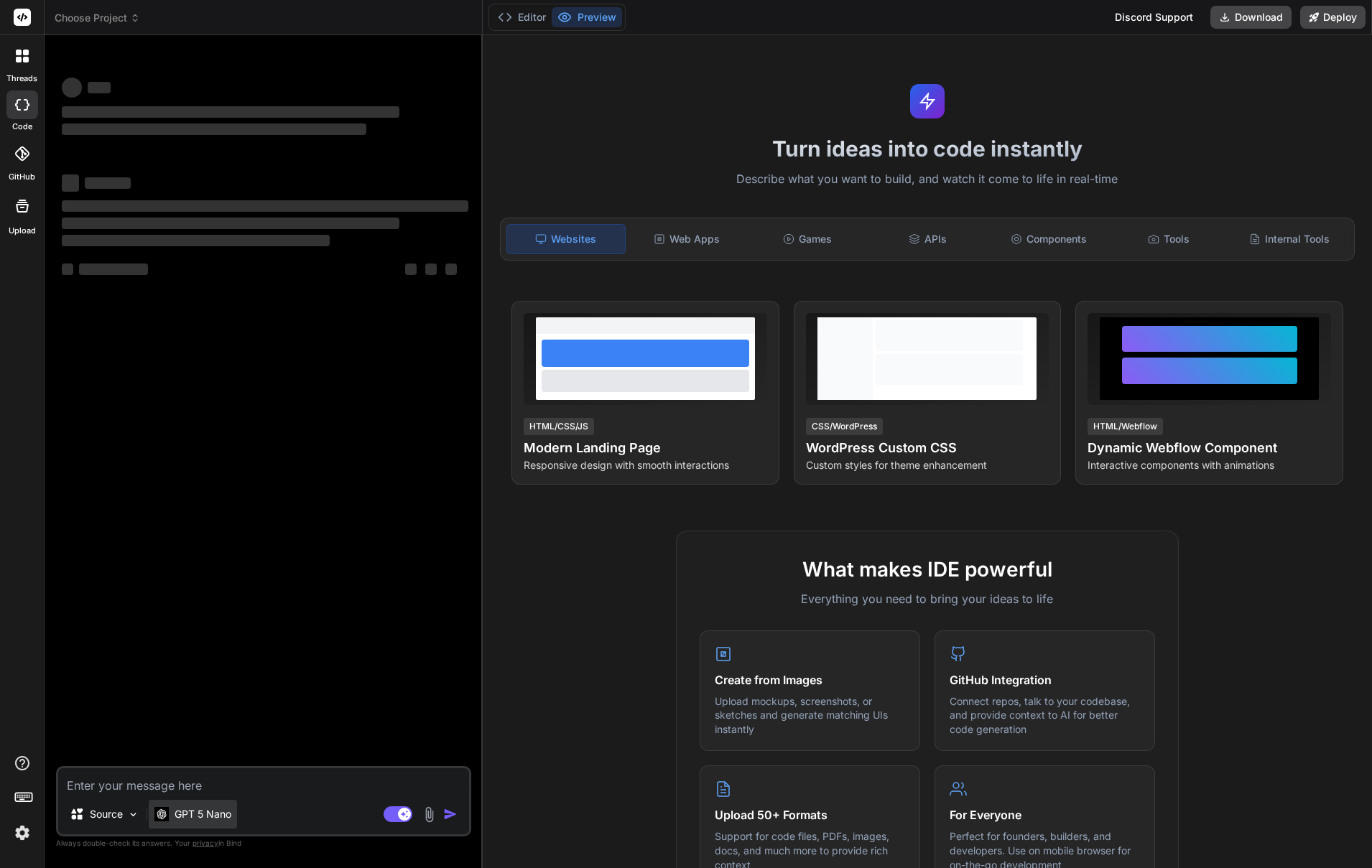
click at [210, 808] on p "GPT 5 Nano" at bounding box center [203, 815] width 57 height 15
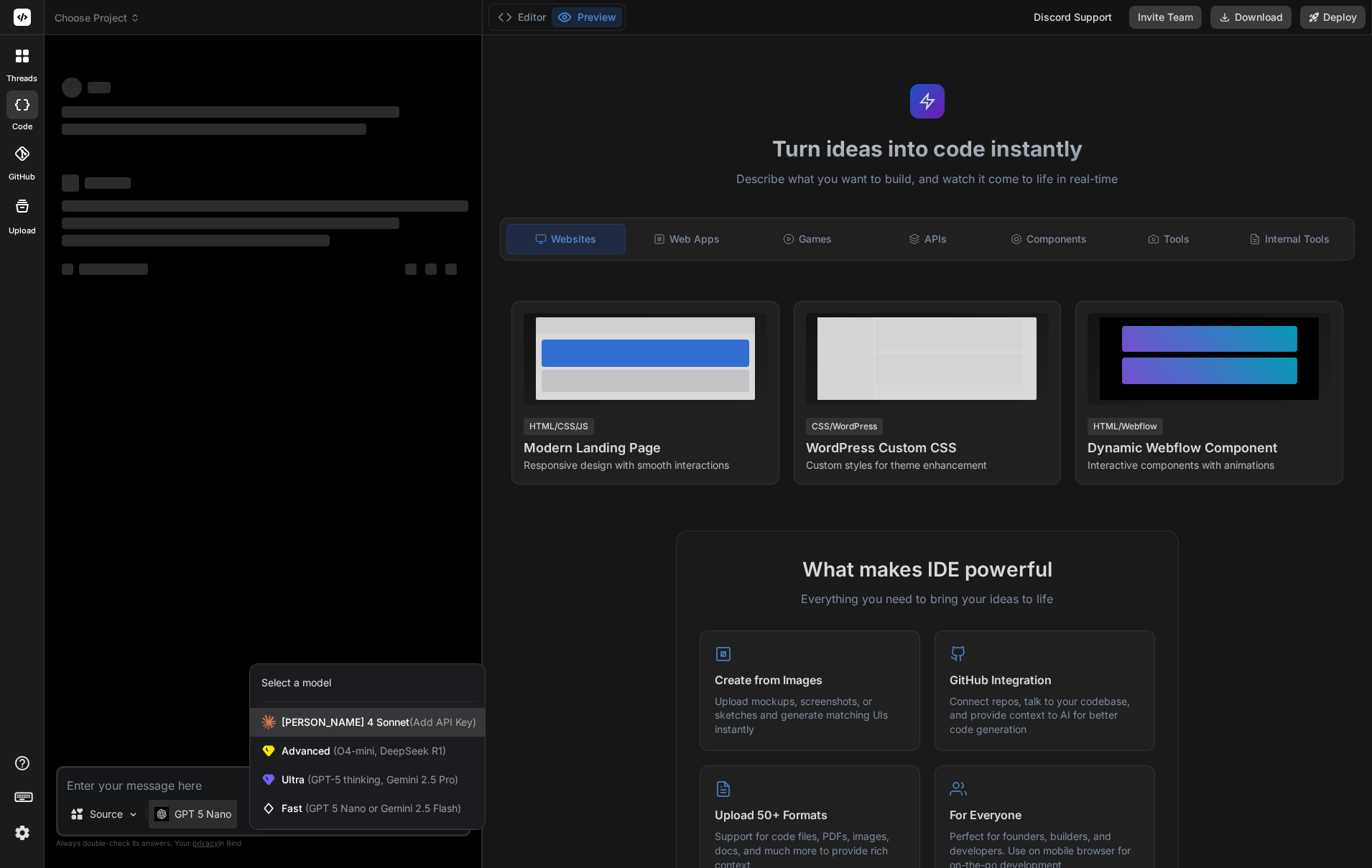
click at [350, 719] on span "[PERSON_NAME] 4 Sonnet (Add API Key)" at bounding box center [379, 722] width 194 height 15
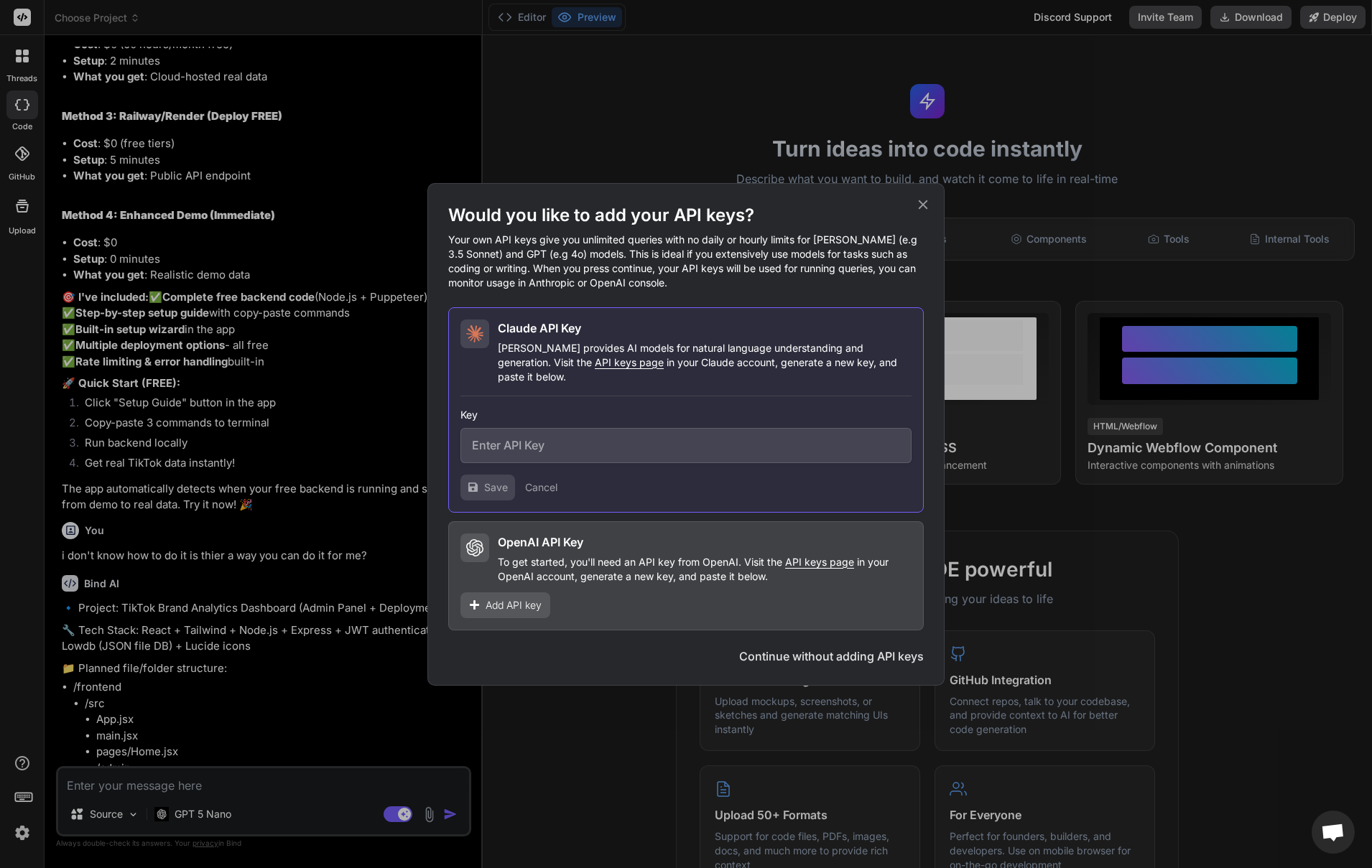
type textarea "x"
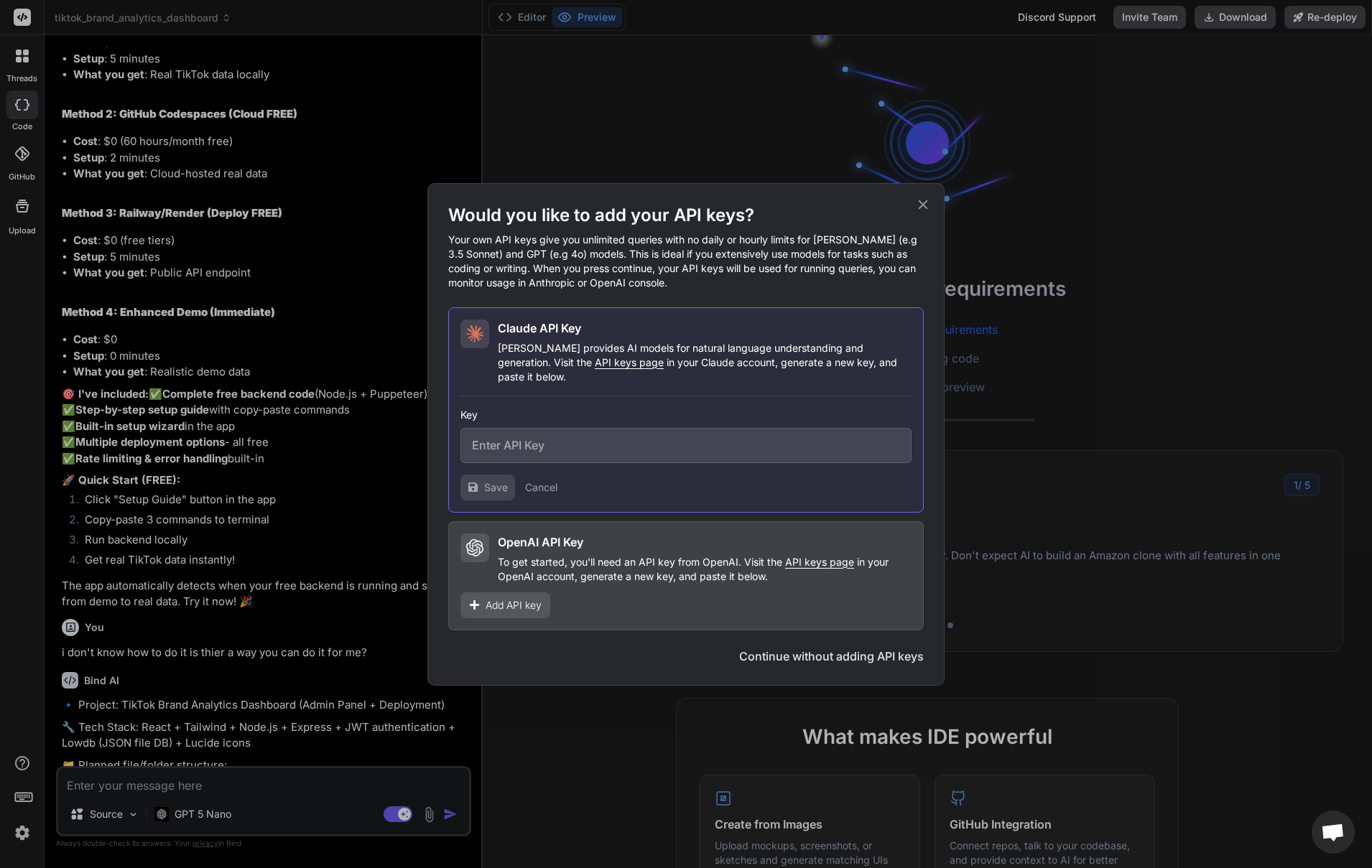
click at [567, 446] on input "text" at bounding box center [685, 446] width 451 height 35
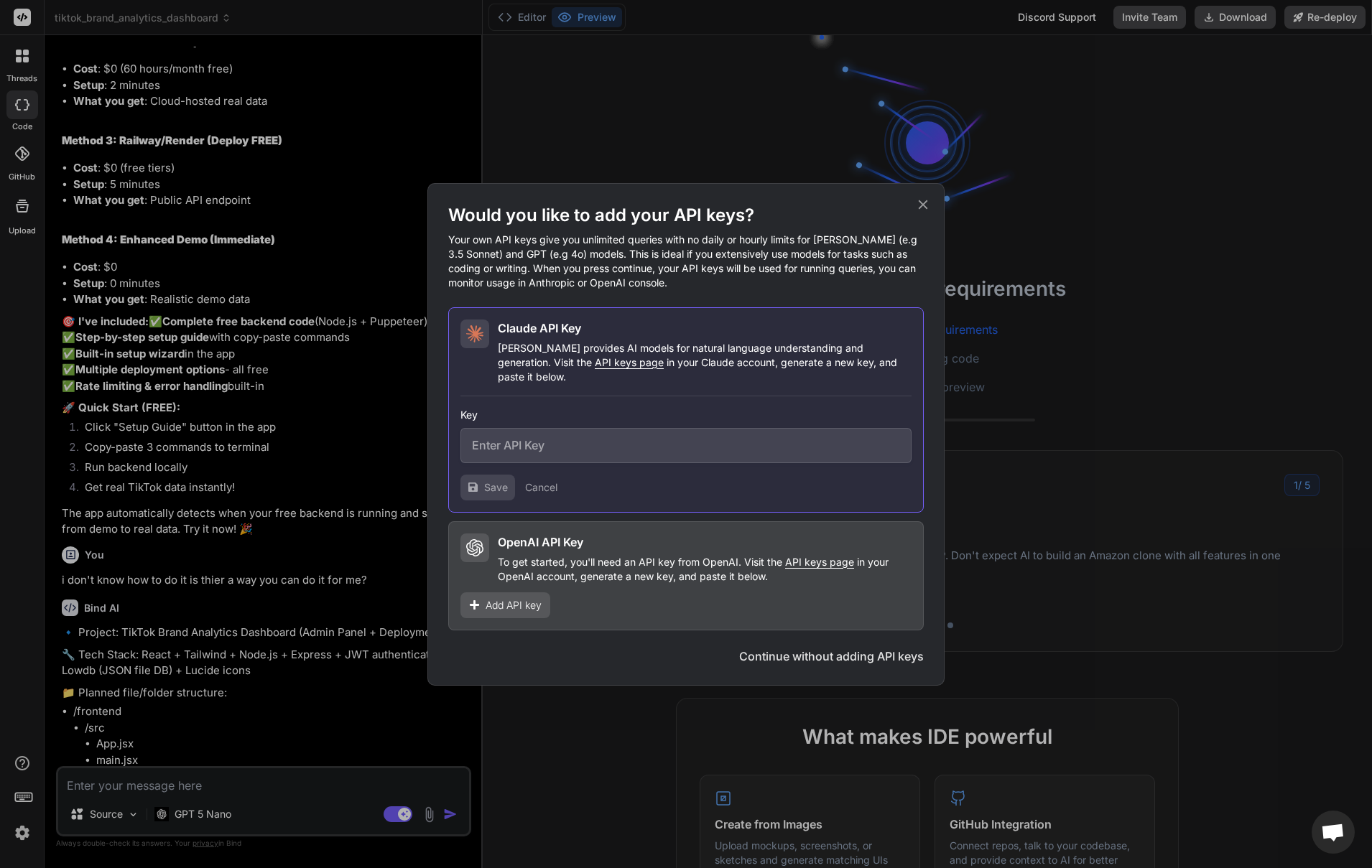
scroll to position [2831, 0]
paste input "sk-ant-api03-1fROQoxGgroZd9aUhxz9Nxhz82ZgpyXqlargvaaSiDD2RPrQ3ROfBzn2LunwbnI9hr…"
type input "sk-ant-api03-1fROQoxGgroZd9aUhxz9Nxhz82ZgpyXqlargvaaSiDD2RPrQ3ROfBzn2LunwbnI9hr…"
click at [498, 481] on span "Save" at bounding box center [496, 488] width 24 height 15
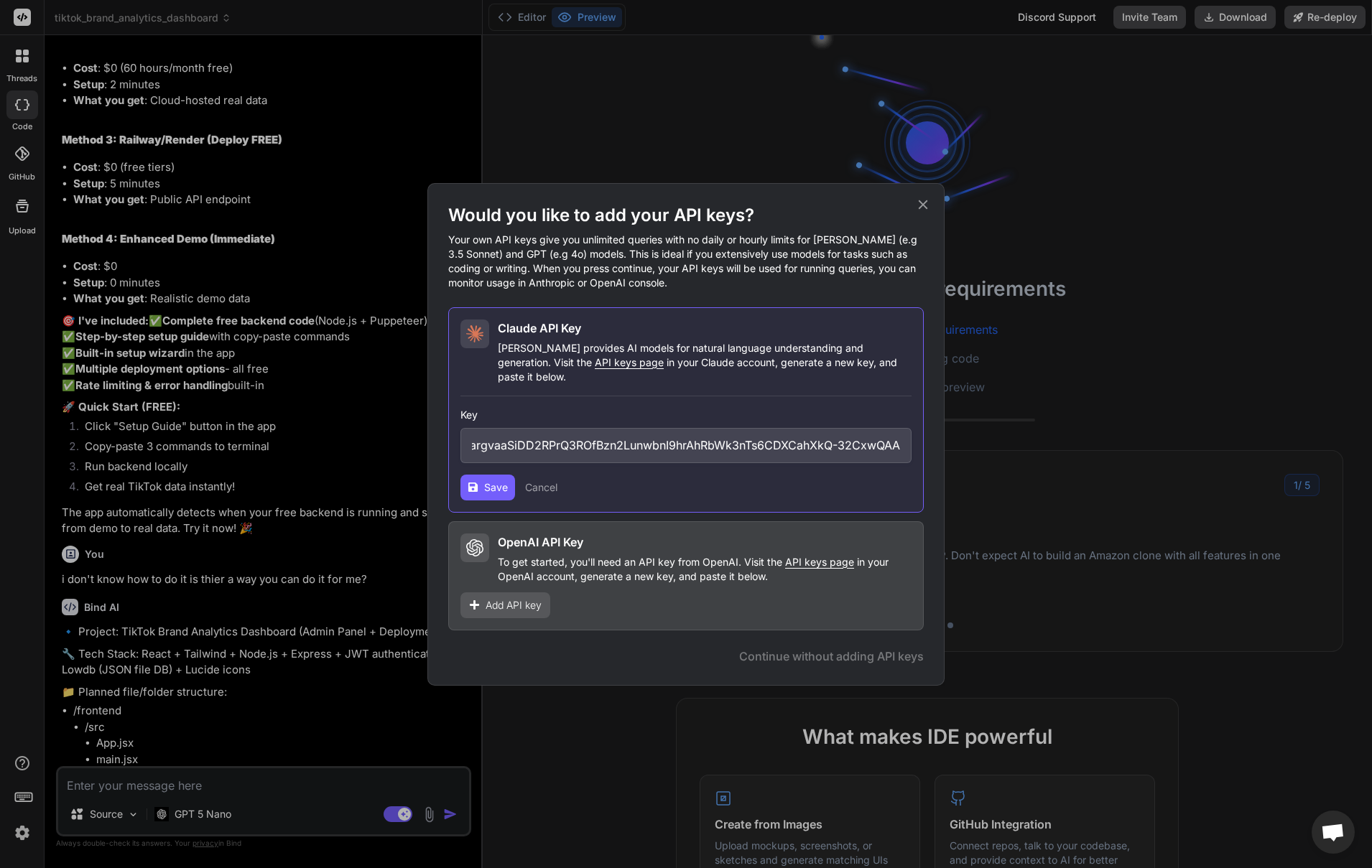
scroll to position [0, 0]
click at [478, 485] on button "Save" at bounding box center [487, 488] width 55 height 26
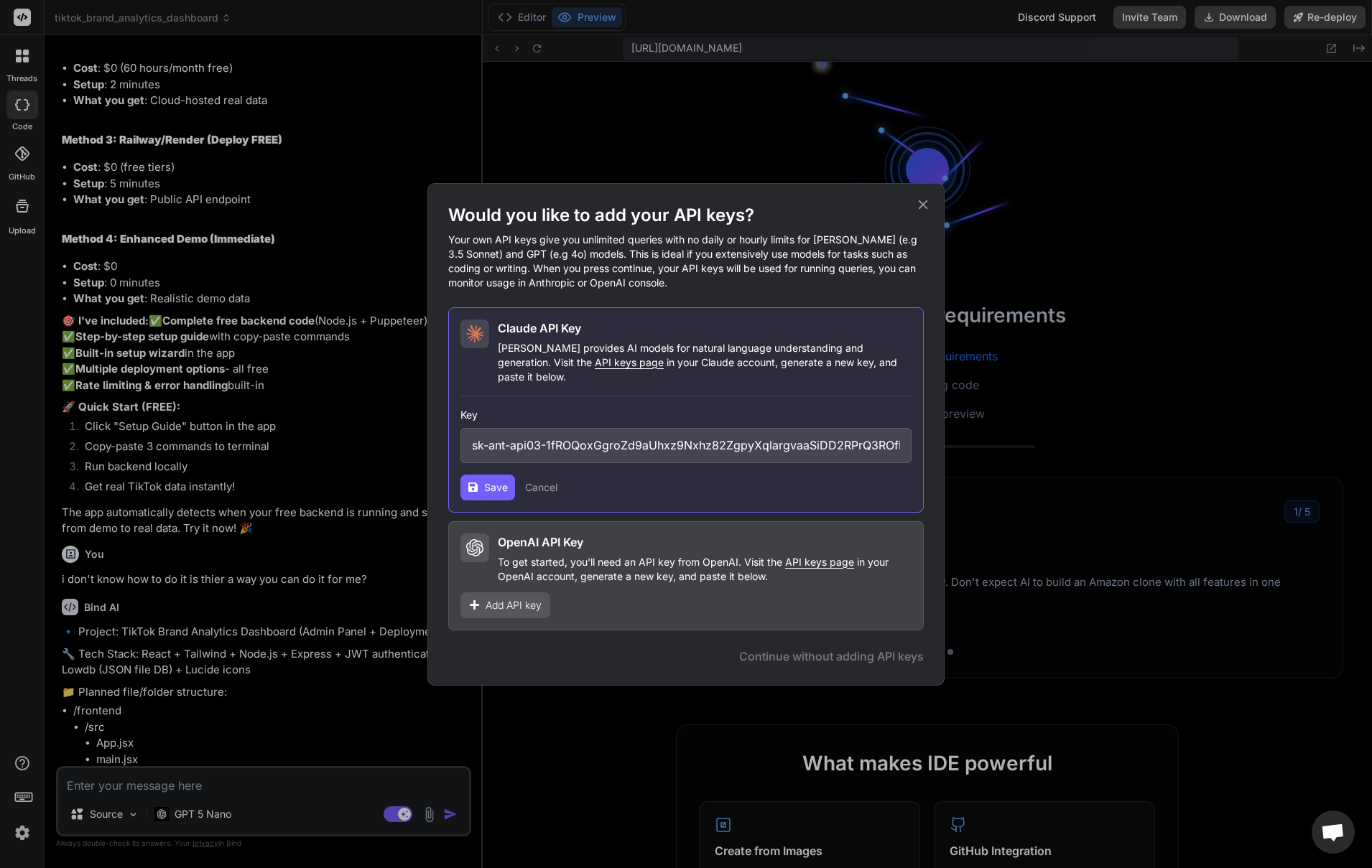
scroll to position [273, 0]
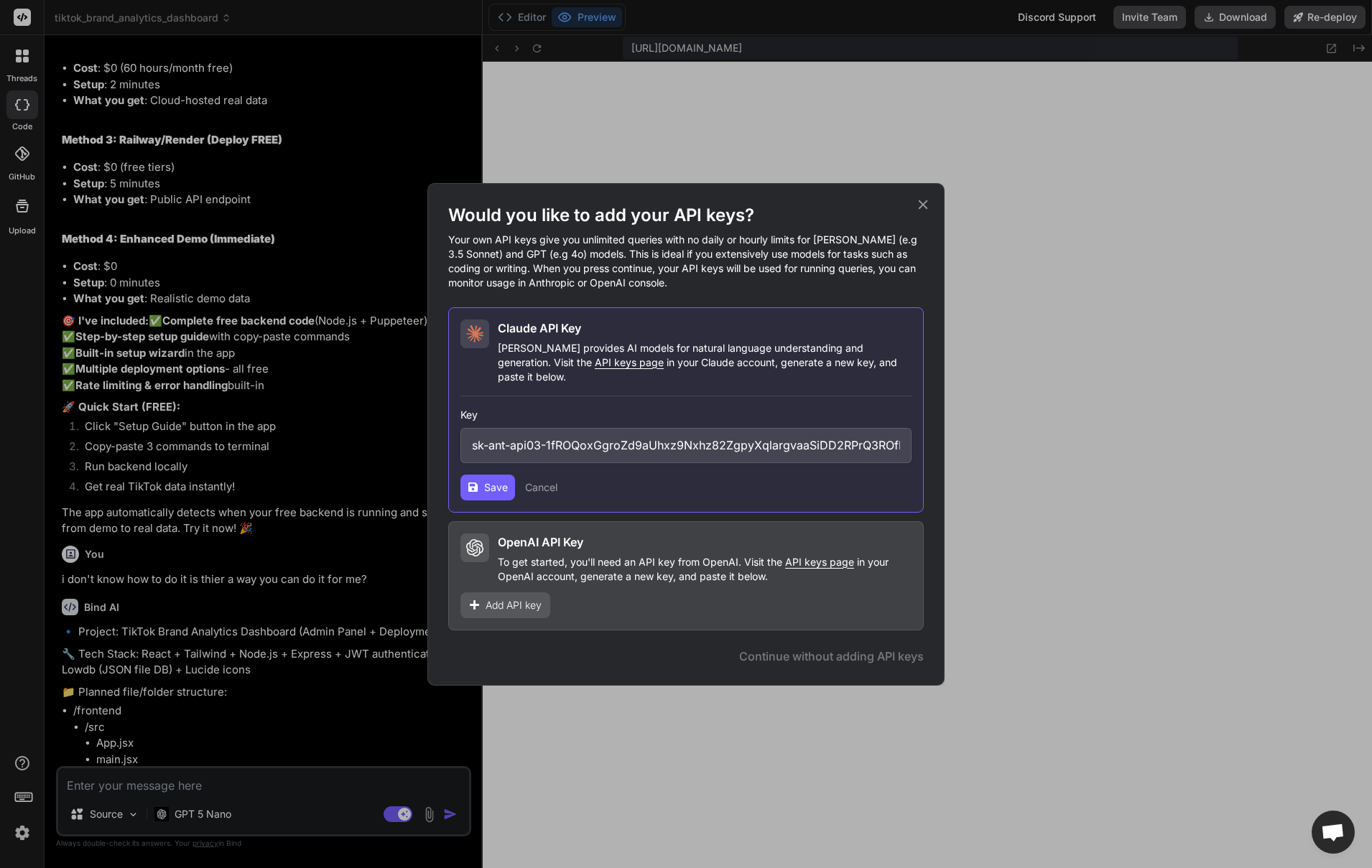
click at [545, 482] on button "Cancel" at bounding box center [541, 488] width 32 height 15
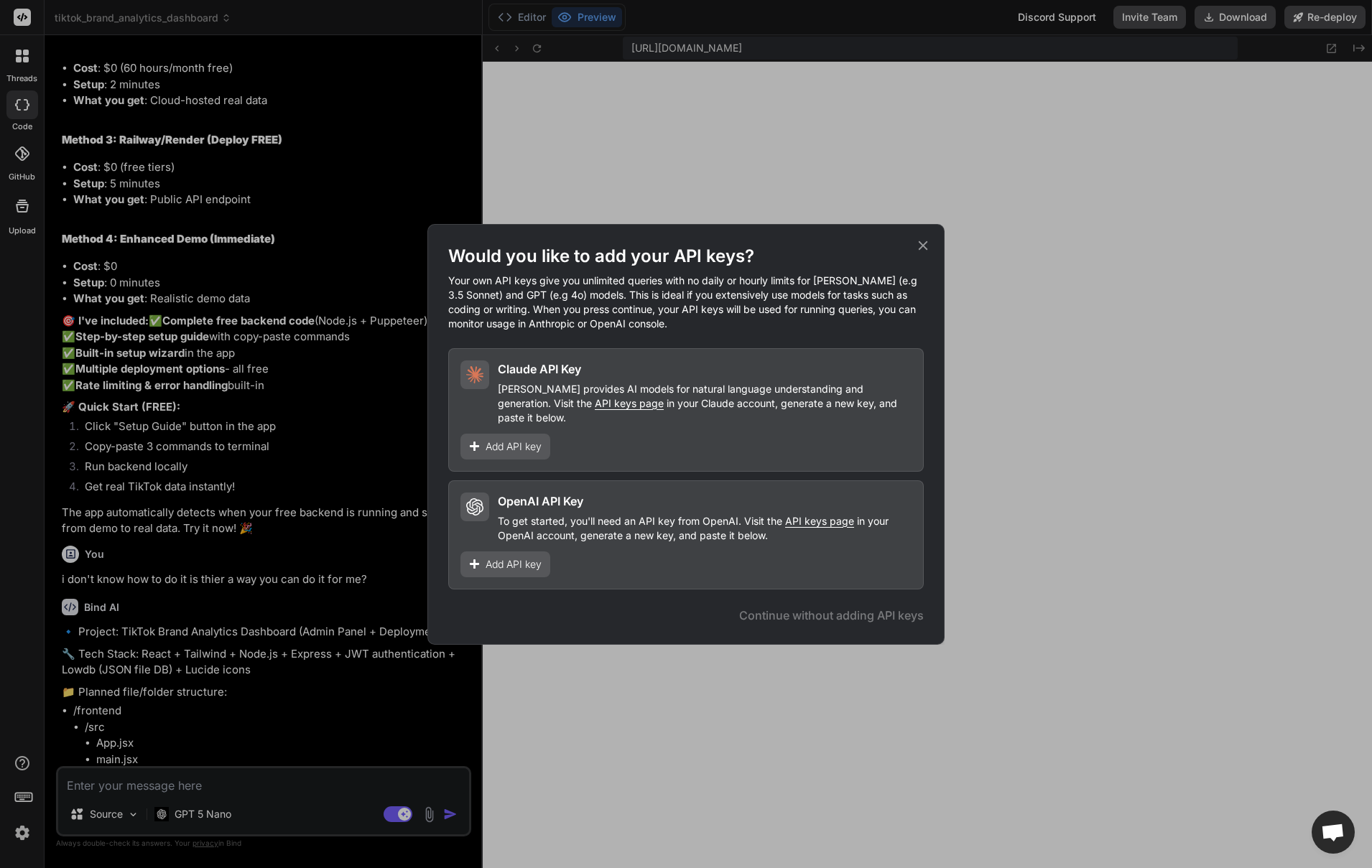
click at [518, 442] on span "Add API key" at bounding box center [513, 447] width 56 height 15
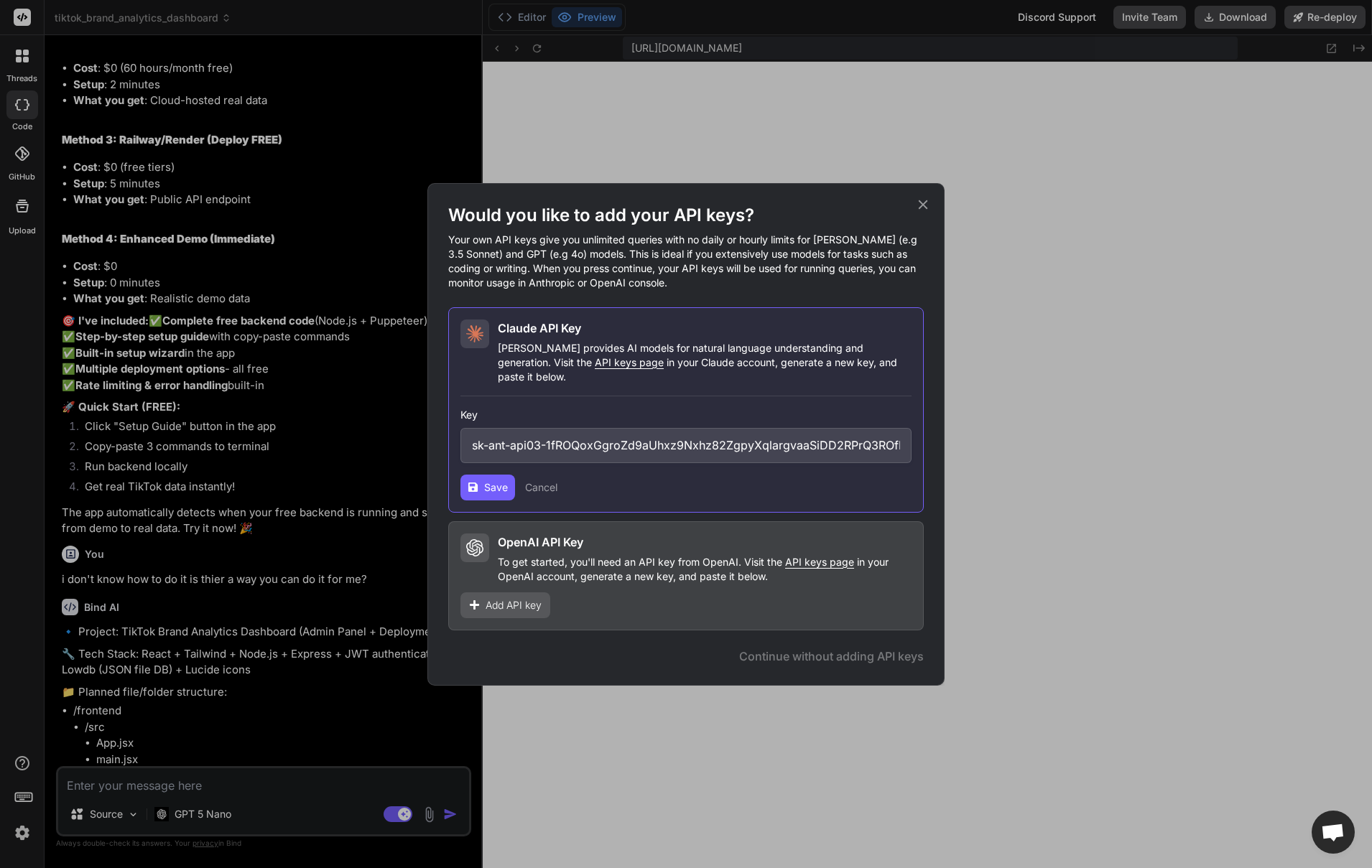
click at [491, 492] on button "Save" at bounding box center [487, 488] width 55 height 26
click at [753, 354] on p "[PERSON_NAME] provides AI models for natural language understanding and generat…" at bounding box center [704, 362] width 414 height 43
click at [918, 208] on icon at bounding box center [923, 204] width 9 height 9
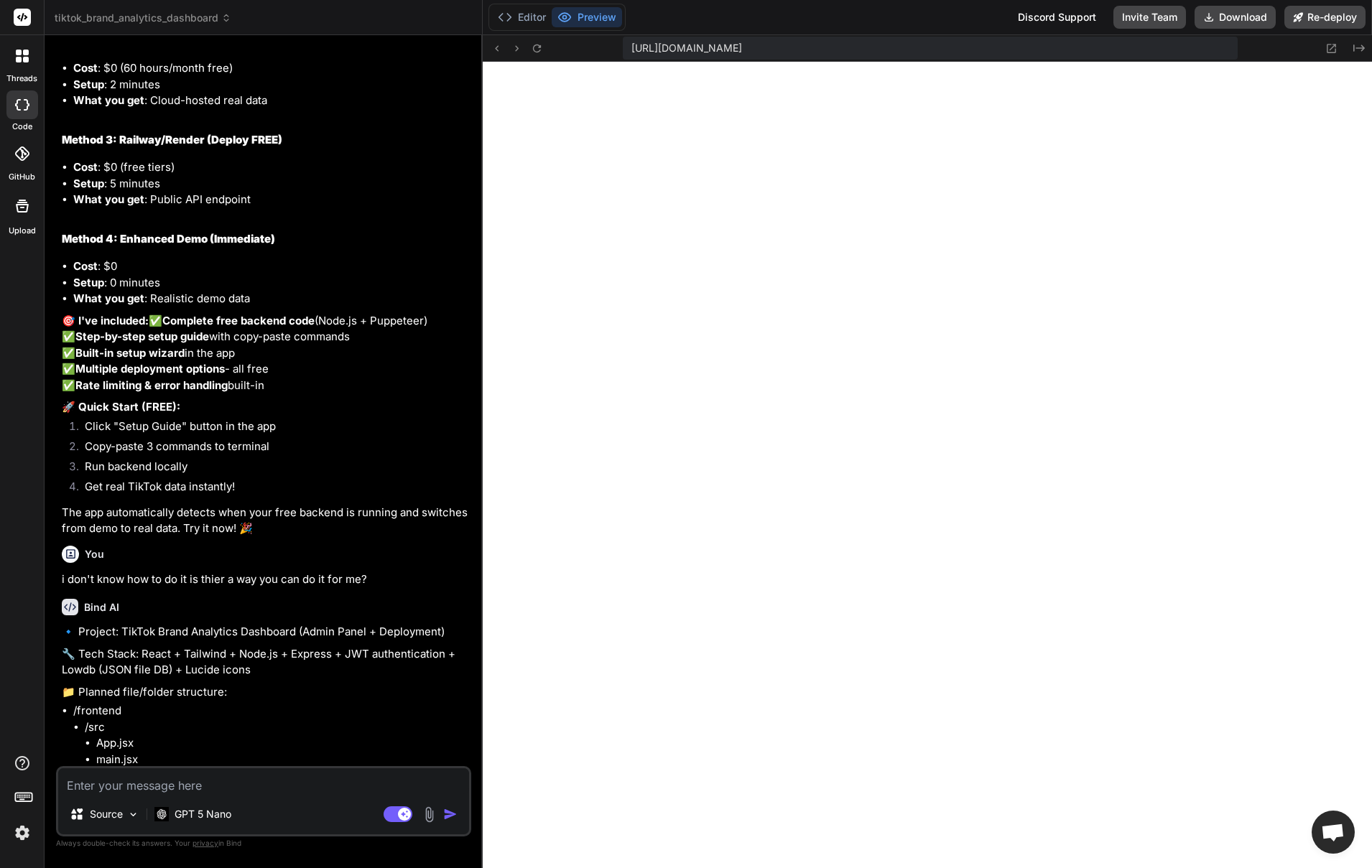
click at [234, 787] on textarea at bounding box center [264, 781] width 411 height 26
click at [229, 824] on div "GPT 5 Nano" at bounding box center [192, 814] width 88 height 28
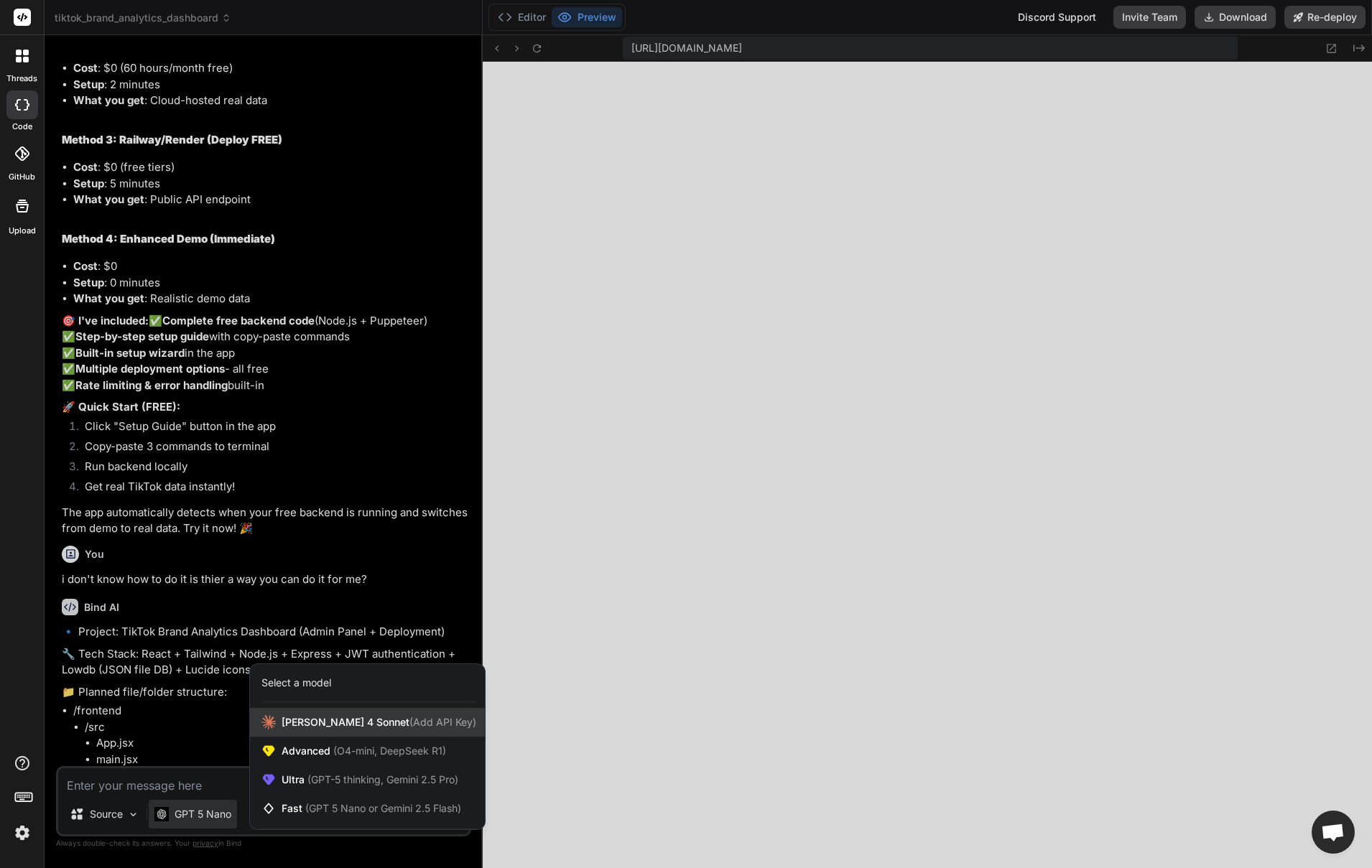
click at [344, 728] on span "[PERSON_NAME] 4 Sonnet (Add API Key)" at bounding box center [379, 722] width 194 height 15
type textarea "x"
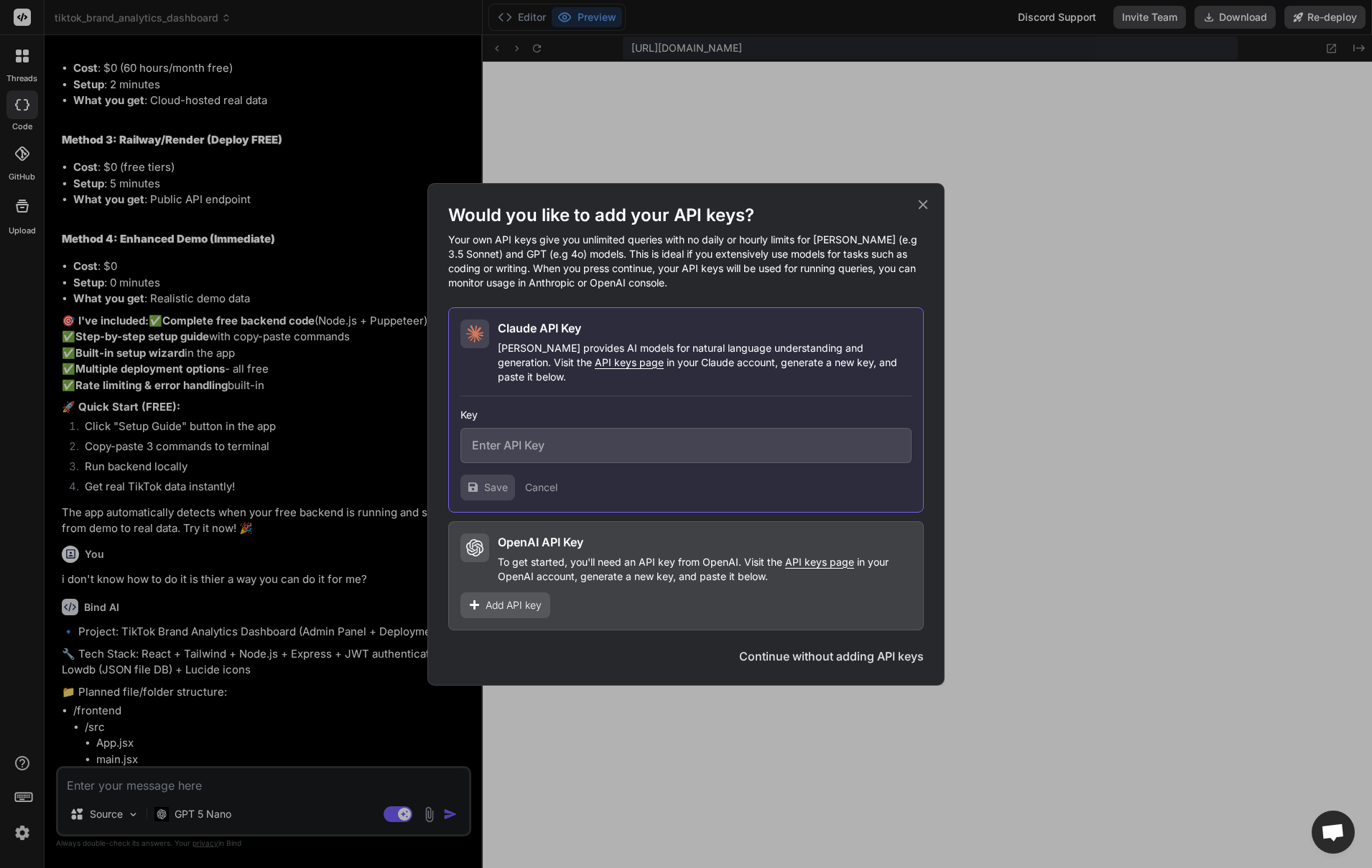
click at [577, 362] on p "[PERSON_NAME] provides AI models for natural language understanding and generat…" at bounding box center [704, 362] width 414 height 43
click at [595, 368] on span "API keys page" at bounding box center [629, 362] width 69 height 12
click at [584, 428] on input "text" at bounding box center [685, 446] width 451 height 35
paste input "sk-ant-api03-1fROQoxGgroZd9aUhxz9Nxhz82ZgpyXqlargvaaSiDD2RPrQ3ROfBzn2LunwbnI9hr…"
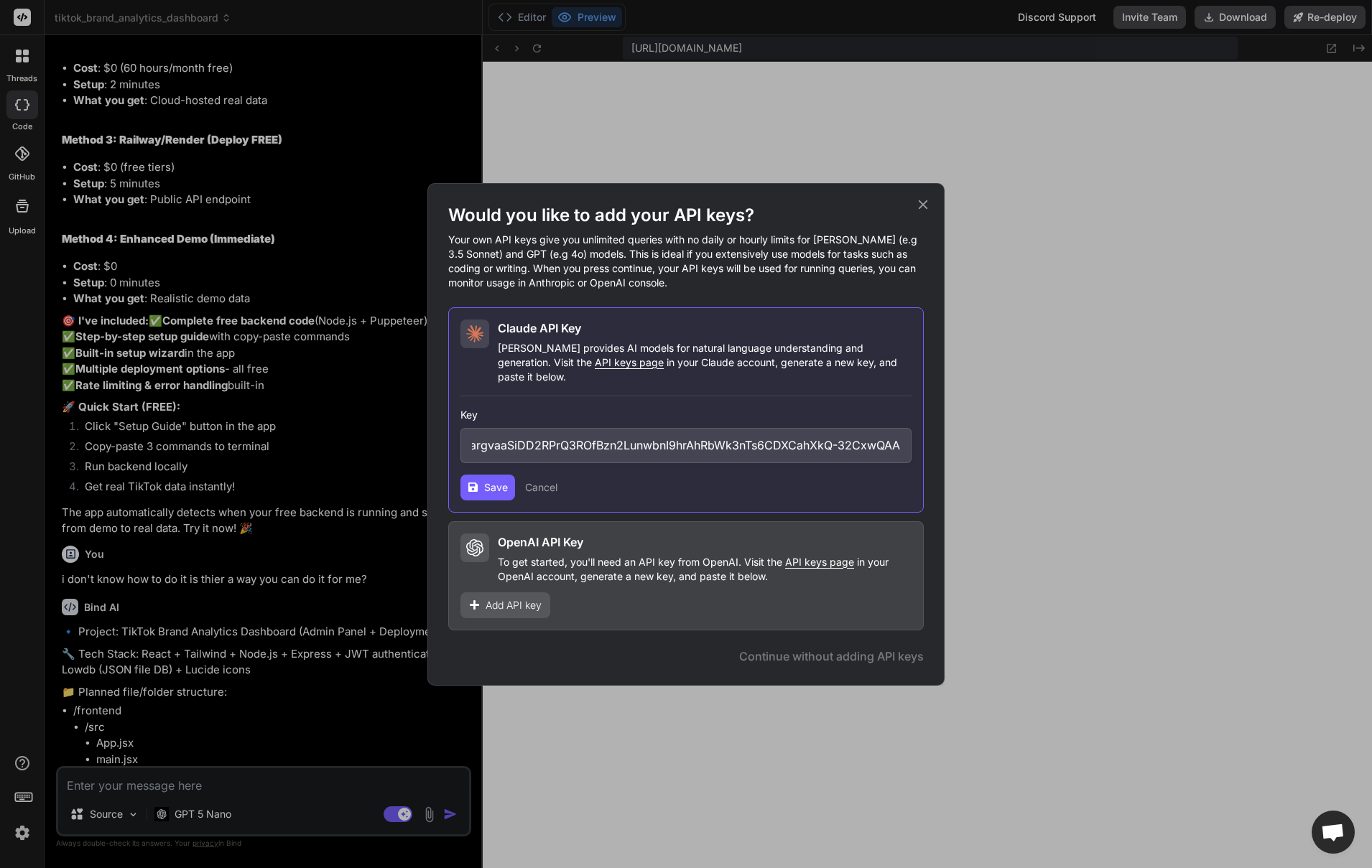
type input "sk-ant-api03-1fROQoxGgroZd9aUhxz9Nxhz82ZgpyXqlargvaaSiDD2RPrQ3ROfBzn2LunwbnI9hr…"
click at [492, 484] on span "Save" at bounding box center [496, 488] width 24 height 15
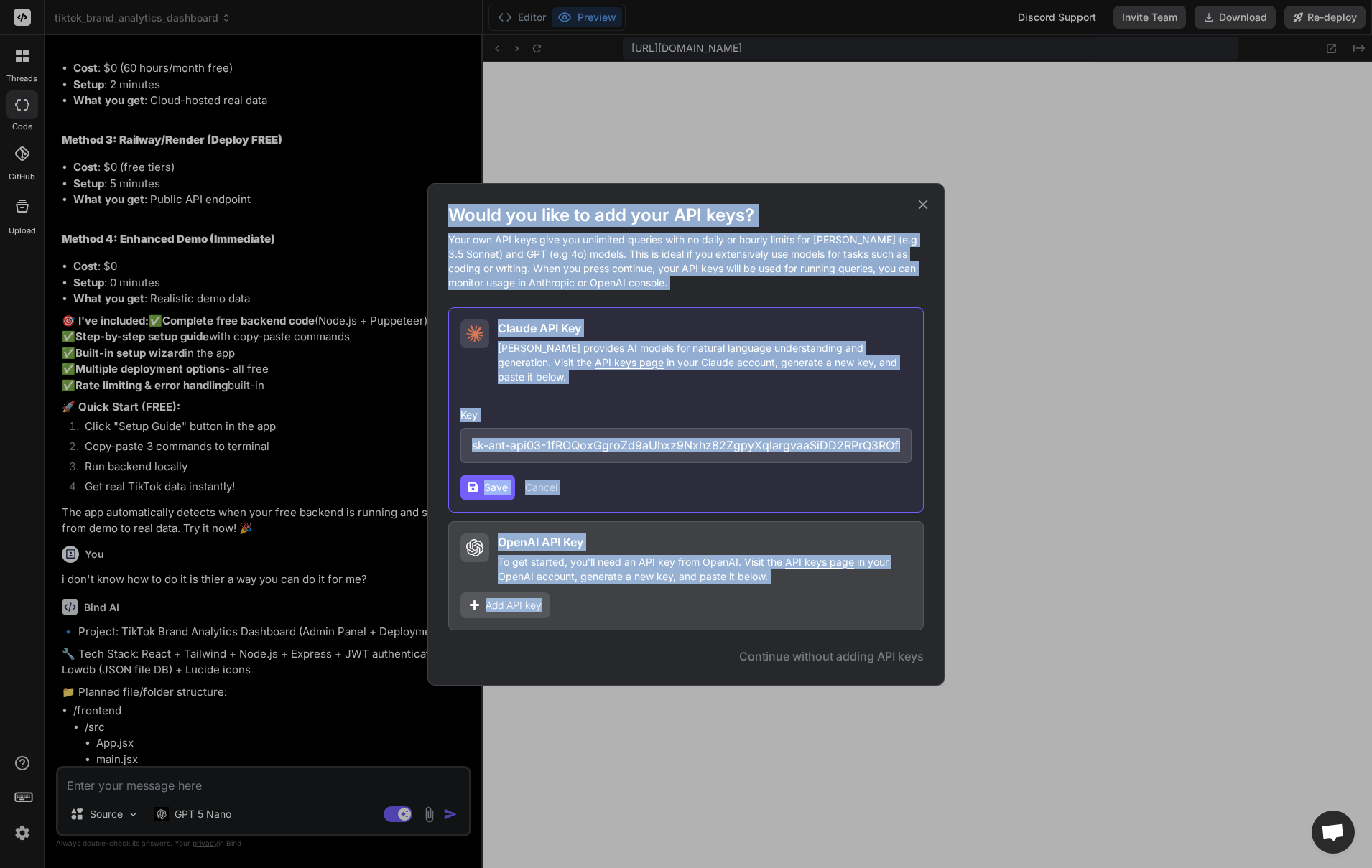
drag, startPoint x: 921, startPoint y: 209, endPoint x: 512, endPoint y: 620, distance: 579.8
click at [512, 620] on div "Would you like to add your API keys? Your own API keys give you unlimited queri…" at bounding box center [685, 417] width 476 height 427
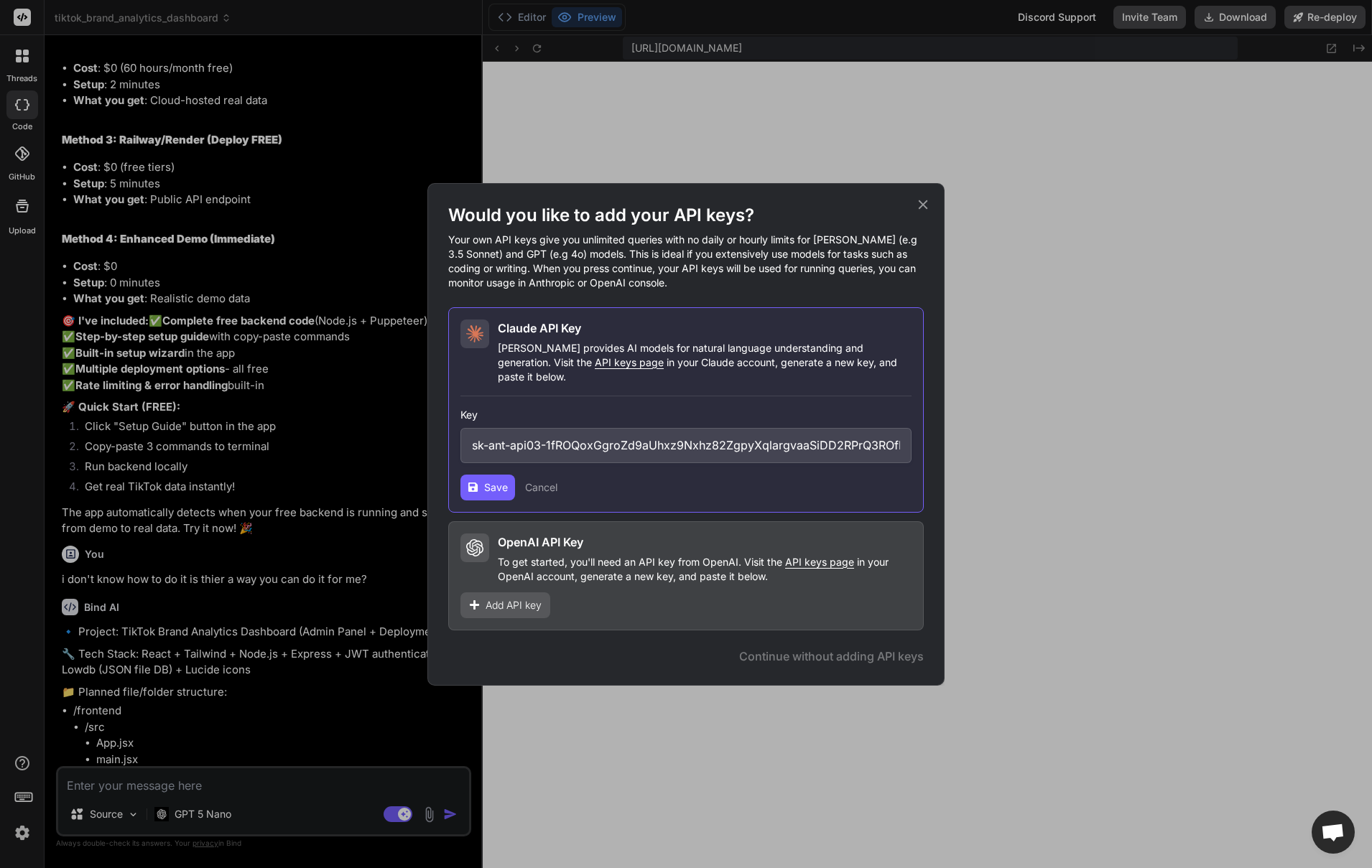
click at [623, 600] on div "OpenAI API Key To get started, you'll need an API key from OpenAI. Visit the AP…" at bounding box center [685, 576] width 476 height 109
click at [816, 556] on span "API keys page" at bounding box center [819, 561] width 69 height 12
click at [922, 208] on icon at bounding box center [923, 205] width 16 height 16
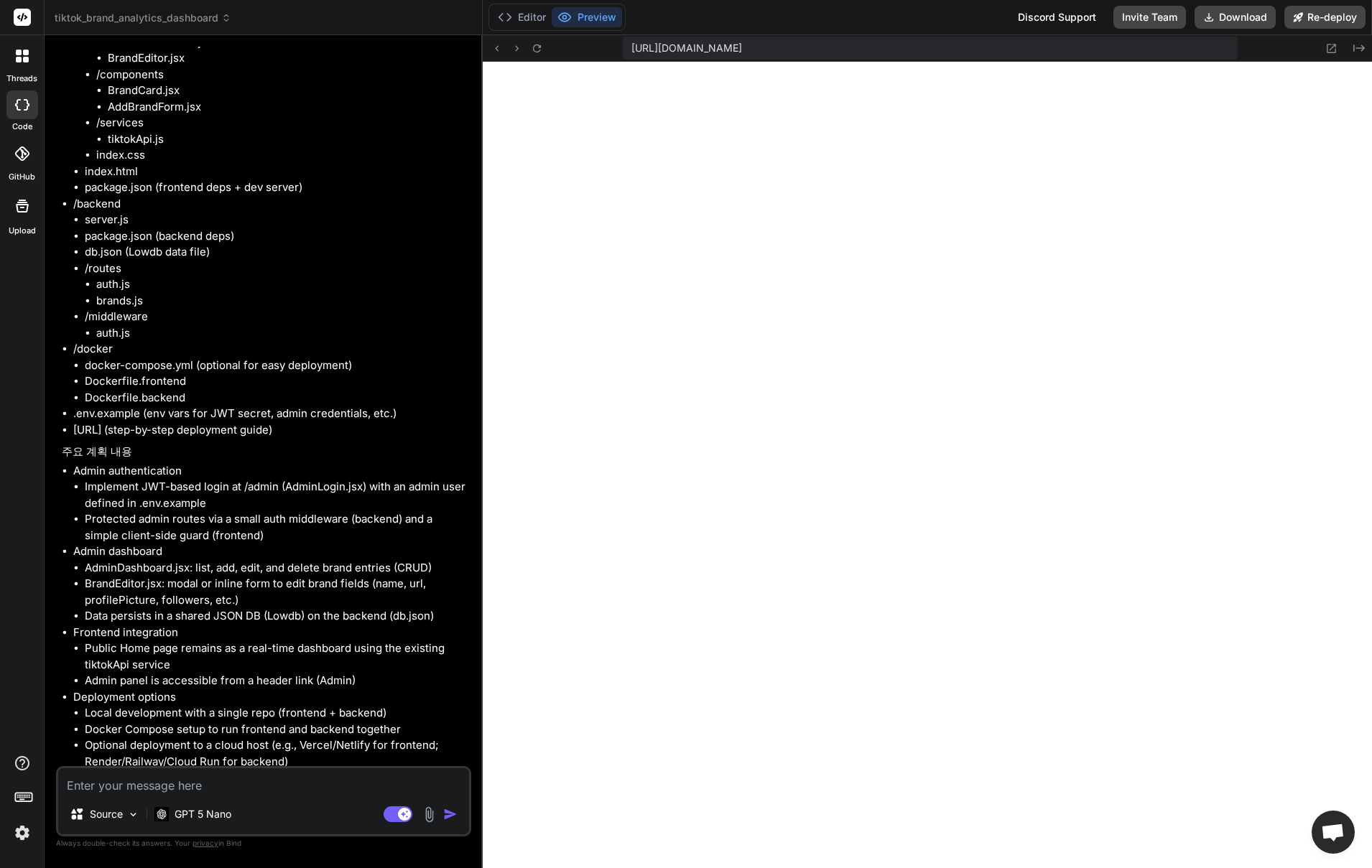
scroll to position [4161, 0]
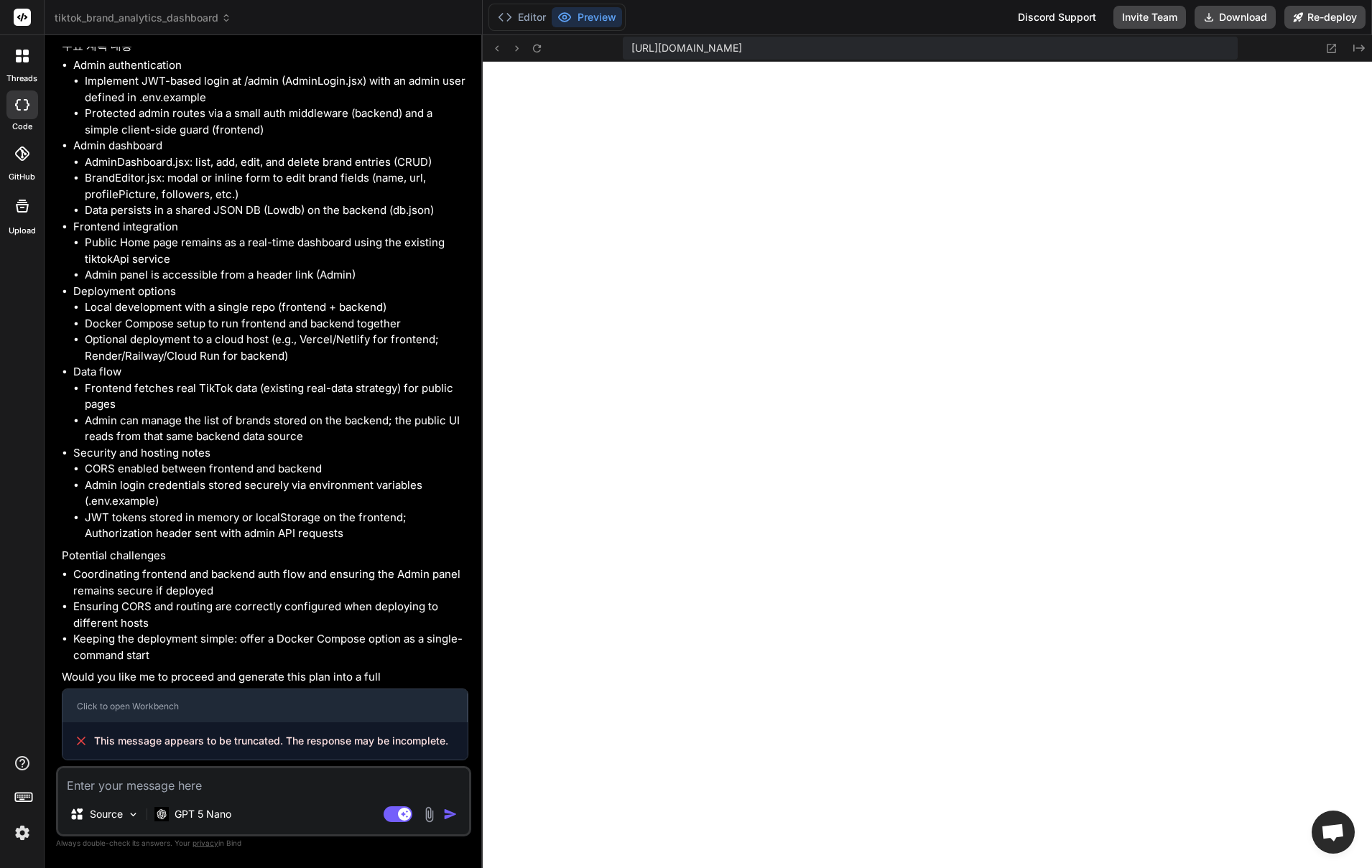
click at [244, 781] on textarea at bounding box center [264, 781] width 411 height 26
type textarea "y"
type textarea "x"
type textarea "ye"
type textarea "x"
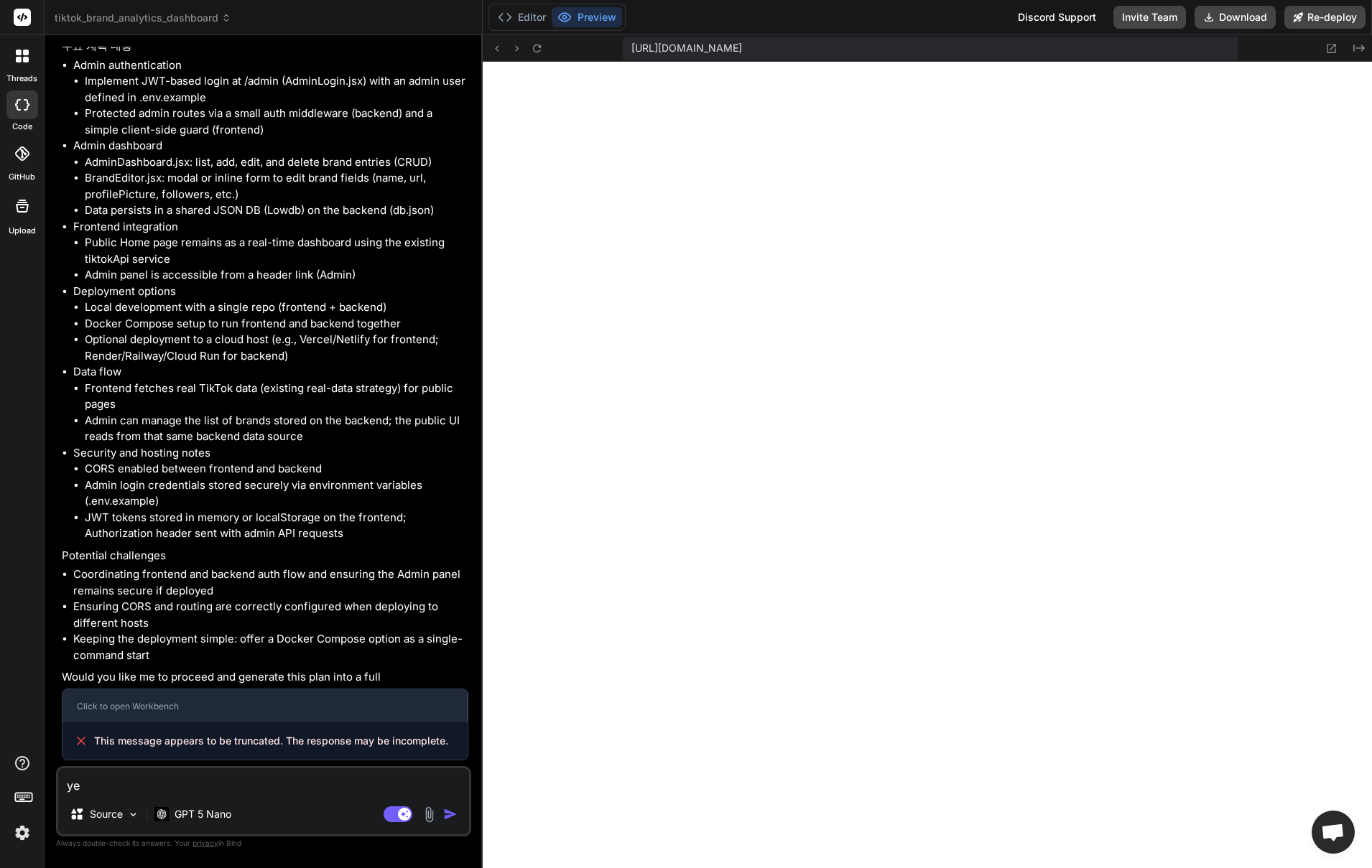
type textarea "yes"
type textarea "x"
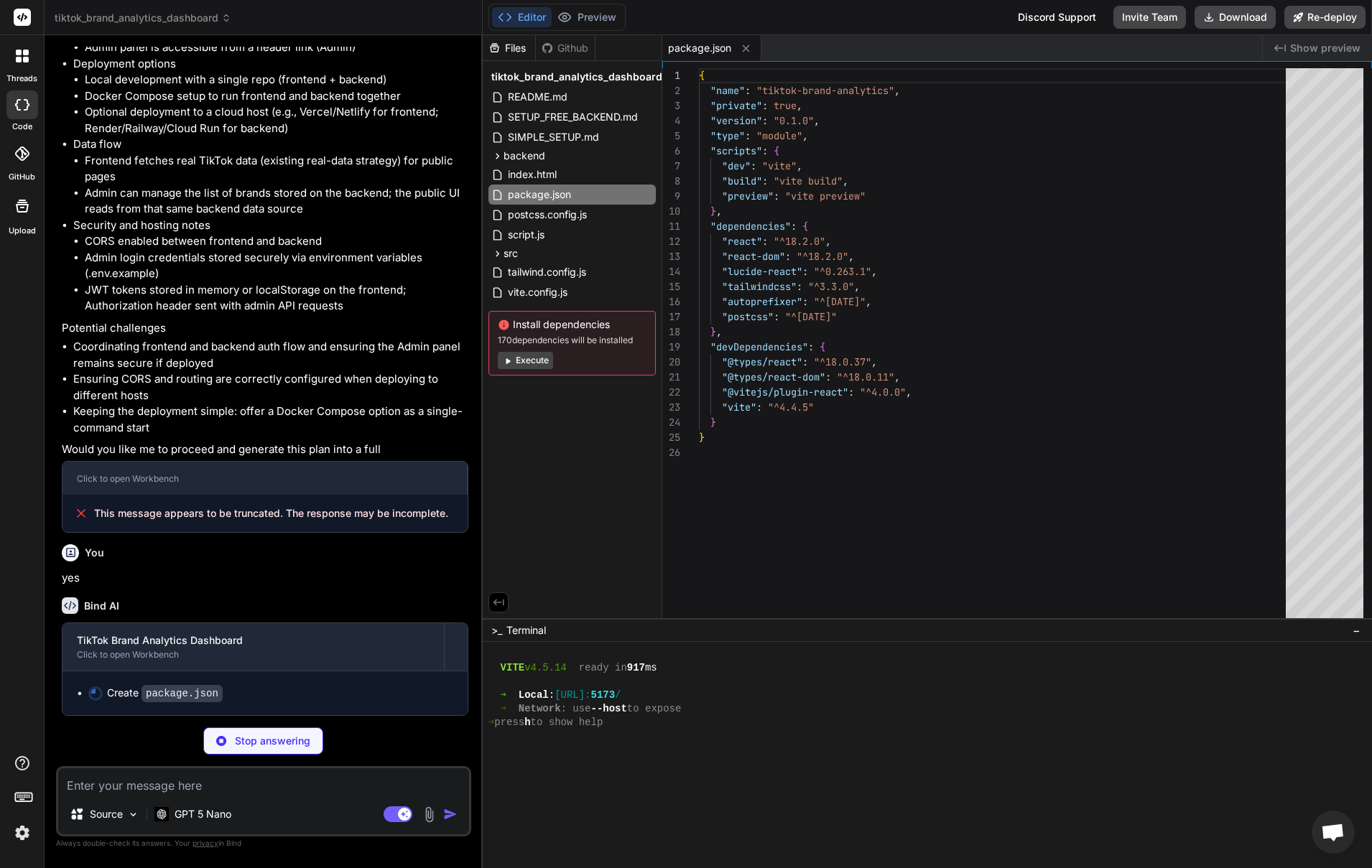
scroll to position [4410, 0]
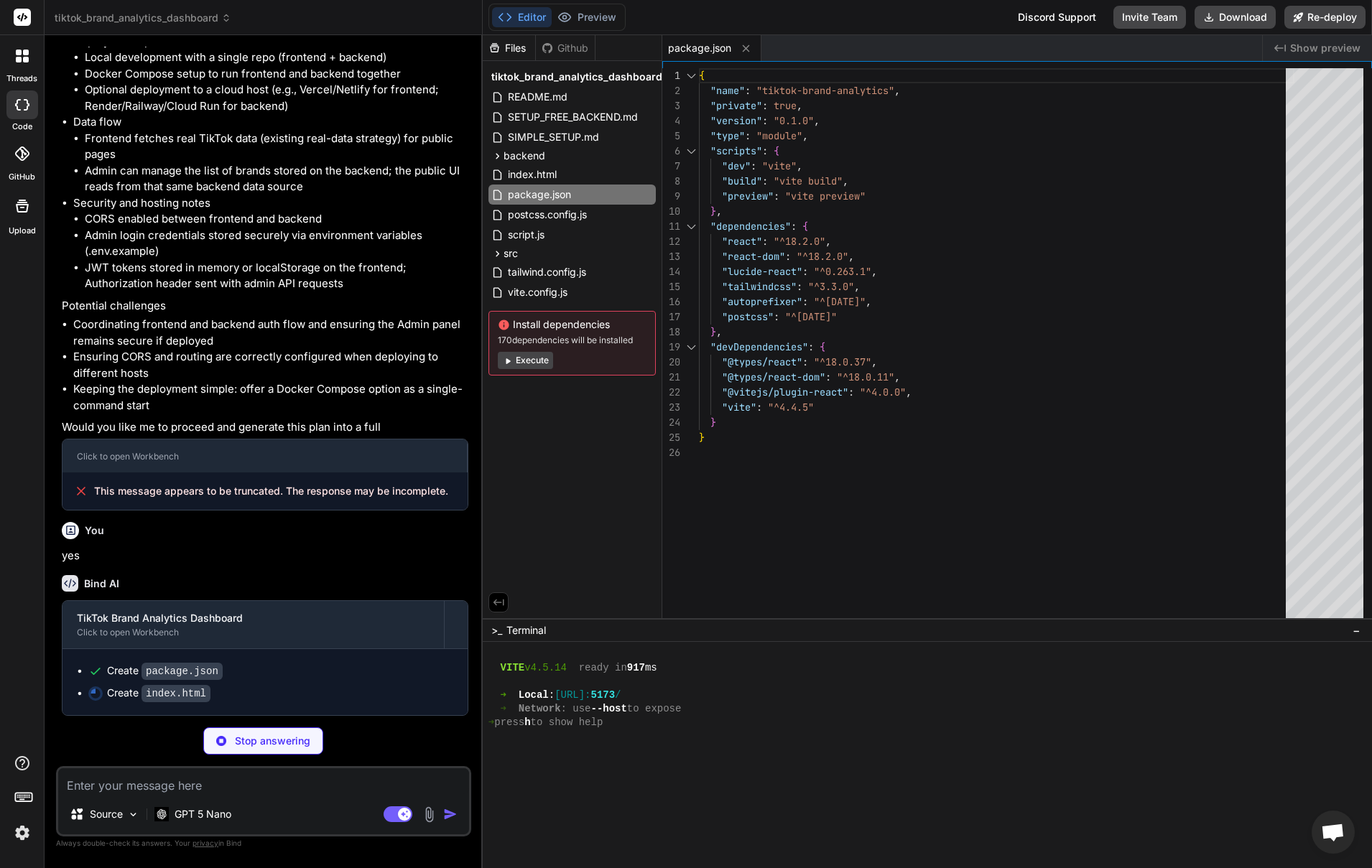
type textarea "x"
type textarea "<script type="module" src="/src/main.jsx"></script> </body> </html>"
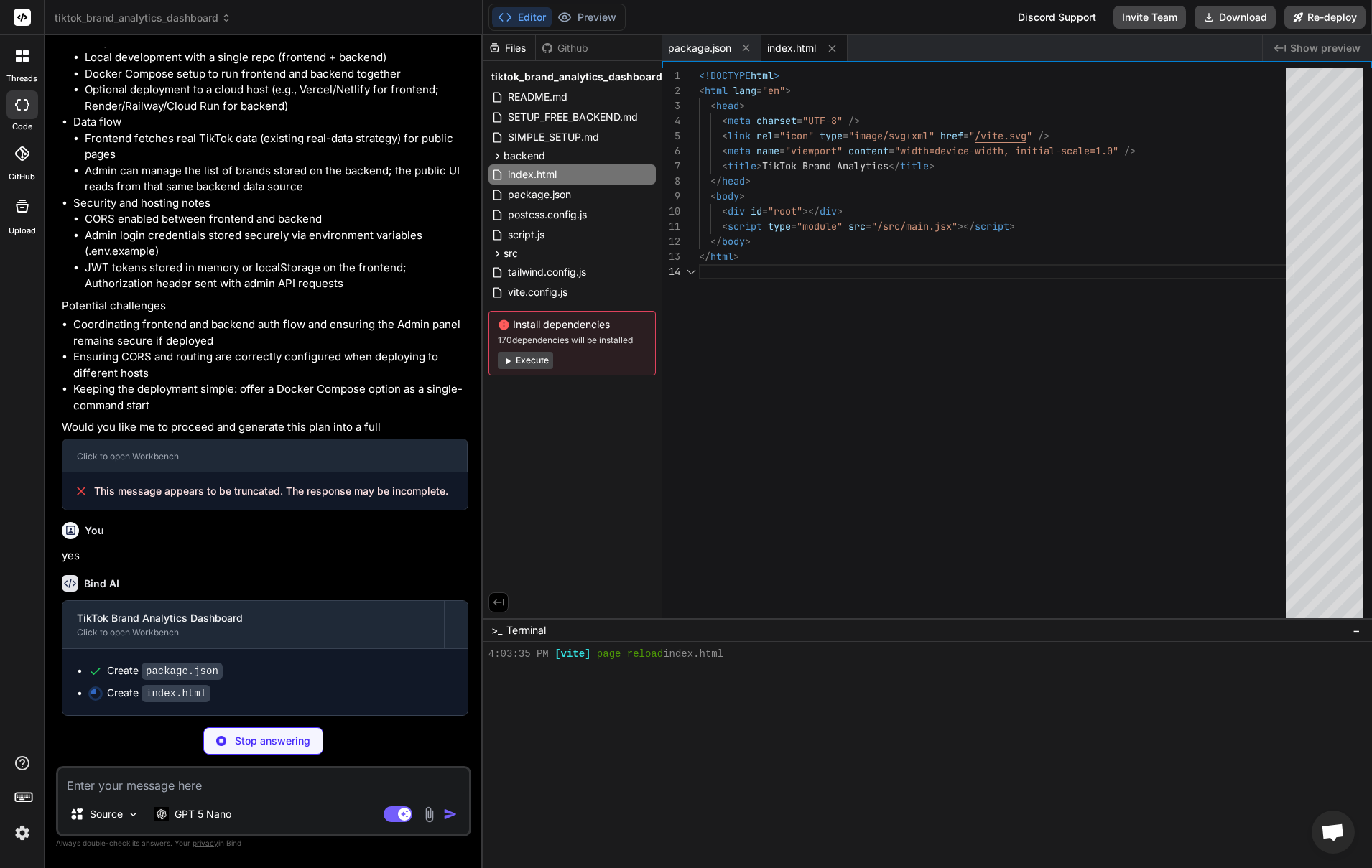
scroll to position [355, 0]
type textarea "x"
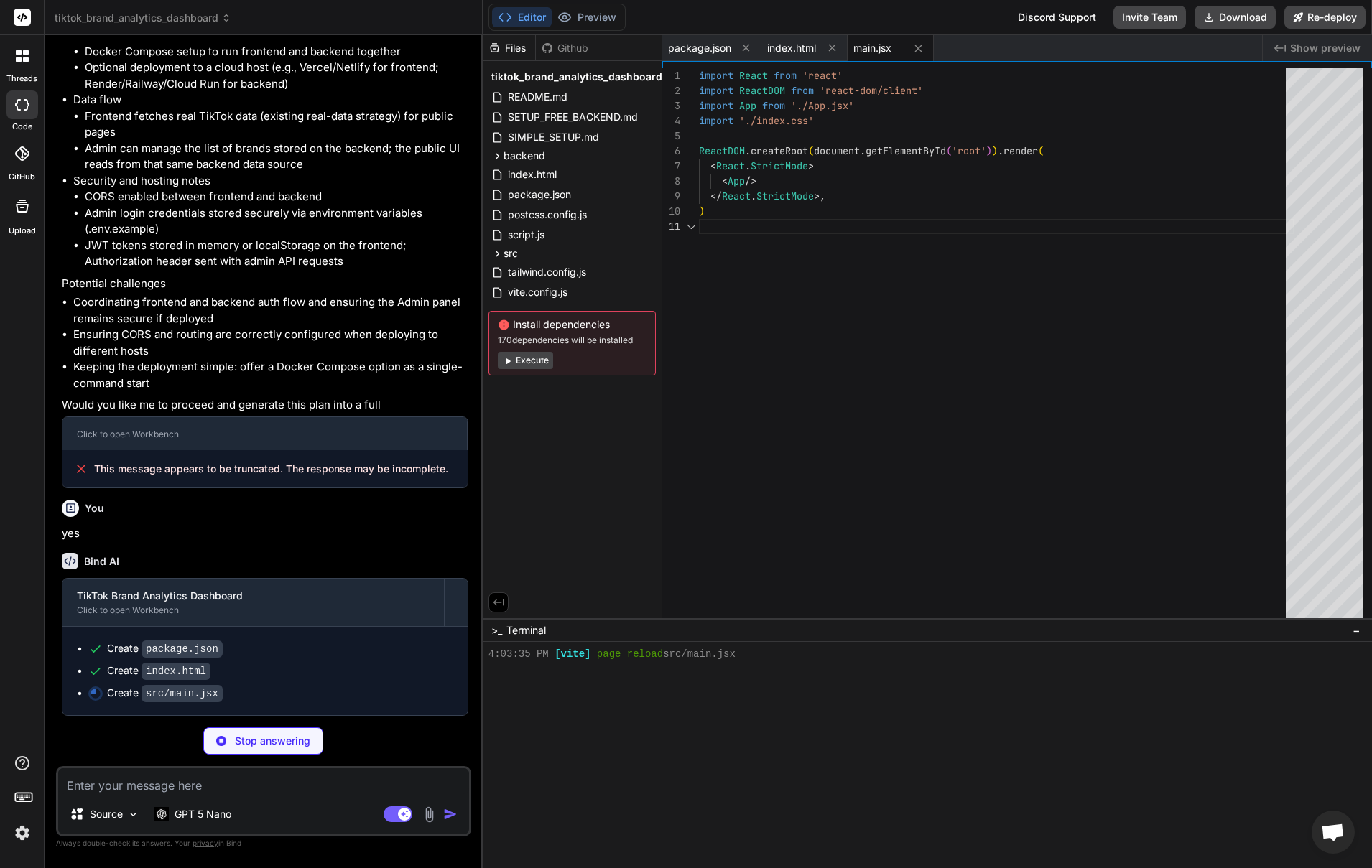
scroll to position [368, 0]
type textarea "x"
type textarea "@tailwind base; @tailwind components; @tailwind utilities; @layer base { body {…"
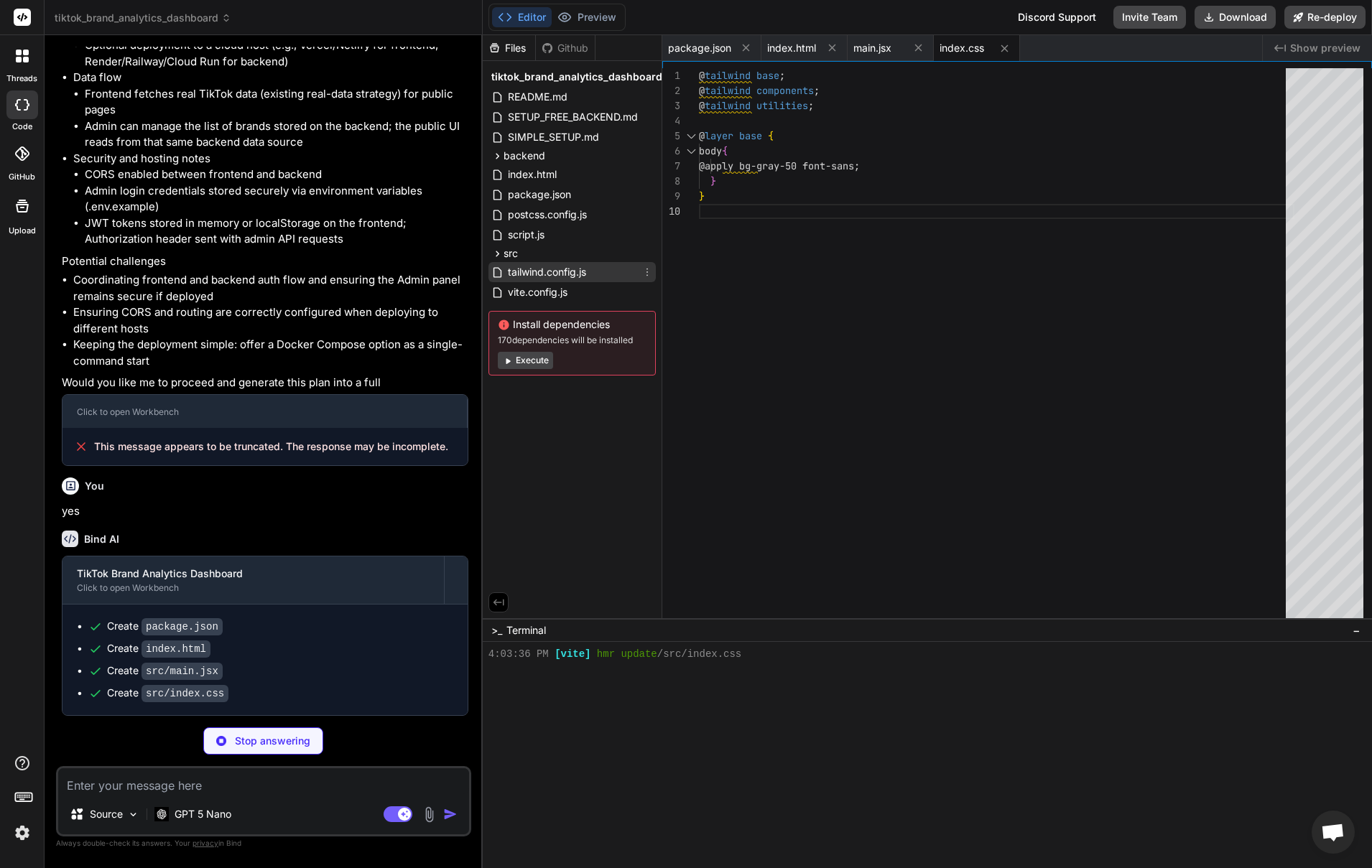
type textarea "x"
type textarea "}"
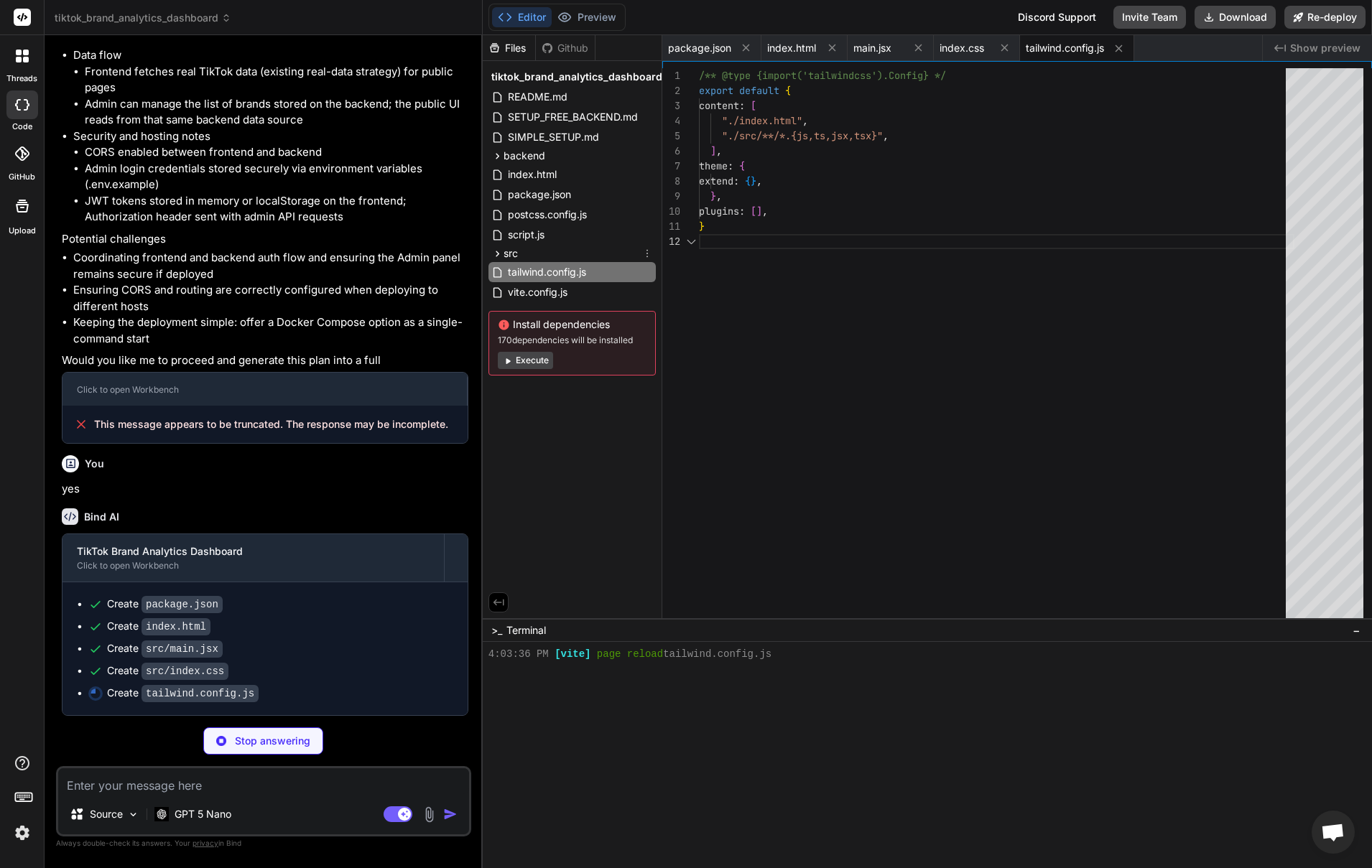
type textarea "x"
type textarea "export default { plugins: { tailwindcss: {}, autoprefixer: {}, }, }"
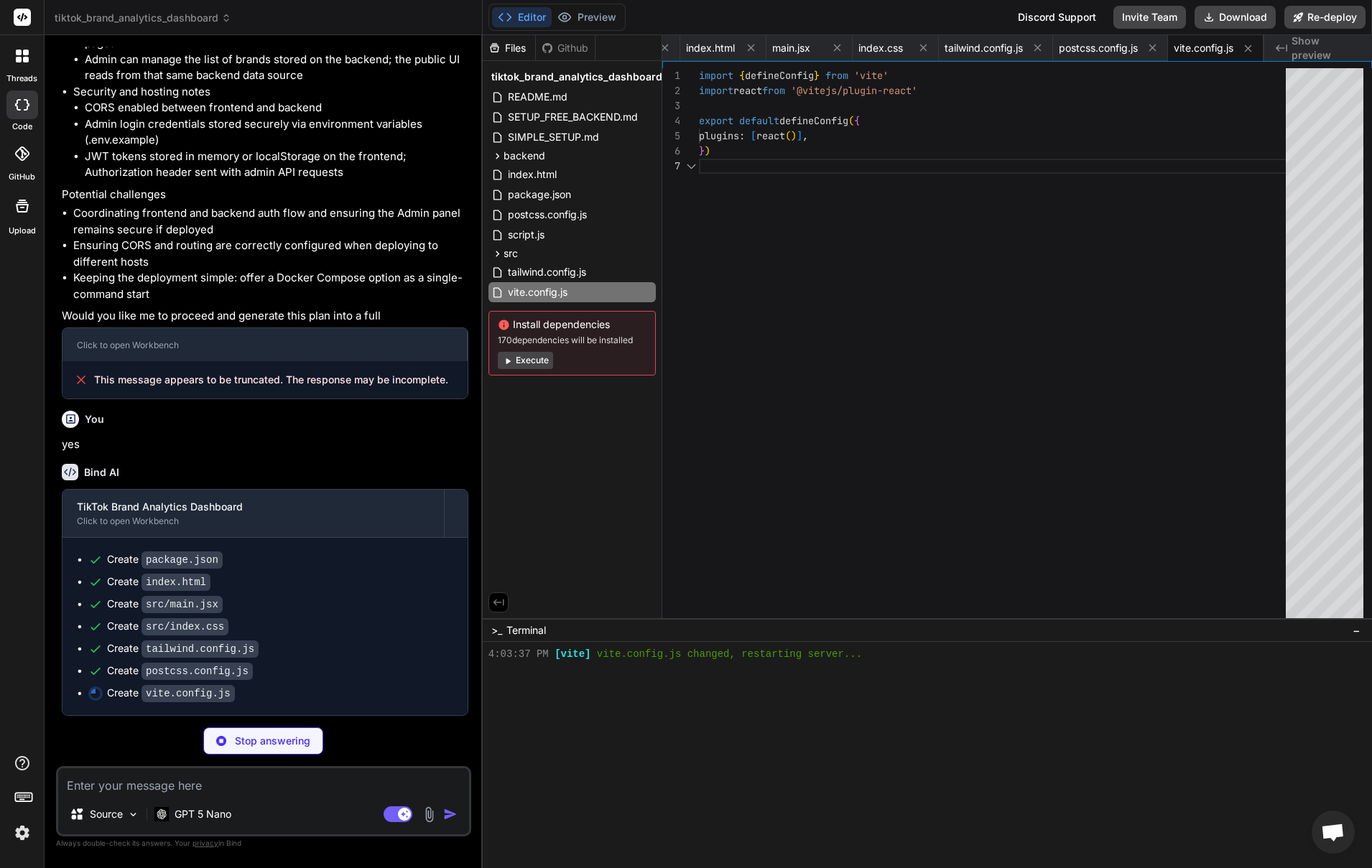
scroll to position [409, 0]
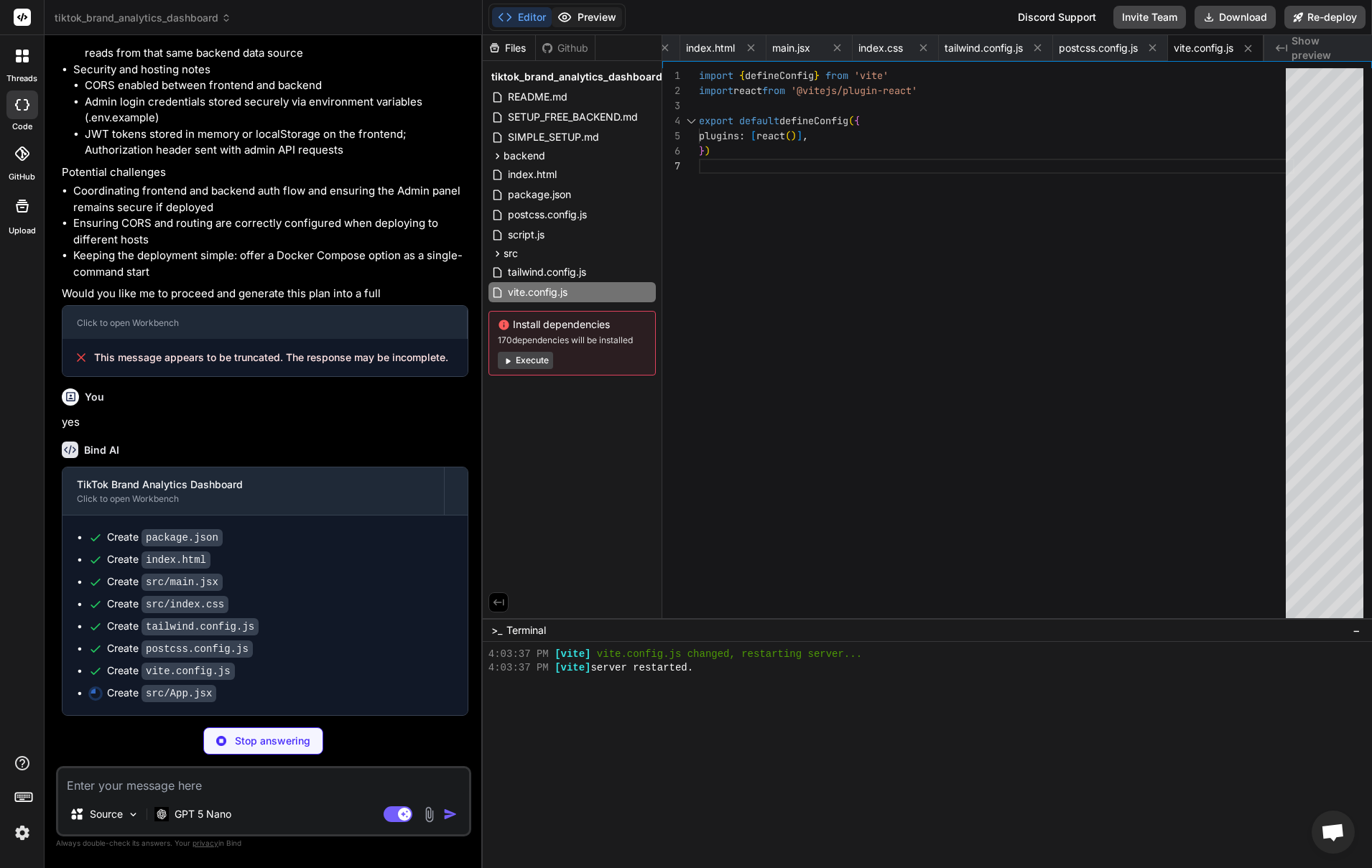
click at [597, 22] on button "Preview" at bounding box center [586, 17] width 71 height 20
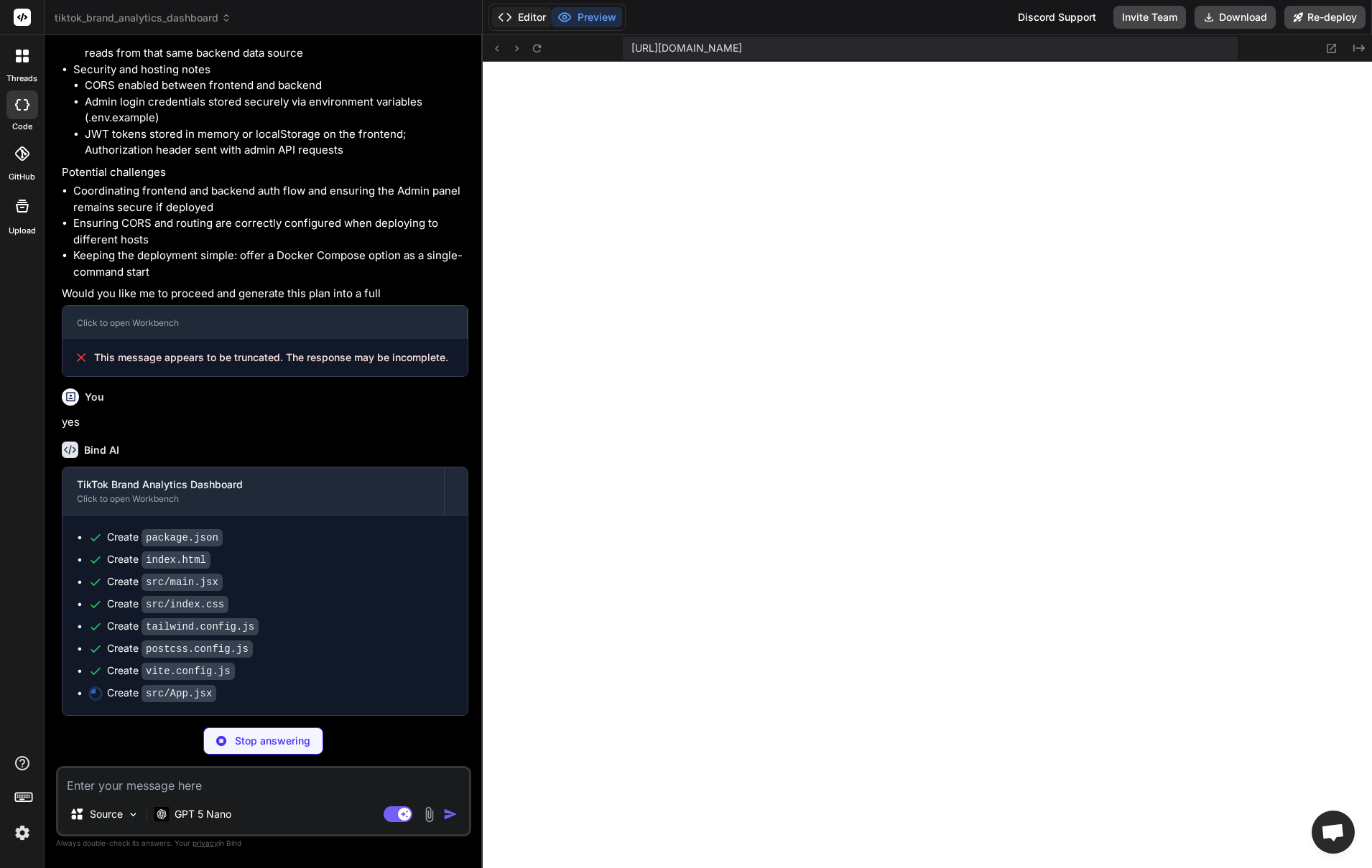
click at [519, 13] on button "Editor" at bounding box center [522, 17] width 60 height 20
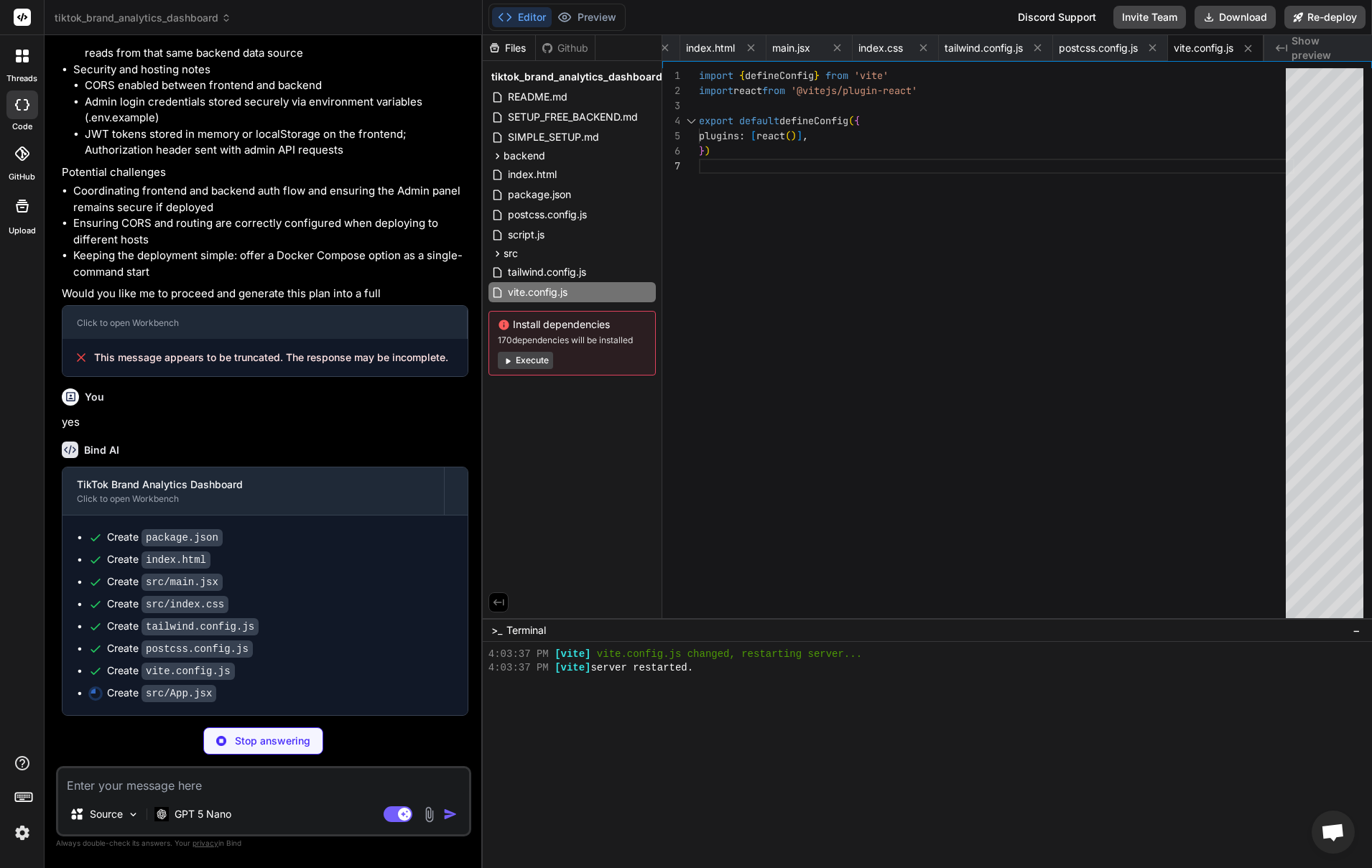
scroll to position [4539, 0]
type textarea "x"
type textarea "} export default App"
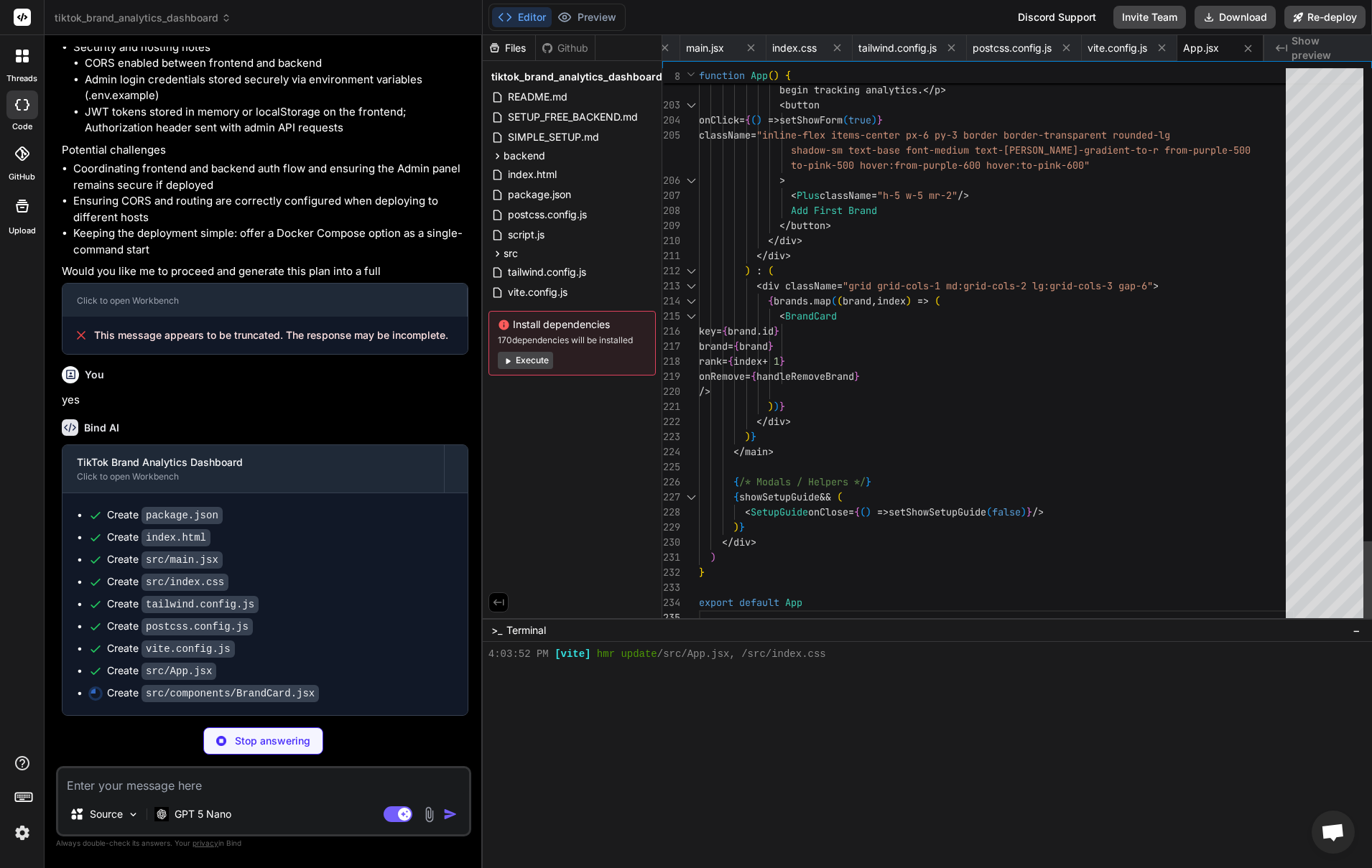
type textarea "x"
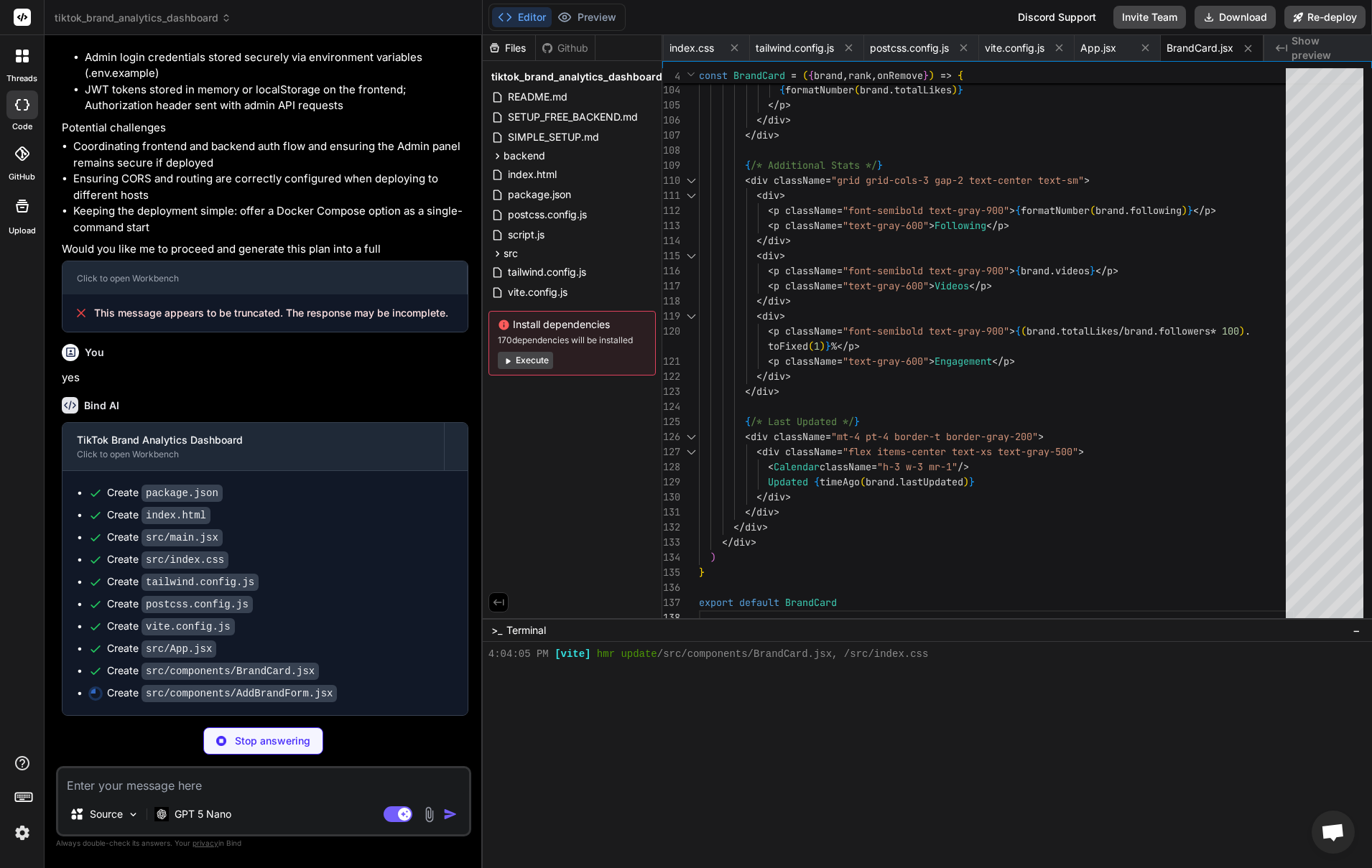
scroll to position [4582, 0]
click at [591, 17] on button "Preview" at bounding box center [586, 17] width 71 height 20
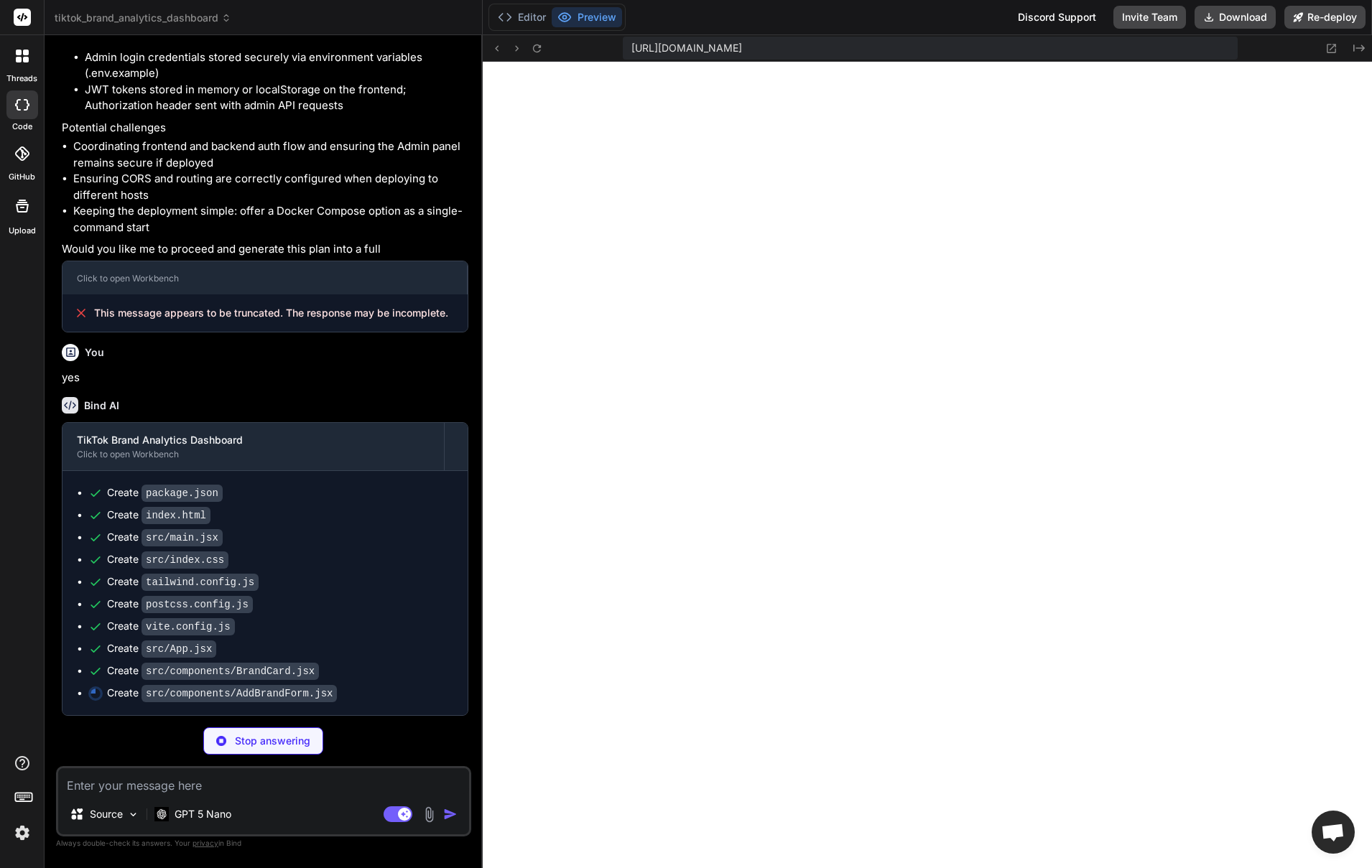
type textarea "x"
type textarea "export default AddBrandForm"
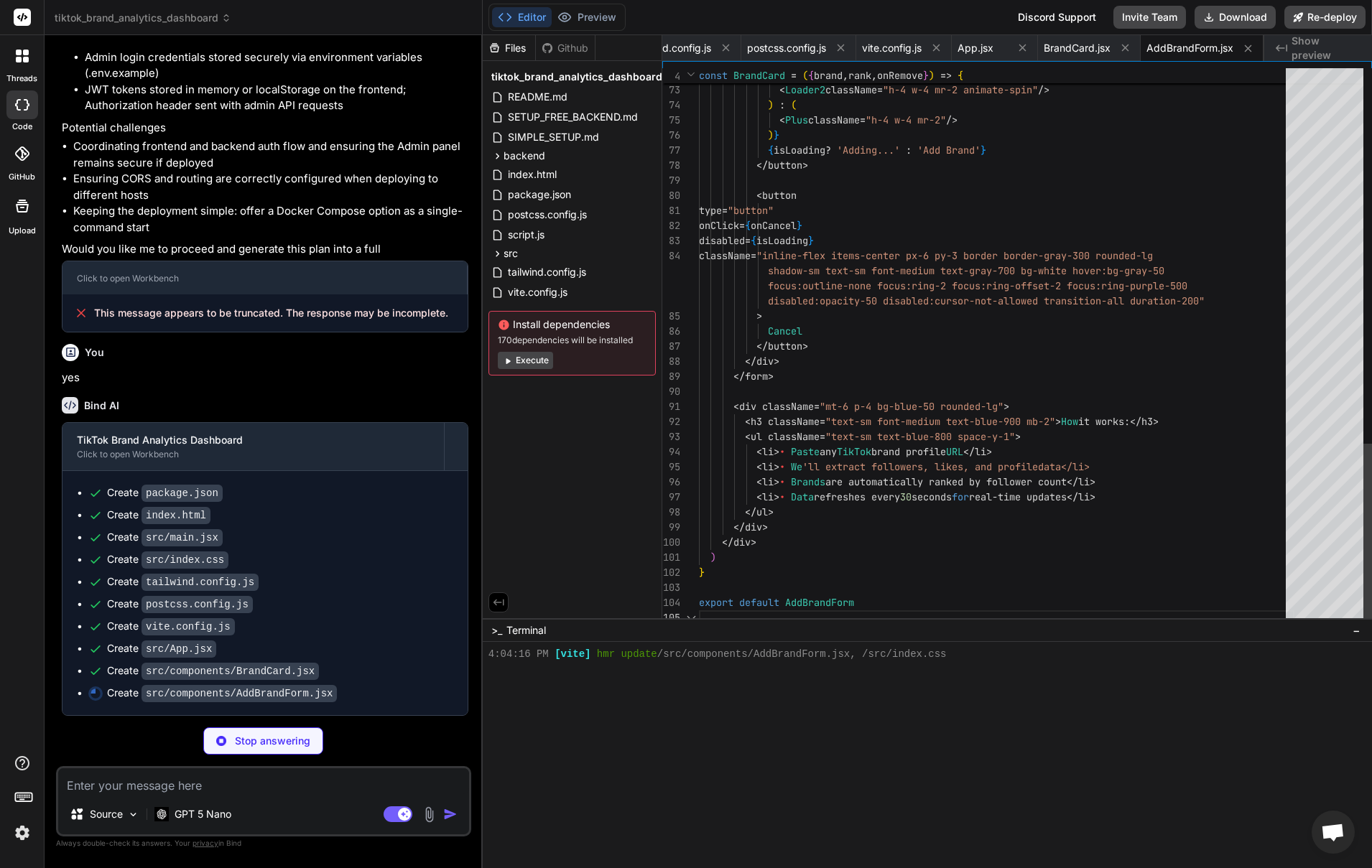
scroll to position [464, 0]
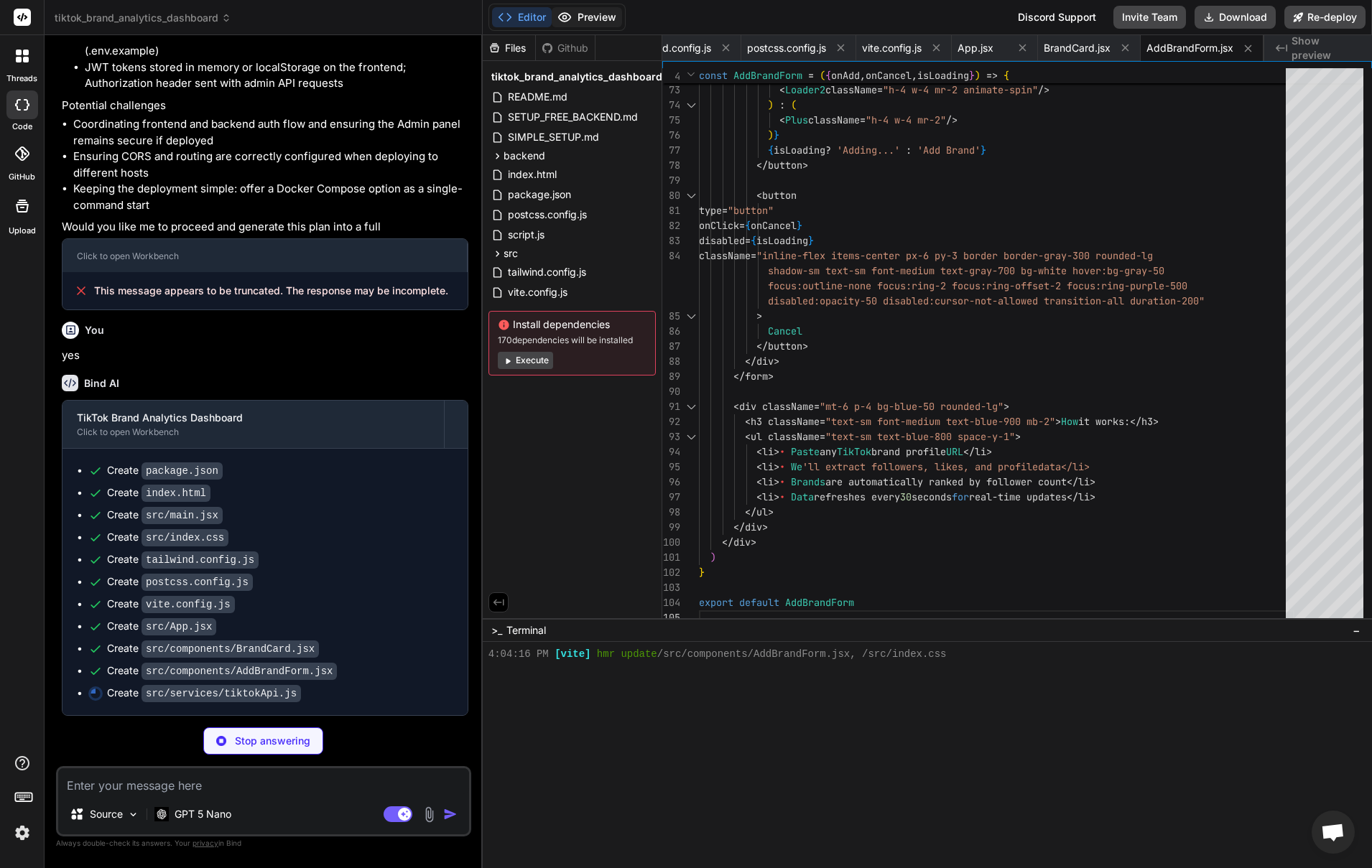
click at [611, 17] on button "Preview" at bounding box center [586, 17] width 71 height 20
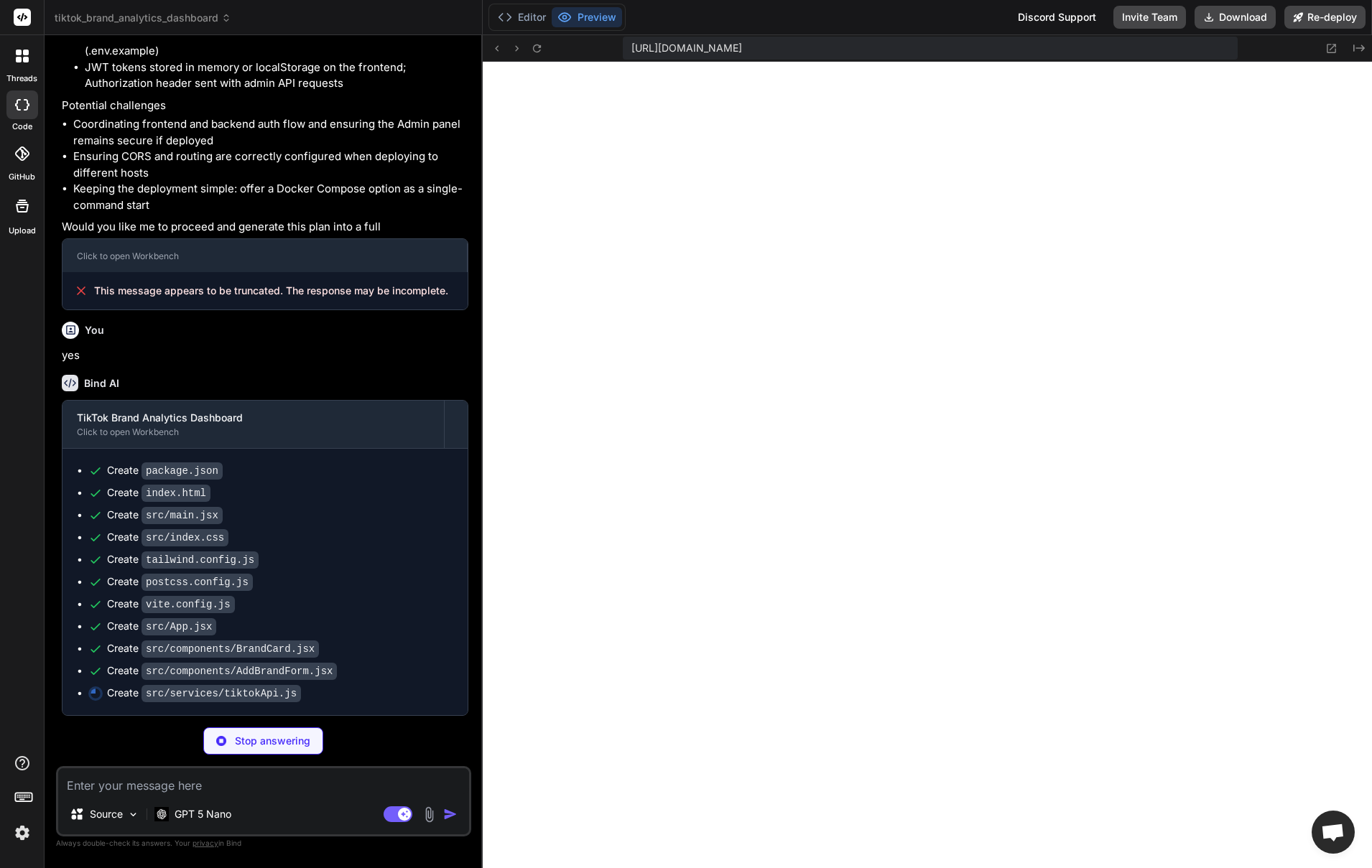
scroll to position [4604, 0]
type textarea "x"
type textarea "}"
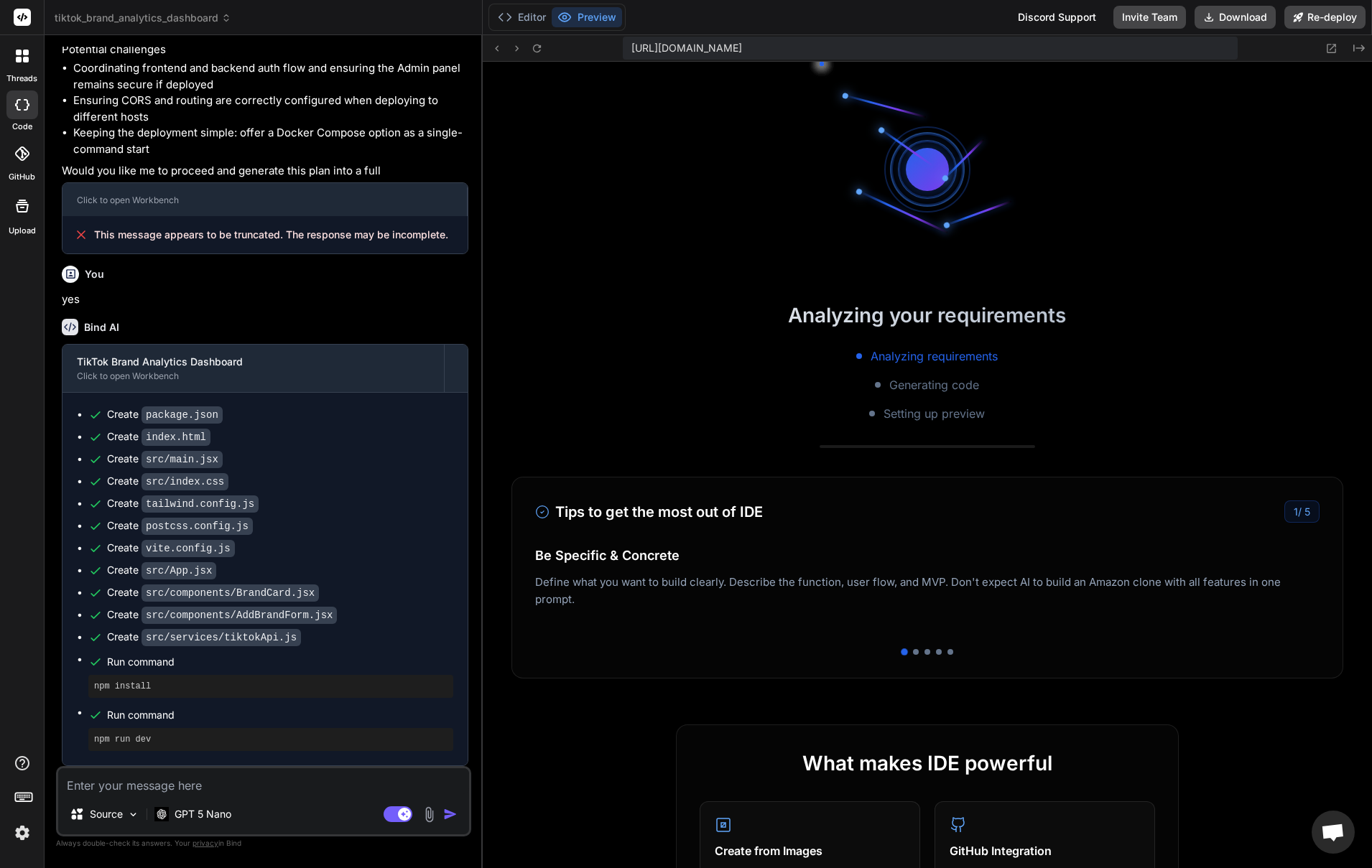
scroll to position [1555, 0]
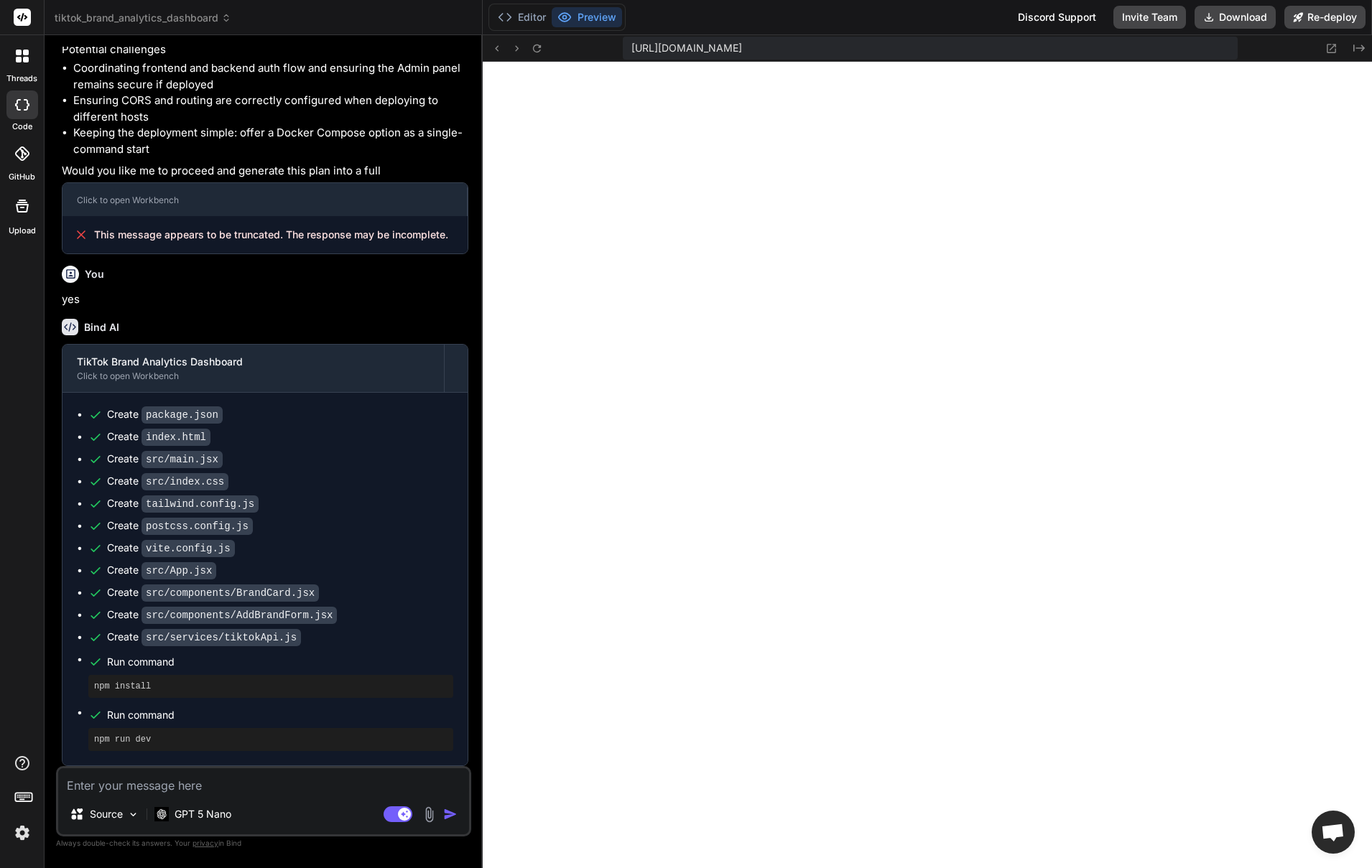
type textarea "x"
click at [584, 20] on button "Preview" at bounding box center [586, 17] width 71 height 20
click at [519, 15] on button "Editor" at bounding box center [522, 17] width 60 height 20
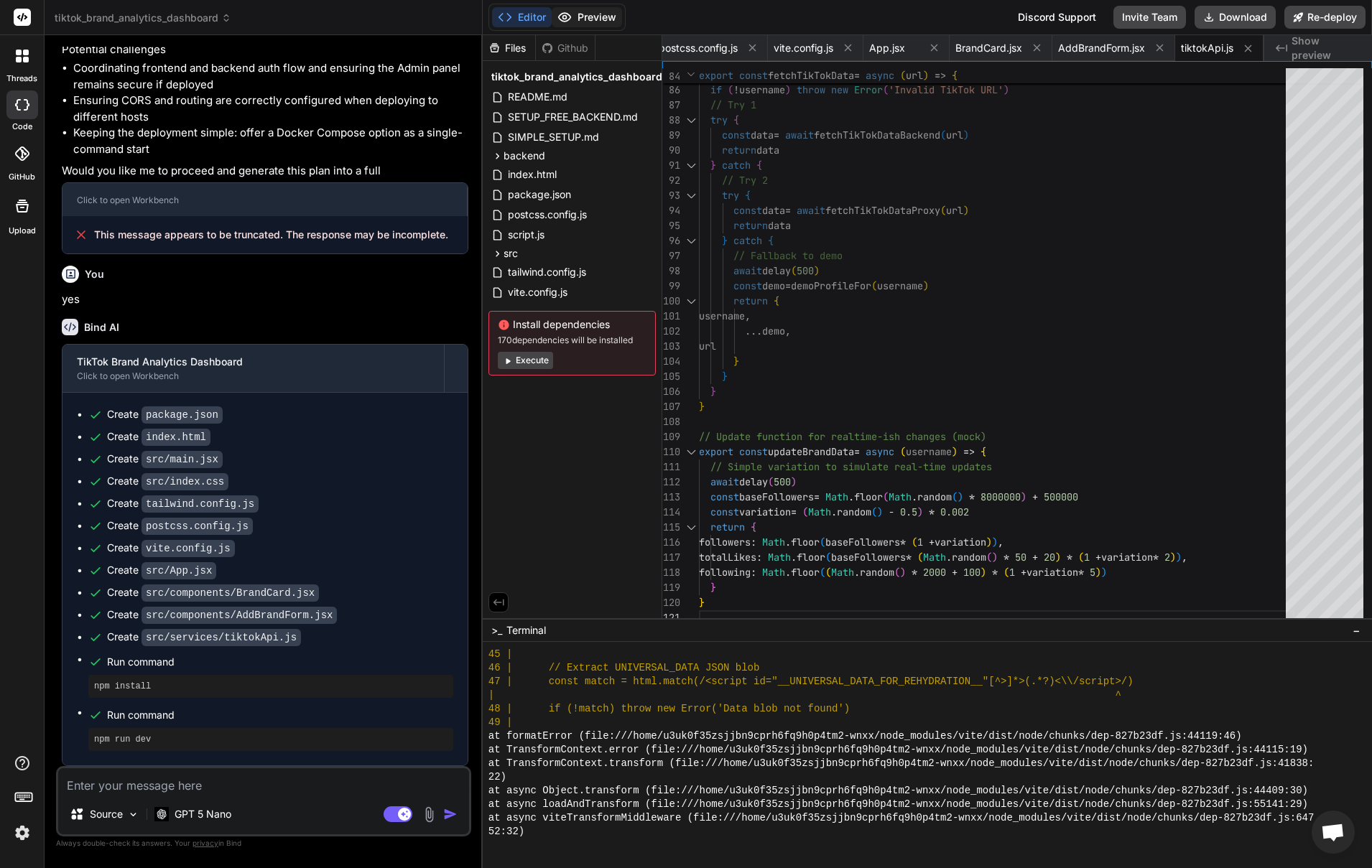
click at [583, 15] on button "Preview" at bounding box center [586, 17] width 71 height 20
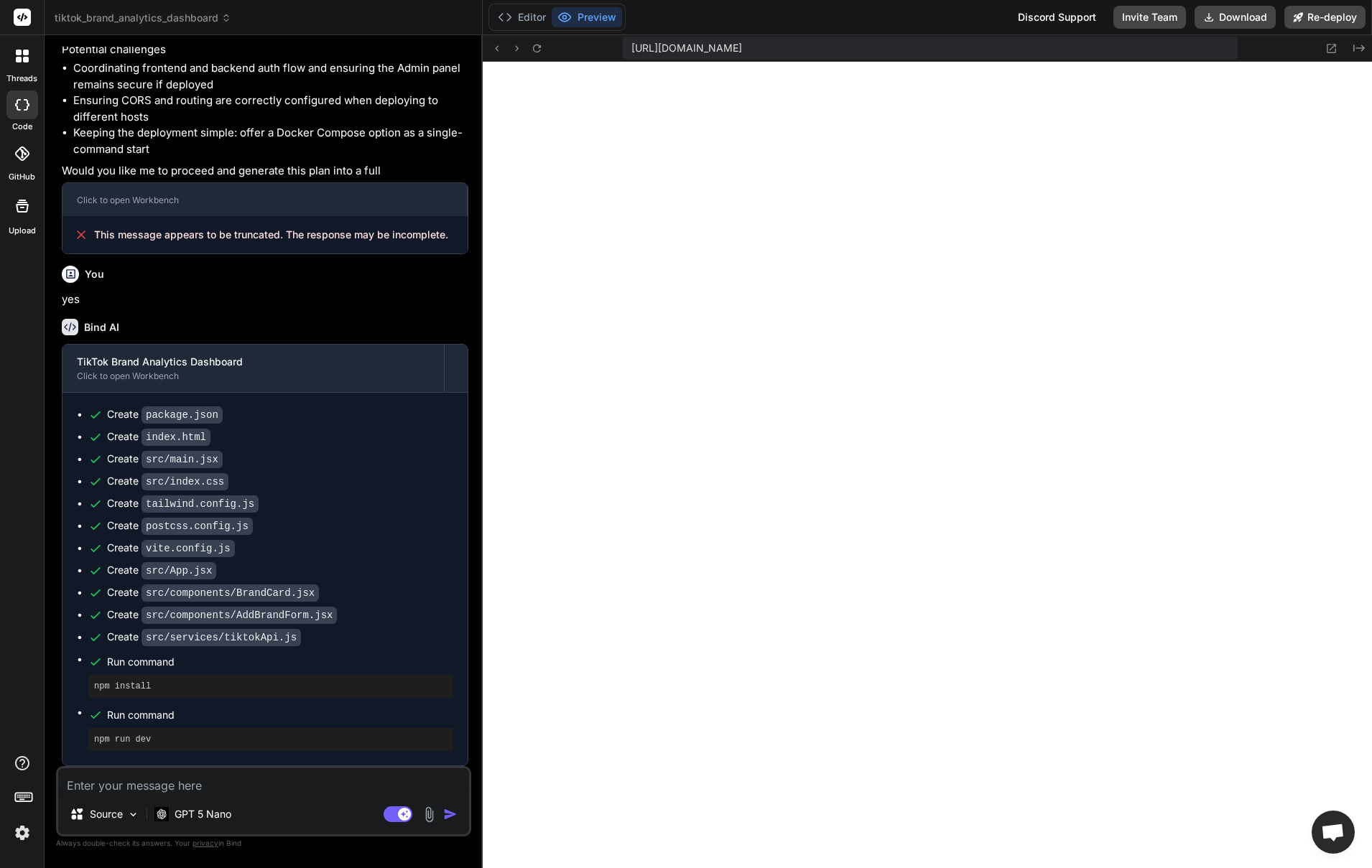
click at [658, 46] on span "[URL][DOMAIN_NAME]" at bounding box center [687, 48] width 111 height 15
click at [535, 48] on icon at bounding box center [537, 48] width 12 height 12
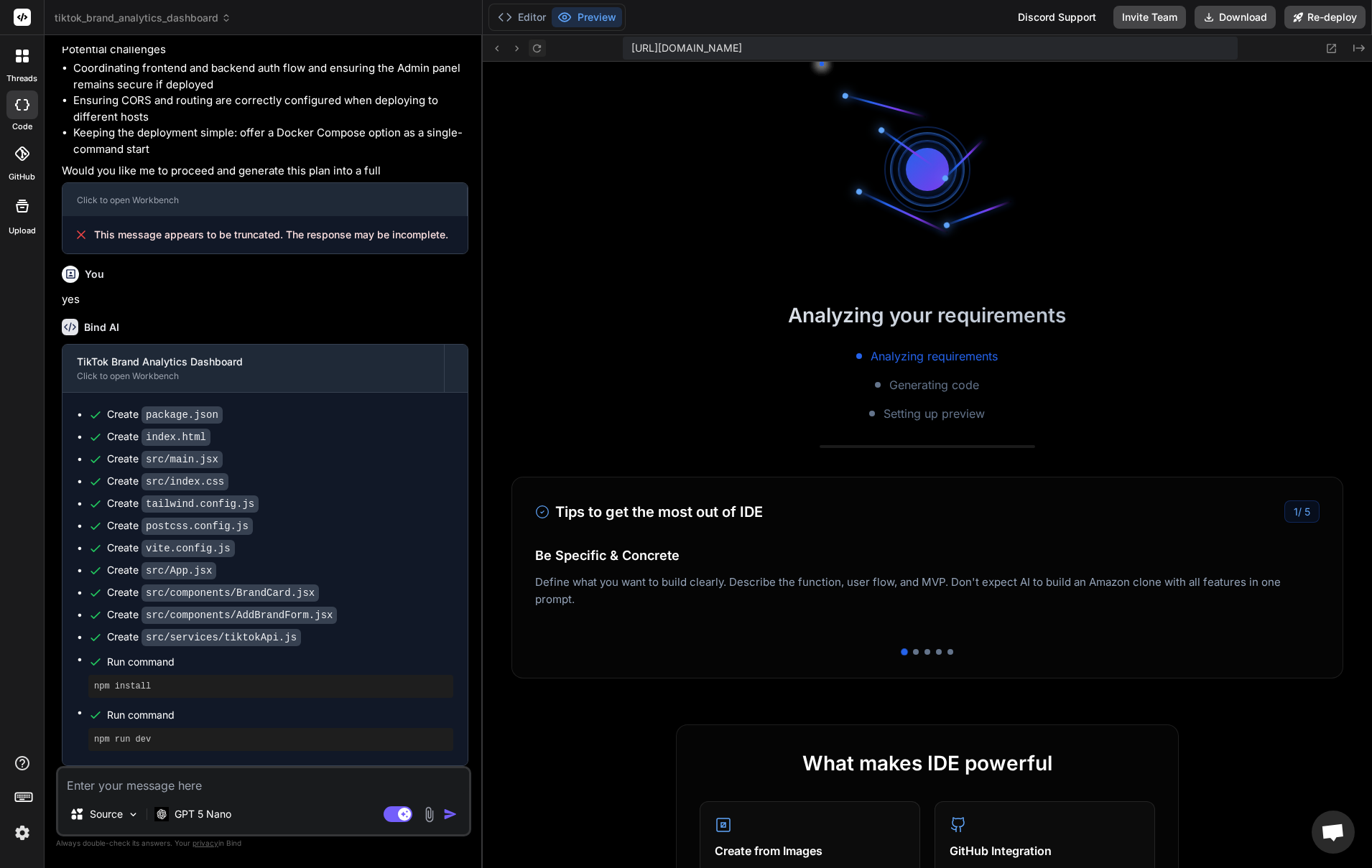
scroll to position [1802, 0]
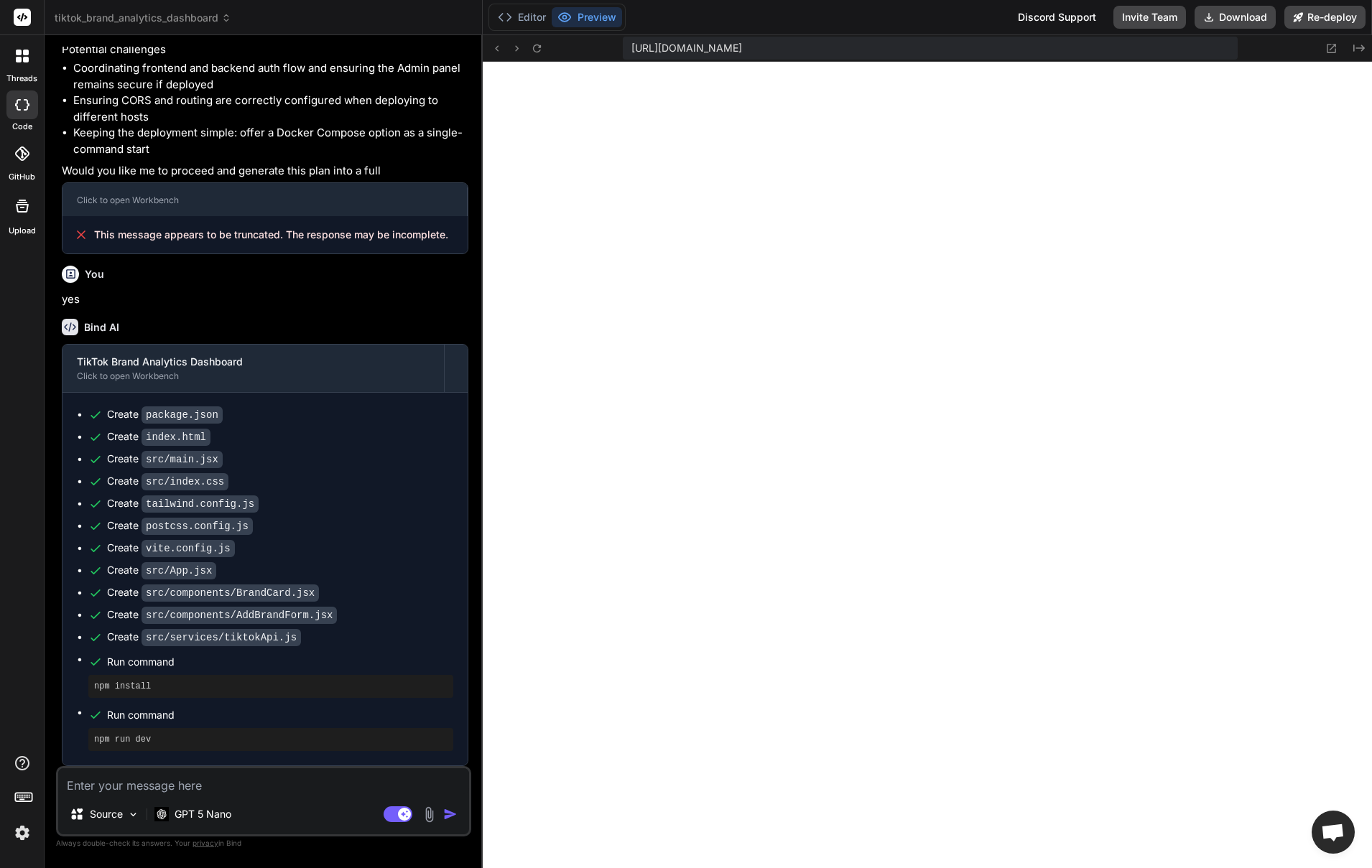
click at [194, 787] on textarea at bounding box center [264, 781] width 411 height 26
type textarea "w"
type textarea "x"
type textarea "we"
type textarea "x"
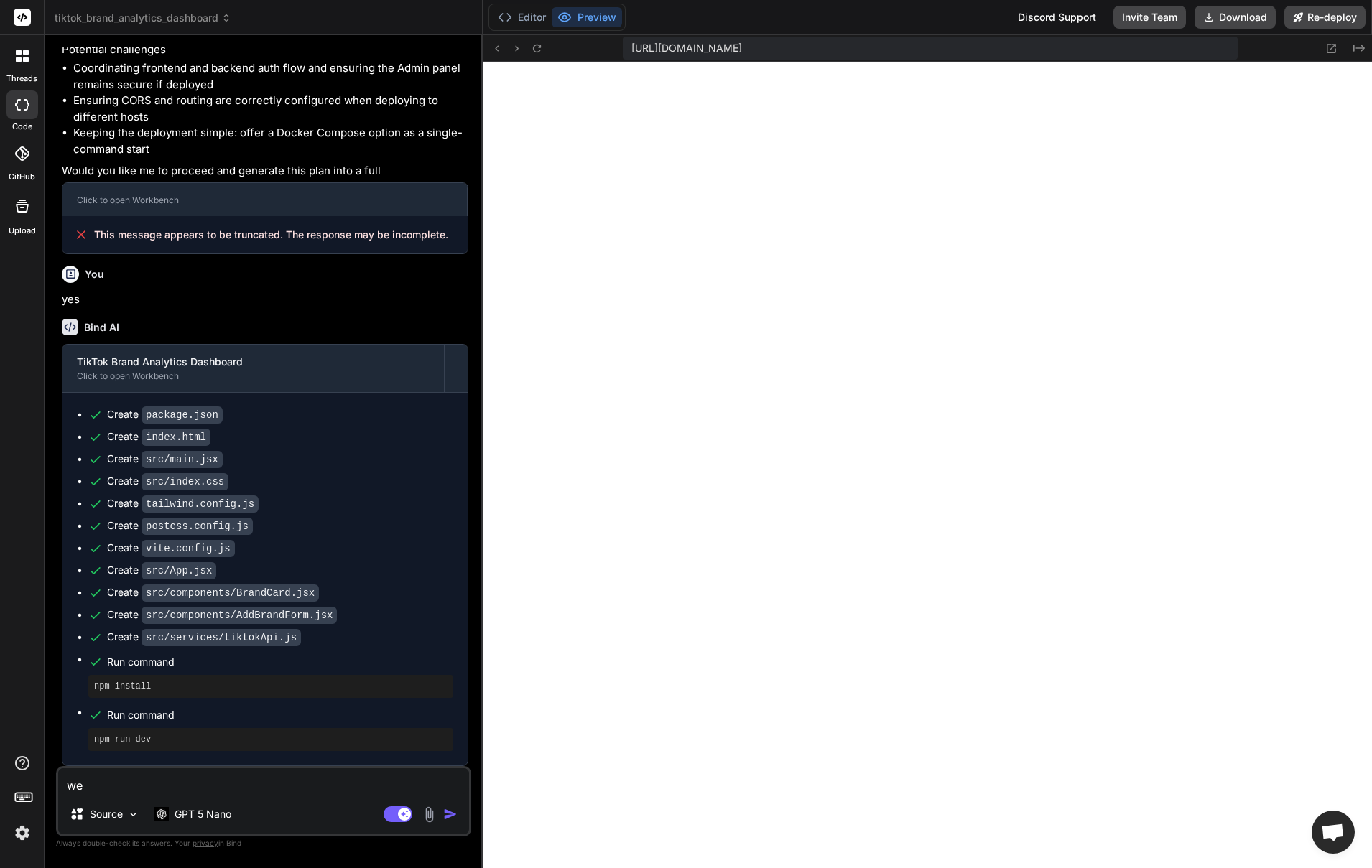
type textarea "web"
type textarea "x"
type textarea "webs"
type textarea "x"
type textarea "websi"
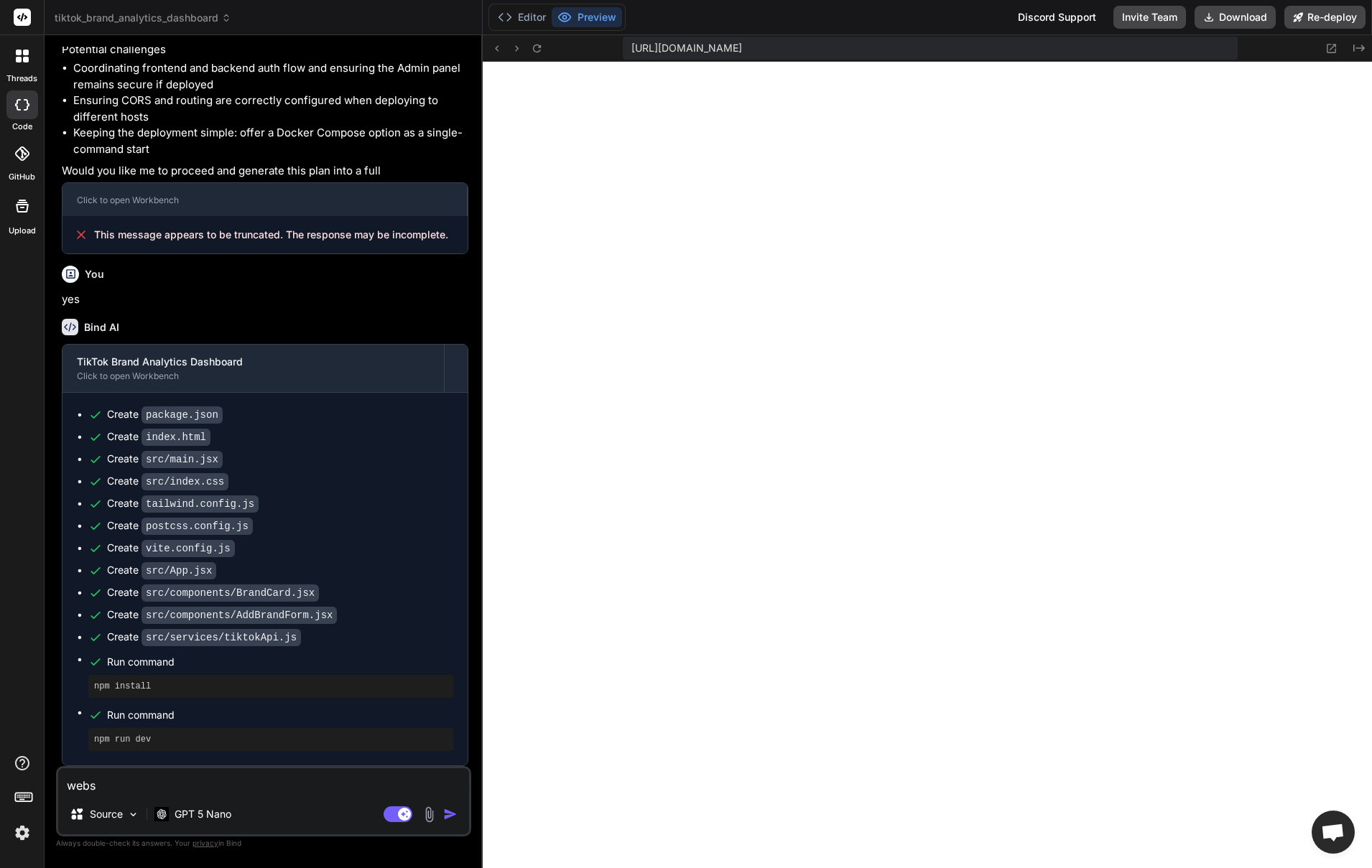
type textarea "x"
type textarea "websit"
type textarea "x"
type textarea "website"
type textarea "x"
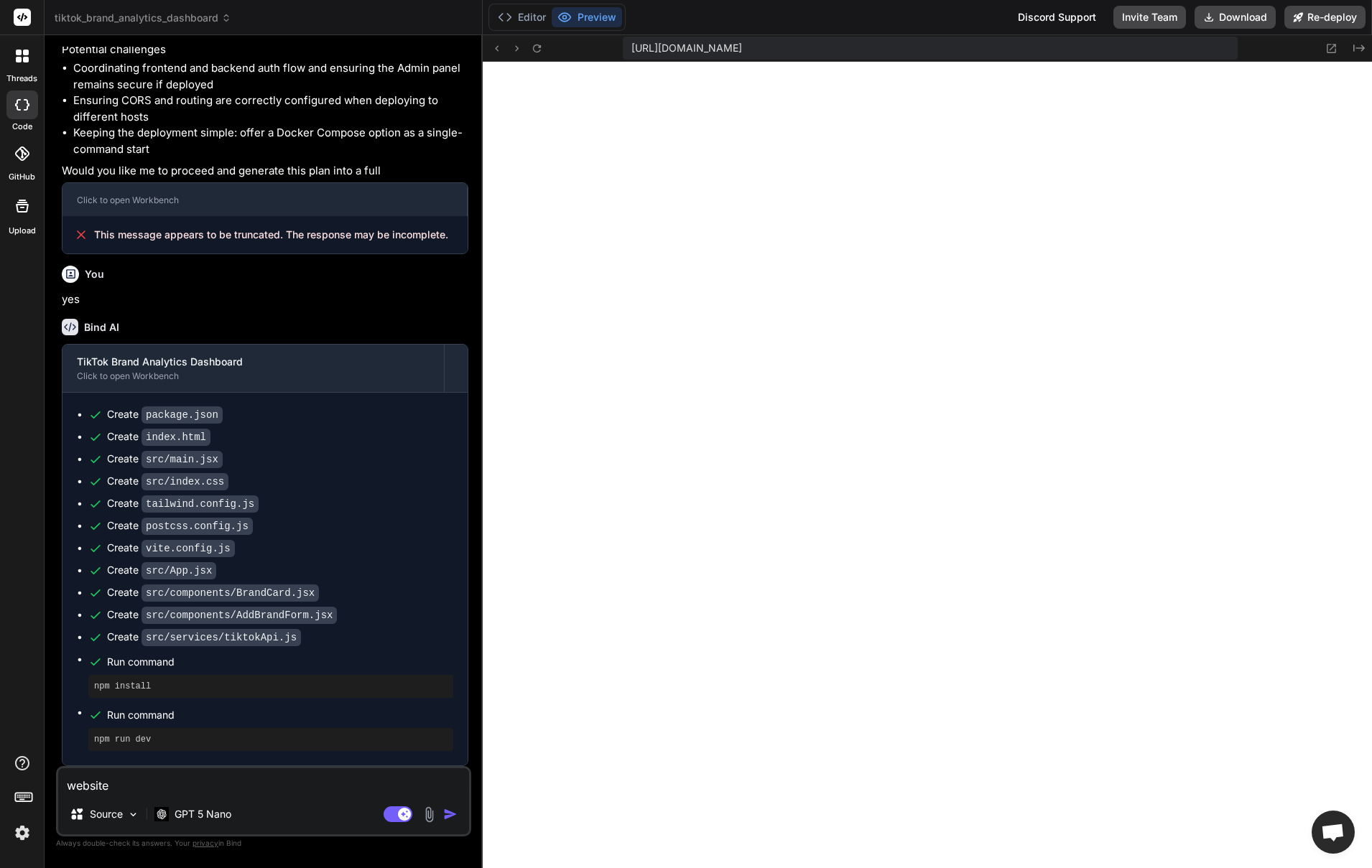
type textarea "website"
type textarea "x"
type textarea "website n"
type textarea "x"
type textarea "website no"
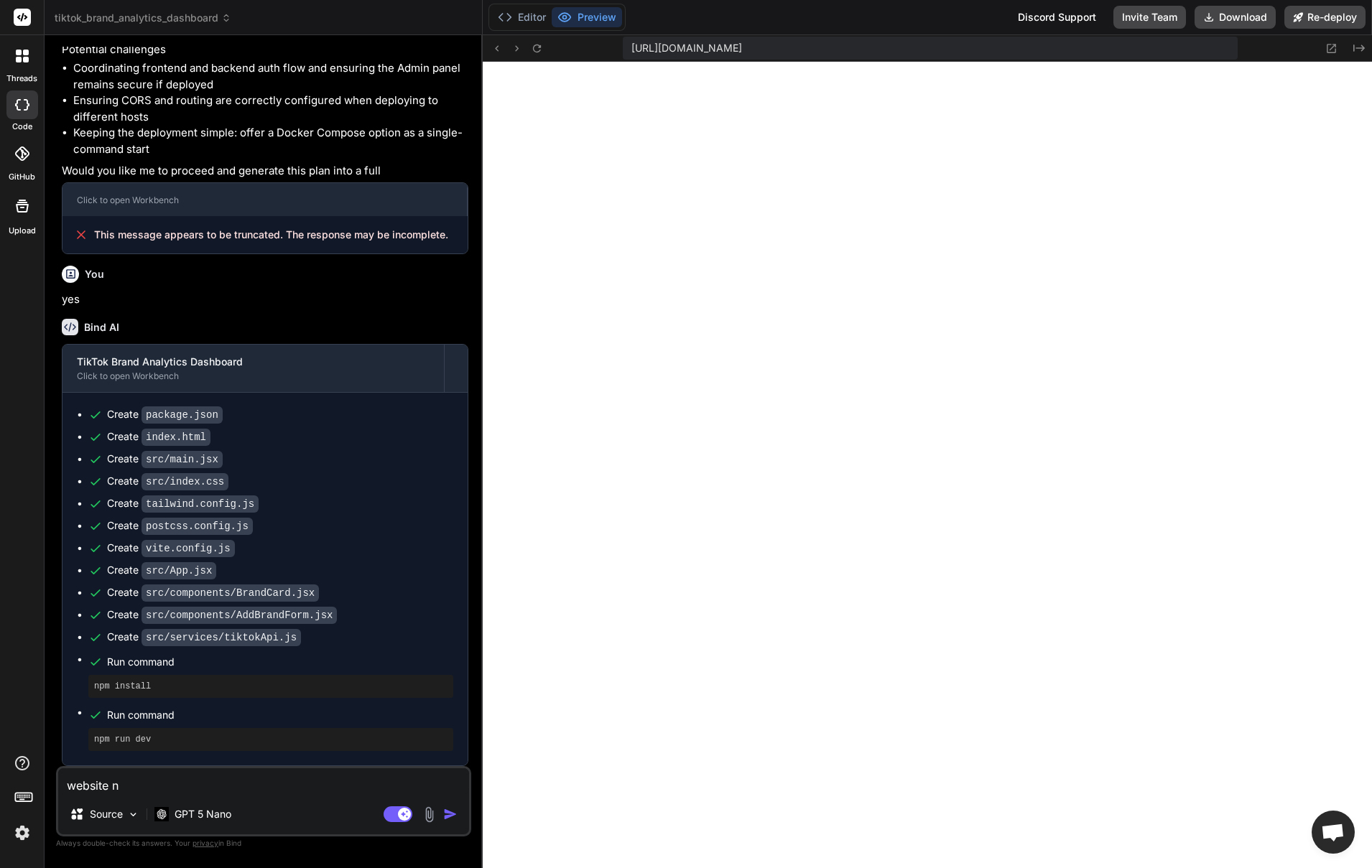
type textarea "x"
type textarea "website not"
type textarea "x"
type textarea "website not"
type textarea "x"
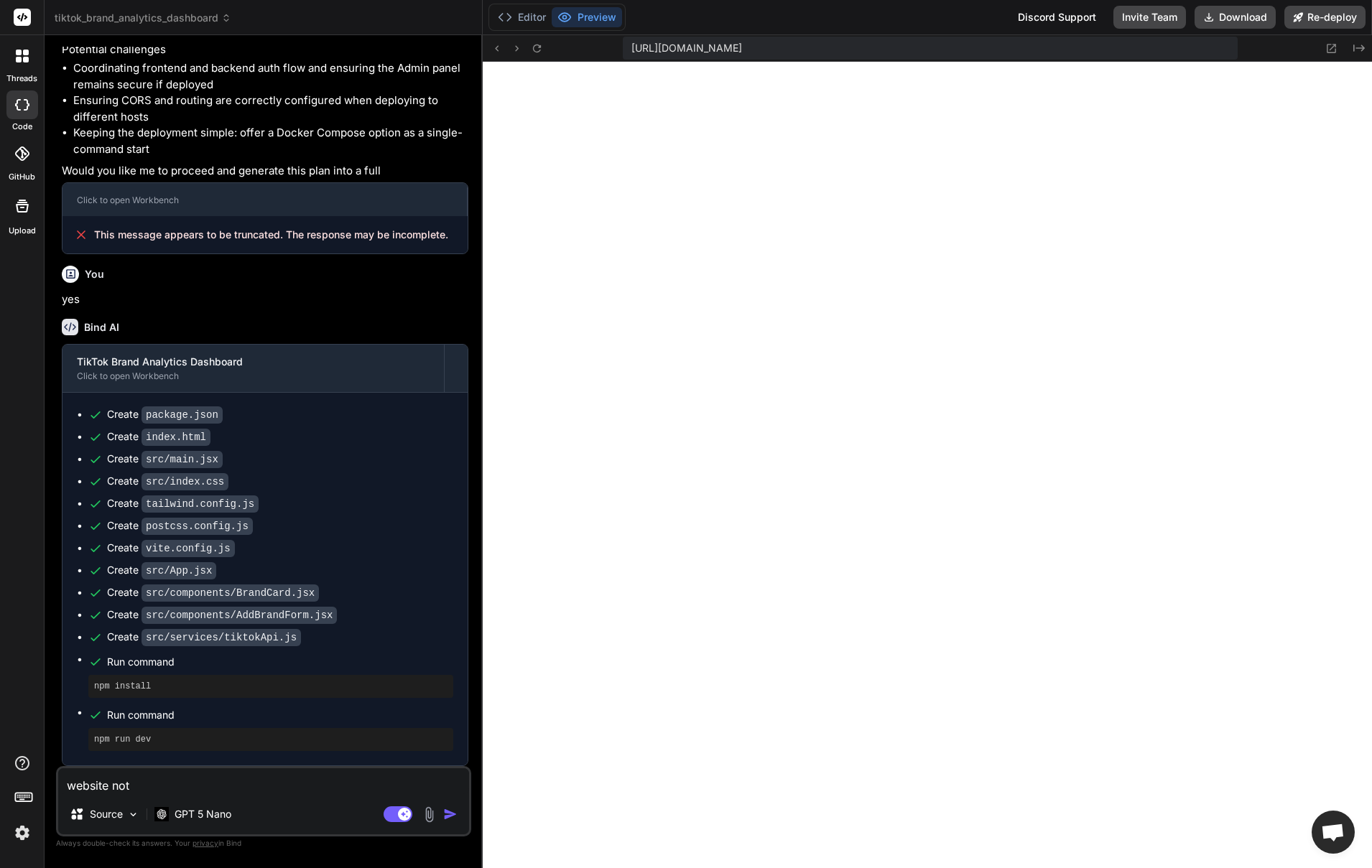
type textarea "website not w"
type textarea "x"
type textarea "website not wo"
type textarea "x"
type textarea "website not wor"
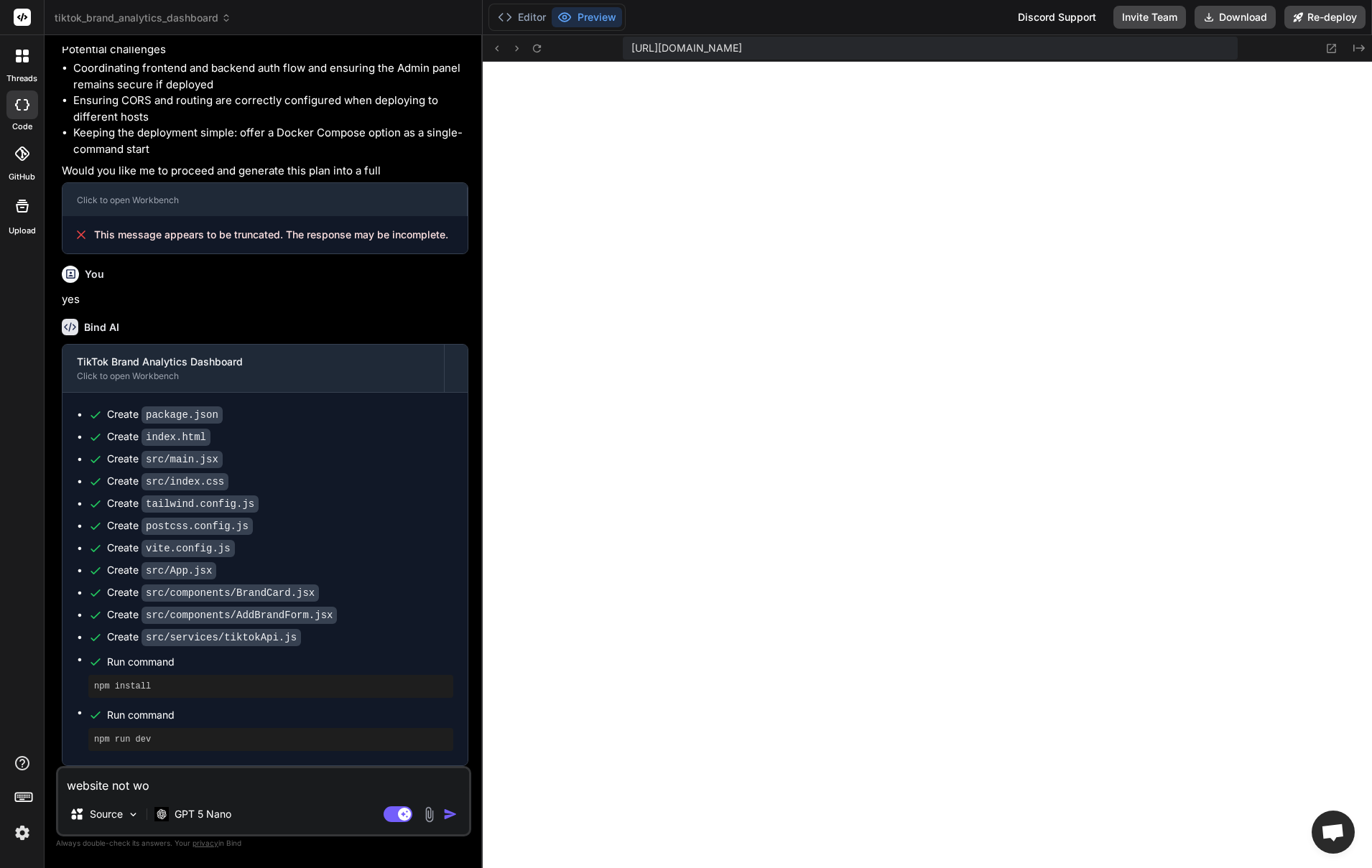
type textarea "x"
type textarea "website not work"
type textarea "x"
type textarea "website not worki"
type textarea "x"
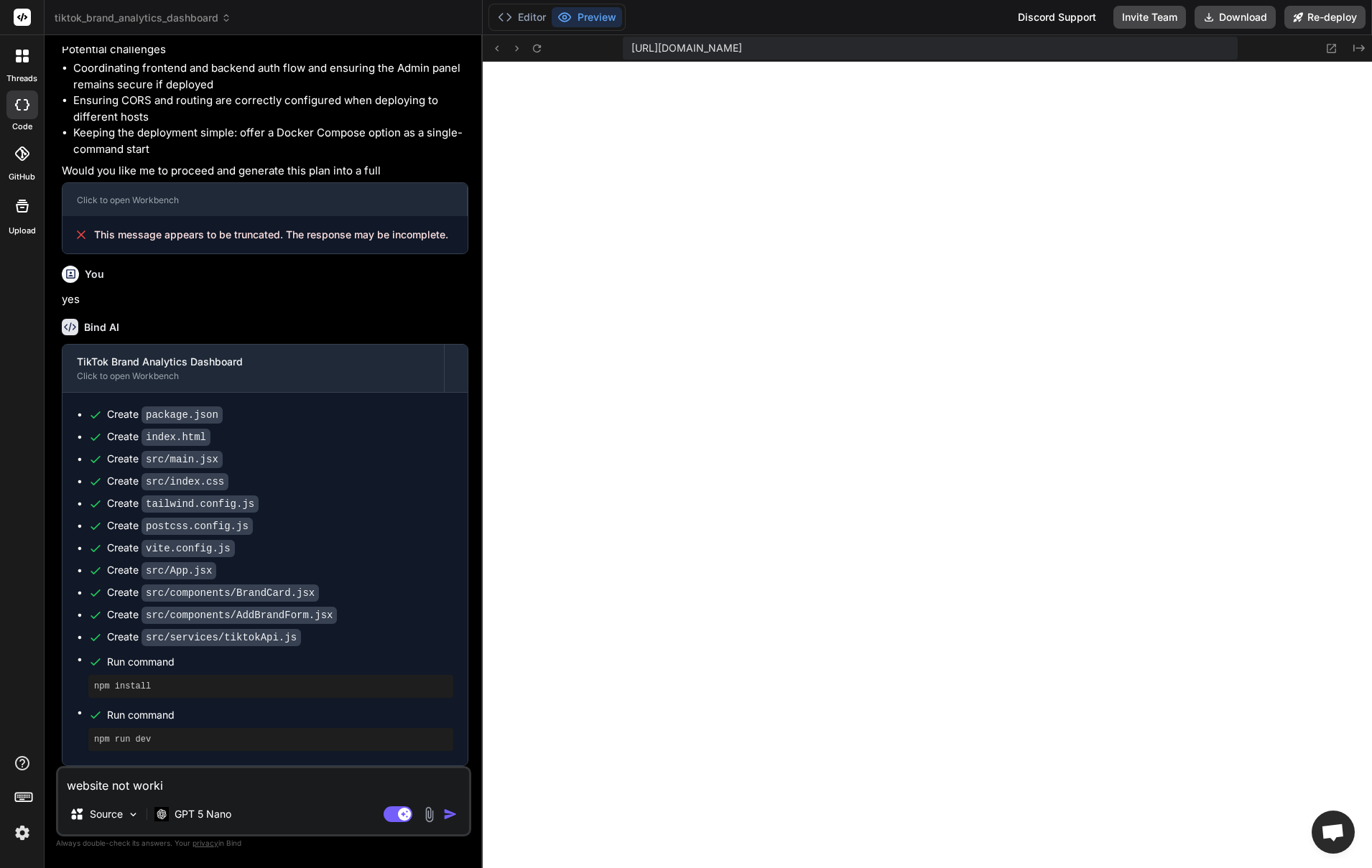
type textarea "website not workin"
type textarea "x"
type textarea "website not working"
type textarea "x"
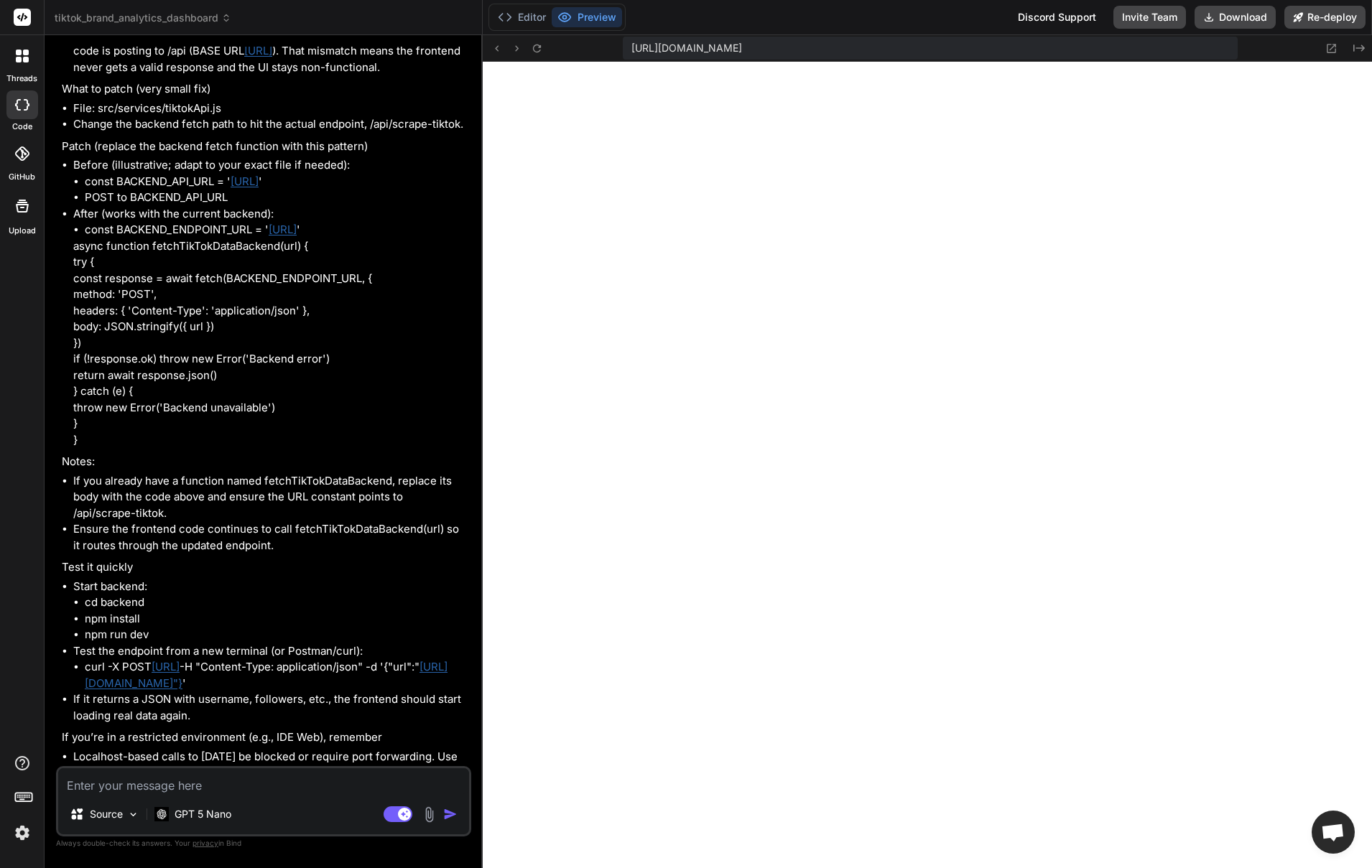
scroll to position [6046, 0]
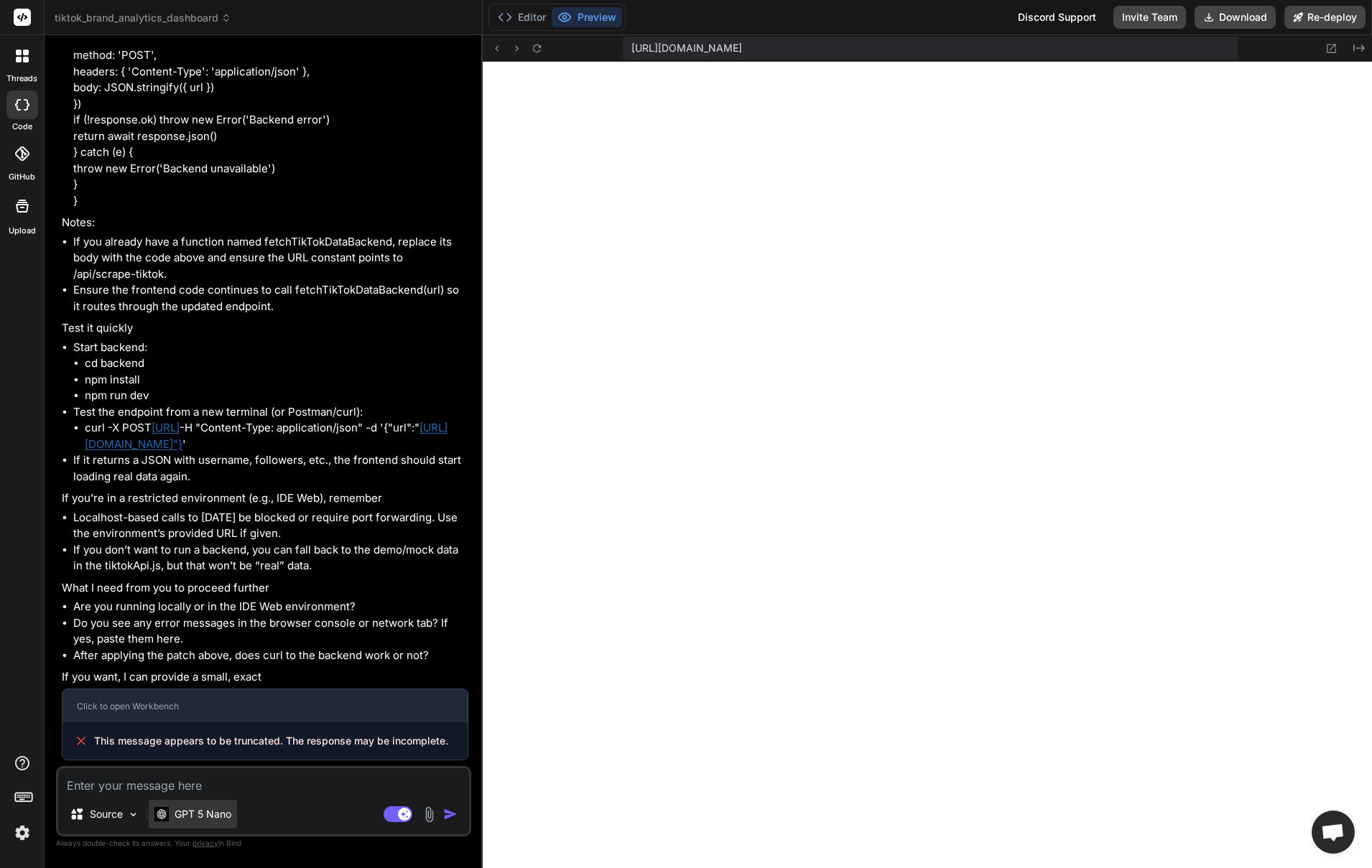
click at [222, 819] on p "GPT 5 Nano" at bounding box center [203, 815] width 57 height 15
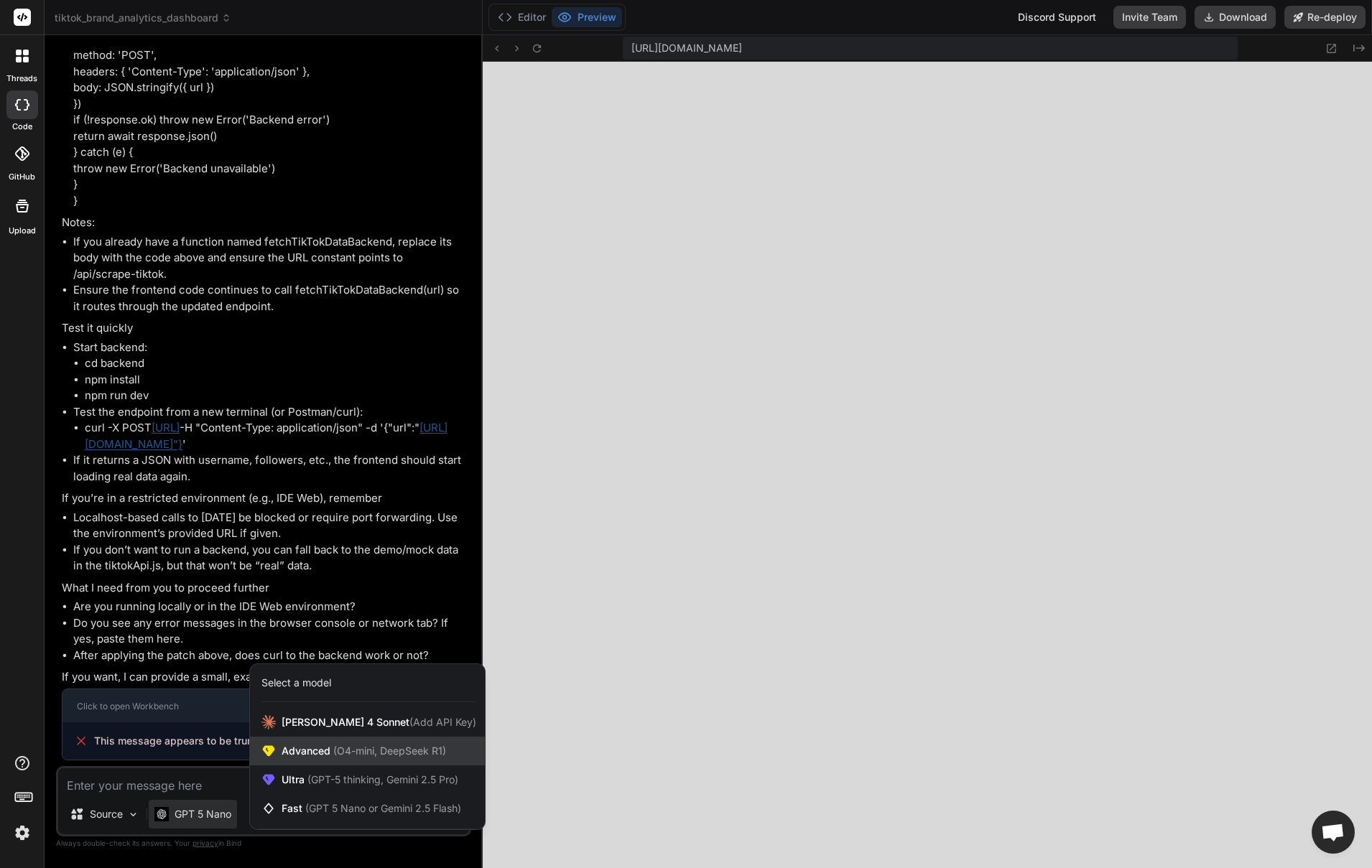
click at [367, 749] on span "(O4-mini, DeepSeek R1)" at bounding box center [388, 751] width 116 height 12
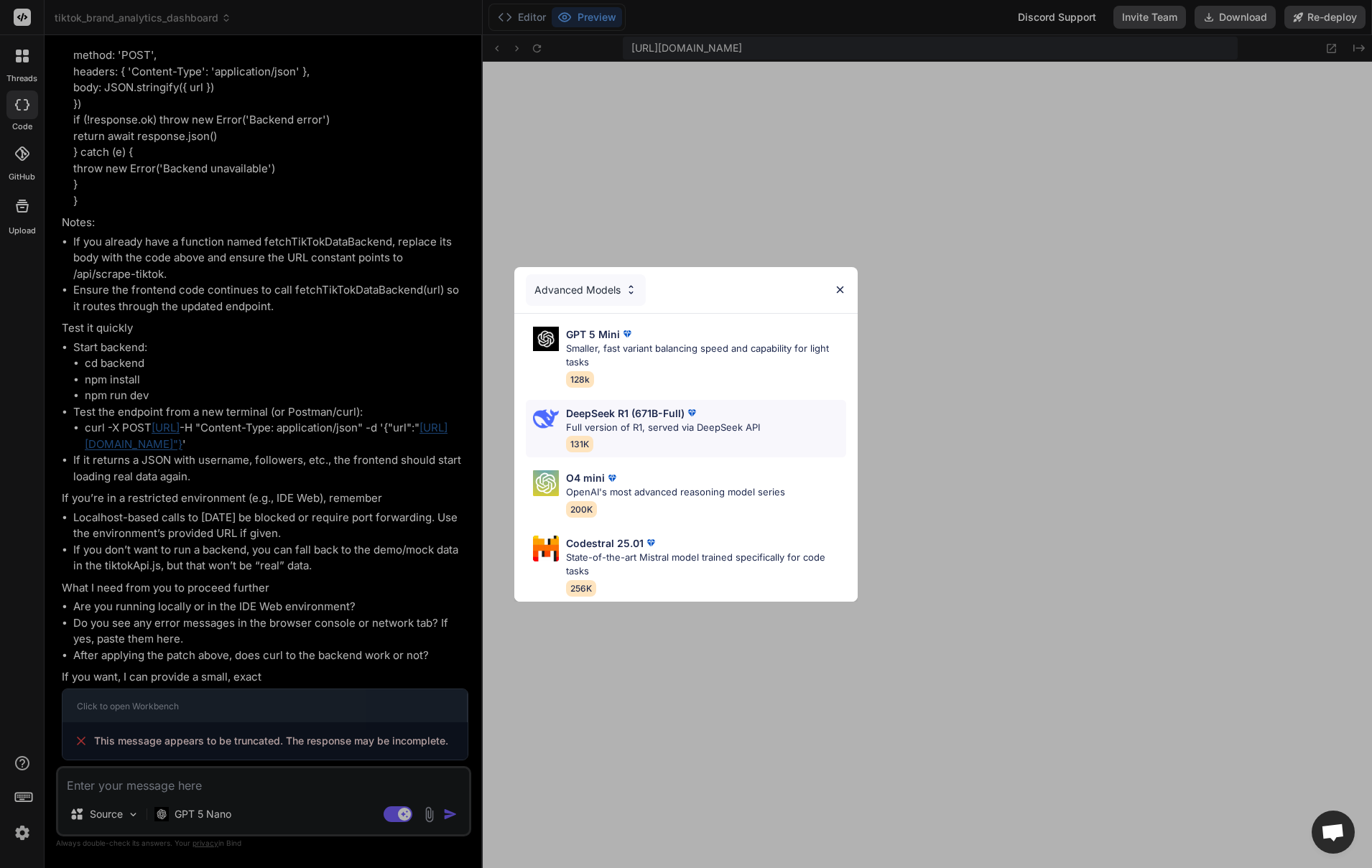
click at [636, 419] on p "DeepSeek R1 (671B-Full)" at bounding box center [625, 413] width 119 height 15
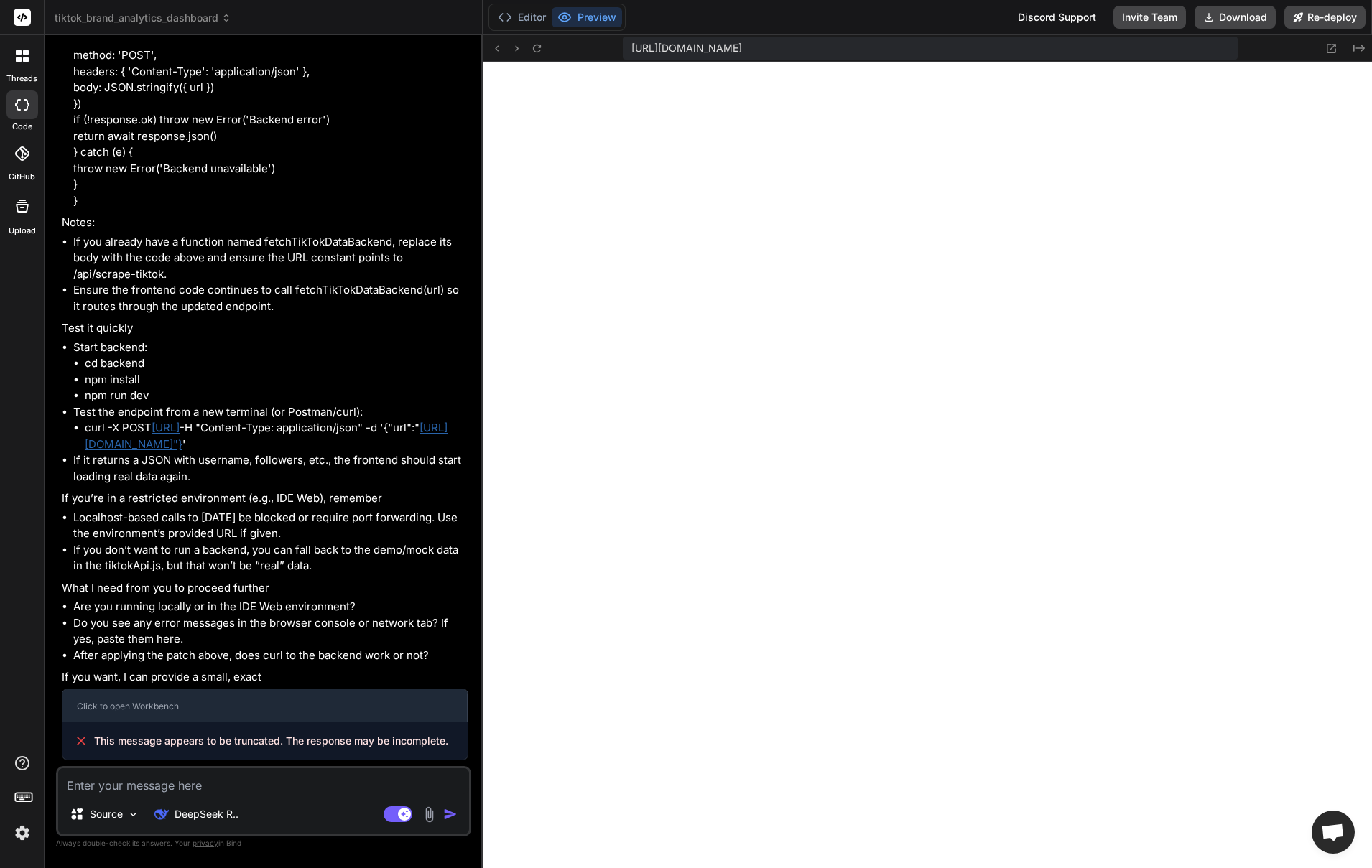
click at [235, 782] on textarea at bounding box center [264, 781] width 411 height 26
click at [236, 811] on p "DeepSeek R.." at bounding box center [207, 815] width 64 height 15
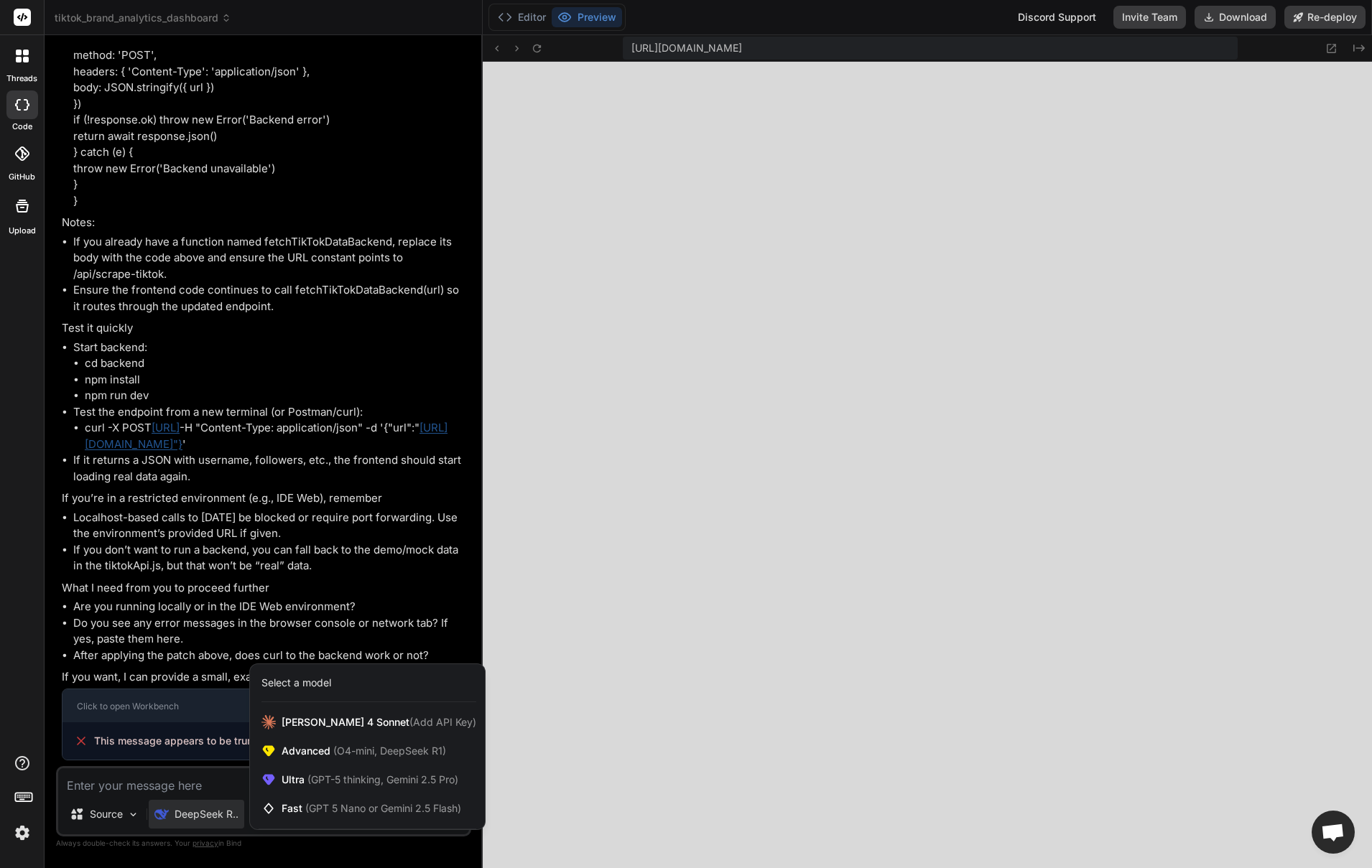
click at [197, 794] on div at bounding box center [686, 434] width 1372 height 868
type textarea "x"
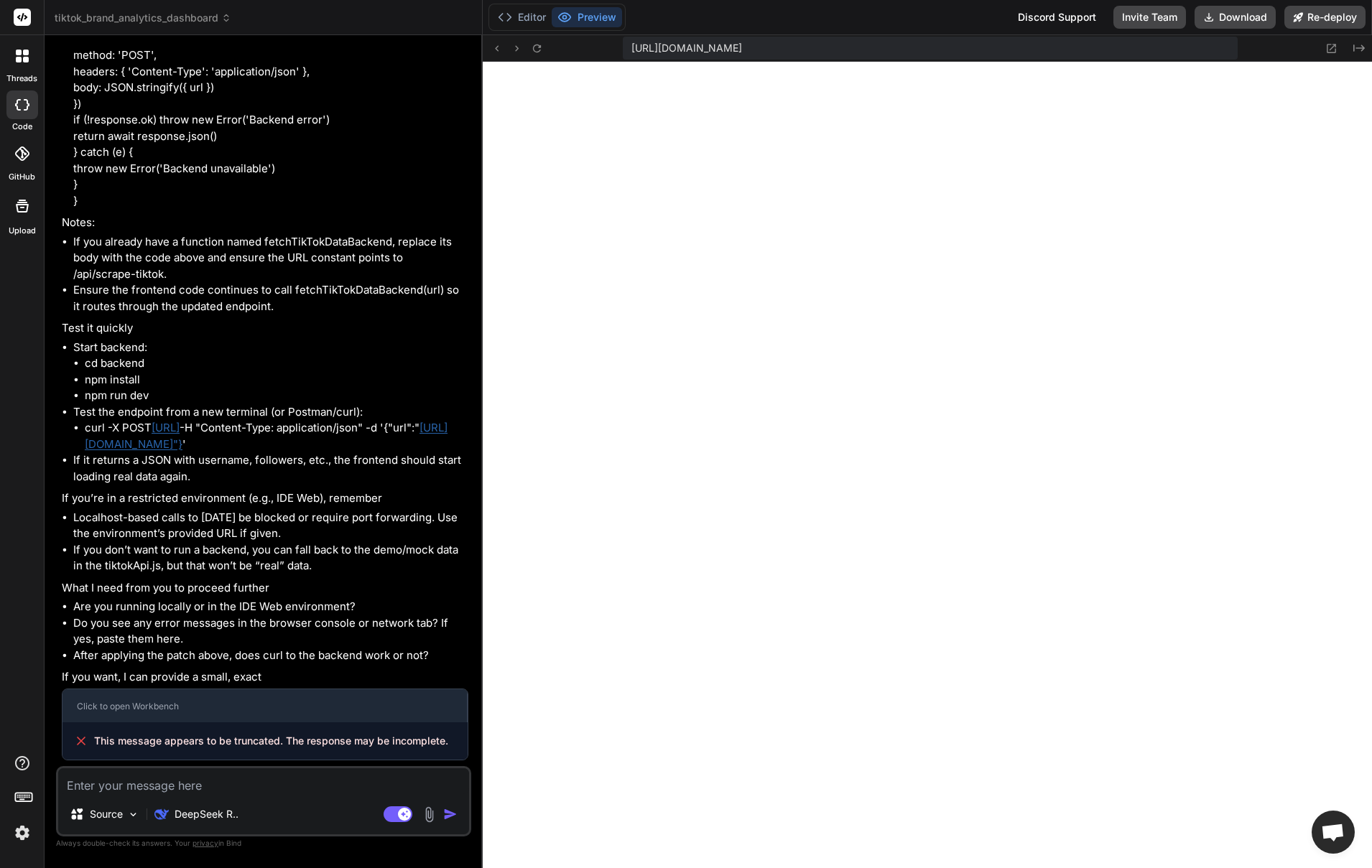
click at [210, 789] on textarea at bounding box center [264, 781] width 411 height 26
type textarea "f"
type textarea "x"
type textarea "fi"
type textarea "x"
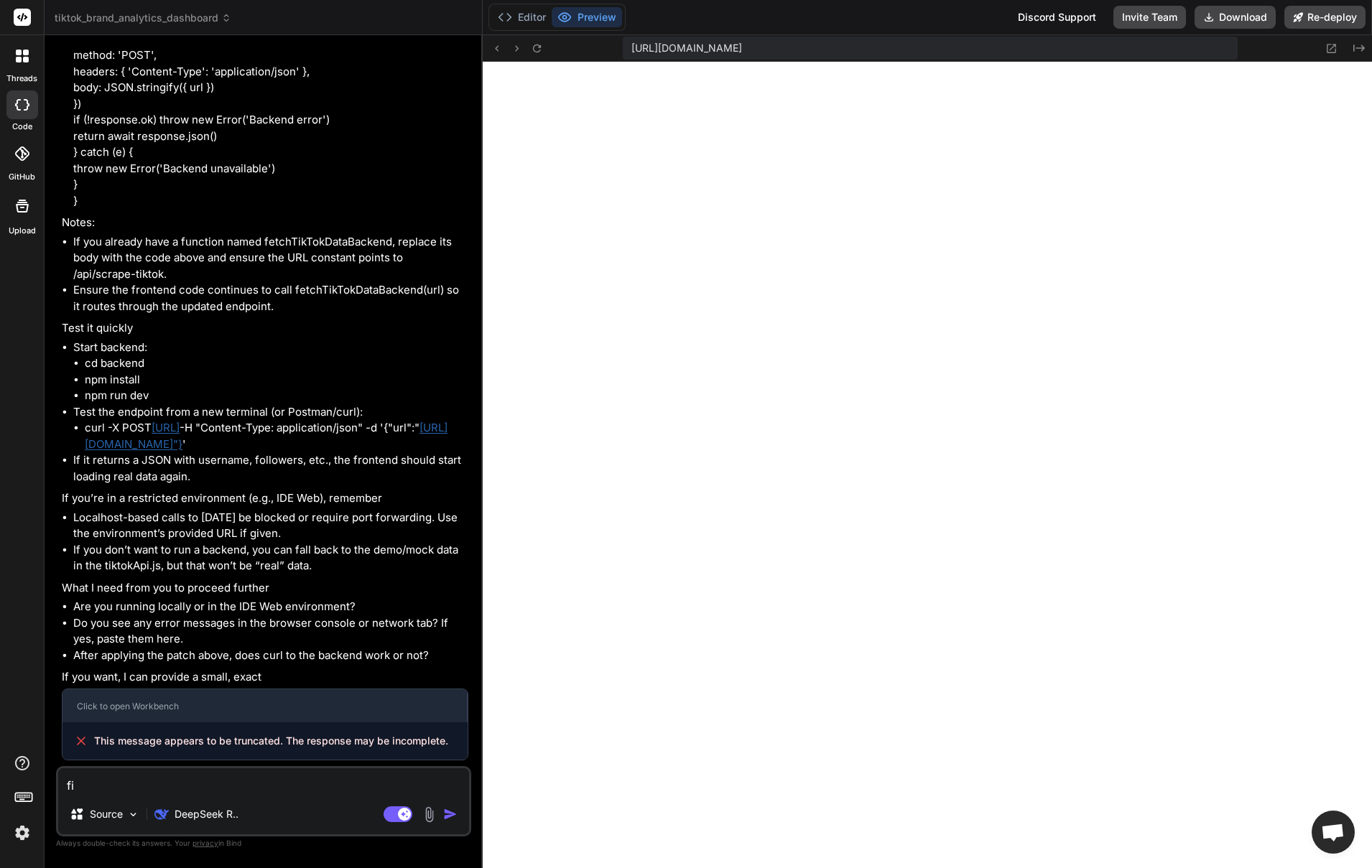
type textarea "fix"
type textarea "x"
type textarea "fix"
type textarea "x"
type textarea "fix t"
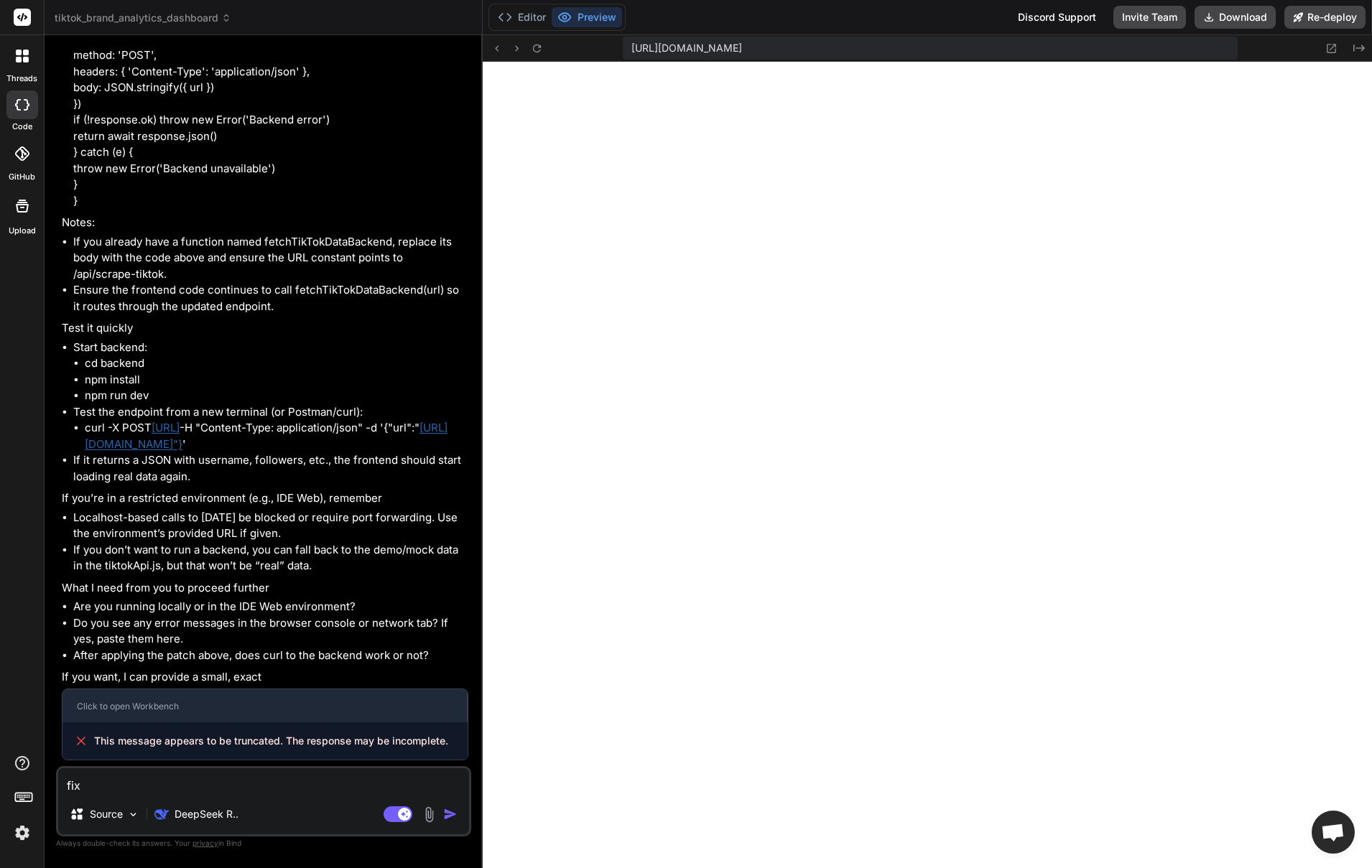
type textarea "x"
type textarea "fix th"
type textarea "x"
type textarea "fix thi"
type textarea "x"
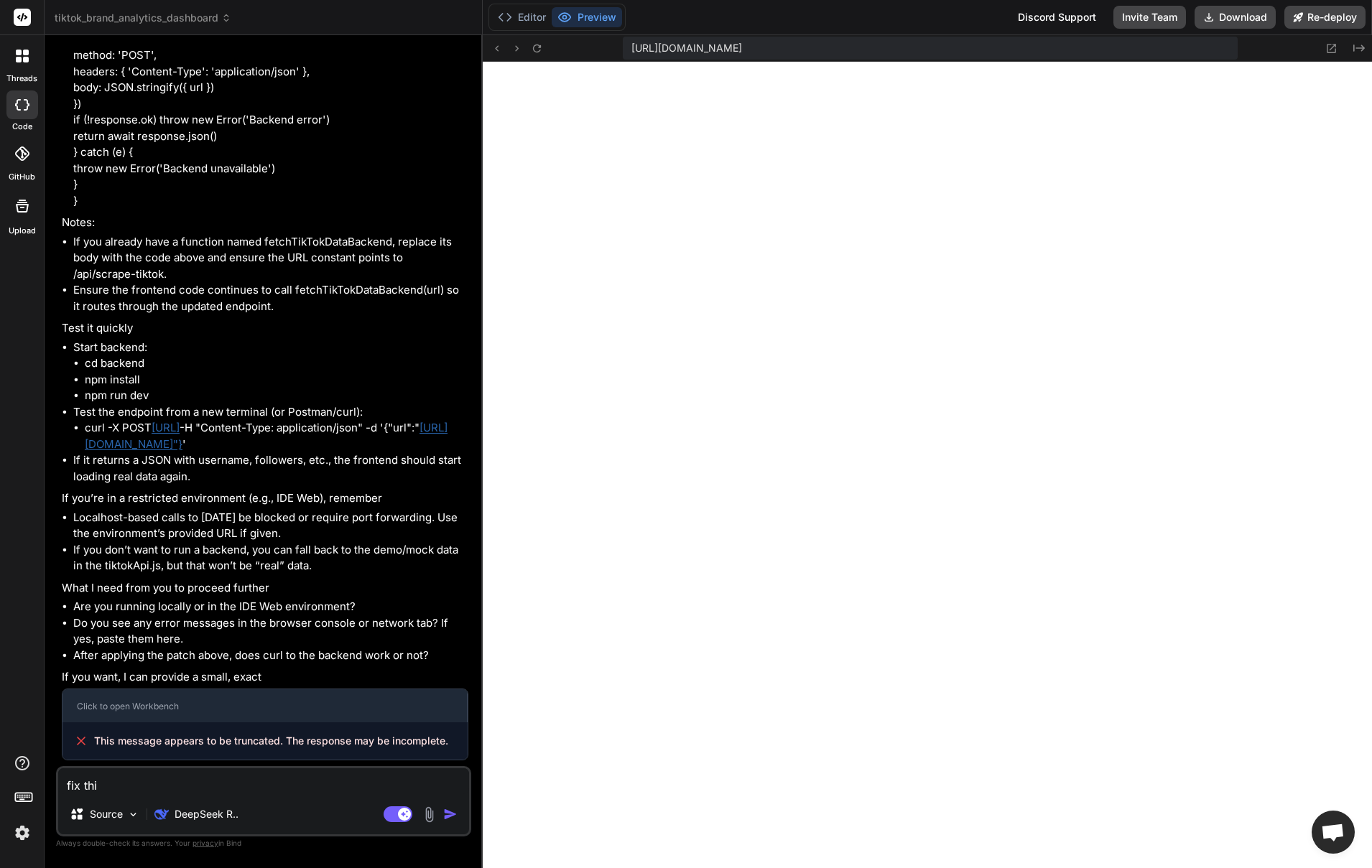
type textarea "fix this"
type textarea "x"
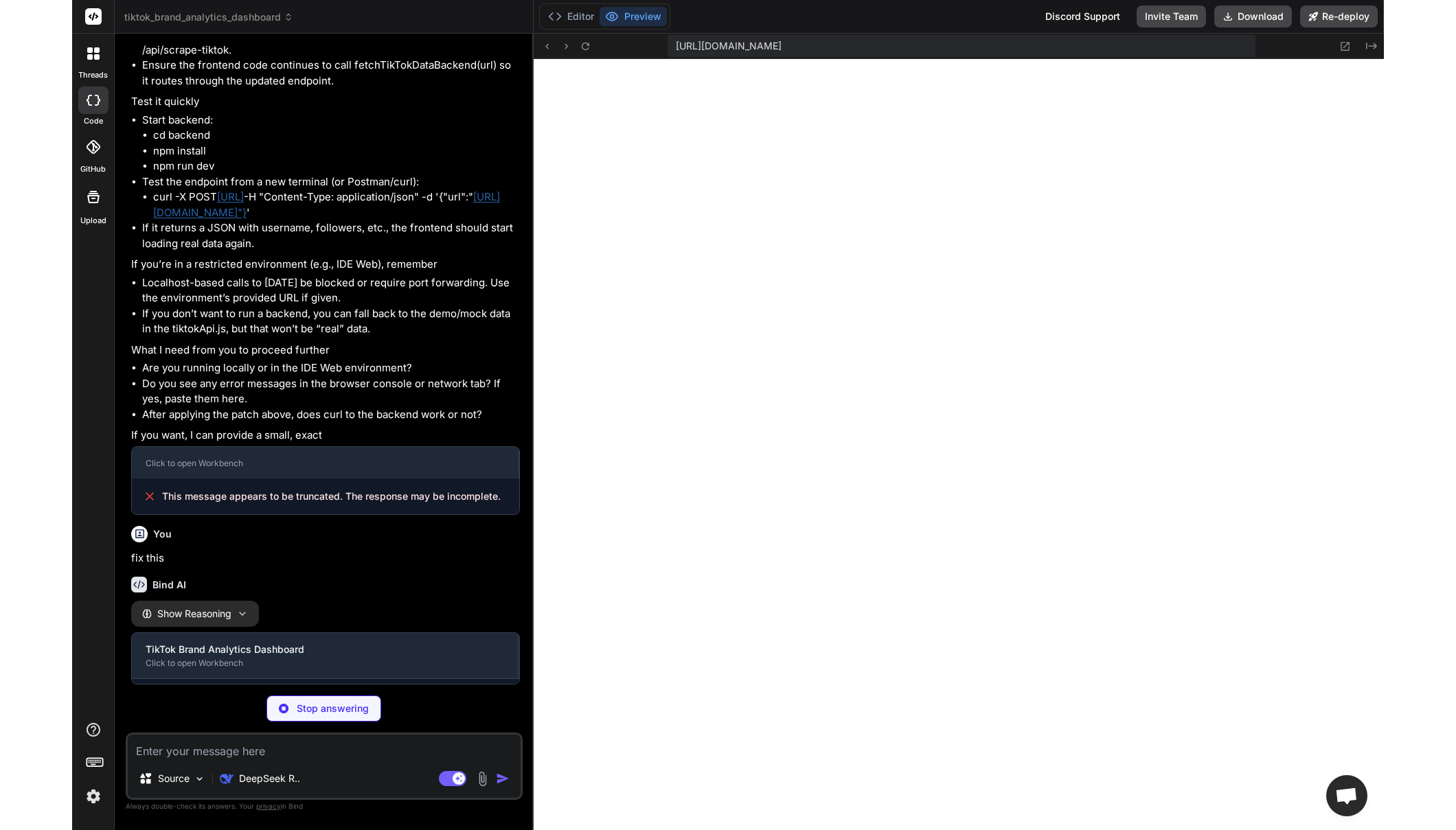
scroll to position [6031, 0]
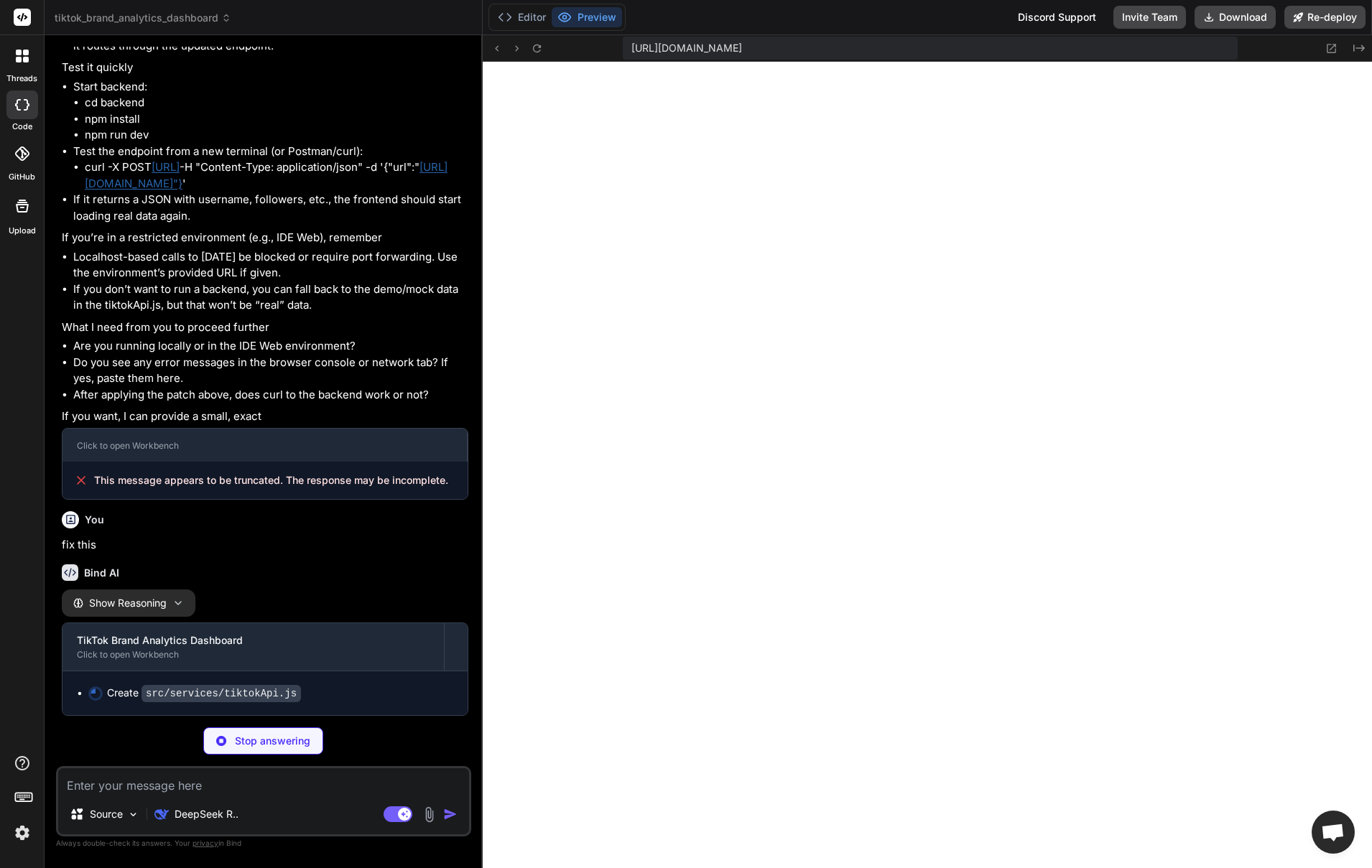
type textarea "x"
type textarea "- Render: Free tier available METHOD 4: LOCAL DEVELOPMENT ONLY - Run everything…"
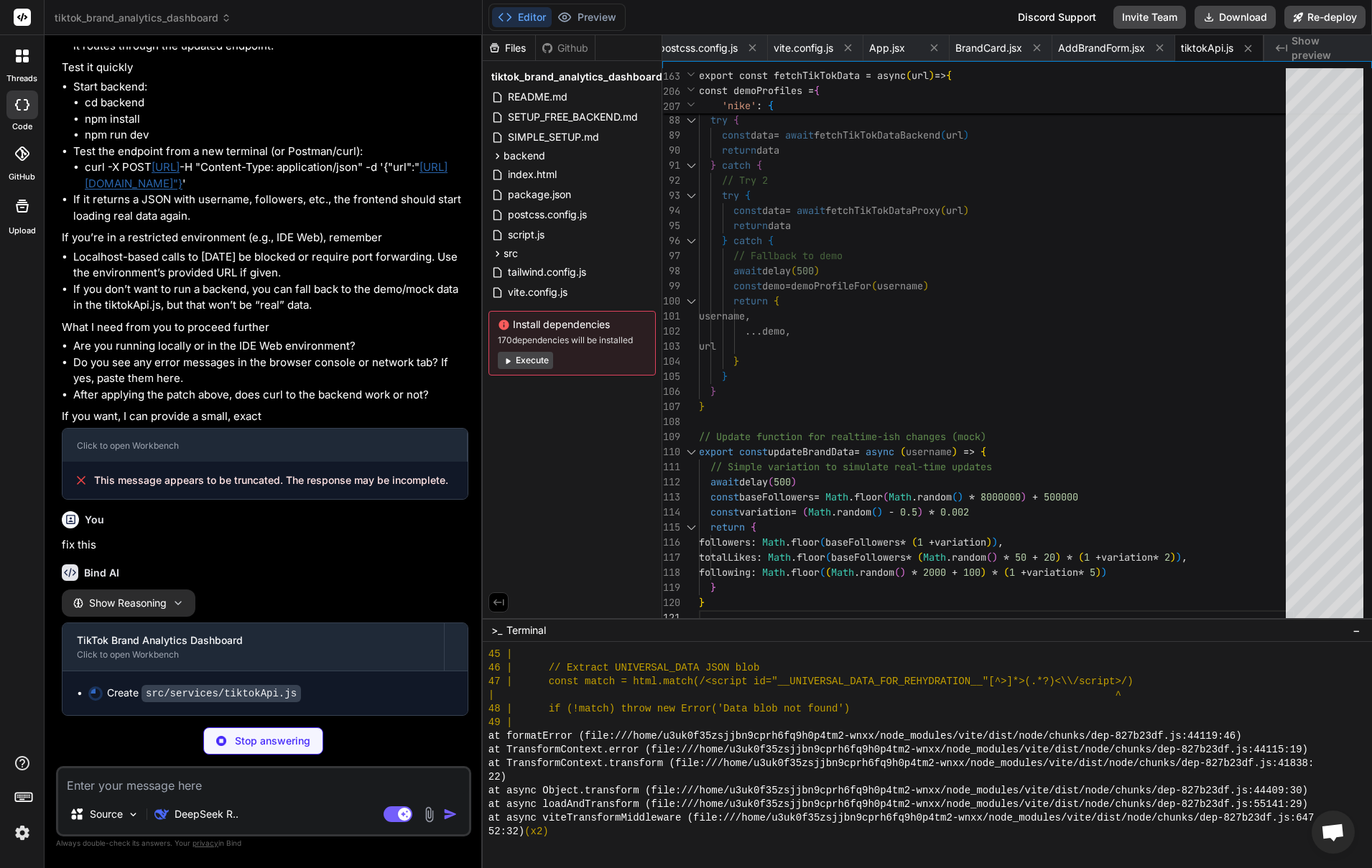
type textarea "x"
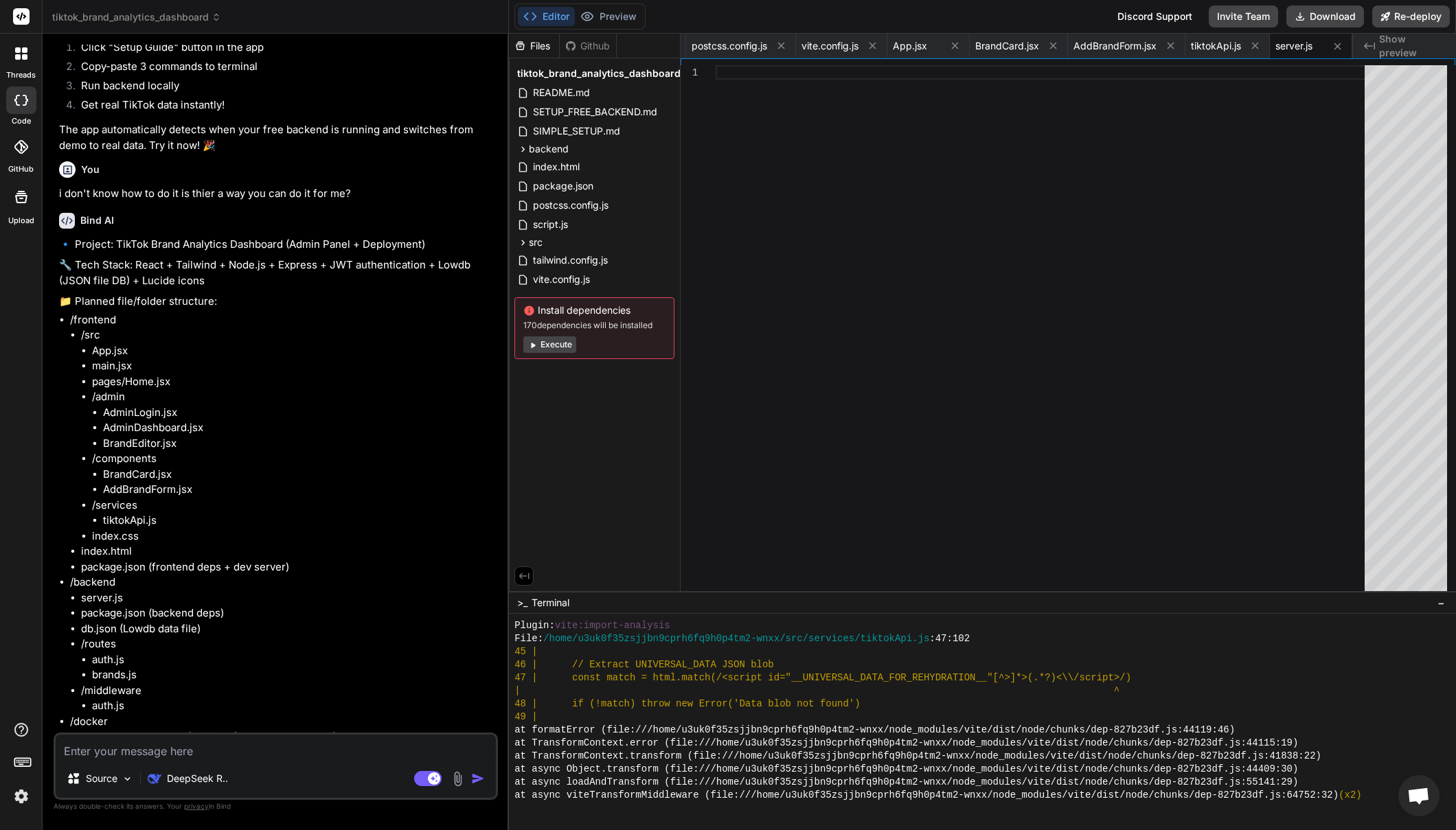
scroll to position [2984, 0]
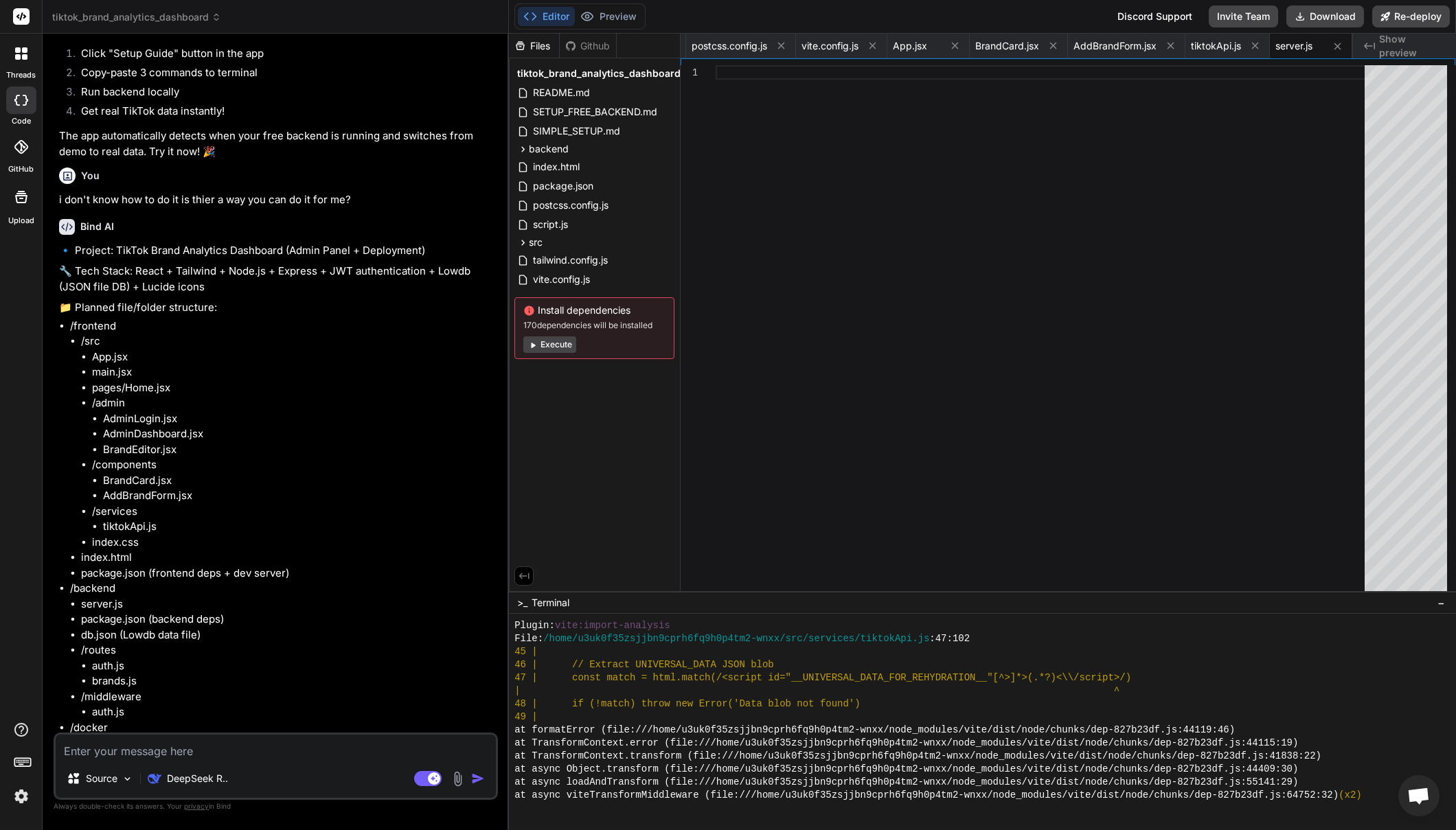
click at [222, 159] on p "The app automatically detects when your free backend is running and switches fr…" at bounding box center [277, 143] width 436 height 31
click at [97, 781] on p "Source" at bounding box center [101, 779] width 31 height 14
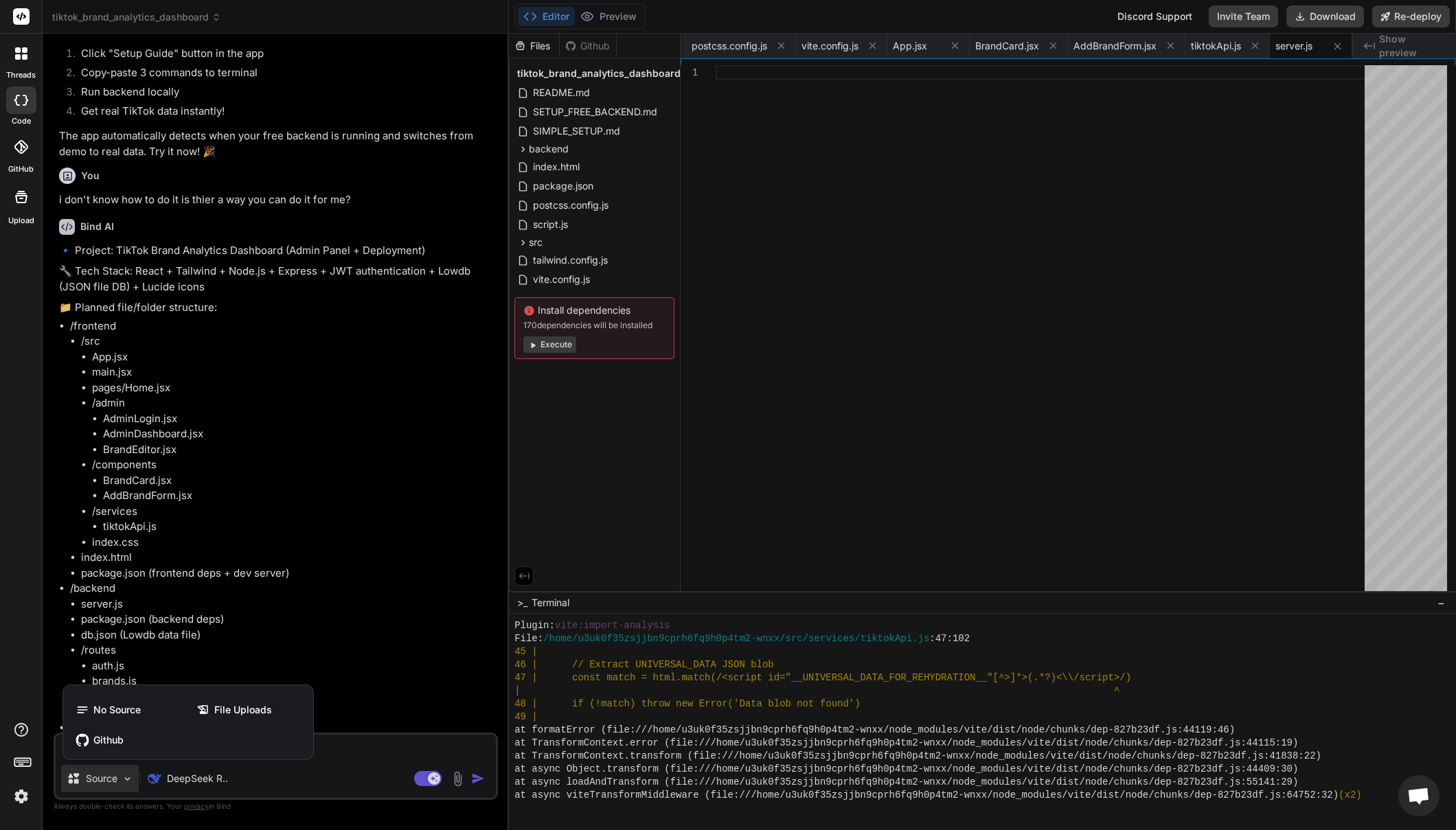
drag, startPoint x: 97, startPoint y: 778, endPoint x: 93, endPoint y: 762, distance: 16.5
click at [97, 778] on div at bounding box center [728, 415] width 1456 height 830
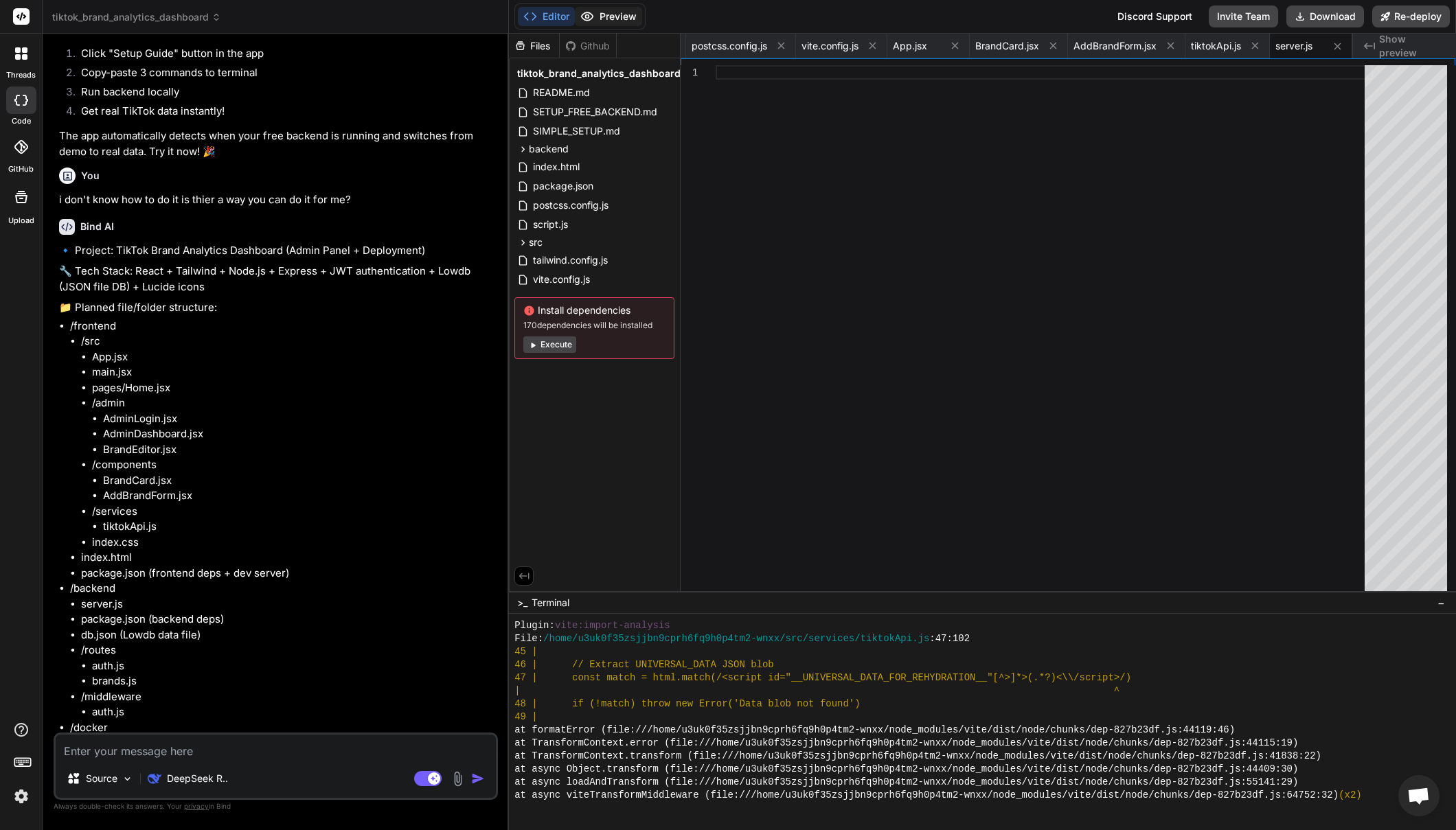
click at [611, 15] on button "Preview" at bounding box center [609, 17] width 68 height 19
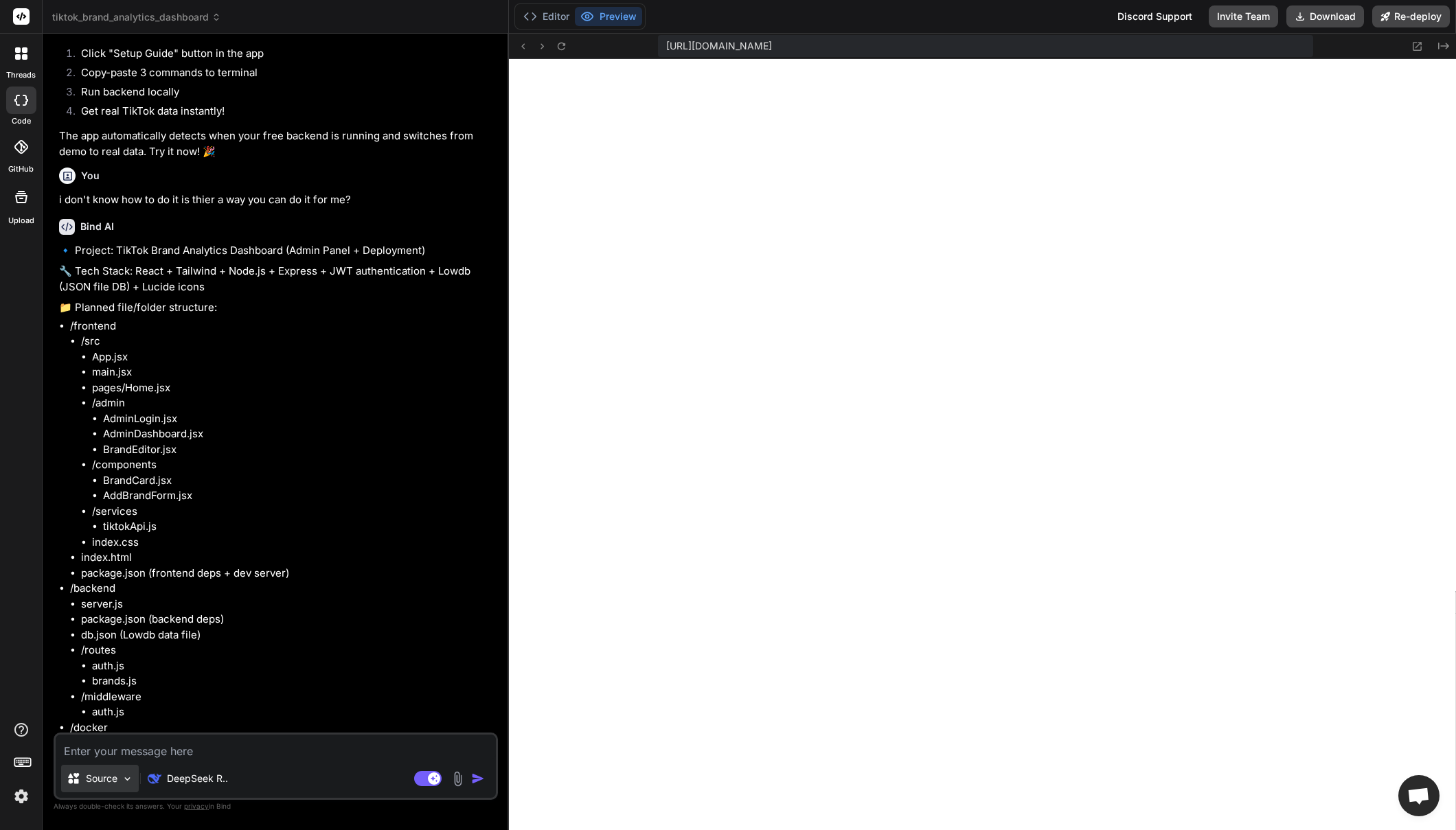
click at [122, 782] on img at bounding box center [127, 779] width 12 height 12
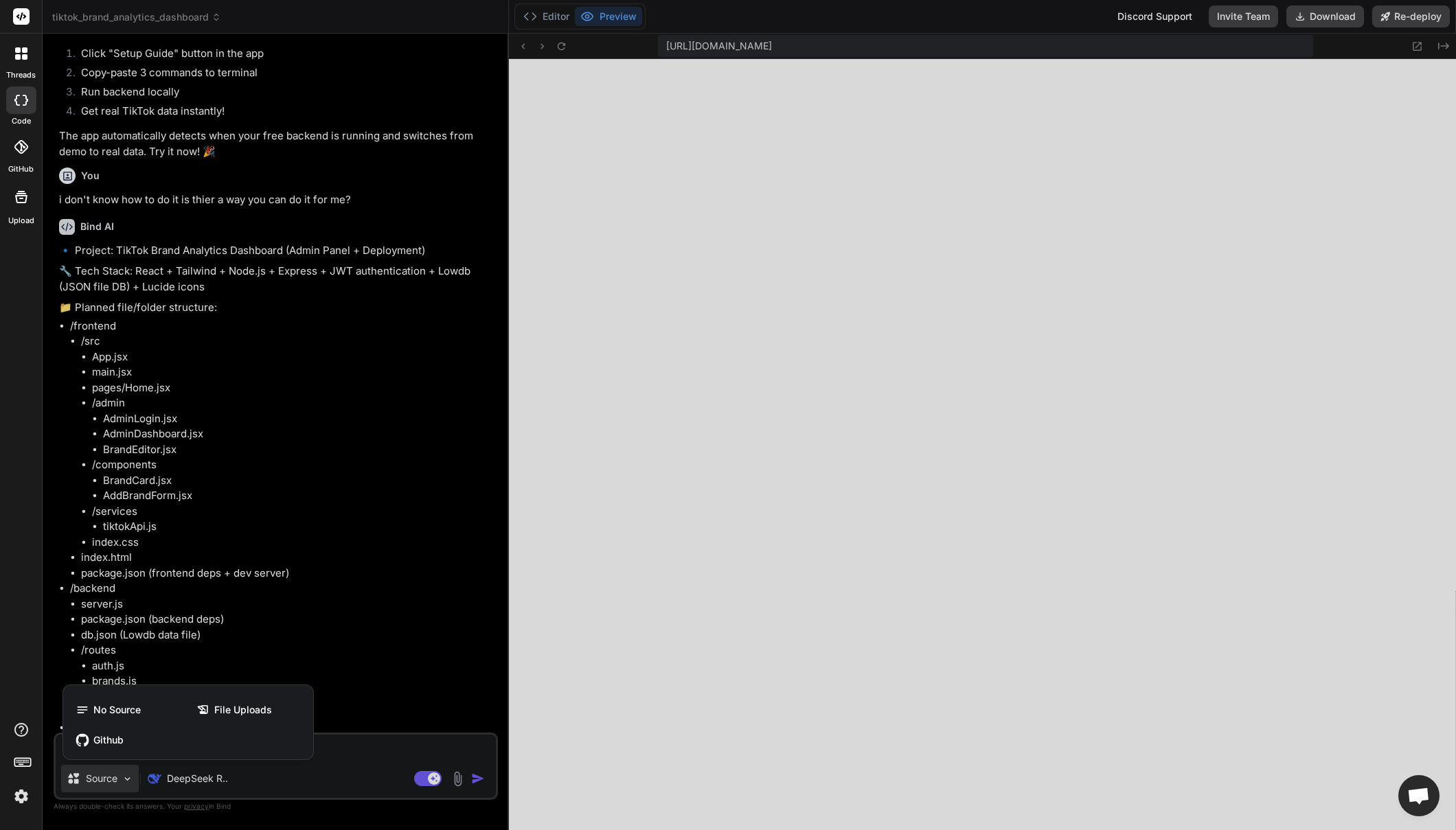
click at [122, 782] on div at bounding box center [728, 415] width 1456 height 830
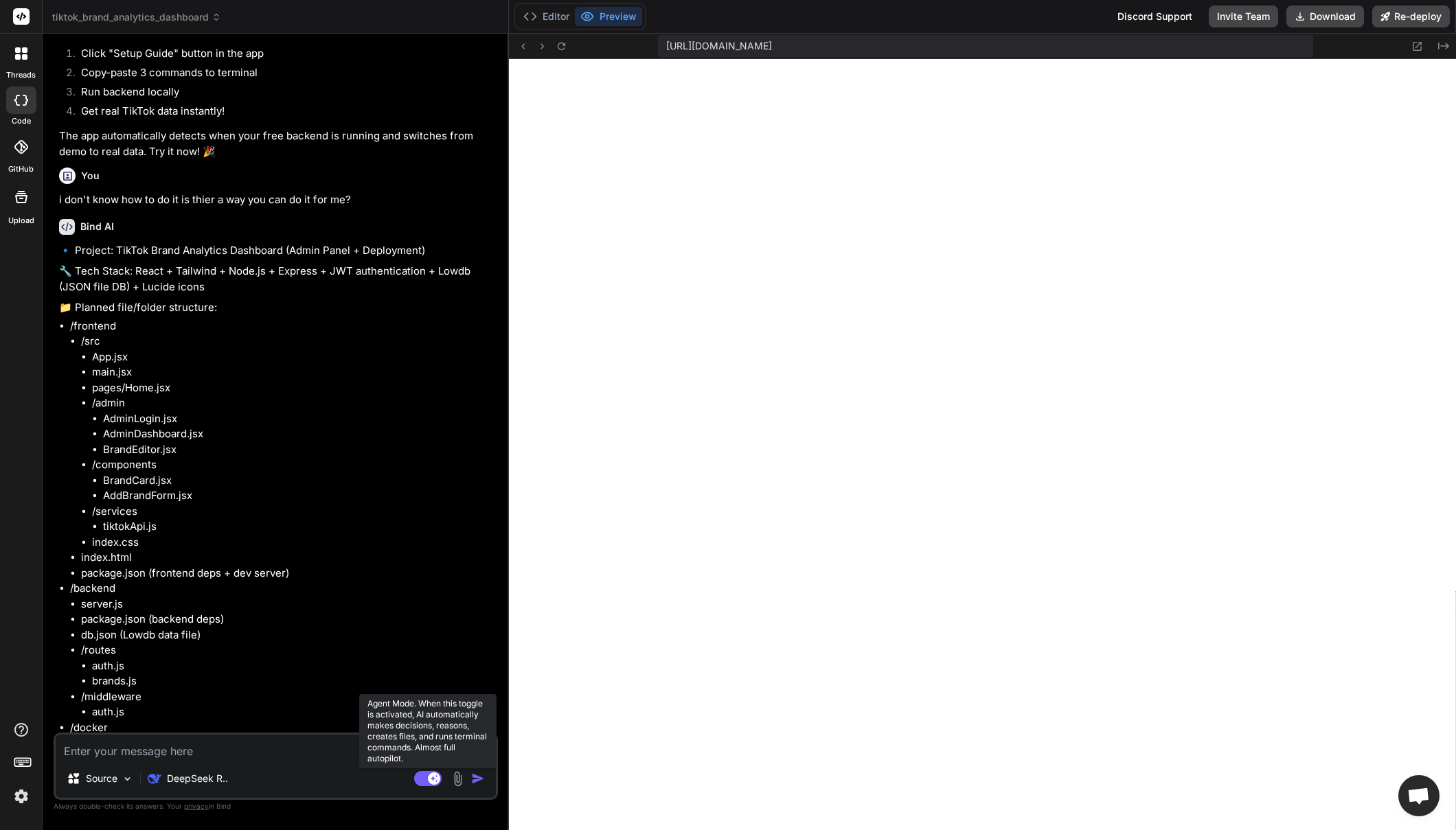
click at [437, 783] on rect at bounding box center [434, 779] width 13 height 13
click at [437, 783] on rect at bounding box center [428, 779] width 27 height 15
click at [437, 783] on rect at bounding box center [434, 779] width 13 height 13
click at [458, 781] on img at bounding box center [457, 779] width 16 height 16
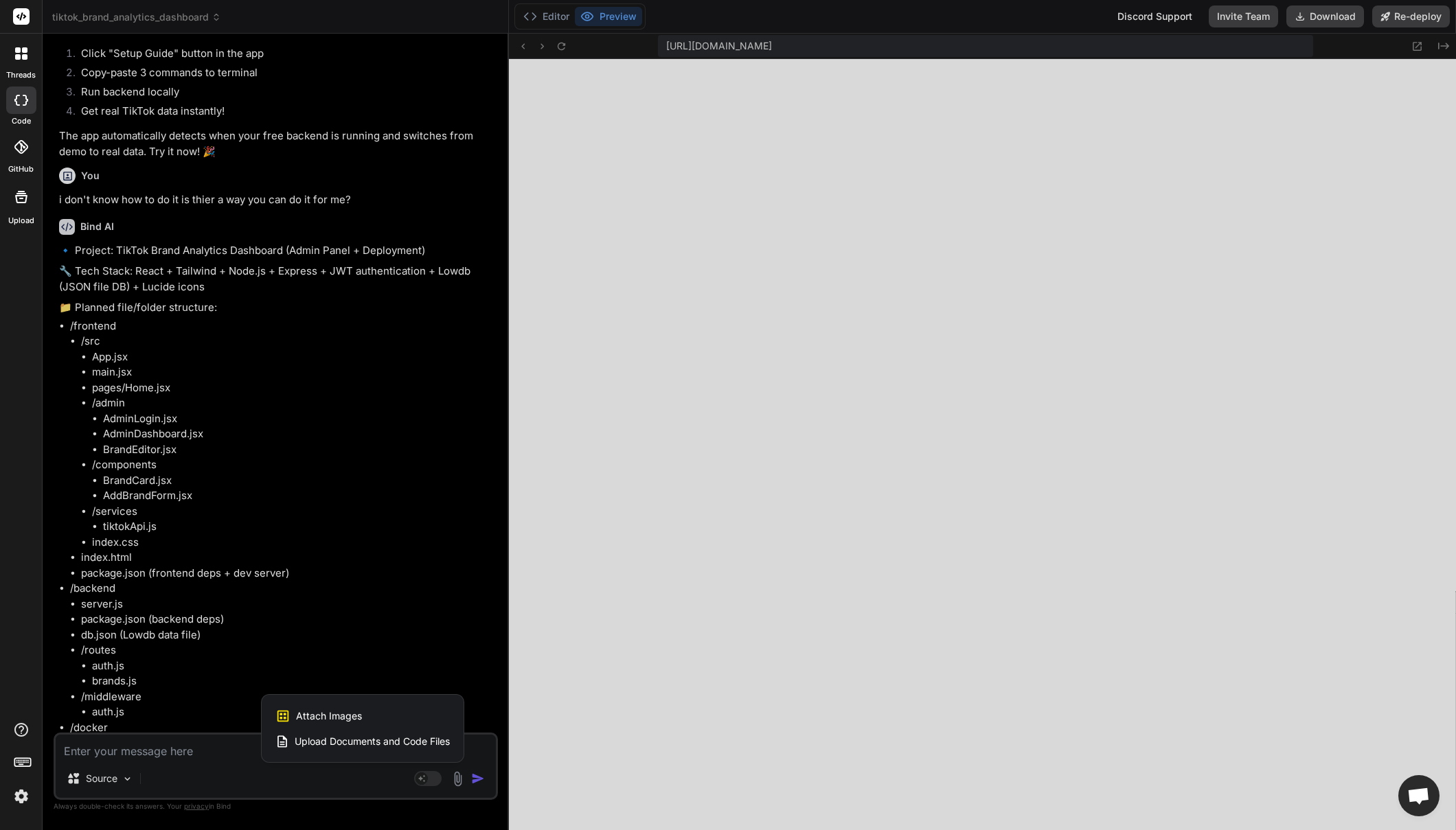
click at [458, 781] on div at bounding box center [728, 415] width 1456 height 830
type textarea "x"
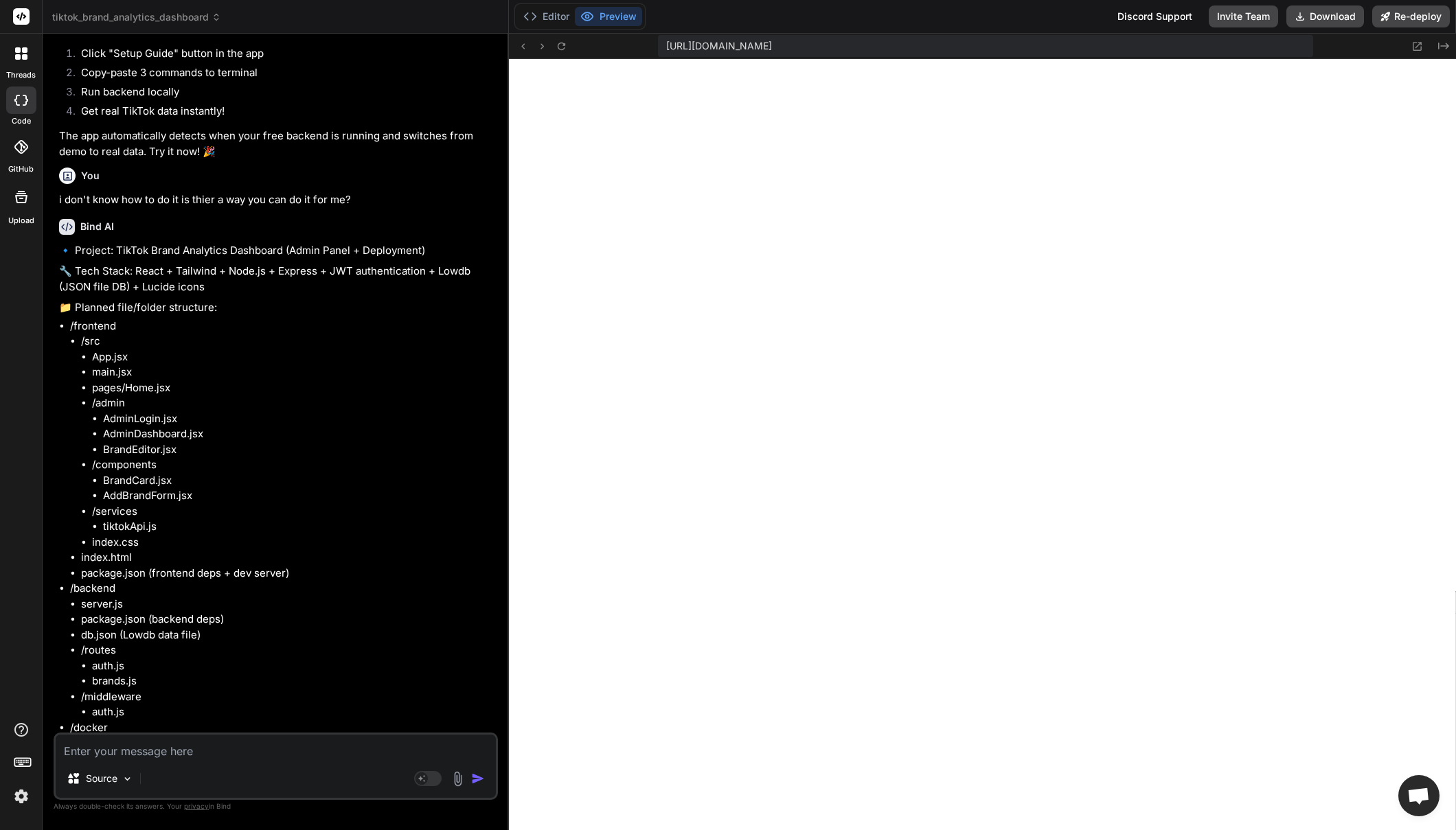
click at [155, 749] on textarea at bounding box center [276, 747] width 440 height 25
click at [190, 751] on textarea at bounding box center [276, 747] width 440 height 25
type textarea "r"
type textarea "x"
type textarea "re"
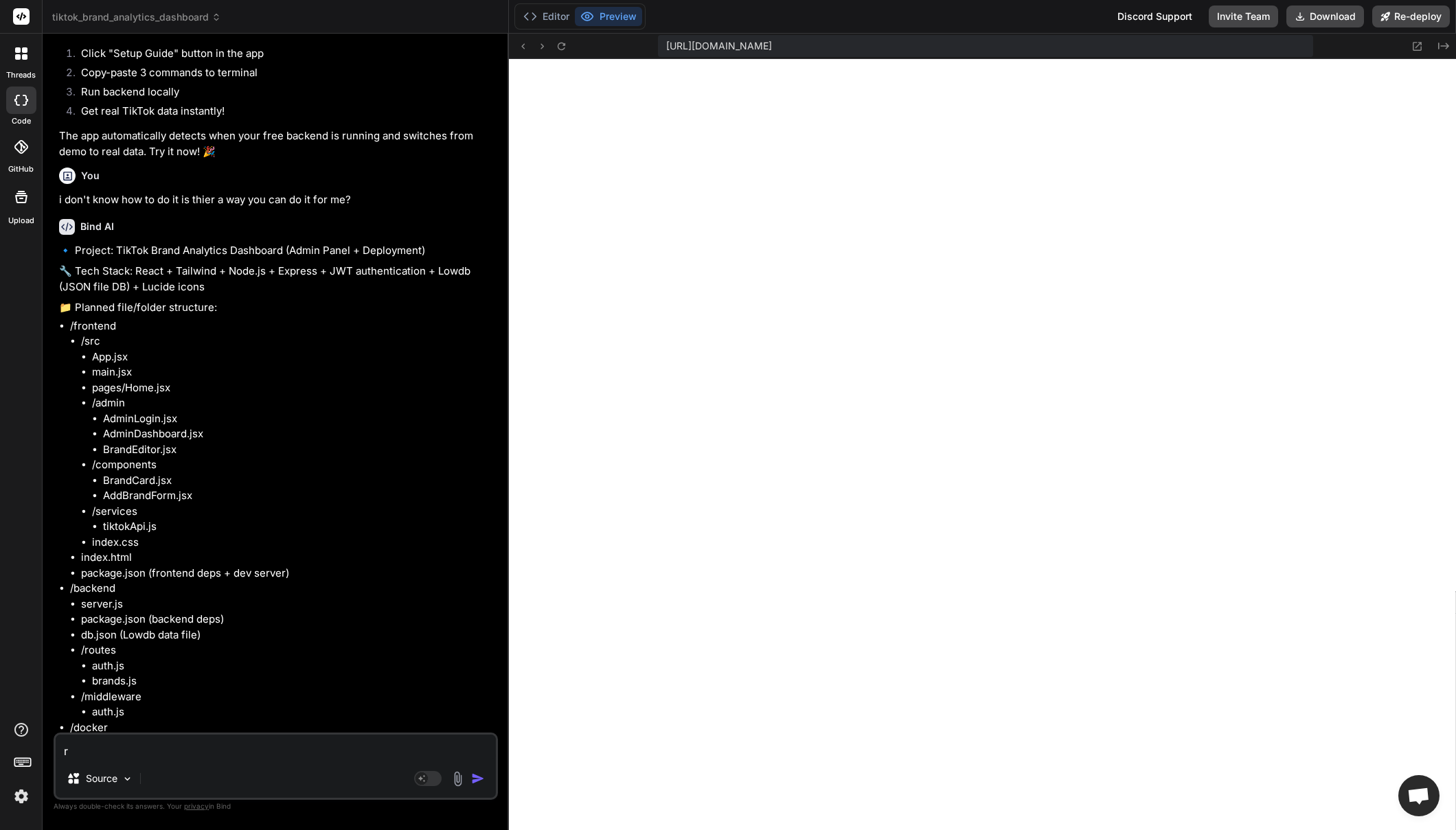
type textarea "x"
type textarea "ret"
type textarea "x"
type textarea "retu"
type textarea "x"
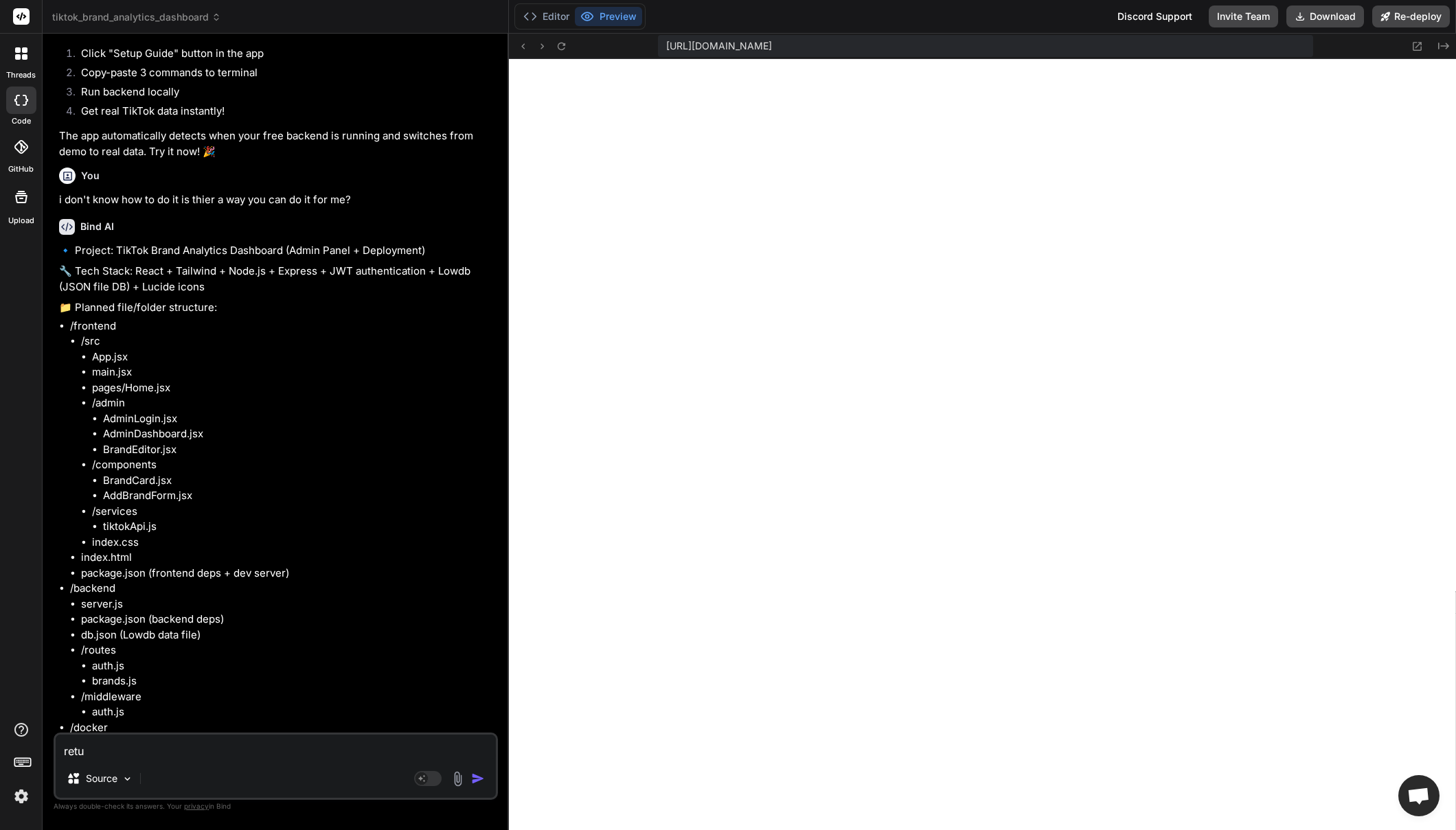
type textarea "retur"
type textarea "x"
type textarea "return"
type textarea "x"
type textarea "return"
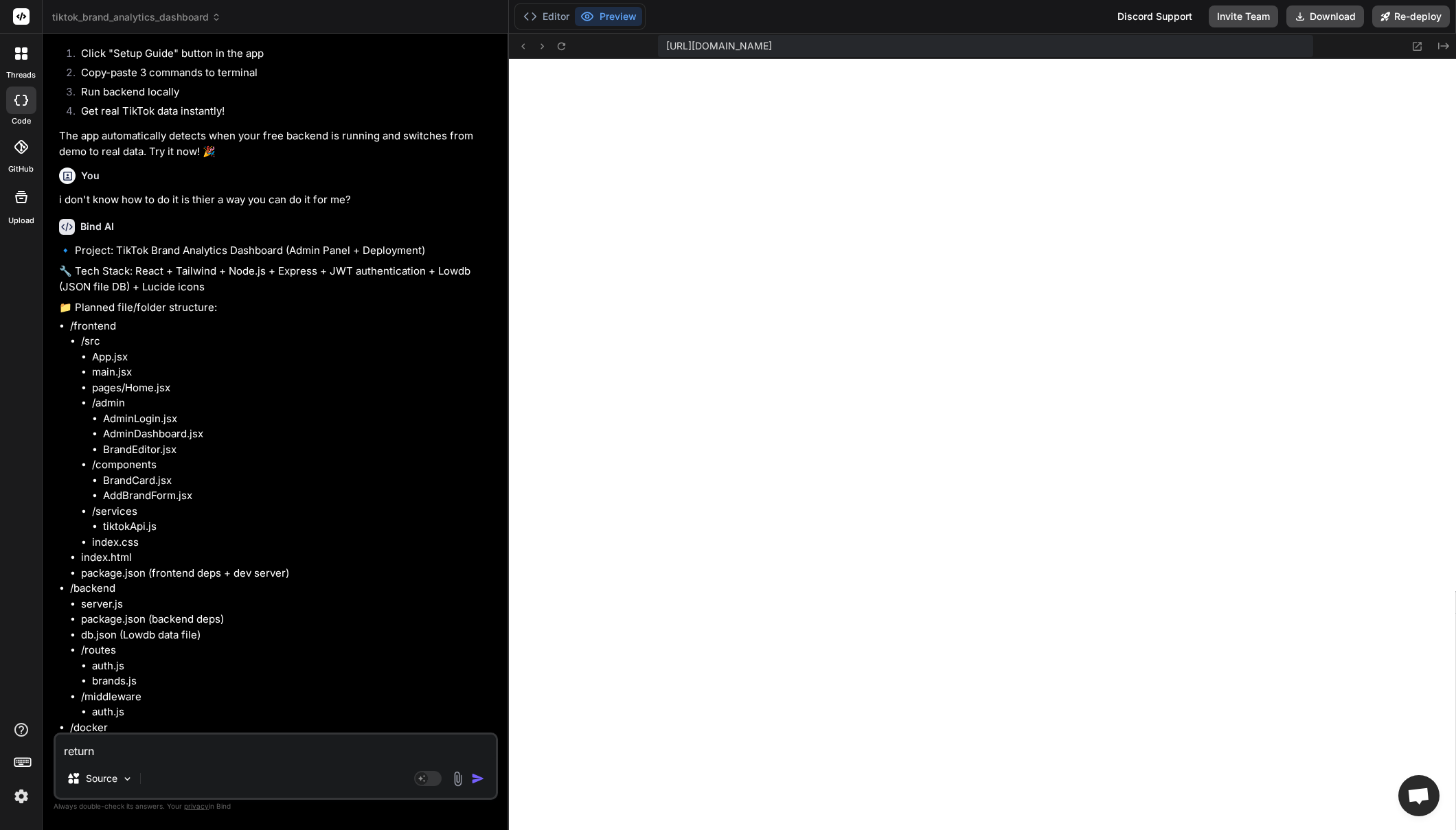
type textarea "x"
type textarea "return t"
type textarea "x"
type textarea "return to"
type textarea "x"
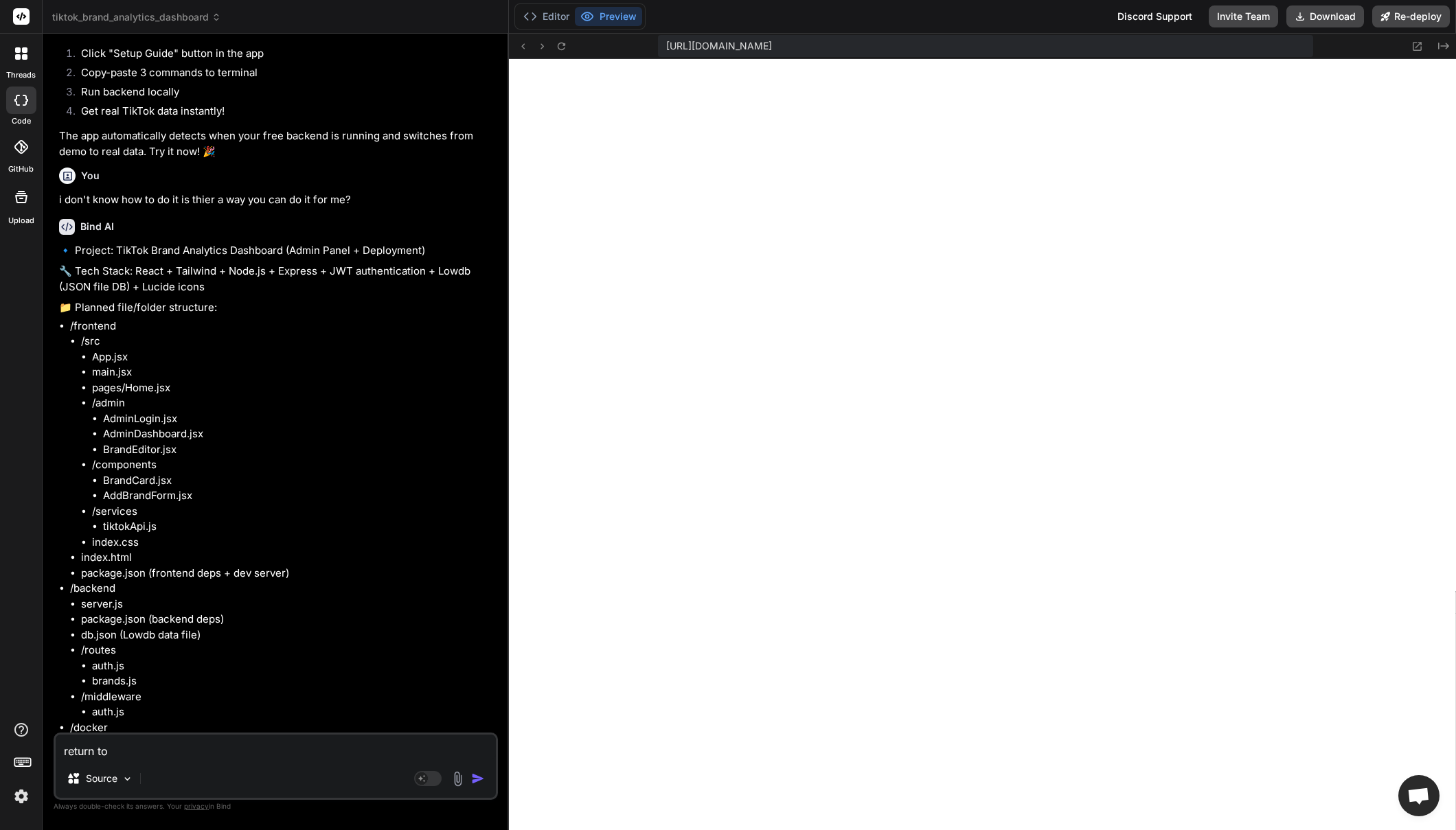
type textarea "return to"
type textarea "x"
type textarea "return to a"
type textarea "x"
type textarea "return to a"
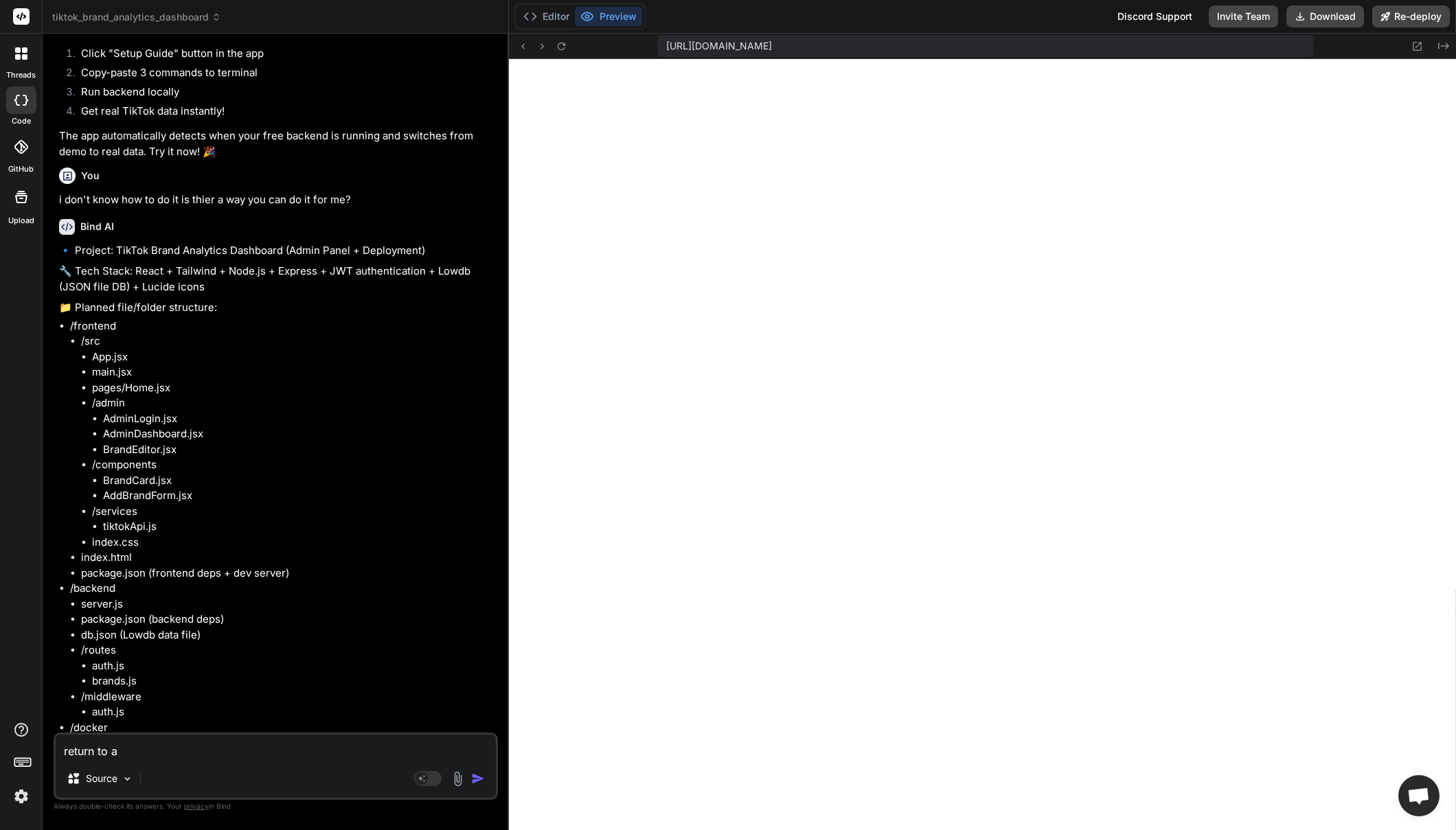
type textarea "x"
type textarea "return to a w"
type textarea "x"
type textarea "return to a wo"
type textarea "x"
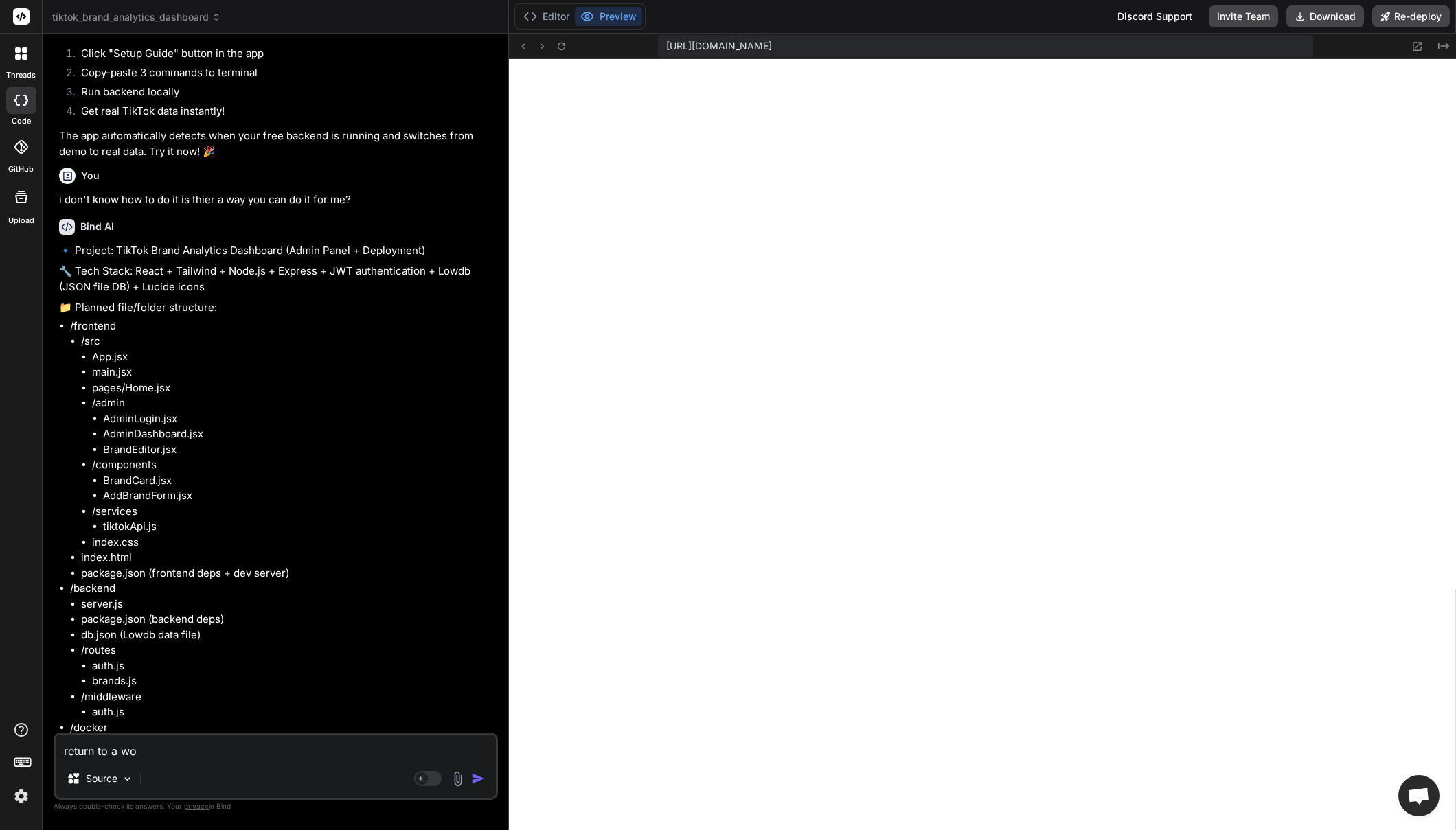
type textarea "return to a wor"
type textarea "x"
type textarea "return to a work"
type textarea "x"
type textarea "return to a worki"
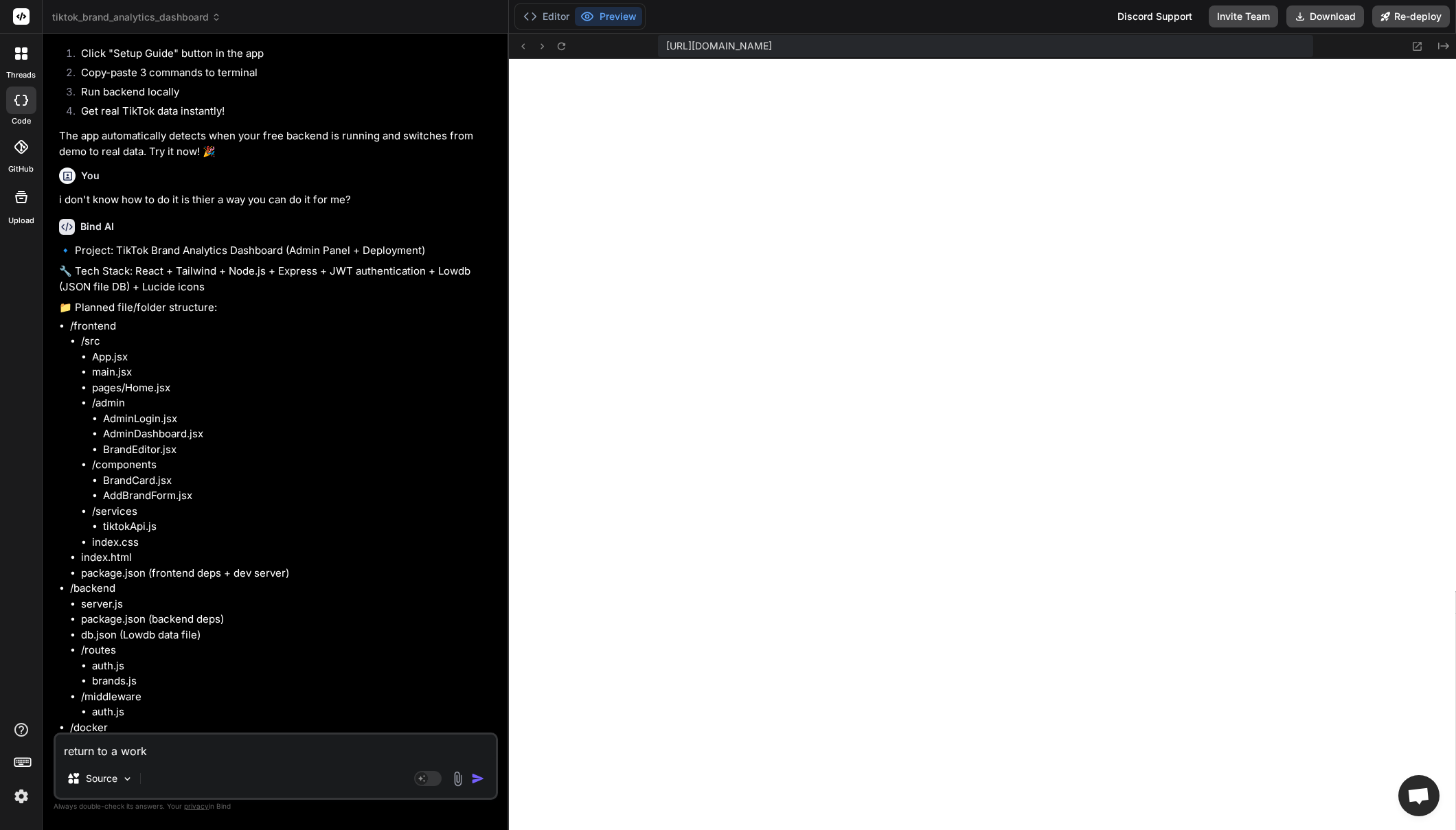
type textarea "x"
type textarea "return to a workin"
type textarea "x"
type textarea "return to a working"
type textarea "x"
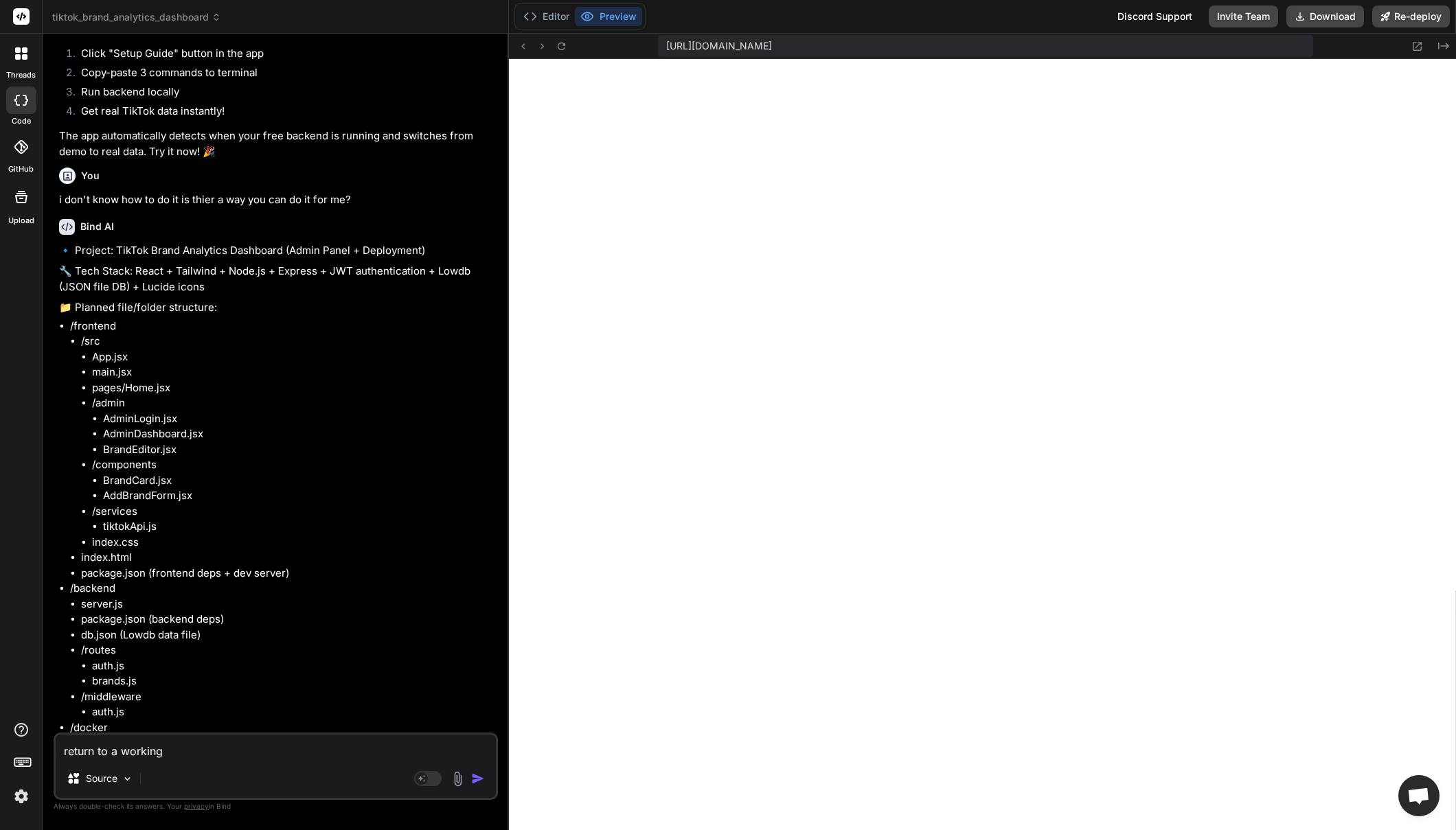
type textarea "return to a working"
type textarea "x"
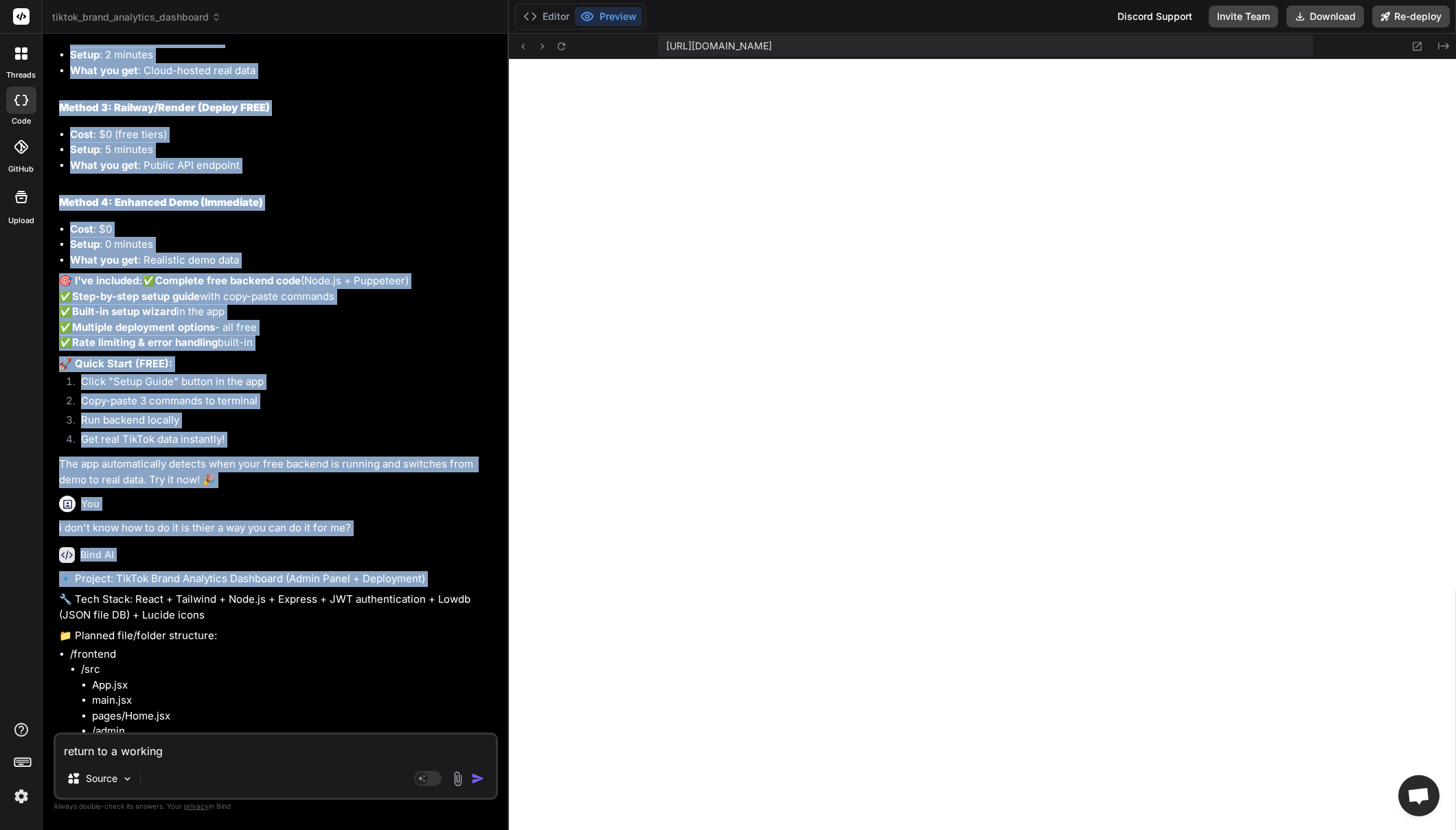
scroll to position [2670, 0]
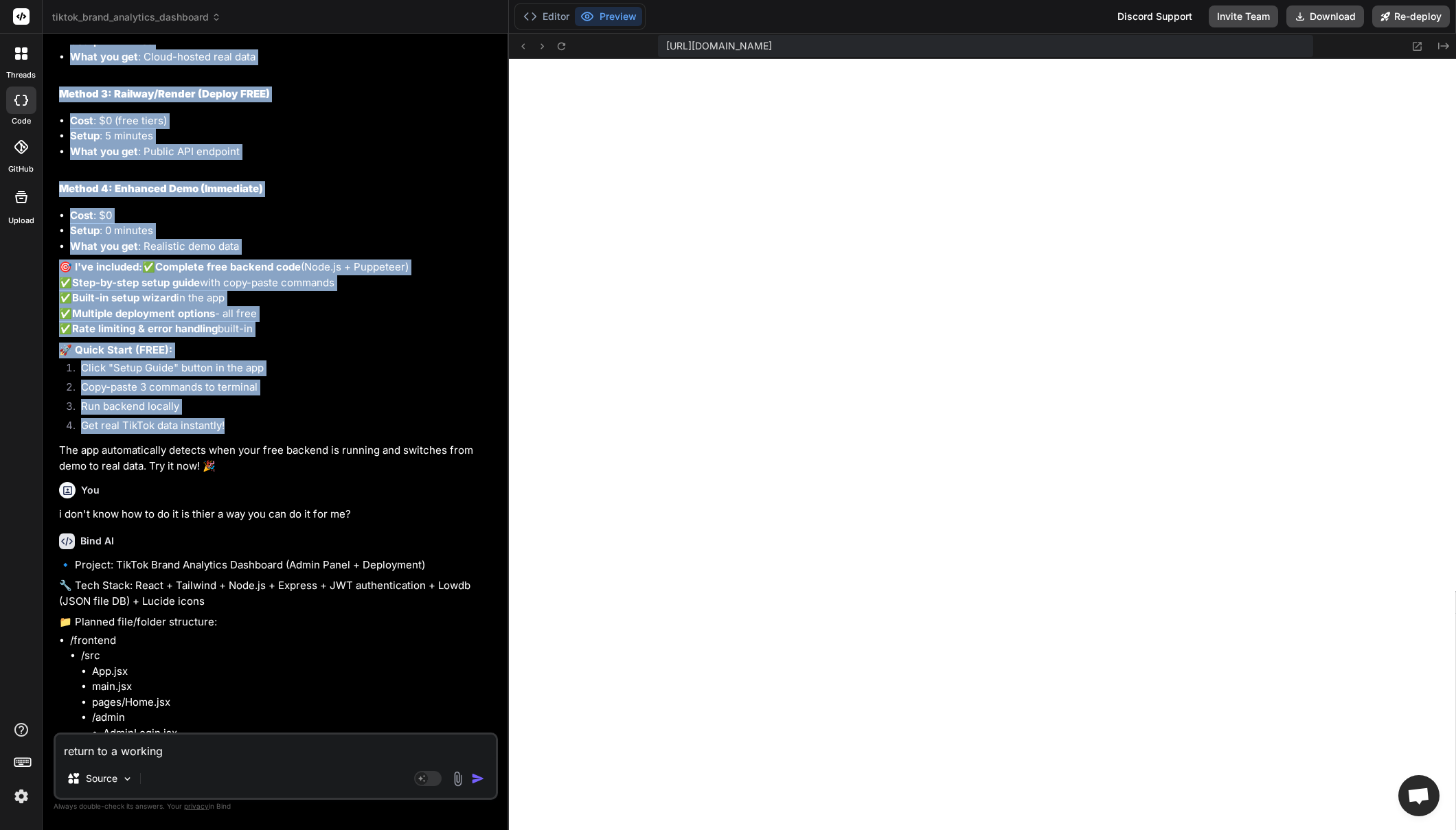
drag, startPoint x: 75, startPoint y: 203, endPoint x: 316, endPoint y: 563, distance: 433.2
click at [316, 474] on div "Yes! I can provide several free solutions. Let me show you the best free approa…" at bounding box center [277, 56] width 436 height 833
click at [307, 437] on li "Get real TikTok data instantly!" at bounding box center [283, 428] width 425 height 19
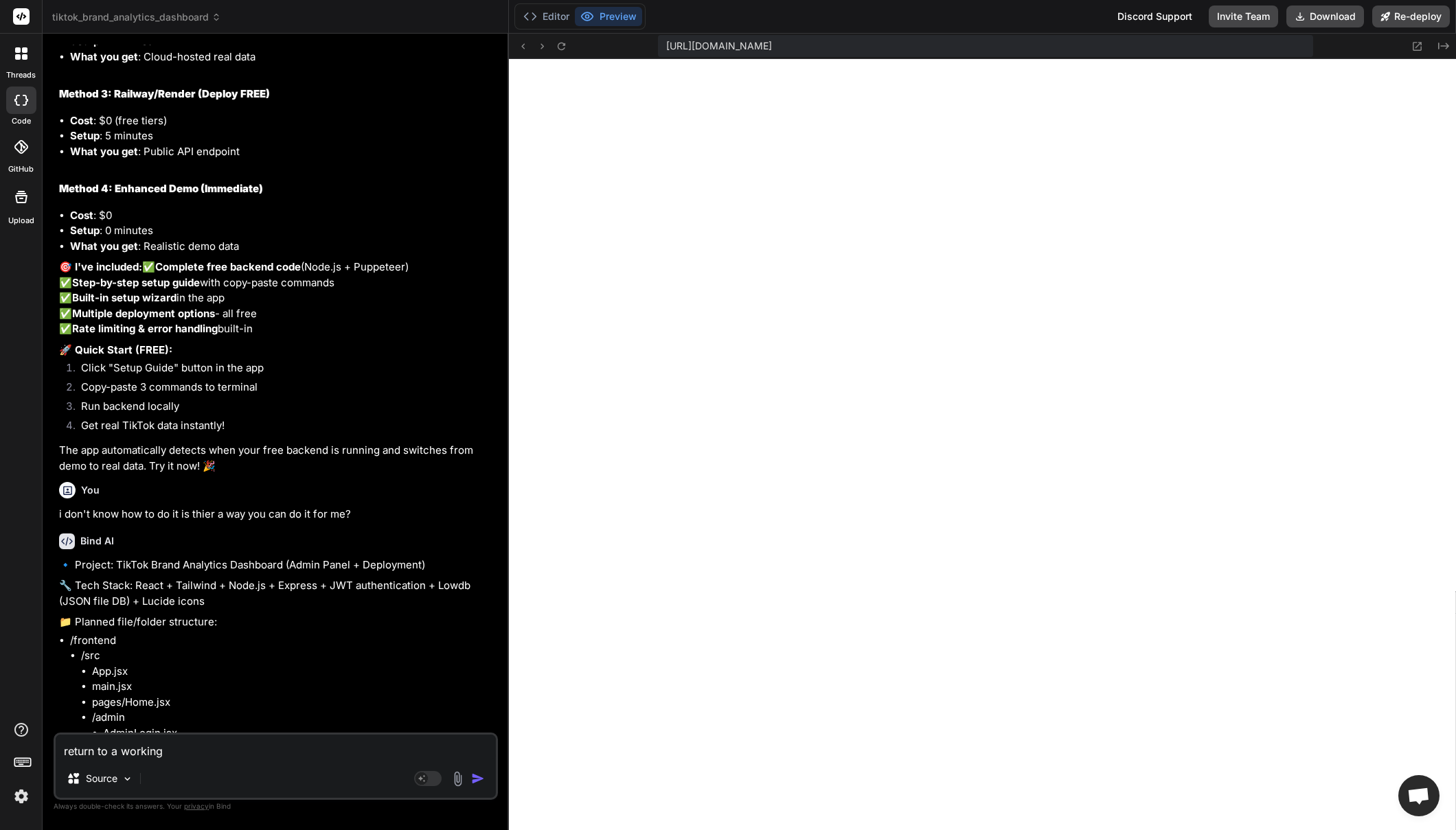
click at [219, 754] on textarea "return to a working" at bounding box center [276, 747] width 440 height 25
type textarea "return to a working m"
type textarea "x"
type textarea "return to a working mo"
type textarea "x"
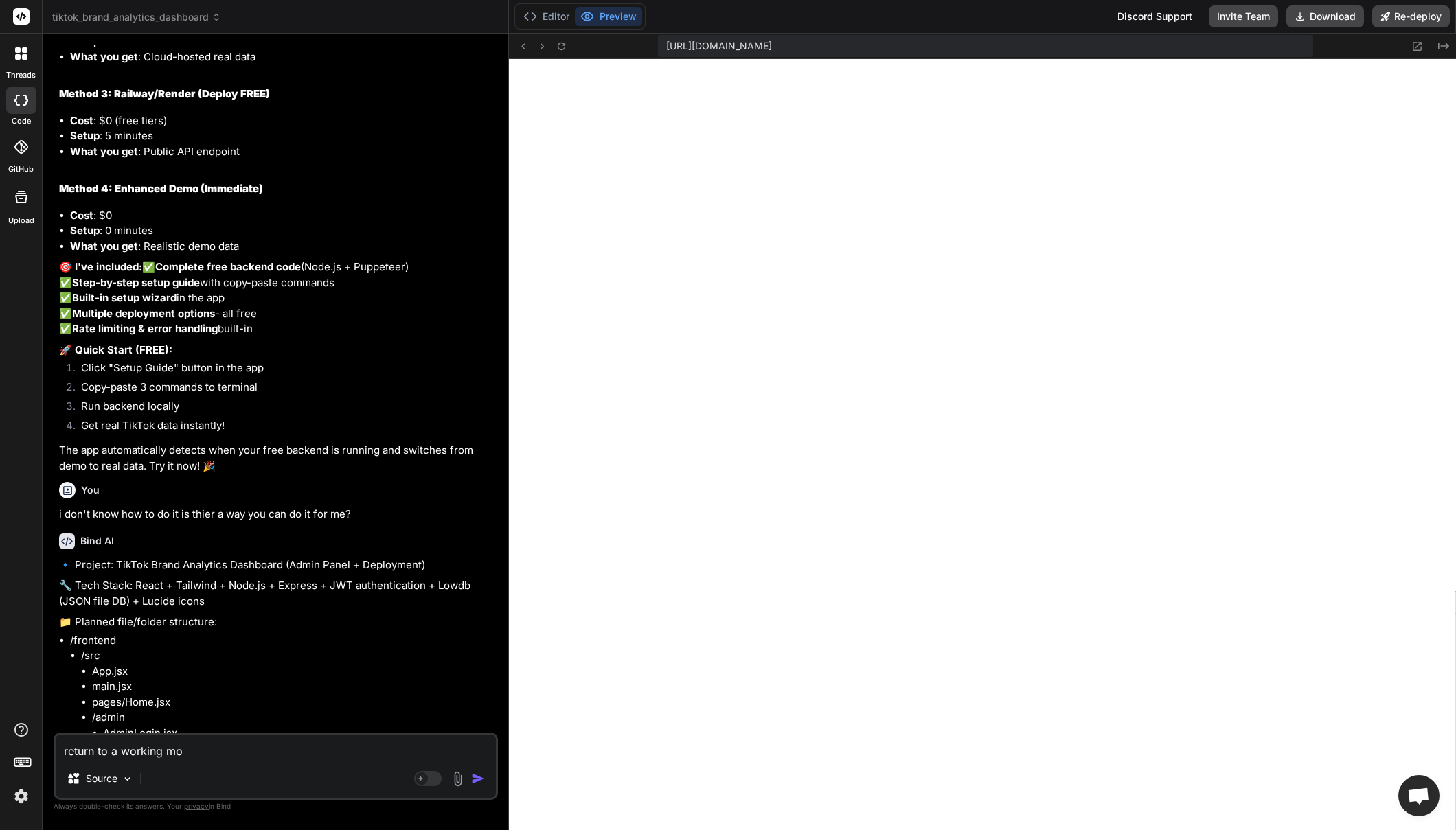
type textarea "return to a working mom"
type textarea "x"
type textarea "return to a working mome"
type textarea "x"
type textarea "return to a working momen"
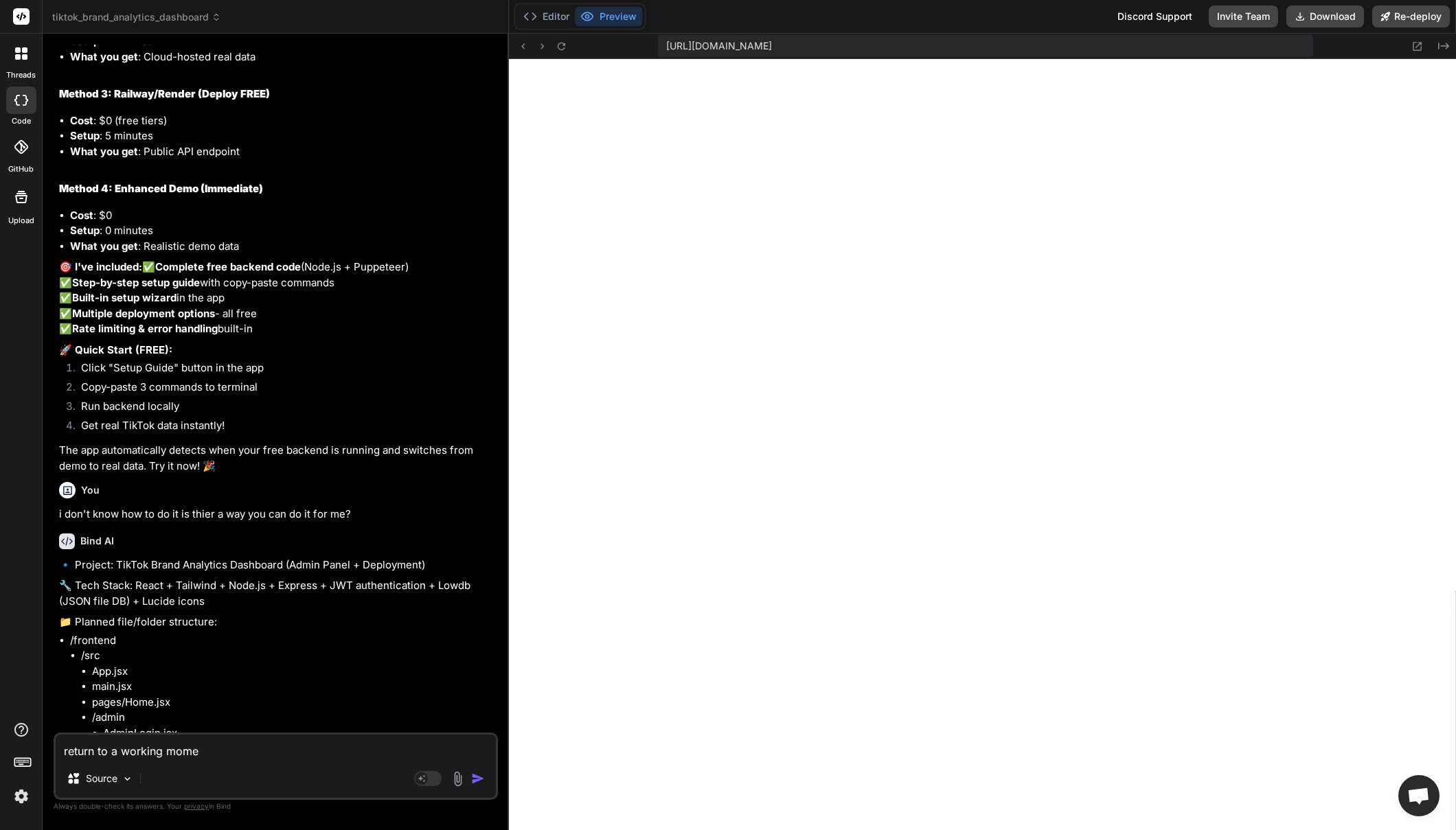
type textarea "x"
type textarea "return to a working moment"
type textarea "x"
type textarea "return to a working moment"
type textarea "x"
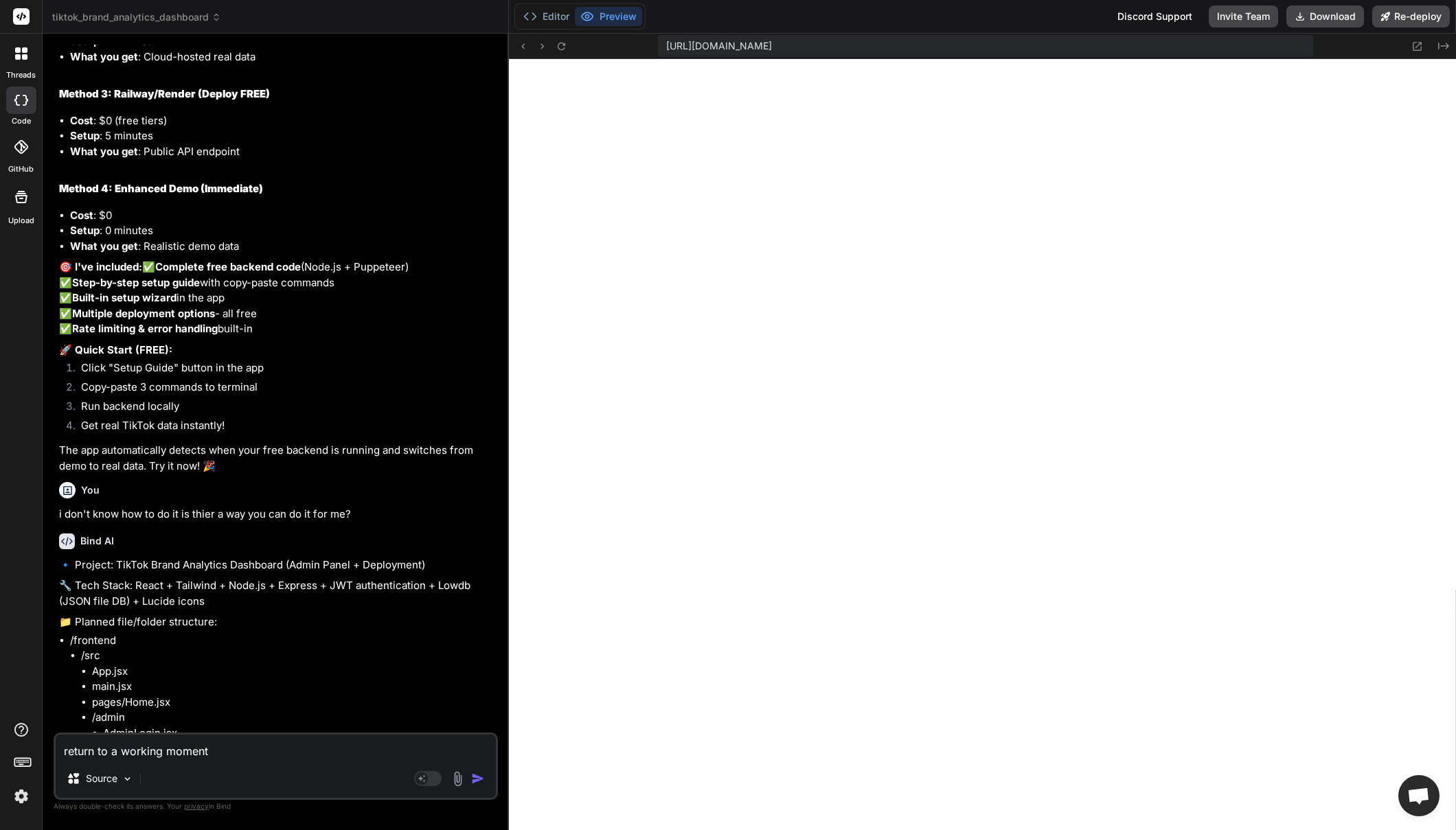
type textarea "return to a working moment o"
type textarea "x"
type textarea "return to a working moment of"
type textarea "x"
type textarea "return to a working moment of"
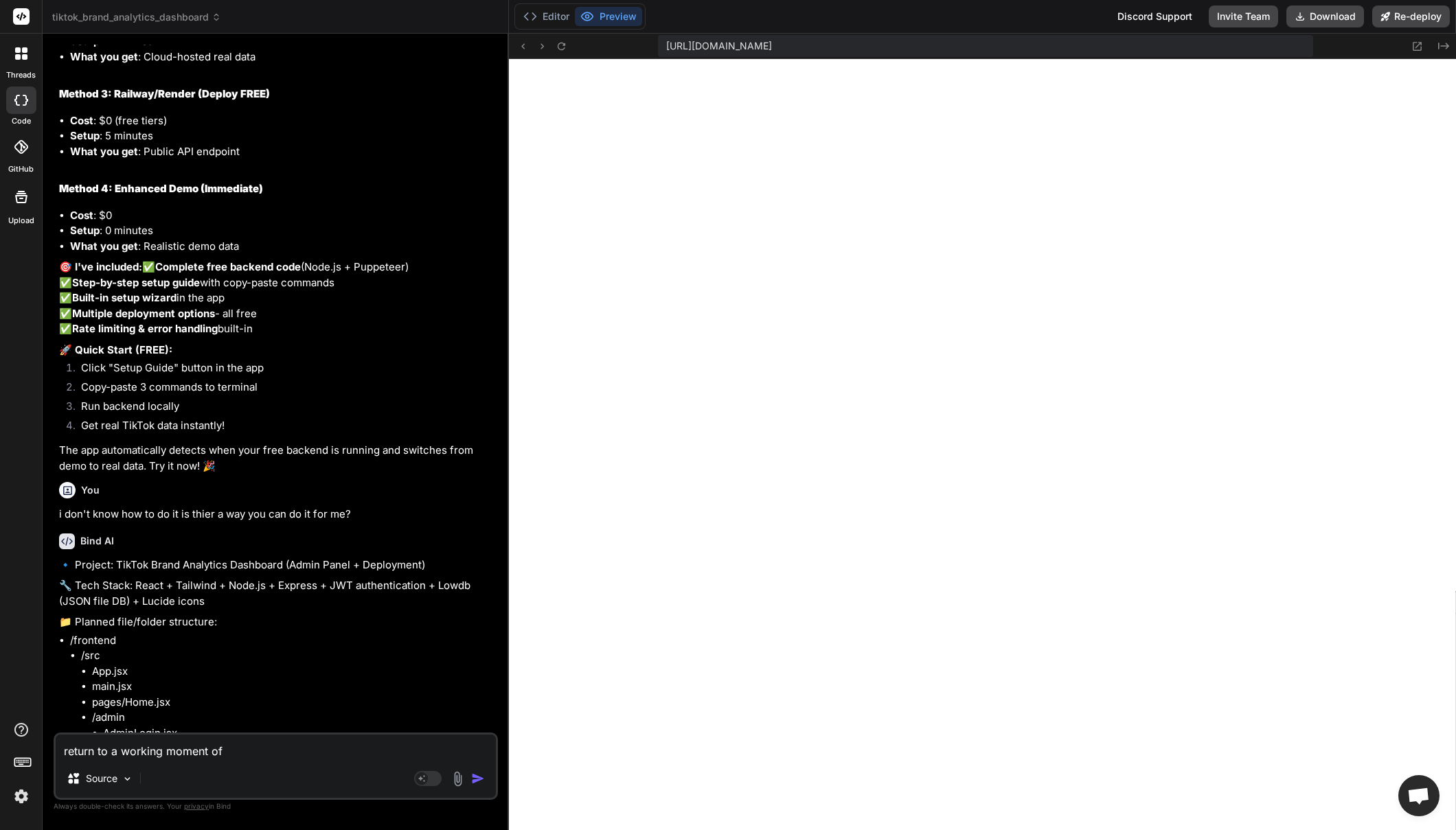
type textarea "x"
type textarea "return to a working moment of t"
type textarea "x"
type textarea "return to a working moment of th"
type textarea "x"
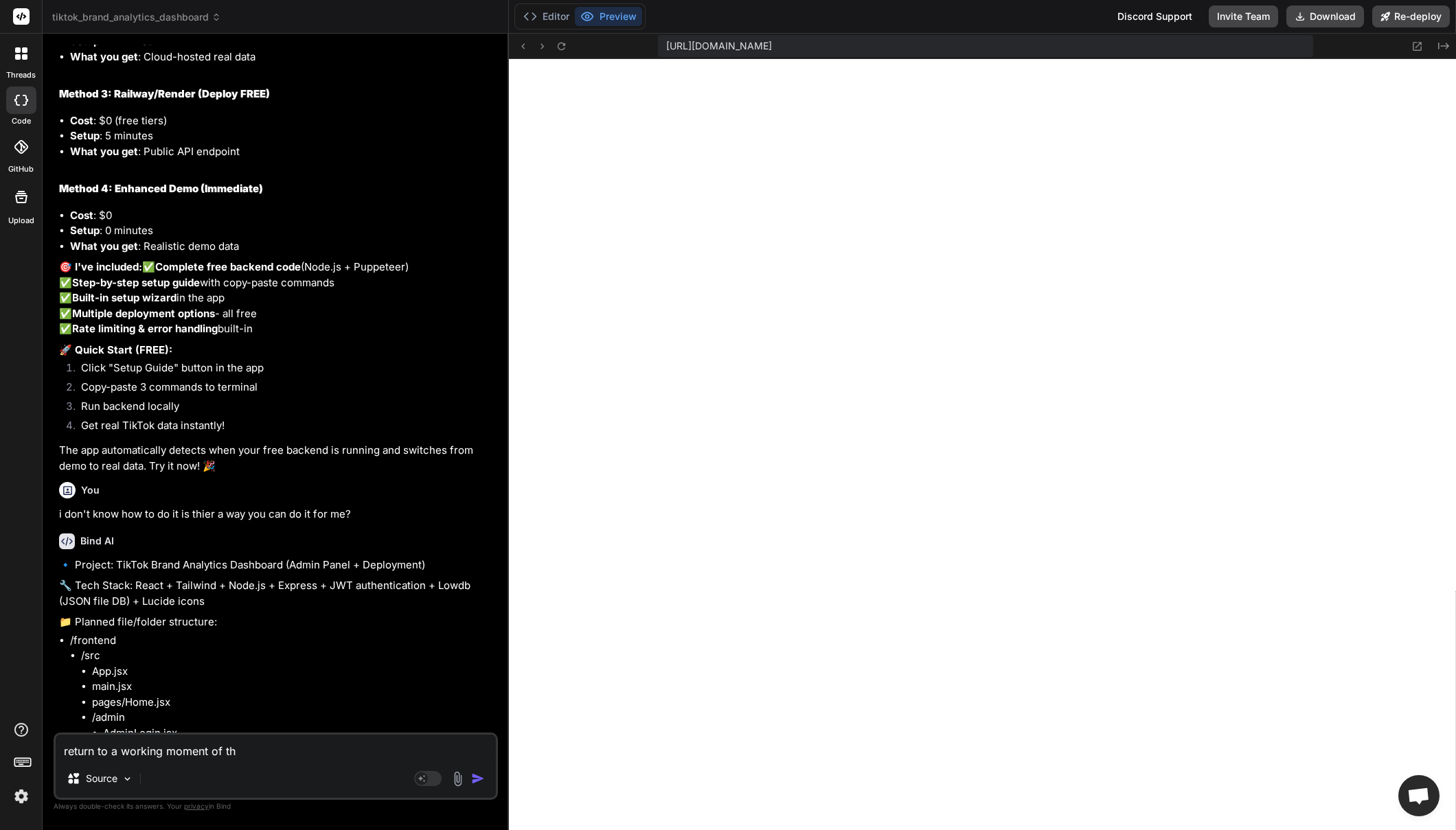
type textarea "return to a working moment of the"
type textarea "x"
type textarea "return to a working moment of the"
type textarea "x"
type textarea "return to a working moment of the w"
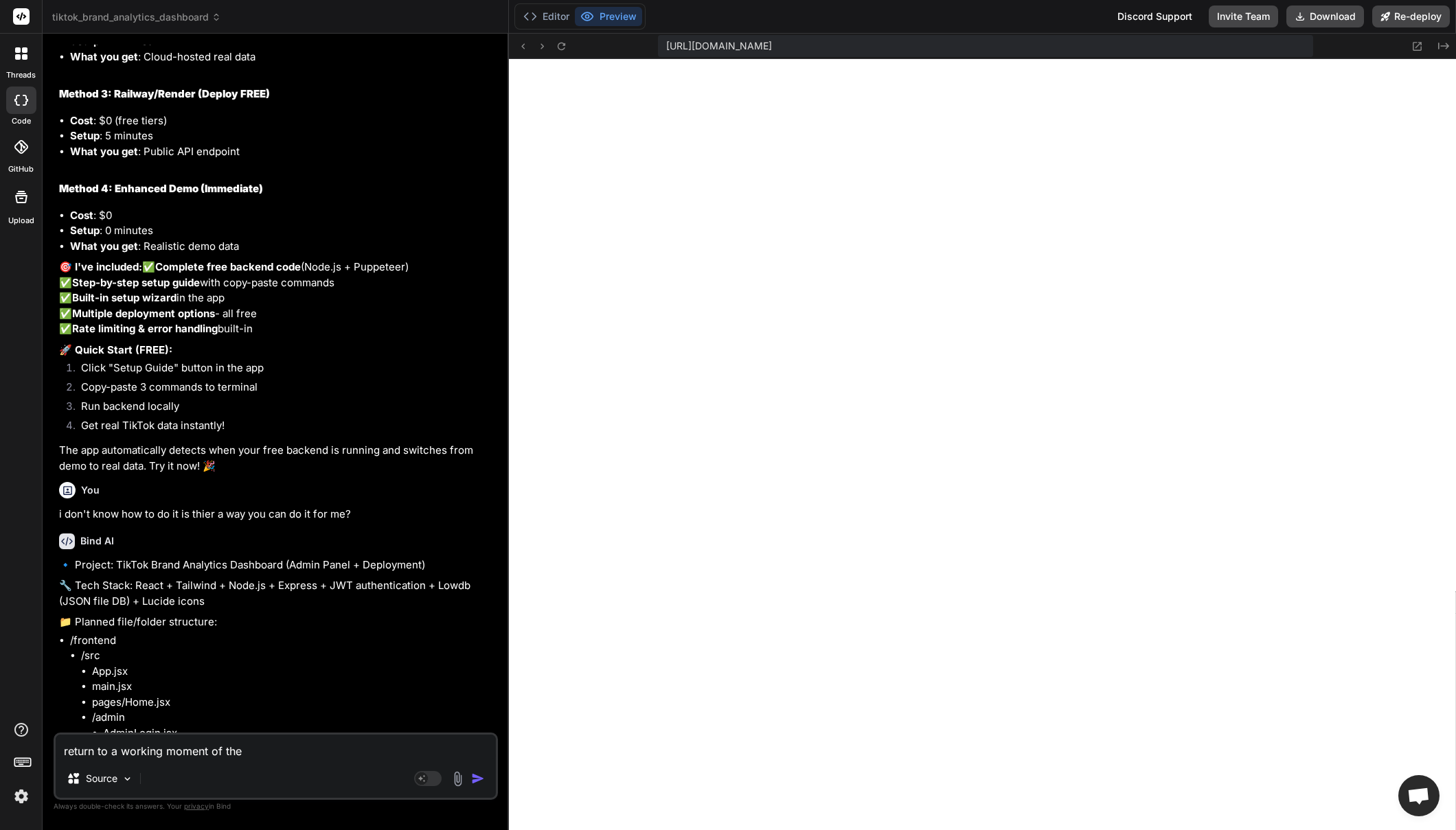
type textarea "x"
type textarea "return to a working moment of the we"
type textarea "x"
type textarea "return to a working moment of the web"
type textarea "x"
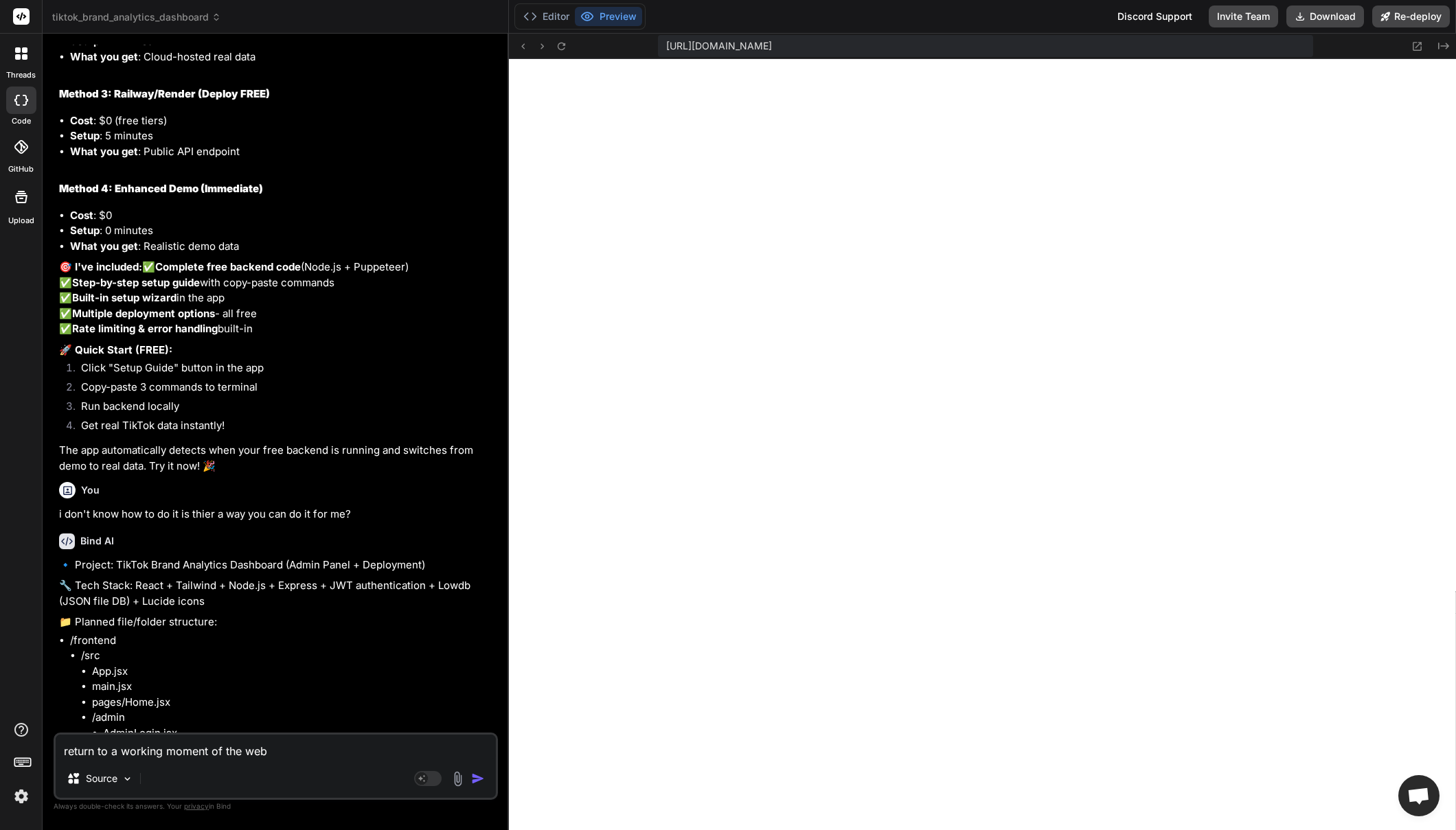
type textarea "return to a working moment of the webs"
type textarea "x"
type textarea "return to a working moment of the websi"
type textarea "x"
type textarea "return to a working moment of the websit"
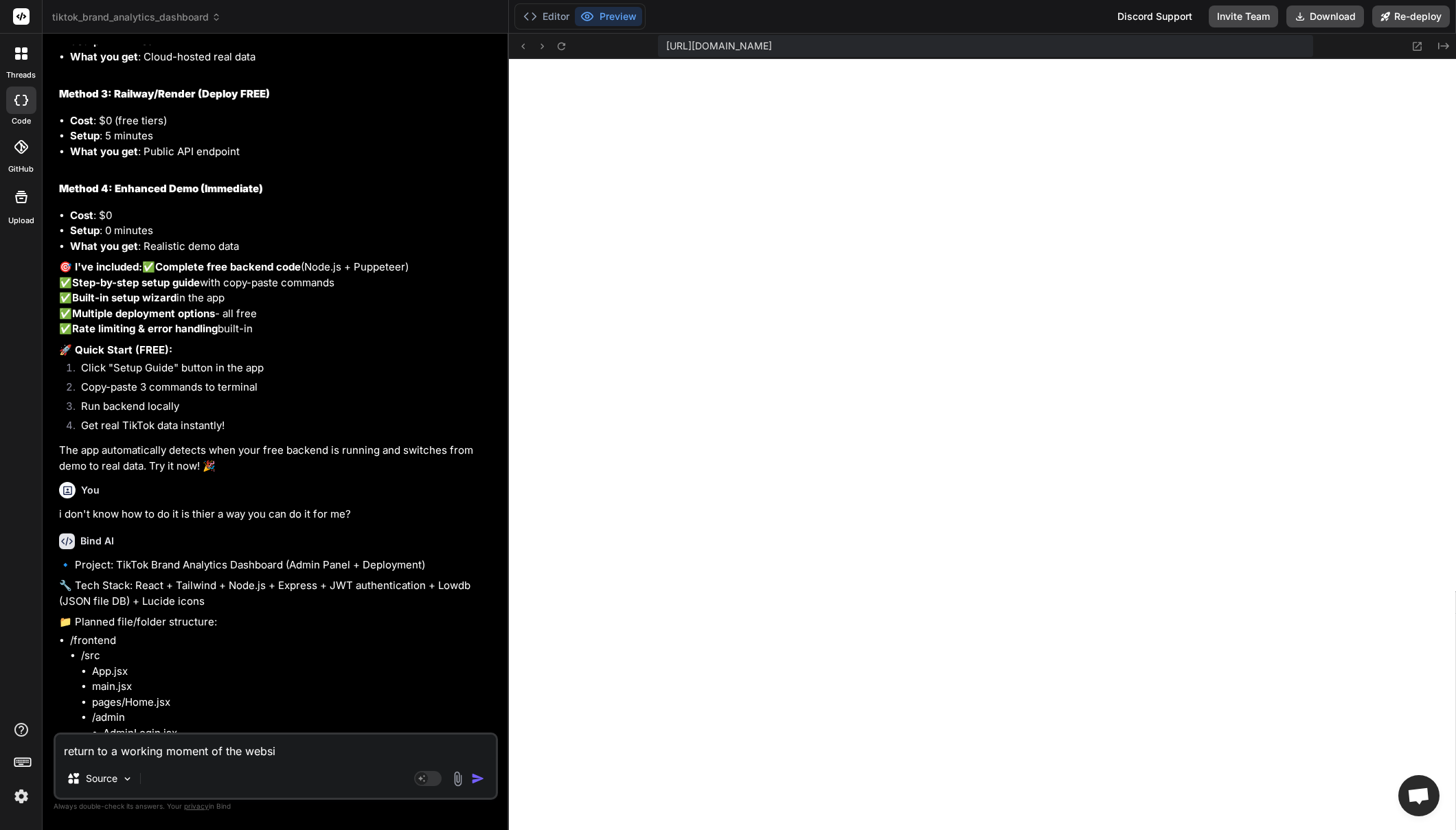
type textarea "x"
type textarea "return to a working moment of the website"
type textarea "x"
type textarea "return to a working moment of the website"
type textarea "x"
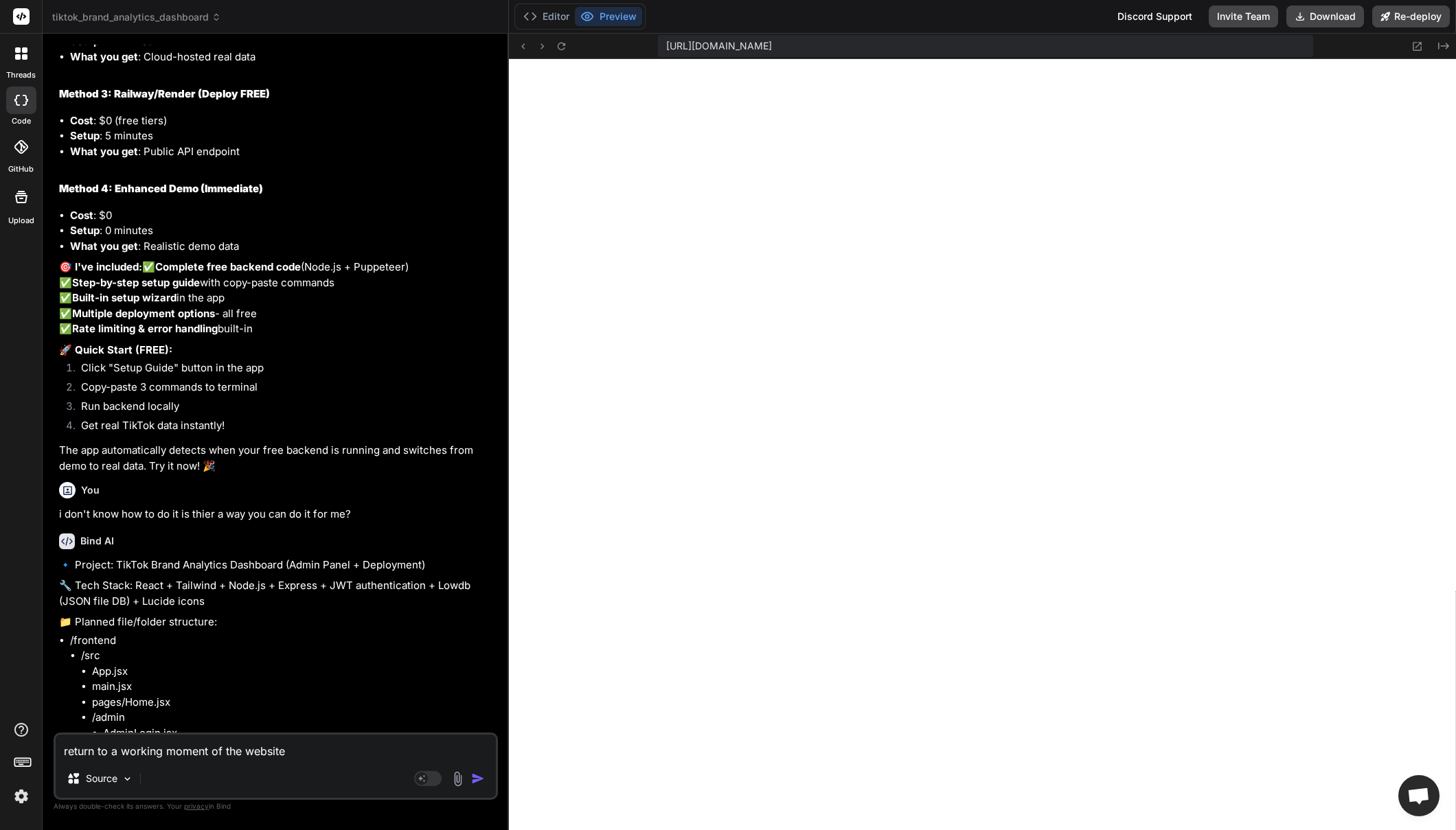
type textarea "return to a working moment of the website i"
type textarea "x"
type textarea "return to a working moment of the website it"
type textarea "x"
type textarea "return to a working moment of the website its"
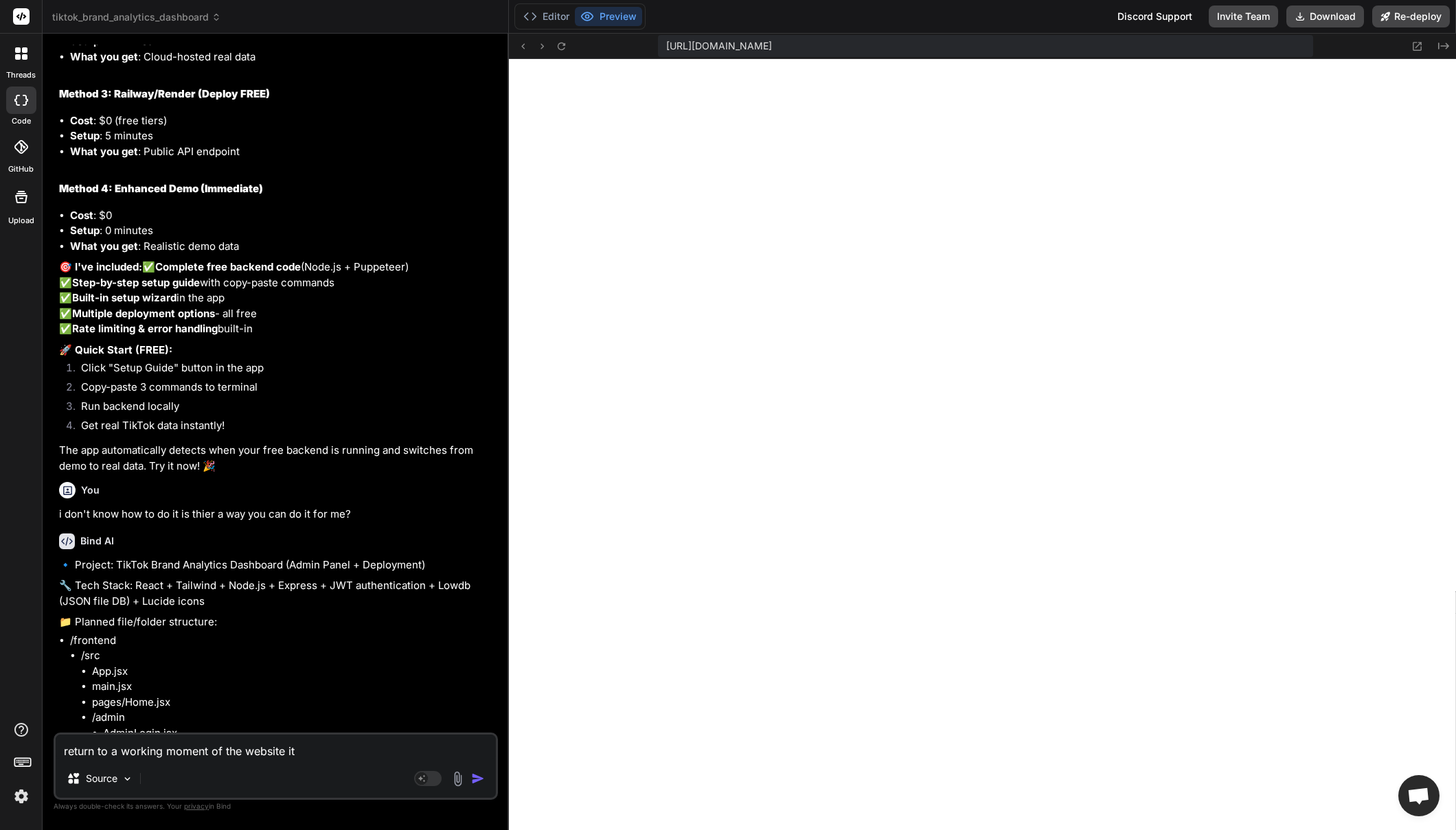
type textarea "x"
type textarea "return to a working moment of the website its"
type textarea "x"
type textarea "return to a working moment of the website its s"
type textarea "x"
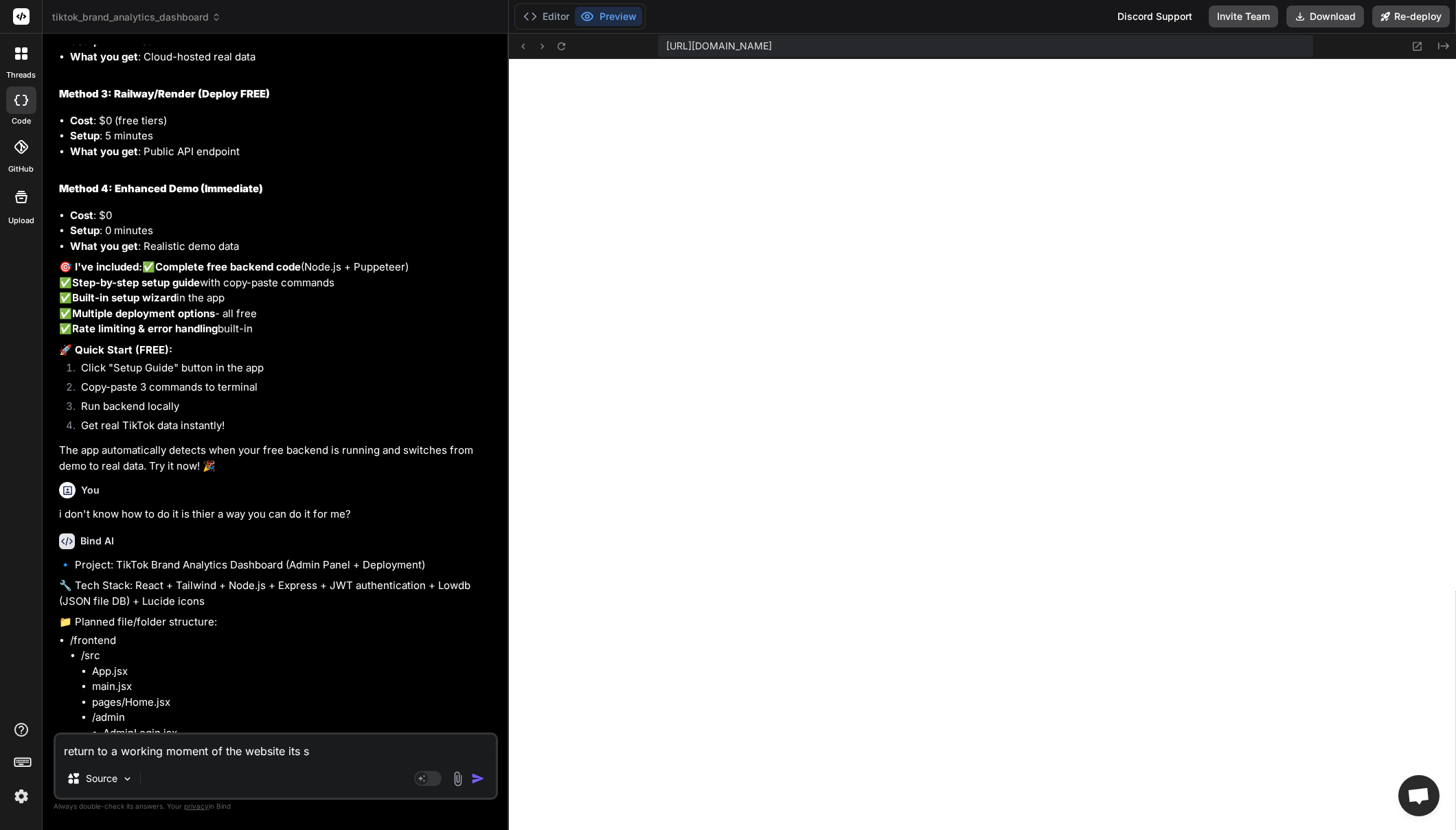
type textarea "return to a working moment of the website its se"
type textarea "x"
type textarea "return to a working moment of the website its see"
type textarea "x"
type textarea "return to a working moment of the website its seem"
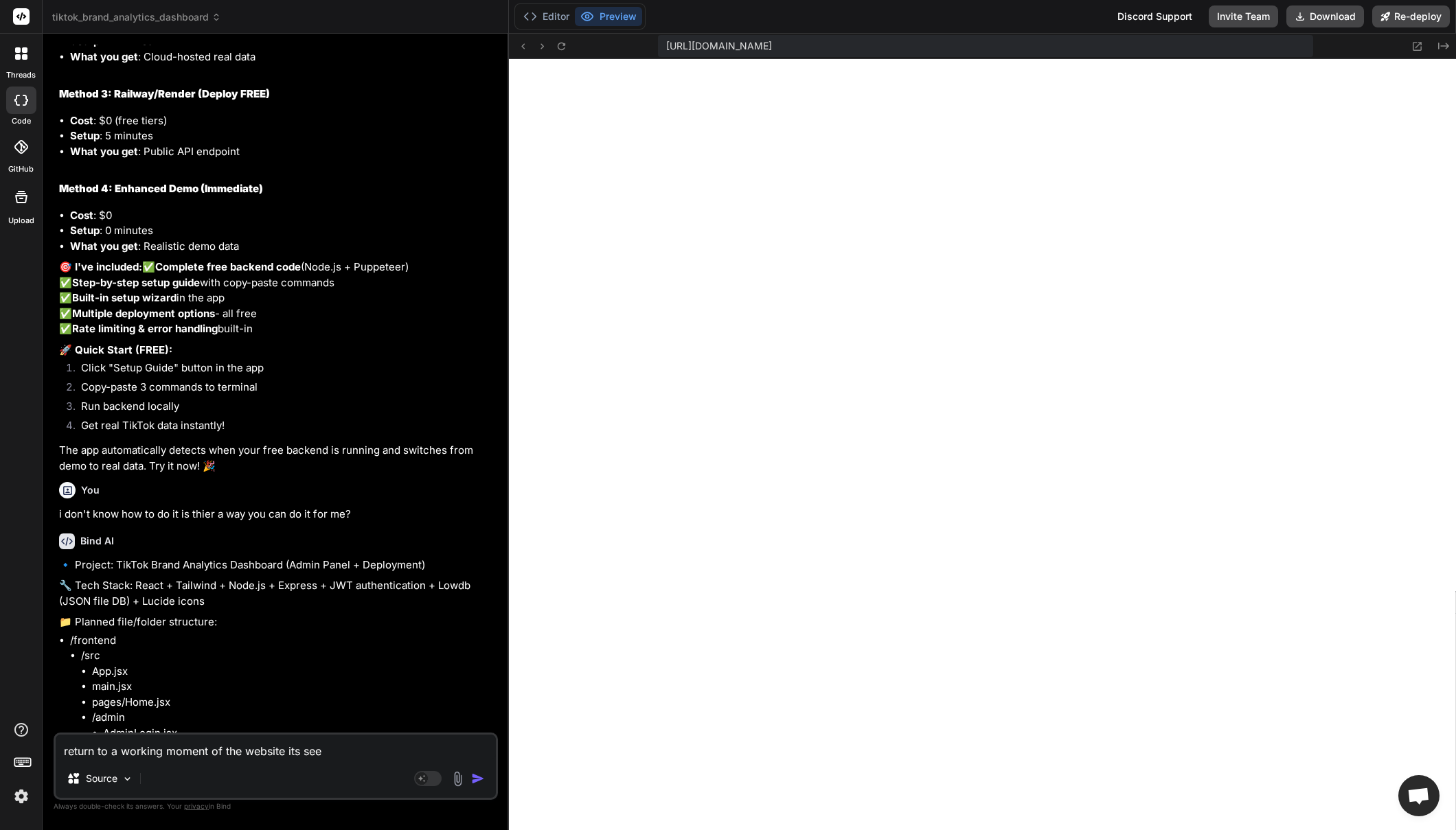
type textarea "x"
type textarea "return to a working moment of the website its seems"
type textarea "x"
type textarea "return to a working moment of the website its seems"
type textarea "x"
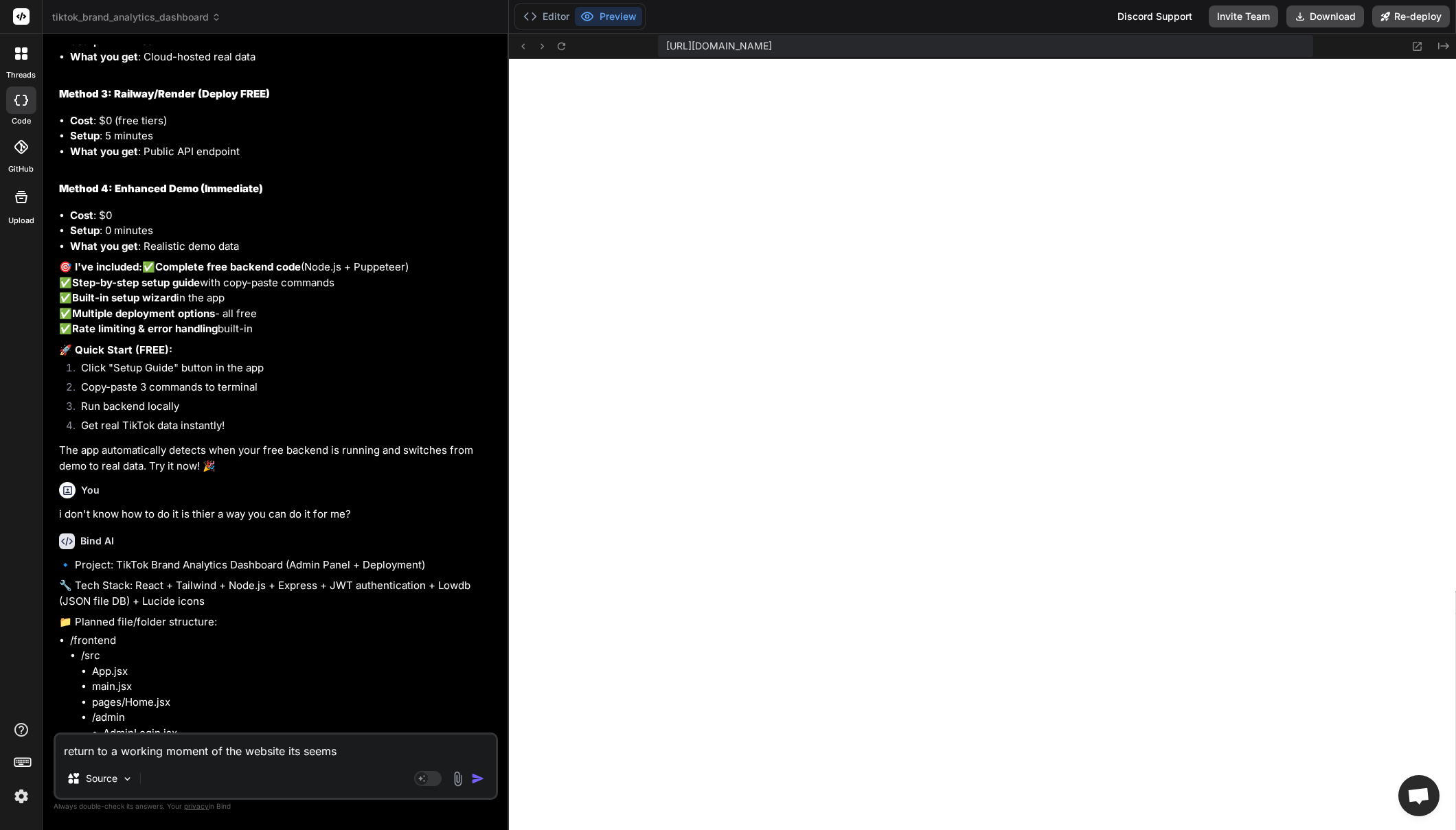
type textarea "return to a working moment of the website its seems p"
type textarea "x"
type textarea "return to a working moment of the website its seems pr"
type textarea "x"
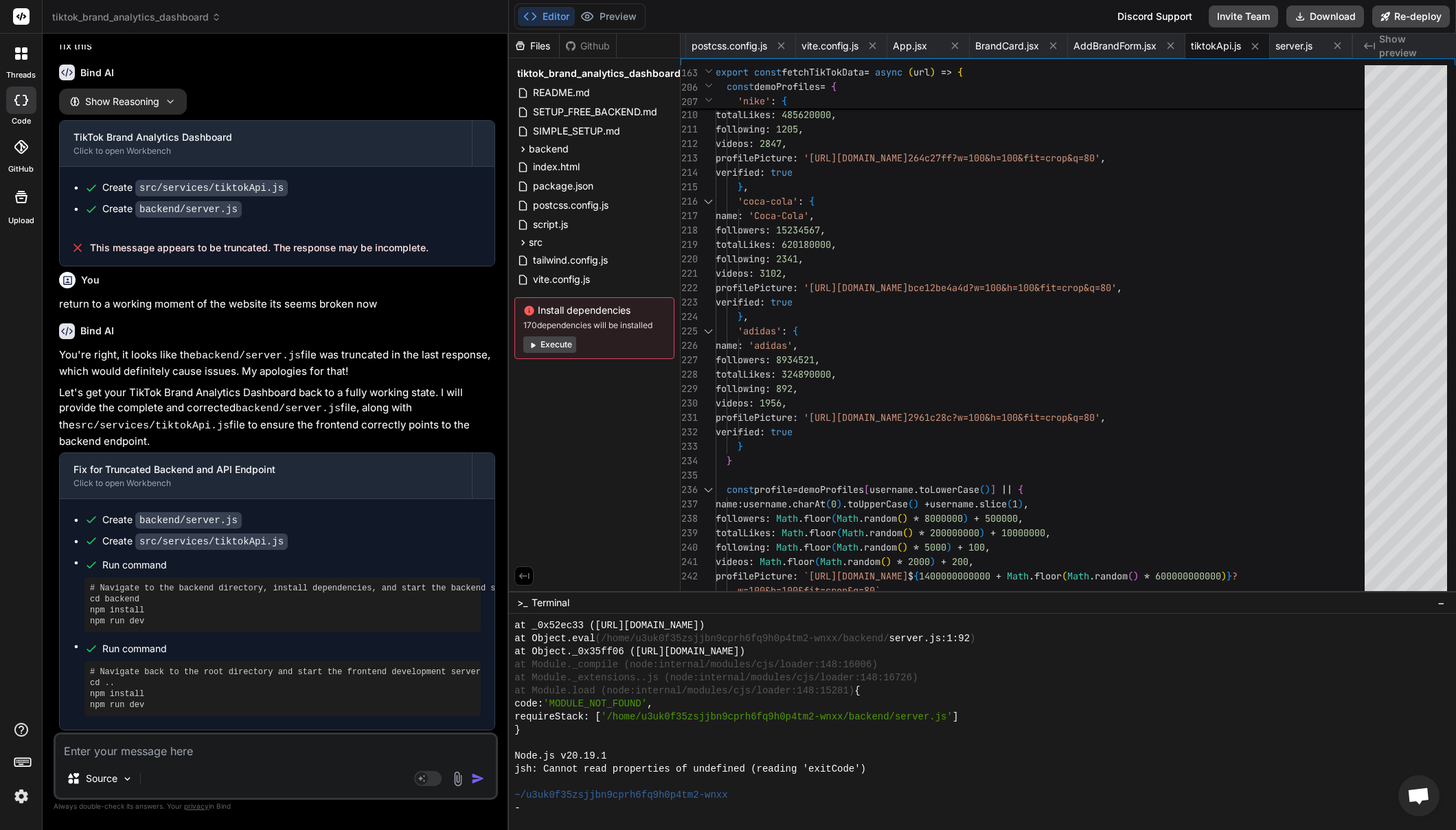
scroll to position [2688, 0]
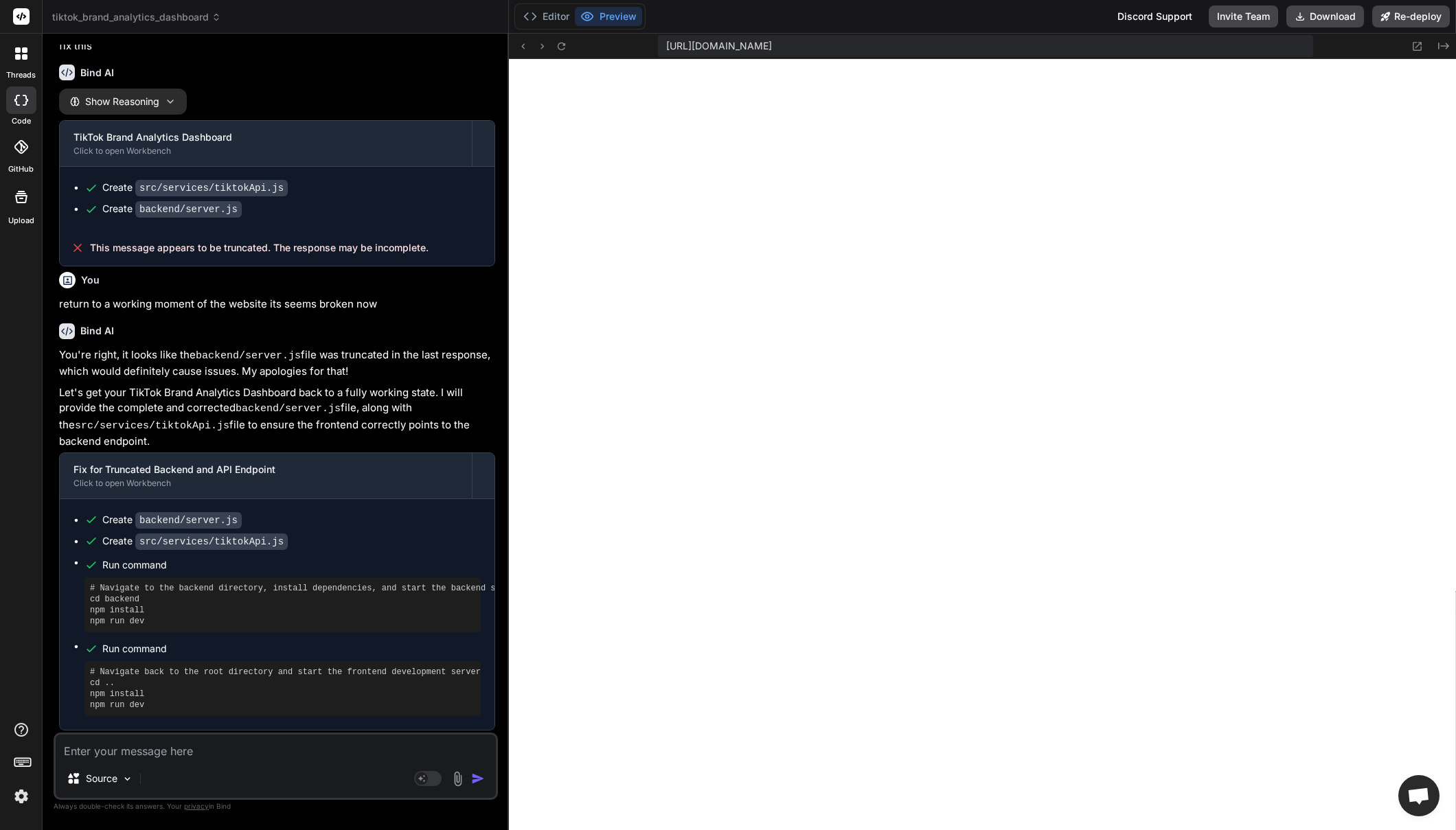
click at [280, 763] on div "Source Agent Mode. When this toggle is activated, AI automatically makes decisi…" at bounding box center [276, 766] width 444 height 68
click at [281, 751] on textarea at bounding box center [276, 747] width 440 height 25
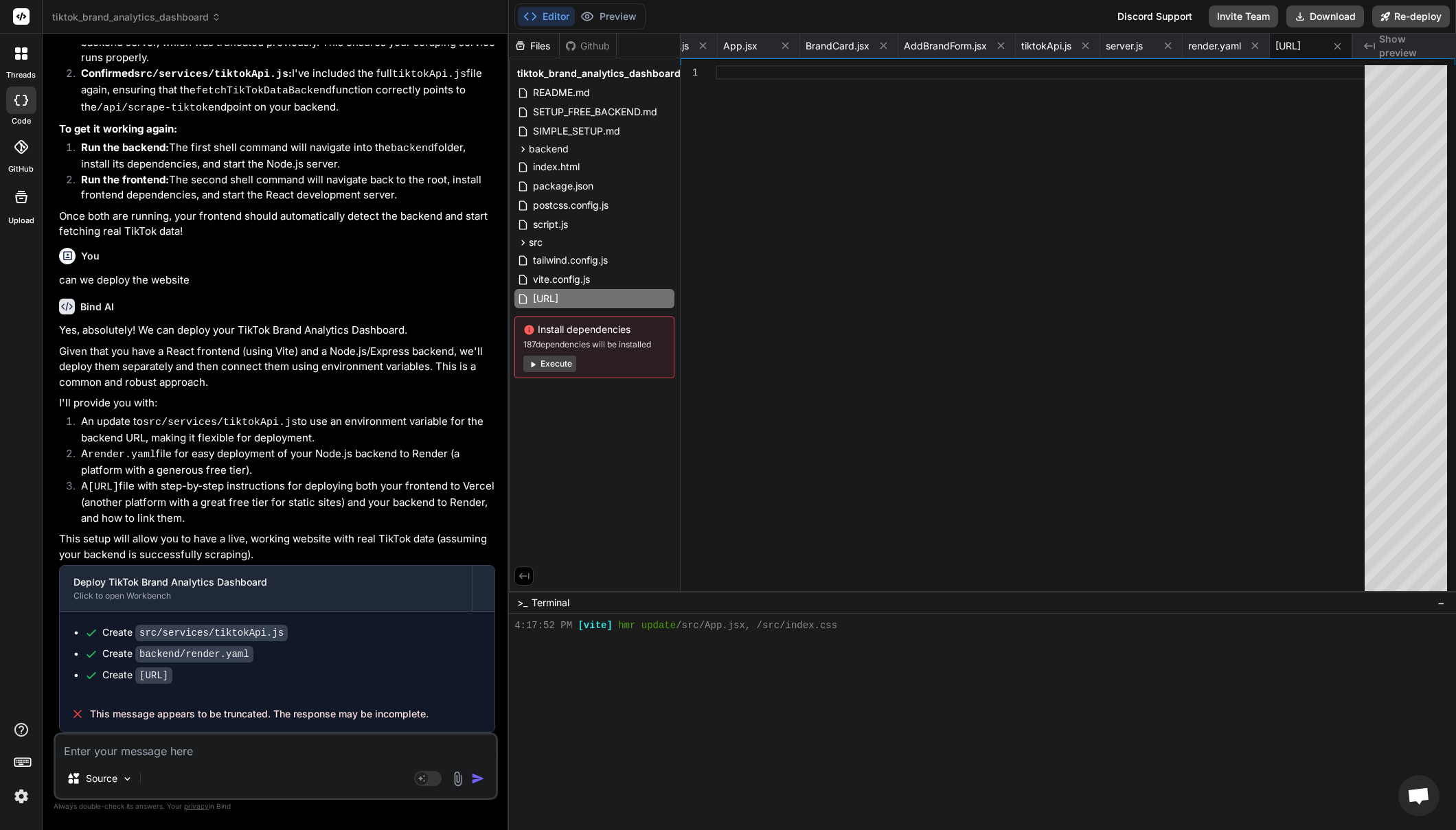
scroll to position [7053, 0]
click at [314, 755] on textarea at bounding box center [276, 747] width 440 height 25
click at [121, 787] on div "Source" at bounding box center [100, 778] width 77 height 27
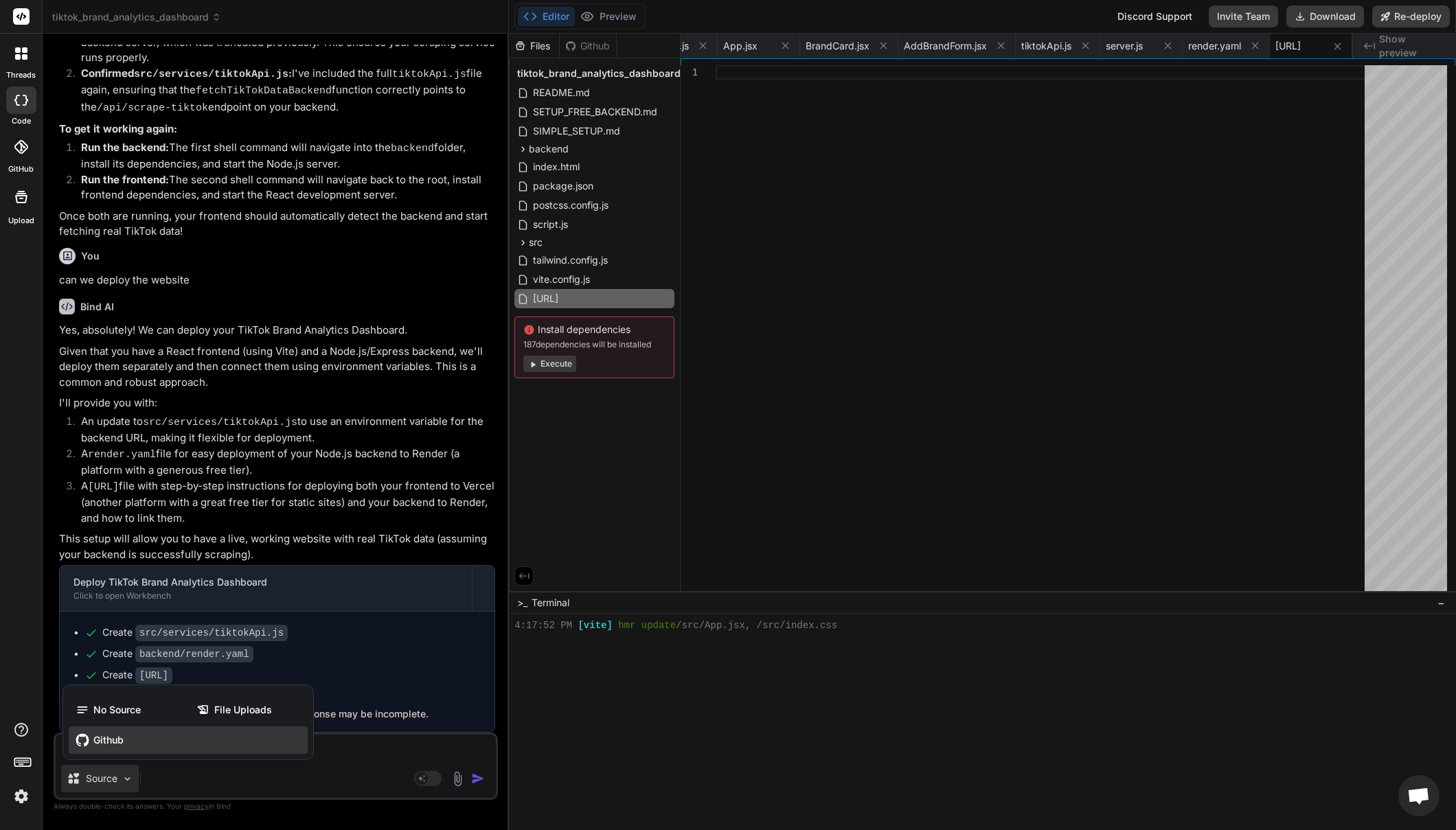
click at [124, 744] on div "Github" at bounding box center [188, 739] width 239 height 27
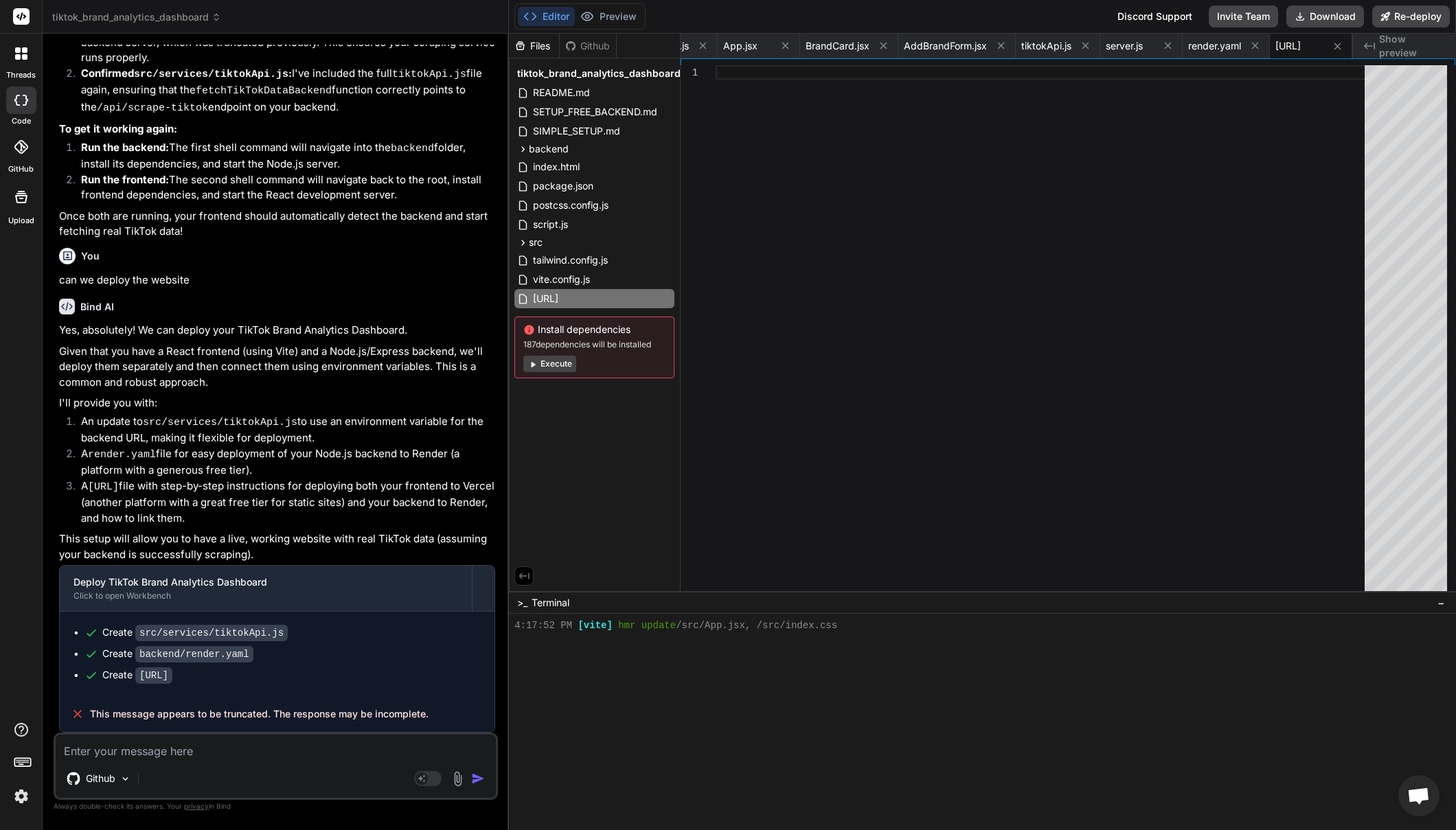
click at [284, 755] on textarea at bounding box center [276, 747] width 440 height 25
click at [130, 774] on img at bounding box center [125, 779] width 12 height 12
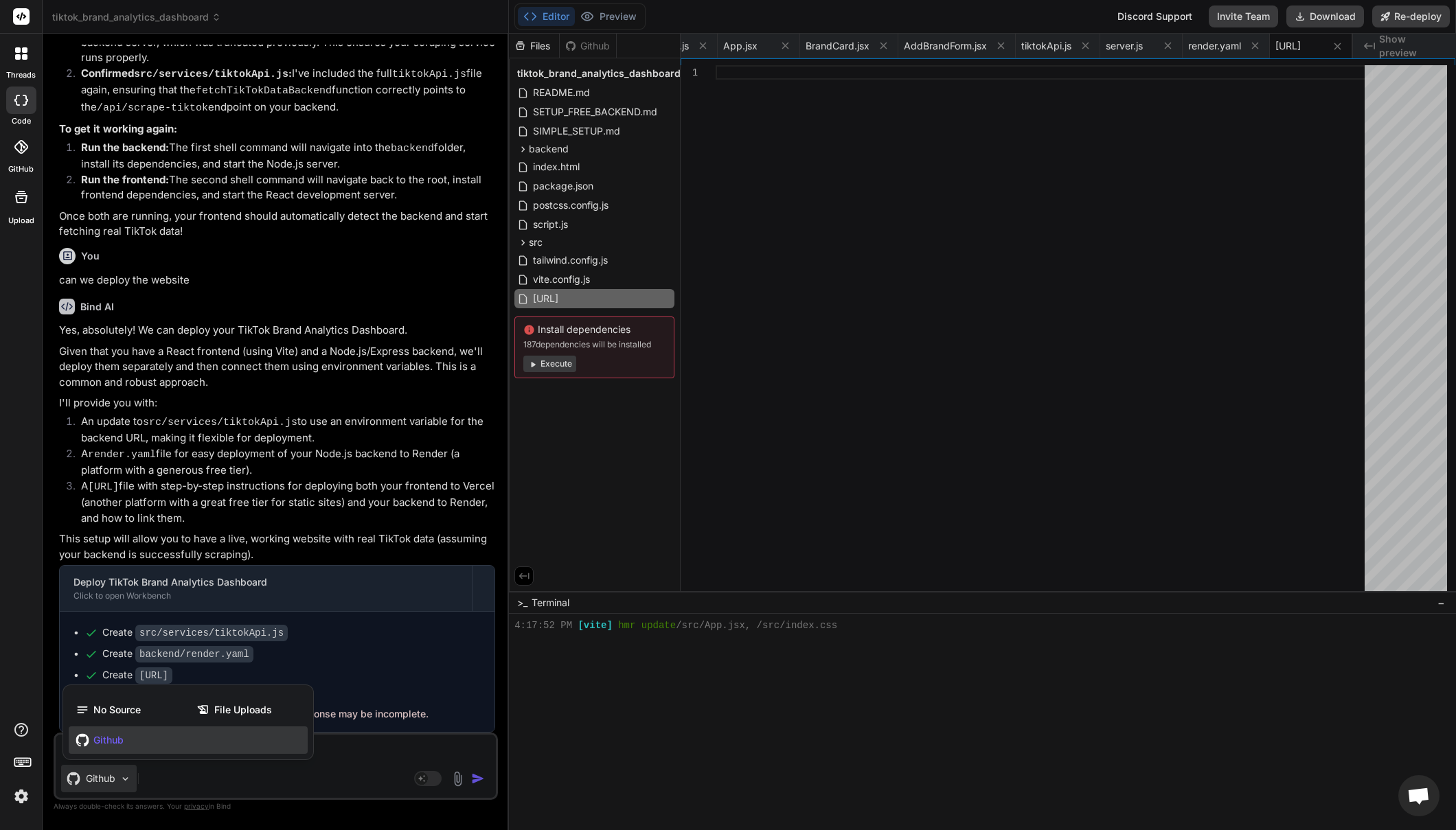
click at [136, 742] on div "Github" at bounding box center [188, 739] width 239 height 27
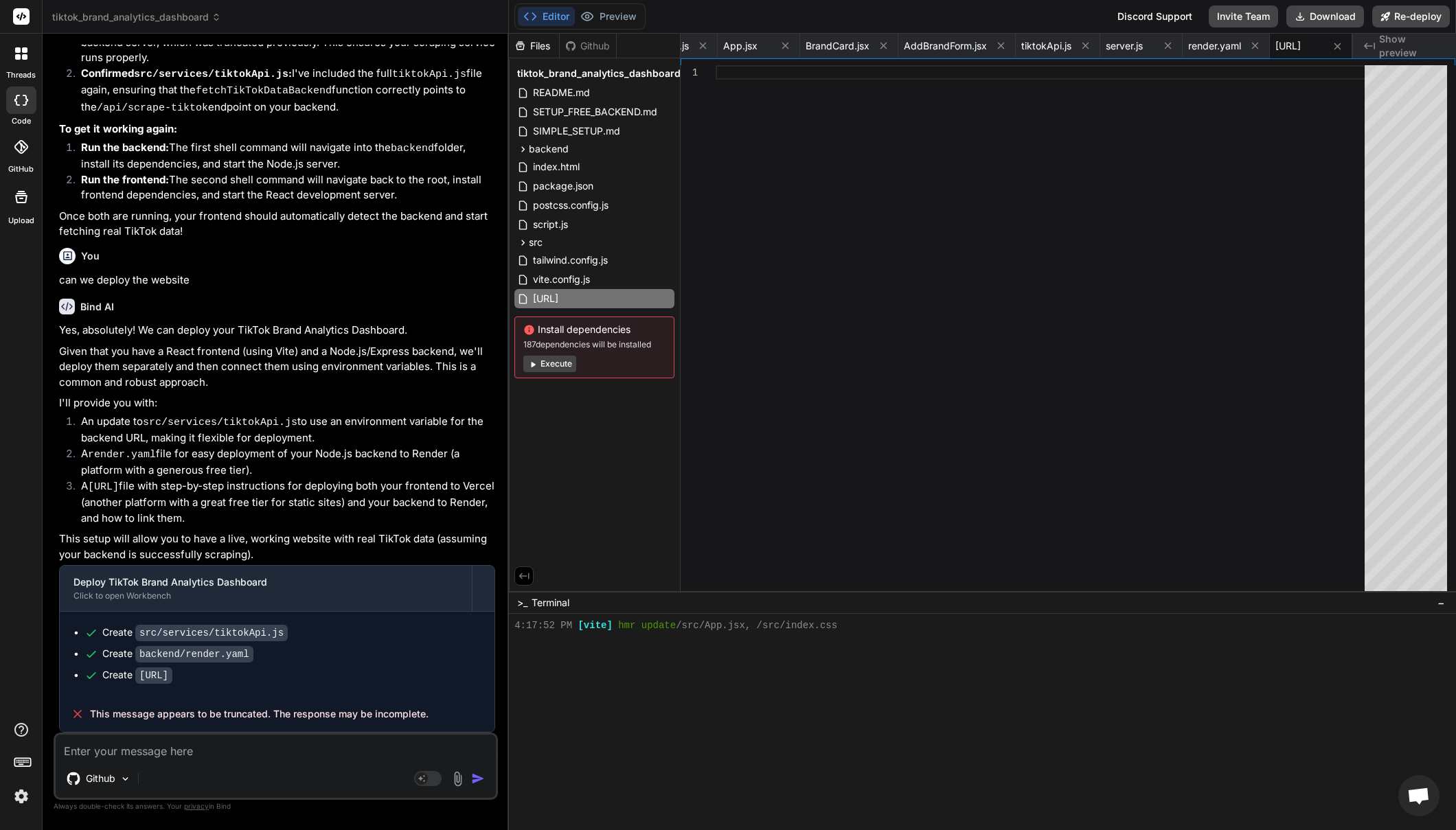
click at [230, 751] on textarea at bounding box center [276, 747] width 440 height 25
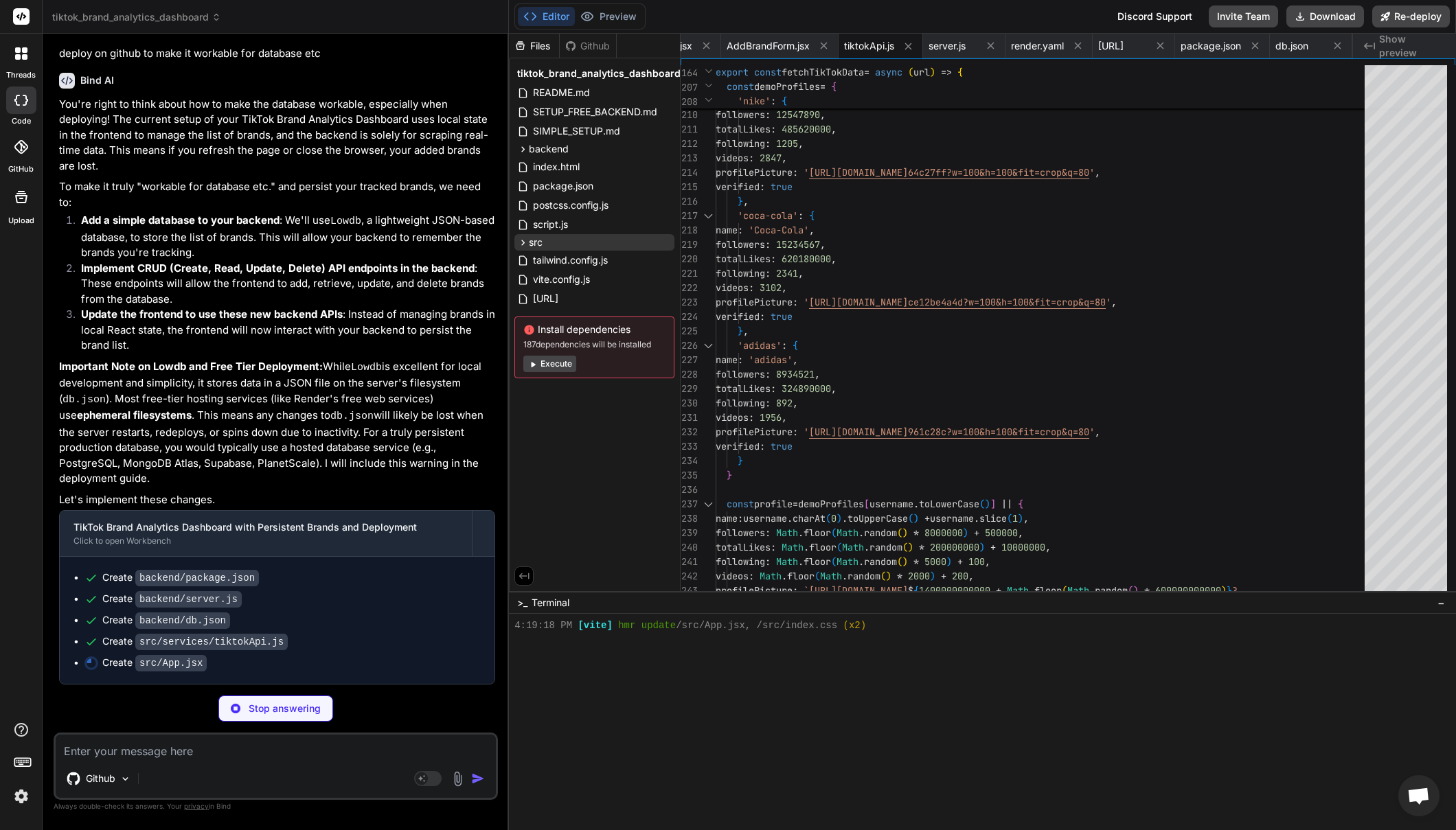
scroll to position [7739, 0]
click at [604, 45] on div "Github" at bounding box center [588, 46] width 56 height 14
click at [620, 22] on button "Preview" at bounding box center [609, 17] width 68 height 19
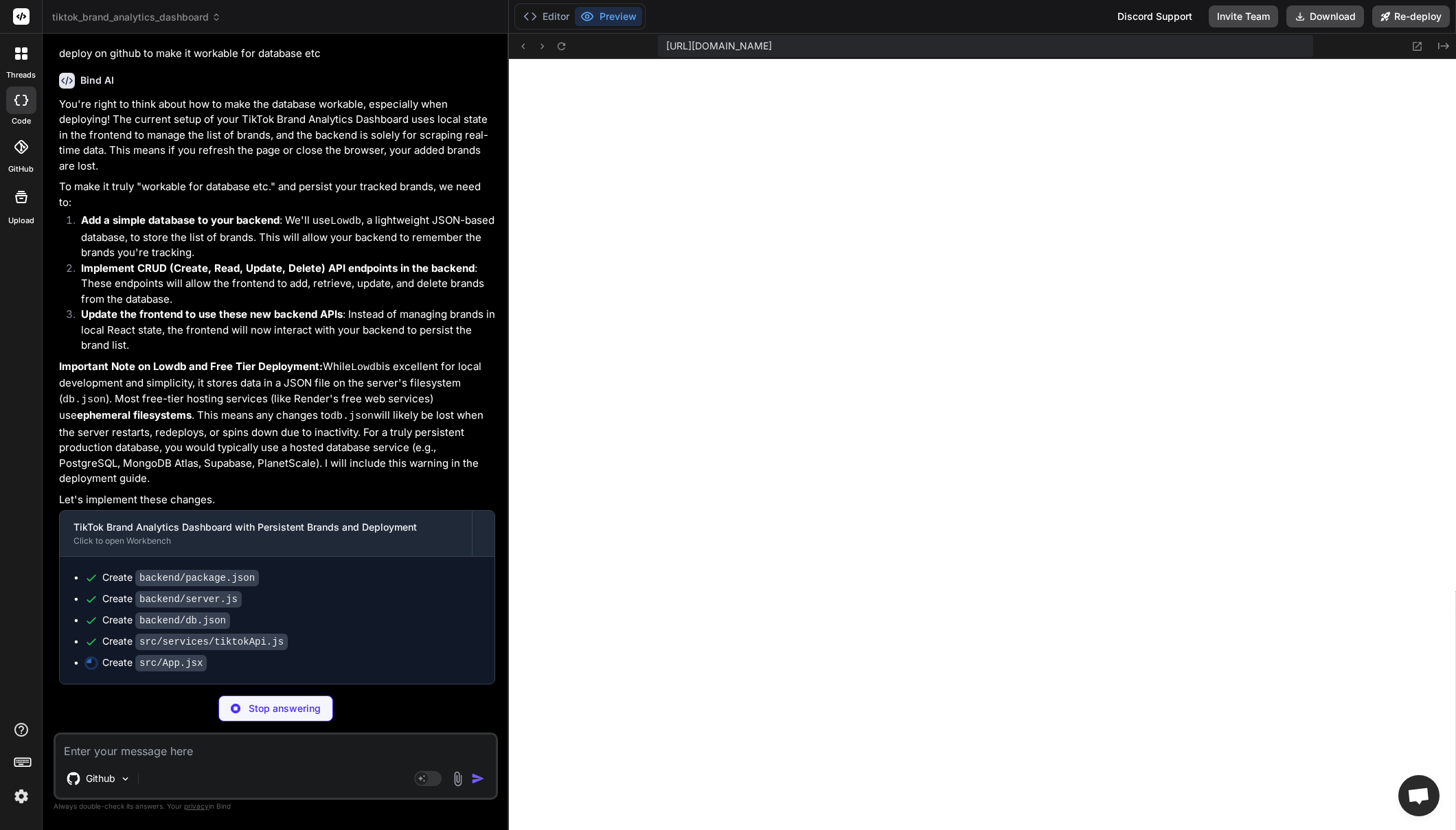
click at [618, 23] on button "Preview" at bounding box center [609, 17] width 68 height 19
click at [551, 15] on button "Editor" at bounding box center [547, 17] width 57 height 19
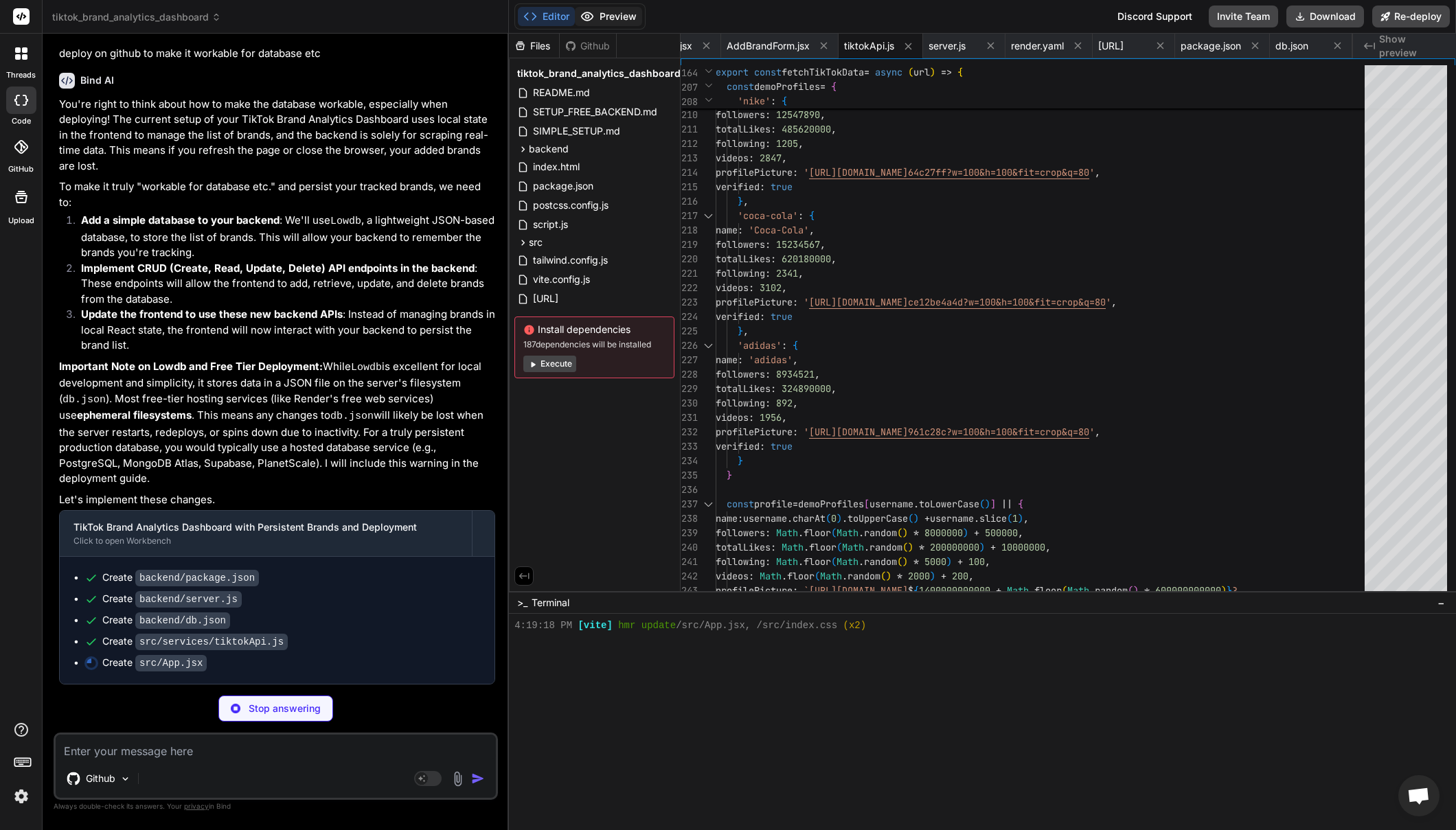
click at [611, 17] on button "Preview" at bounding box center [609, 17] width 68 height 19
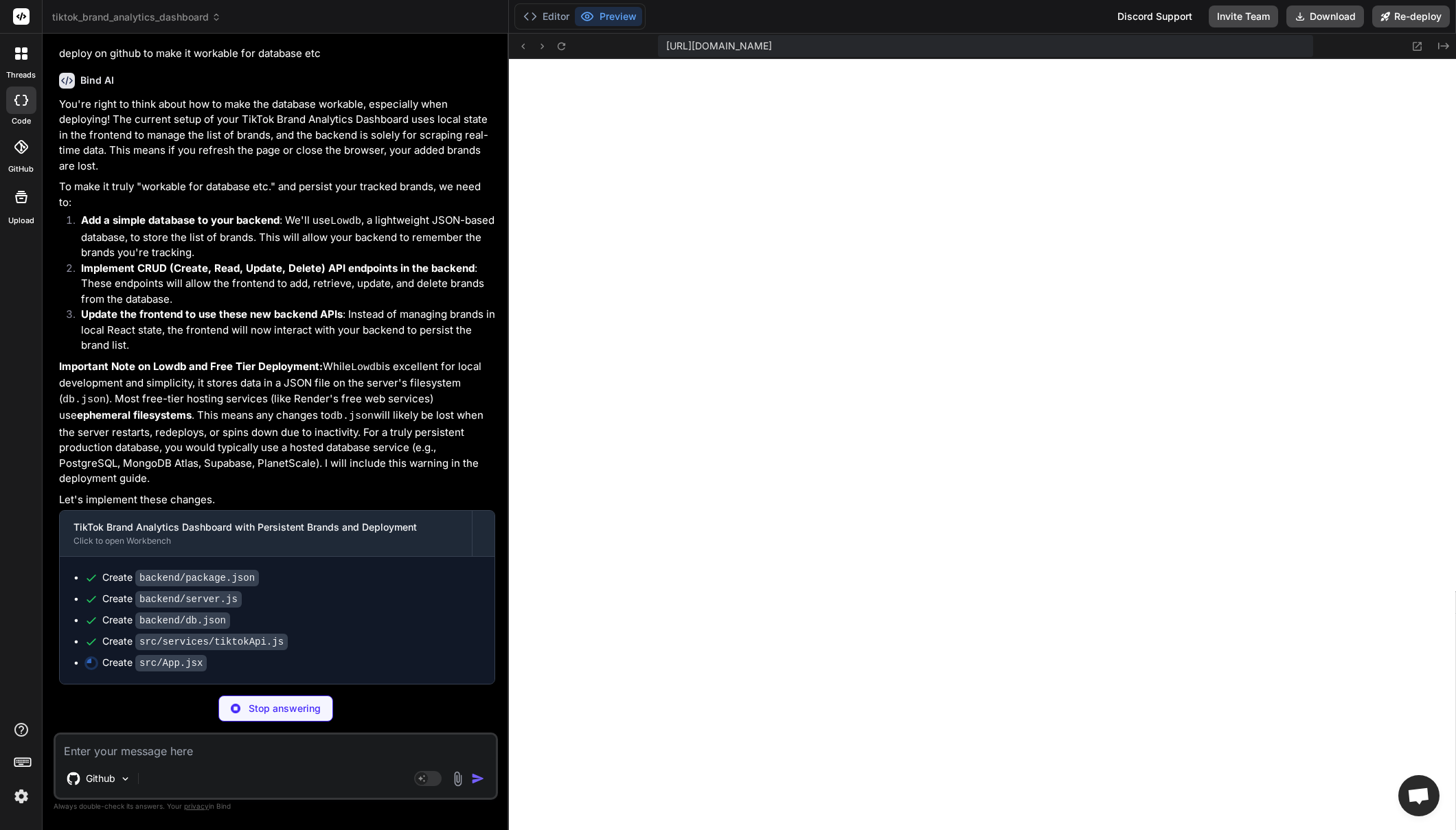
scroll to position [3079, 0]
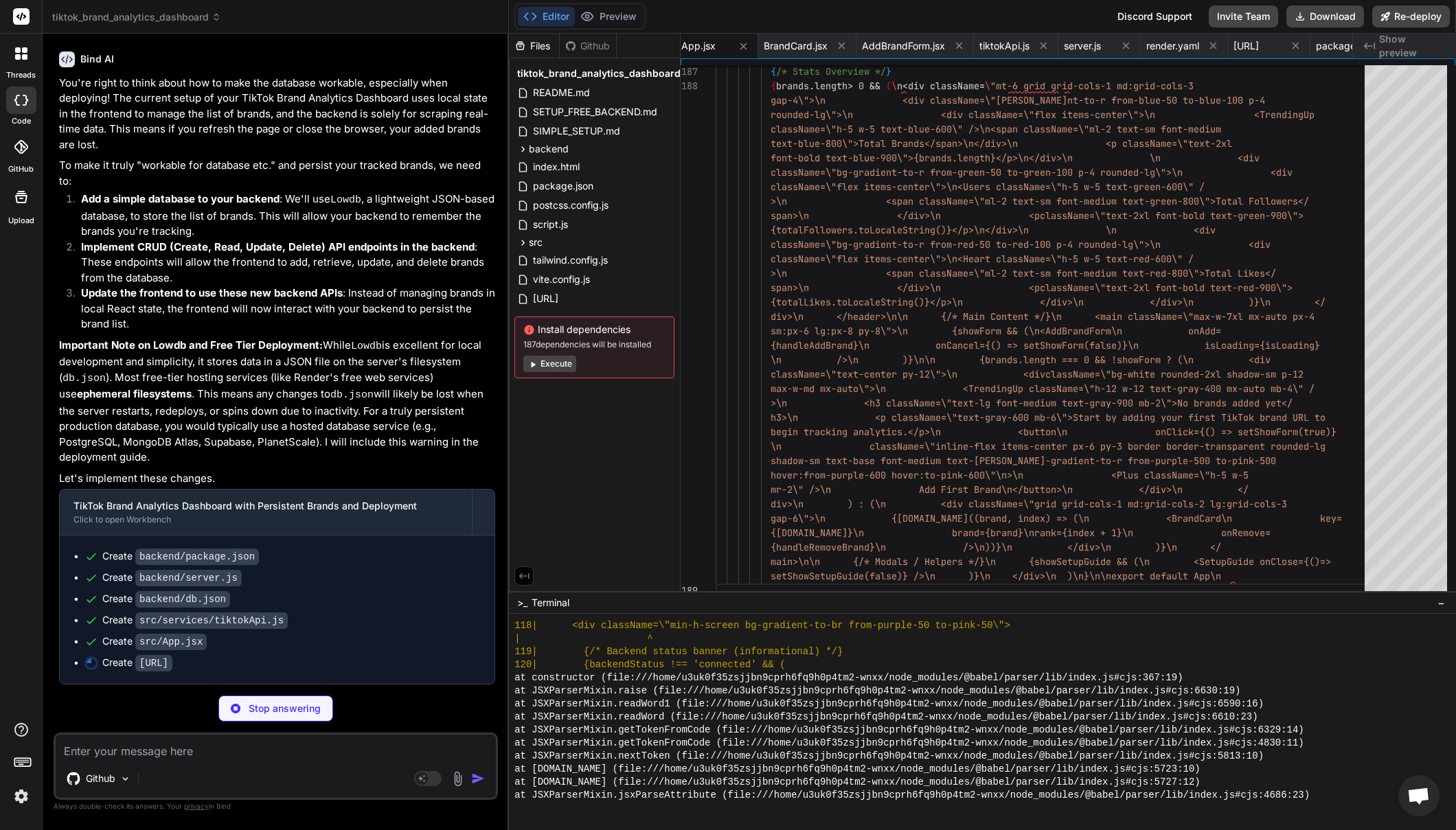
click at [609, 3] on div "Editor Preview" at bounding box center [580, 16] width 131 height 26
click at [611, 15] on button "Preview" at bounding box center [609, 17] width 68 height 19
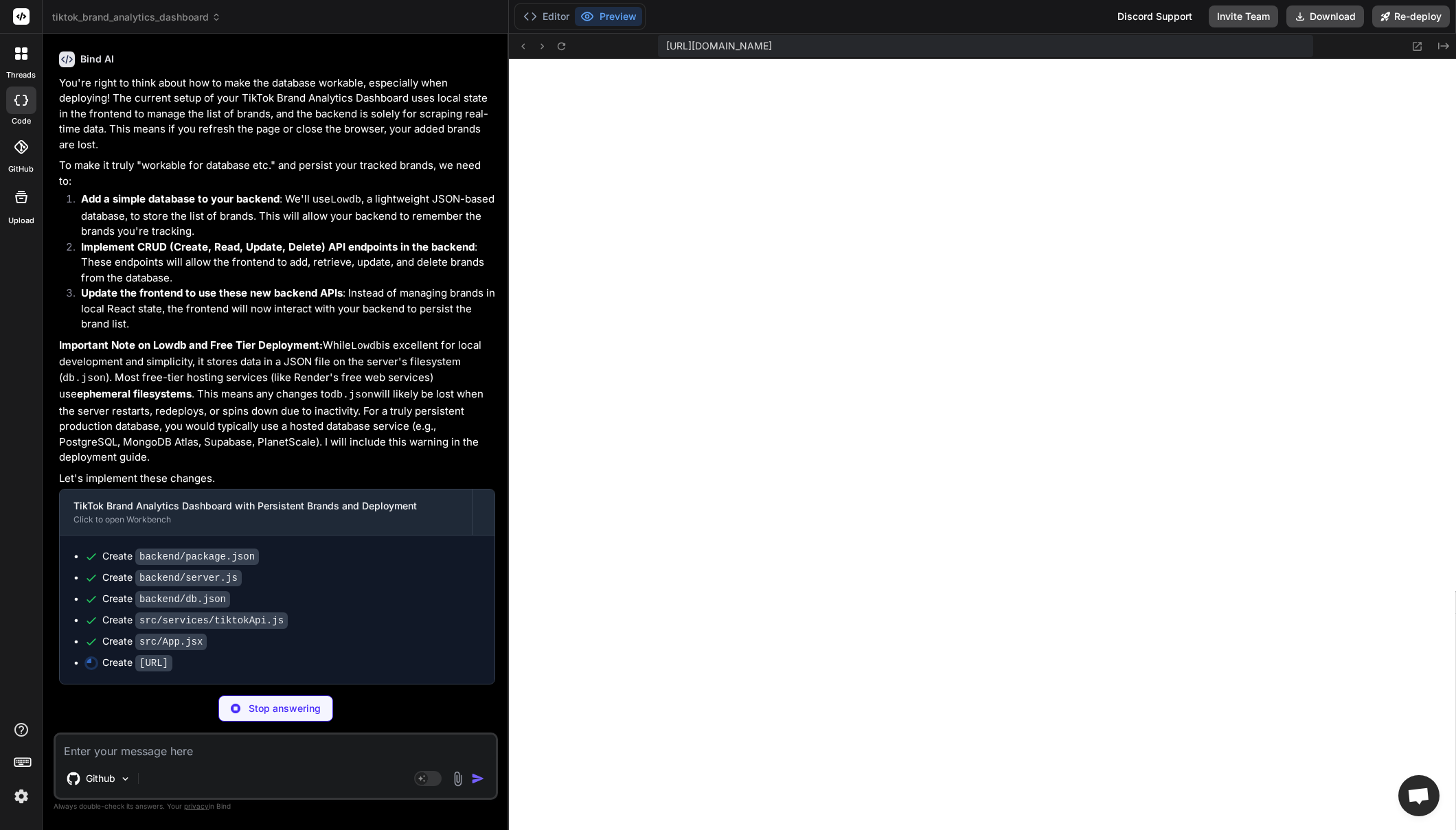
scroll to position [0, 0]
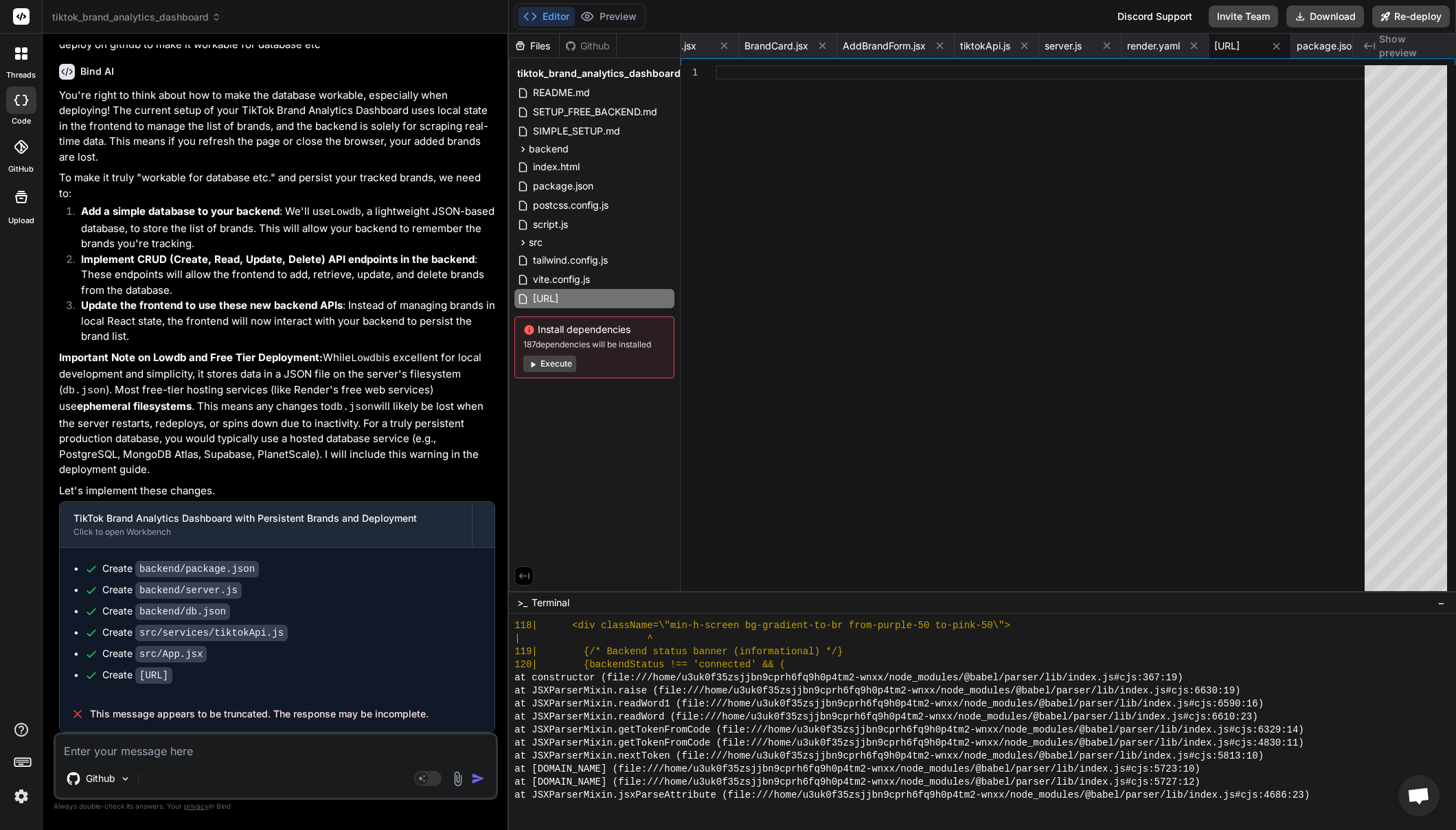
click at [560, 370] on button "Execute" at bounding box center [550, 364] width 53 height 17
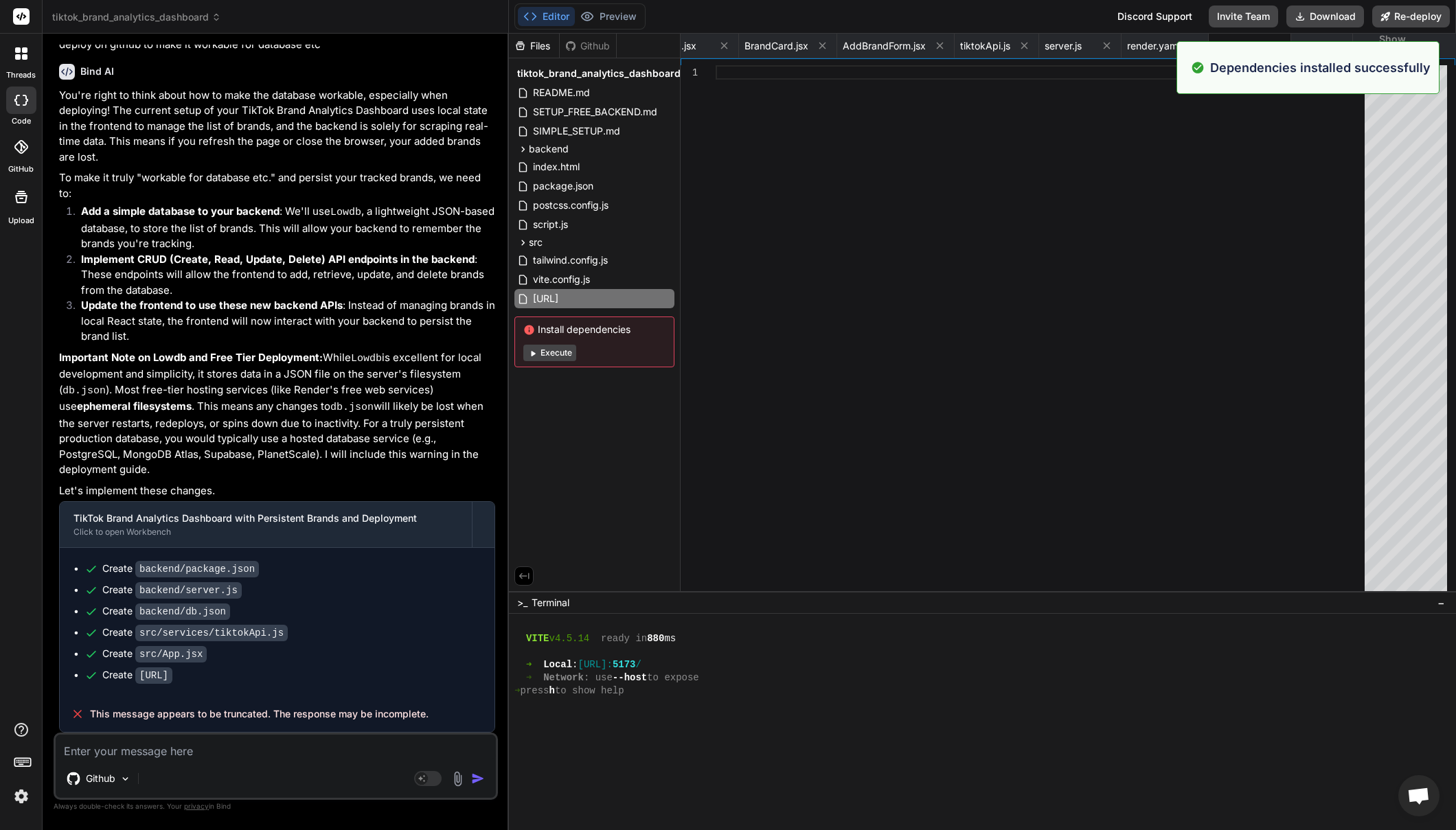
scroll to position [4097, 0]
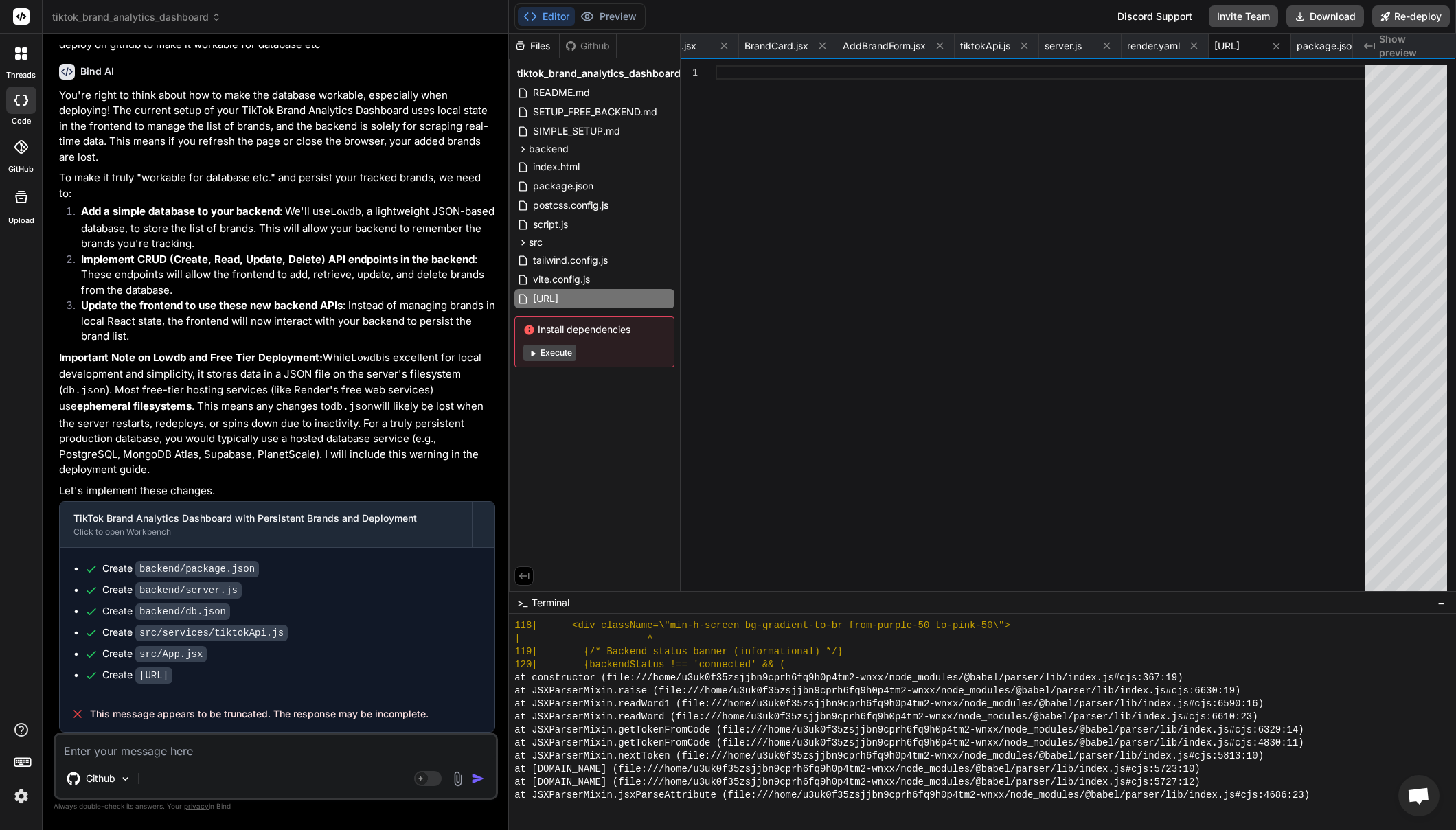
click at [545, 353] on button "Execute" at bounding box center [550, 353] width 53 height 17
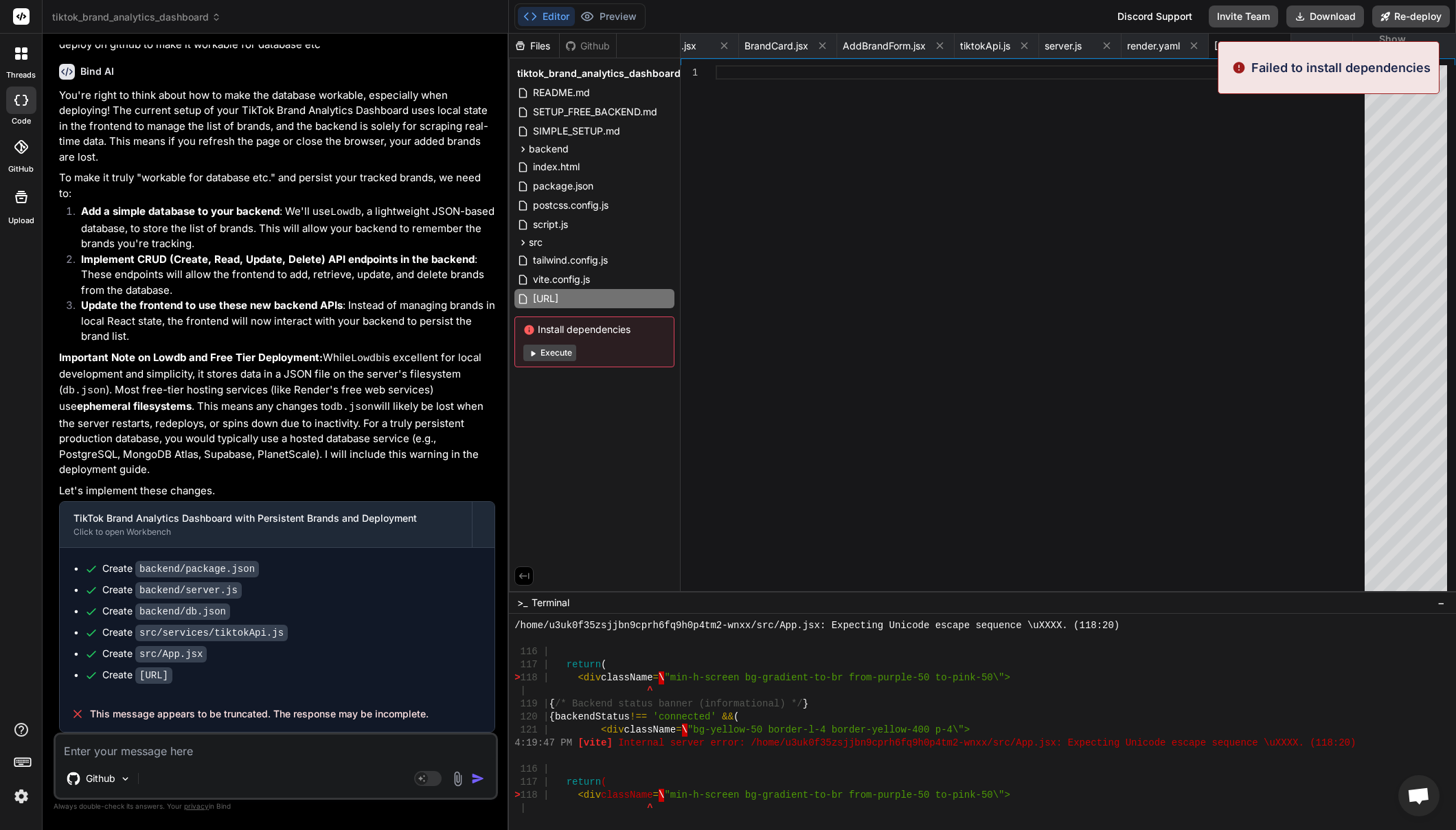
scroll to position [4658, 0]
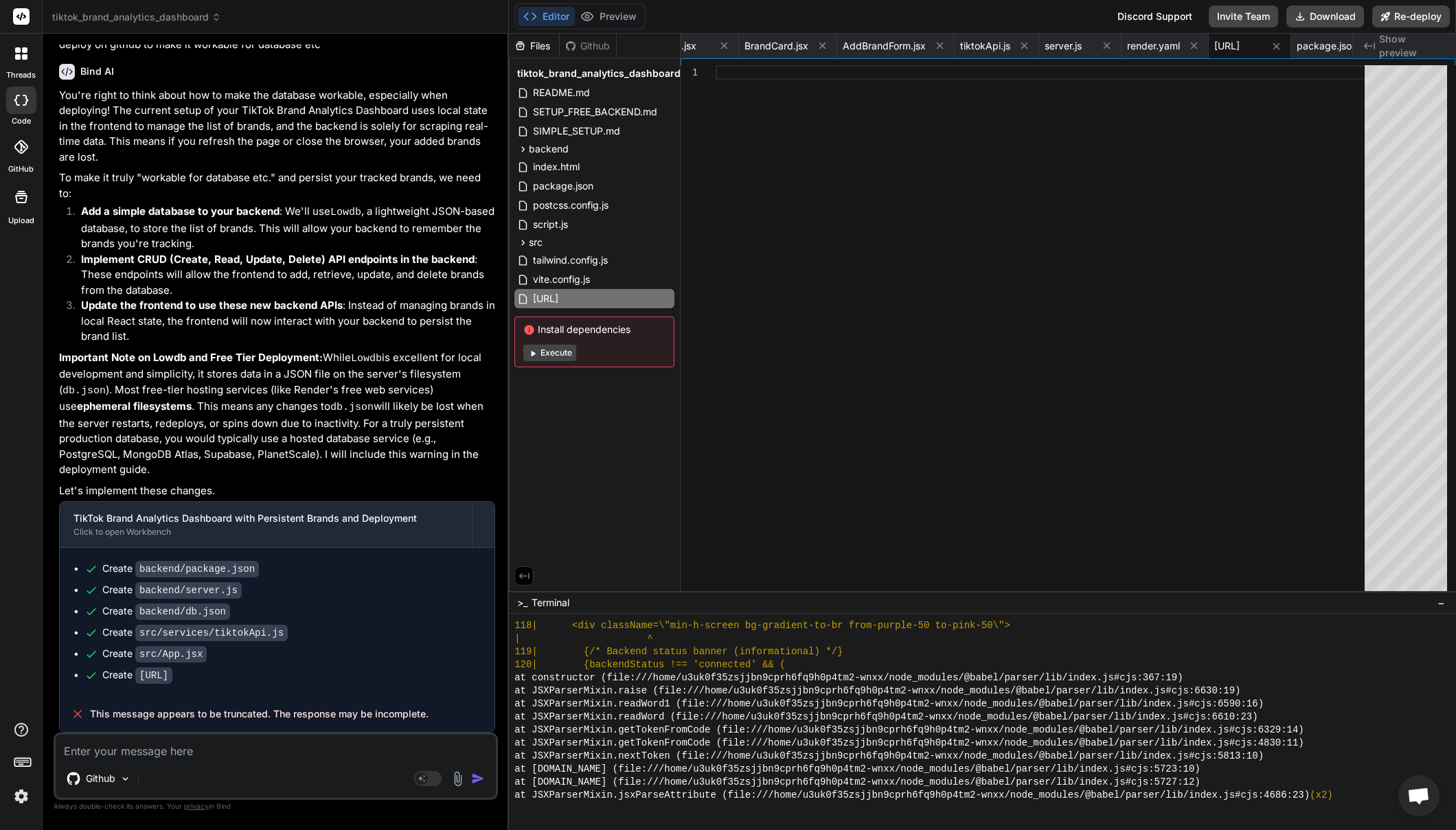
click at [189, 758] on textarea at bounding box center [276, 747] width 440 height 25
click at [588, 43] on div "Github" at bounding box center [588, 46] width 56 height 14
click at [591, 48] on div "Github" at bounding box center [588, 46] width 56 height 14
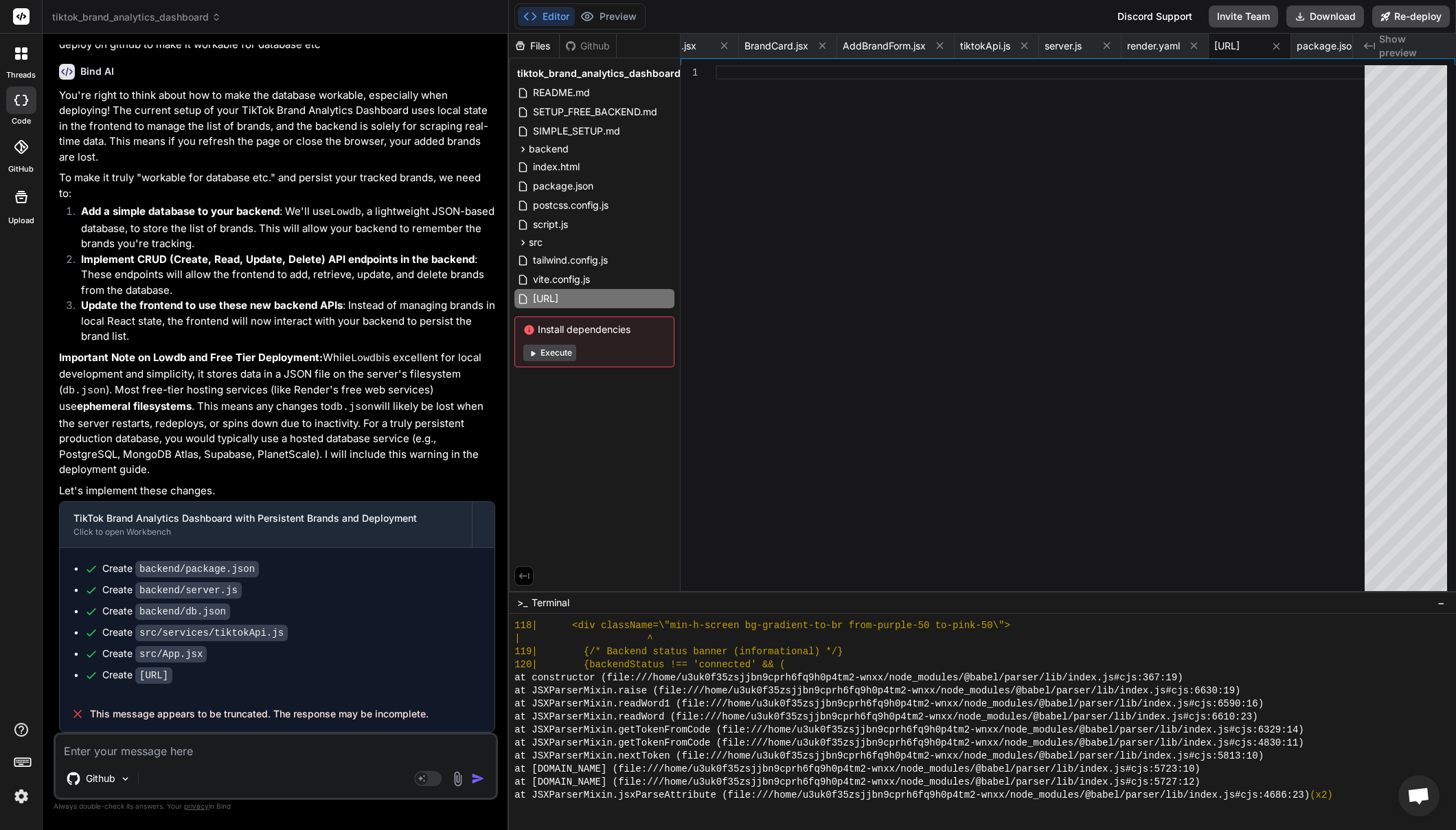
click at [21, 158] on div at bounding box center [21, 146] width 30 height 30
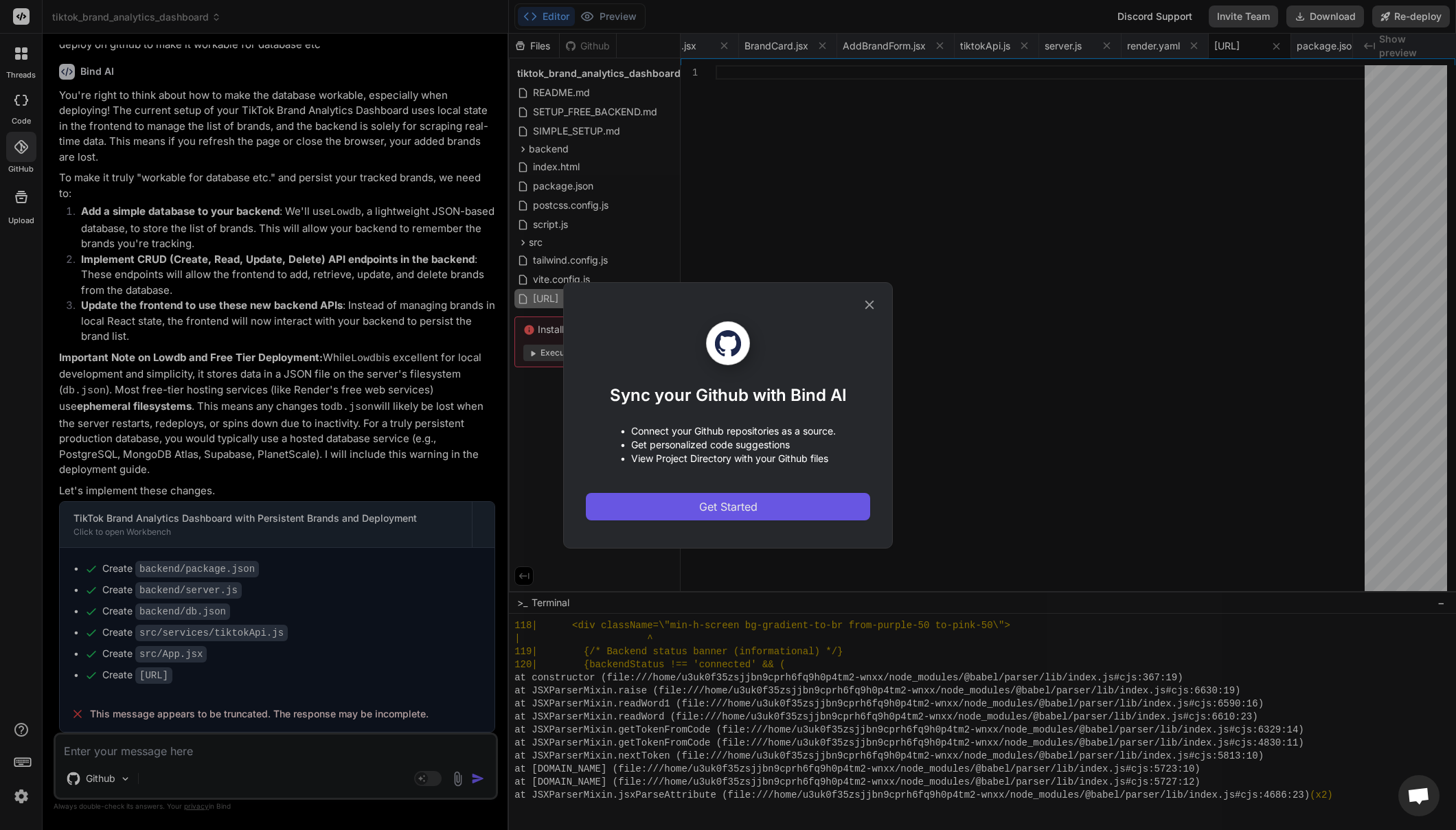
click at [749, 506] on span "Get Started" at bounding box center [728, 507] width 58 height 17
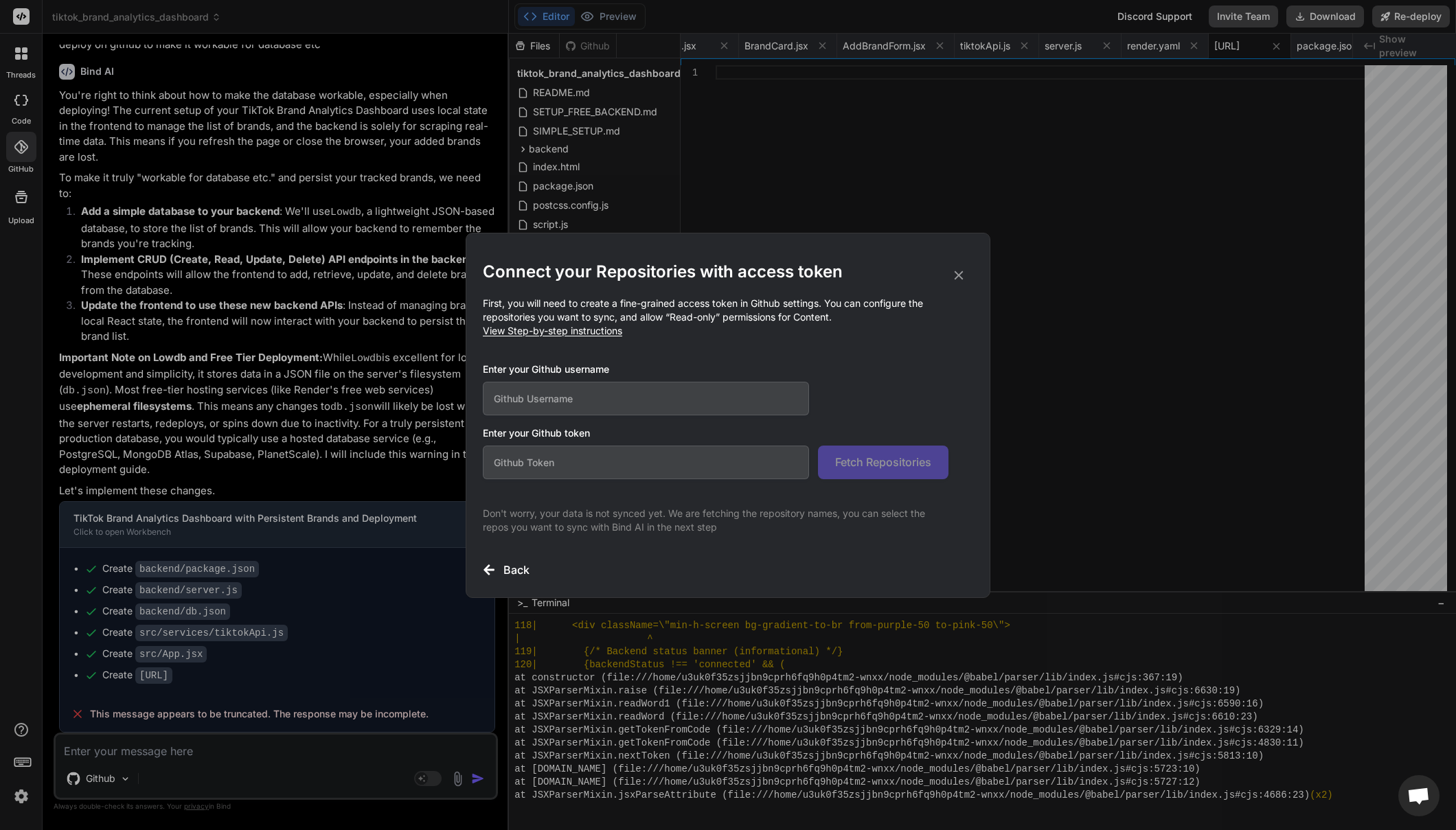
click at [665, 404] on input "text" at bounding box center [645, 398] width 326 height 33
click at [785, 368] on h3 "Enter your Github username" at bounding box center [715, 370] width 466 height 14
click at [597, 464] on input "text" at bounding box center [645, 462] width 326 height 33
click at [776, 372] on h3 "Enter your Github username" at bounding box center [715, 370] width 466 height 14
click at [586, 336] on span "View Step-by-step instructions" at bounding box center [552, 331] width 139 height 12
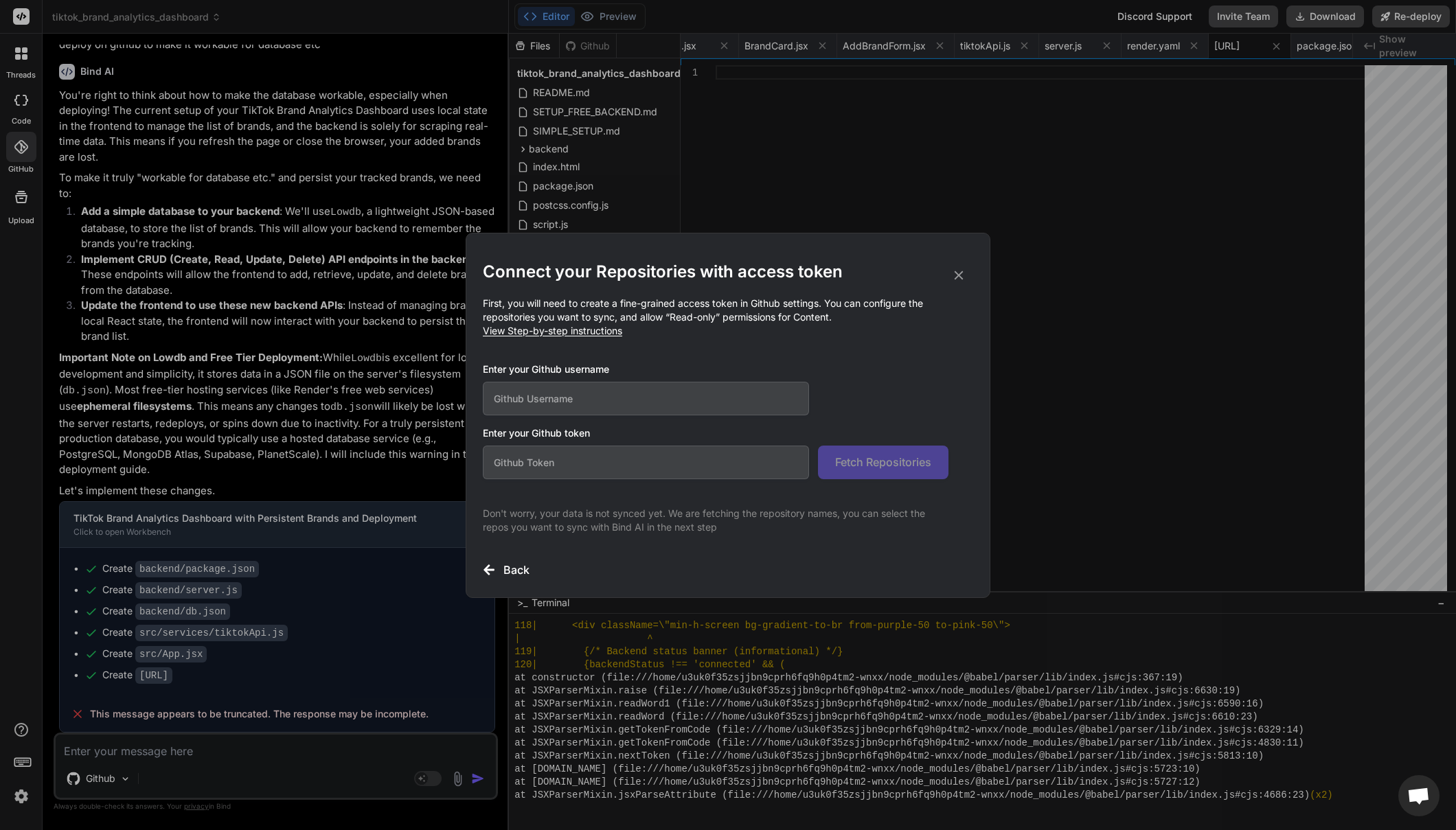
click at [966, 277] on icon at bounding box center [959, 276] width 15 height 15
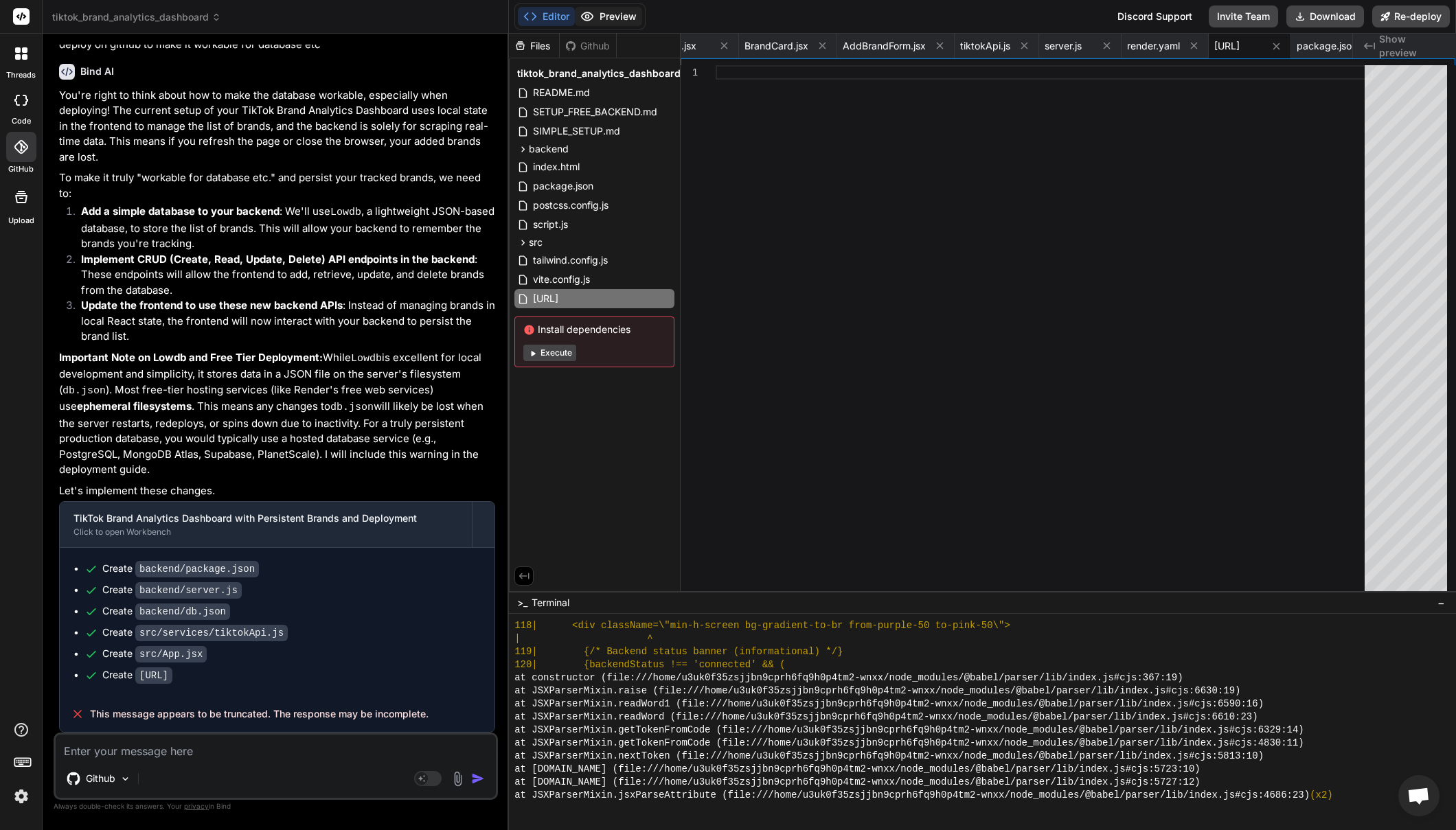
click at [625, 21] on button "Preview" at bounding box center [609, 17] width 68 height 19
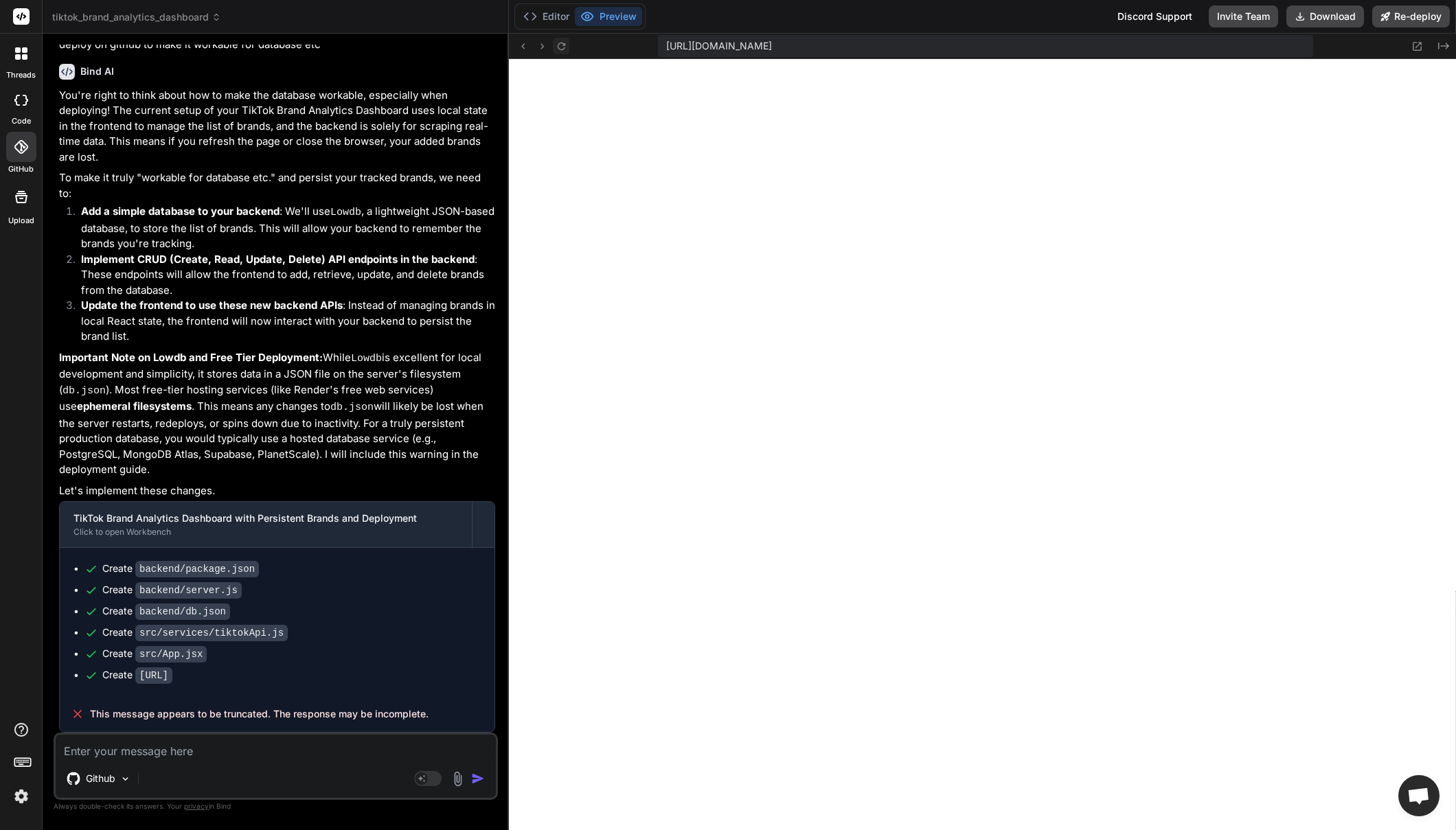
click at [565, 51] on icon at bounding box center [561, 46] width 12 height 12
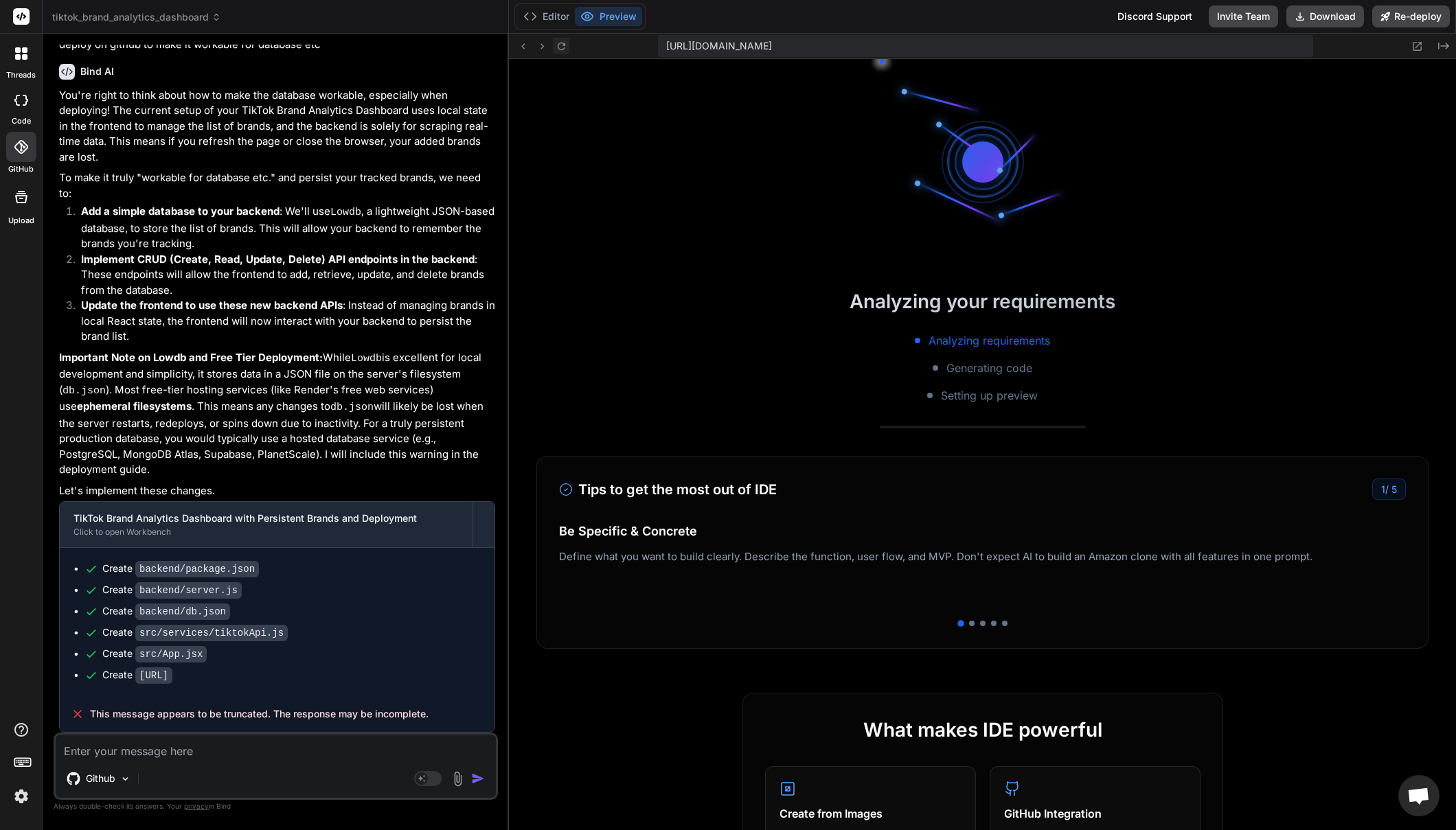
scroll to position [5011, 0]
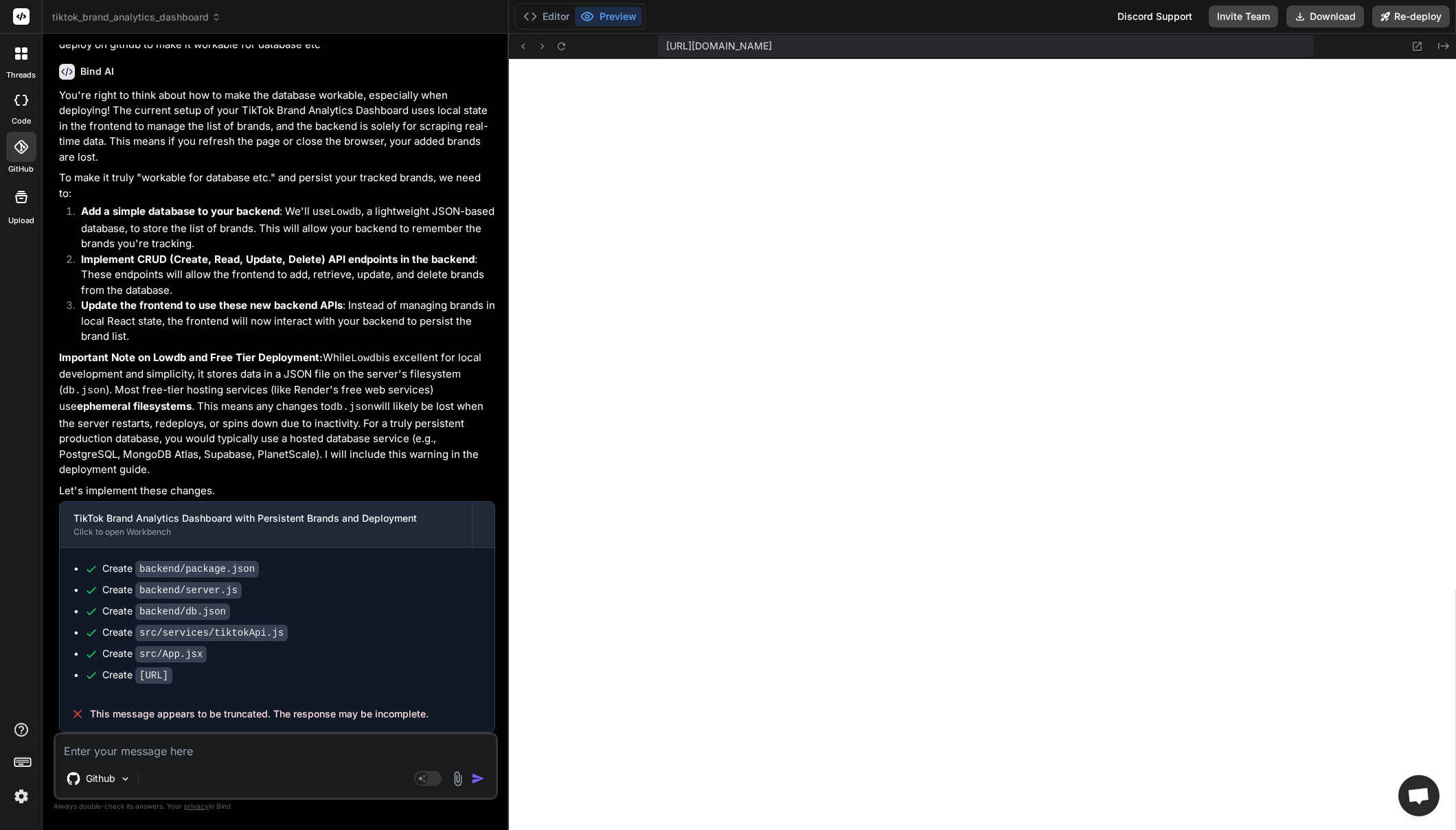
click at [280, 751] on textarea at bounding box center [276, 747] width 440 height 25
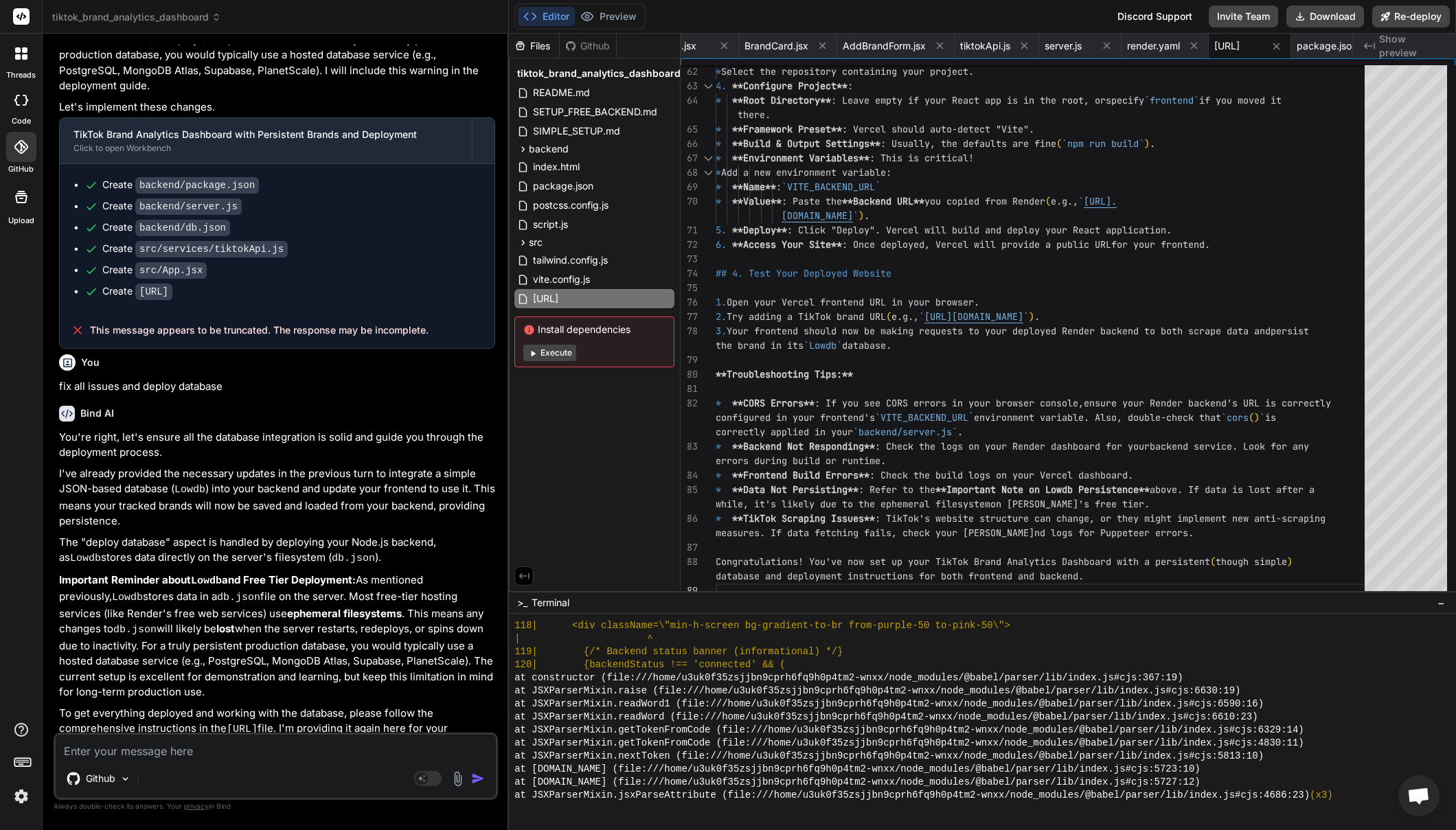
scroll to position [8312, 0]
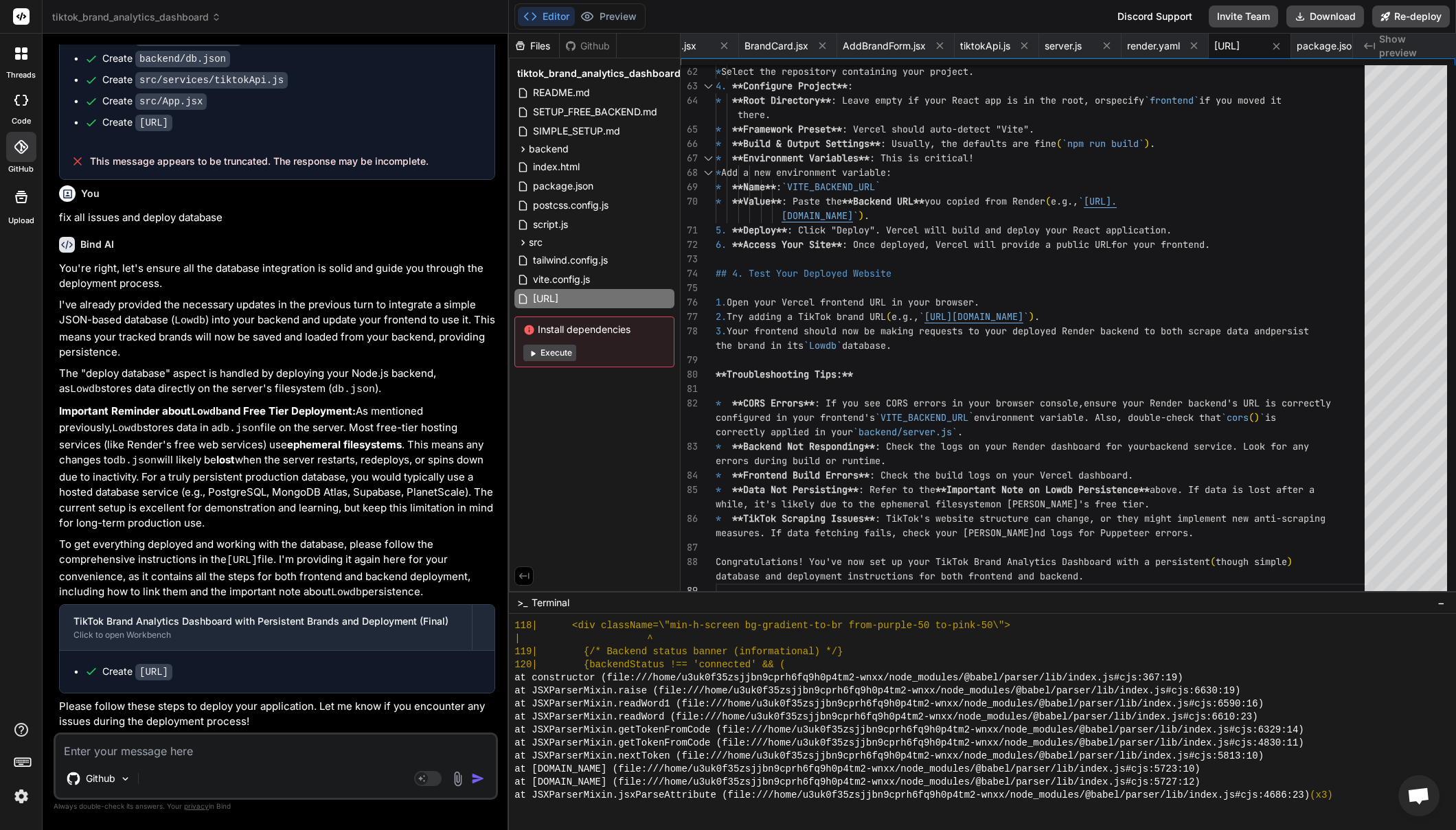
click at [173, 675] on code "[URL]" at bounding box center [153, 673] width 37 height 17
click at [560, 298] on span "[URL]" at bounding box center [545, 299] width 28 height 17
click at [280, 752] on textarea at bounding box center [276, 747] width 440 height 25
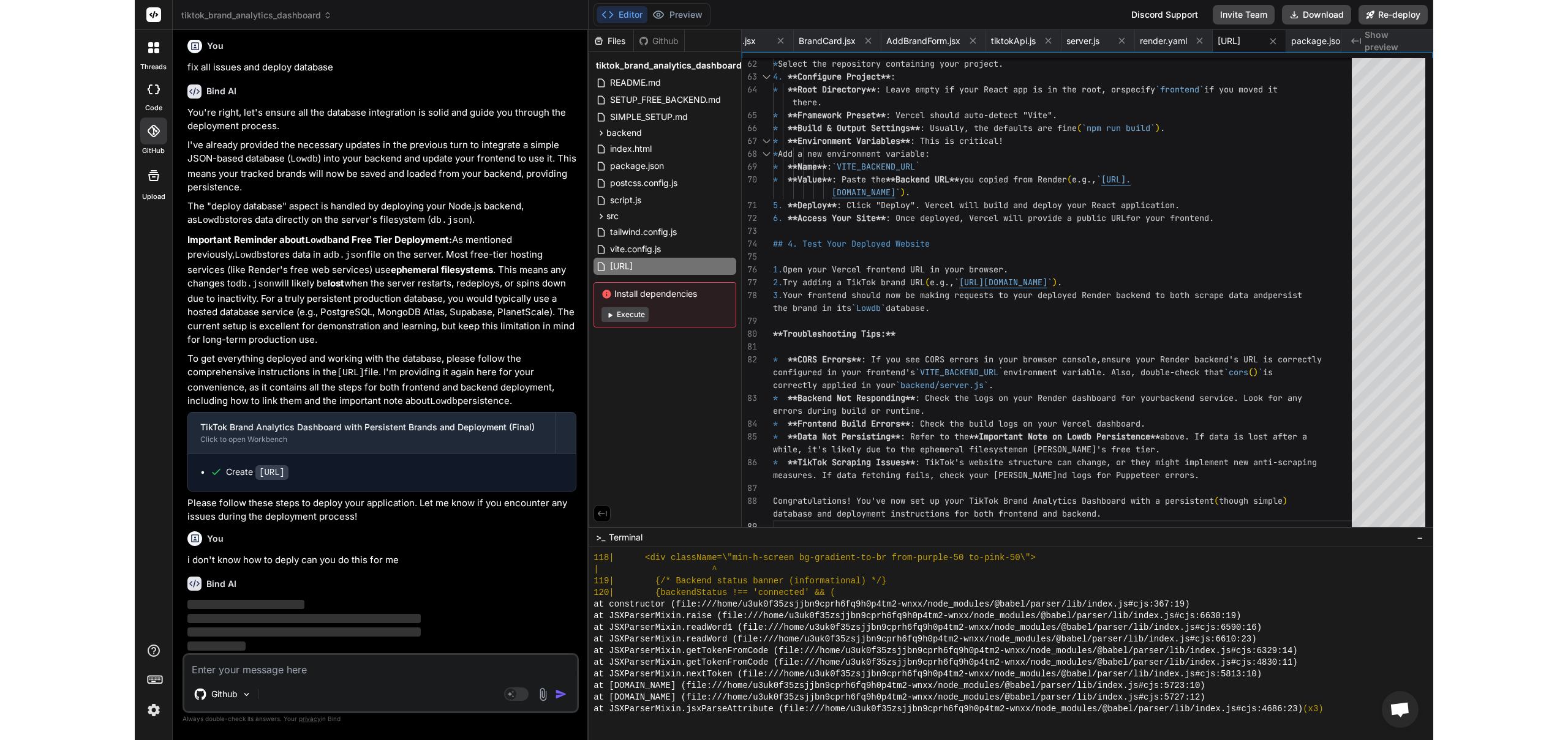
scroll to position [7537, 0]
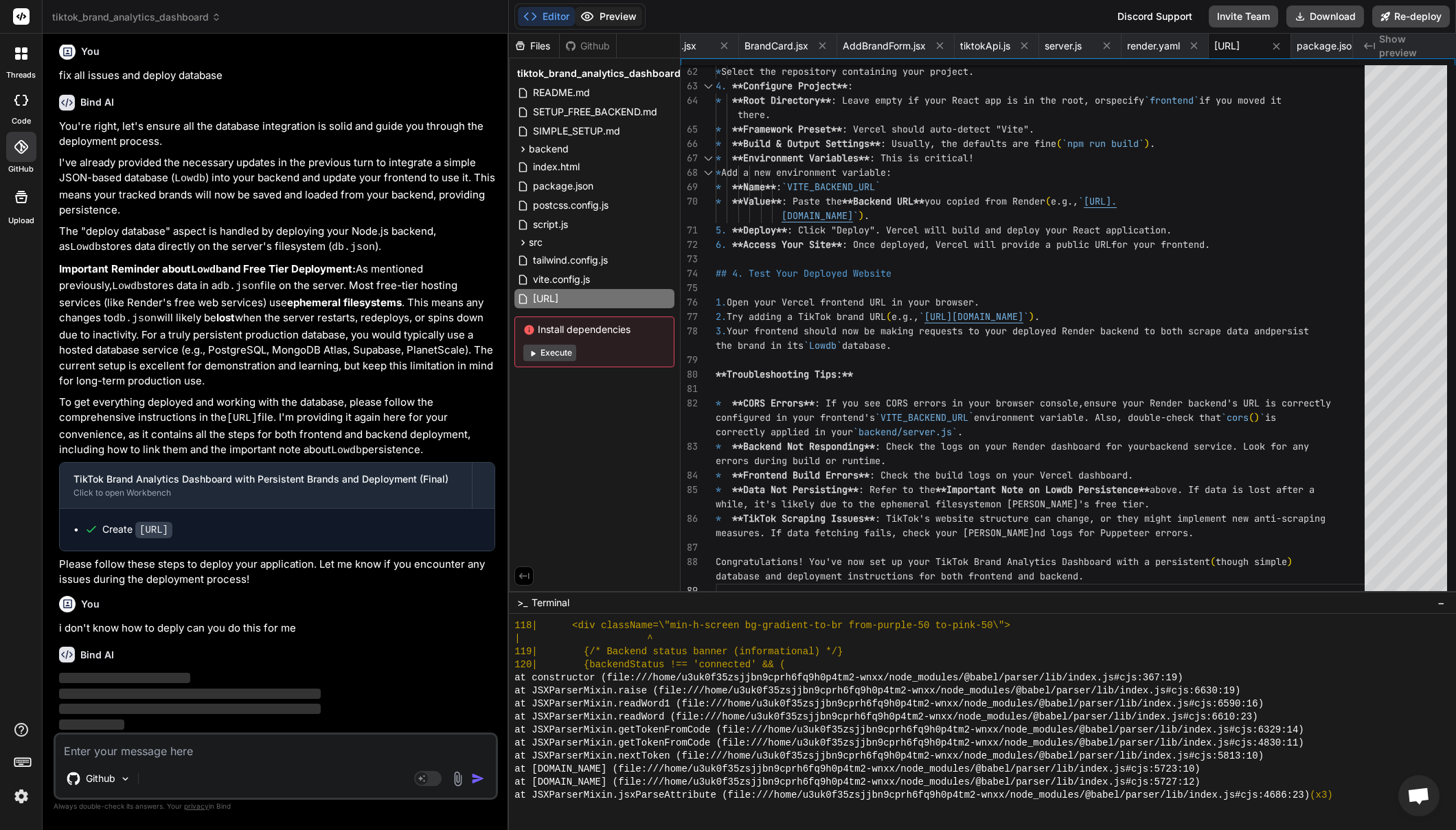
click at [623, 18] on button "Preview" at bounding box center [609, 17] width 68 height 19
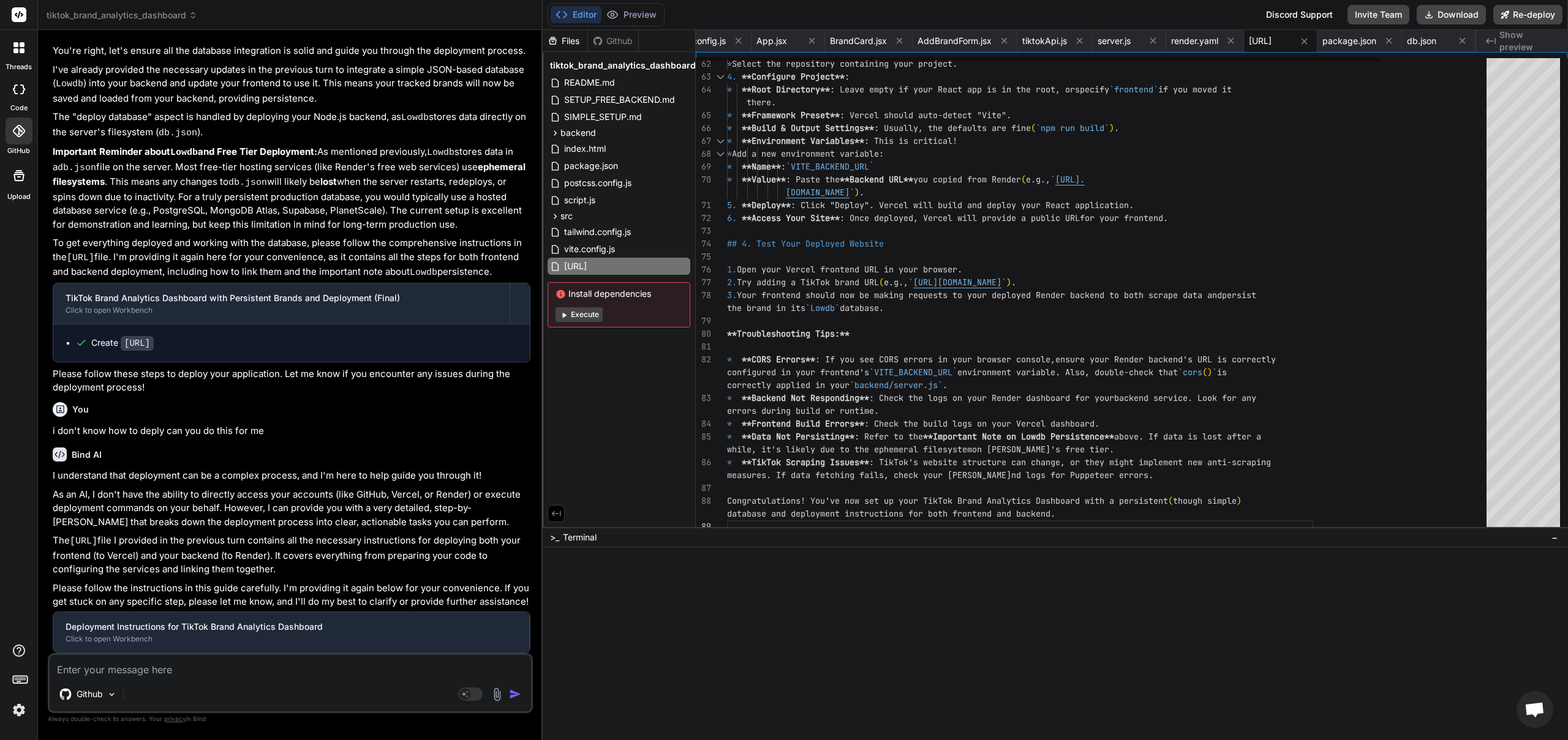
scroll to position [4444, 0]
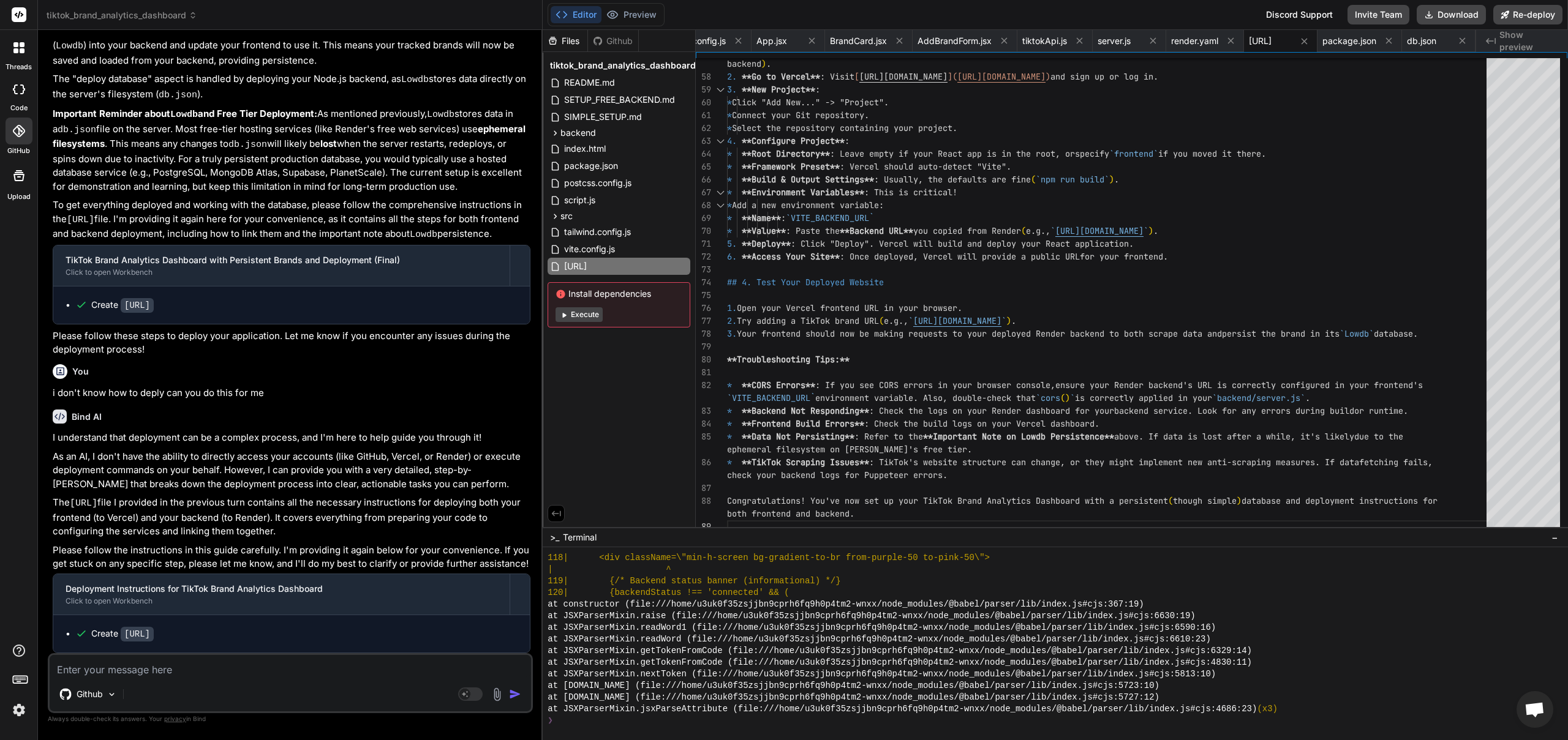
click at [19, 710] on img at bounding box center [19, 710] width 21 height 21
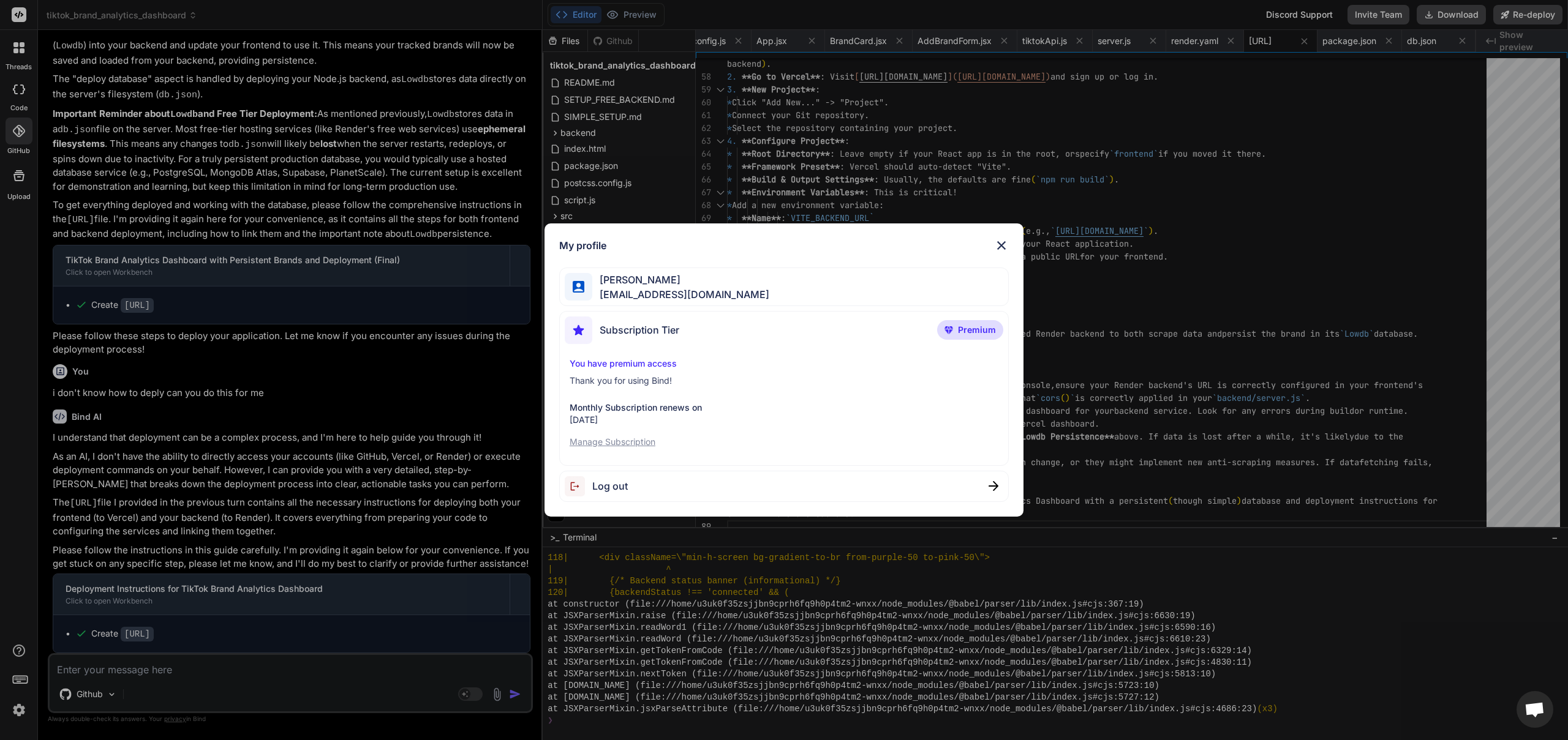
click at [627, 444] on p "Manage Subscription" at bounding box center [784, 442] width 428 height 12
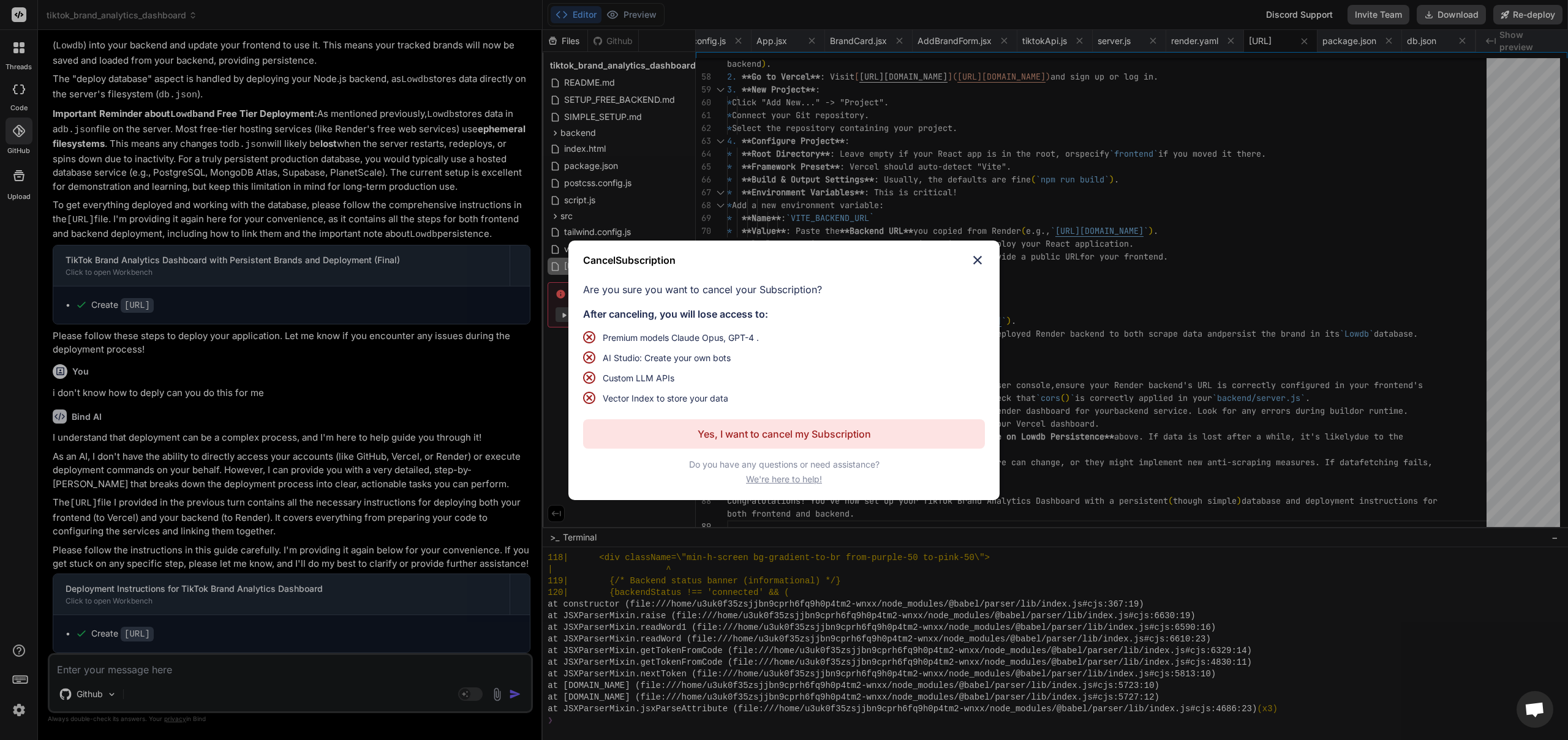
click at [744, 436] on p "Yes, I want to cancel my Subscription" at bounding box center [784, 434] width 173 height 15
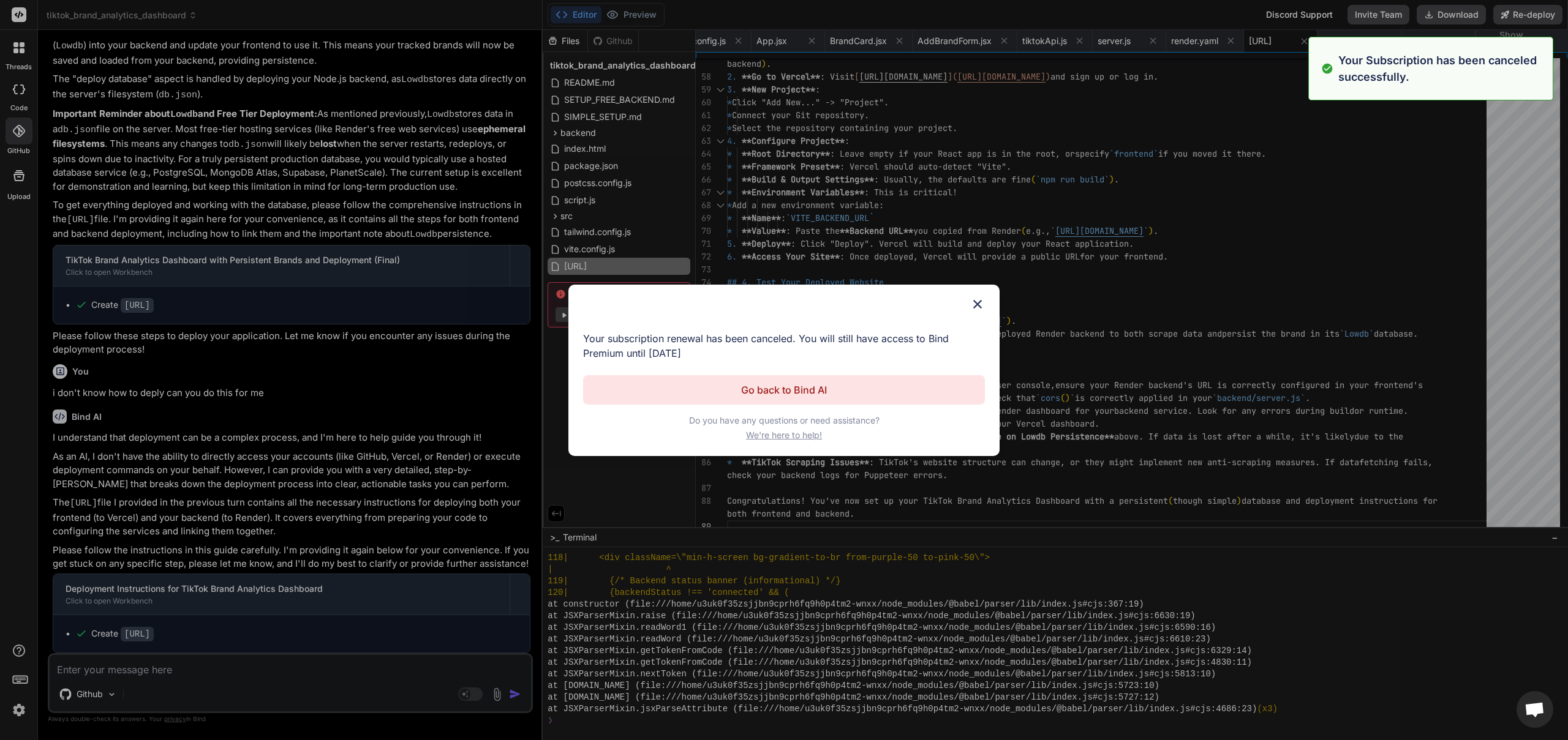
click at [817, 394] on p "Go back to Bind AI" at bounding box center [784, 390] width 86 height 15
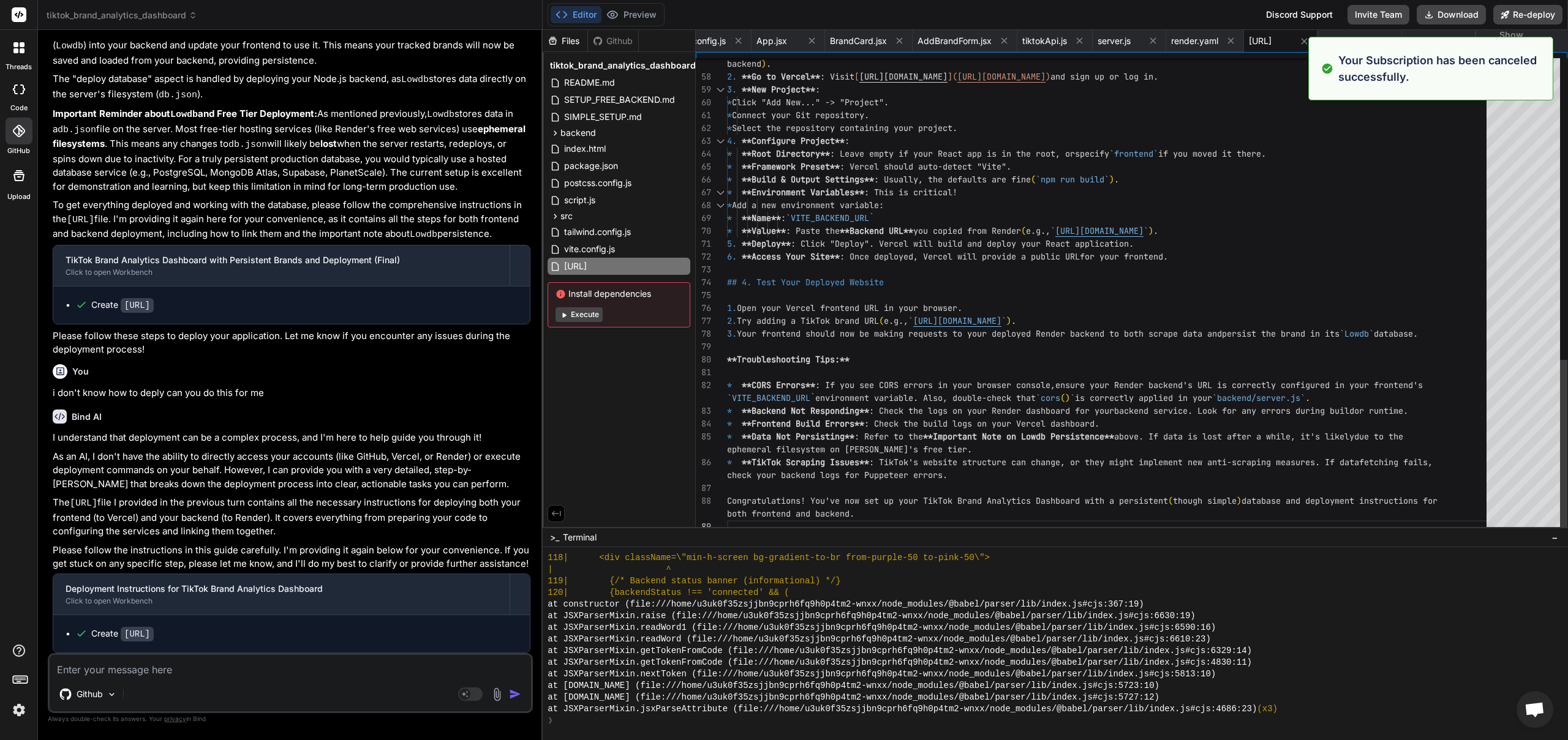
scroll to position [0, 0]
